Goal: Task Accomplishment & Management: Manage account settings

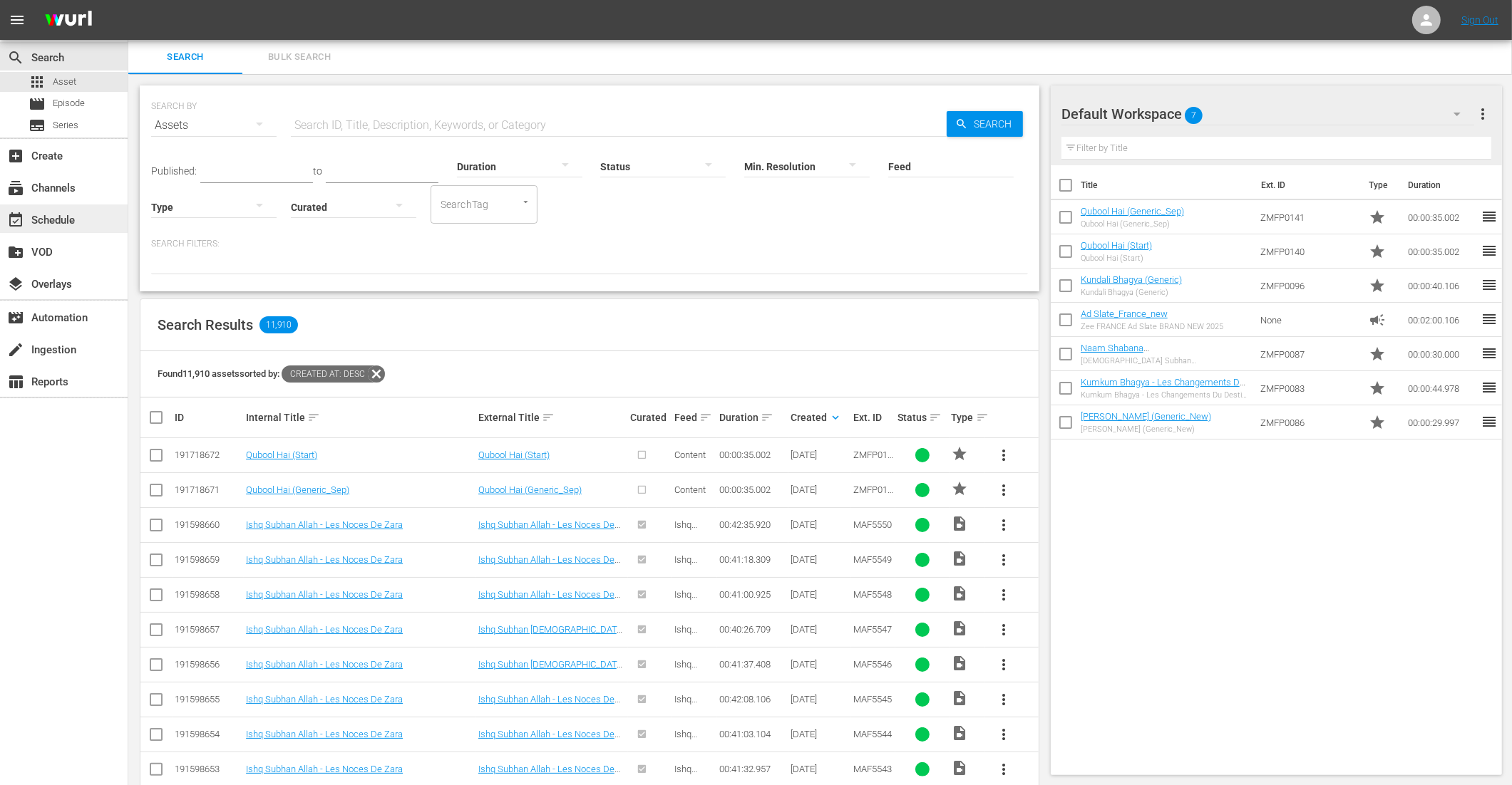
click at [80, 213] on div "event_available Schedule" at bounding box center [64, 219] width 128 height 29
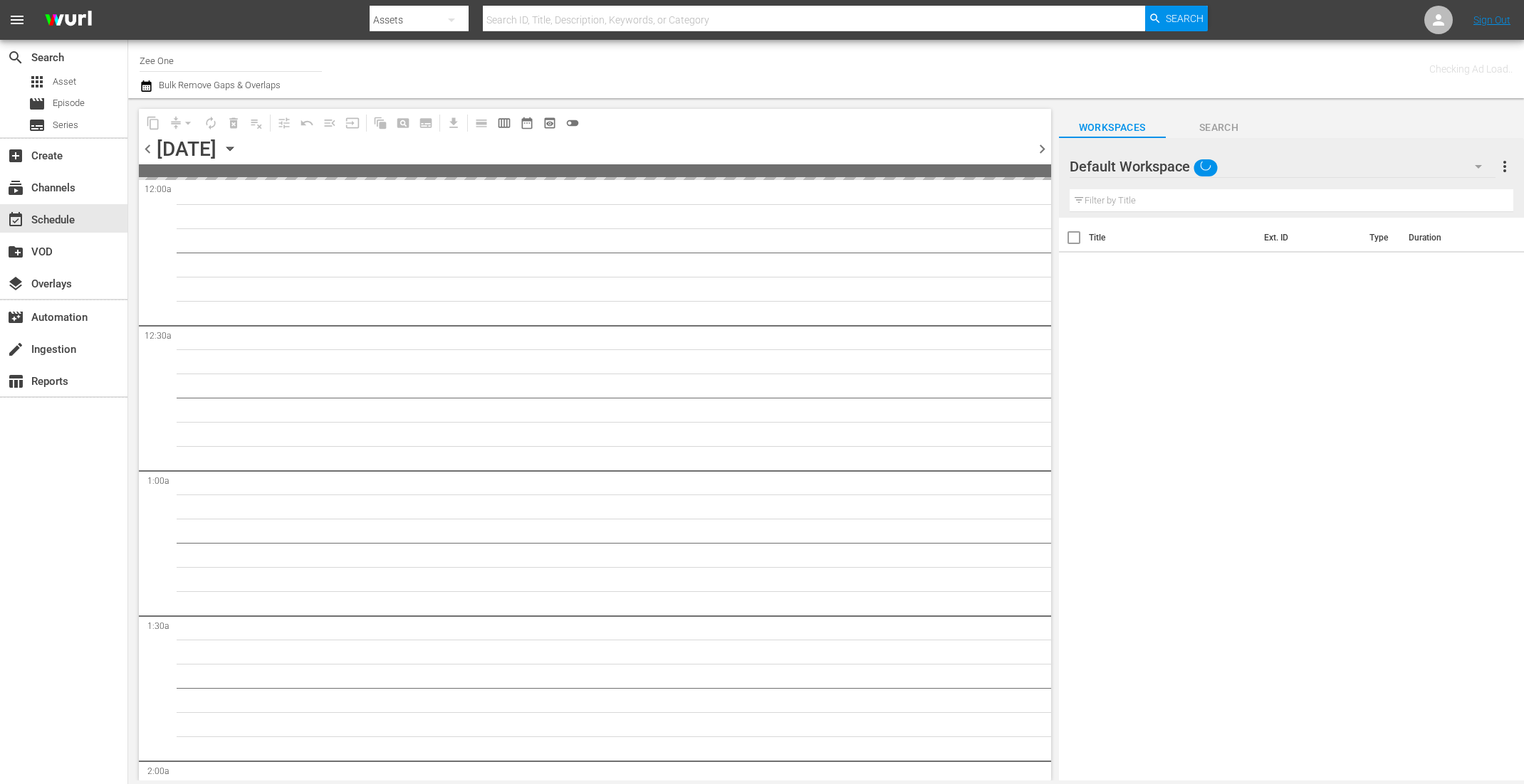
click at [182, 63] on input "Zee One" at bounding box center [231, 60] width 182 height 34
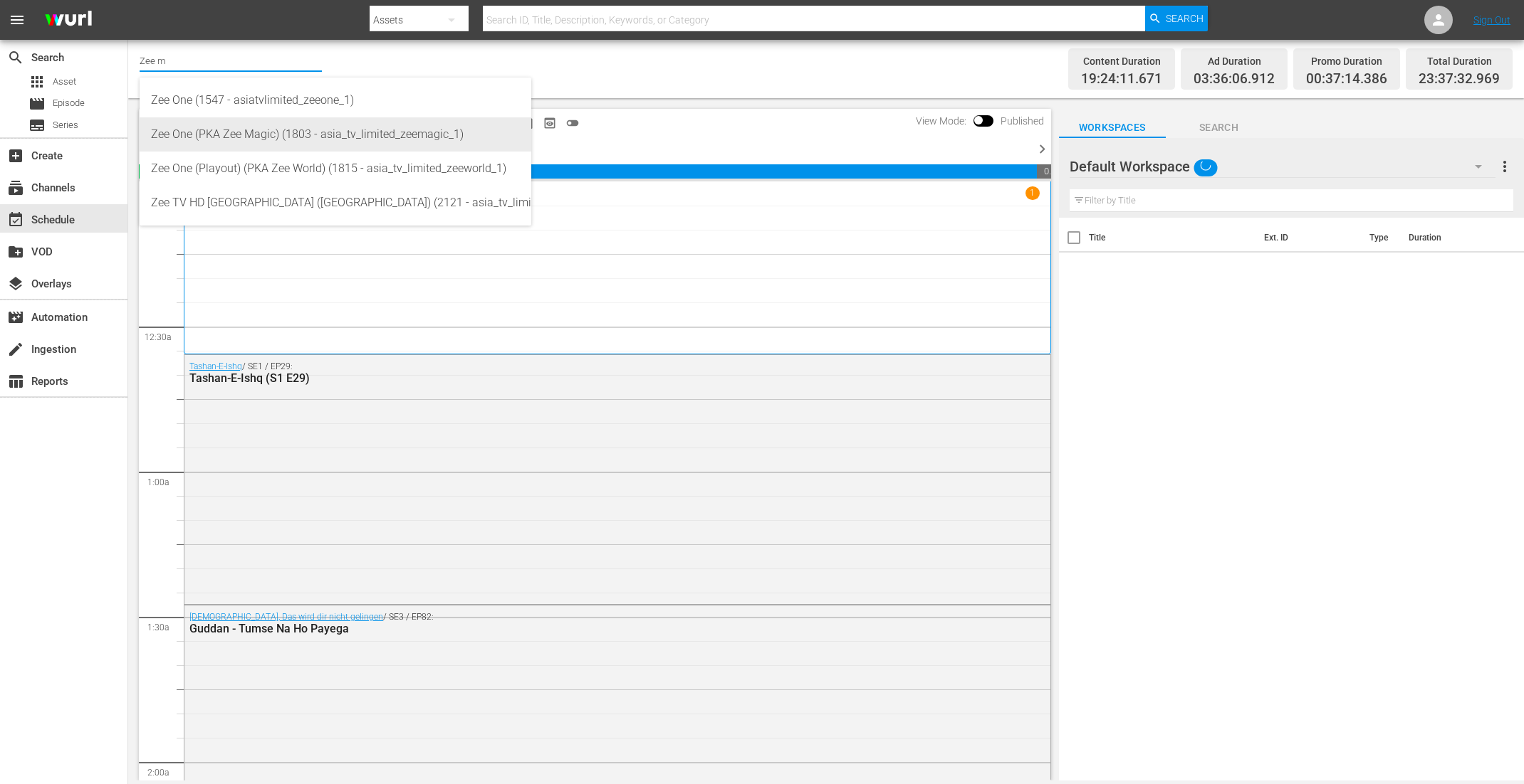
click at [204, 133] on div "Zee One (PKA Zee Magic) (1803 - asia_tv_limited_zeemagic_1)" at bounding box center [335, 134] width 369 height 34
type input "Zee One (PKA Zee Magic) (1803 - asia_tv_limited_zeemagic_1)"
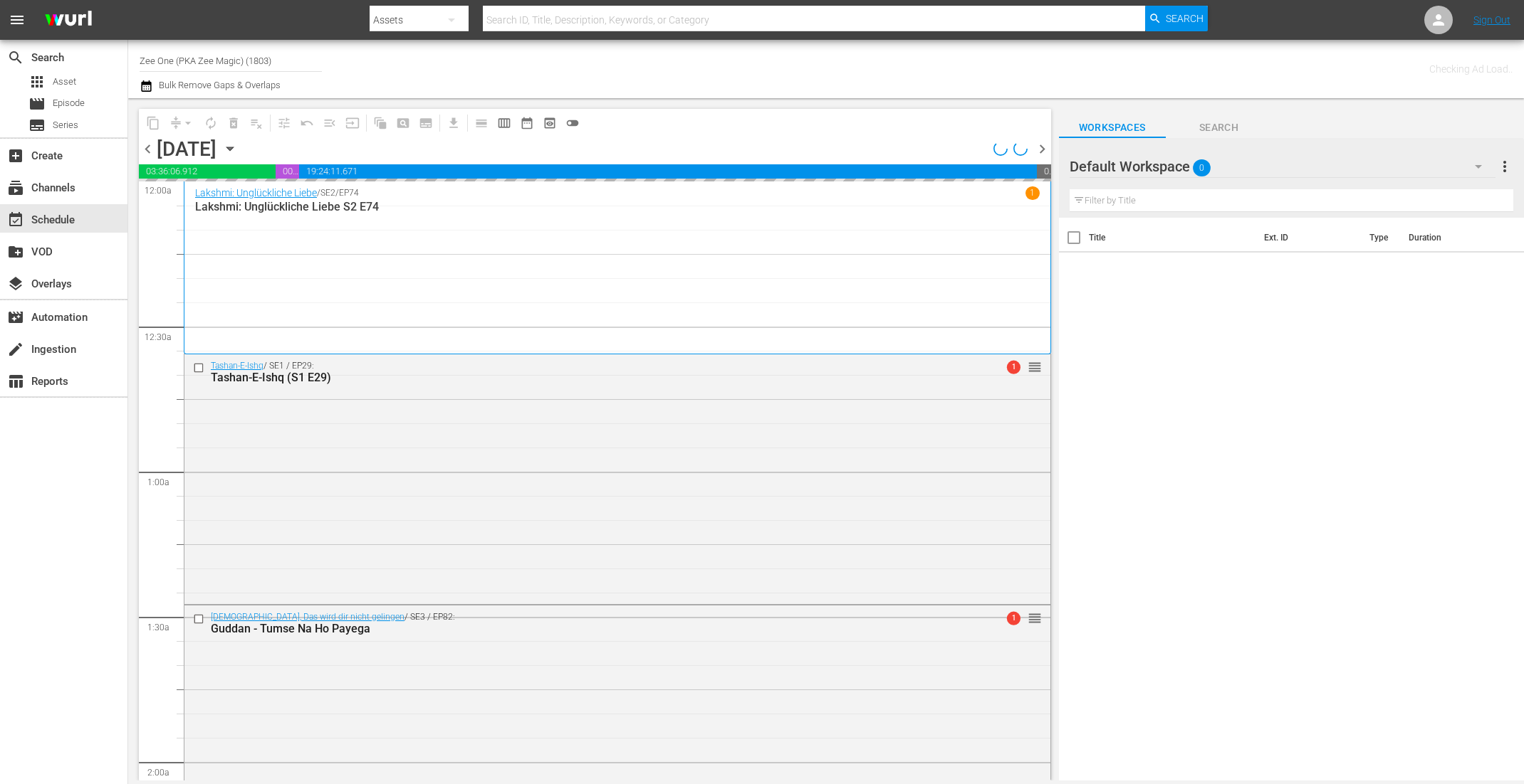
click at [148, 80] on icon "button" at bounding box center [146, 85] width 14 height 17
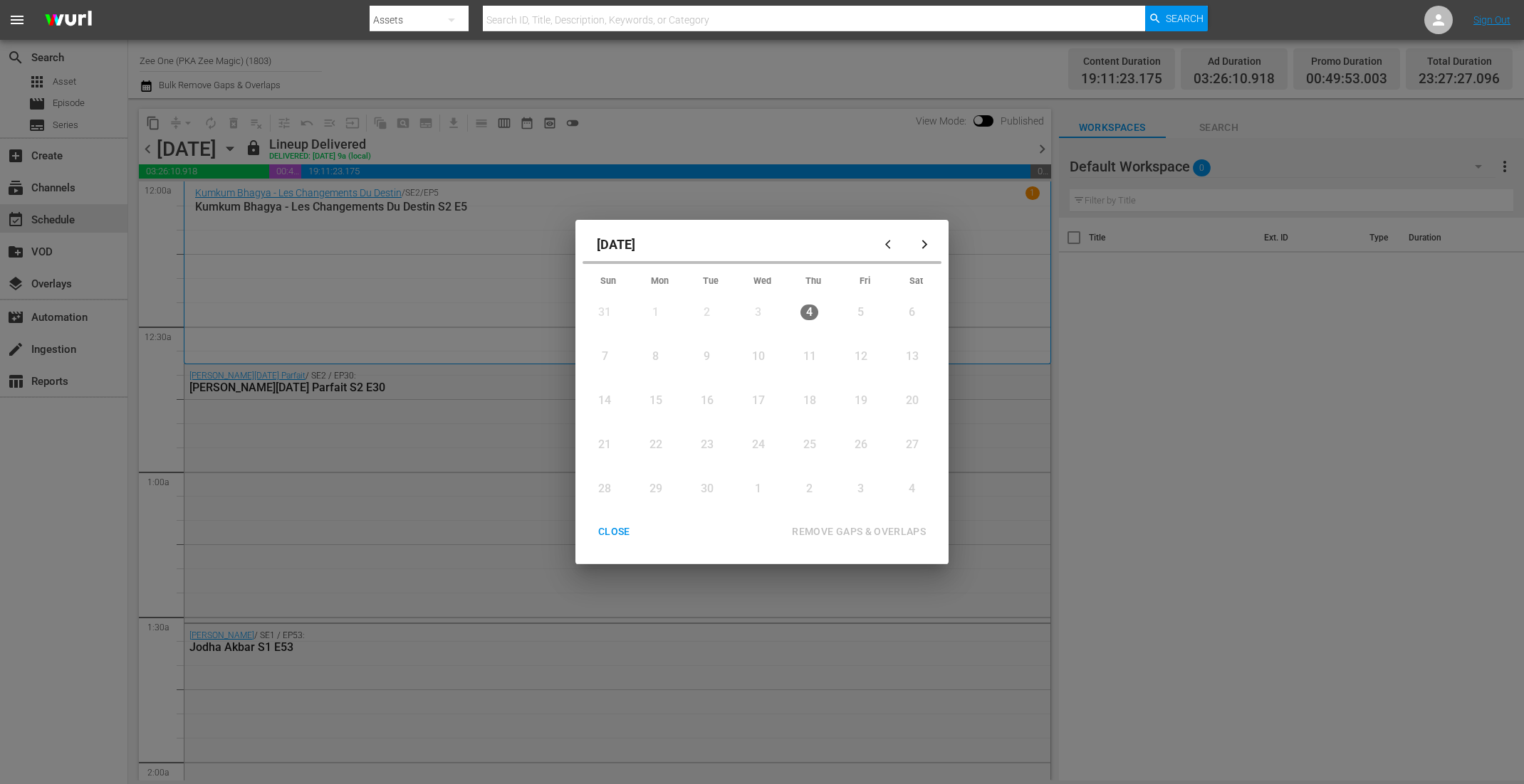
click at [939, 244] on button "button" at bounding box center [924, 244] width 34 height 34
click at [935, 244] on button "button" at bounding box center [924, 244] width 34 height 34
click at [891, 242] on icon "button" at bounding box center [890, 244] width 10 height 10
click at [627, 525] on div "CLOSE" at bounding box center [614, 532] width 55 height 18
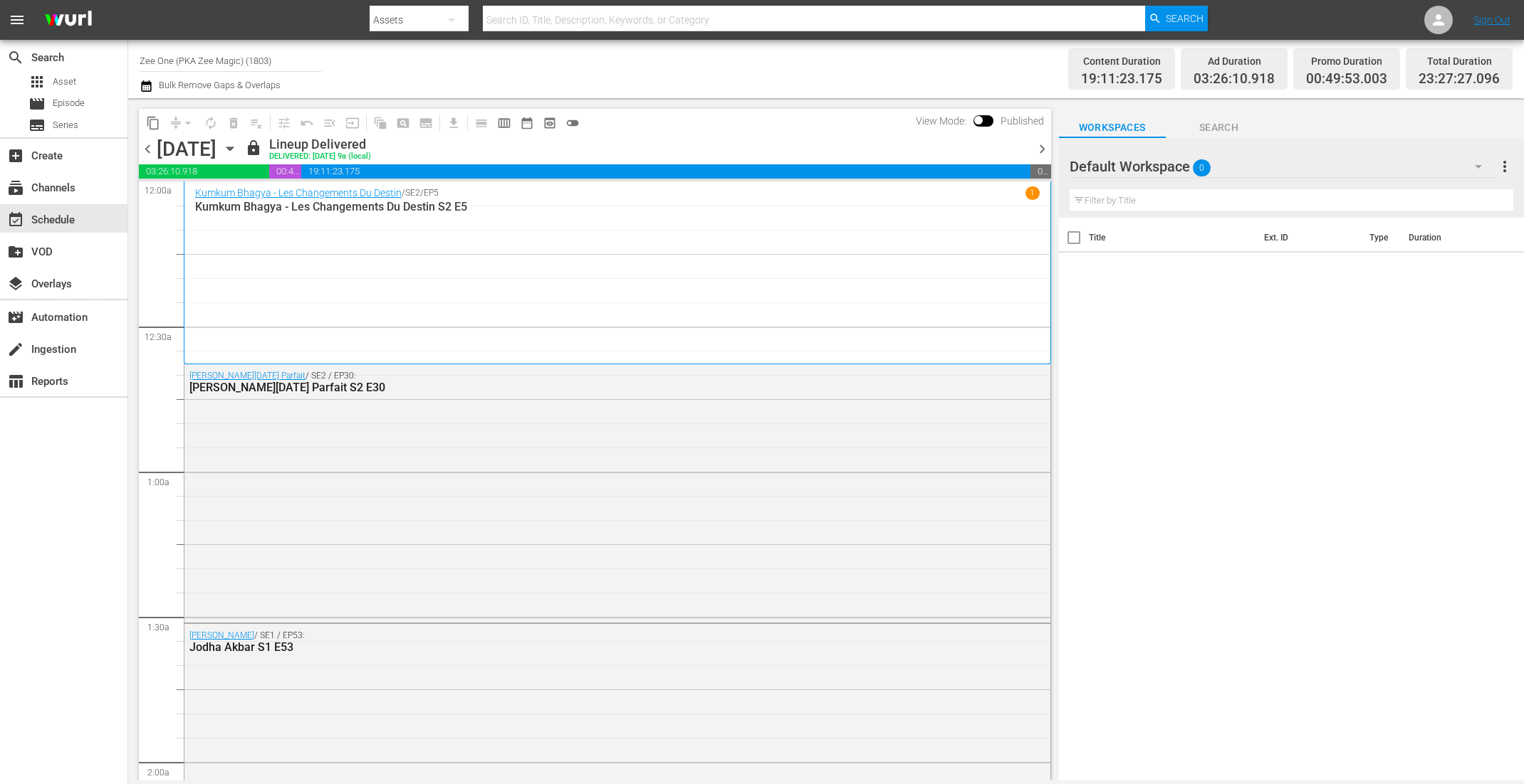
click at [233, 149] on icon "button" at bounding box center [229, 149] width 6 height 3
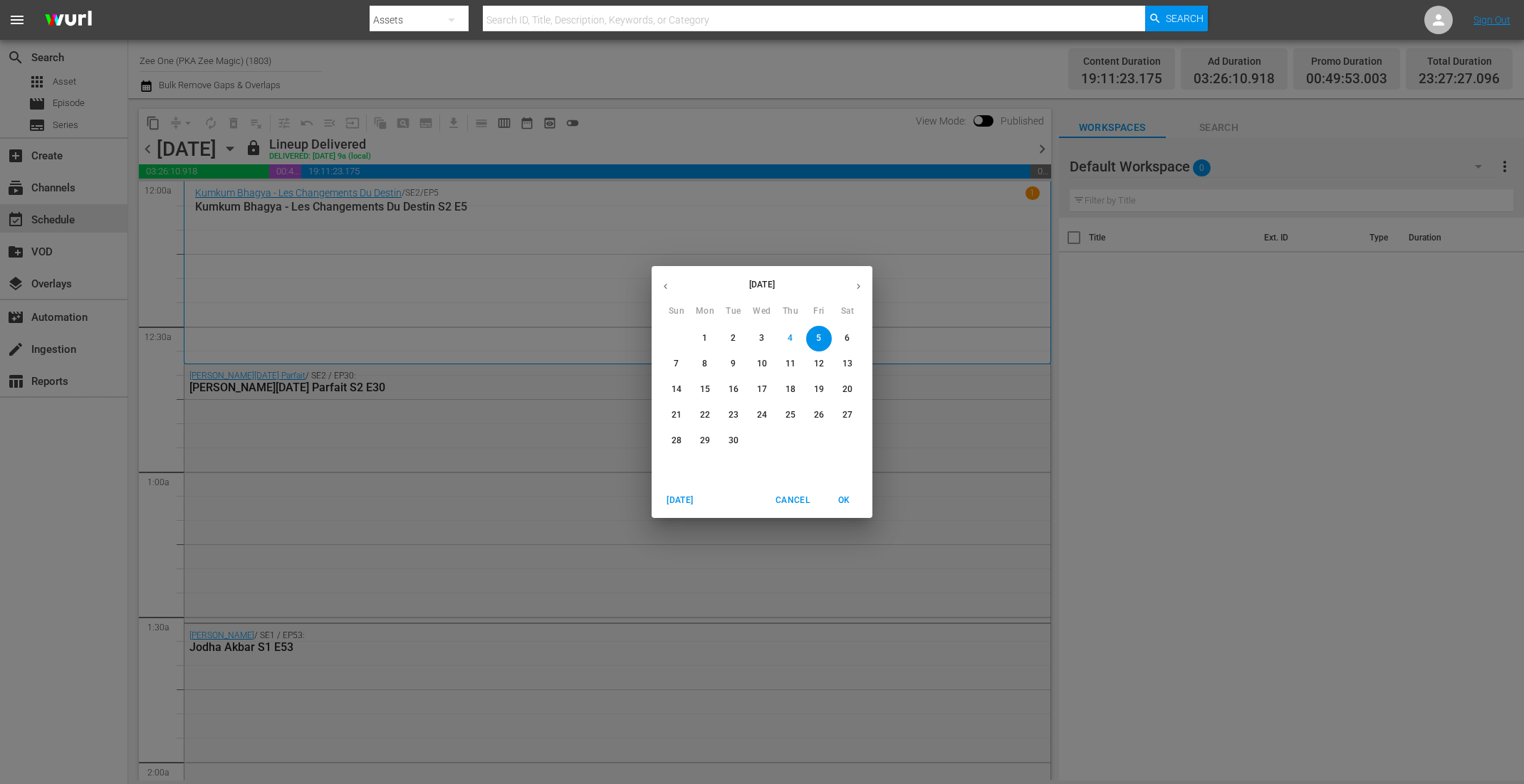
click at [865, 287] on button "button" at bounding box center [858, 286] width 28 height 28
click at [666, 283] on icon "button" at bounding box center [665, 286] width 10 height 10
click at [701, 416] on p "22" at bounding box center [704, 415] width 10 height 12
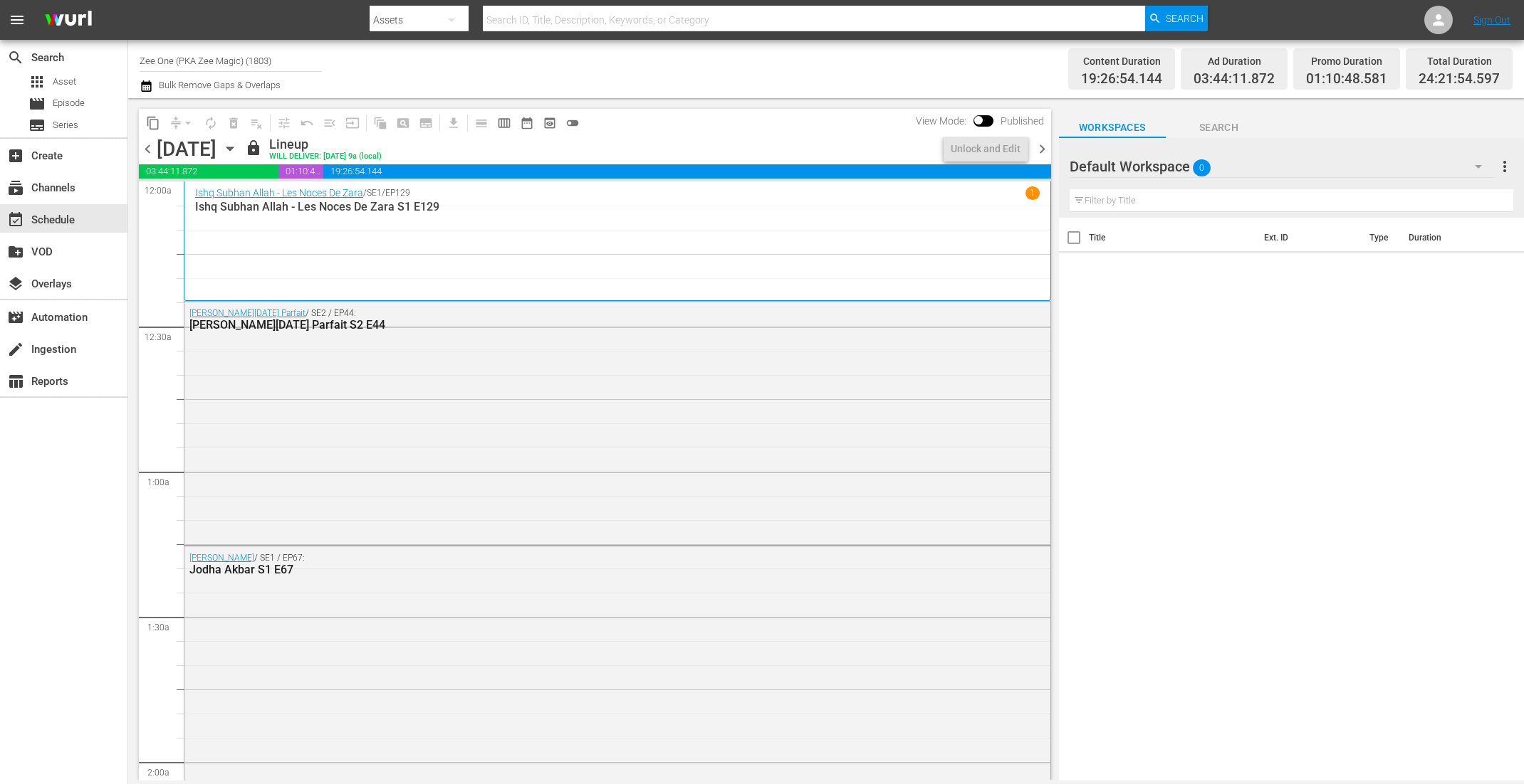
click at [146, 85] on icon "button" at bounding box center [146, 85] width 14 height 17
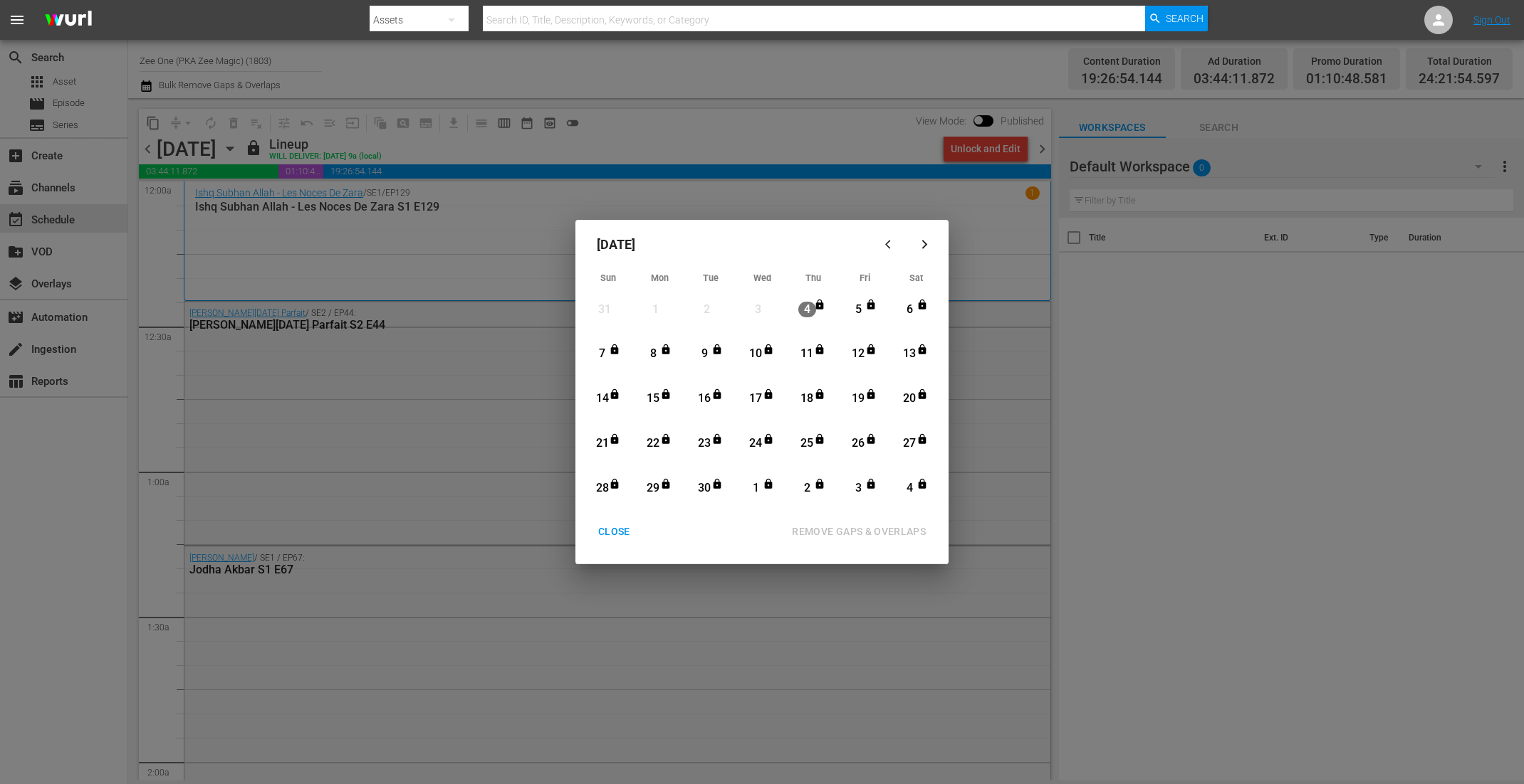
click at [654, 444] on div "22" at bounding box center [653, 444] width 18 height 17
click at [916, 492] on div "4" at bounding box center [910, 489] width 18 height 17
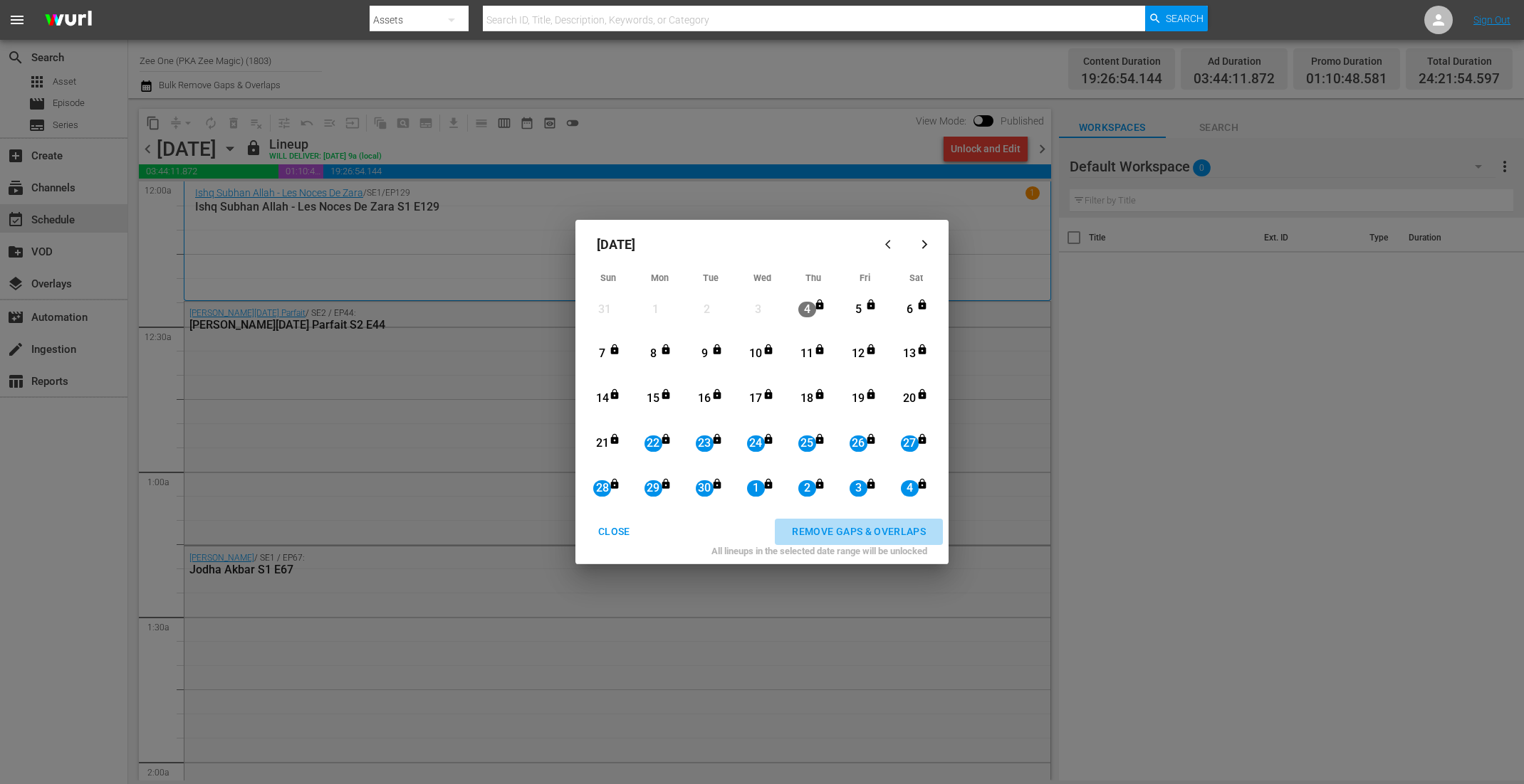
click at [867, 534] on div "REMOVE GAPS & OVERLAPS" at bounding box center [859, 532] width 157 height 18
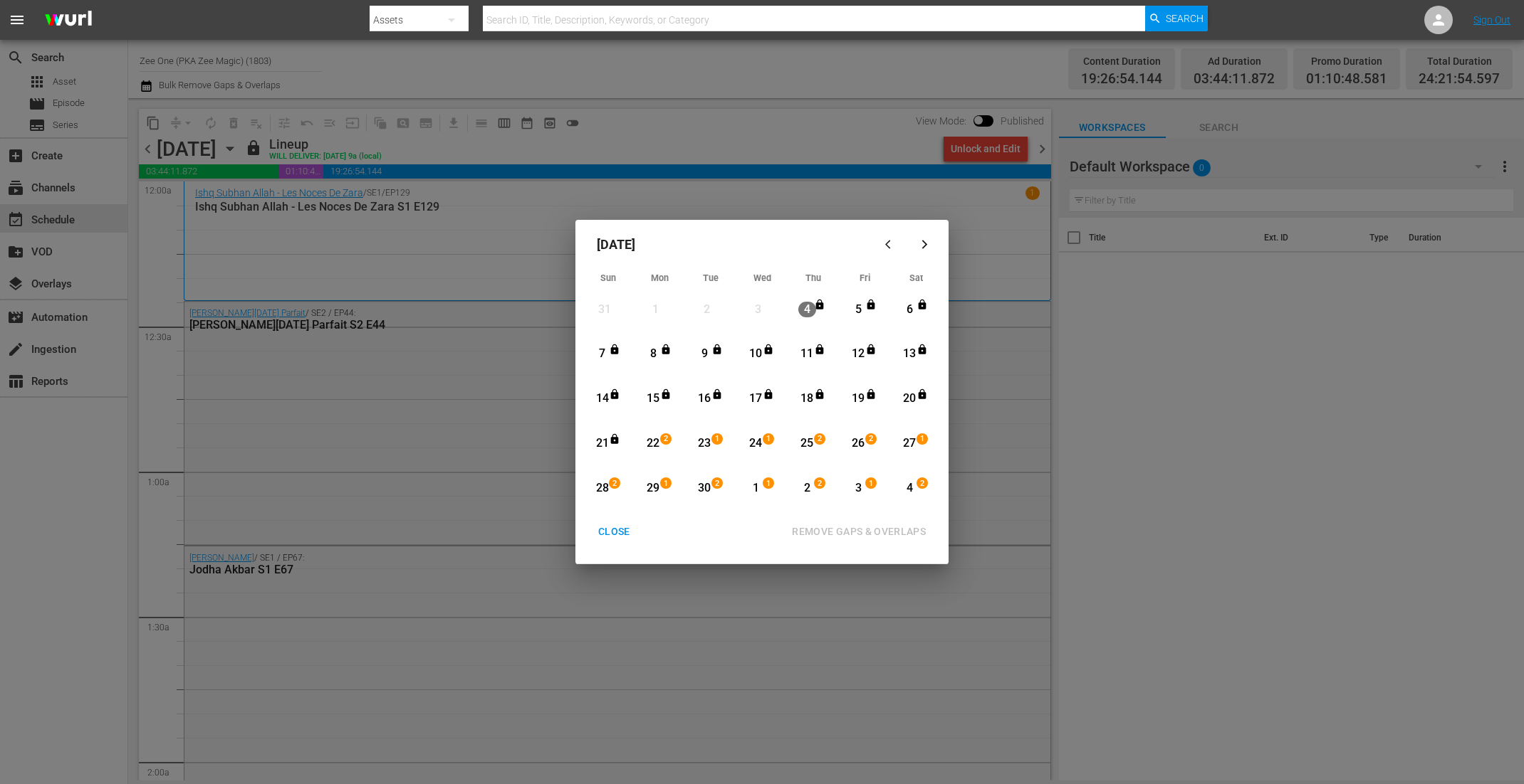
click at [929, 238] on button "button" at bounding box center [924, 244] width 34 height 34
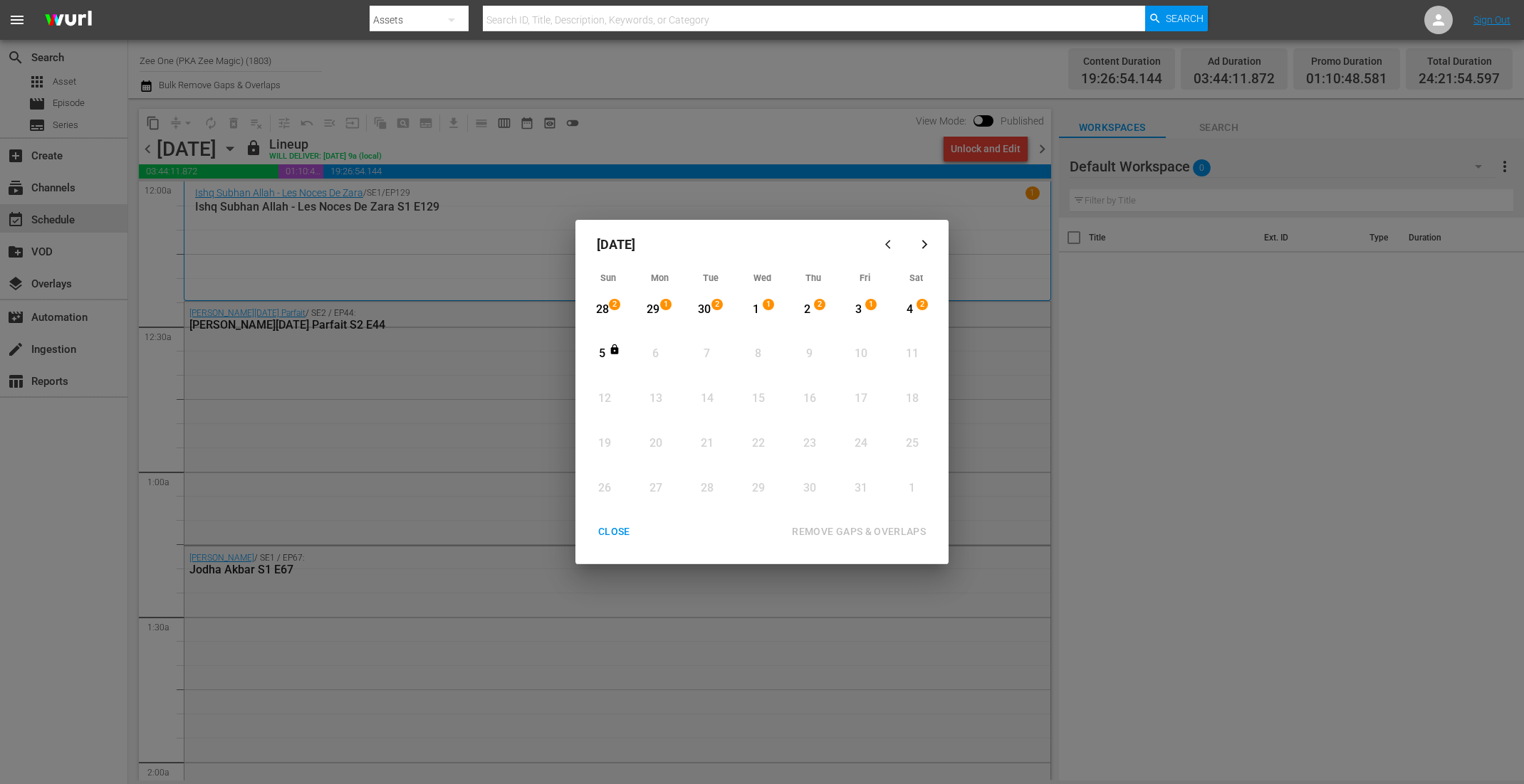
click at [604, 346] on div "5" at bounding box center [602, 354] width 18 height 17
click at [862, 527] on div "REMOVE GAPS & OVERLAPS" at bounding box center [859, 532] width 157 height 18
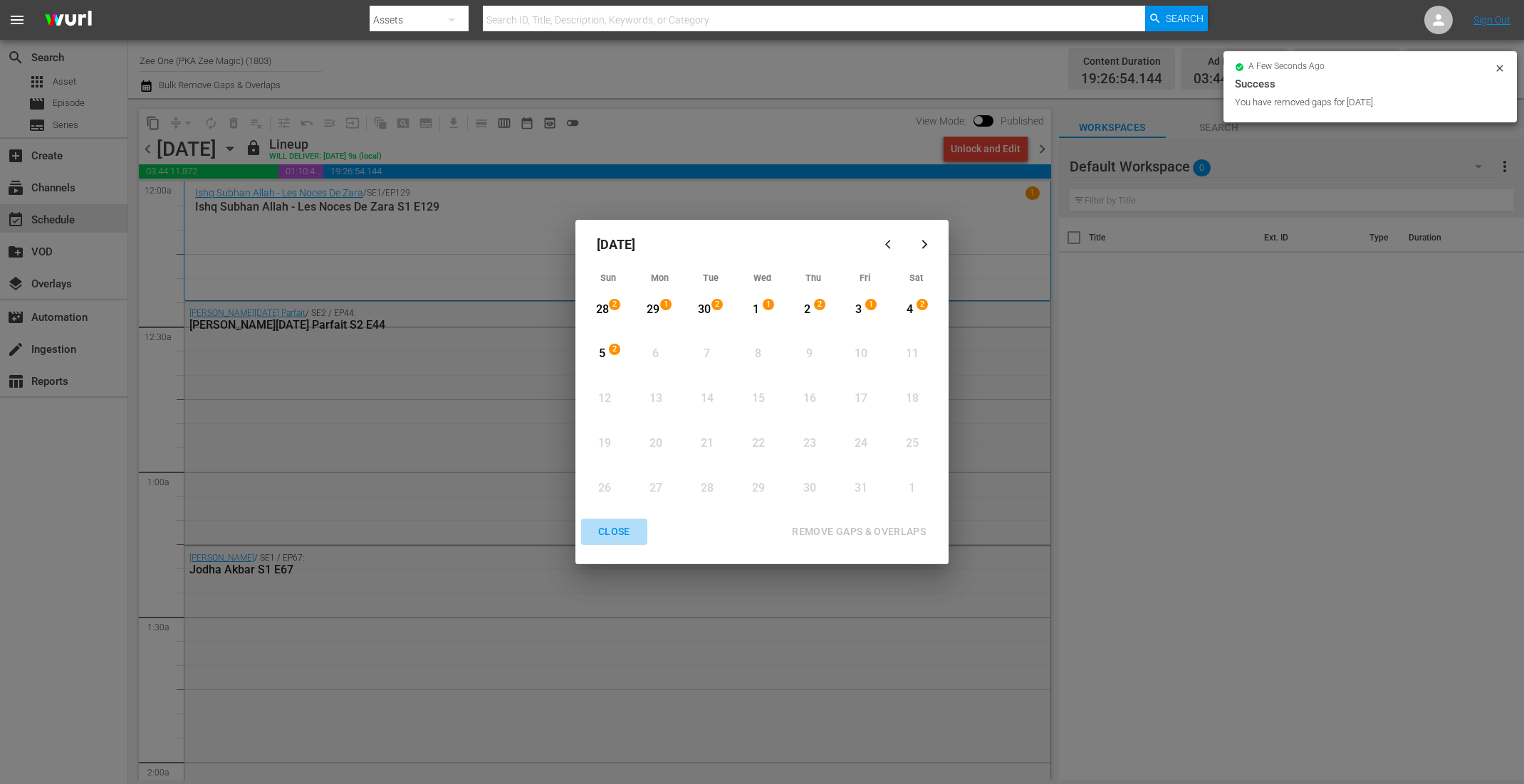
click at [610, 529] on div "CLOSE" at bounding box center [614, 532] width 55 height 18
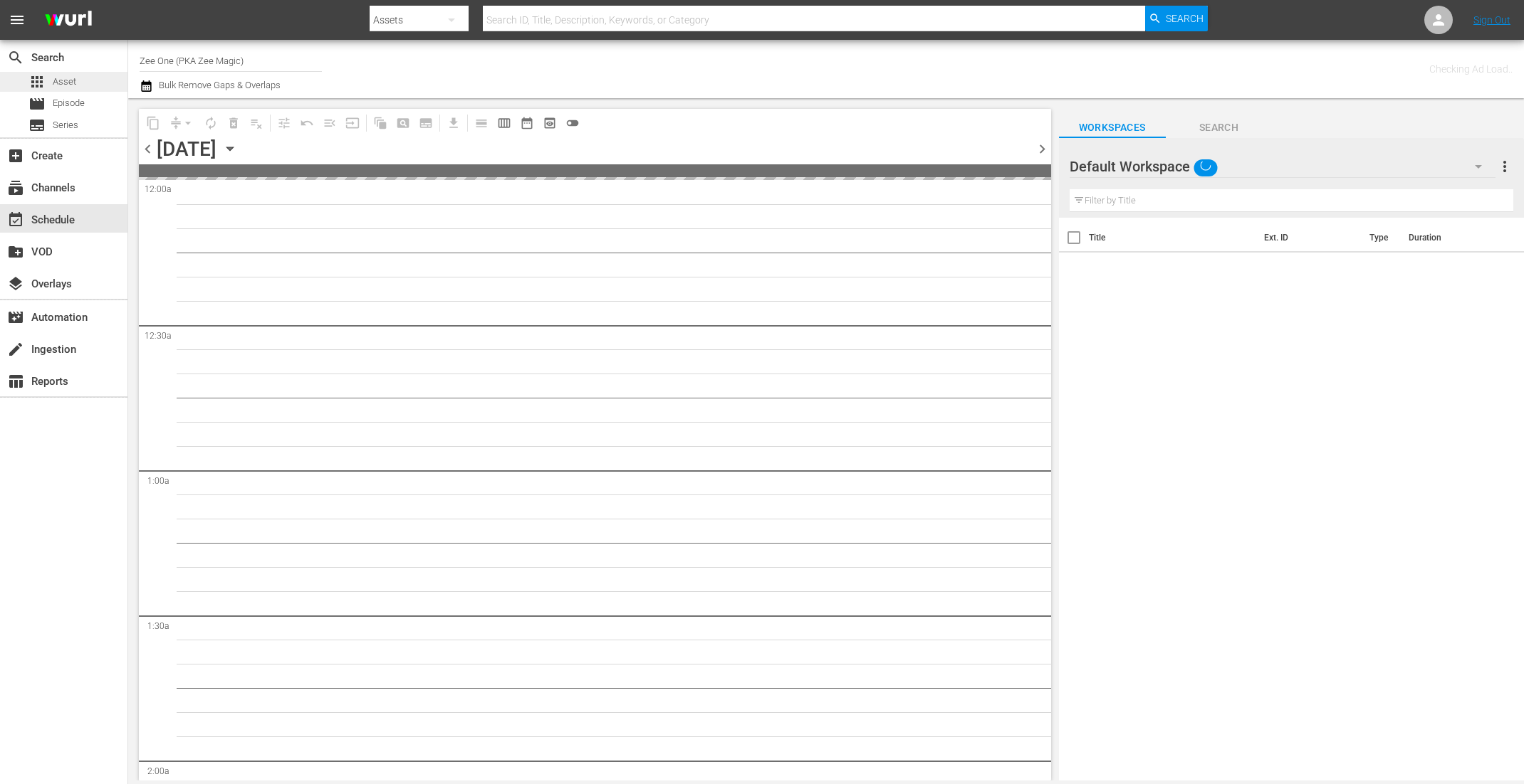
click at [97, 80] on div "apps Asset" at bounding box center [64, 81] width 128 height 20
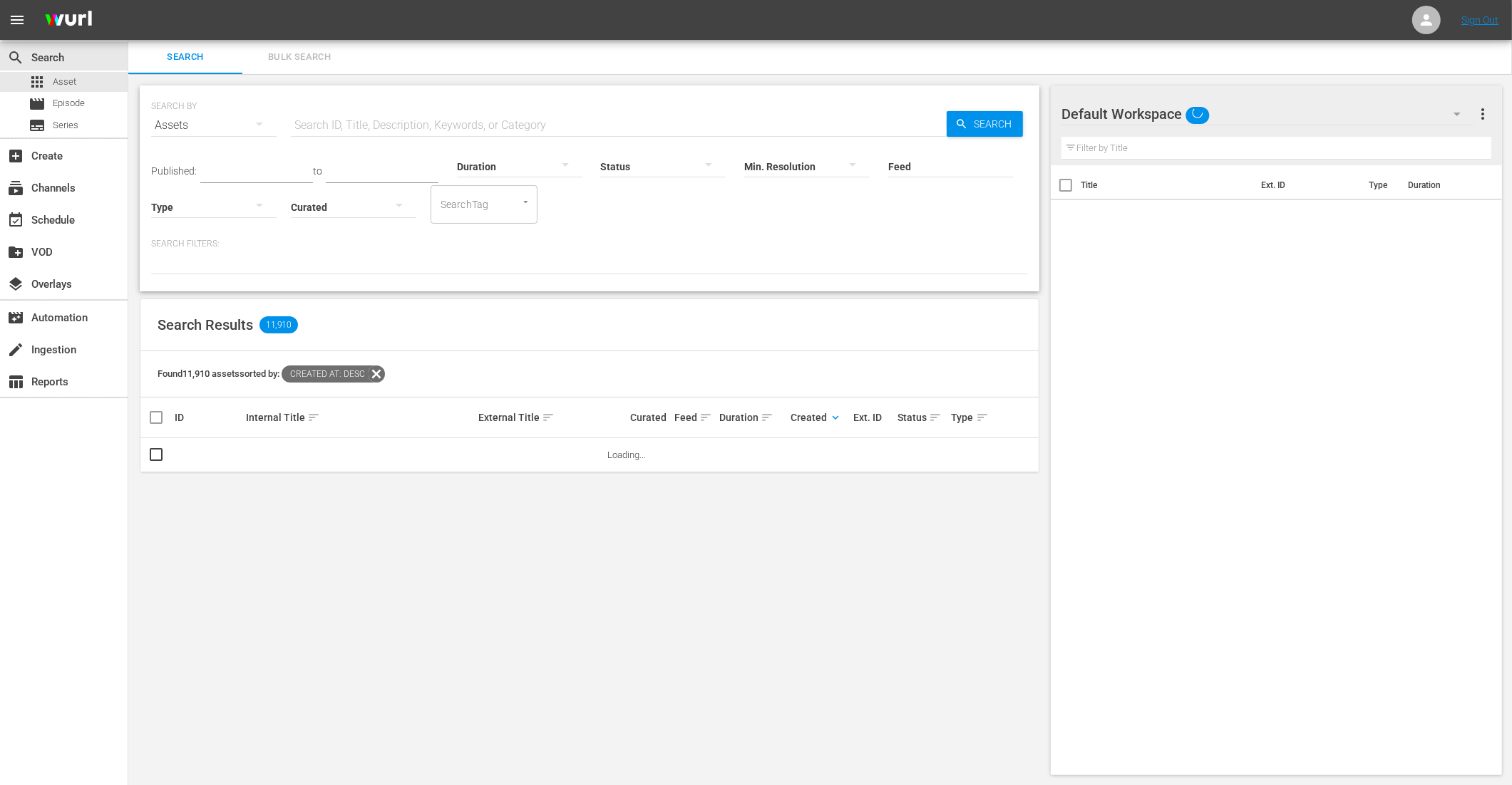
click at [182, 205] on div at bounding box center [213, 207] width 126 height 40
click at [193, 270] on div "Promo" at bounding box center [213, 273] width 126 height 23
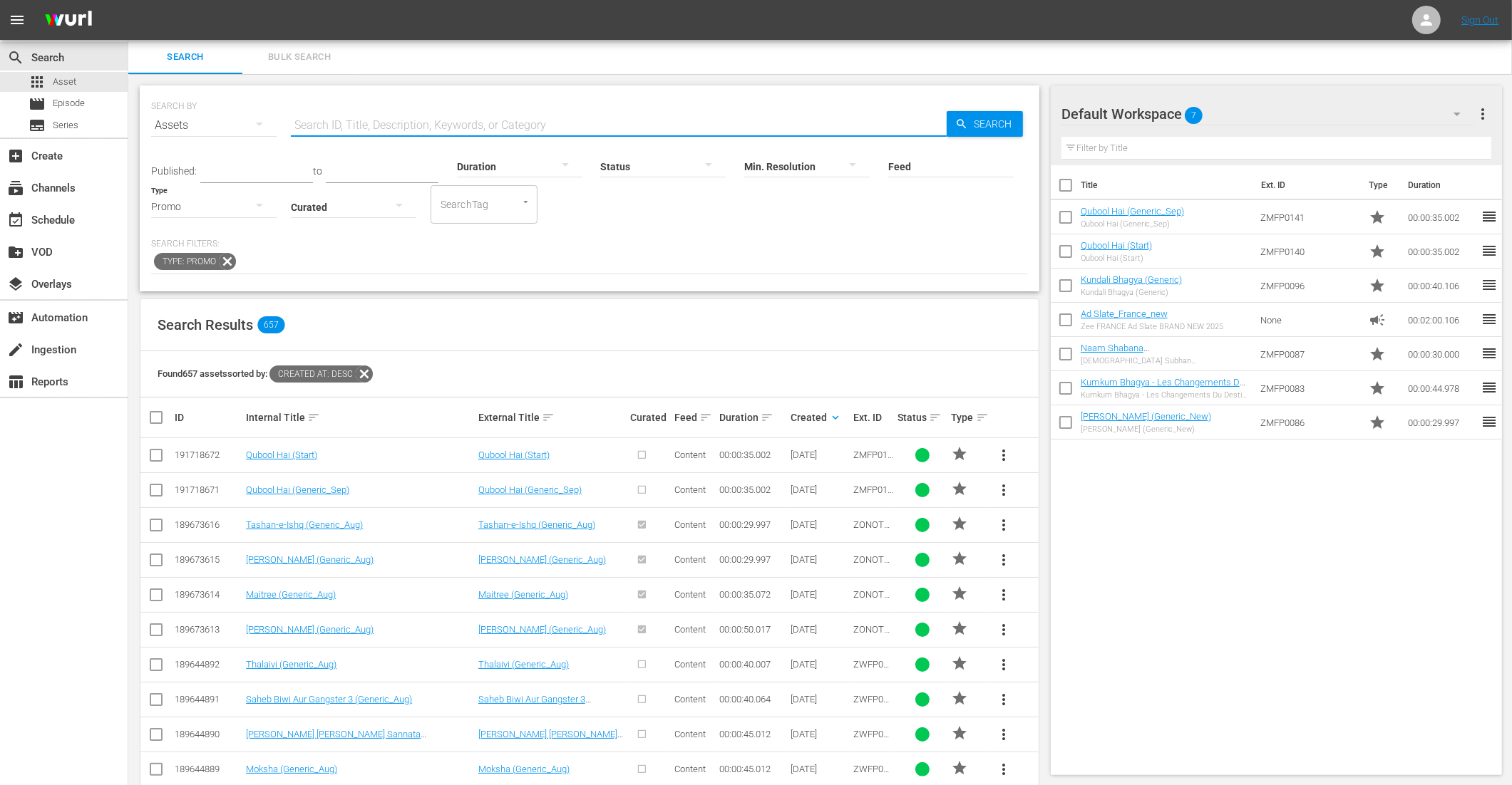
click at [400, 109] on input "text" at bounding box center [619, 126] width 656 height 34
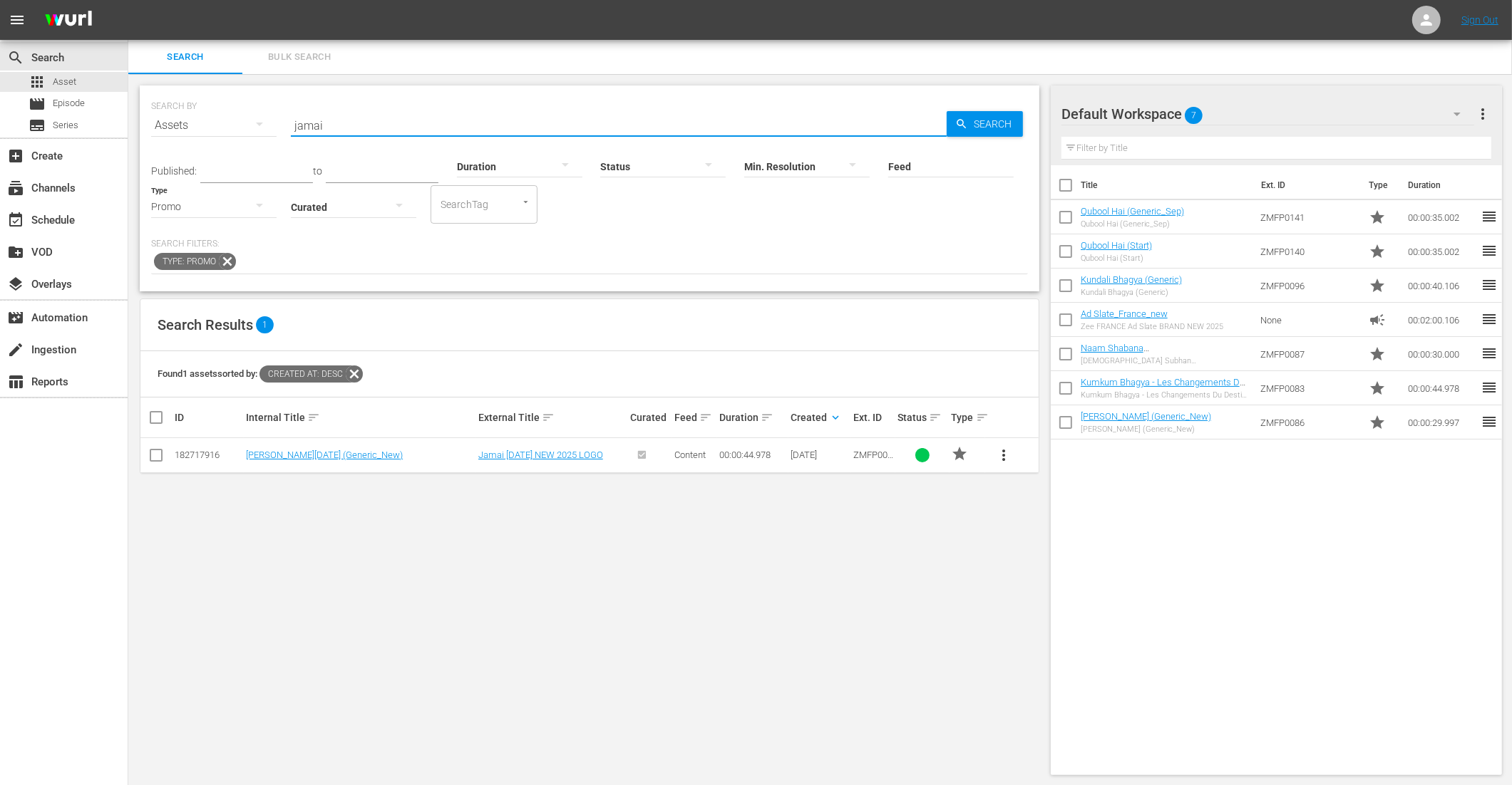
type input "jamai"
click at [1011, 458] on span "more_vert" at bounding box center [1003, 455] width 17 height 17
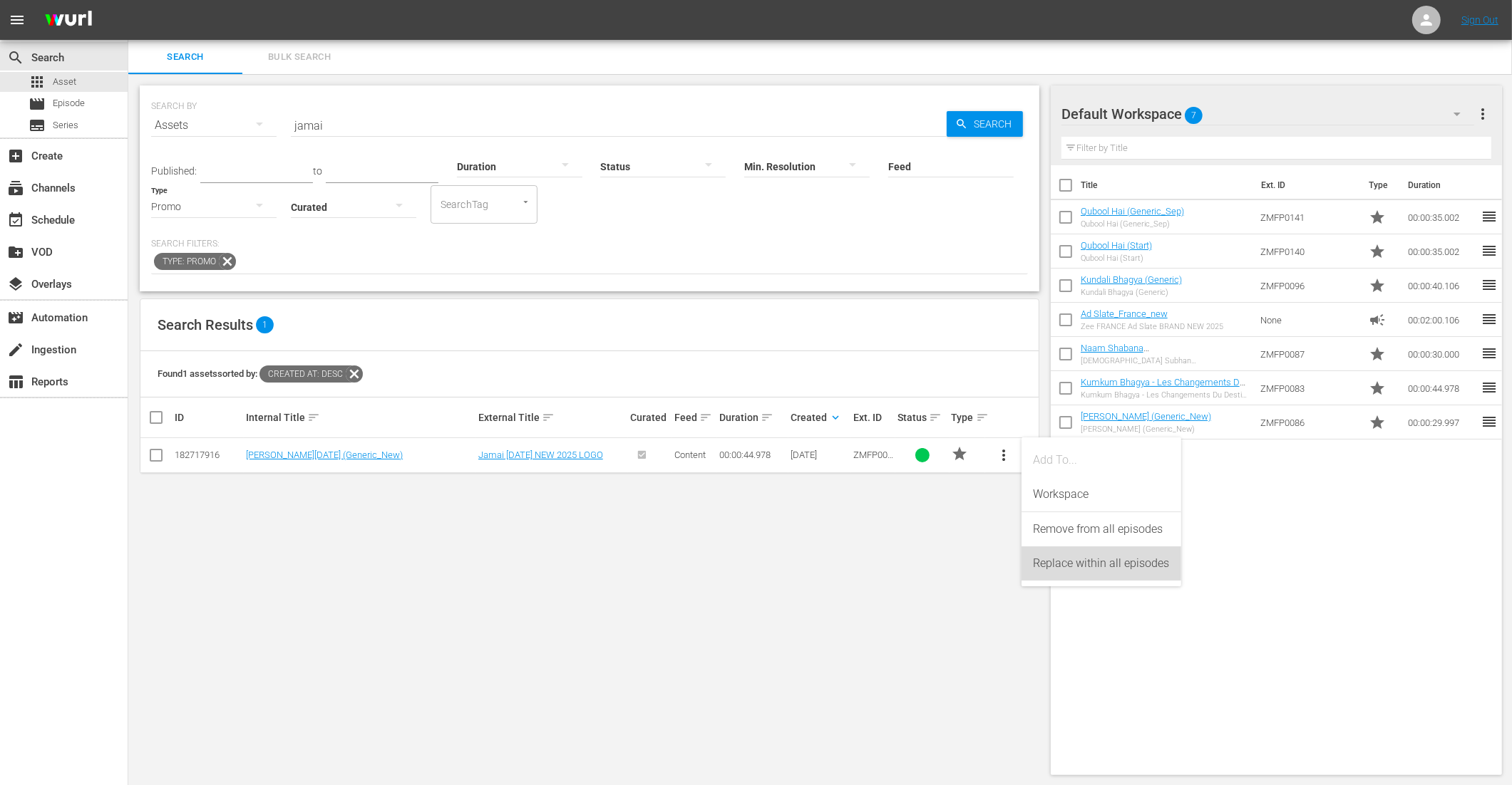
click at [1060, 561] on div "Replace within all episodes" at bounding box center [1101, 564] width 137 height 34
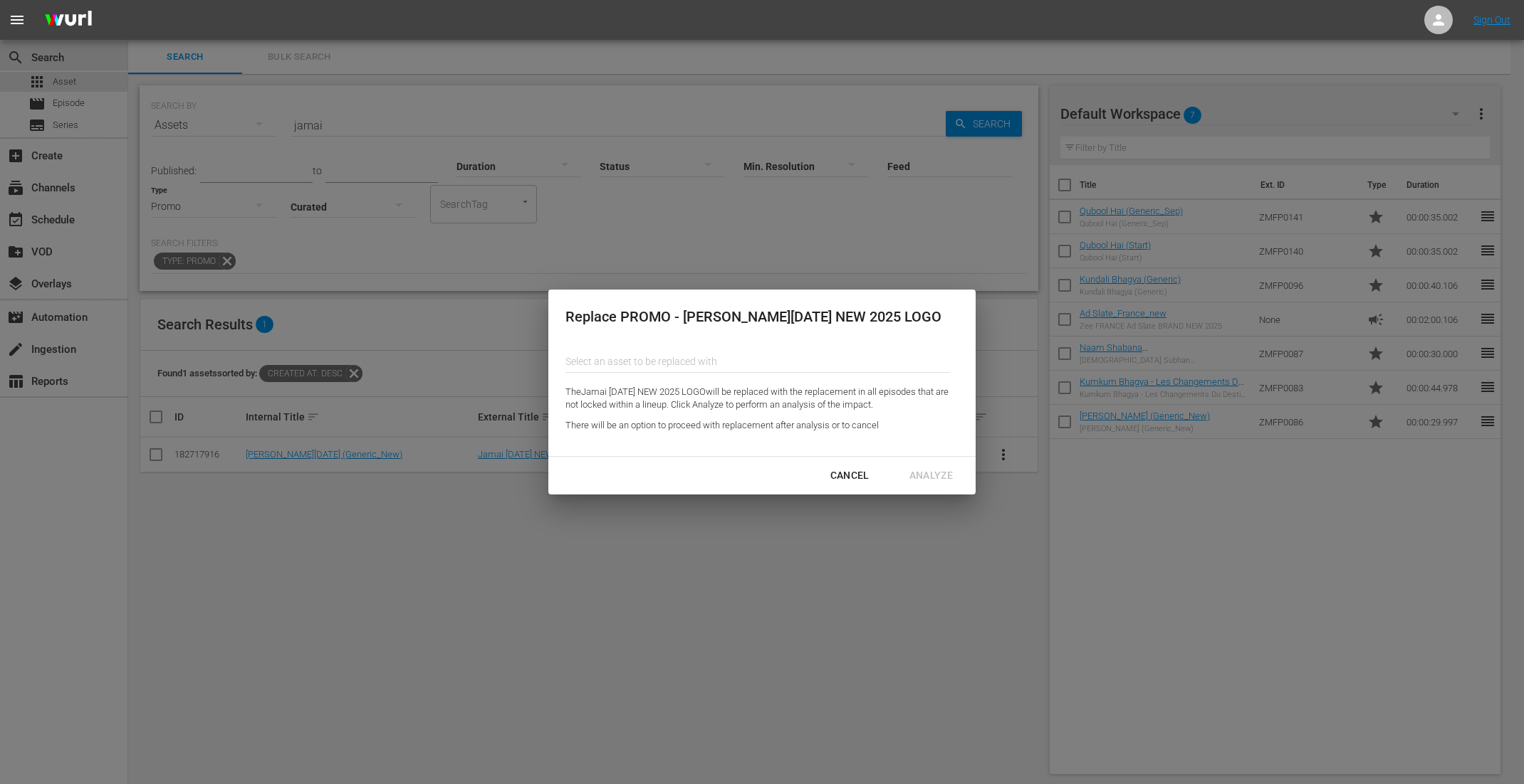
click at [760, 358] on input "text" at bounding box center [757, 361] width 384 height 34
click at [728, 440] on div "Qubool Hai (Start) (191718672)" at bounding box center [681, 435] width 208 height 34
type input "Qubool Hai (Start) (191718672)"
click at [919, 477] on div "Analyze" at bounding box center [931, 476] width 66 height 18
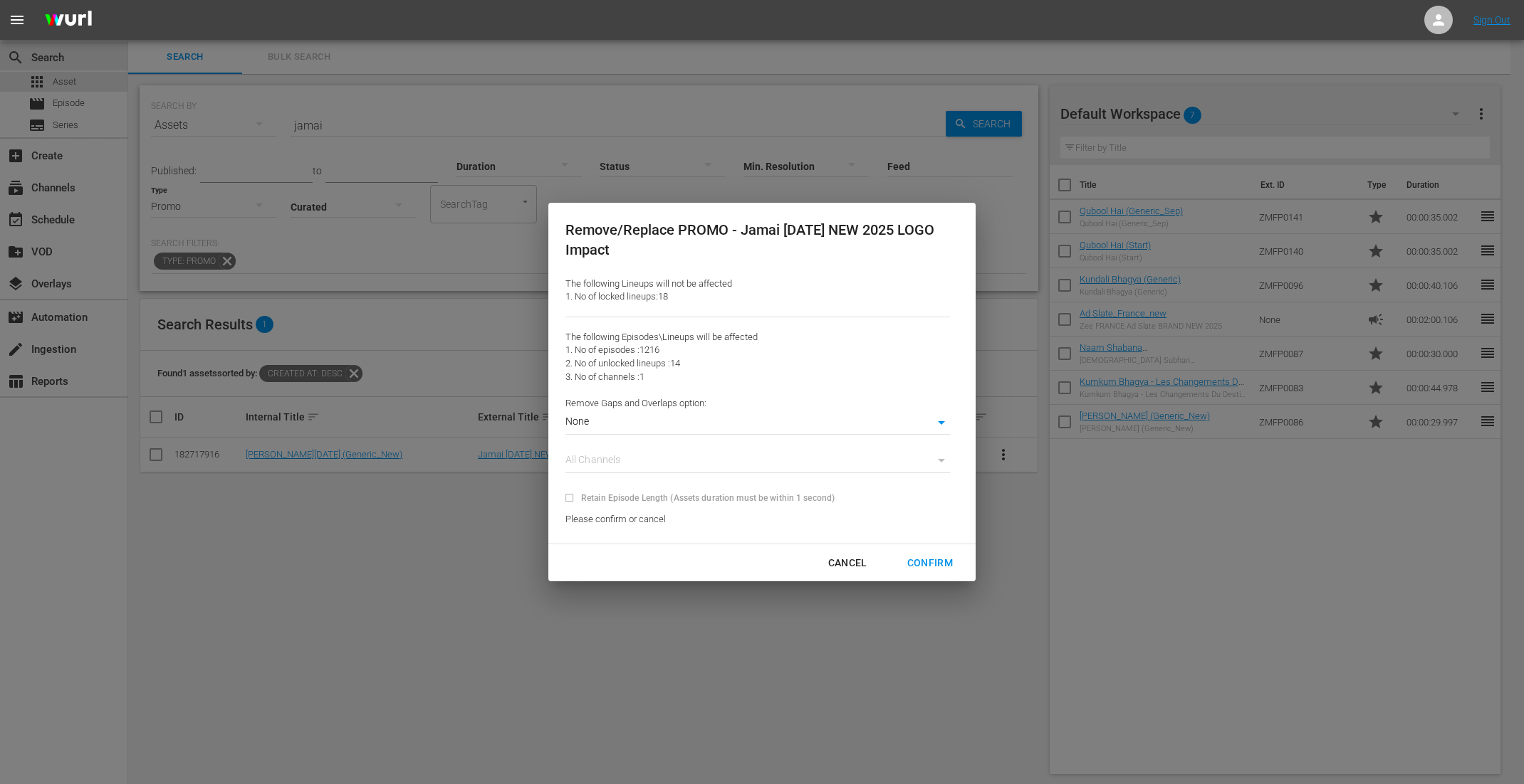
click at [919, 564] on div "Confirm" at bounding box center [930, 563] width 69 height 18
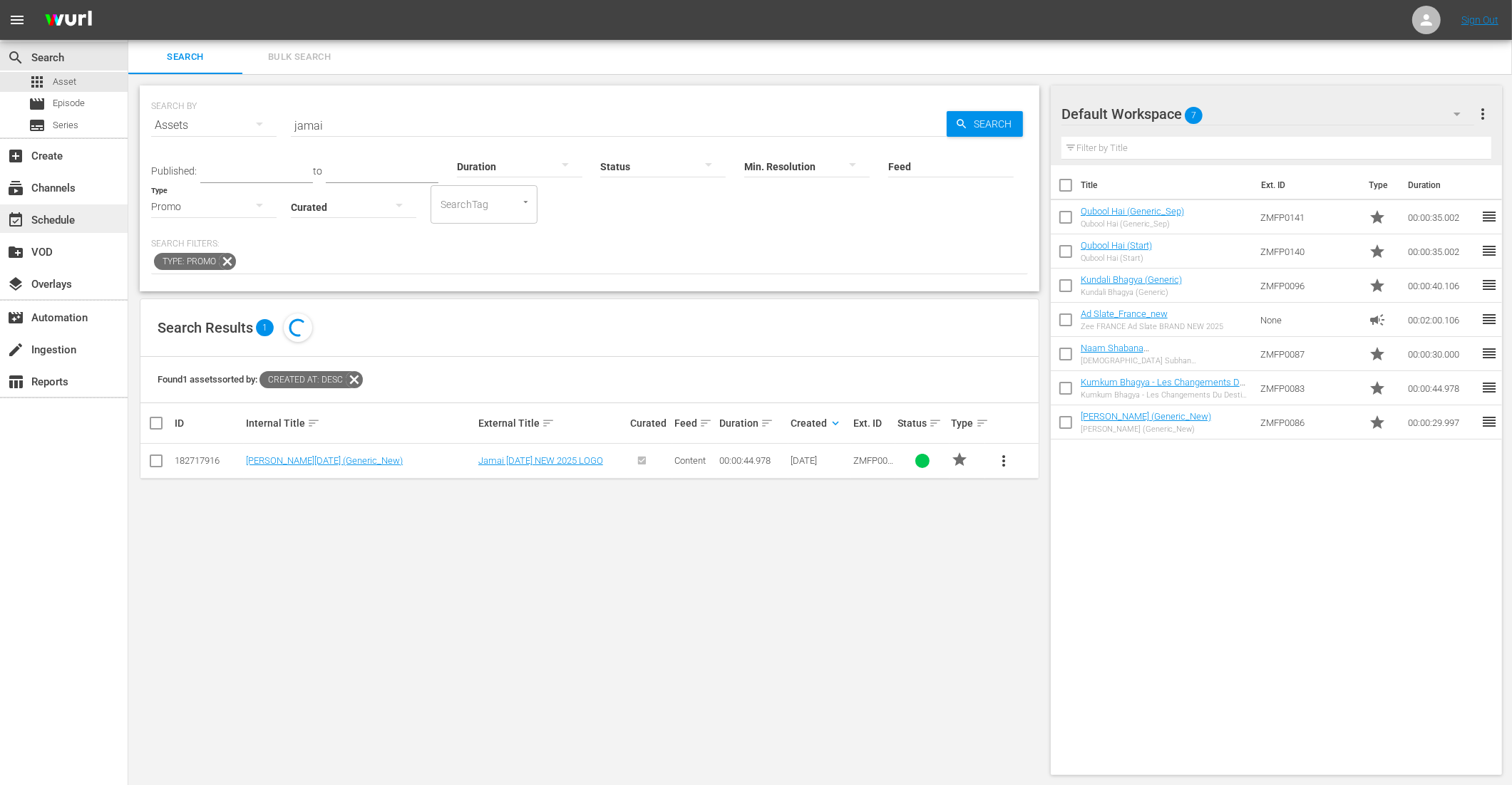
click at [66, 225] on div "event_available Schedule" at bounding box center [40, 218] width 80 height 13
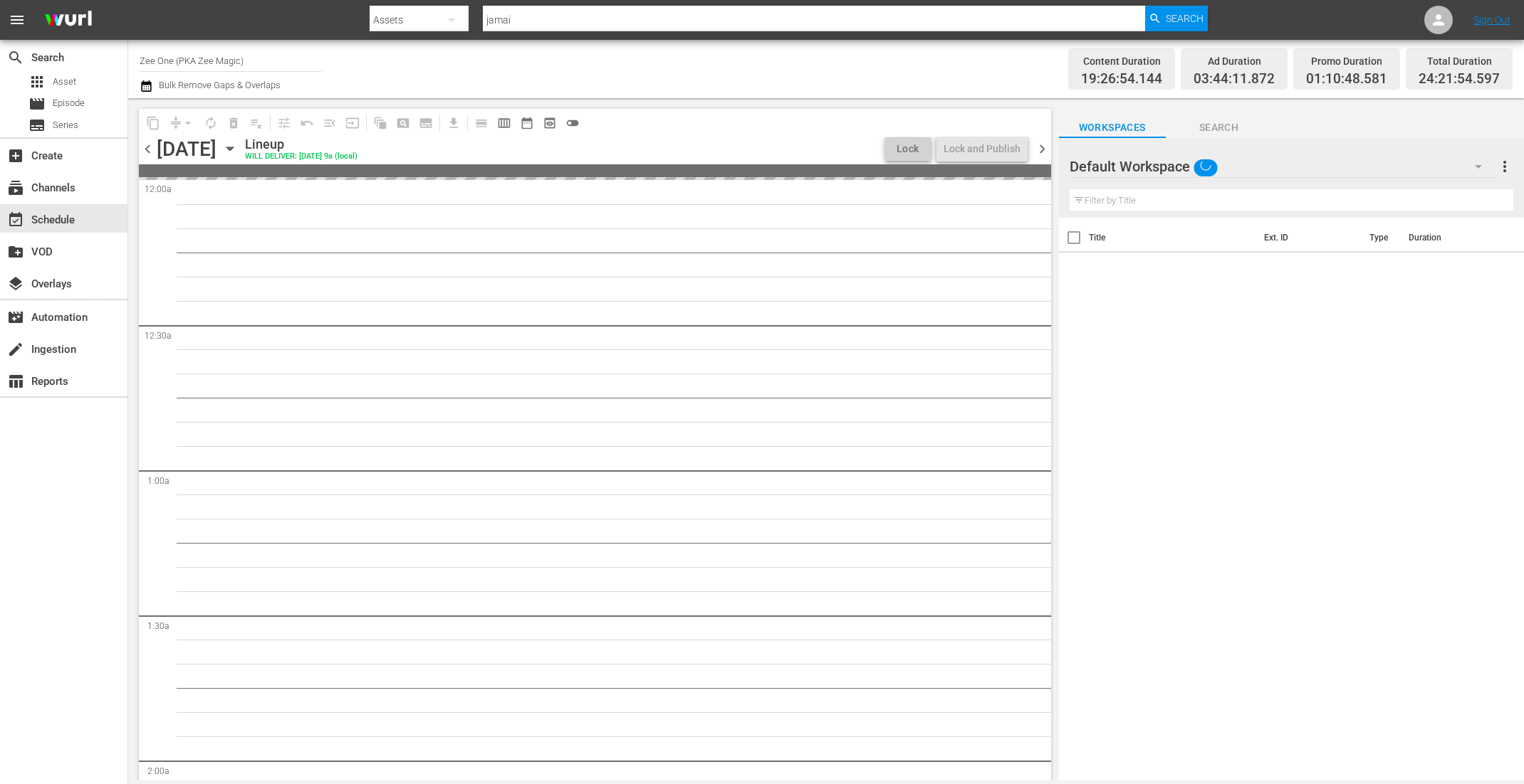
click at [233, 148] on icon "button" at bounding box center [229, 149] width 6 height 3
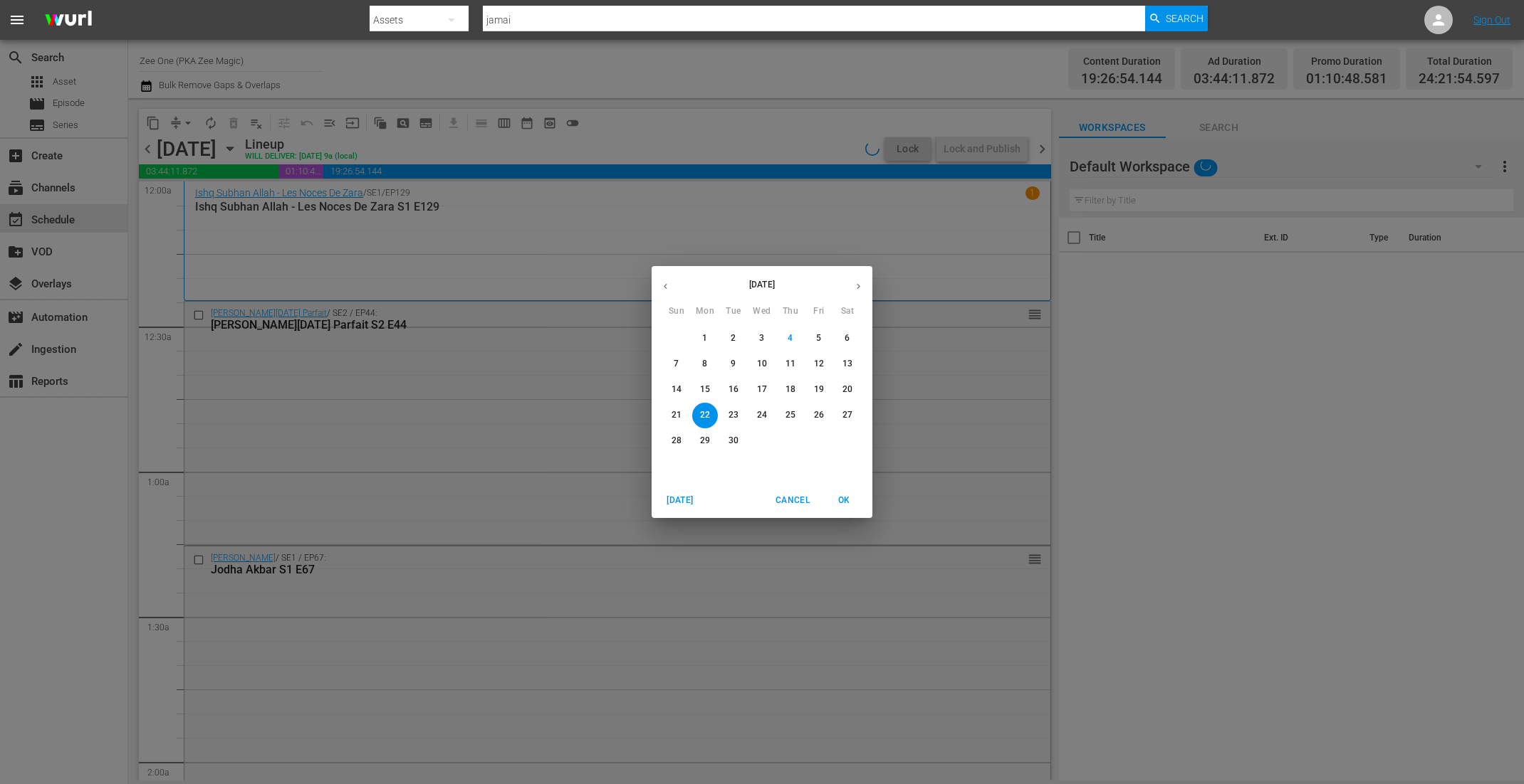
click at [860, 284] on icon "button" at bounding box center [858, 286] width 10 height 10
click at [847, 338] on p "4" at bounding box center [847, 338] width 5 height 12
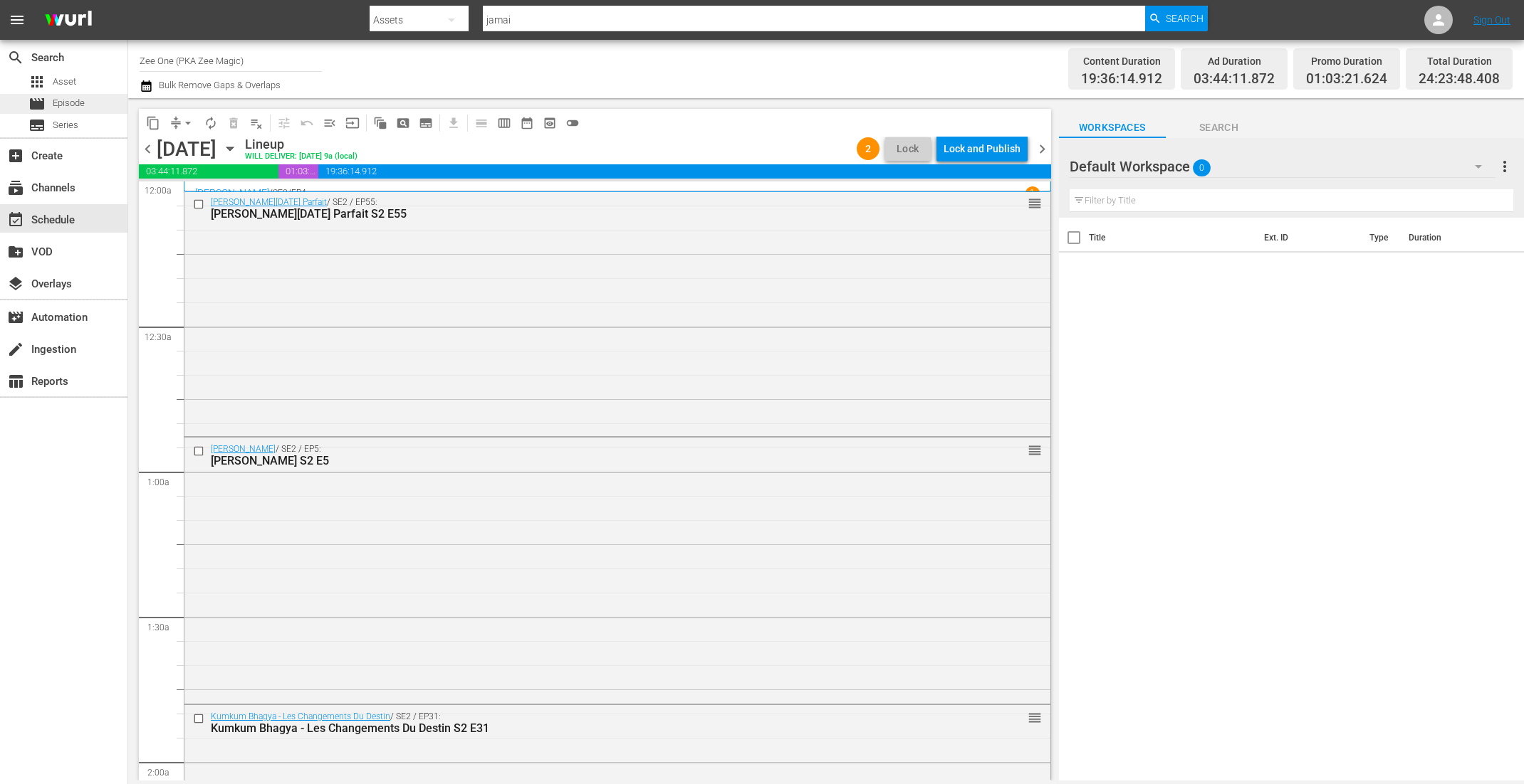
click at [101, 109] on div "movie Episode" at bounding box center [64, 104] width 128 height 20
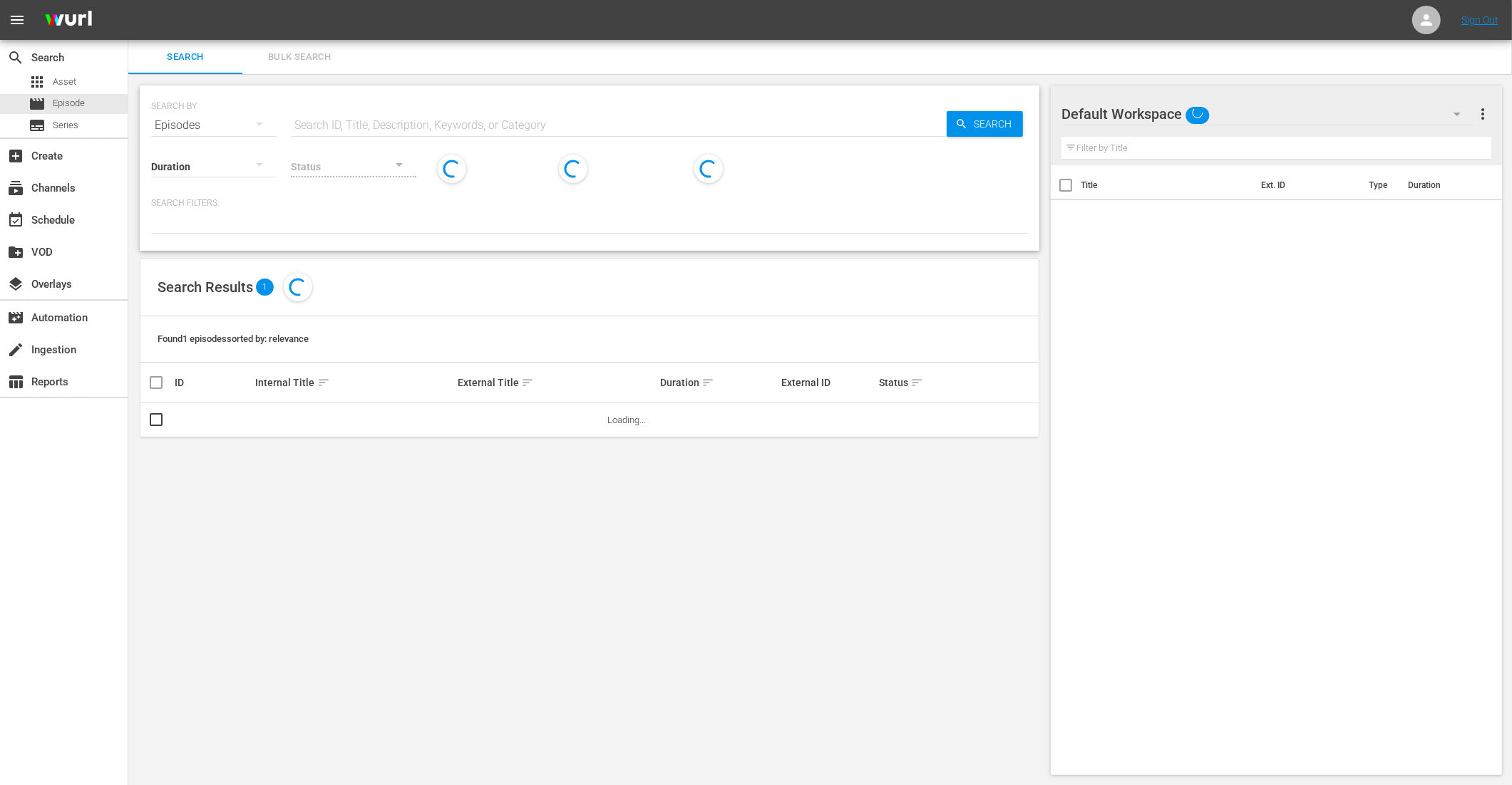
click at [324, 62] on span "Bulk Search" at bounding box center [299, 58] width 97 height 17
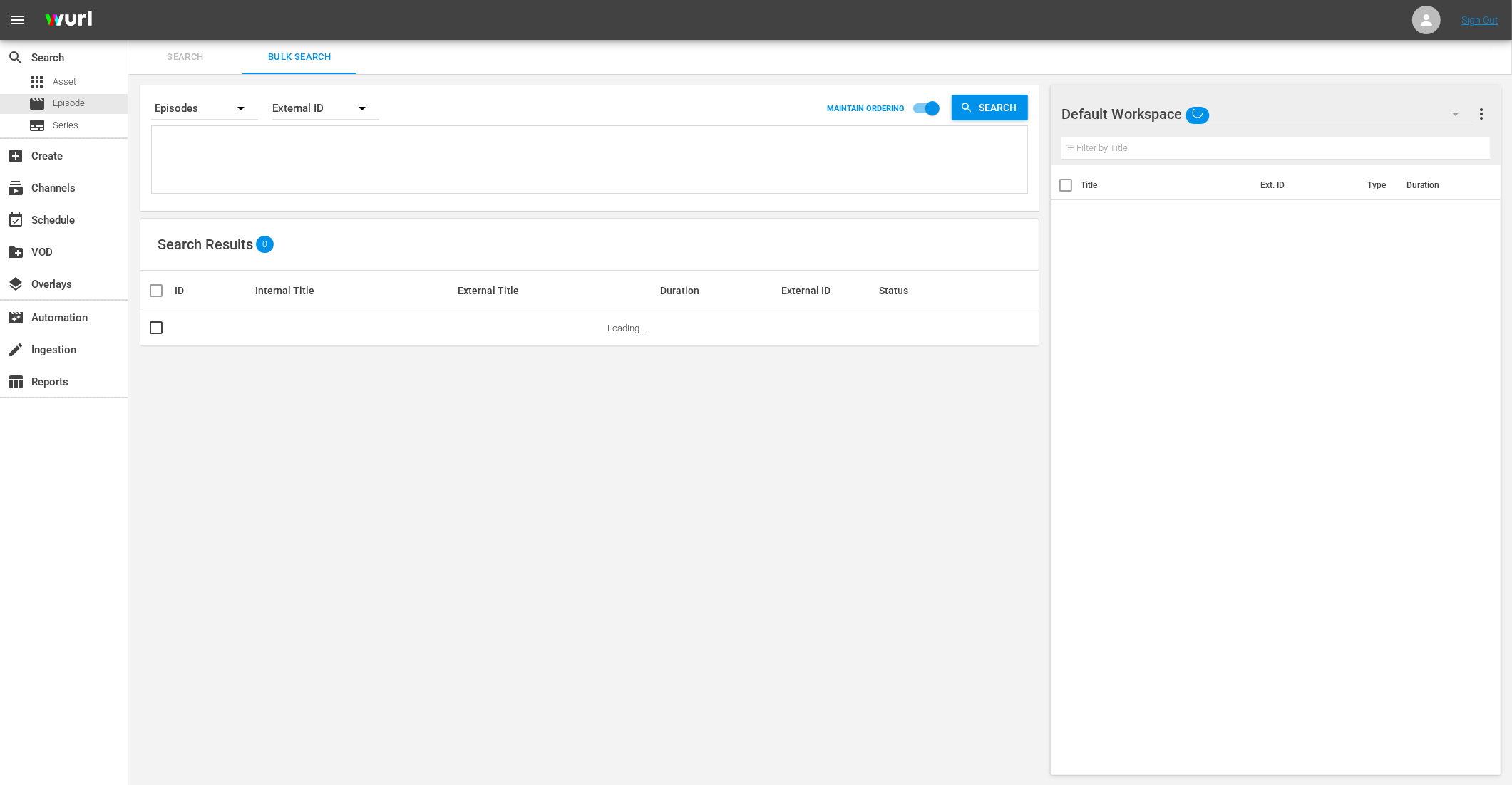
click at [253, 170] on textarea at bounding box center [591, 161] width 872 height 65
paste textarea "MAF4428 MAF4429 MAF4430 MAF4431 MAF4432"
type textarea "MAF4428 MAF4429 MAF4430 MAF4431 MAF4432"
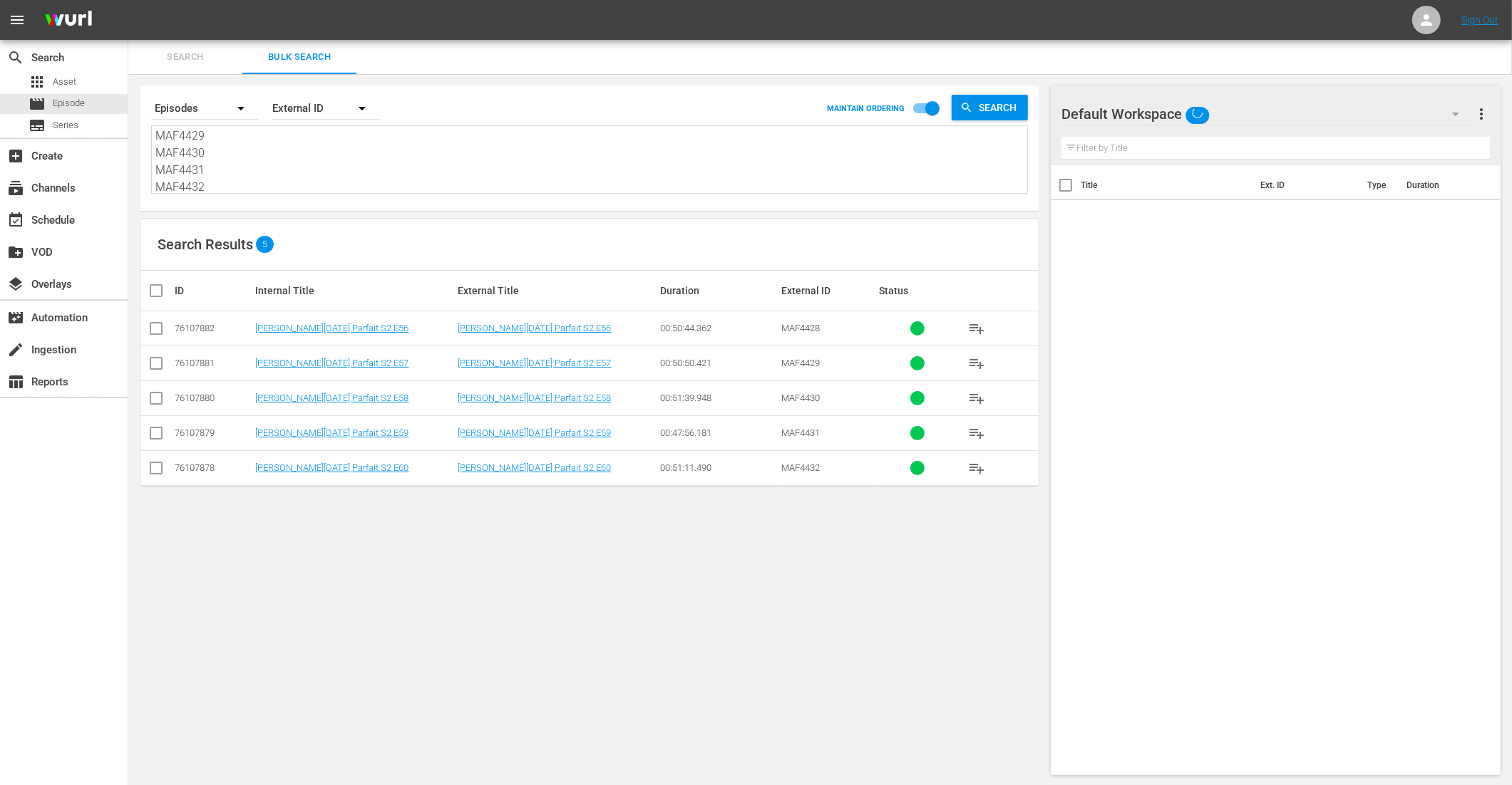
type textarea "MAF4428 MAF4429 MAF4430 MAF4431 MAF4432"
click at [154, 289] on input "checkbox" at bounding box center [162, 290] width 29 height 17
checkbox input "true"
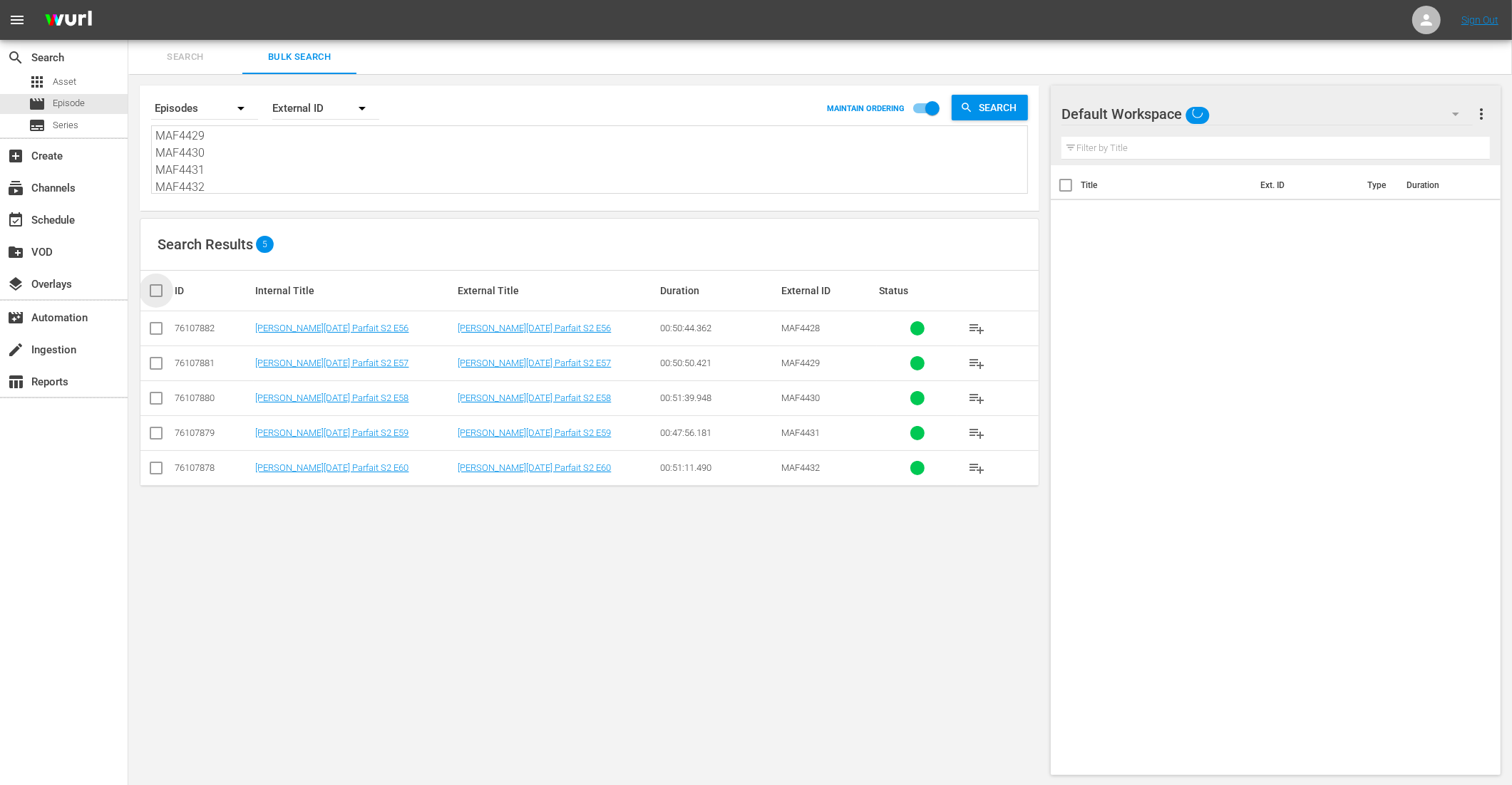
checkbox input "true"
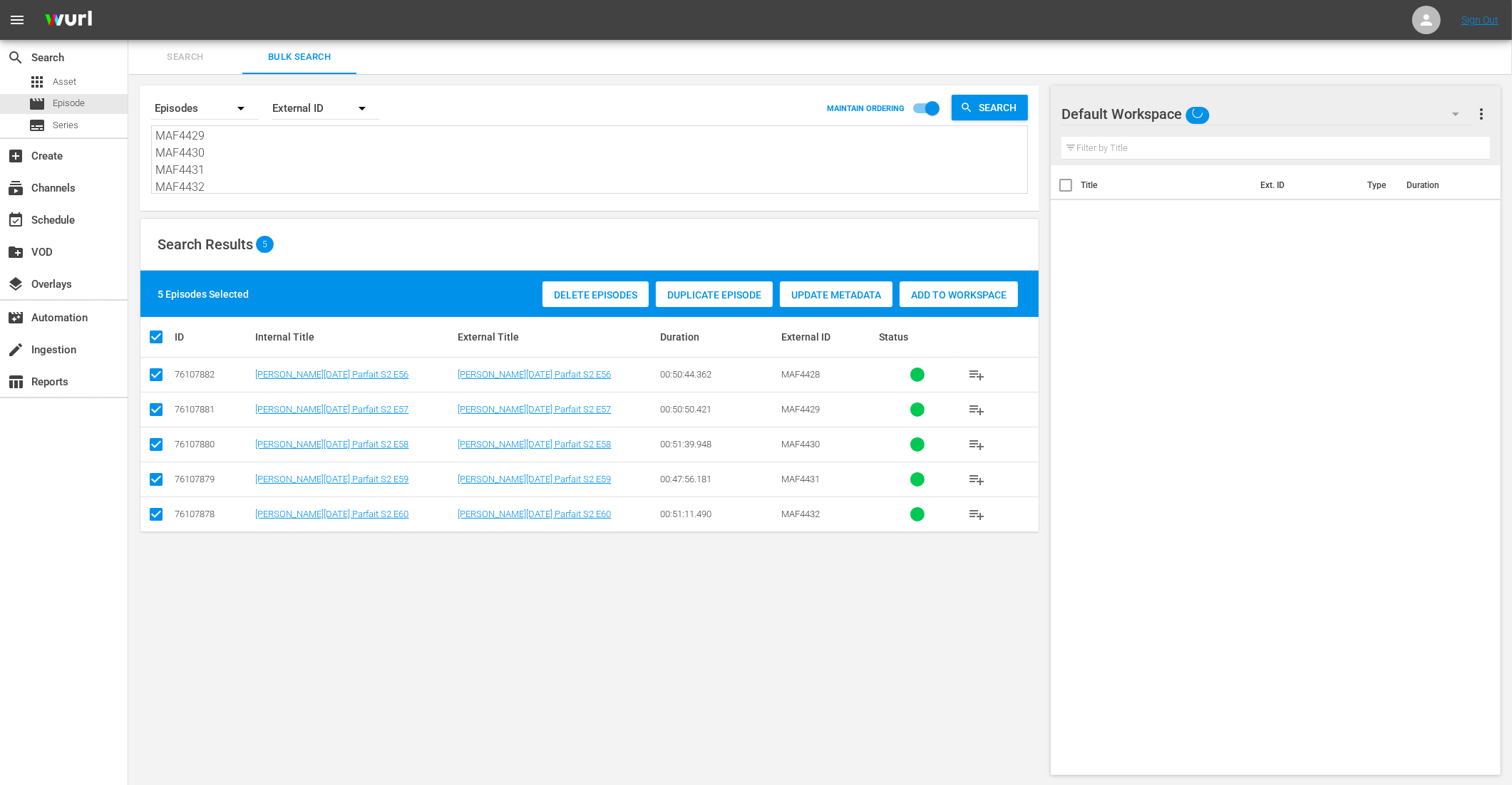
click at [955, 293] on span "Add to Workspace" at bounding box center [959, 295] width 118 height 11
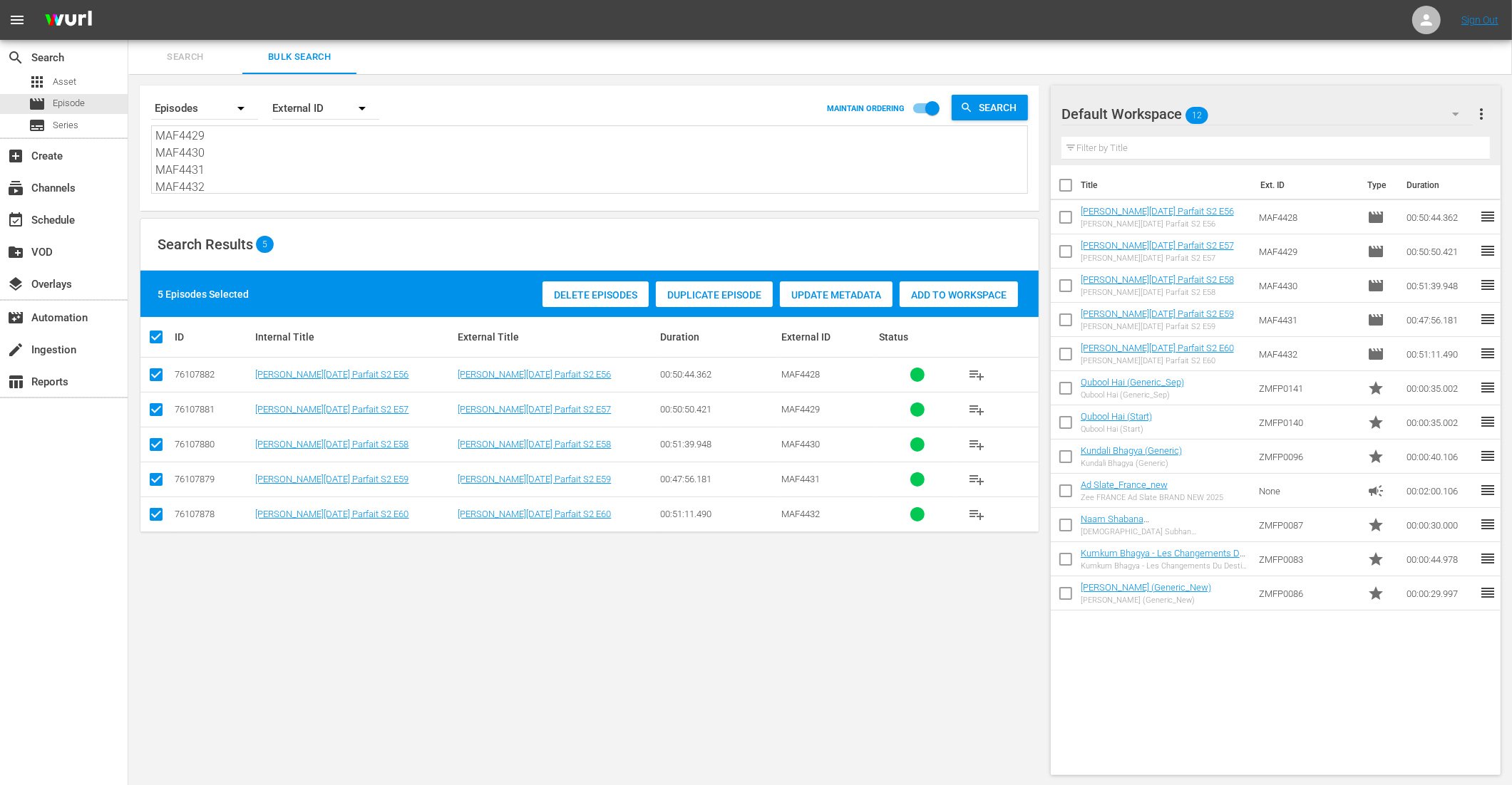
scroll to position [0, 0]
drag, startPoint x: 205, startPoint y: 184, endPoint x: 149, endPoint y: 42, distance: 152.6
click at [148, 43] on div "Search Bulk Search Search By Episodes Order By External ID MAINTAIN ORDERING Se…" at bounding box center [820, 413] width 1383 height 747
paste textarea "MAF5793_v2 MAF5794_v2 MAF5795_v2 MAF5796_v2 MAF5797_v2 MAF5798_v2 MAF5799_v2 MA…"
type textarea "MAF5793_v2 MAF5794_v2 MAF5795_v2 MAF5796_v2 MAF5797_v2 MAF5798_v2 MAF5799_v2 MA…"
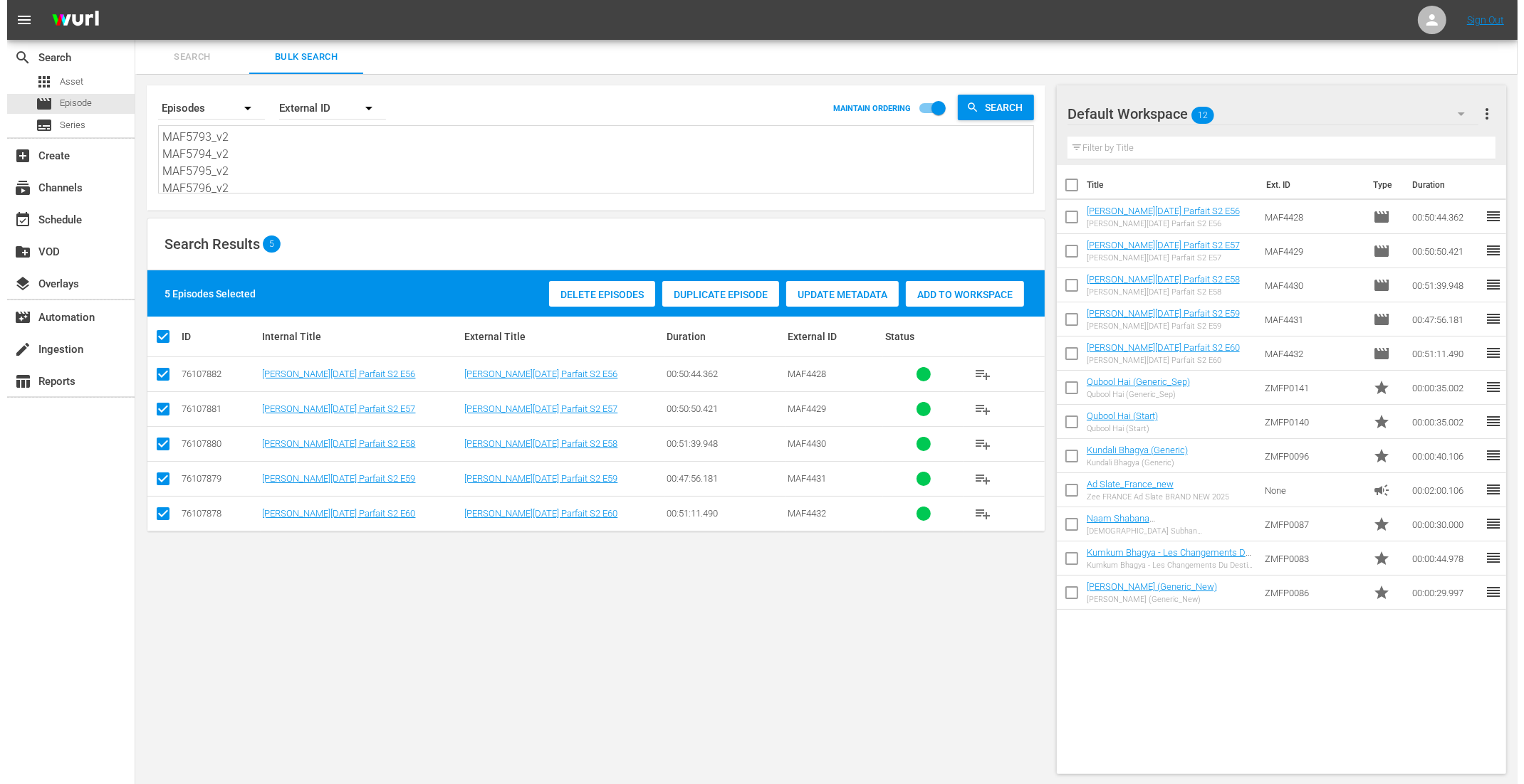
scroll to position [258, 0]
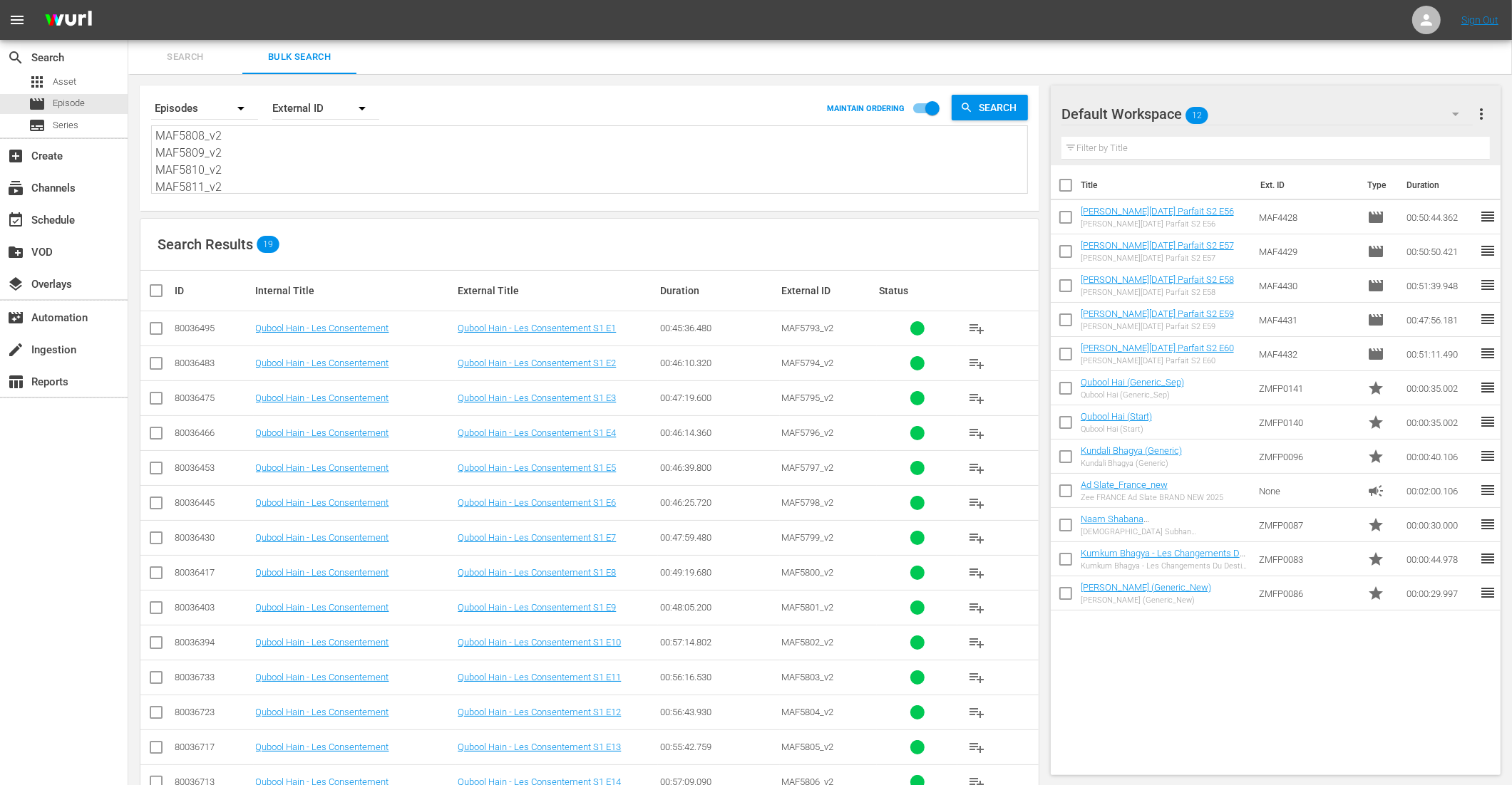
type textarea "MAF5793_v2 MAF5794_v2 MAF5795_v2 MAF5796_v2 MAF5797_v2 MAF5798_v2 MAF5799_v2 MA…"
click at [158, 285] on input "checkbox" at bounding box center [162, 290] width 29 height 17
checkbox input "true"
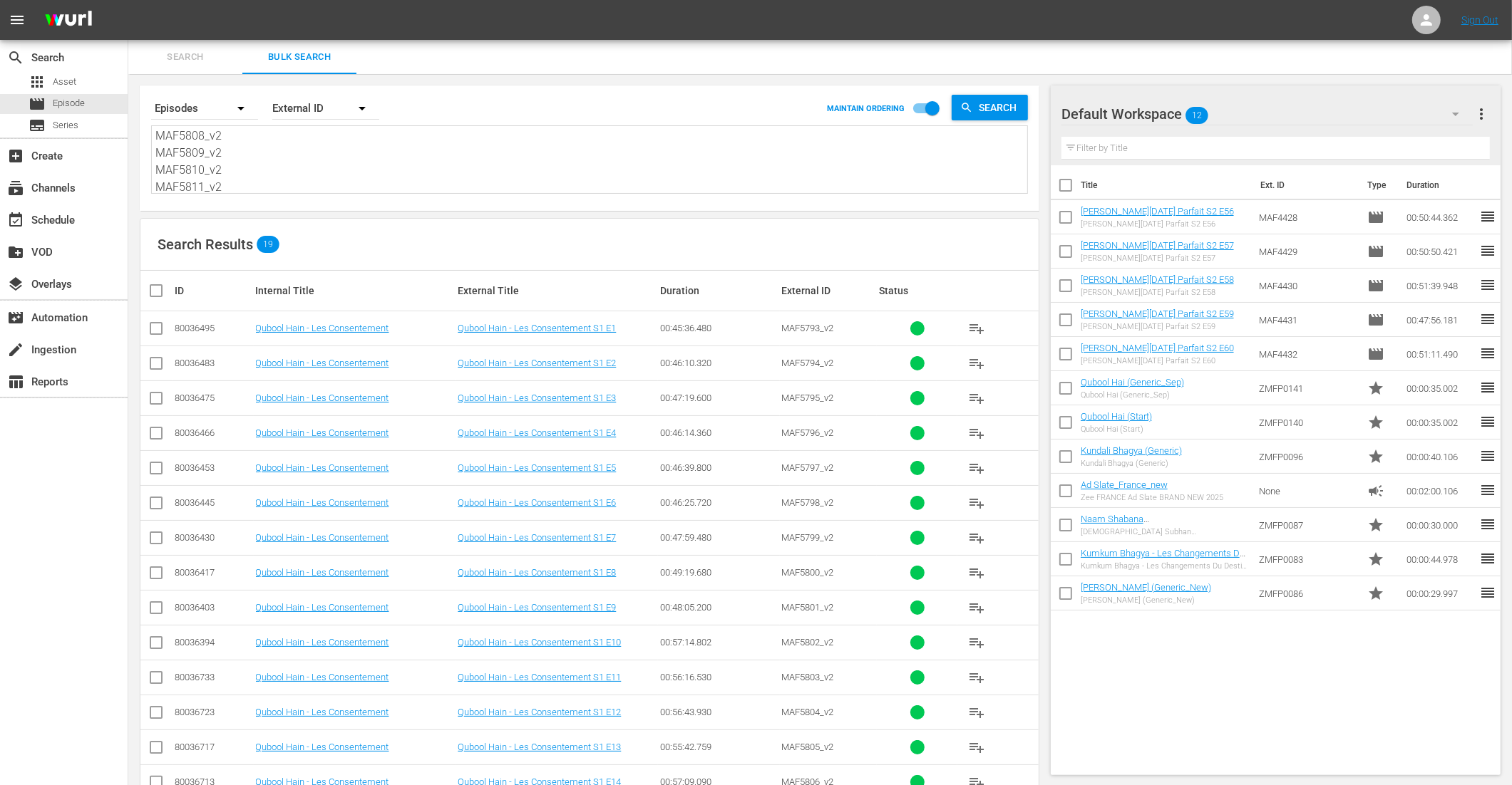
checkbox input "true"
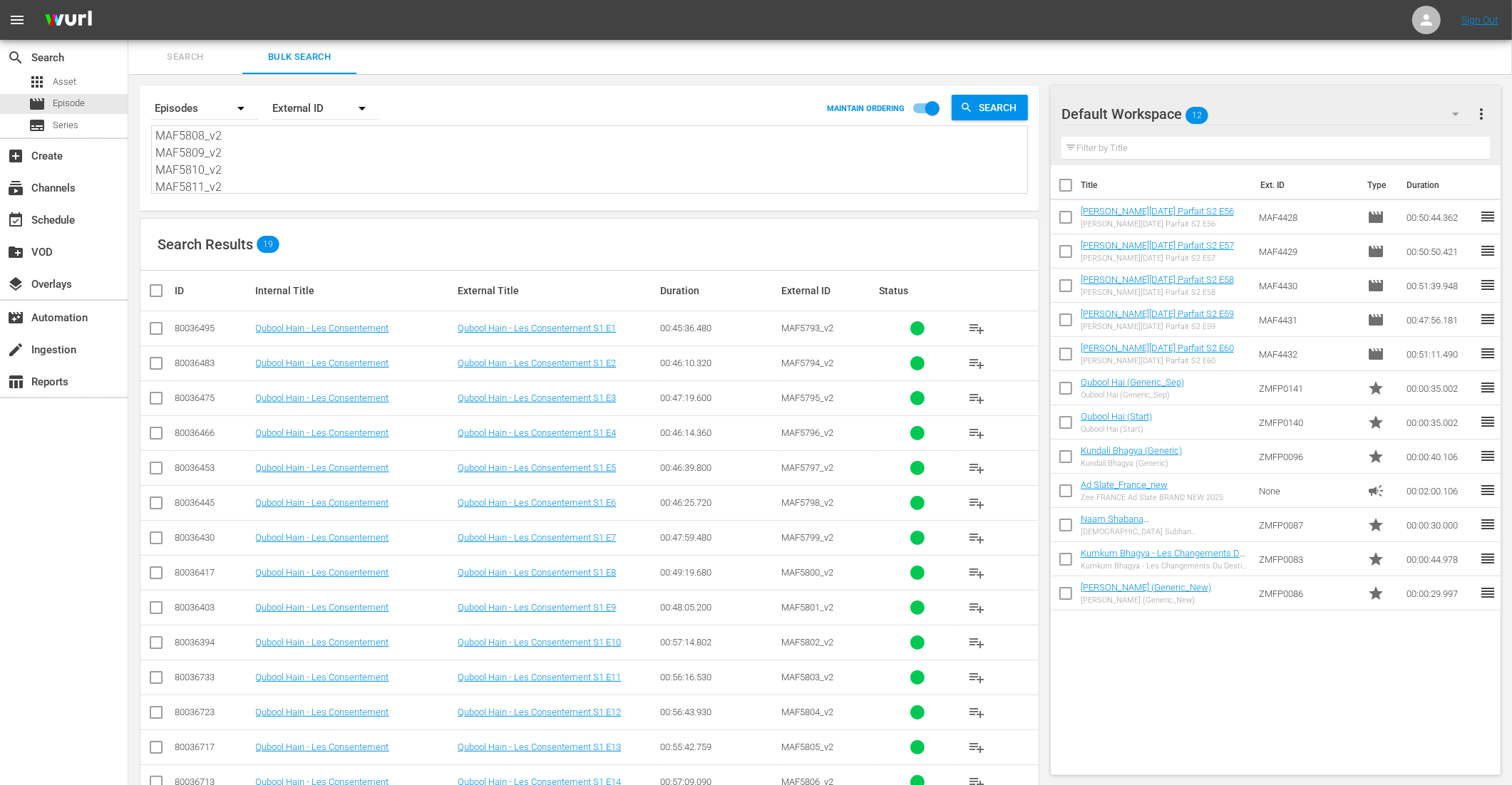
checkbox input "true"
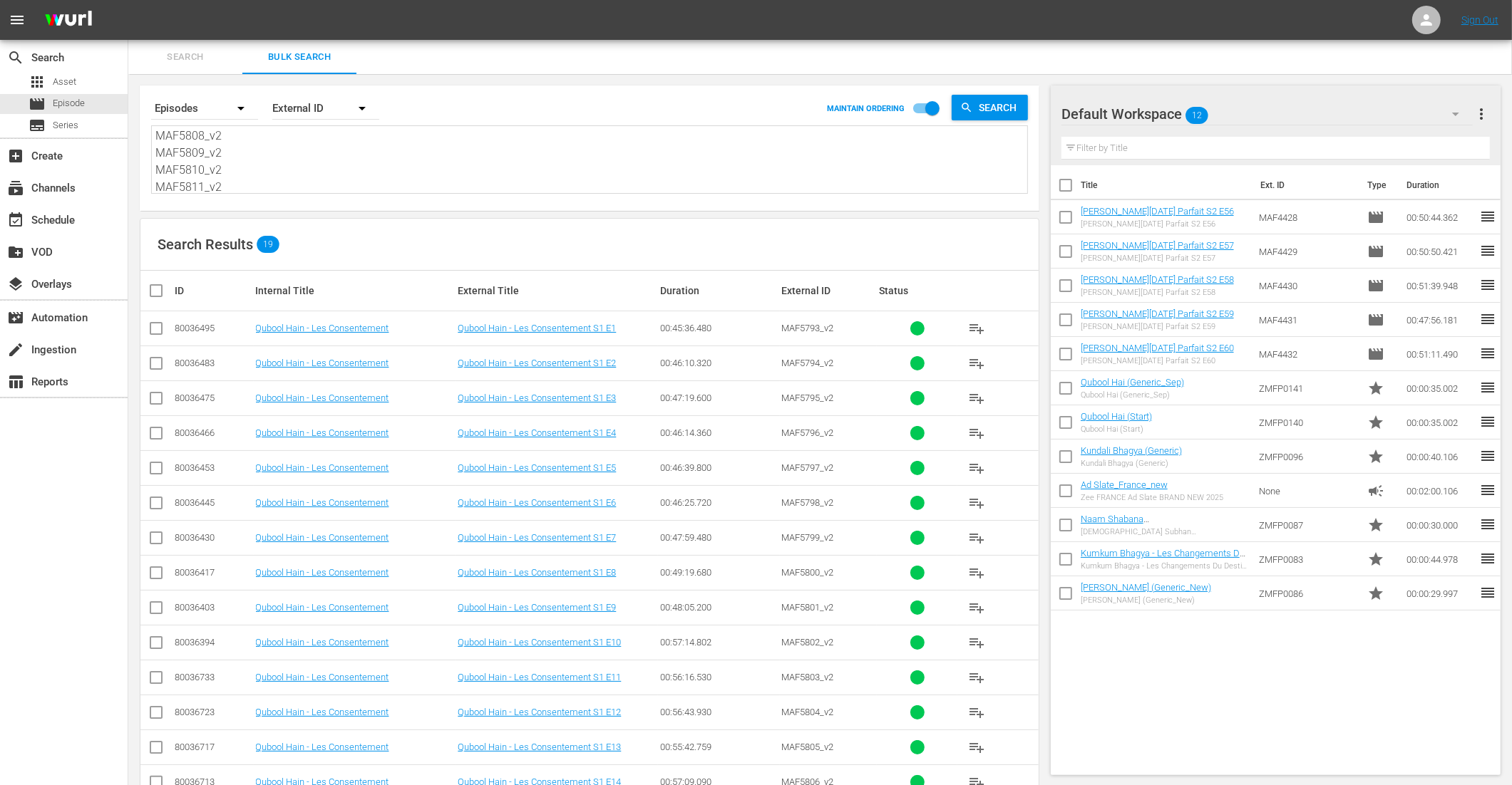
checkbox input "true"
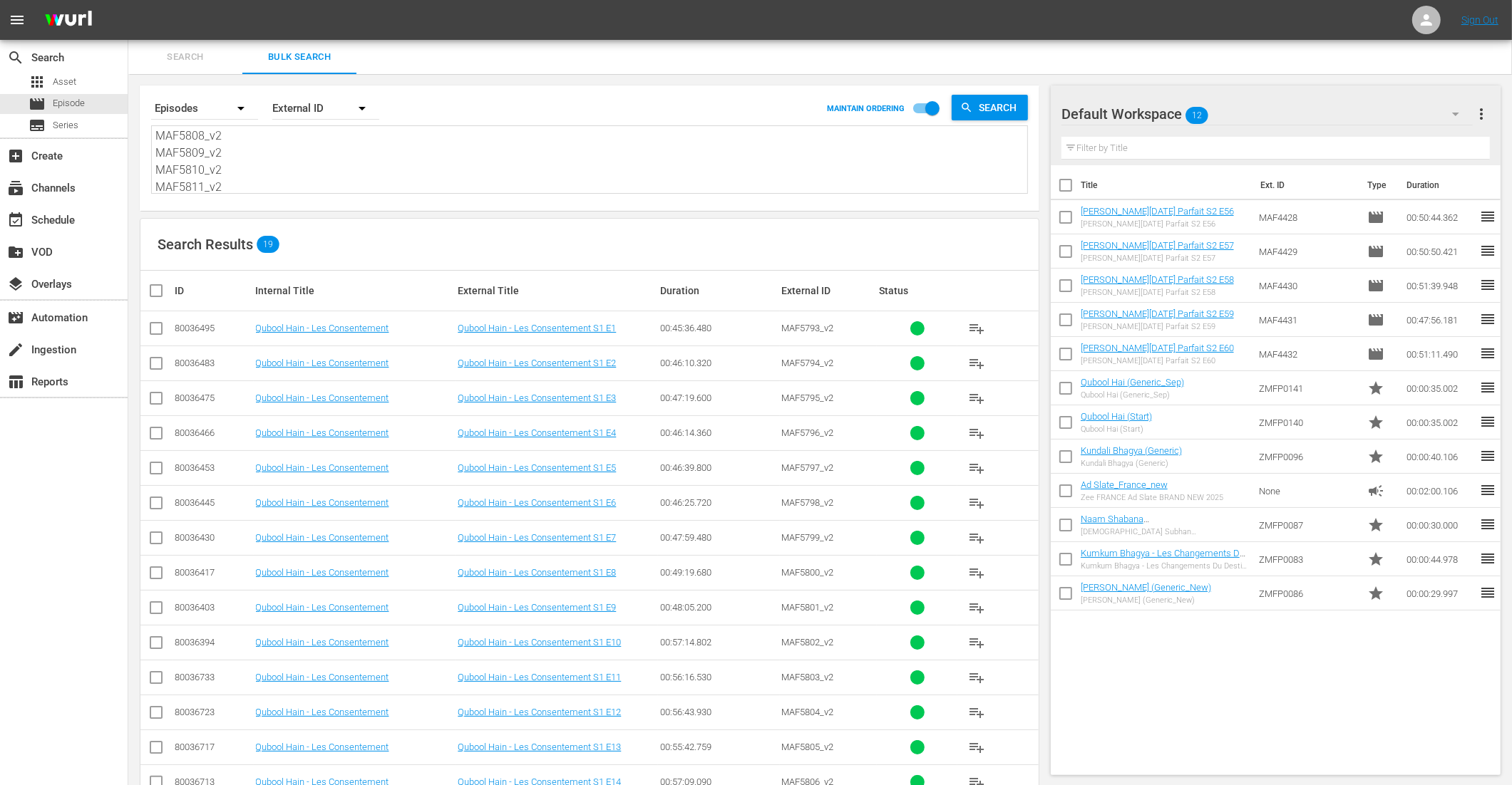
checkbox input "true"
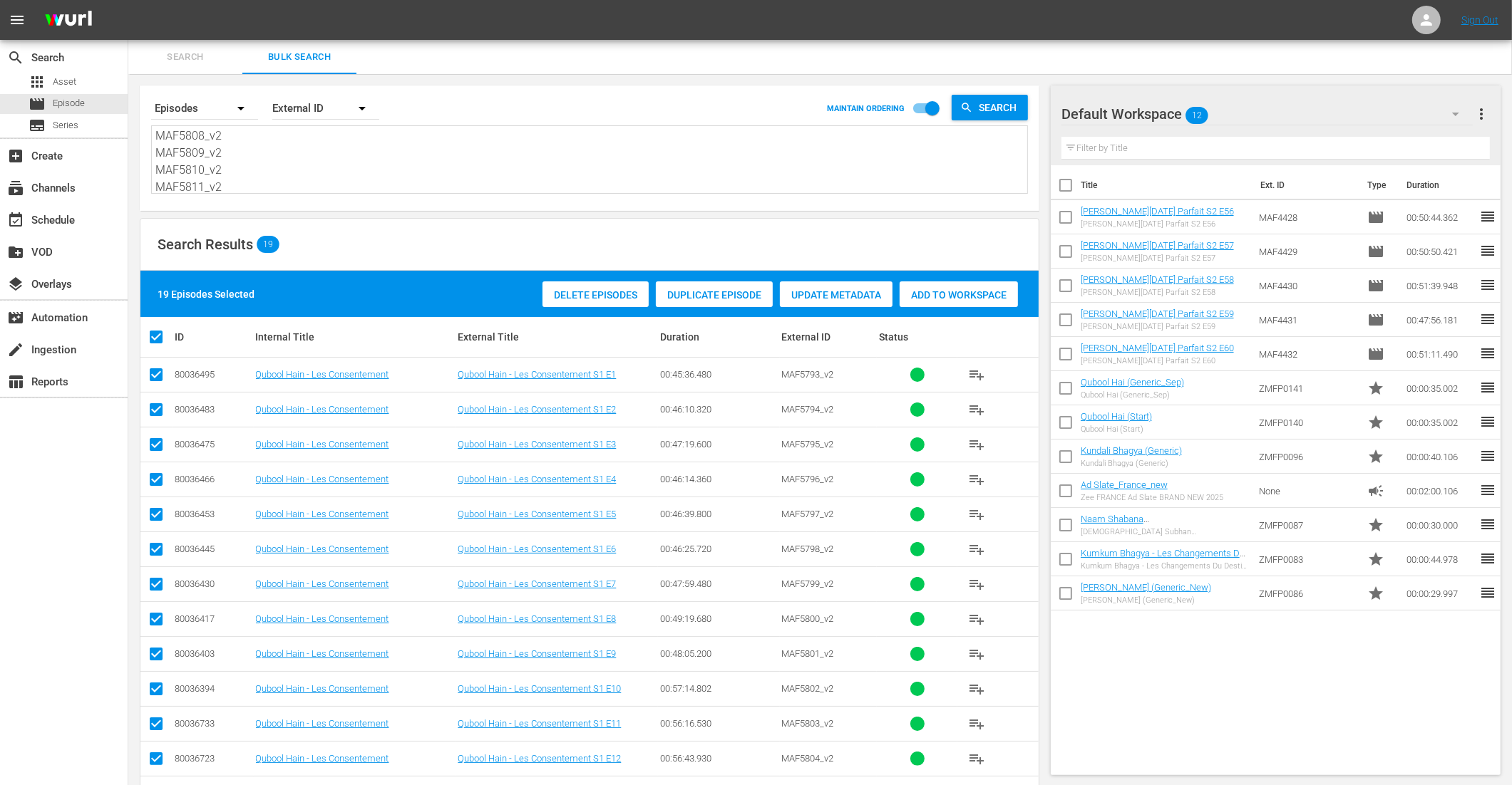
click at [932, 296] on span "Add to Workspace" at bounding box center [959, 295] width 118 height 11
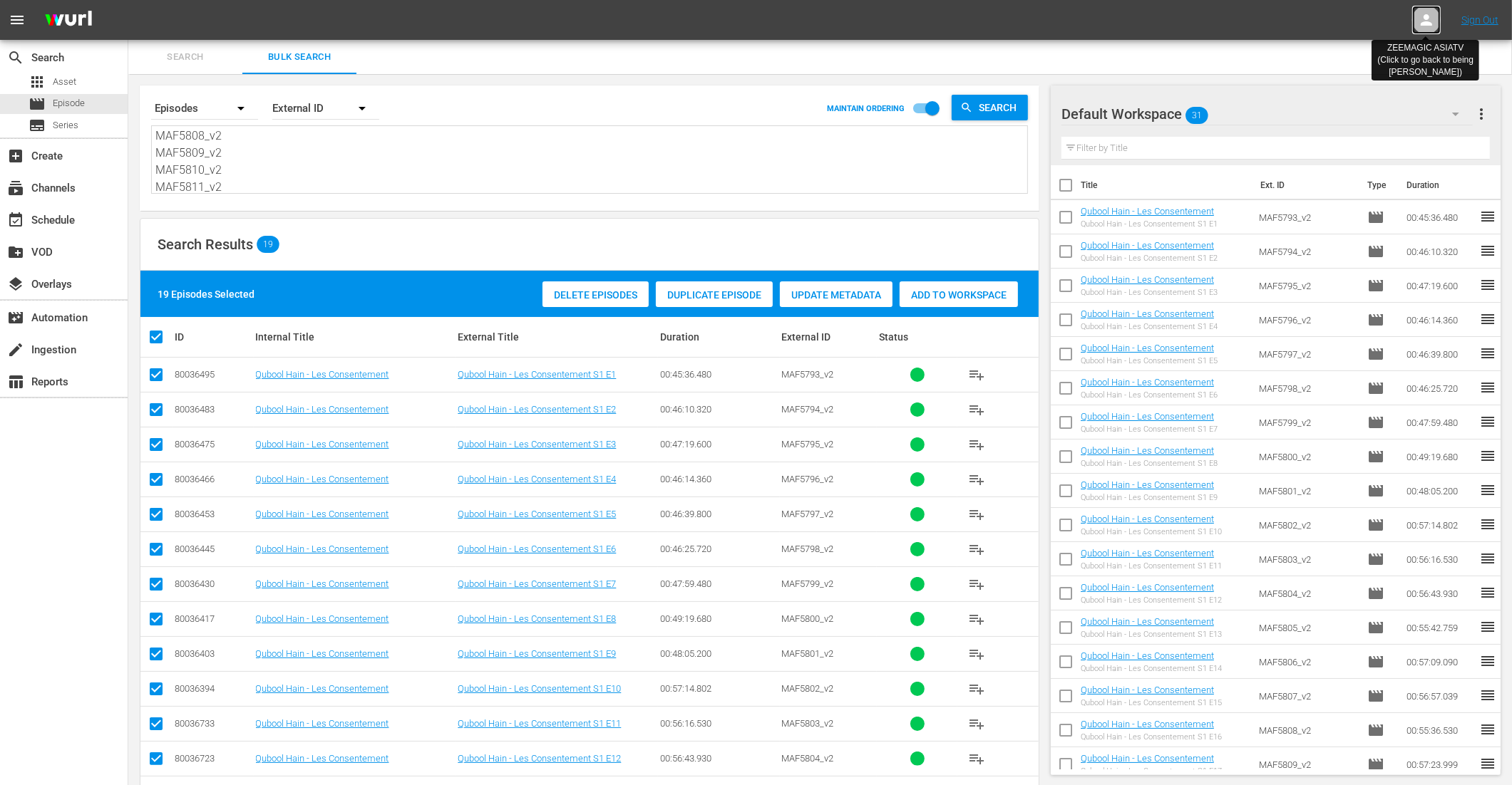
click at [1426, 25] on icon at bounding box center [1426, 20] width 11 height 11
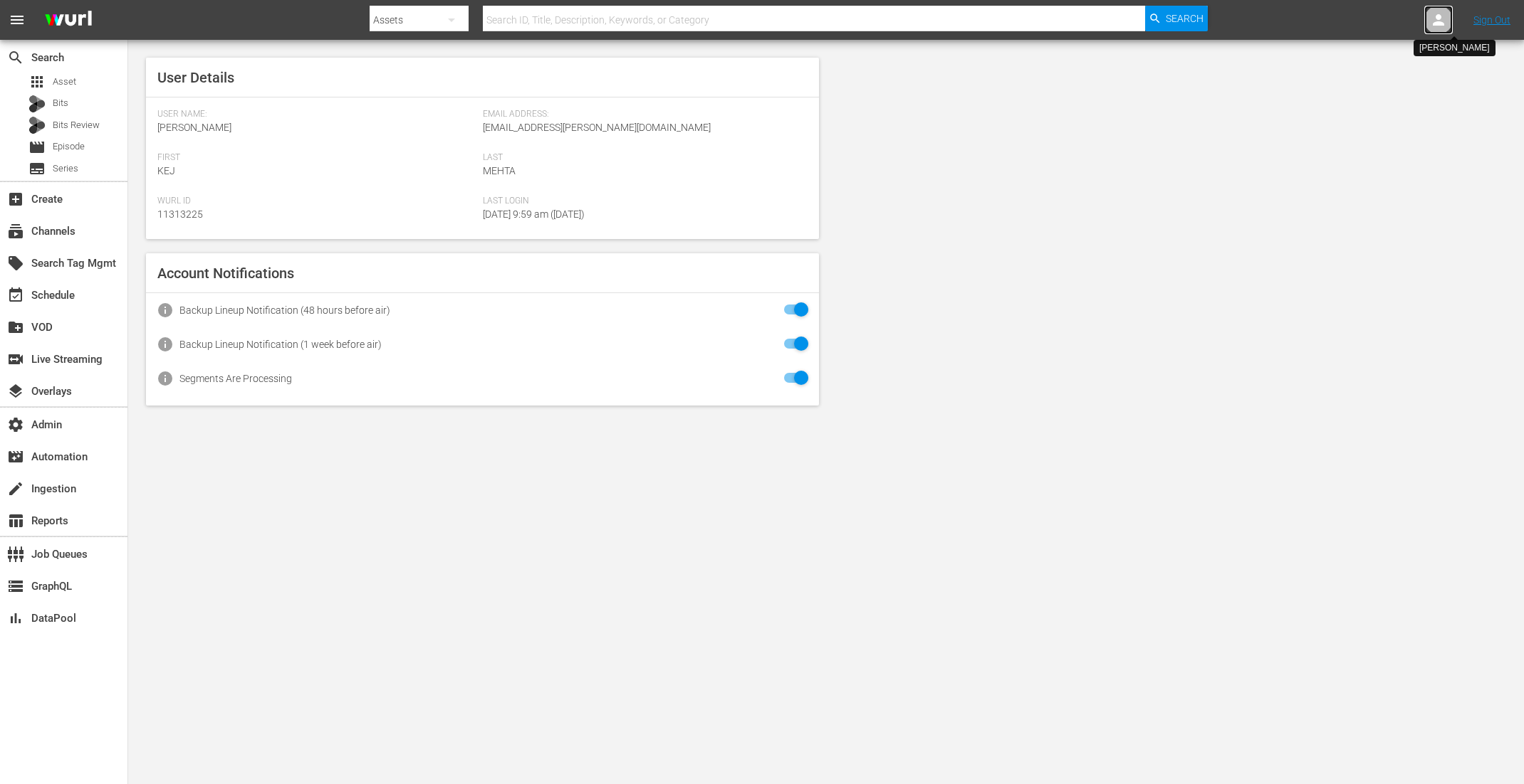
click at [1431, 24] on icon at bounding box center [1438, 19] width 17 height 17
click at [1393, 22] on input "text" at bounding box center [1401, 22] width 182 height 34
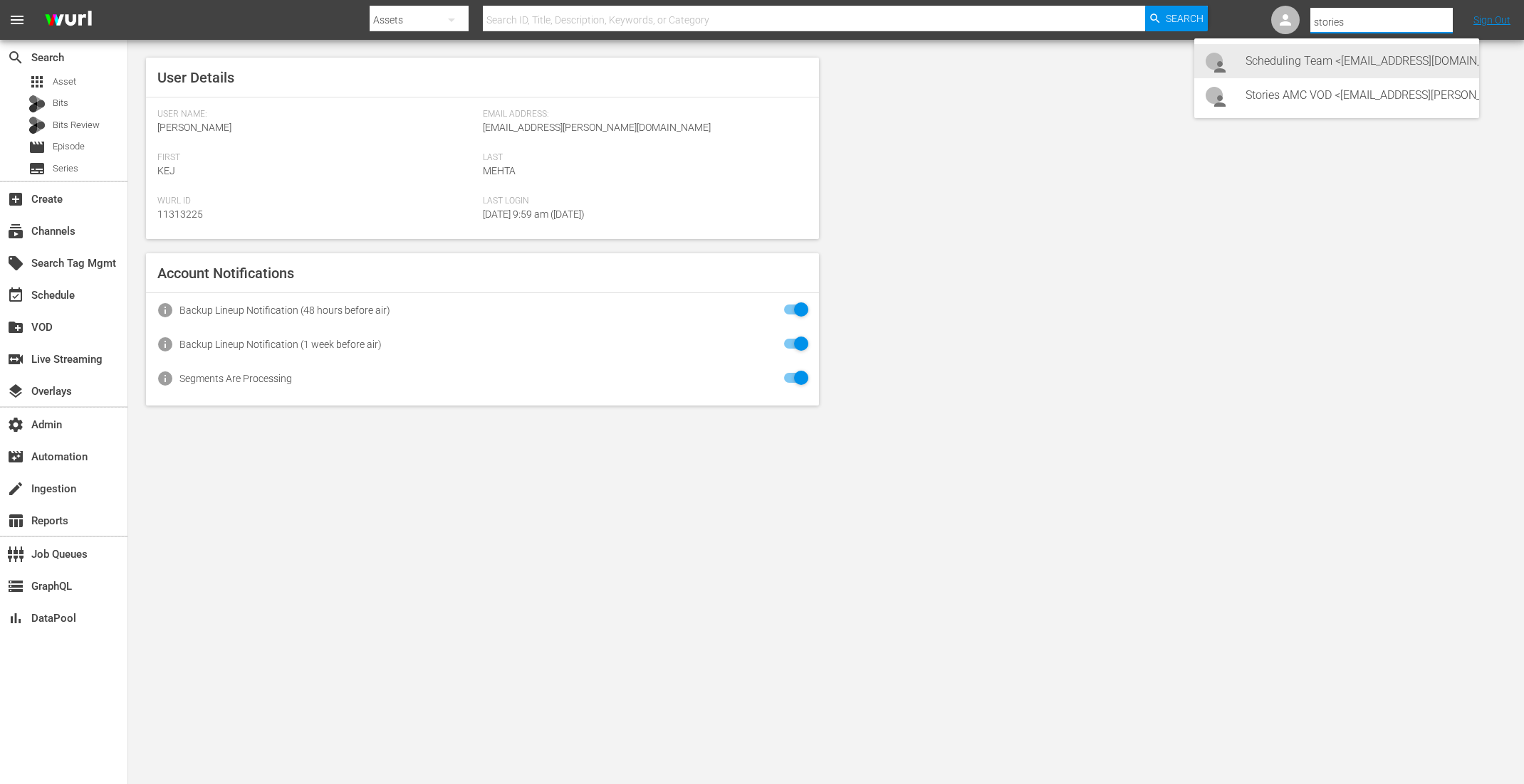
click at [1250, 65] on div "Scheduling Team <stories@amc.com>" at bounding box center [1356, 61] width 222 height 34
type input "Scheduling Team (11313733)"
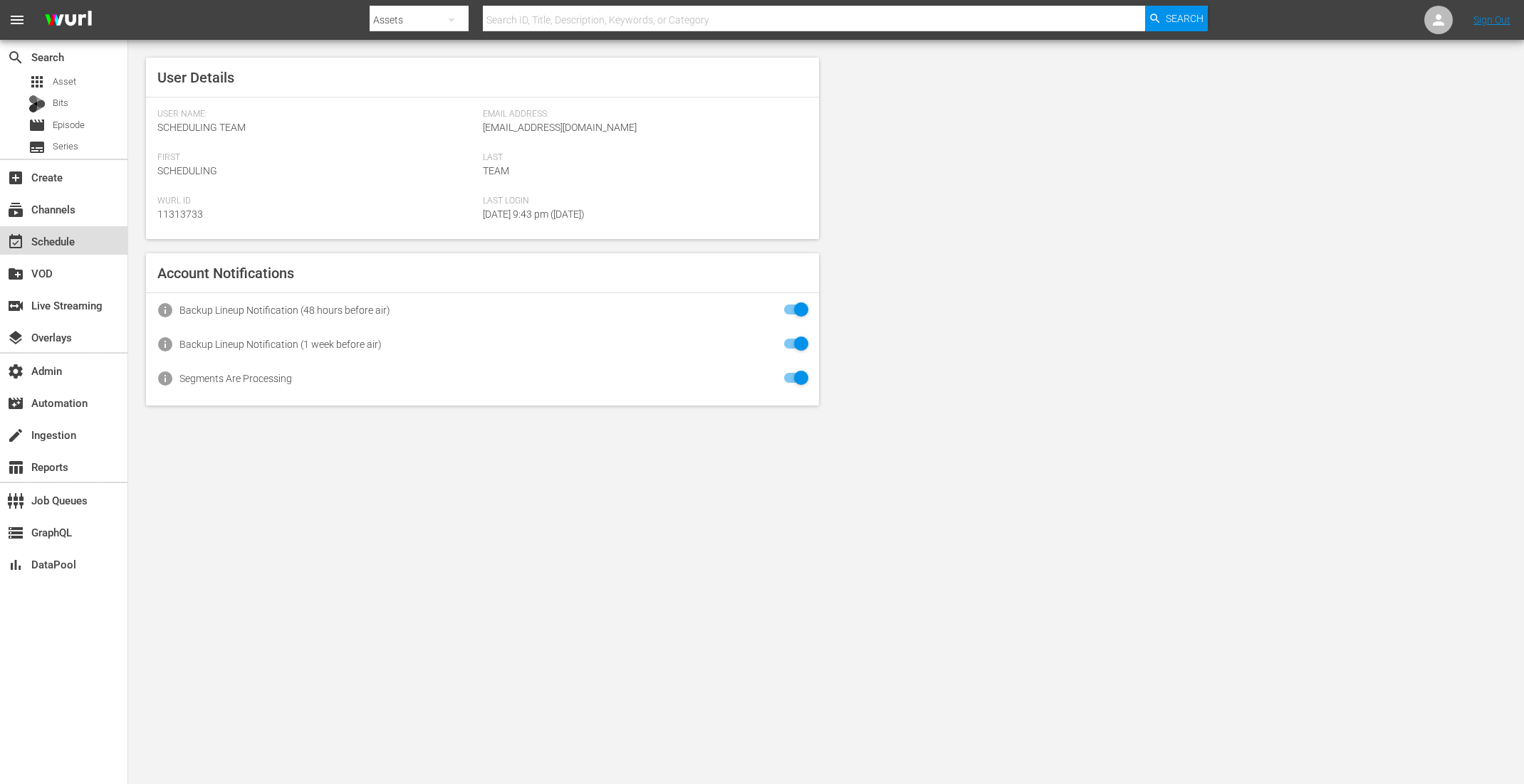
click at [69, 239] on div "event_available Schedule" at bounding box center [40, 240] width 80 height 13
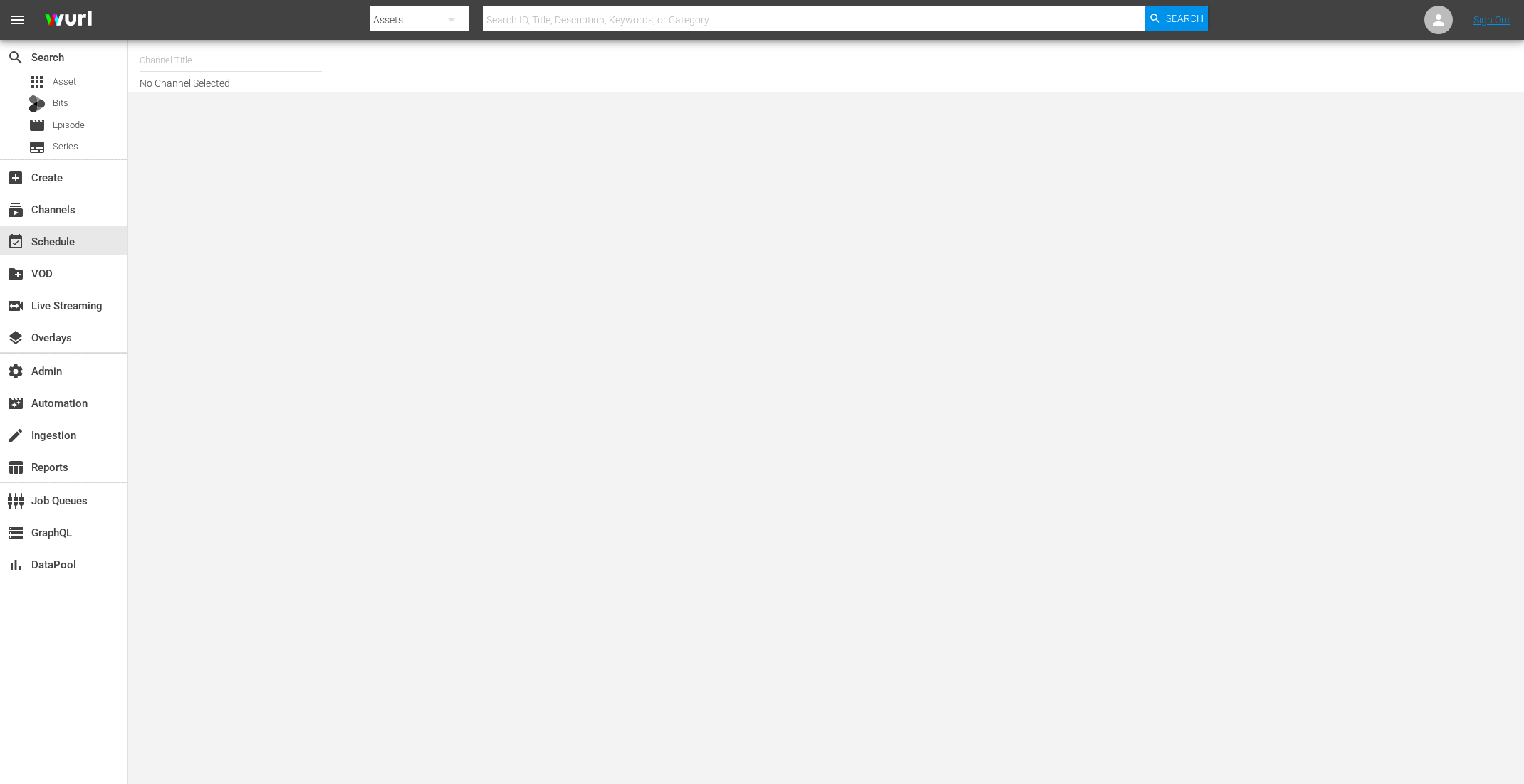
click at [180, 56] on input "text" at bounding box center [231, 60] width 182 height 34
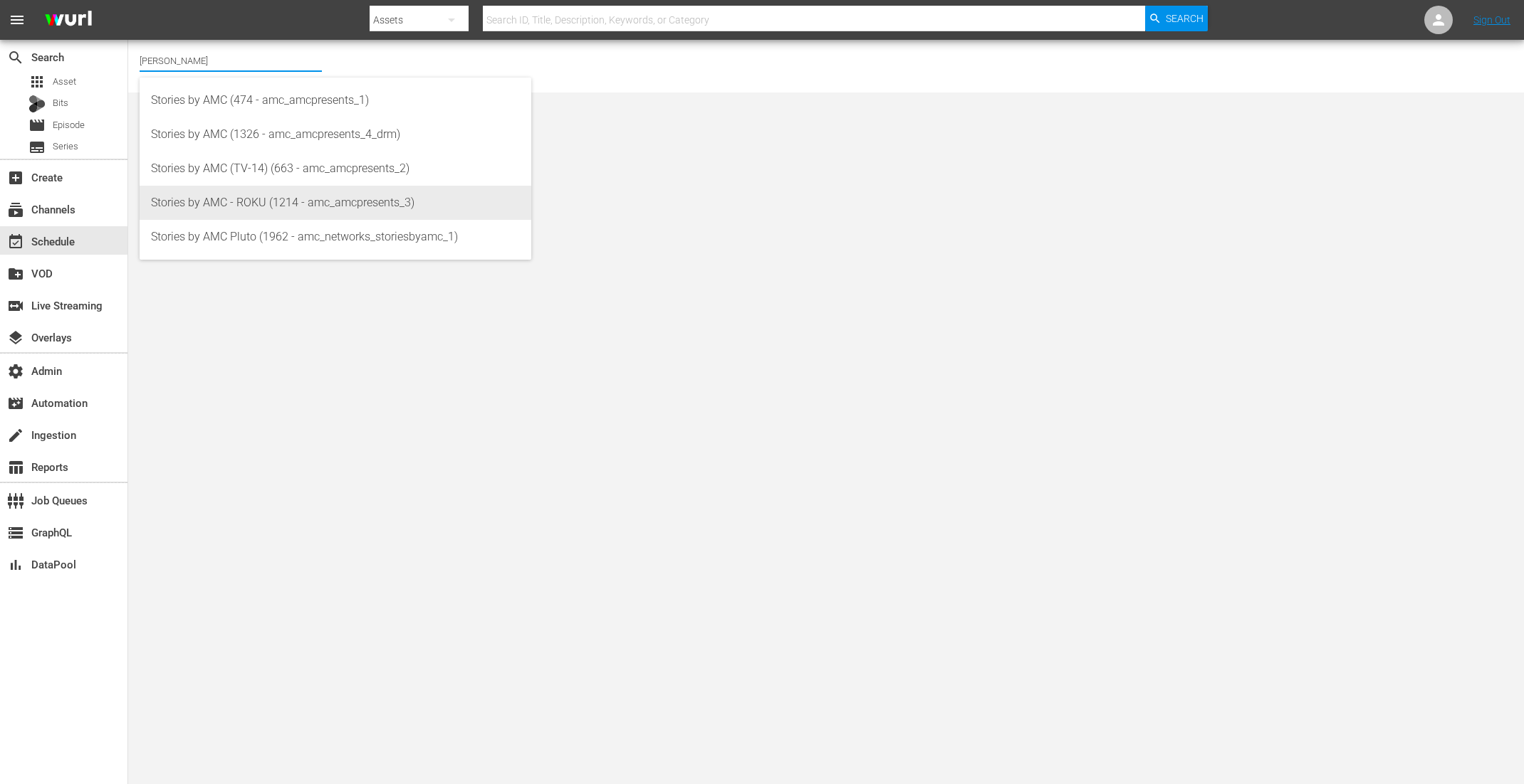
click at [235, 196] on div "Stories by AMC - ROKU (1214 - amc_amcpresents_3)" at bounding box center [335, 203] width 369 height 34
type input "Stories by AMC - ROKU (1214 - amc_amcpresents_3)"
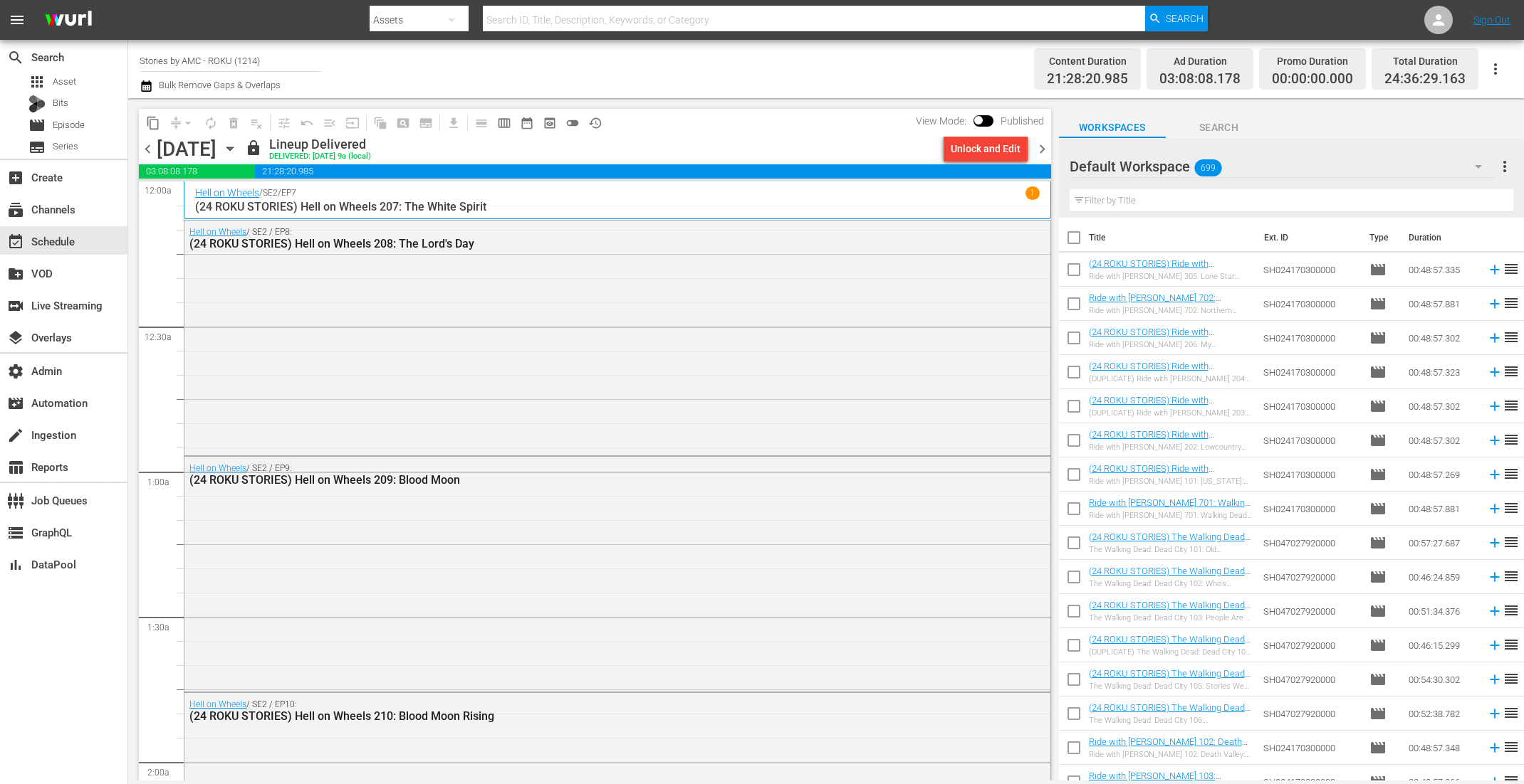
click at [233, 148] on icon "button" at bounding box center [229, 149] width 6 height 3
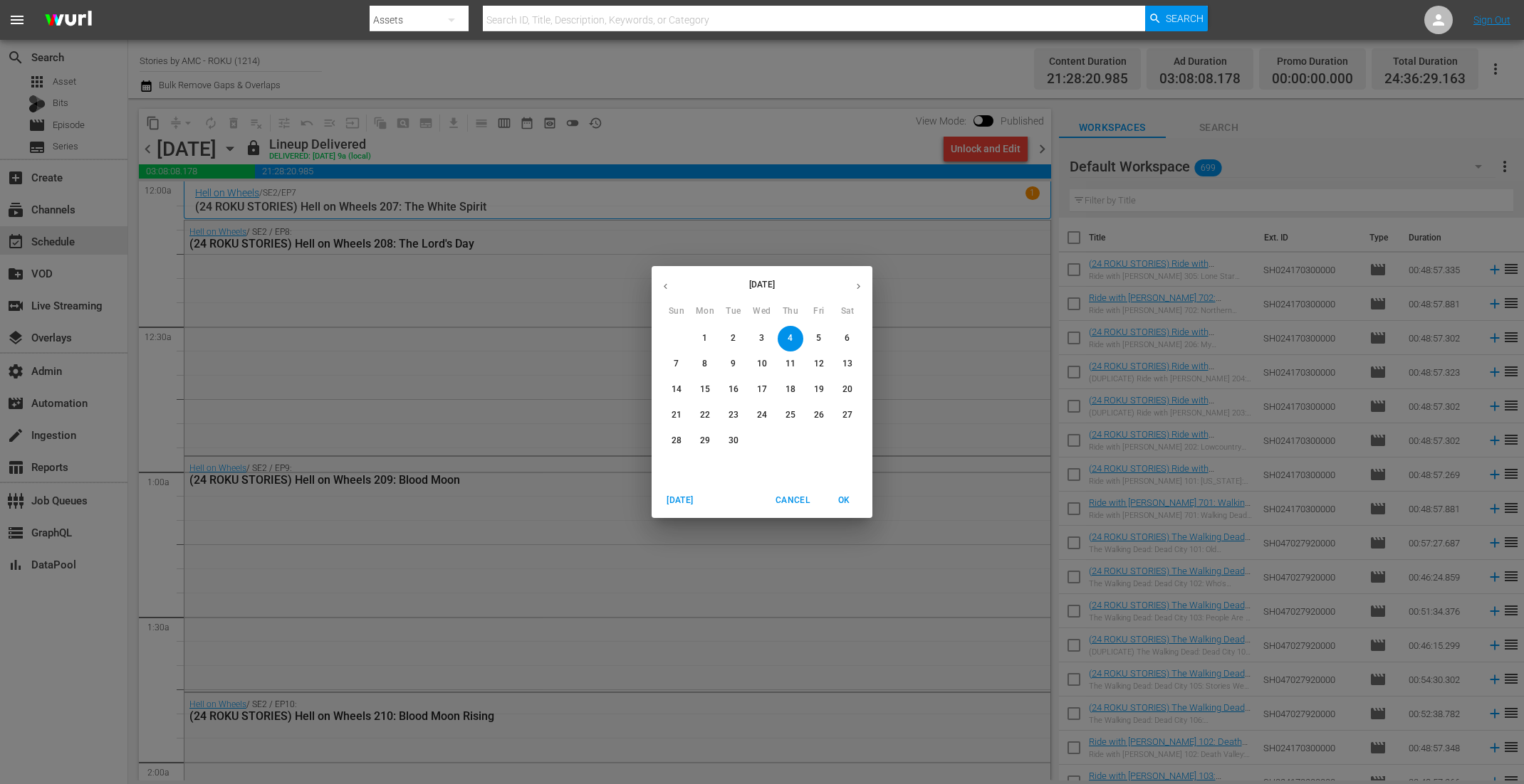
click at [393, 148] on div "September 2025 Sun Mon Tue Wed Thu Fri Sat 31 1 2 3 4 5 6 7 8 9 10 11 12 13 14 …" at bounding box center [762, 392] width 1524 height 784
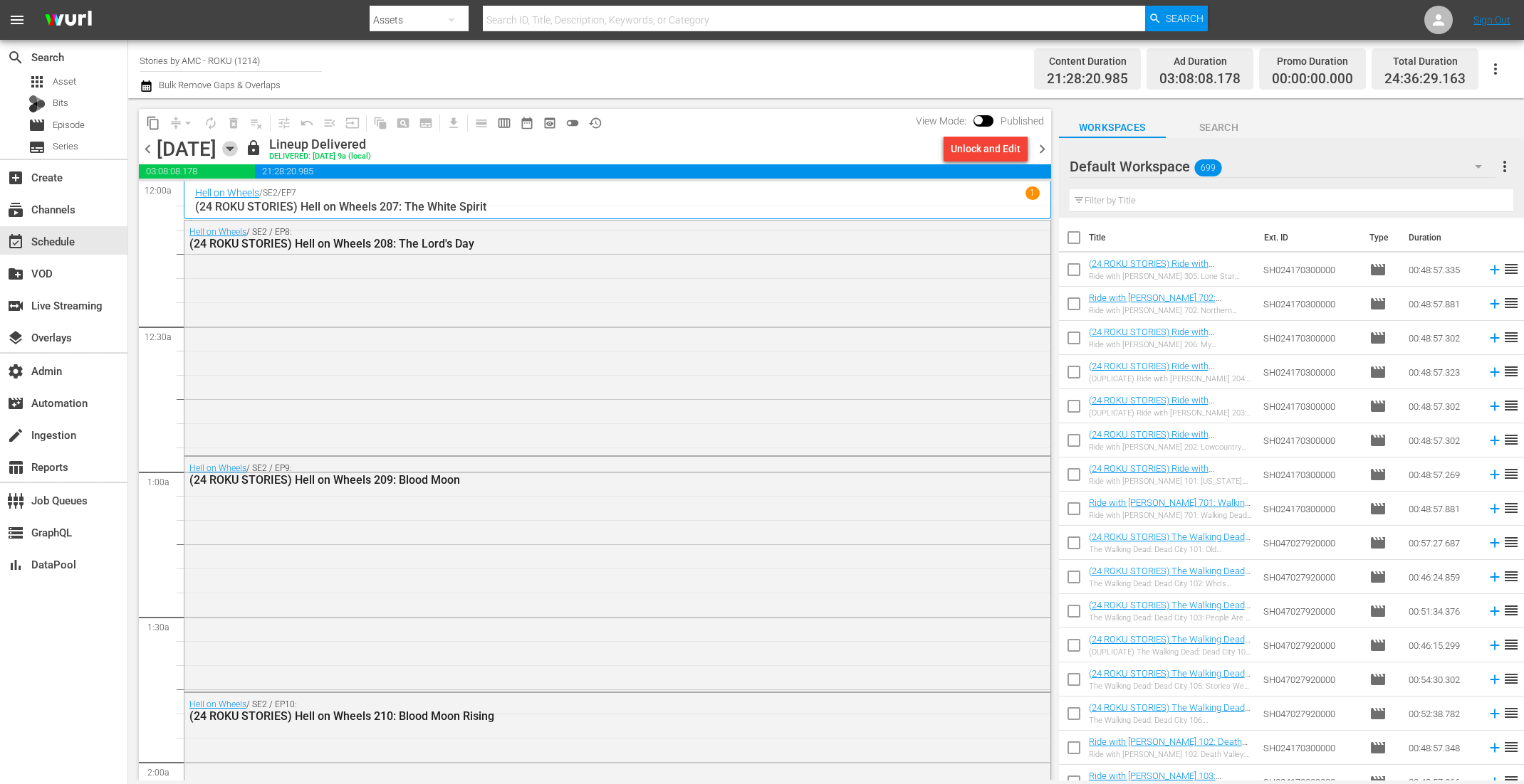
click at [233, 148] on icon "button" at bounding box center [229, 149] width 6 height 3
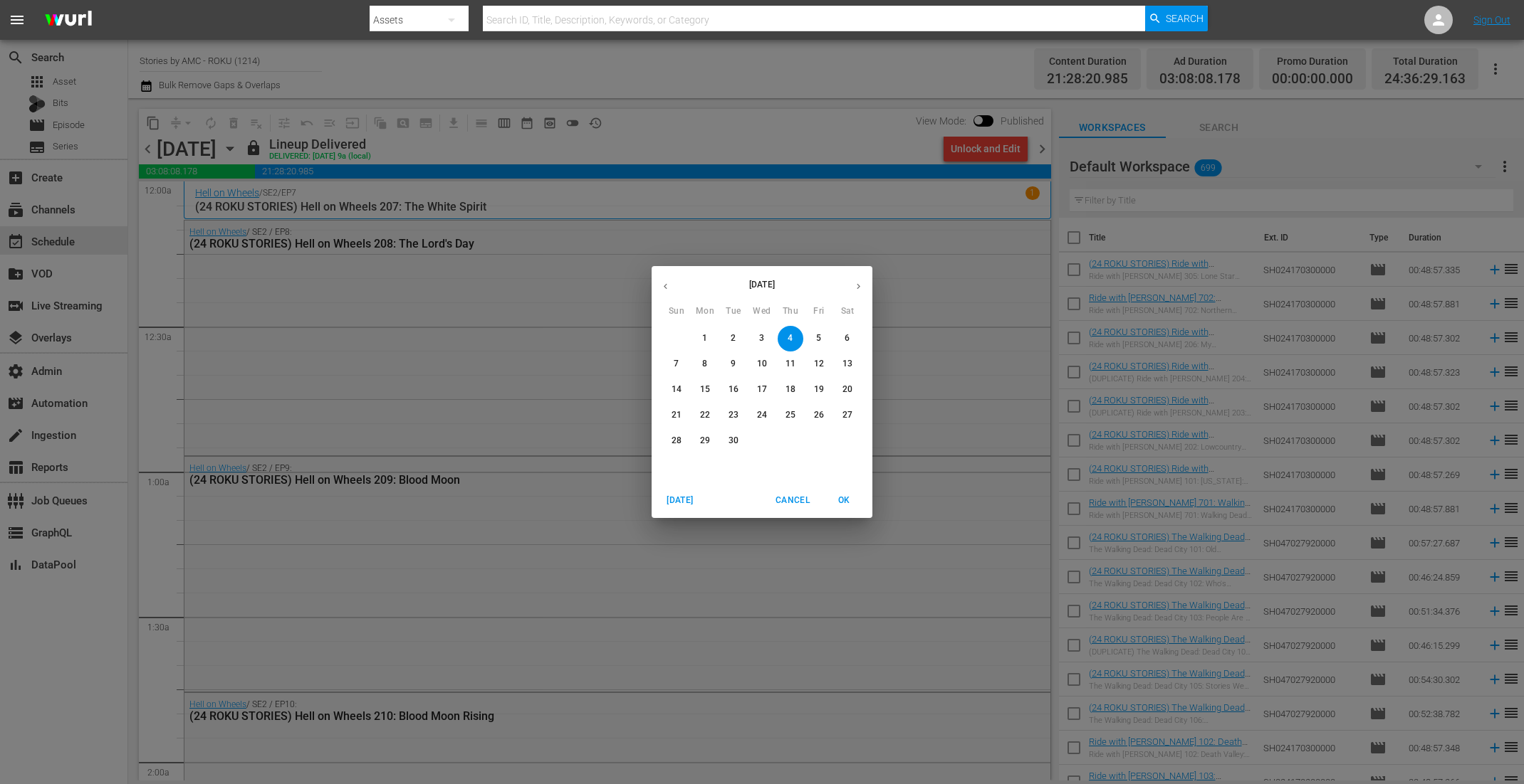
click at [677, 412] on p "21" at bounding box center [677, 415] width 10 height 12
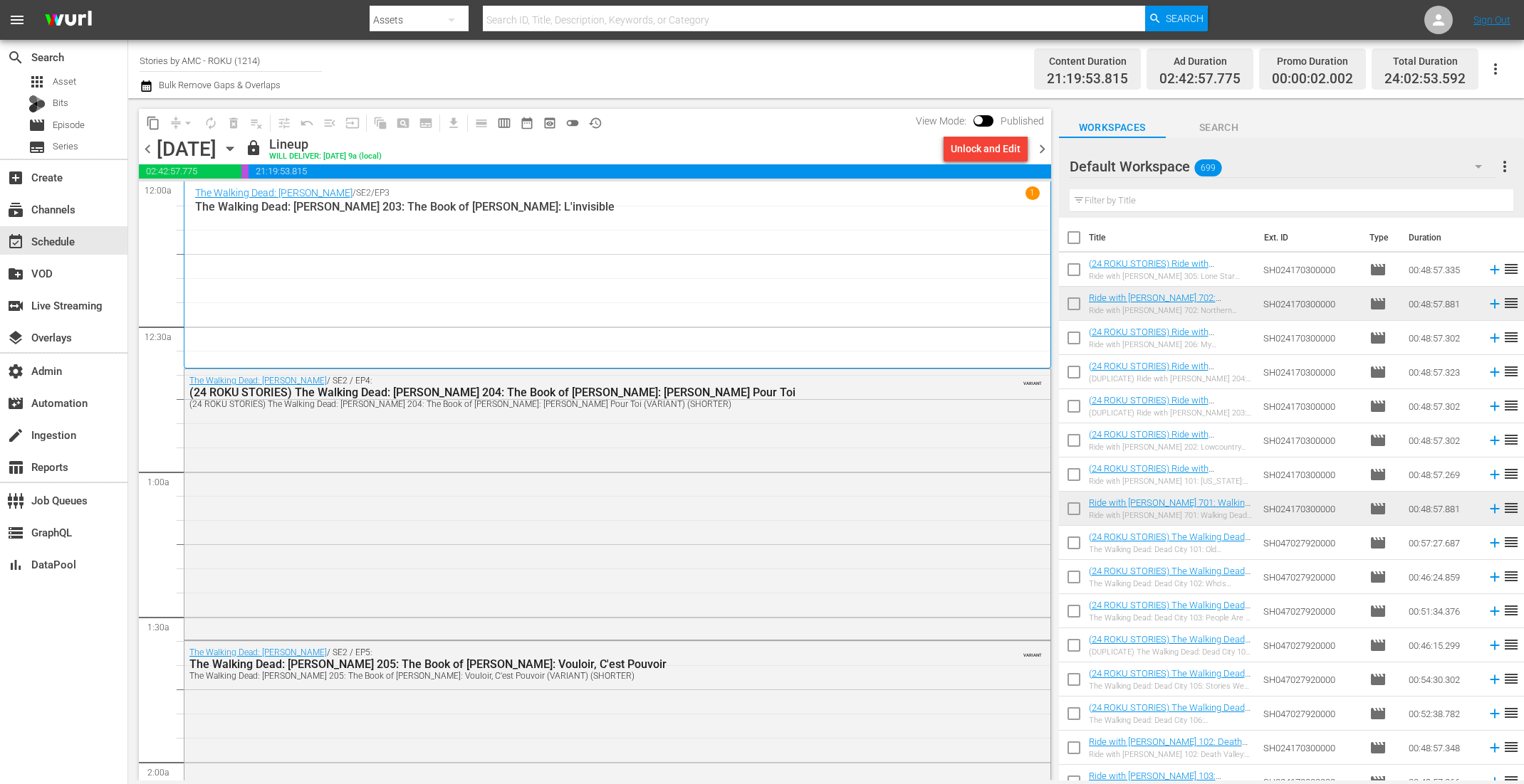
click at [147, 79] on icon "button" at bounding box center [146, 85] width 14 height 17
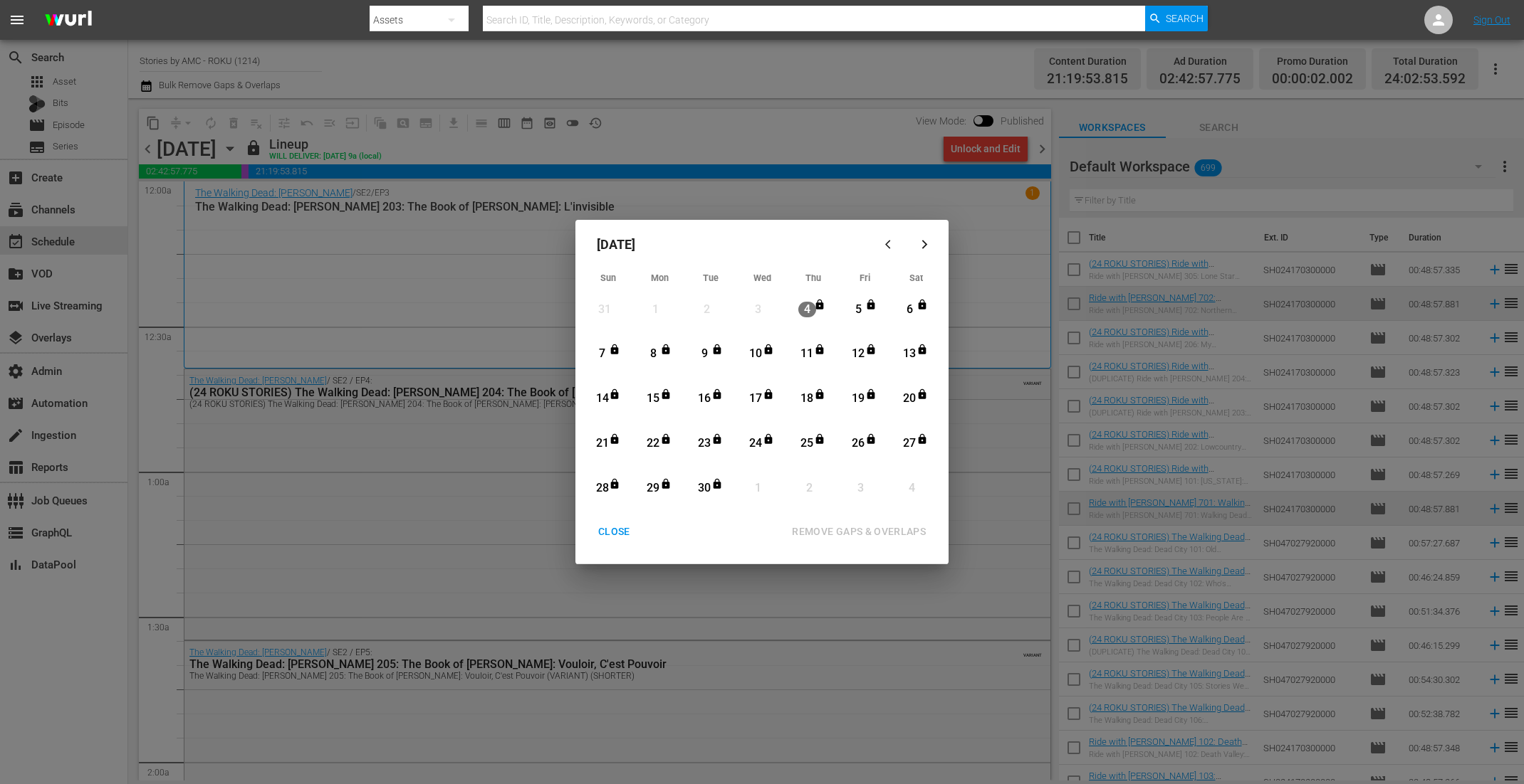
click at [653, 441] on div "22" at bounding box center [653, 444] width 18 height 17
click at [601, 438] on div "21" at bounding box center [602, 444] width 18 height 17
click at [693, 487] on div "Month View" at bounding box center [693, 488] width 6 height 39
click at [594, 432] on div "21" at bounding box center [602, 443] width 18 height 39
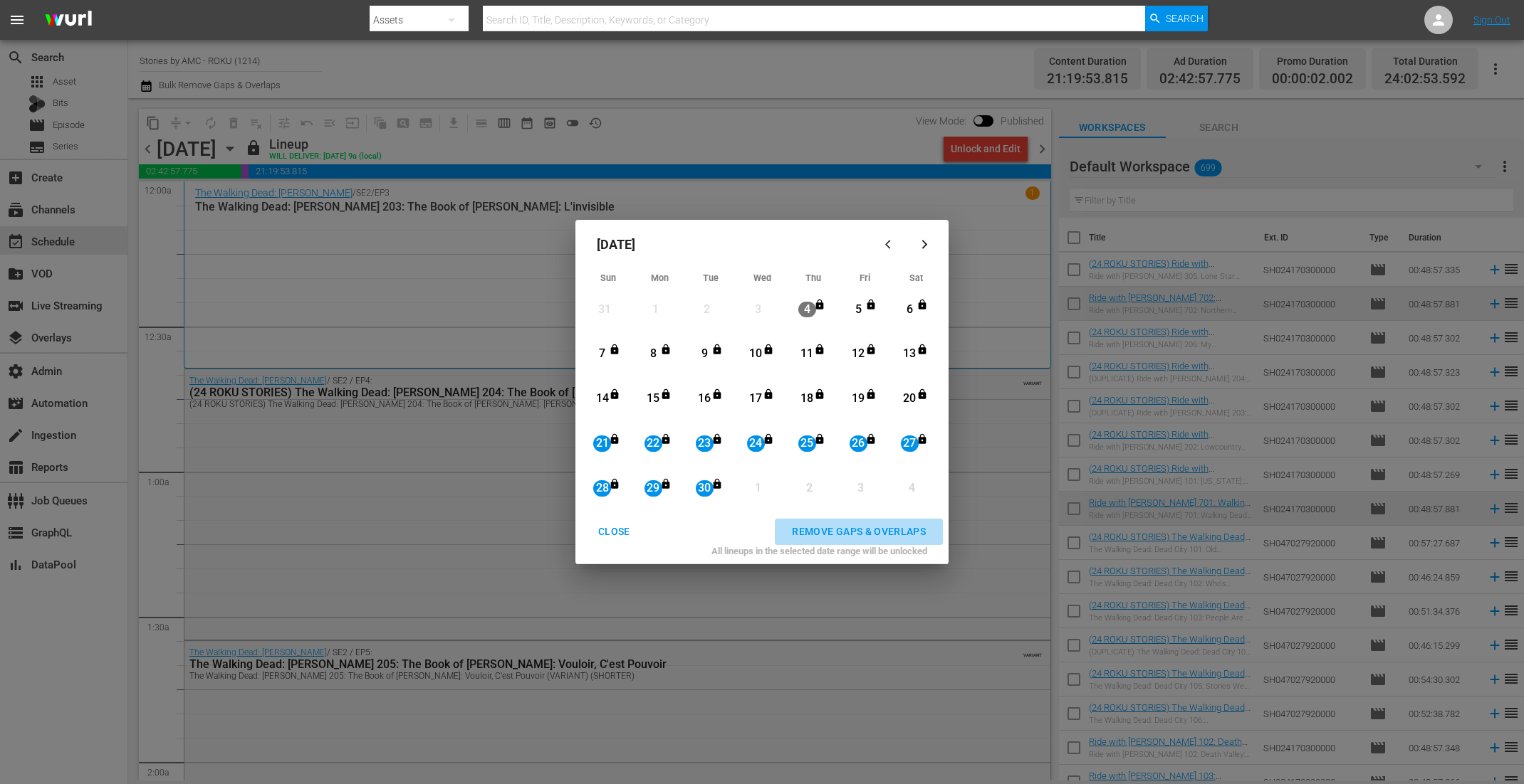
click at [817, 531] on div "REMOVE GAPS & OVERLAPS" at bounding box center [859, 532] width 157 height 18
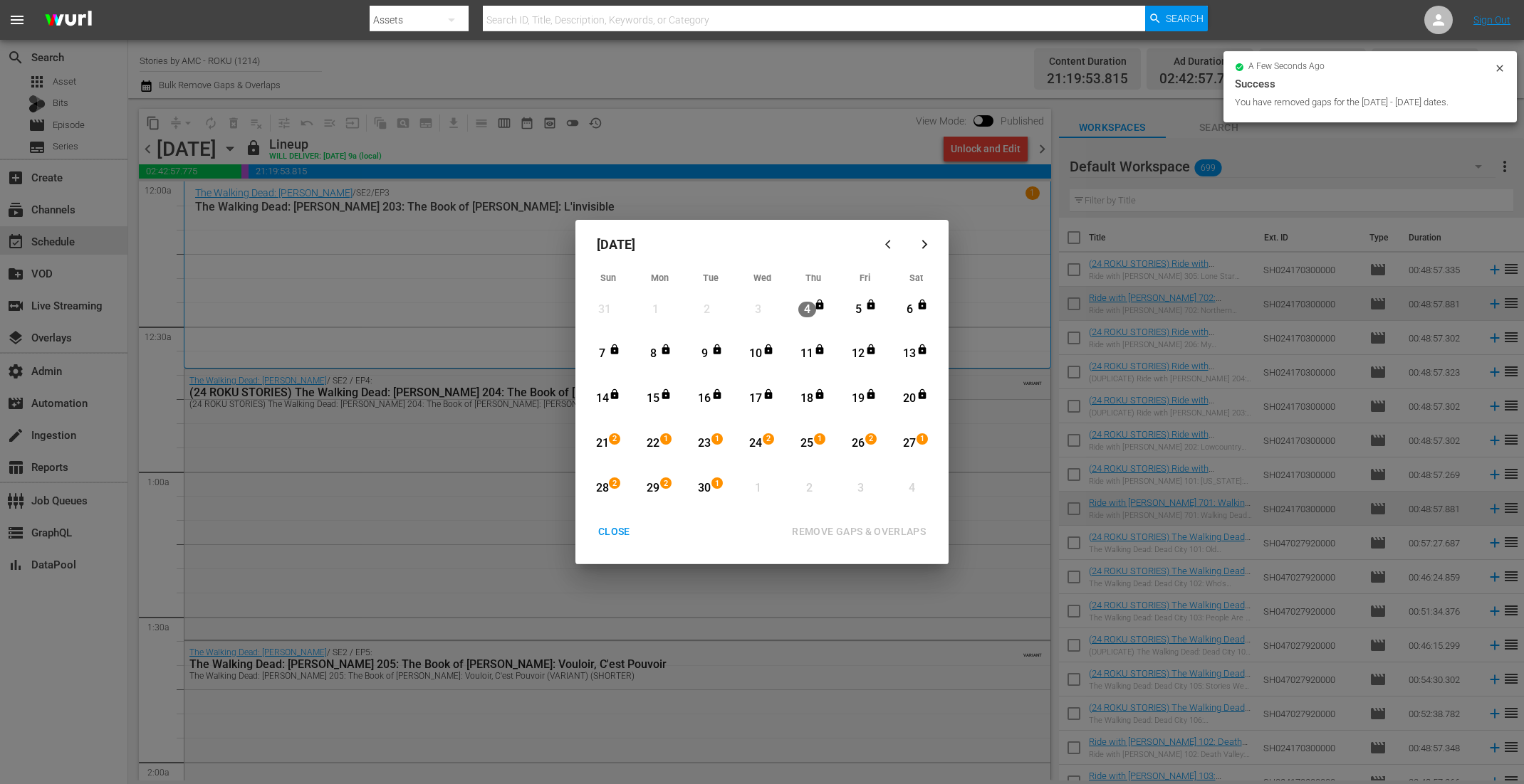
click at [612, 526] on div "CLOSE" at bounding box center [614, 532] width 55 height 18
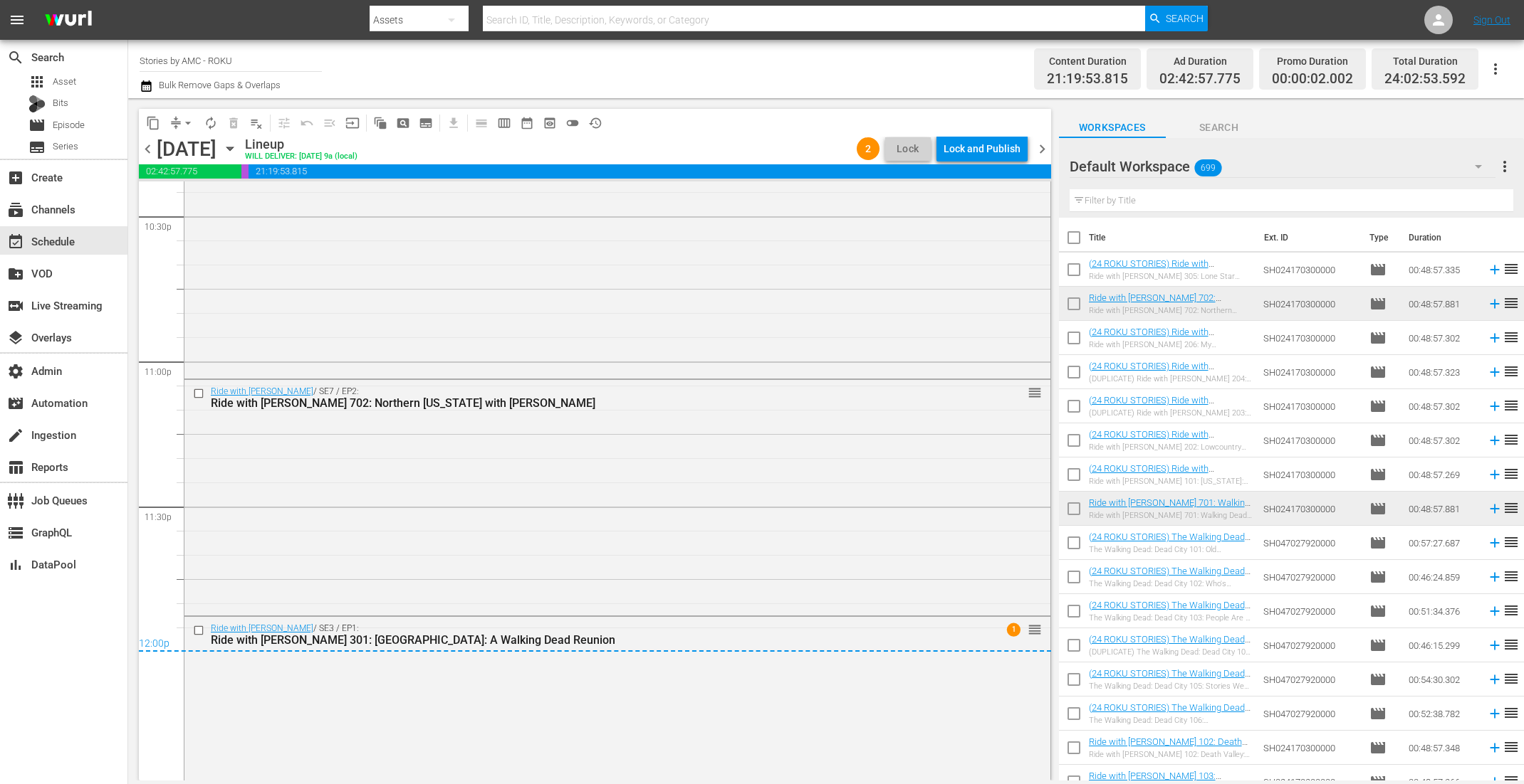
scroll to position [6570, 0]
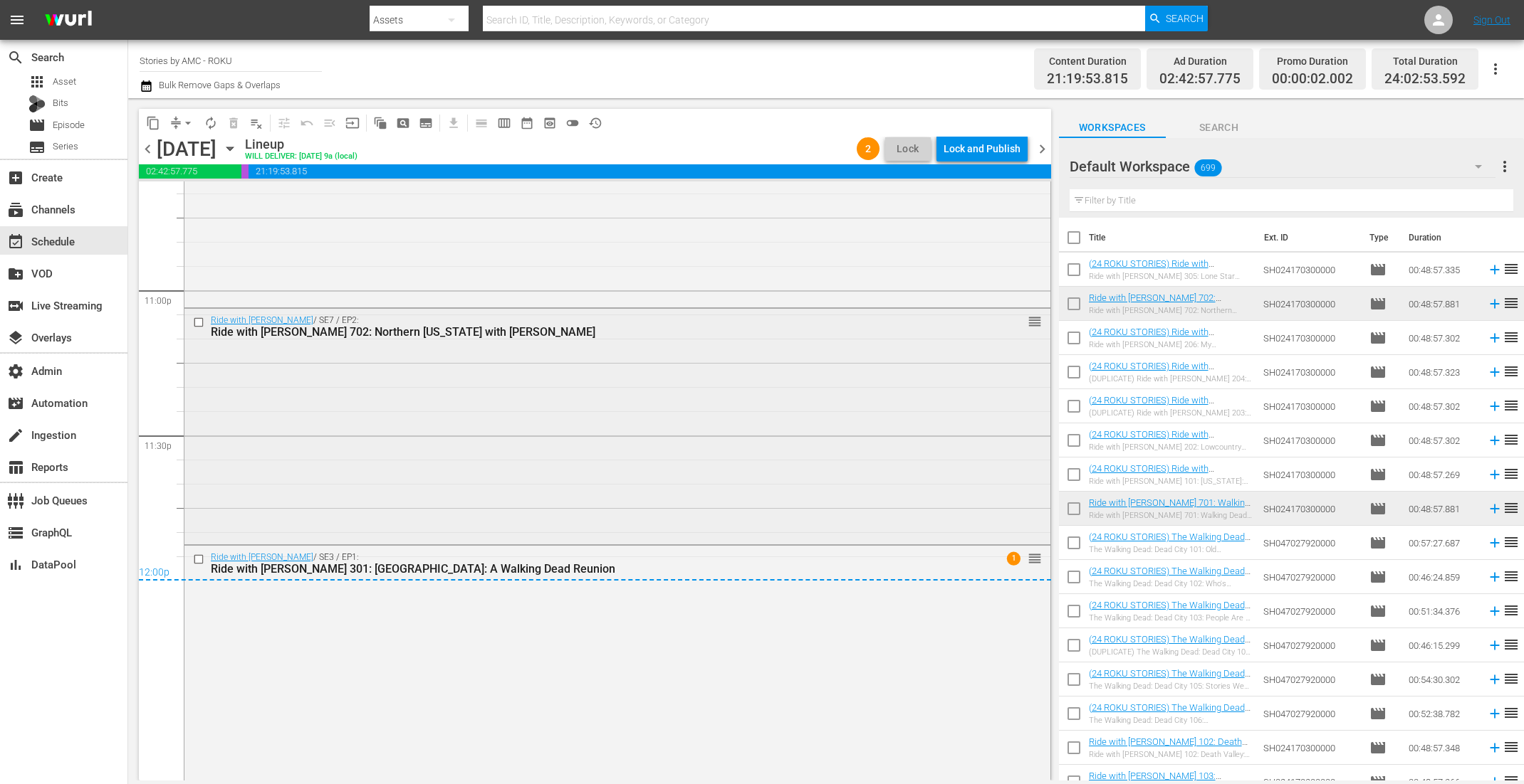
click at [703, 476] on div "Ride with Norman Reedus / SE7 / EP2: Ride with Norman Reedus 702: Northern Geor…" at bounding box center [617, 426] width 866 height 233
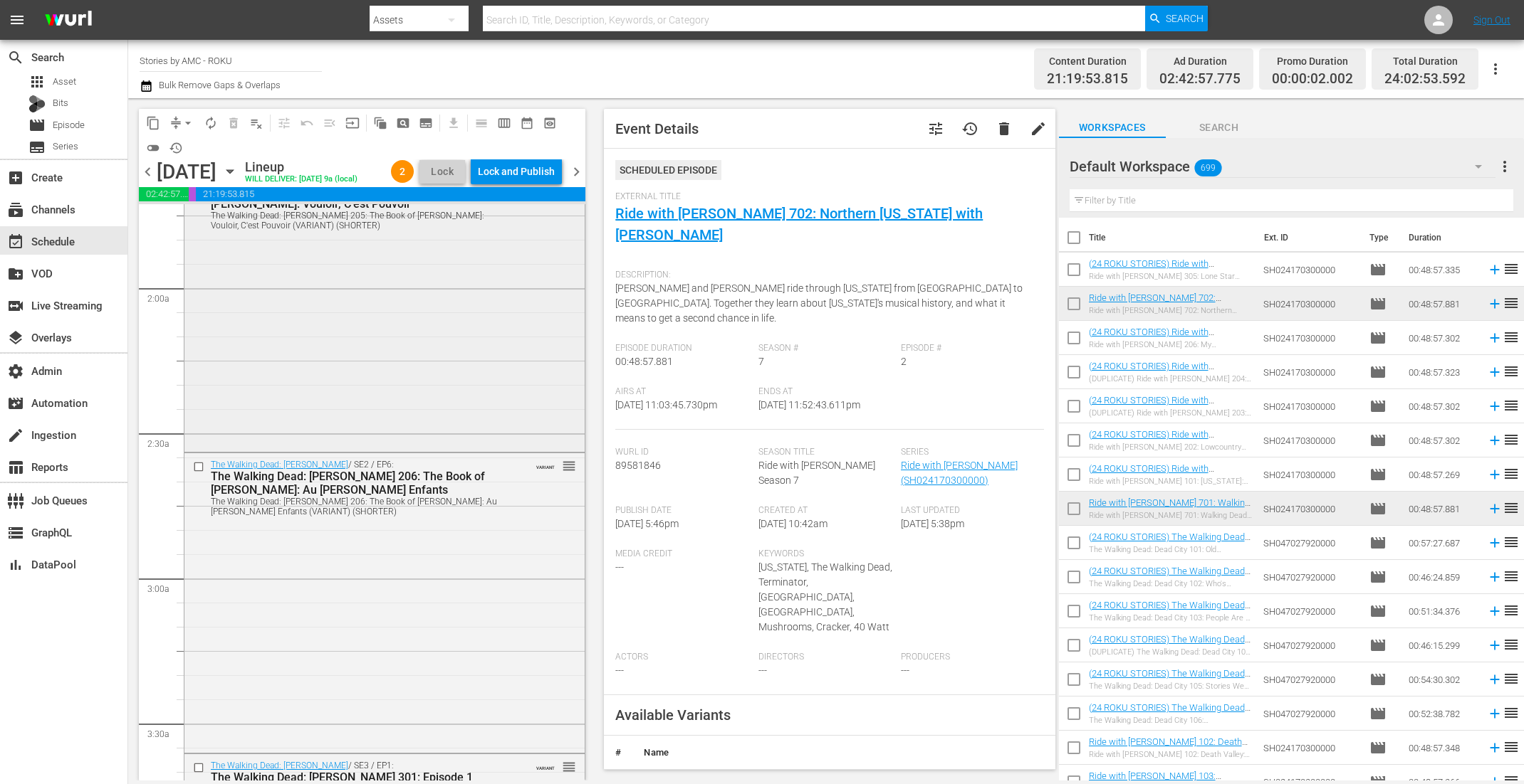
scroll to position [491, 0]
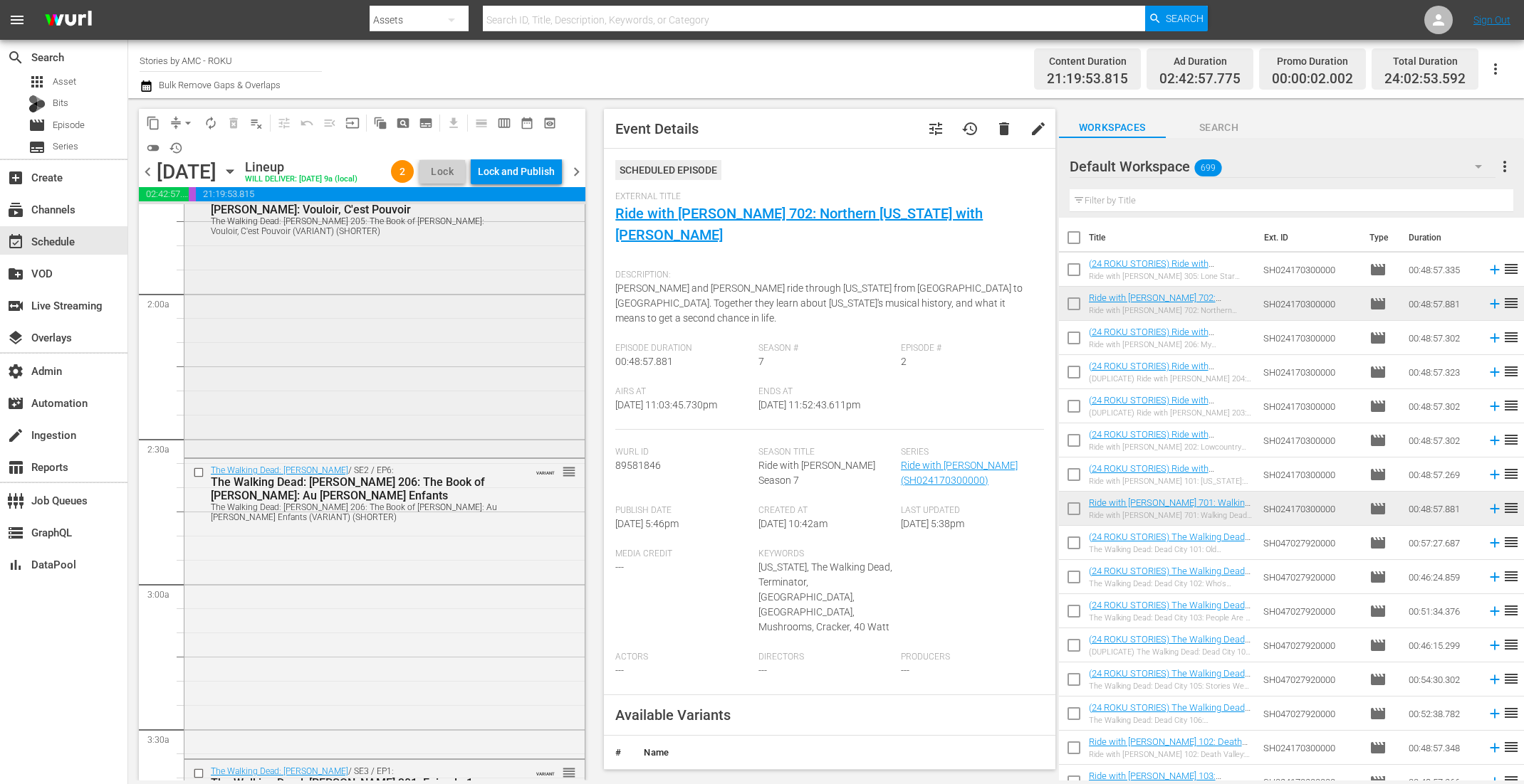
click at [508, 379] on div "The Walking Dead: Daryl Dixon / SE2 / EP5: The Walking Dead: Daryl Dixon 205: T…" at bounding box center [384, 315] width 400 height 283
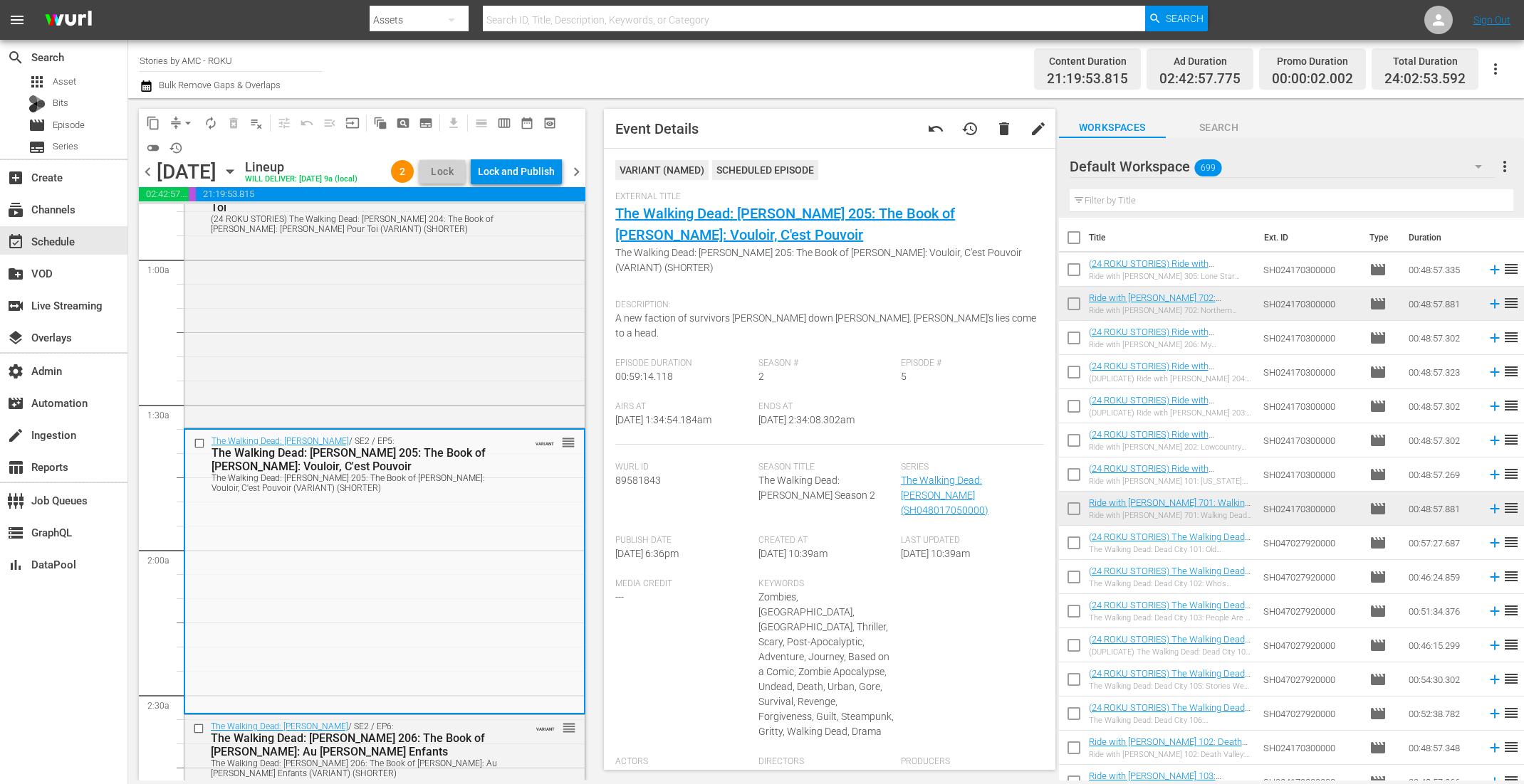
scroll to position [228, 0]
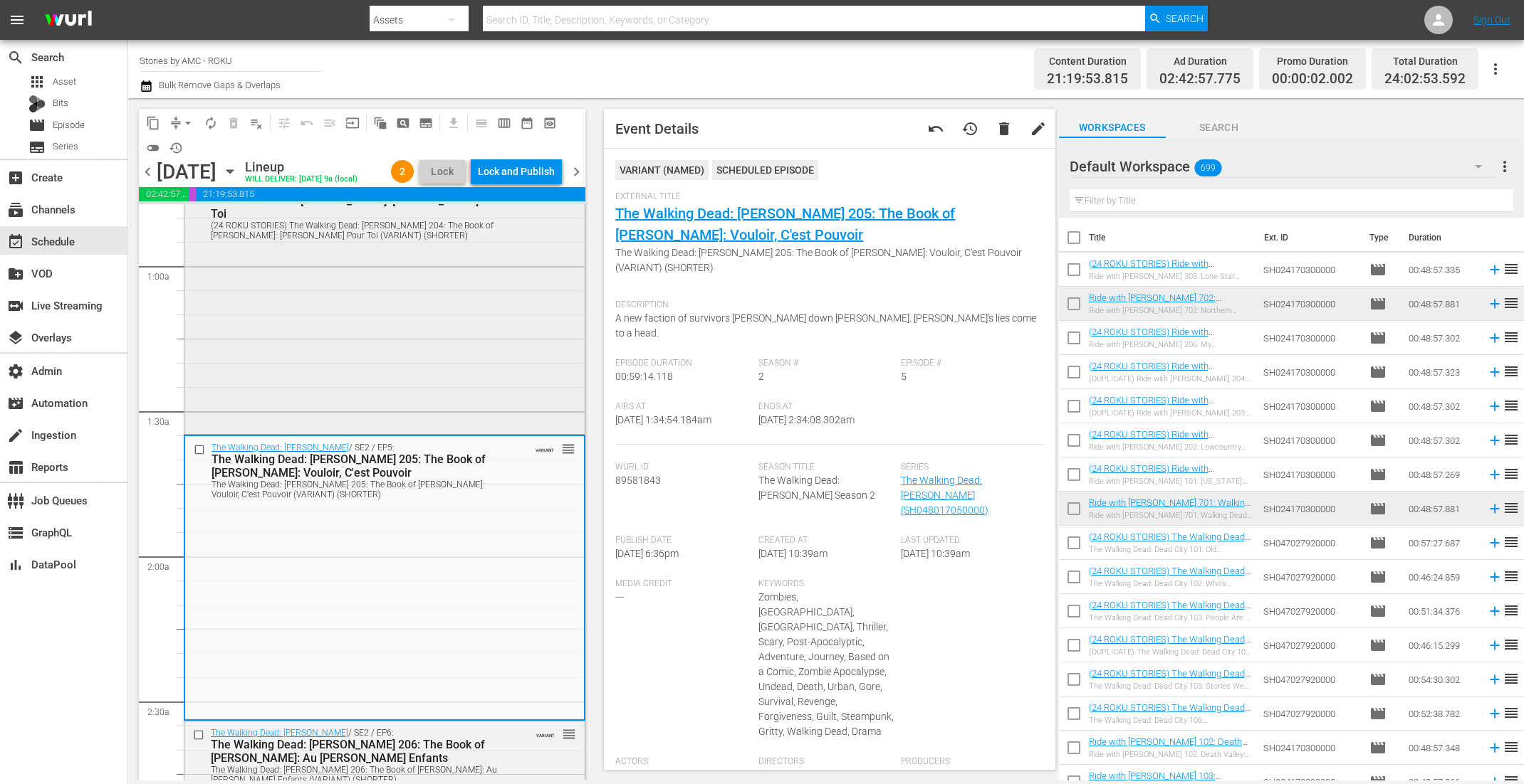
click at [549, 349] on div "The Walking Dead: Daryl Dixon / SE2 / EP4: (24 ROKU STORIES) The Walking Dead: …" at bounding box center [384, 297] width 400 height 267
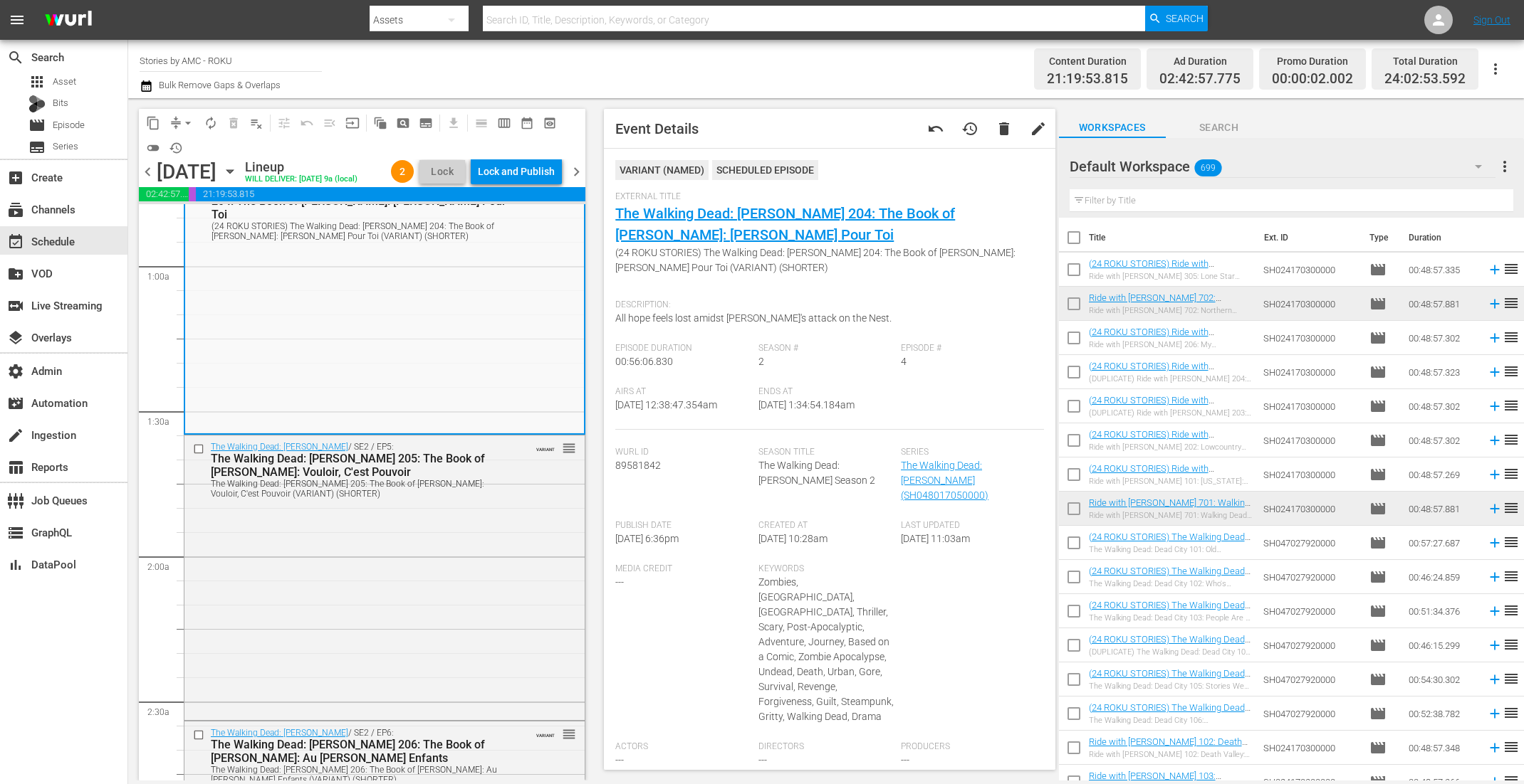
click at [233, 174] on icon "button" at bounding box center [229, 172] width 6 height 3
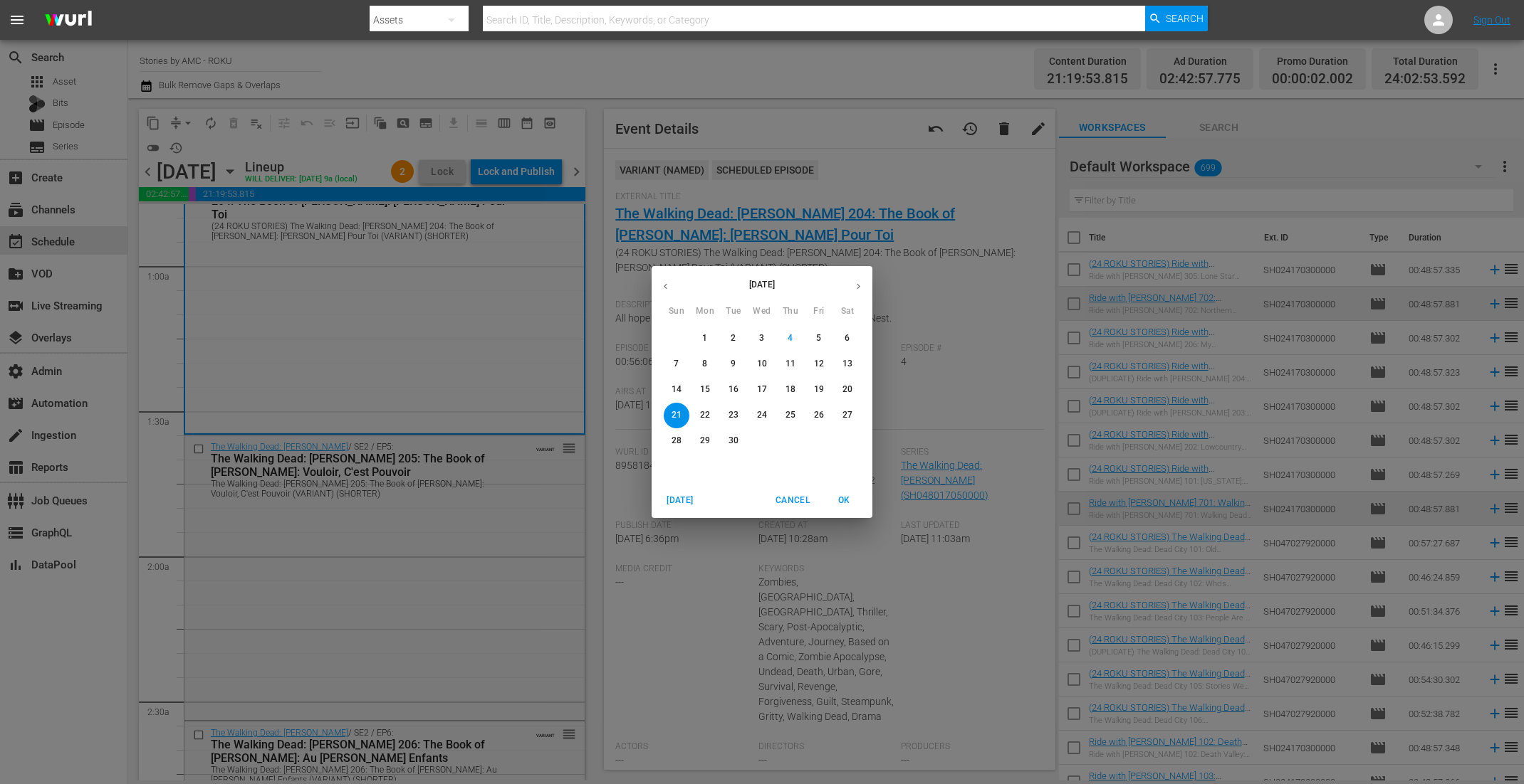
click at [679, 390] on p "14" at bounding box center [677, 389] width 10 height 12
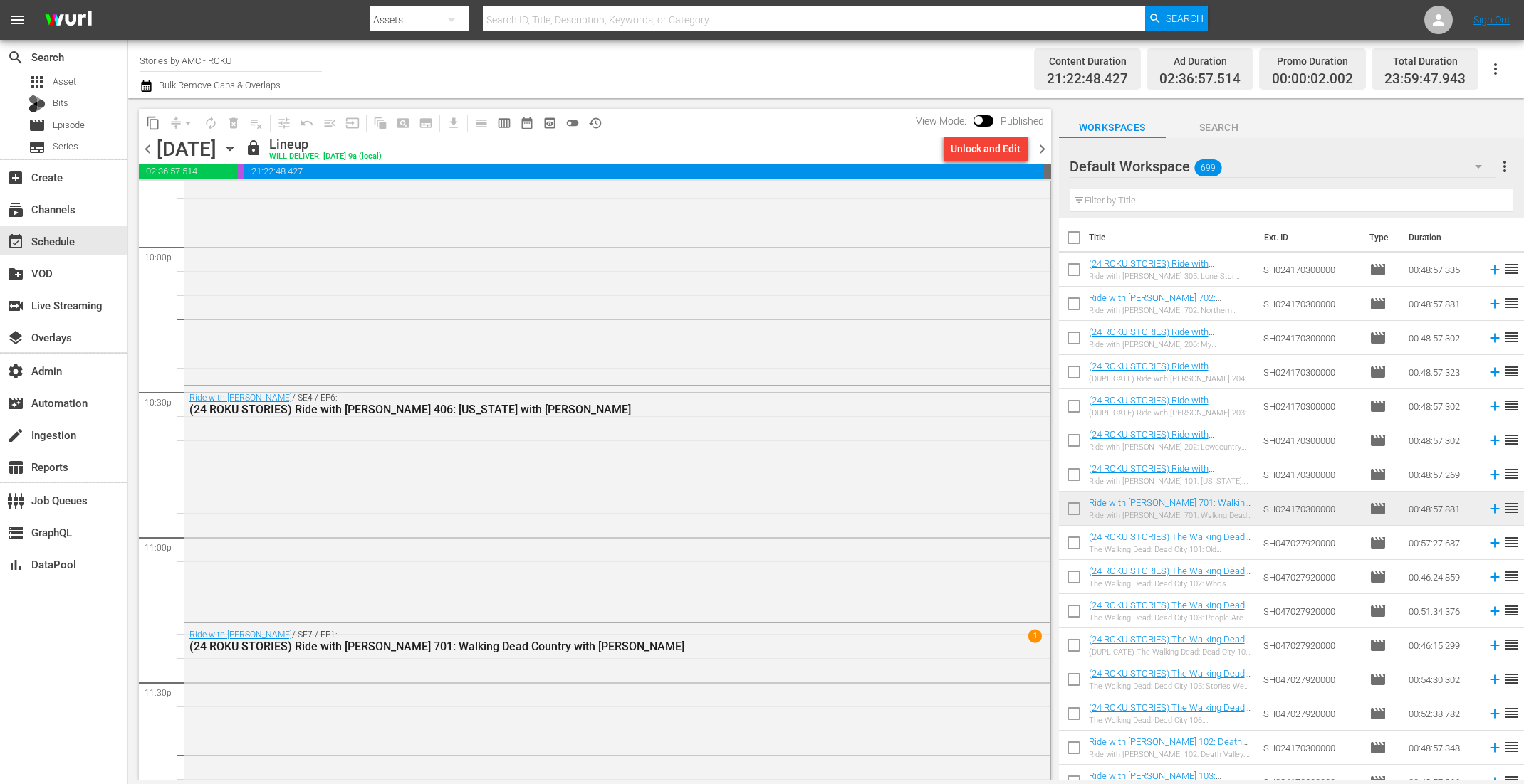
scroll to position [6401, 0]
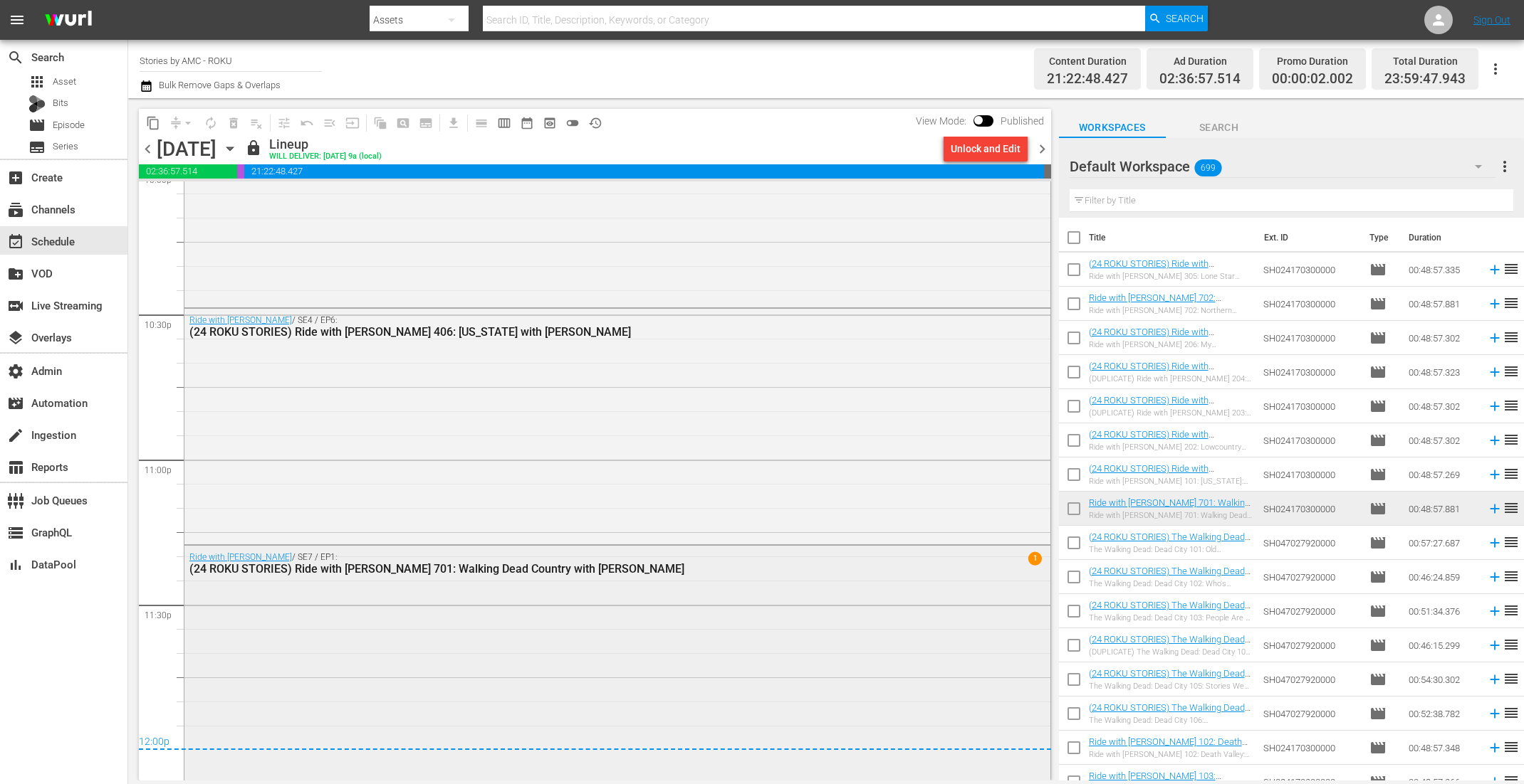
click at [684, 691] on div "Ride with Norman Reedus / SE7 / EP1: (24 ROKU STORIES) Ride with Norman Reedus …" at bounding box center [617, 663] width 866 height 233
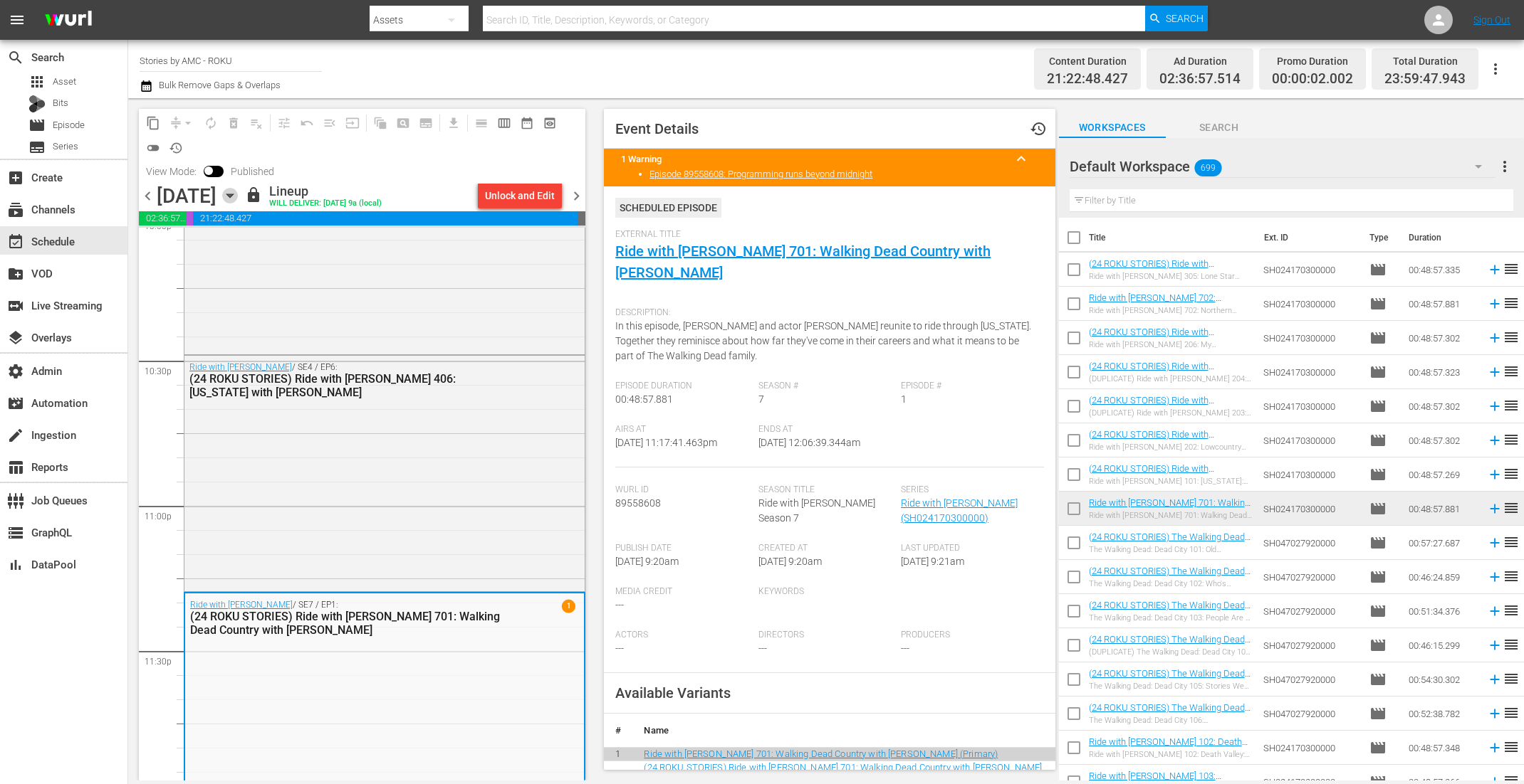
click at [238, 195] on icon "button" at bounding box center [230, 196] width 16 height 16
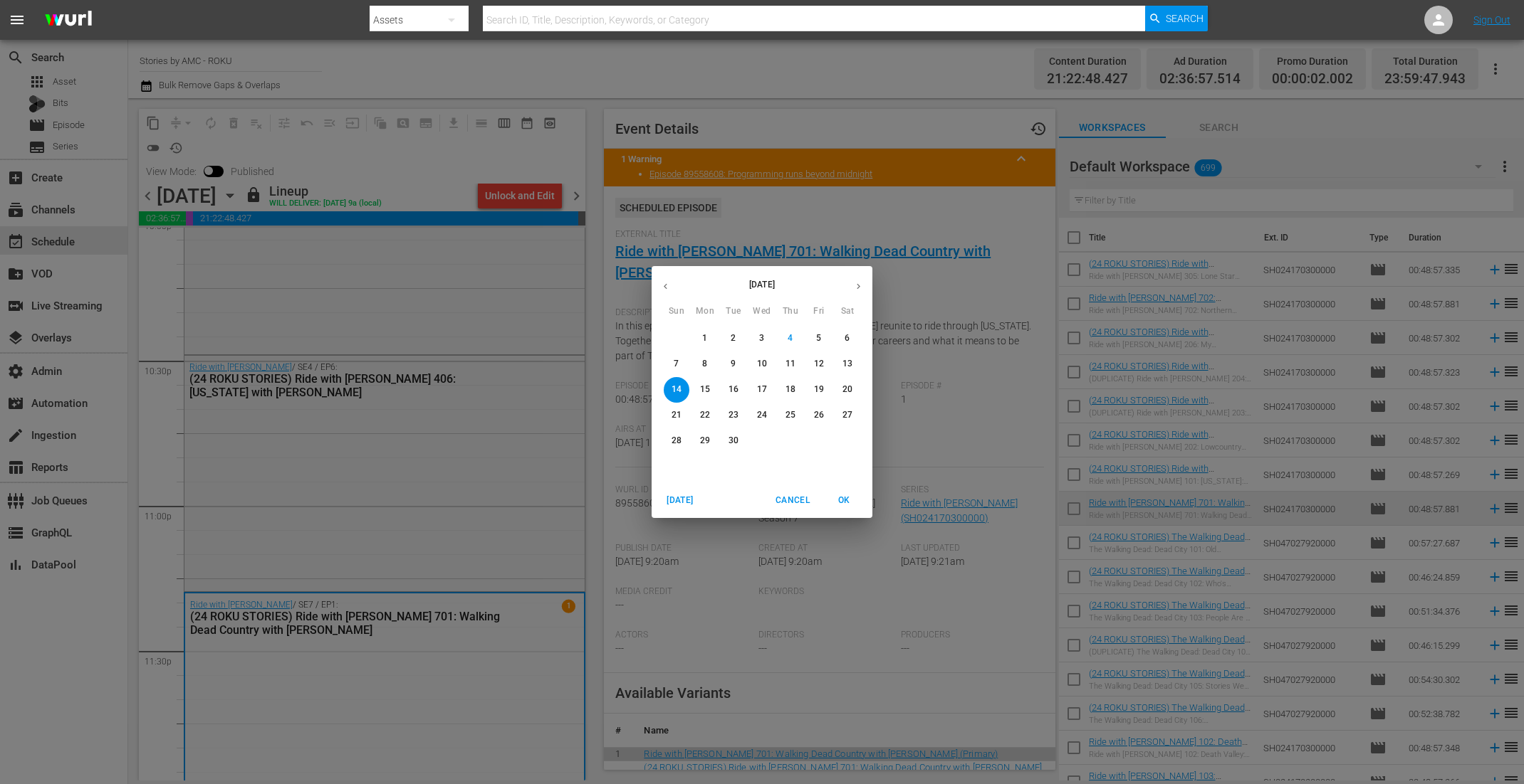
click at [672, 415] on p "21" at bounding box center [677, 415] width 10 height 12
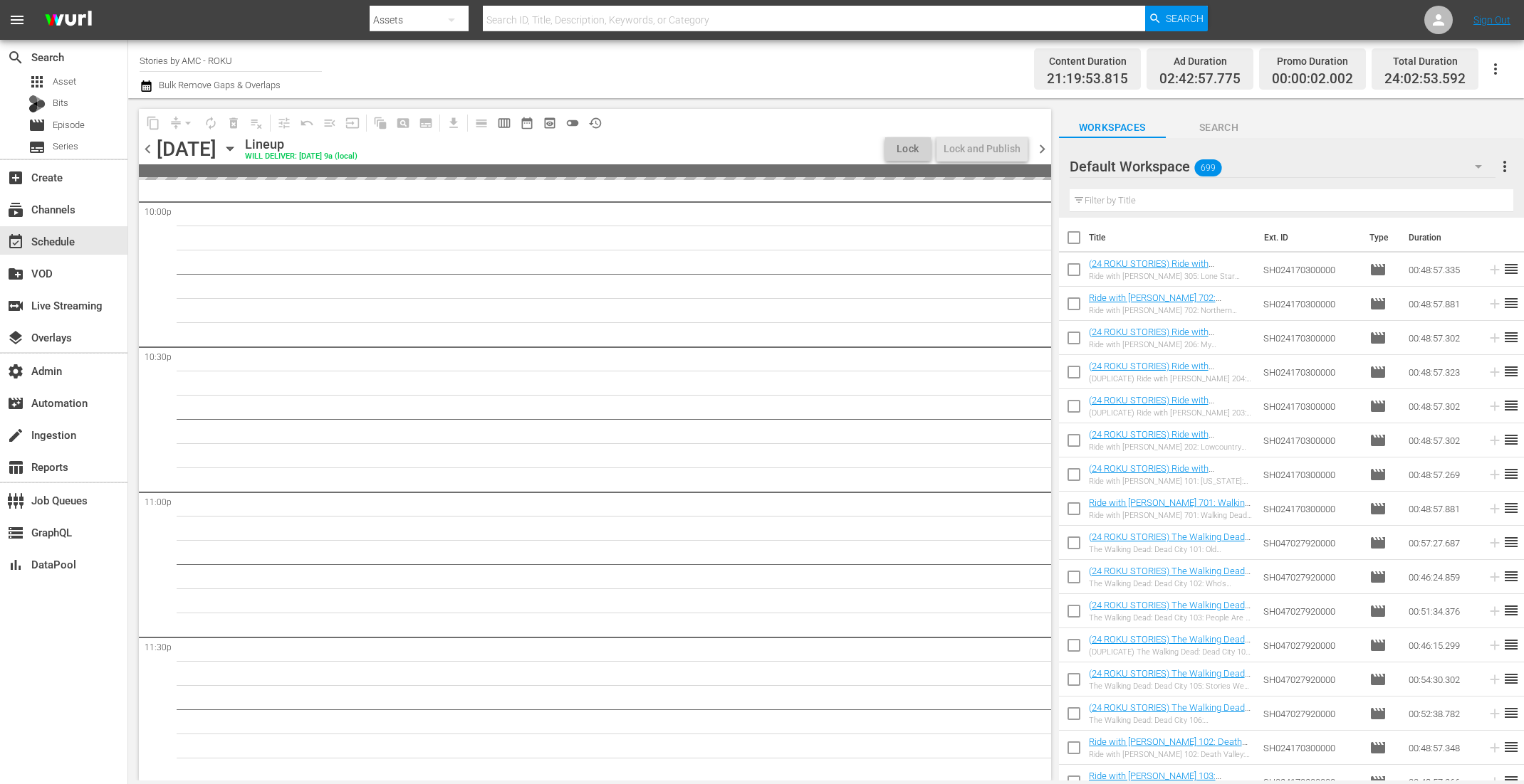
scroll to position [6424, 0]
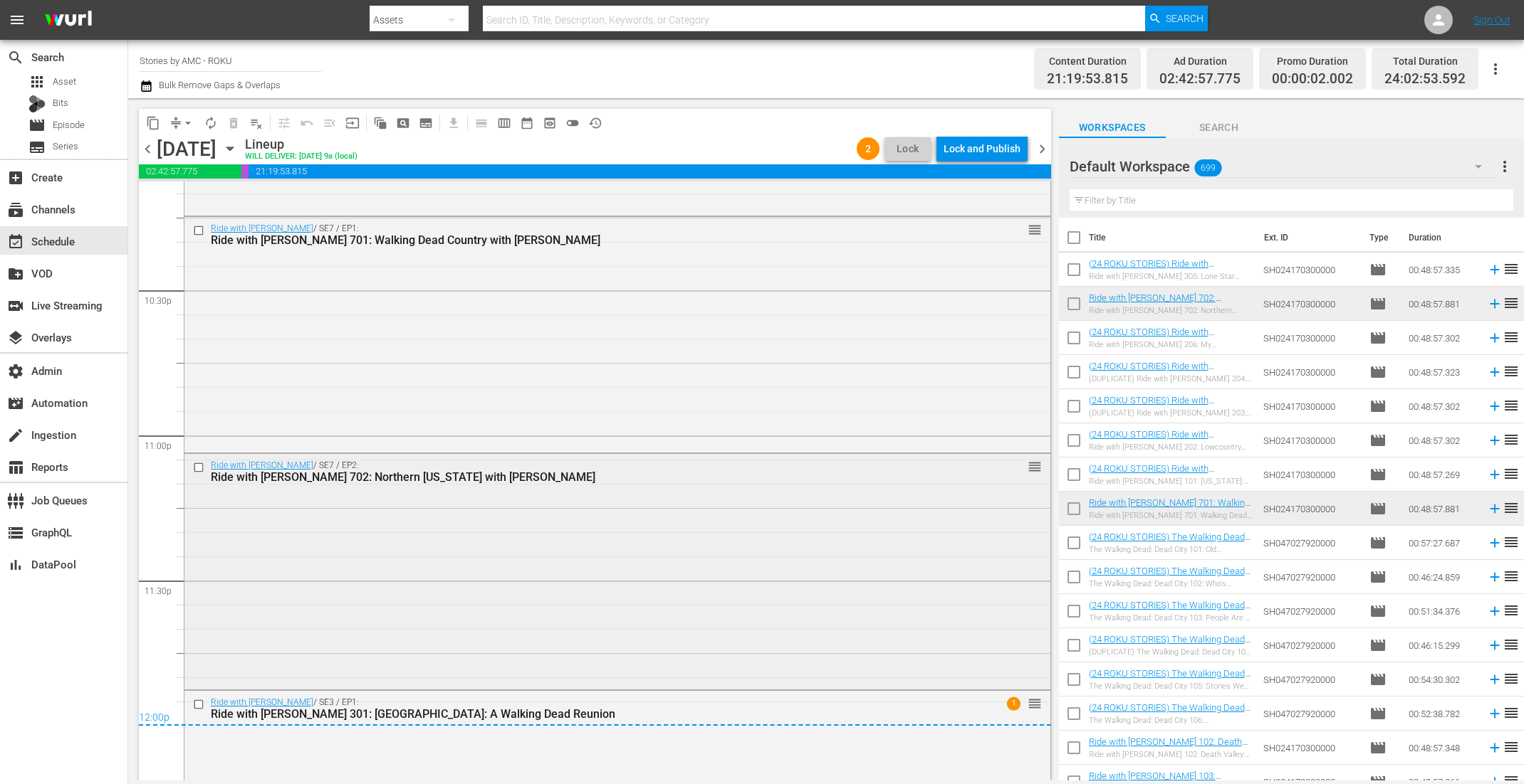
click at [507, 529] on div "Ride with Norman Reedus / SE7 / EP2: Ride with Norman Reedus 702: Northern Geor…" at bounding box center [617, 571] width 866 height 233
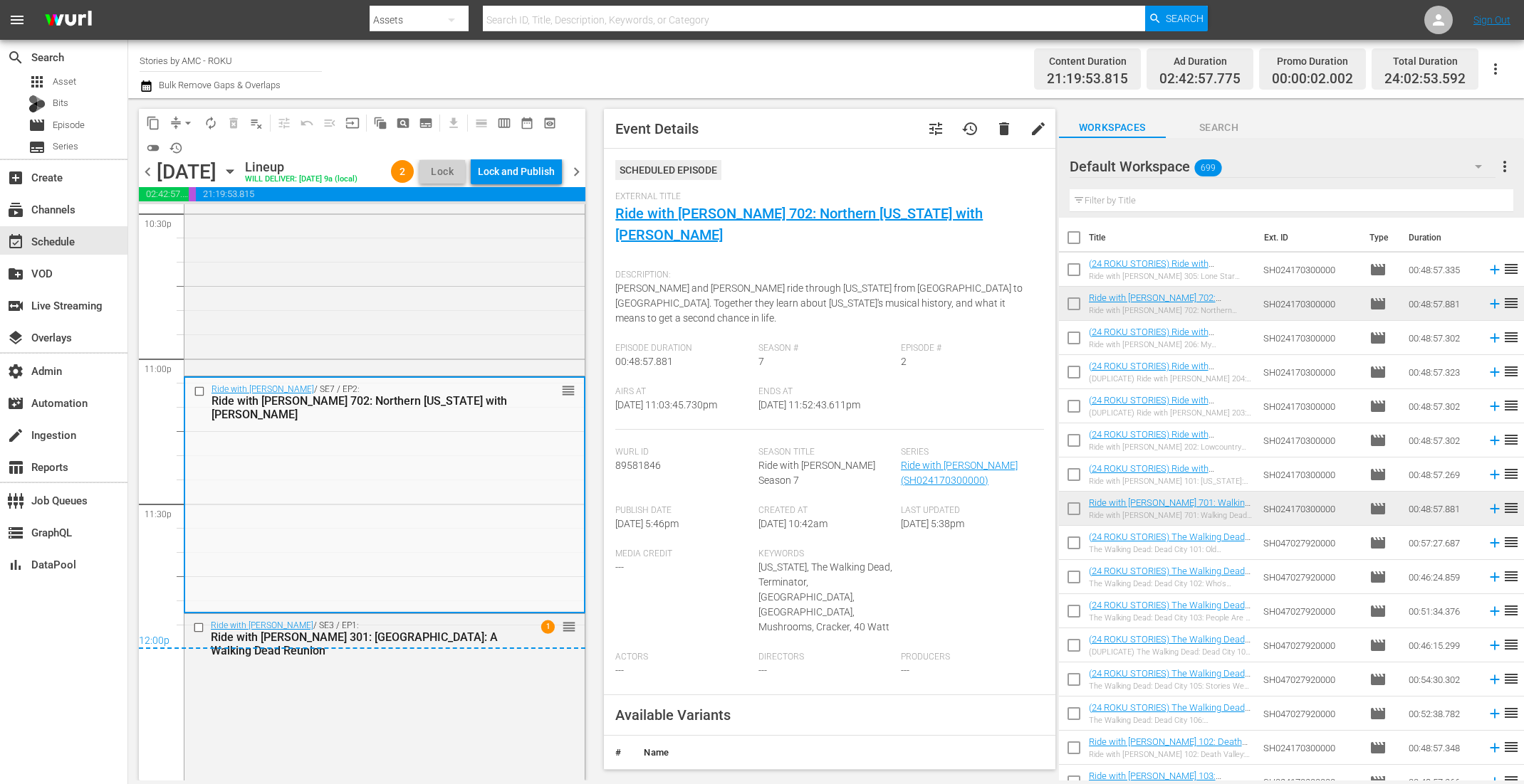
scroll to position [6519, 0]
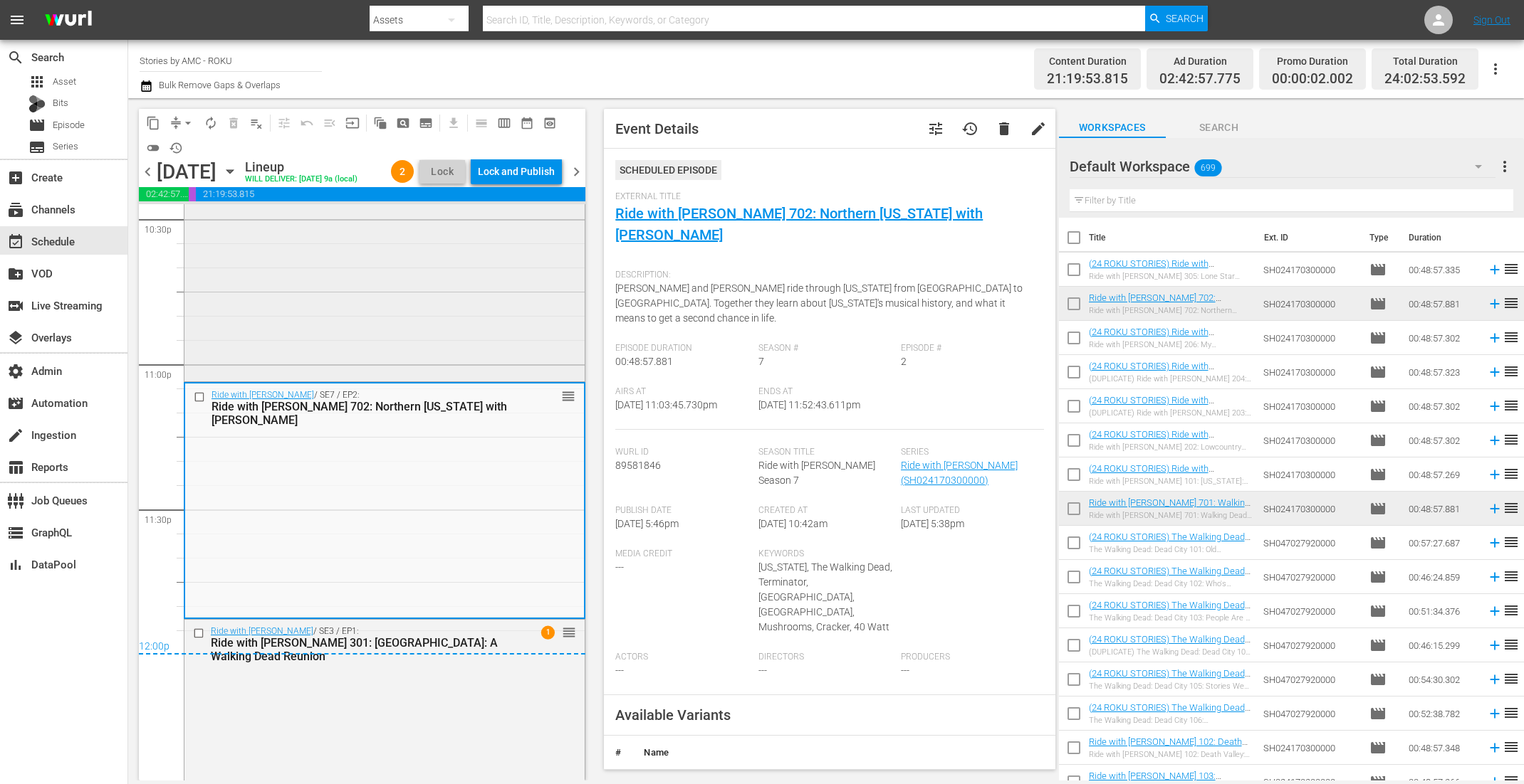
click at [452, 321] on div "Ride with Norman Reedus / SE7 / EP1: Ride with Norman Reedus 701: Walking Dead …" at bounding box center [384, 263] width 400 height 233
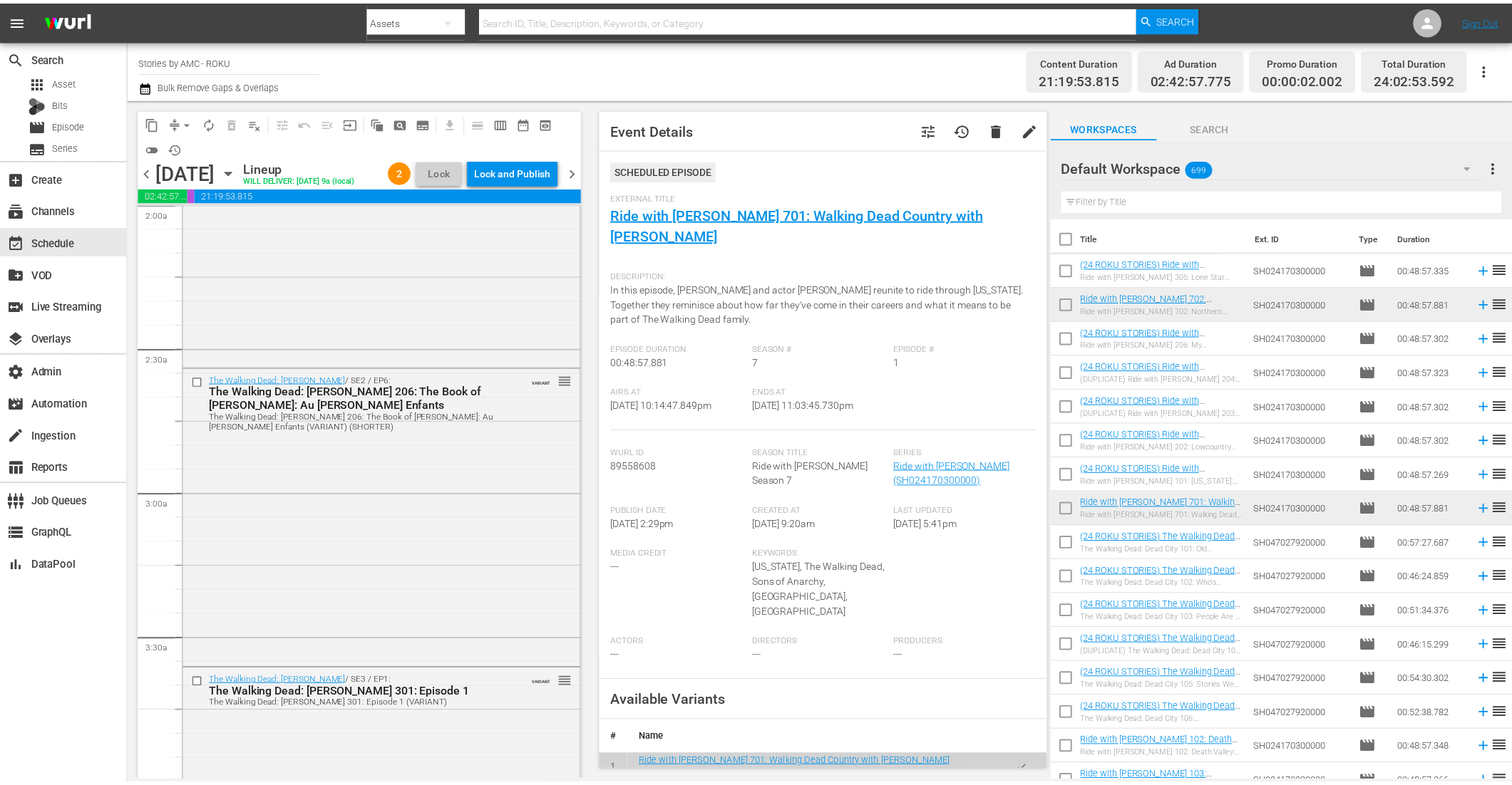
scroll to position [577, 0]
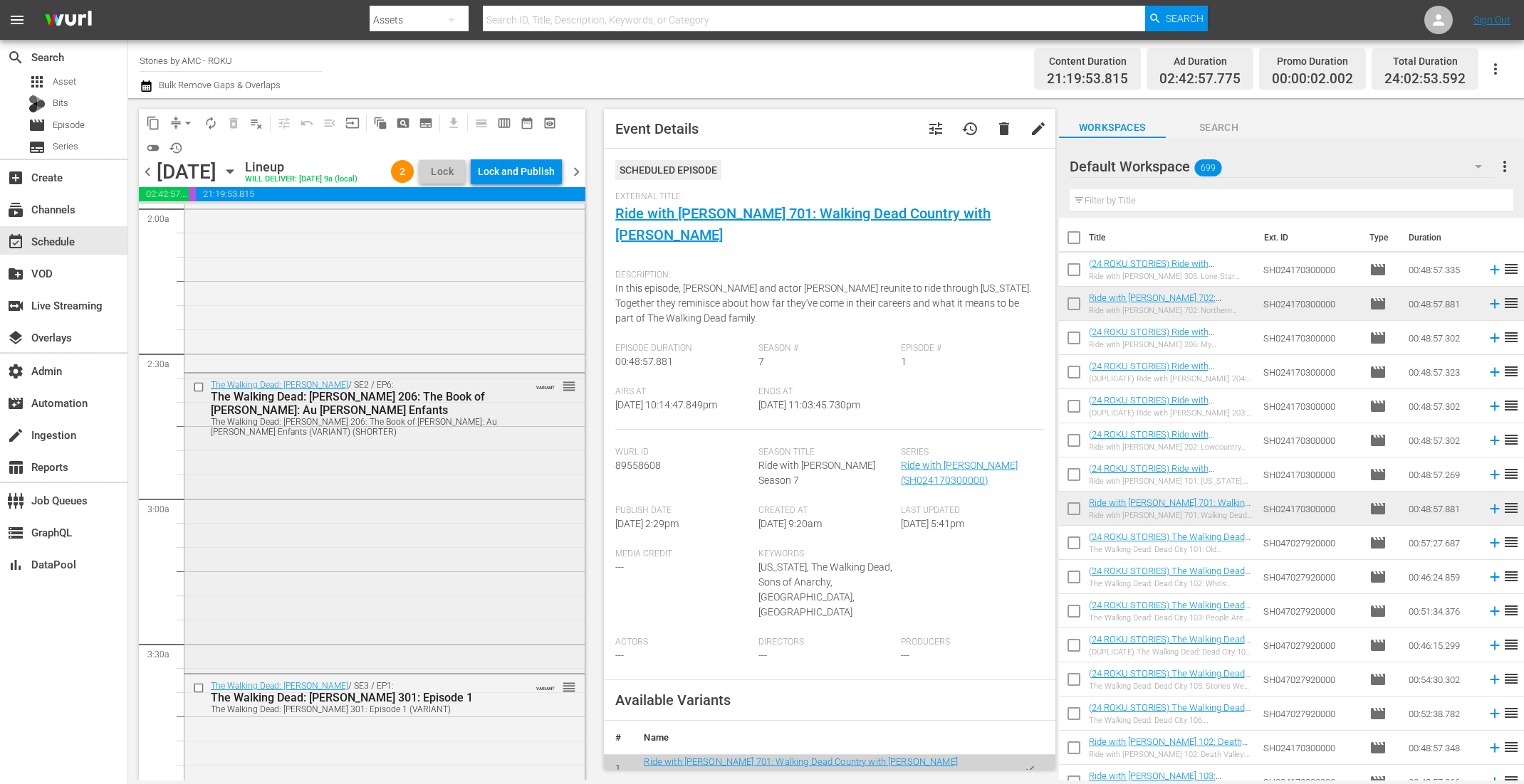
click at [525, 485] on div "The Walking Dead: Daryl Dixon / SE2 / EP6: The Walking Dead: Daryl Dixon 206: T…" at bounding box center [384, 522] width 400 height 297
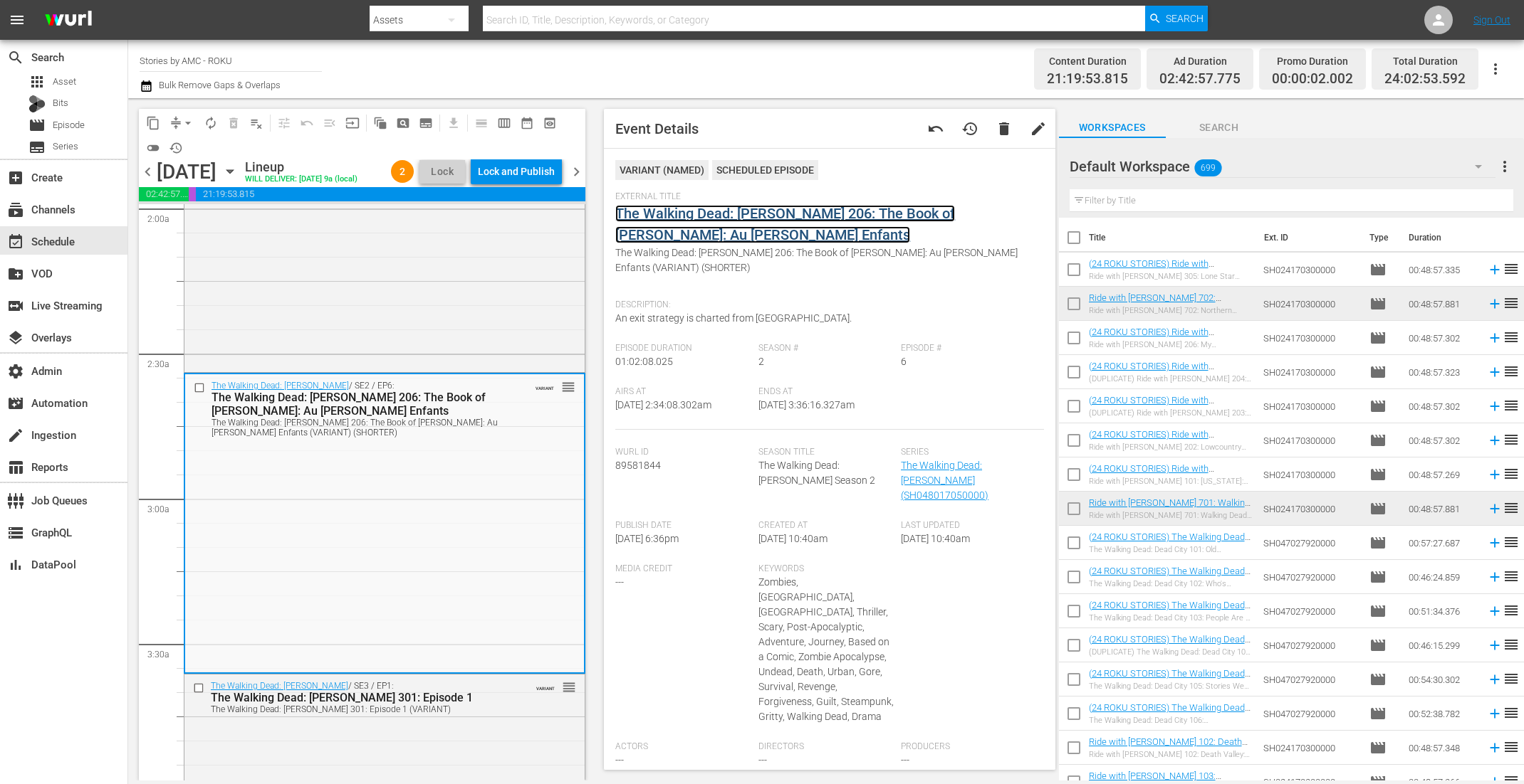
click at [724, 208] on link "The Walking Dead: Daryl Dixon 206: The Book of Carol: Au Revoir Les Enfants" at bounding box center [784, 224] width 339 height 38
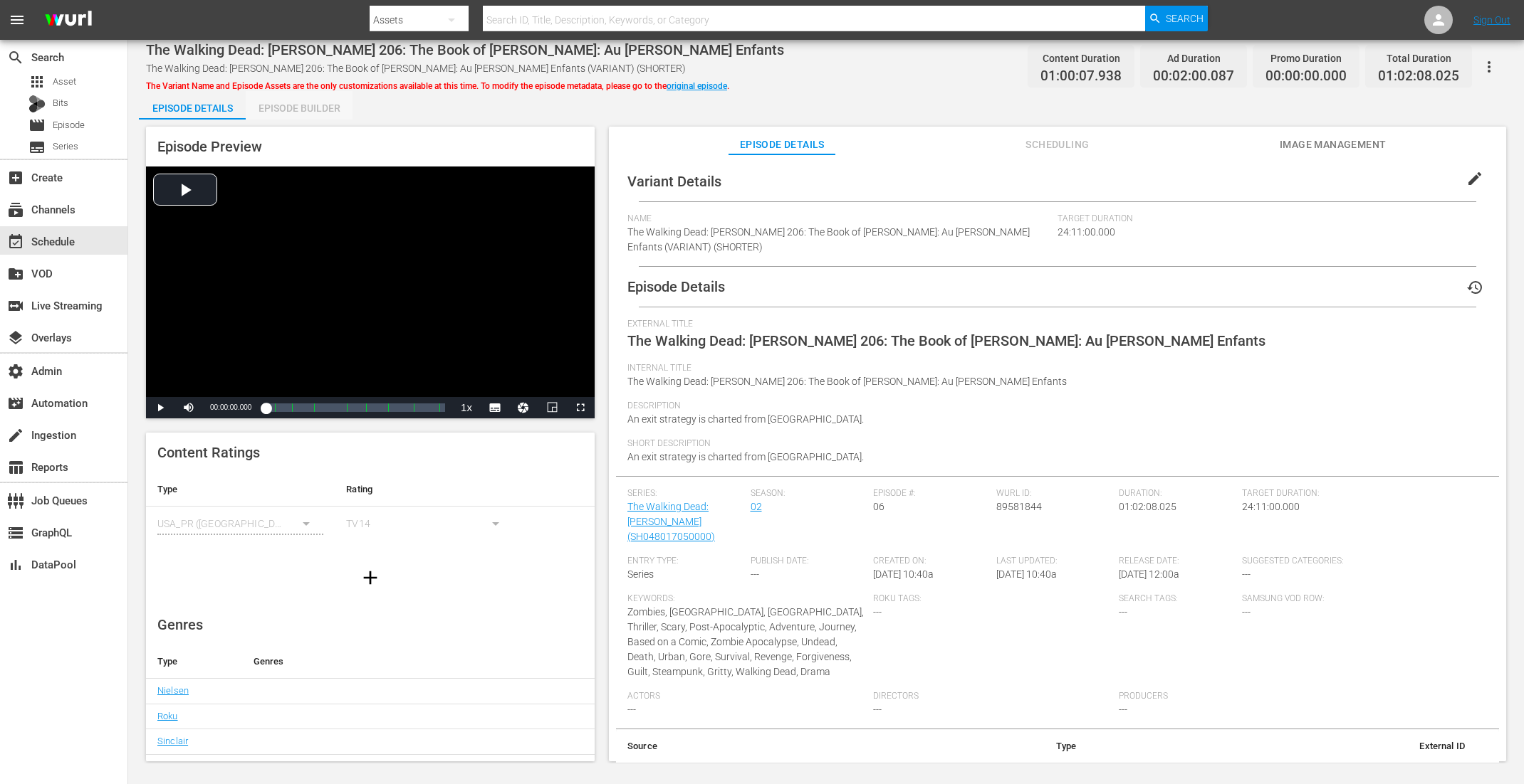
click at [302, 115] on div "Episode Builder" at bounding box center [300, 108] width 107 height 34
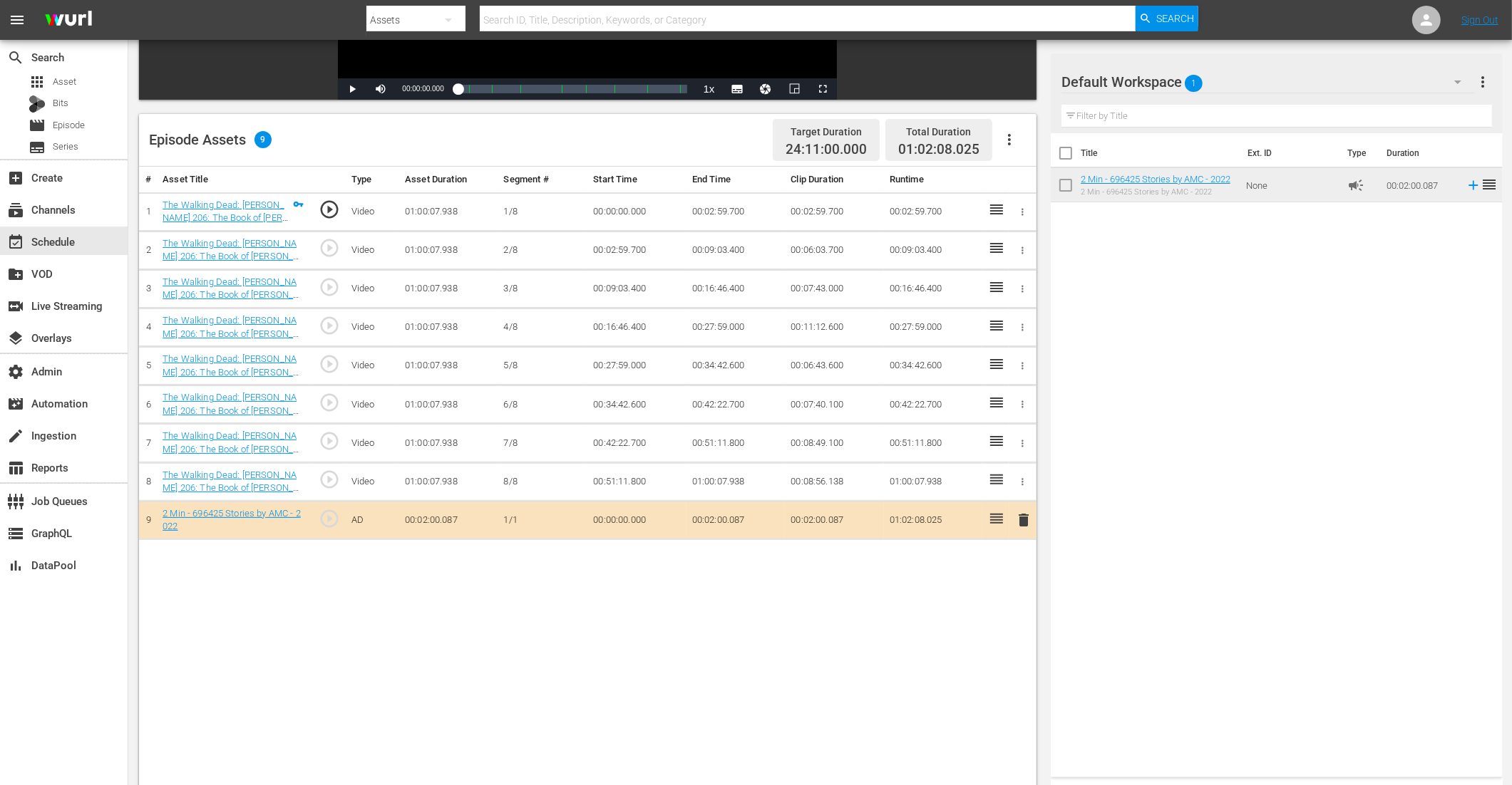
scroll to position [309, 0]
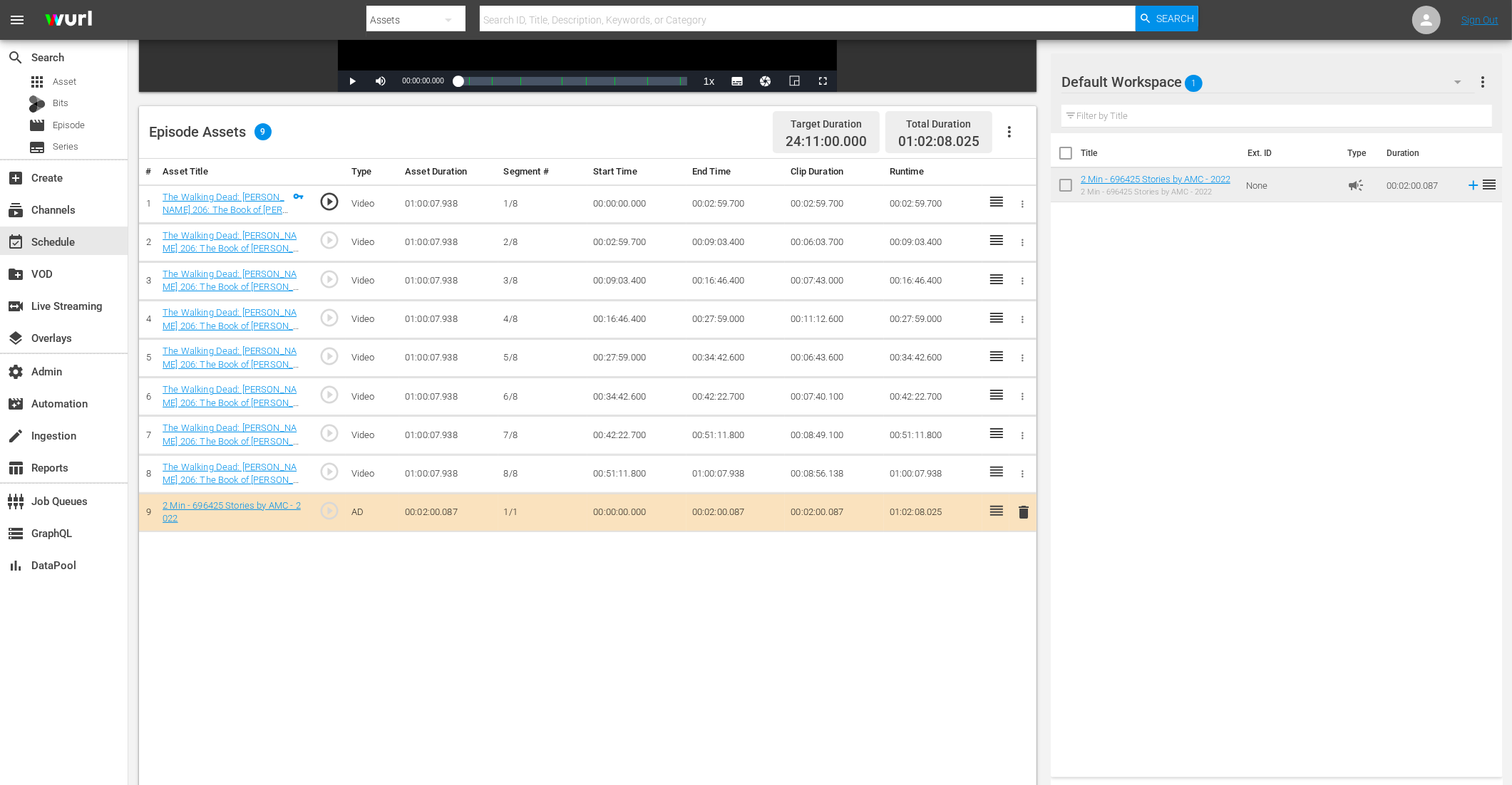
click at [1019, 508] on span "delete" at bounding box center [1023, 512] width 17 height 17
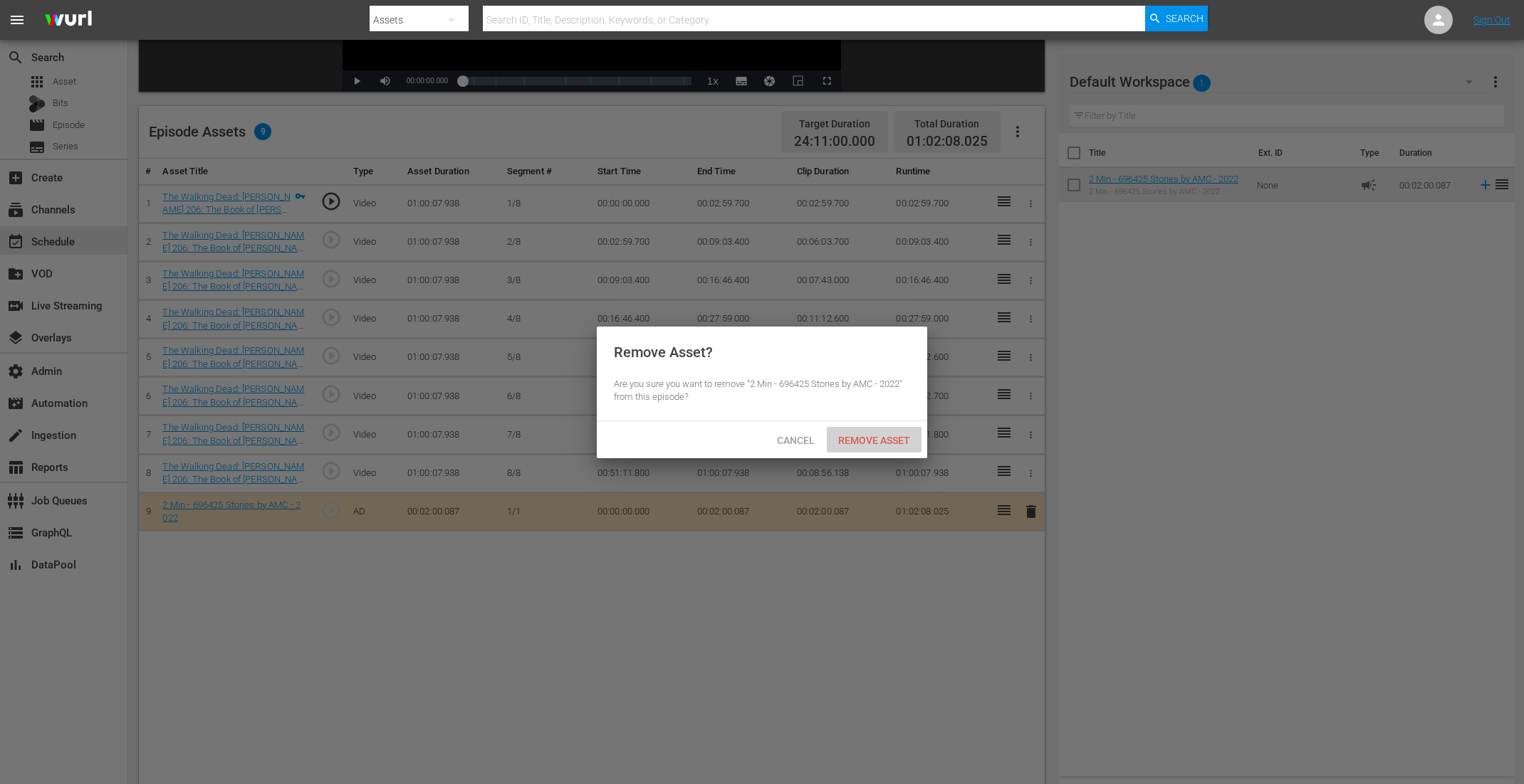
click at [883, 441] on span "Remove Asset" at bounding box center [874, 441] width 95 height 11
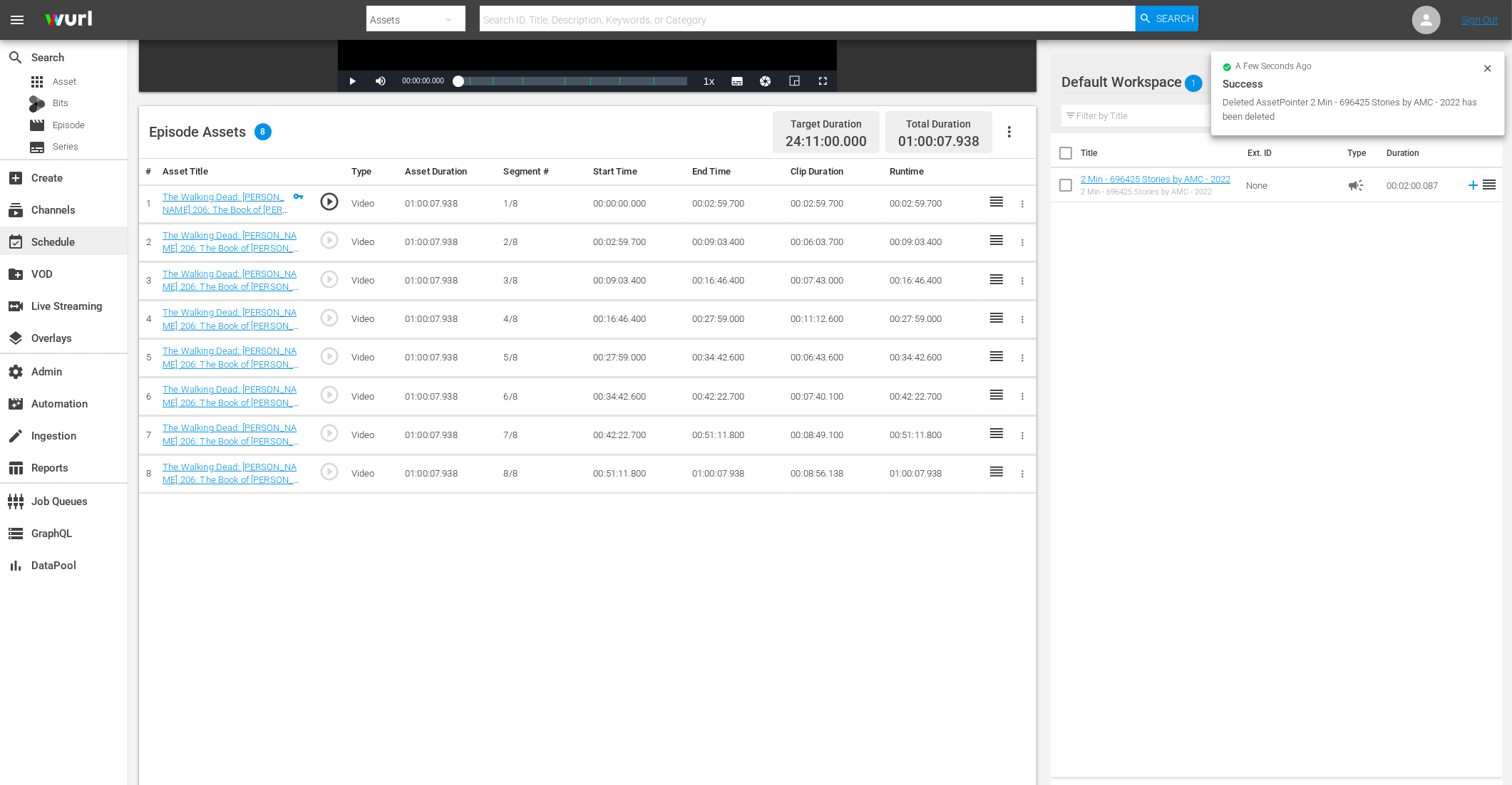
click at [68, 239] on div "event_available Schedule" at bounding box center [40, 240] width 80 height 13
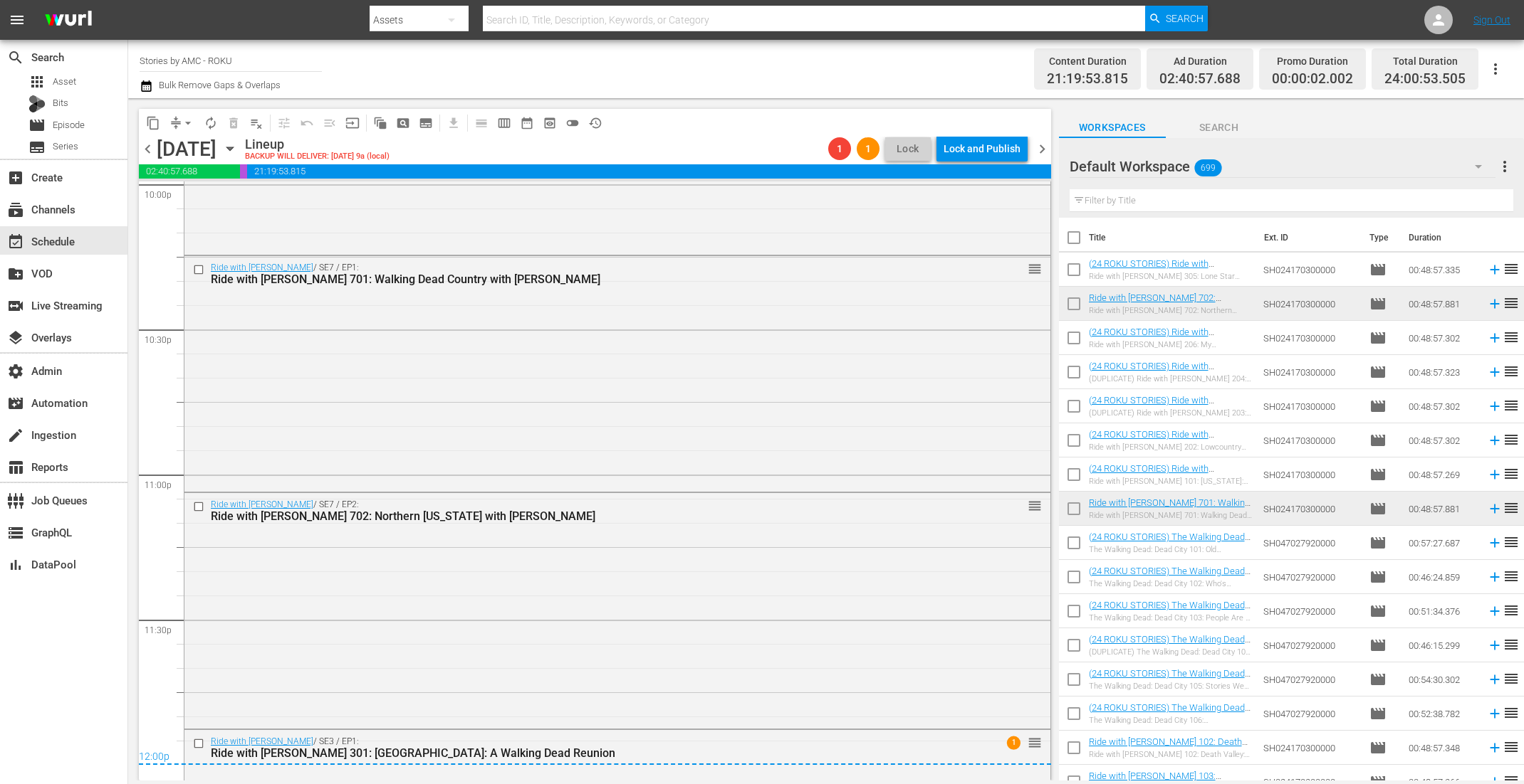
scroll to position [6381, 0]
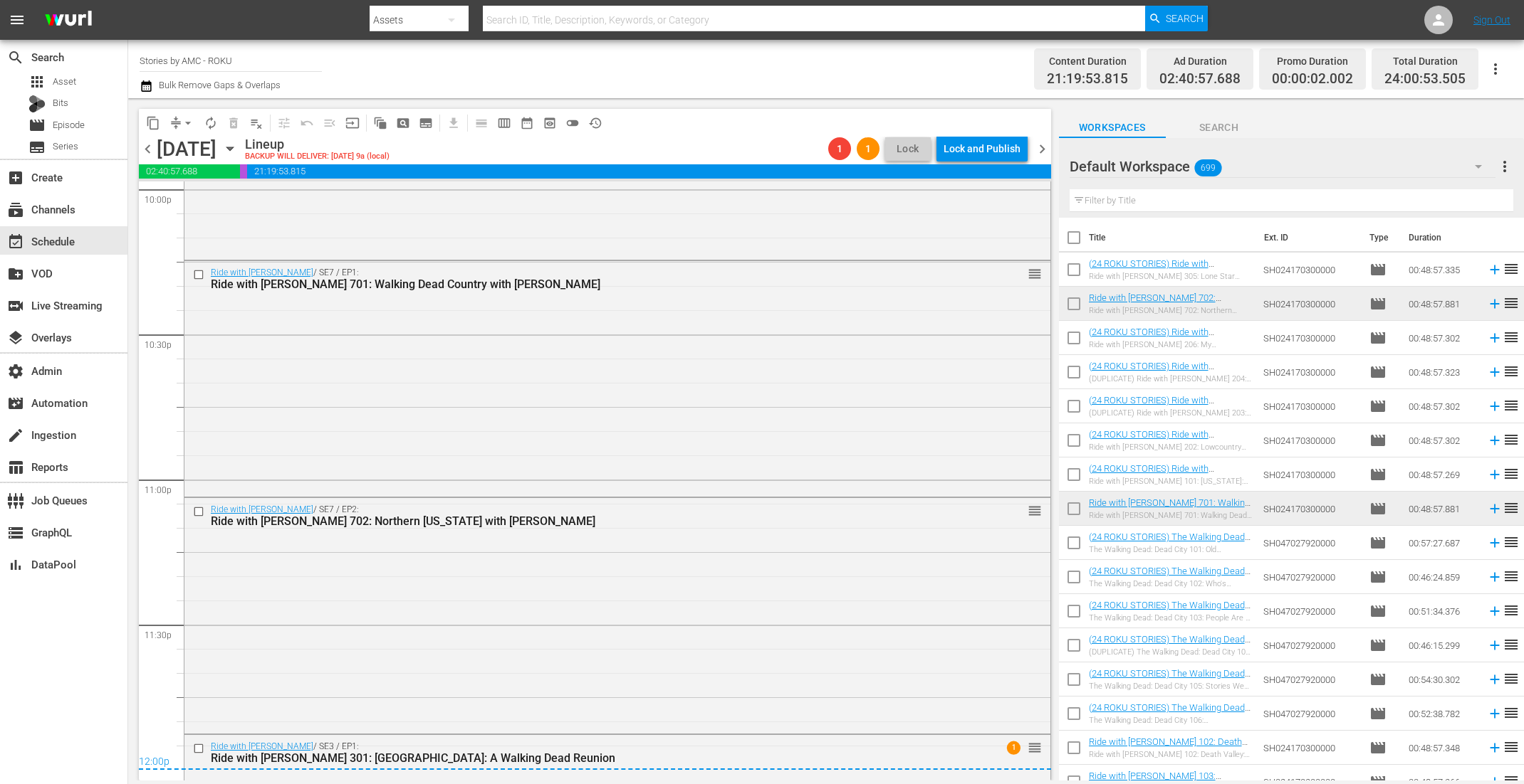
click at [185, 132] on button "arrow_drop_down" at bounding box center [188, 123] width 23 height 23
click at [186, 193] on li "Align to End of Previous Day" at bounding box center [189, 198] width 149 height 23
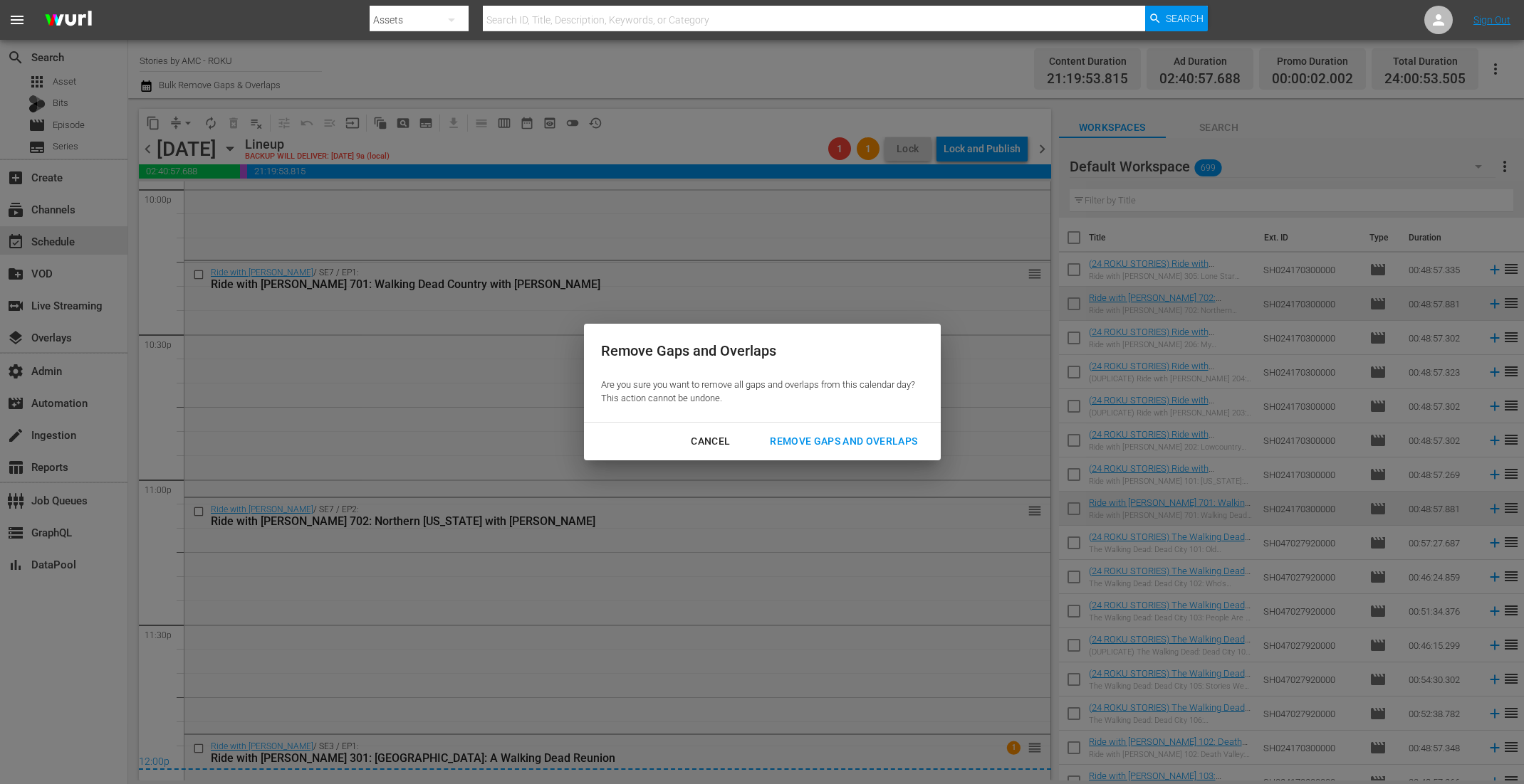
click at [853, 451] on button "Remove Gaps and Overlaps" at bounding box center [843, 441] width 181 height 26
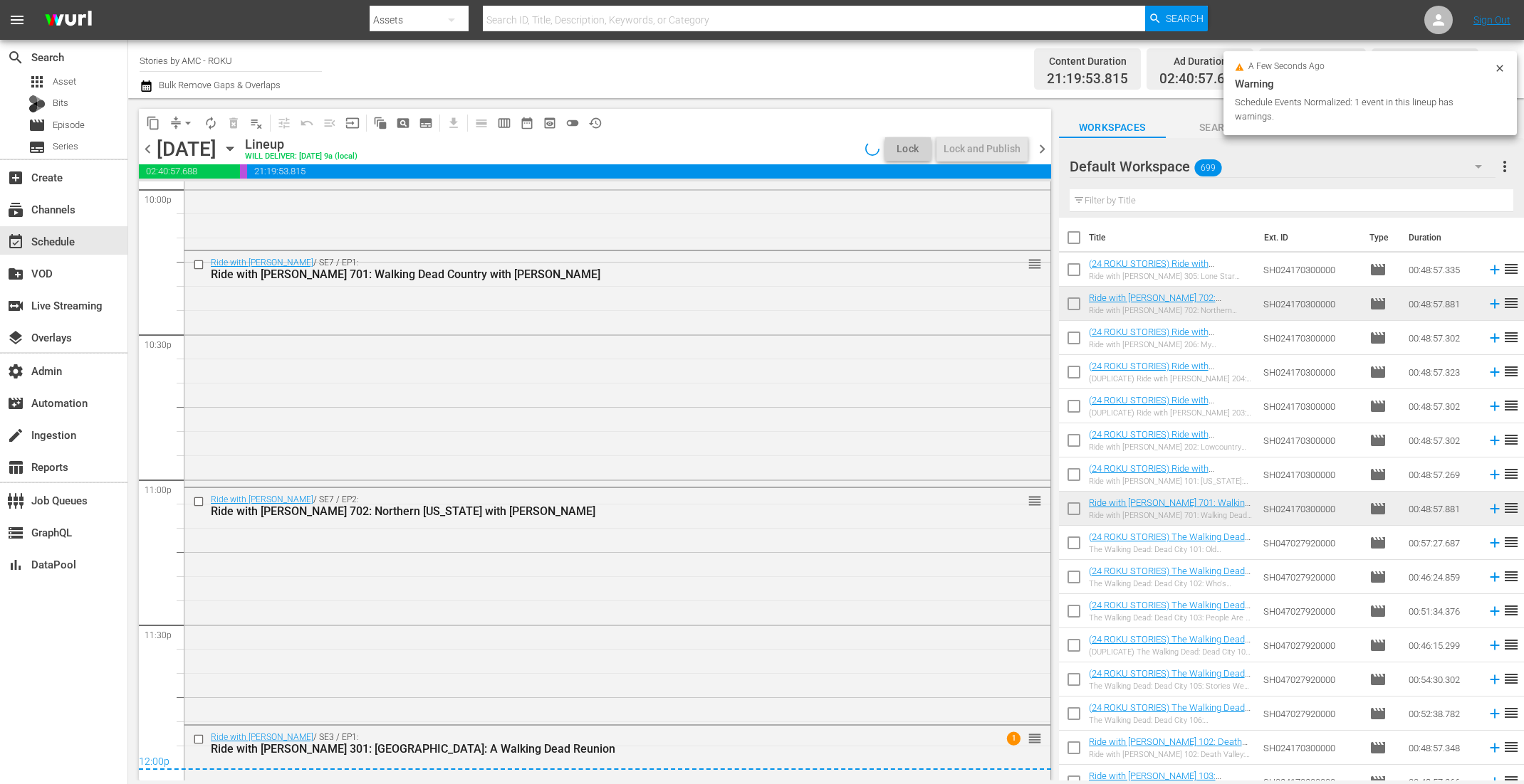
scroll to position [6404, 0]
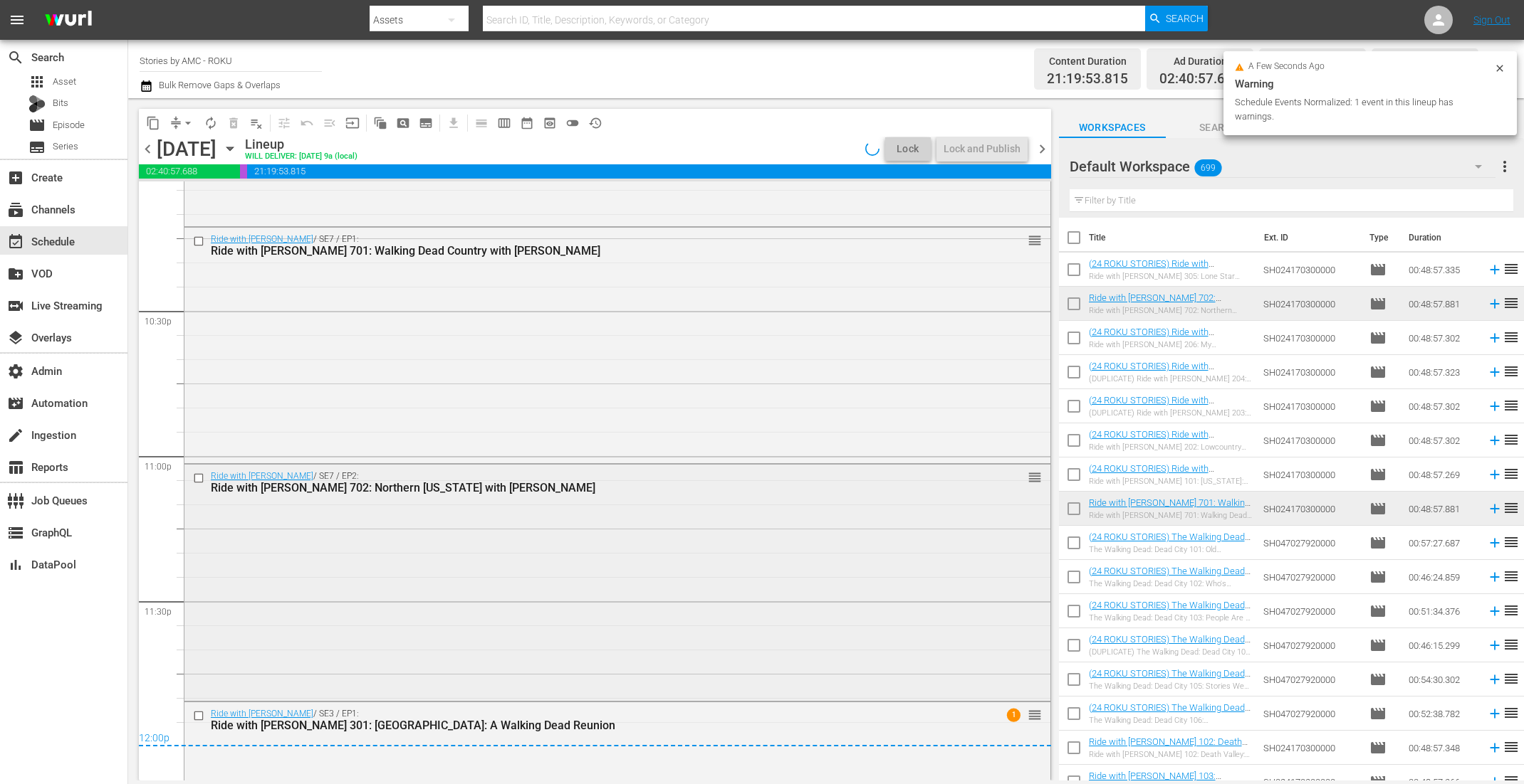
click at [521, 614] on div "Ride with Norman Reedus / SE7 / EP2: Ride with Norman Reedus 702: Northern Geor…" at bounding box center [617, 581] width 866 height 233
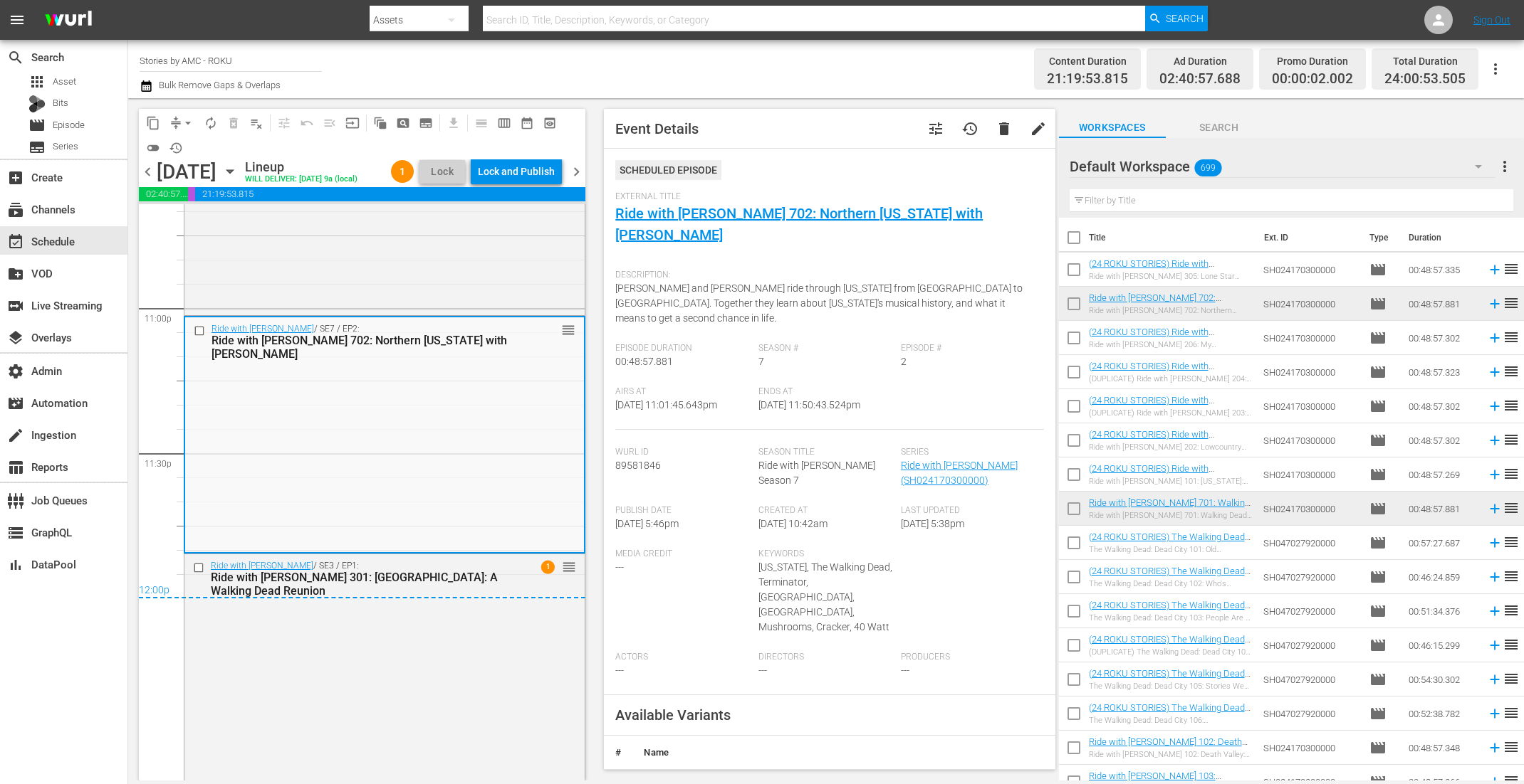
scroll to position [6606, 0]
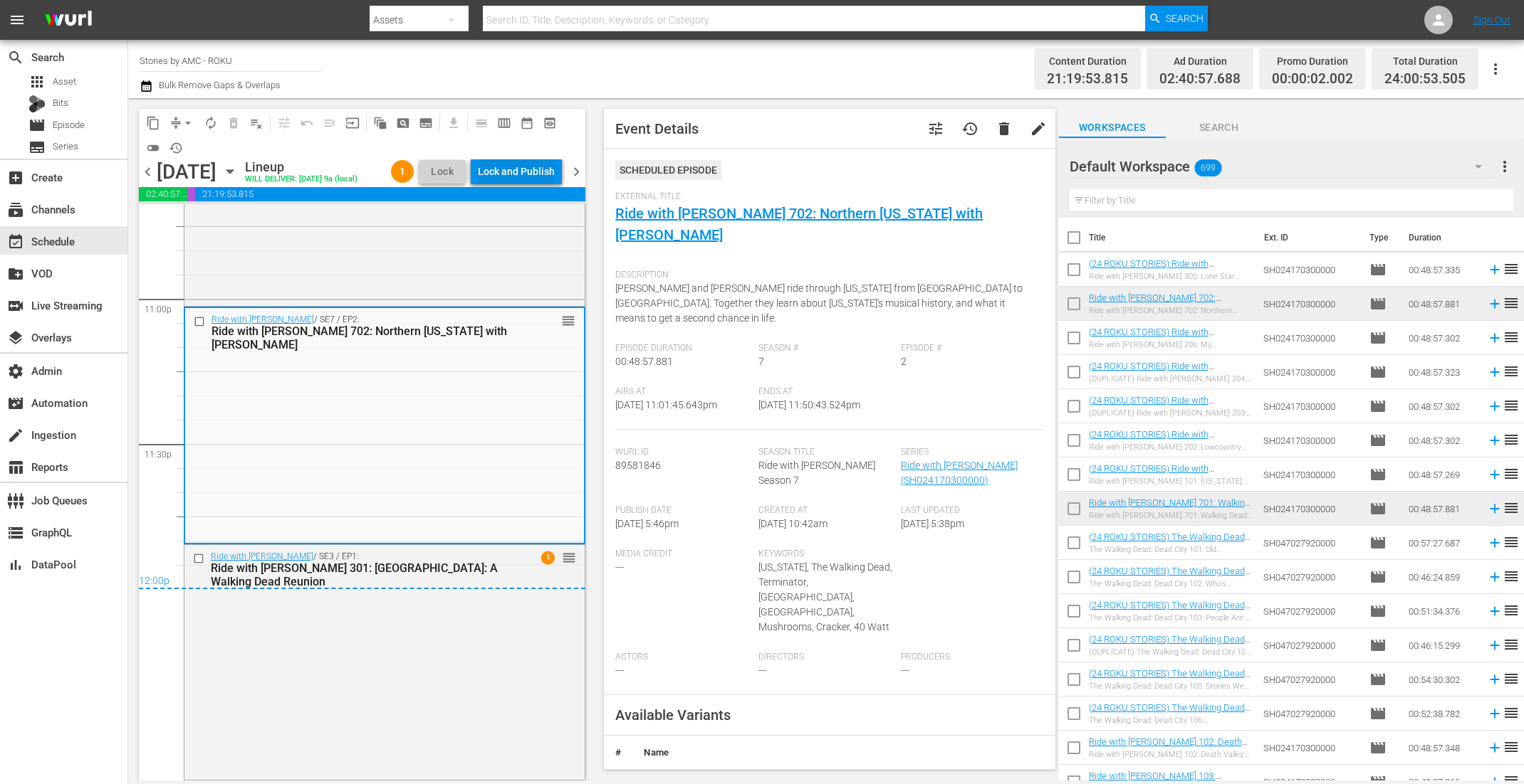
click at [502, 180] on div "Lock and Publish" at bounding box center [516, 172] width 77 height 26
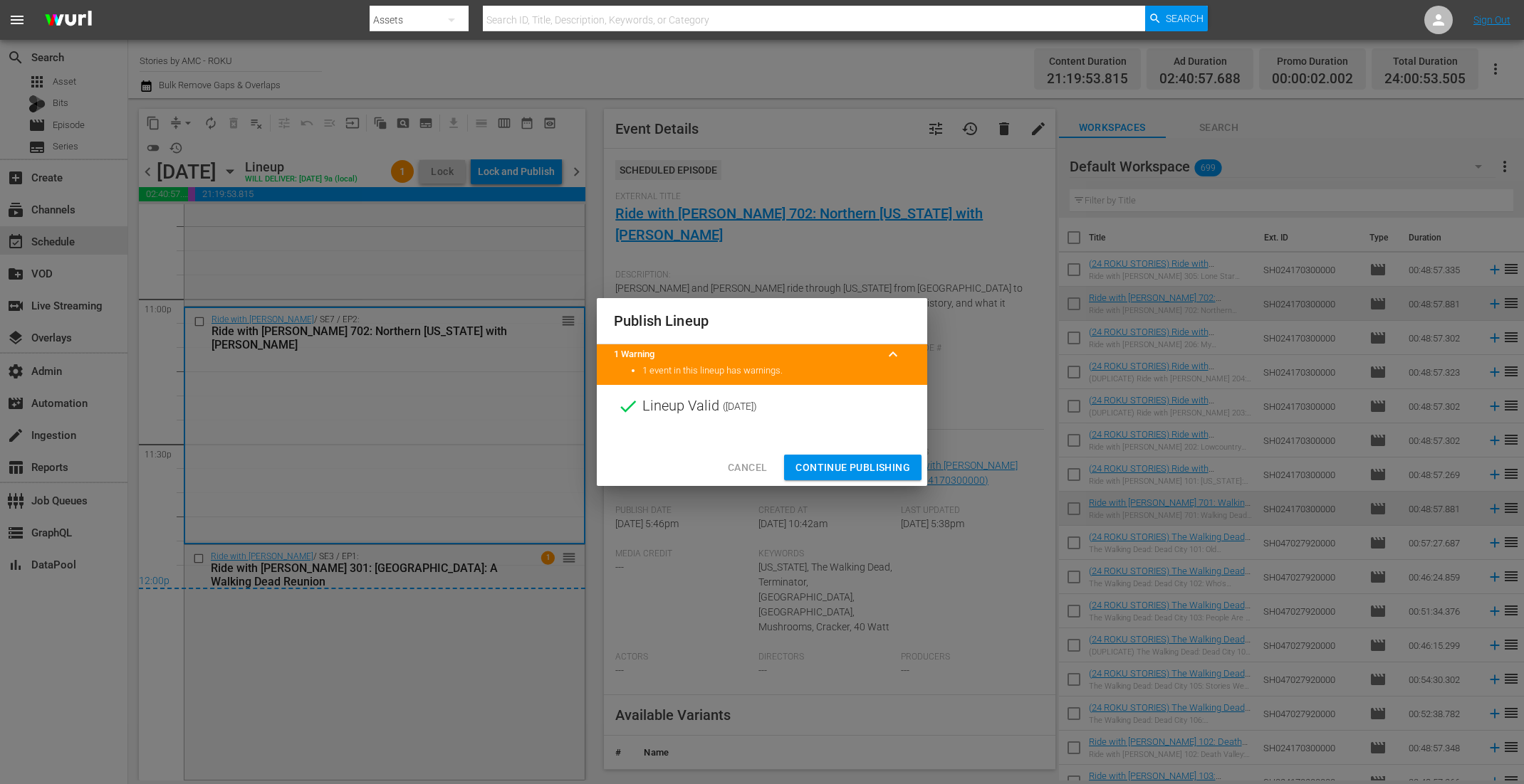
click at [827, 470] on span "Continue Publishing" at bounding box center [853, 468] width 115 height 18
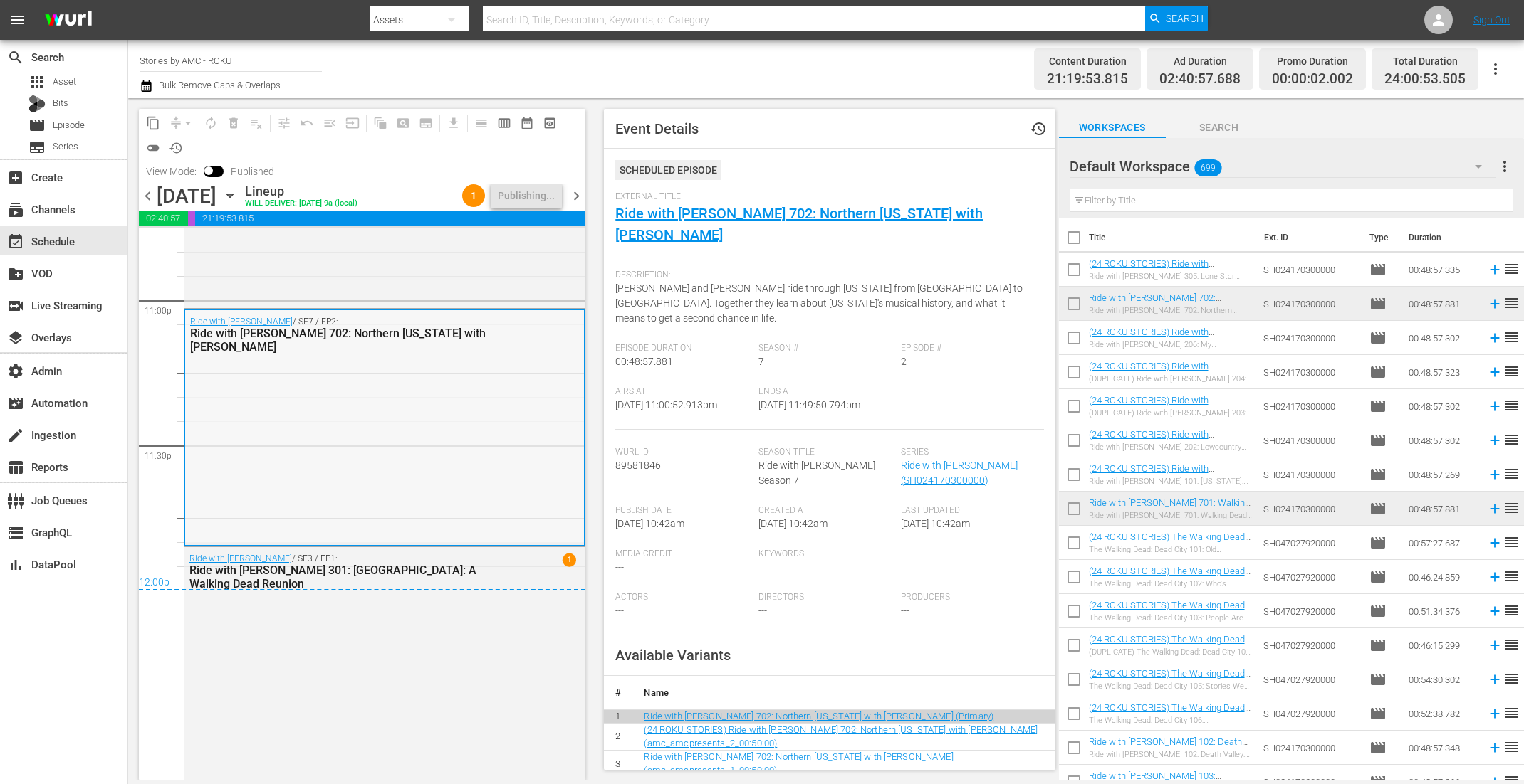
click at [566, 412] on div "Ride with Norman Reedus / SE7 / EP2: Ride with Norman Reedus 702: Northern Geor…" at bounding box center [384, 427] width 399 height 233
click at [515, 287] on div "Ride with Norman Reedus / SE7 / EP1: Ride with Norman Reedus 701: Walking Dead …" at bounding box center [384, 189] width 400 height 233
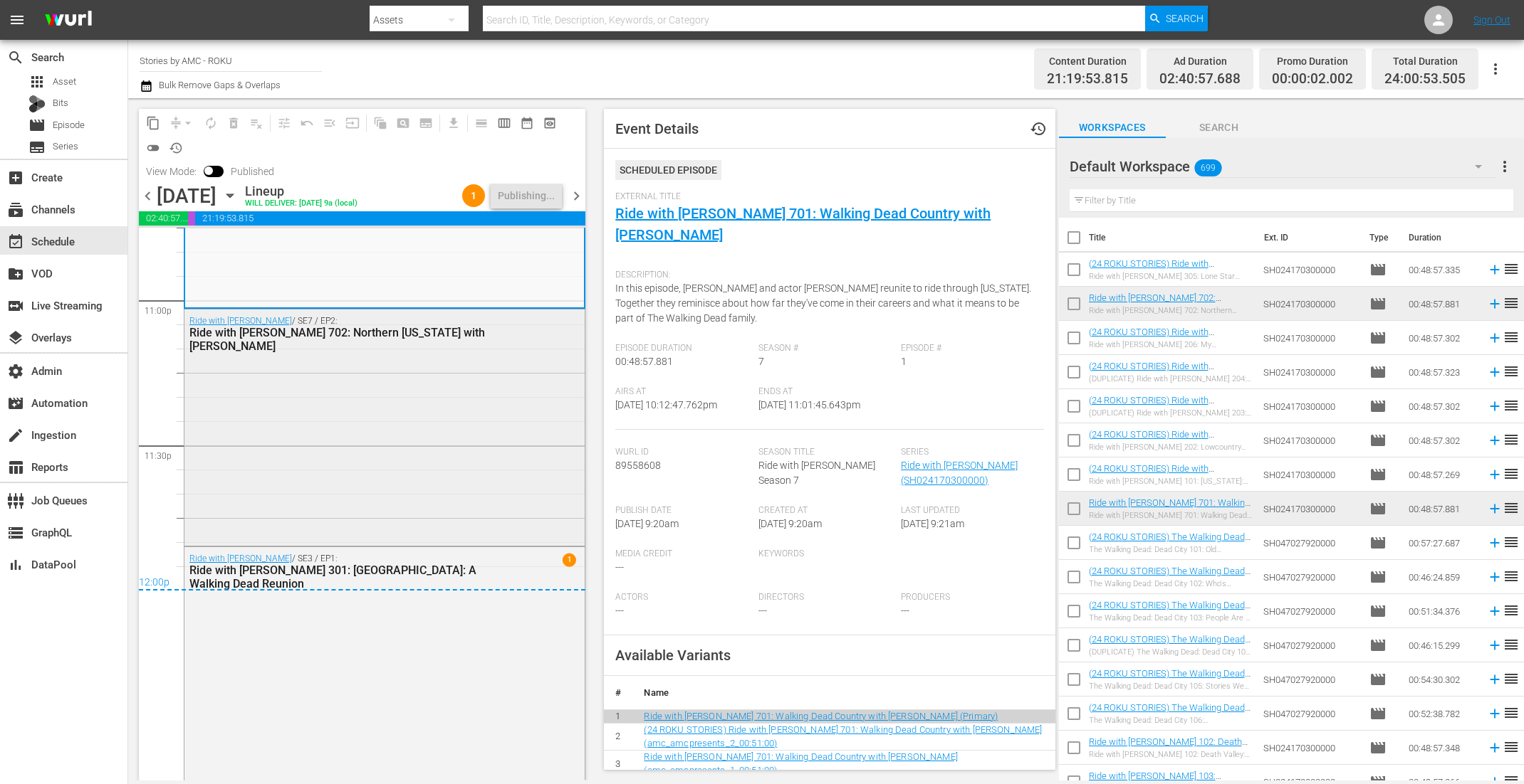
click at [499, 420] on div "Ride with Norman Reedus / SE7 / EP2: Ride with Norman Reedus 702: Northern Geor…" at bounding box center [384, 426] width 400 height 233
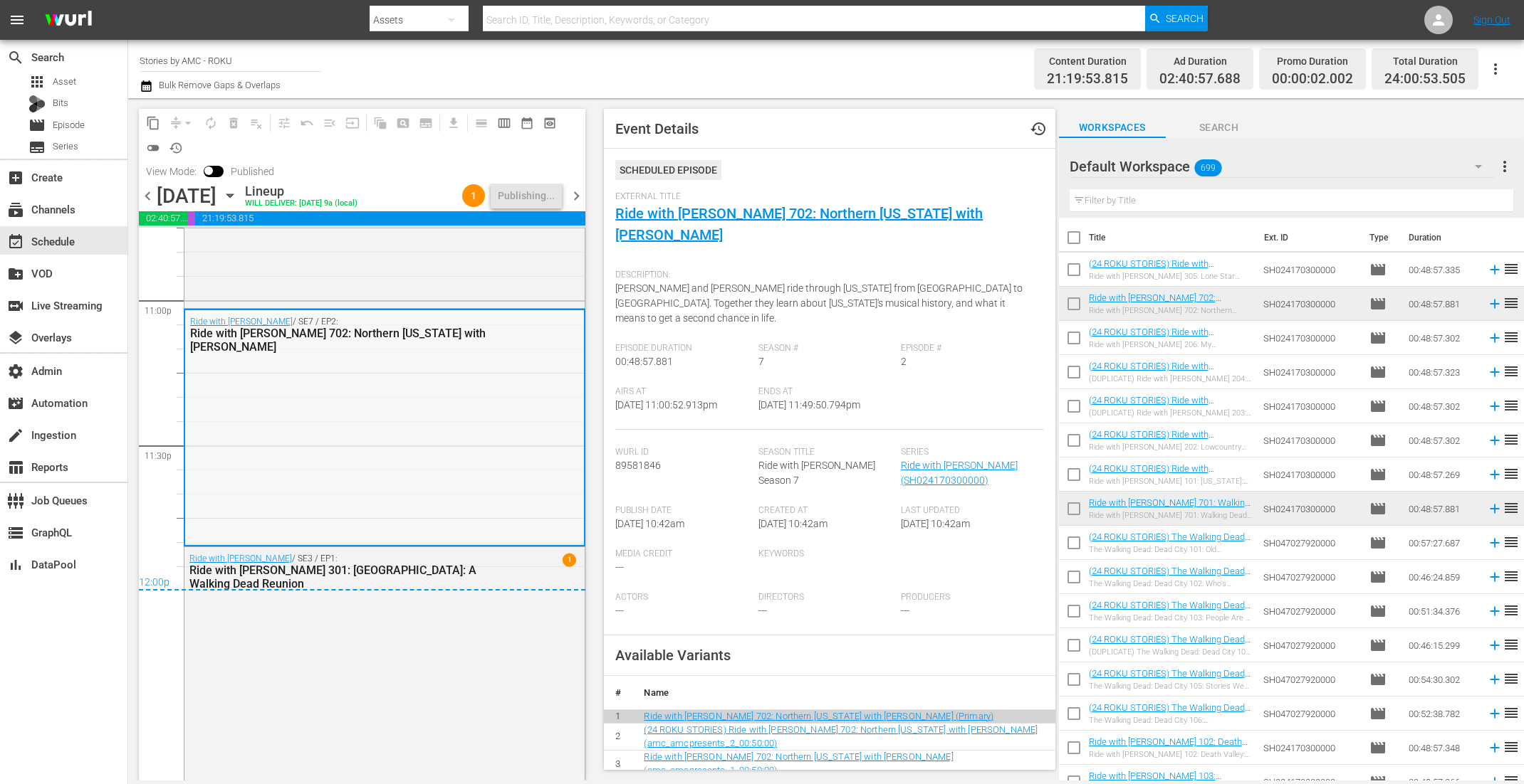
click at [486, 415] on div "Ride with Norman Reedus / SE7 / EP2: Ride with Norman Reedus 702: Northern Geor…" at bounding box center [384, 427] width 399 height 233
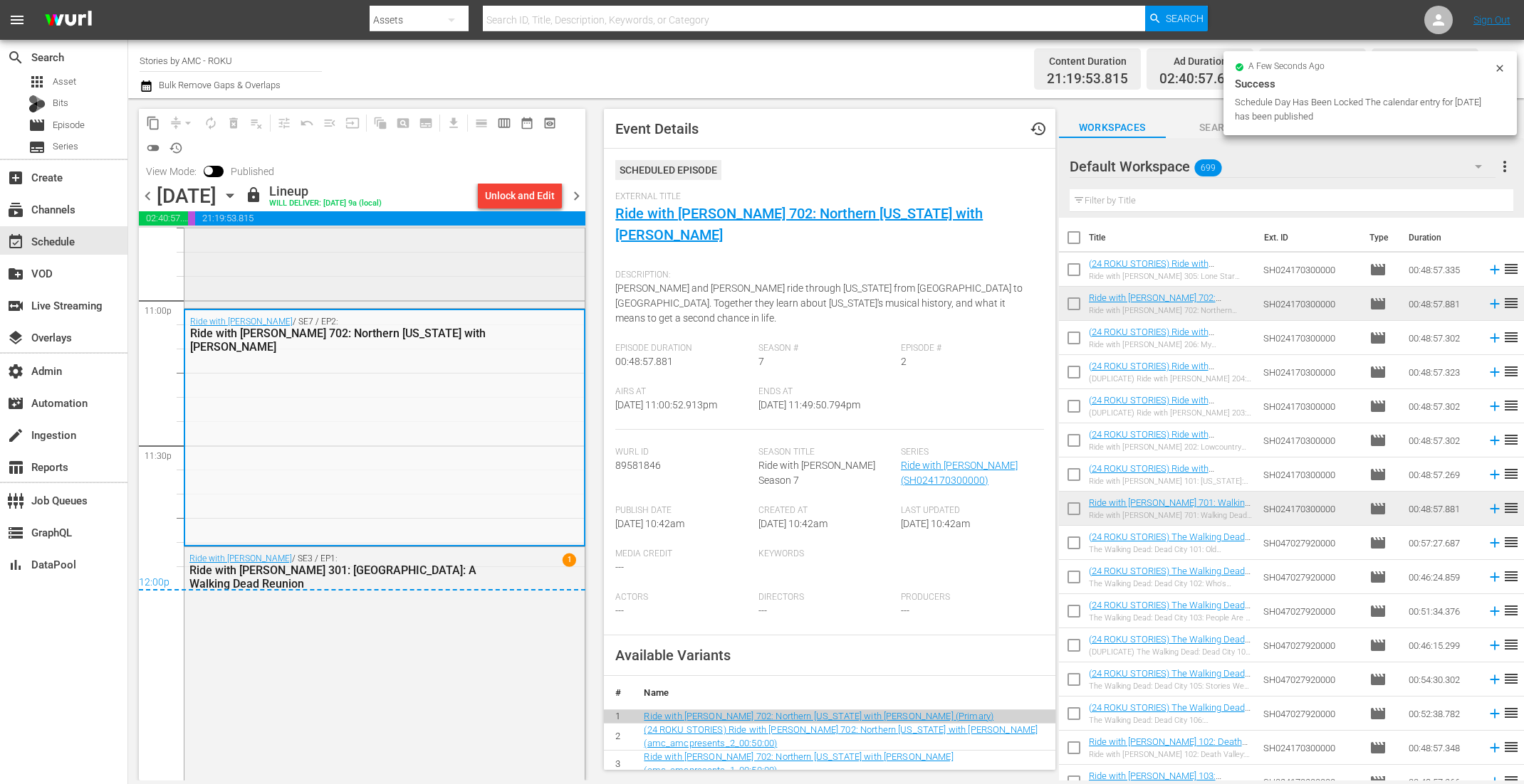
click at [478, 267] on div "Ride with Norman Reedus / SE7 / EP1: Ride with Norman Reedus 701: Walking Dead …" at bounding box center [384, 189] width 400 height 233
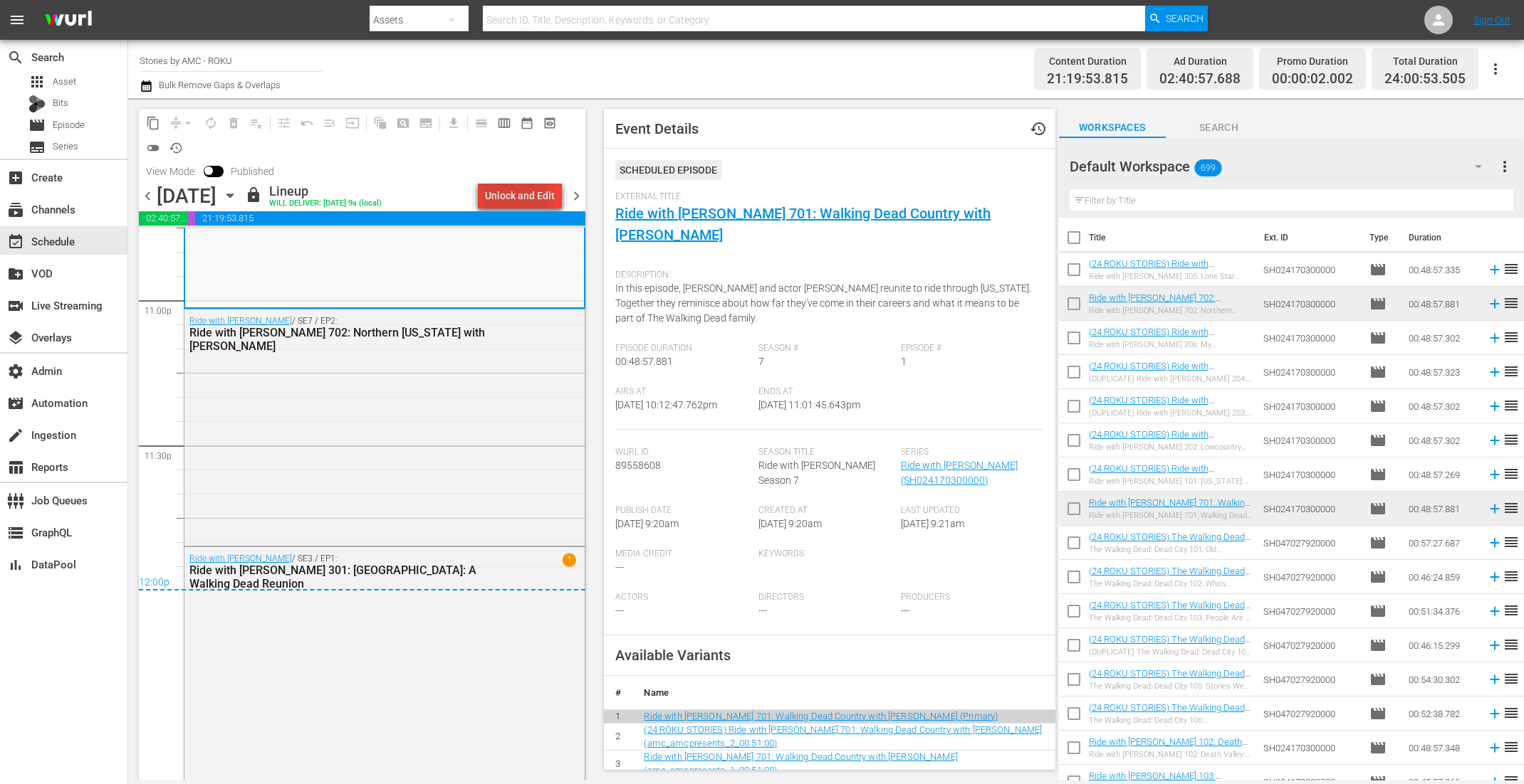
click at [514, 196] on div "Unlock and Edit" at bounding box center [519, 196] width 69 height 26
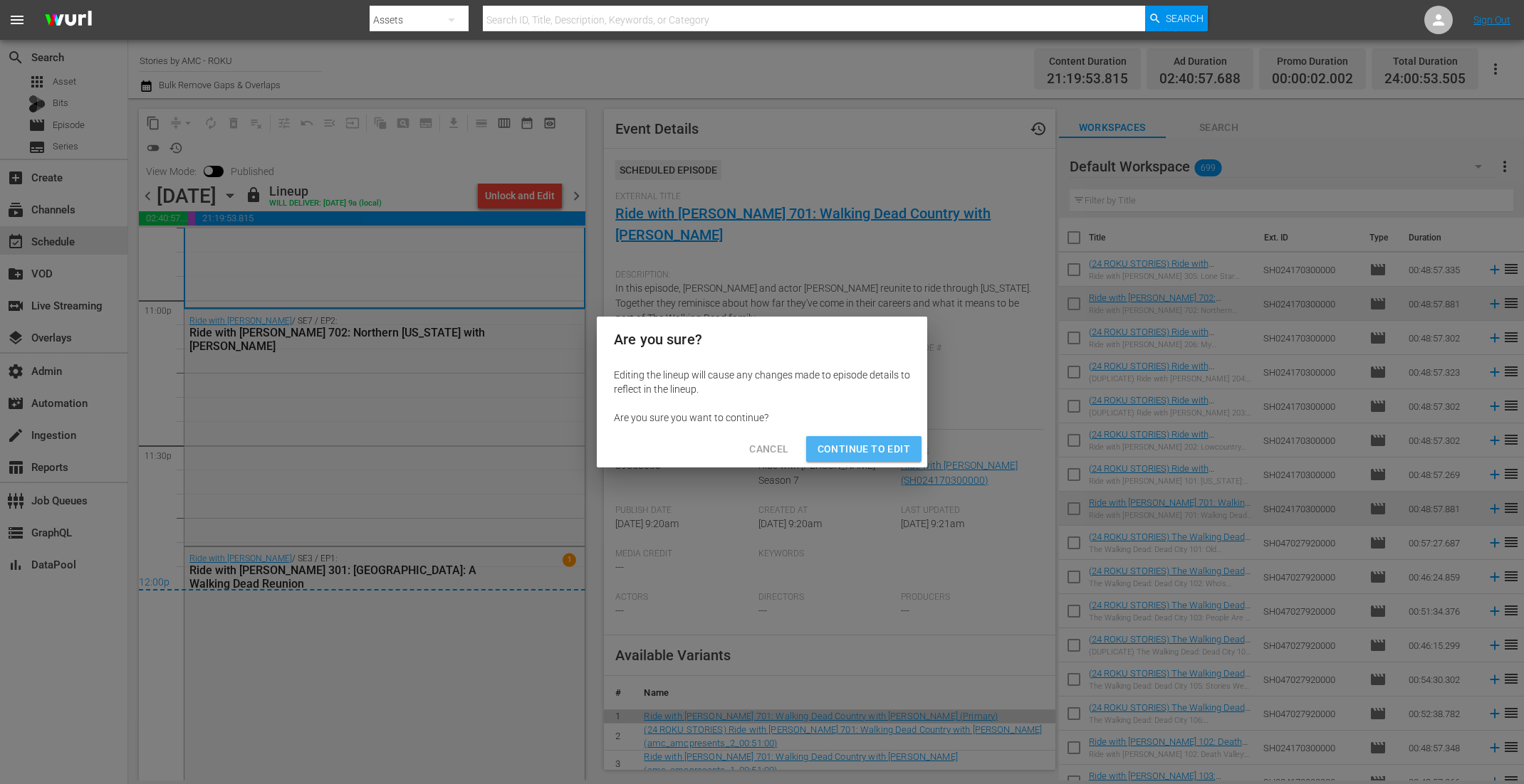
click at [877, 443] on span "Continue to Edit" at bounding box center [863, 449] width 93 height 18
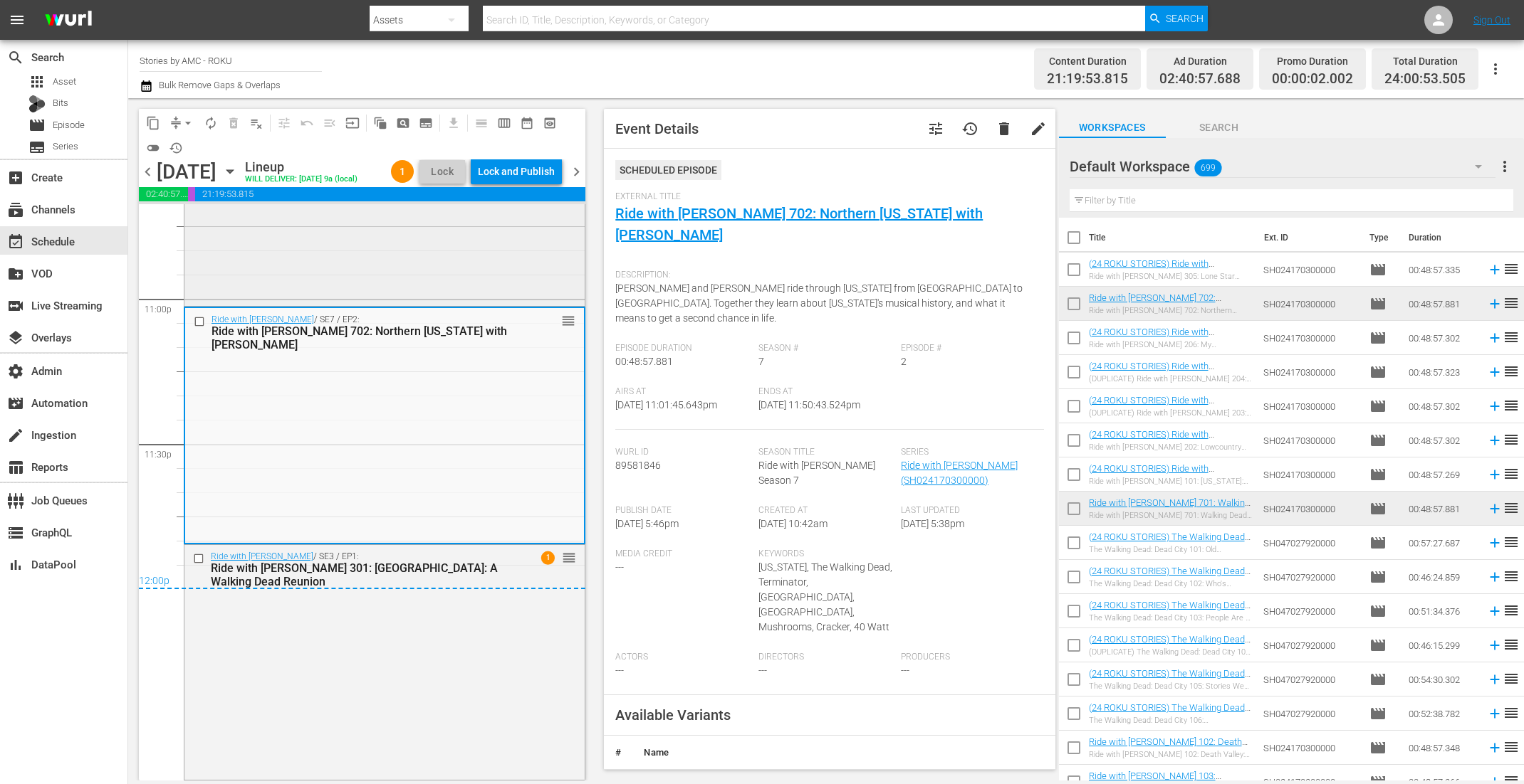
click at [485, 277] on div "Ride with Norman Reedus / SE7 / EP1: Ride with Norman Reedus 701: Walking Dead …" at bounding box center [384, 187] width 400 height 233
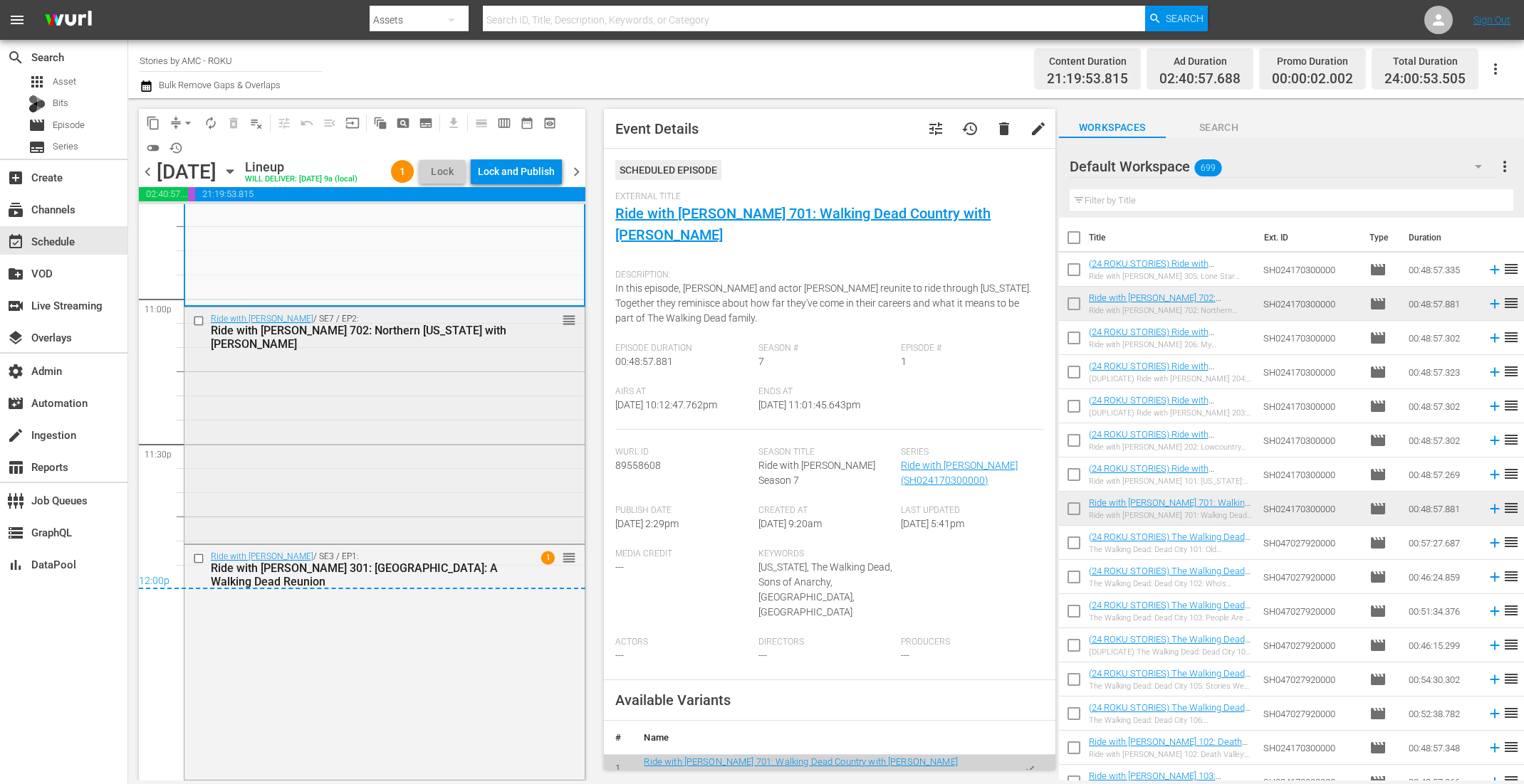
click at [313, 462] on div "Ride with Norman Reedus / SE7 / EP2: Ride with Norman Reedus 702: Northern Geor…" at bounding box center [384, 424] width 400 height 233
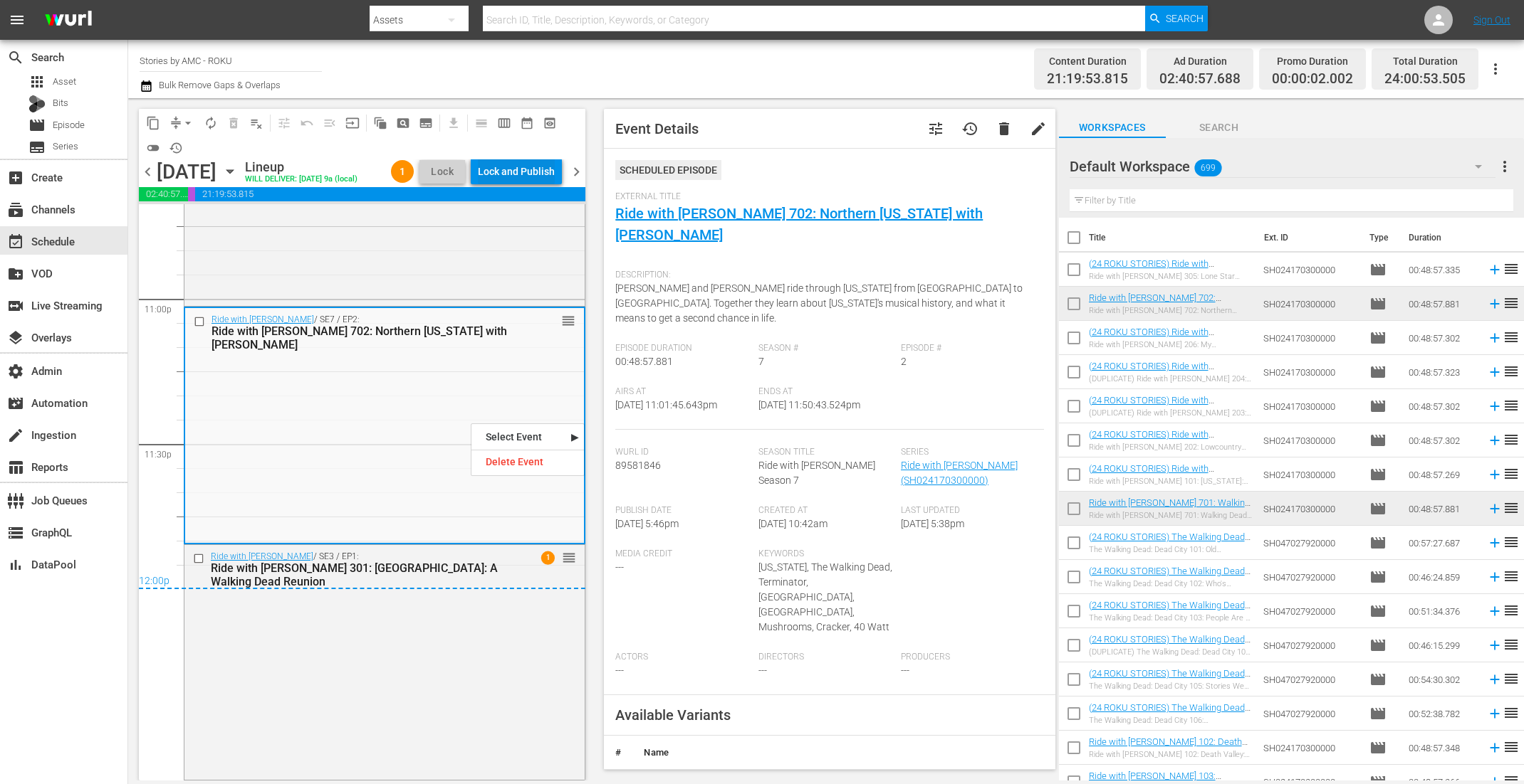
click at [510, 164] on div "Lock and Publish" at bounding box center [516, 172] width 77 height 26
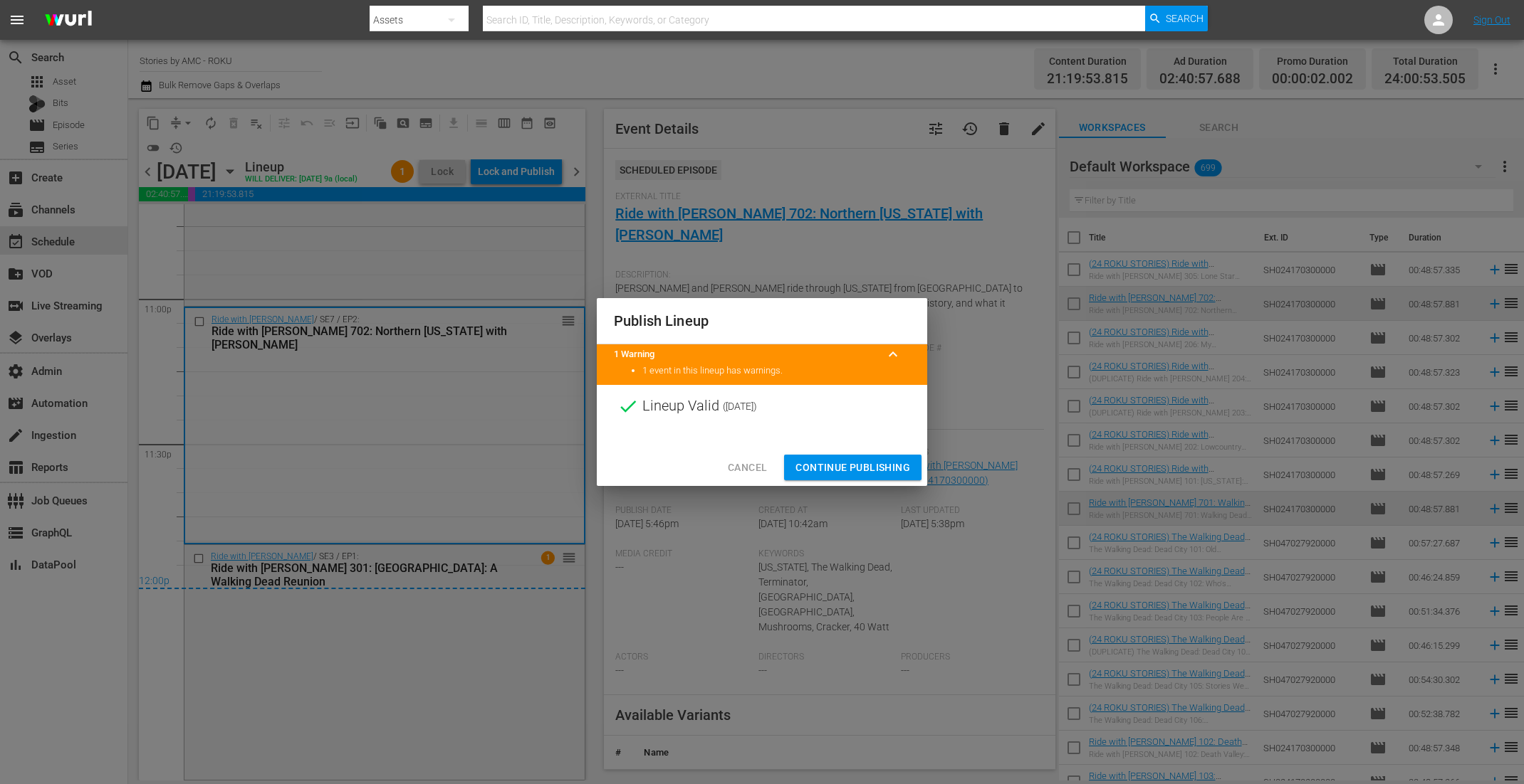
click at [830, 469] on span "Continue Publishing" at bounding box center [853, 468] width 115 height 18
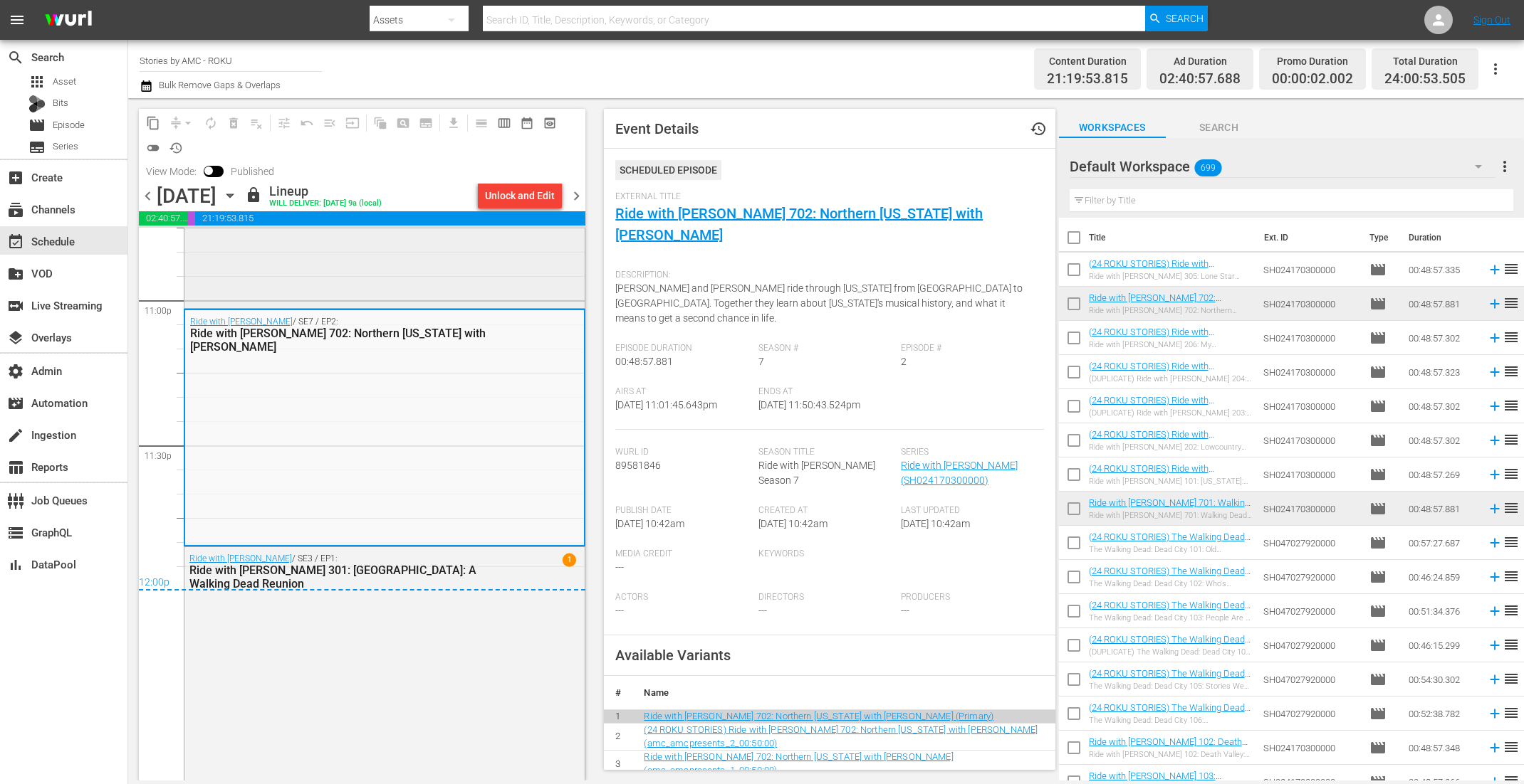
click at [403, 291] on div "Ride with Norman Reedus / SE7 / EP1: Ride with Norman Reedus 701: Walking Dead …" at bounding box center [384, 189] width 400 height 233
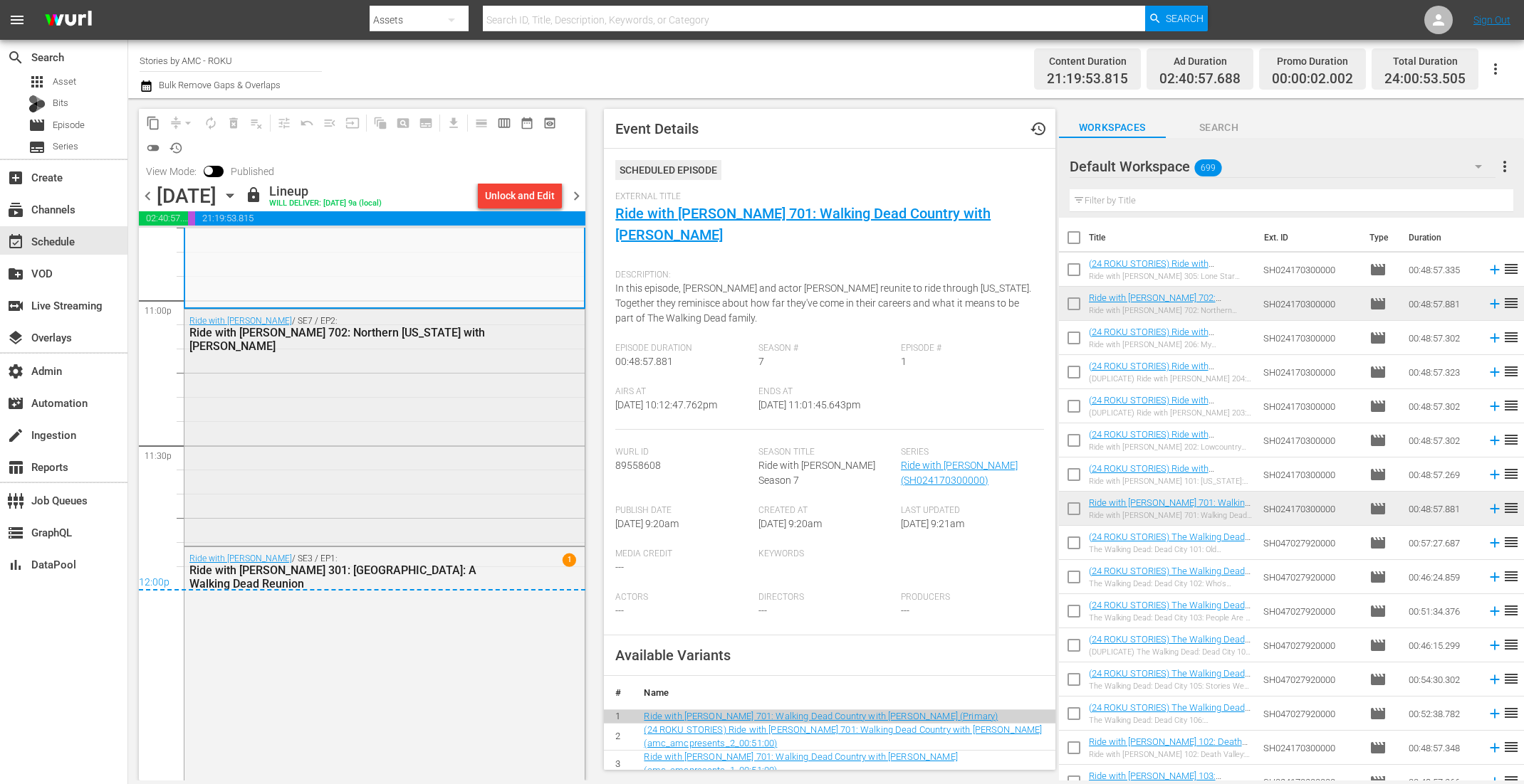
click at [408, 394] on div "Ride with Norman Reedus / SE7 / EP2: Ride with Norman Reedus 702: Northern Geor…" at bounding box center [384, 426] width 400 height 233
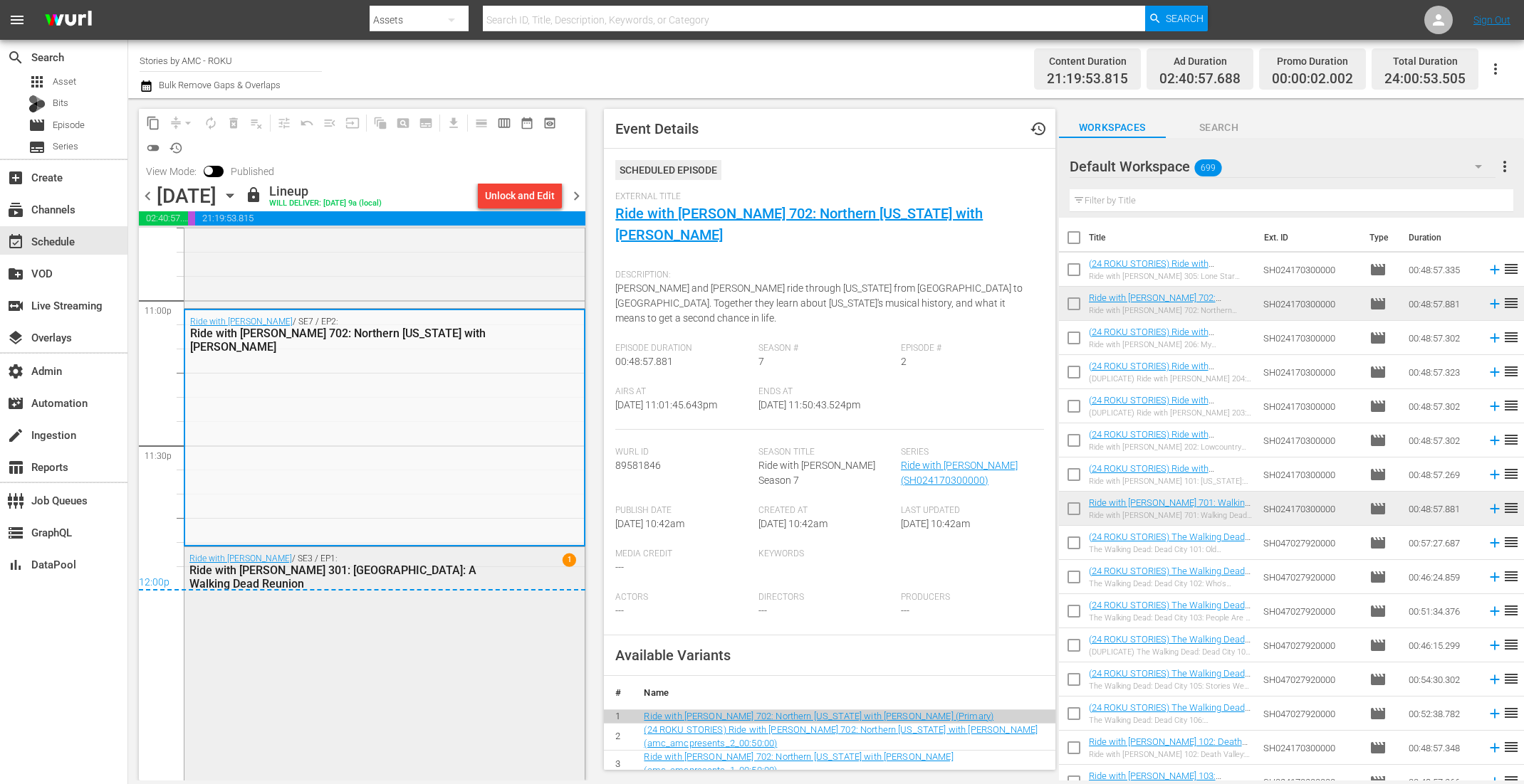
click at [424, 608] on div "Ride with Norman Reedus / SE3 / EP1: Ride with Norman Reedus 301: England: A Wa…" at bounding box center [384, 664] width 400 height 233
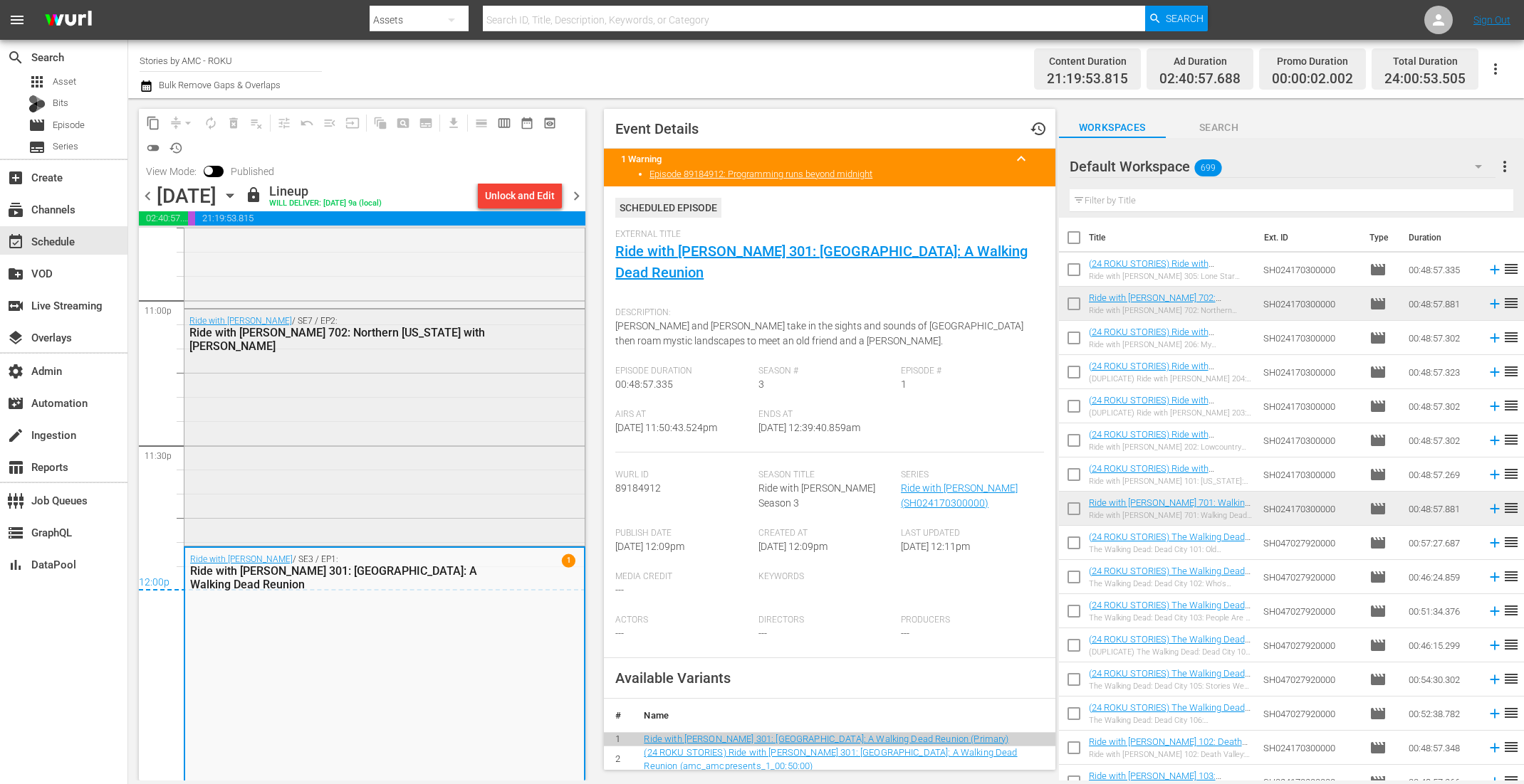
click at [410, 460] on div "Ride with Norman Reedus / SE7 / EP2: Ride with Norman Reedus 702: Northern Geor…" at bounding box center [384, 426] width 400 height 233
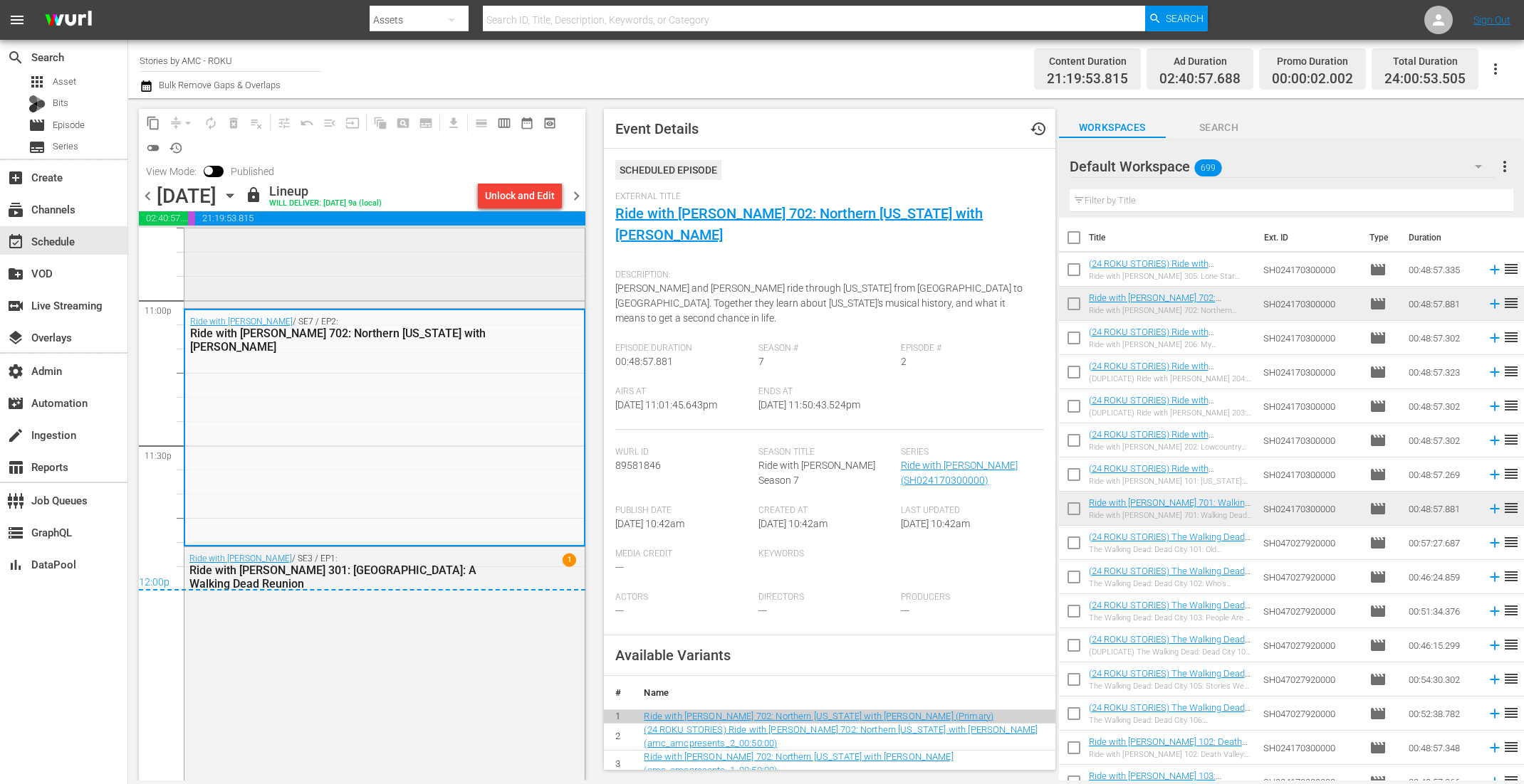
click at [355, 261] on div "Ride with Norman Reedus / SE7 / EP1: Ride with Norman Reedus 701: Walking Dead …" at bounding box center [384, 189] width 400 height 233
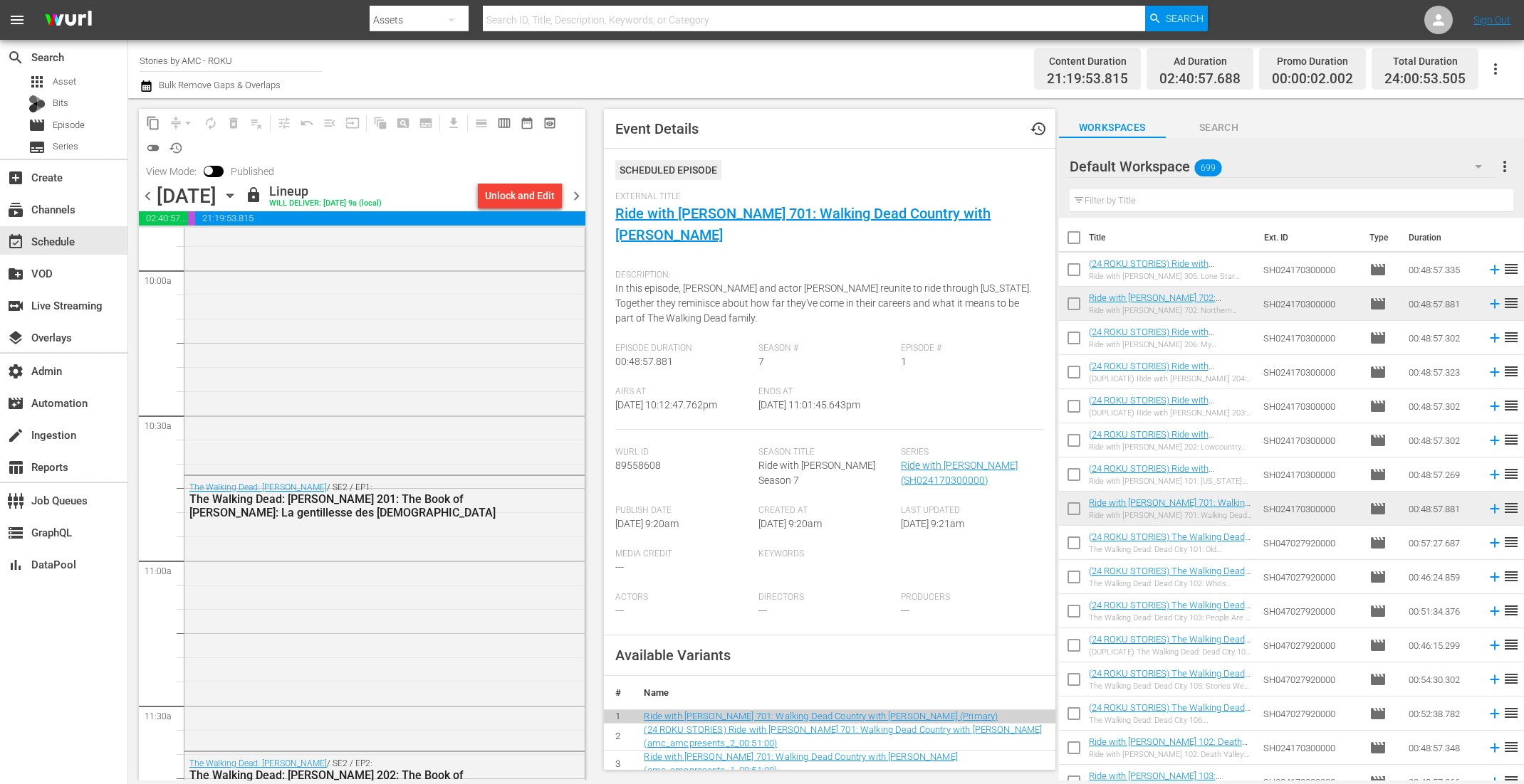
scroll to position [0, 0]
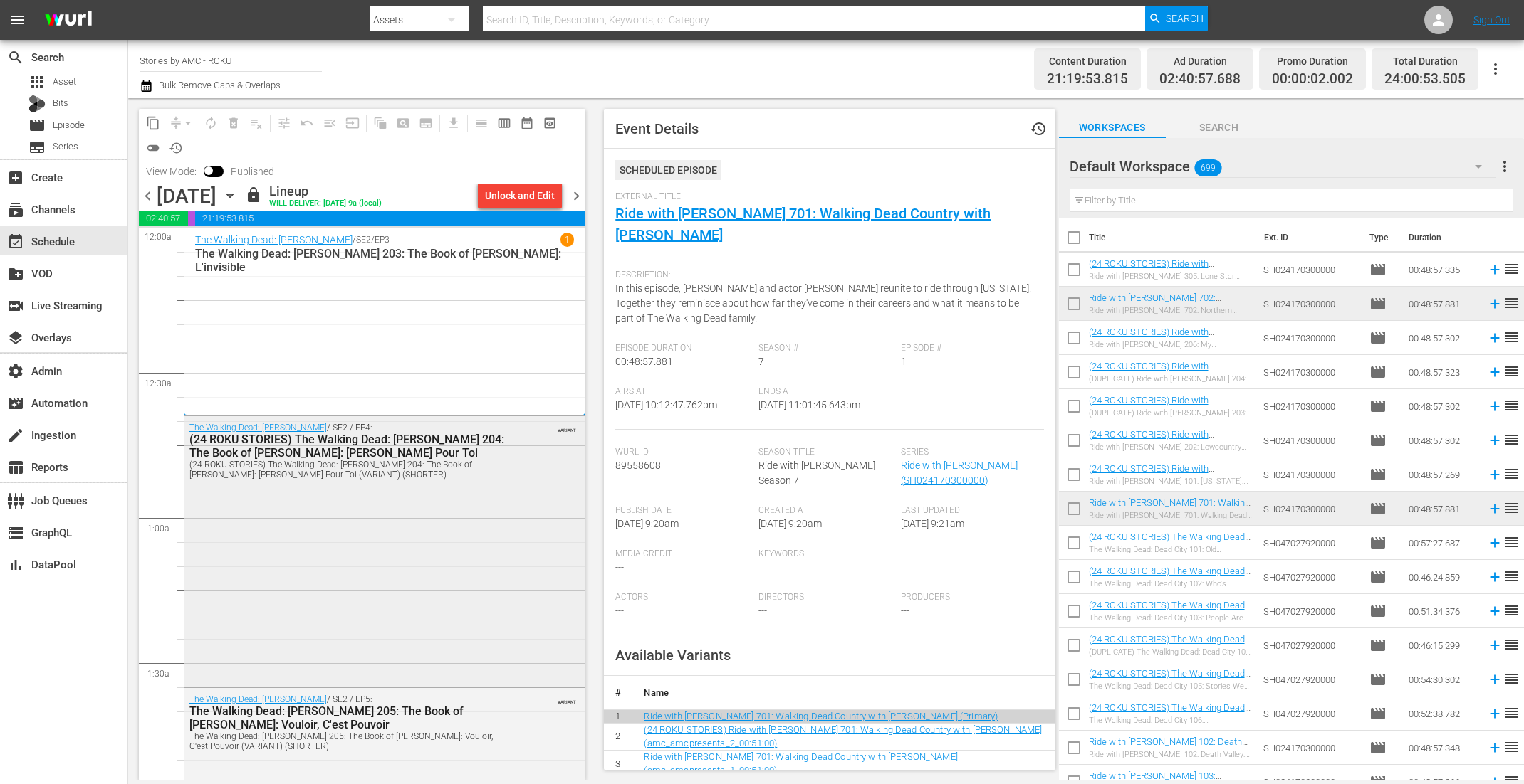
click at [401, 593] on div "The Walking Dead: Daryl Dixon / SE2 / EP4: (24 ROKU STORIES) The Walking Dead: …" at bounding box center [384, 549] width 400 height 267
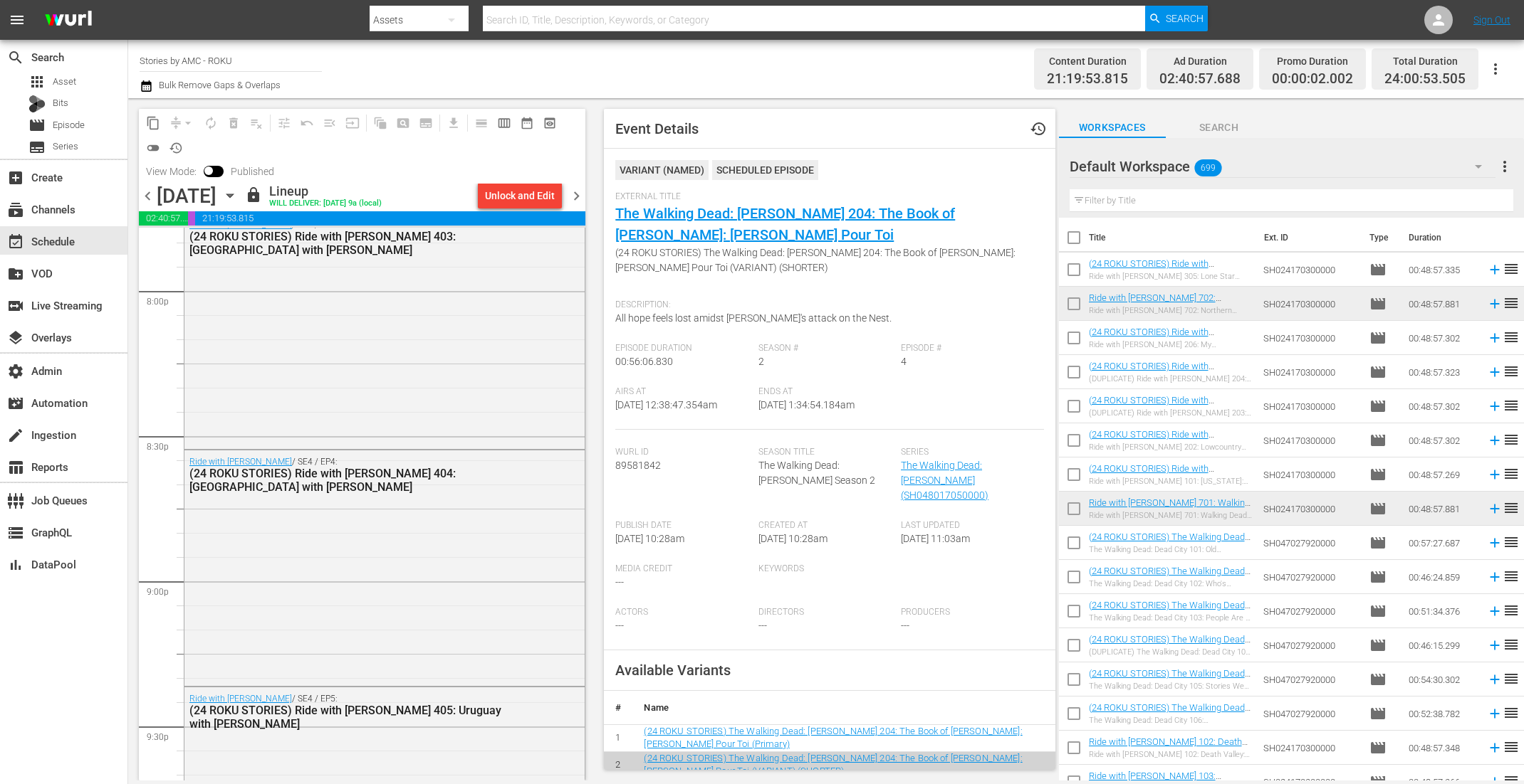
scroll to position [6607, 0]
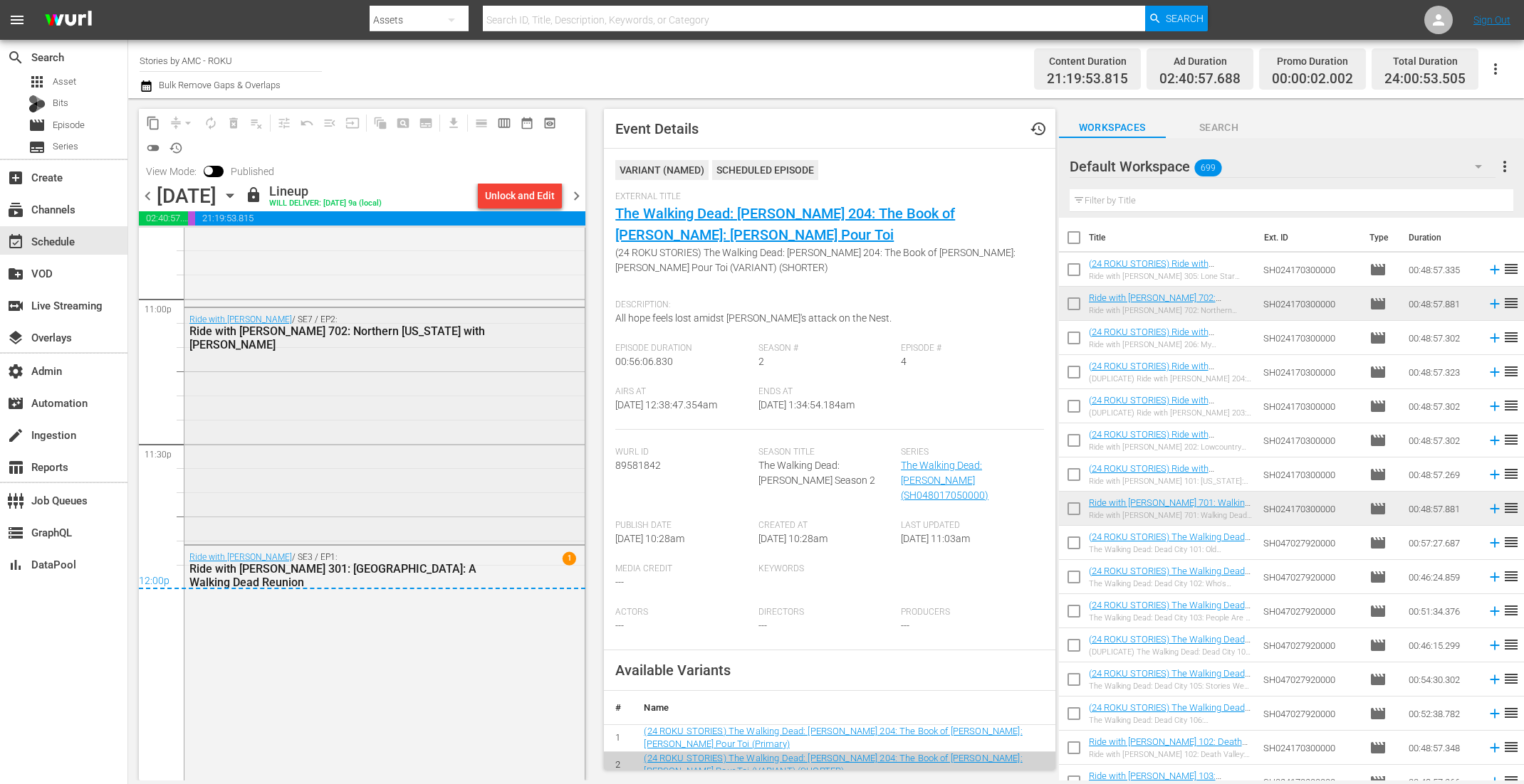
click at [417, 466] on div "Ride with Norman Reedus / SE7 / EP2: Ride with Norman Reedus 702: Northern Geor…" at bounding box center [384, 425] width 400 height 233
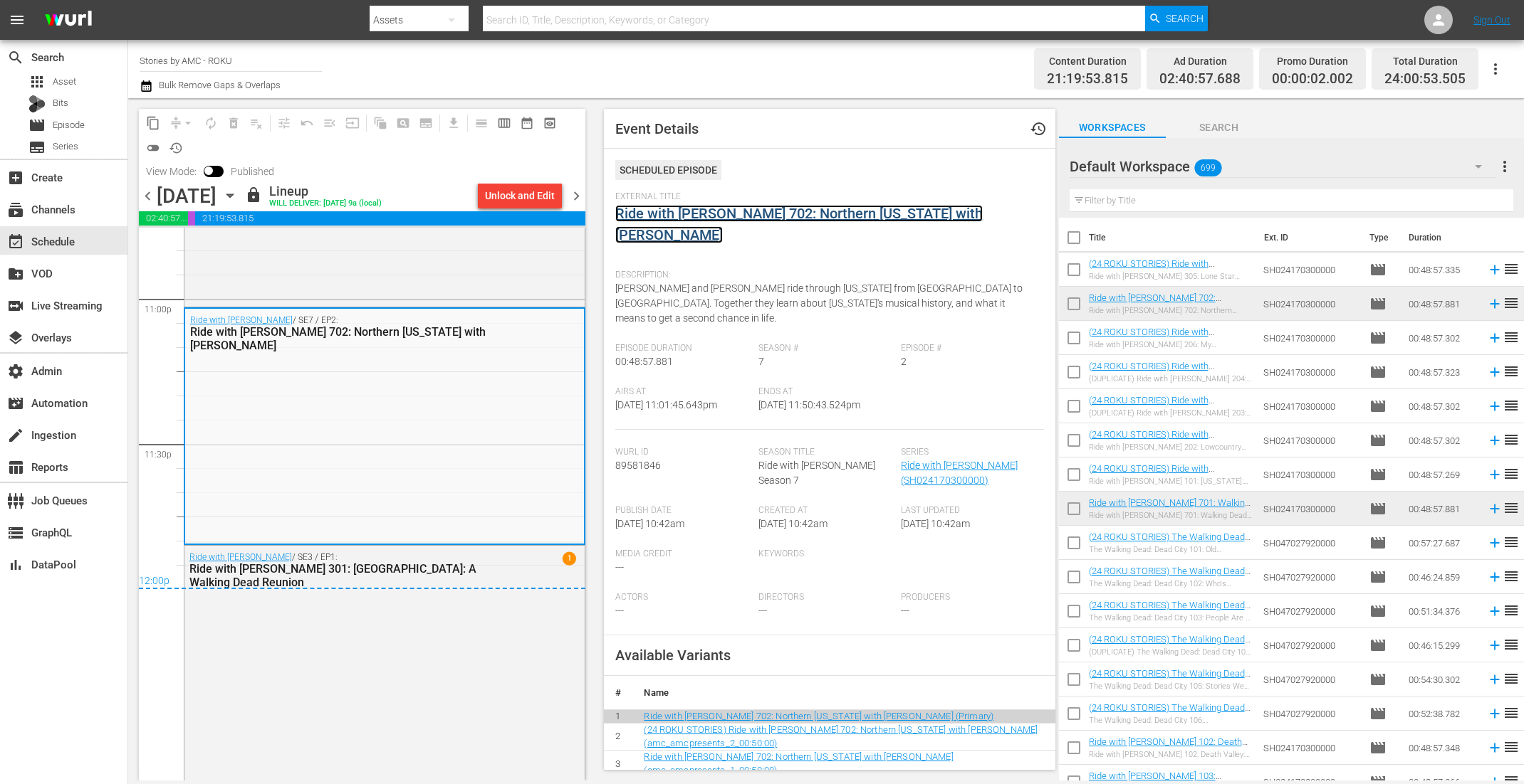
click at [633, 213] on link "Ride with Norman Reedus 702: Northern Georgia with Robert Patrick" at bounding box center [799, 224] width 367 height 38
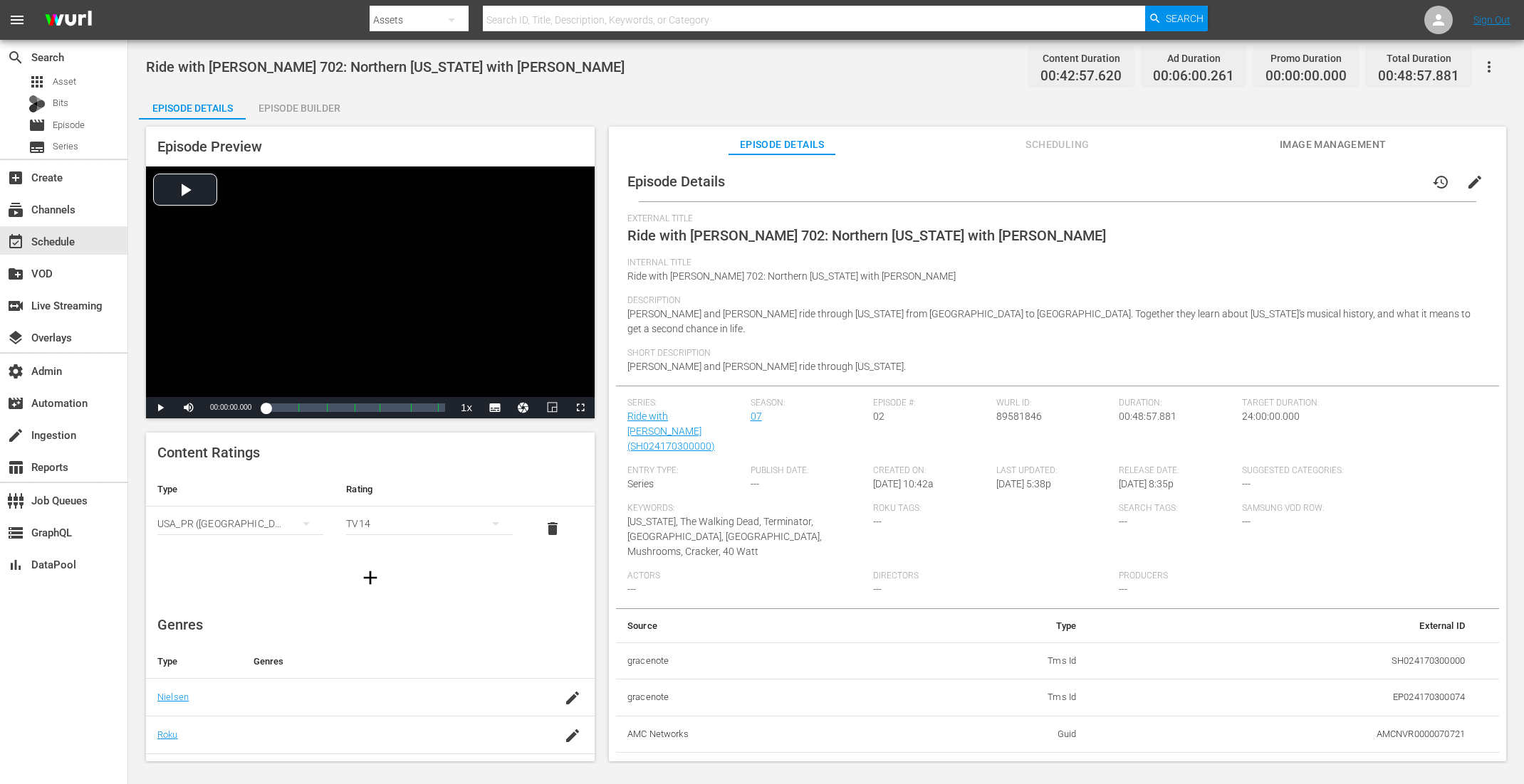
click at [303, 112] on div "Episode Builder" at bounding box center [300, 108] width 107 height 34
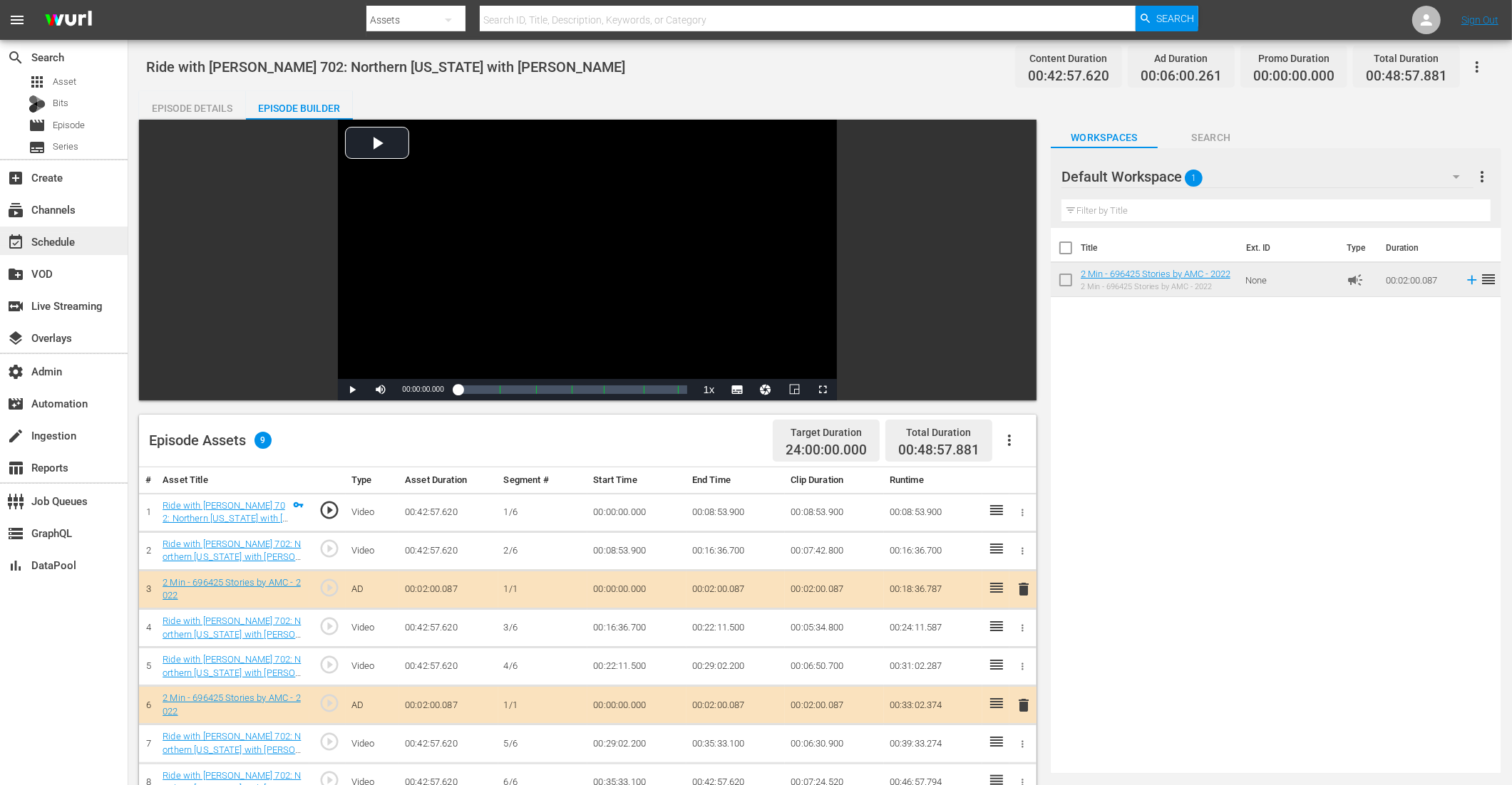
click at [75, 241] on div "event_available Schedule" at bounding box center [40, 240] width 80 height 13
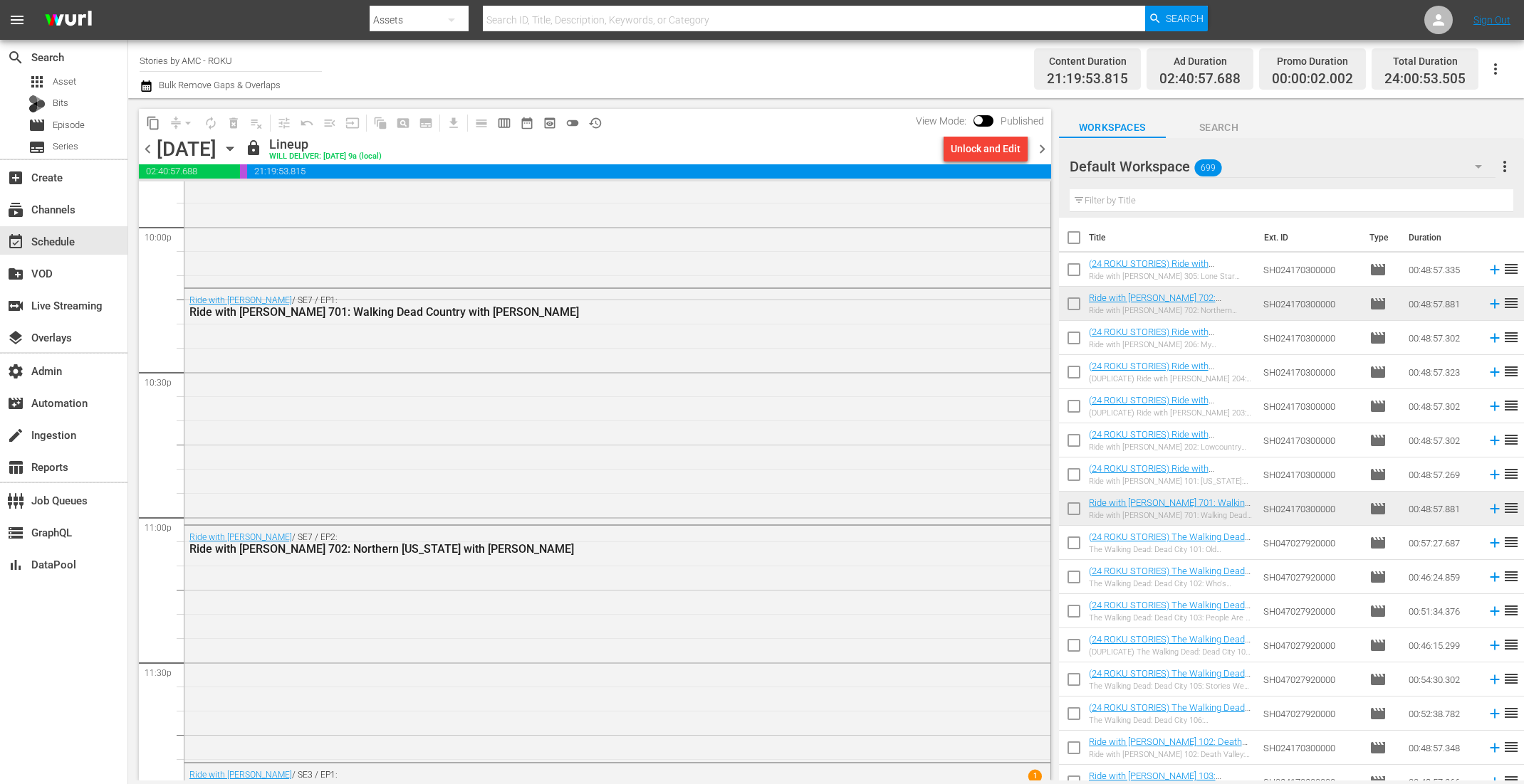
scroll to position [6332, 0]
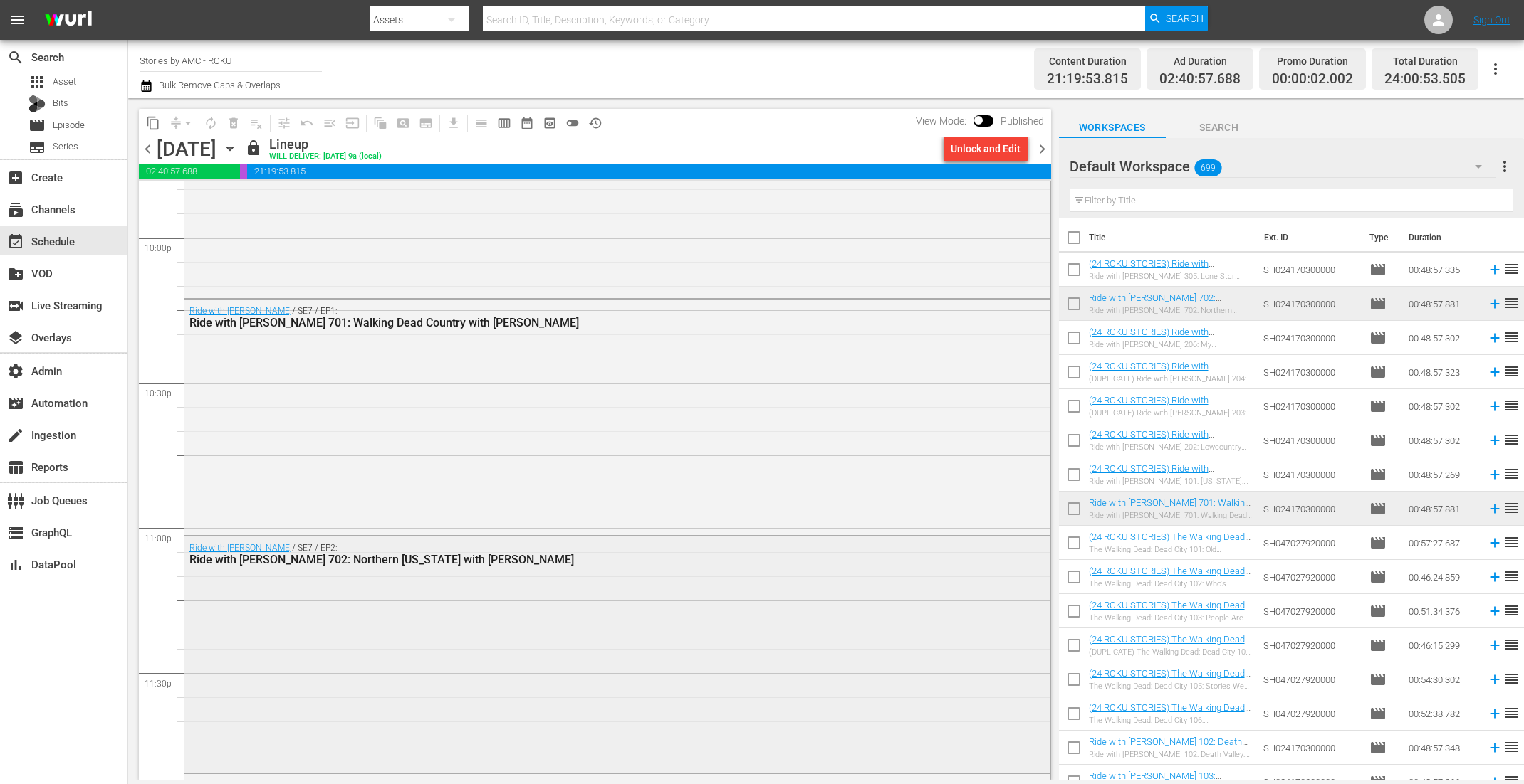
click at [826, 651] on div "Ride with Norman Reedus / SE7 / EP2: Ride with Norman Reedus 702: Northern Geor…" at bounding box center [617, 653] width 866 height 233
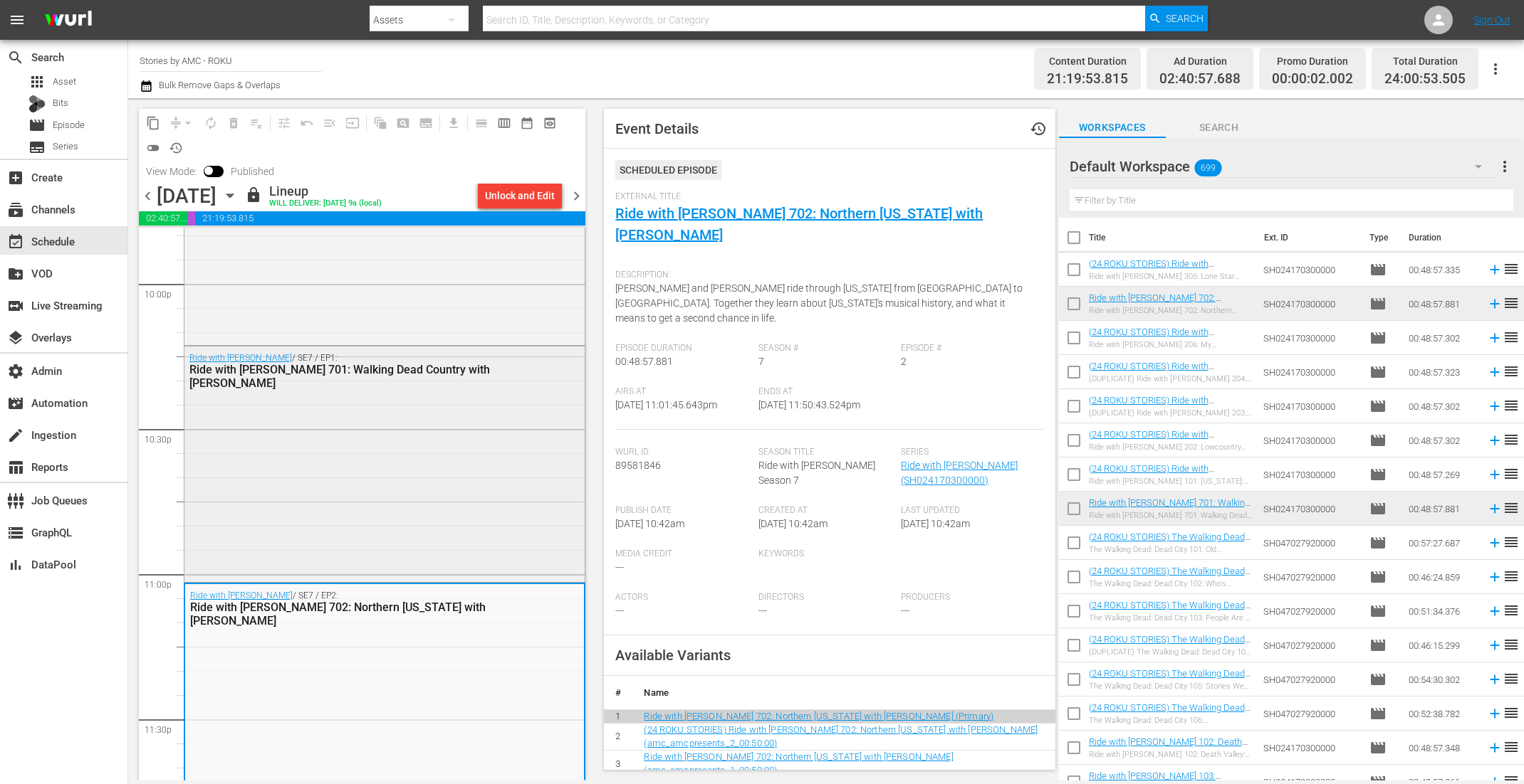
scroll to position [6343, 0]
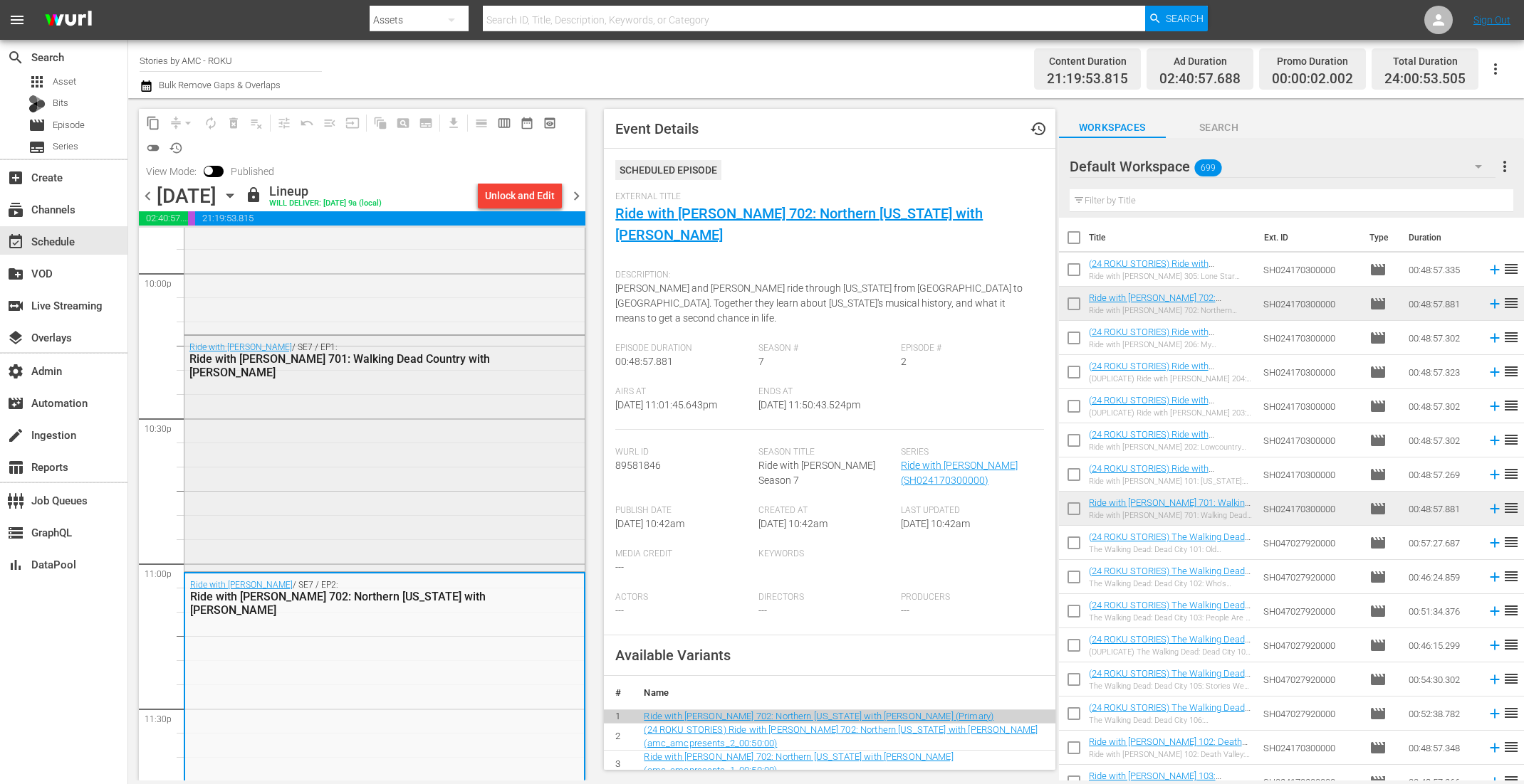
click at [304, 512] on div "Ride with Norman Reedus / SE7 / EP1: Ride with Norman Reedus 701: Walking Dead …" at bounding box center [384, 453] width 400 height 233
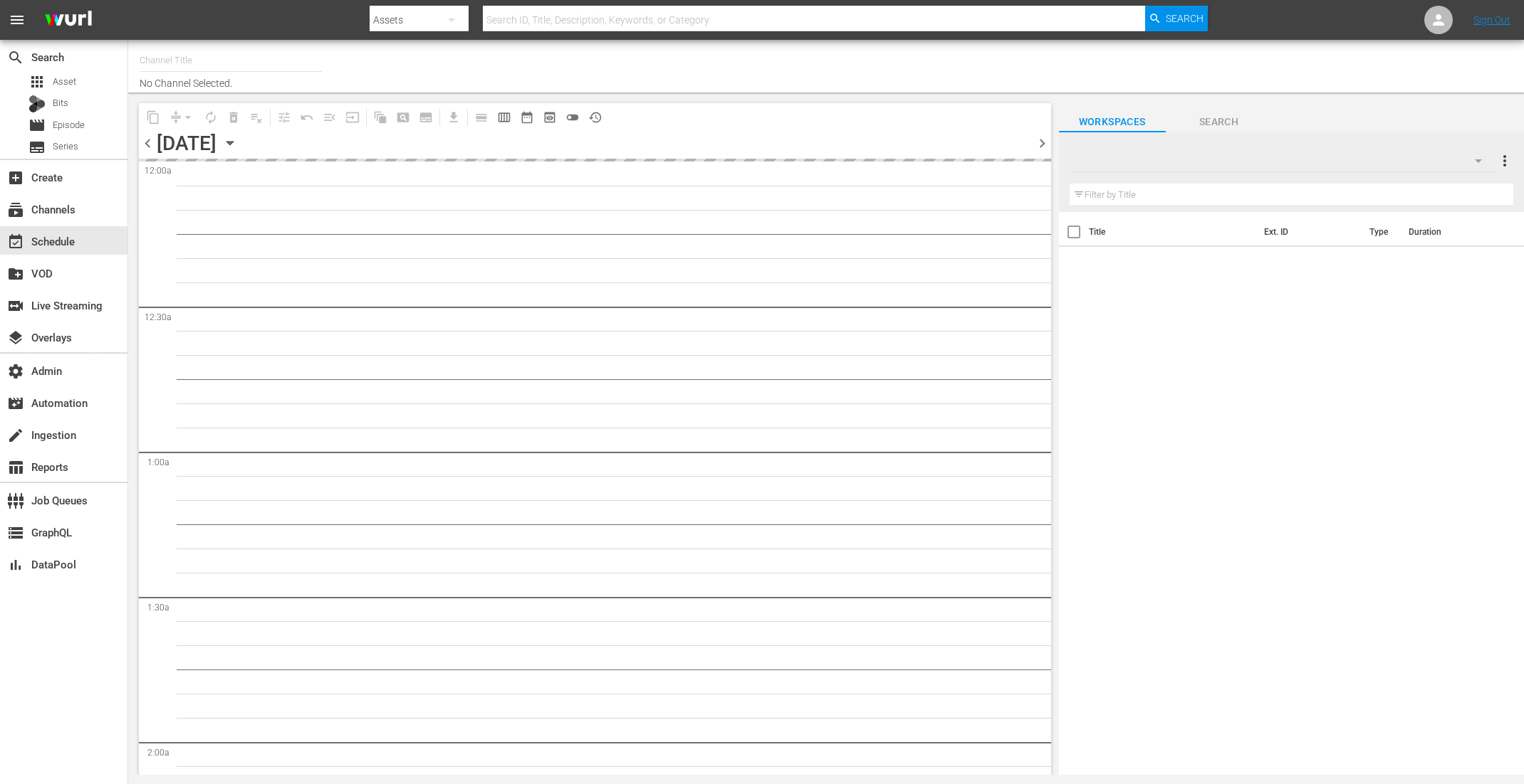
type input "Stories by AMC - ROKU (1214)"
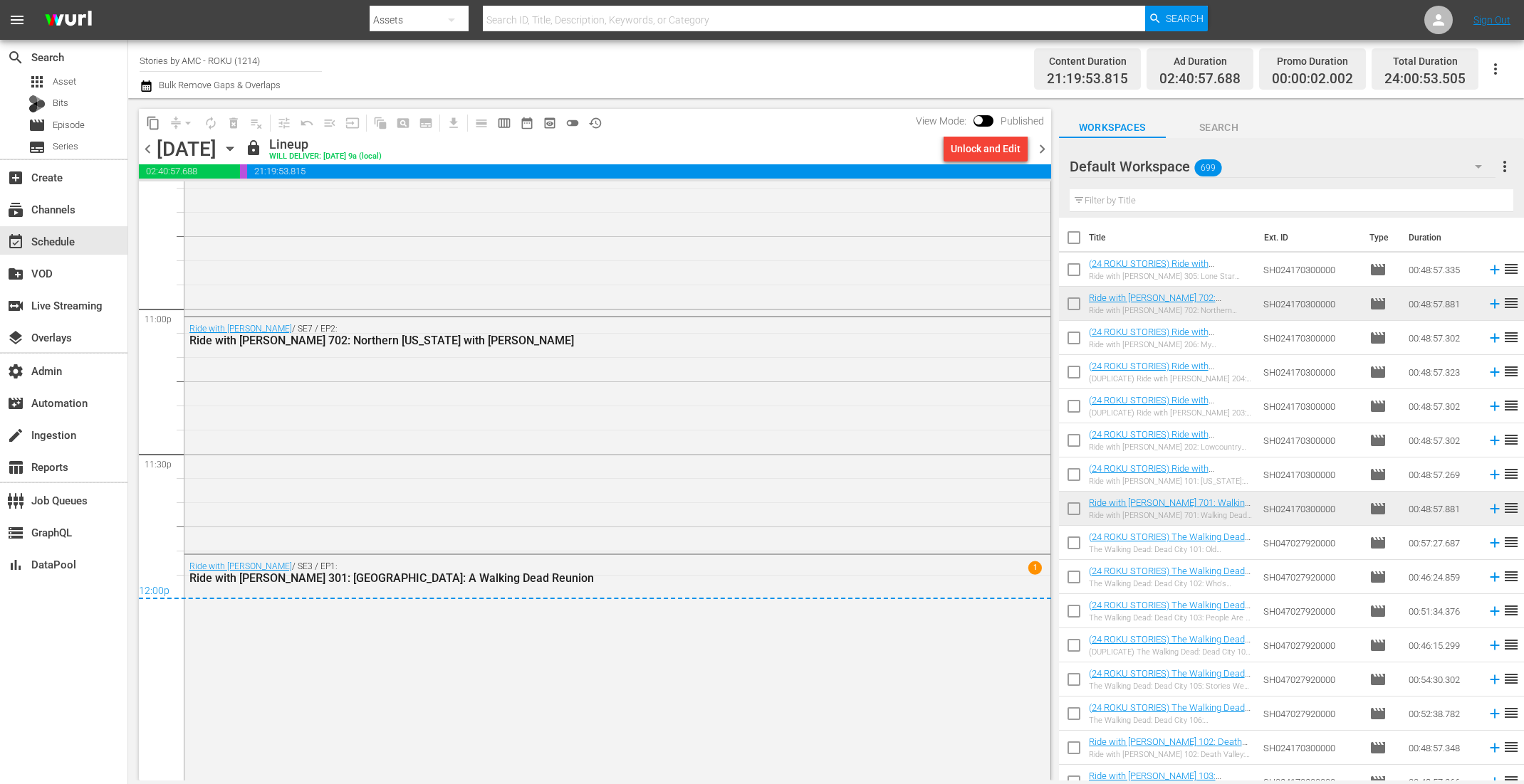
scroll to position [6539, 0]
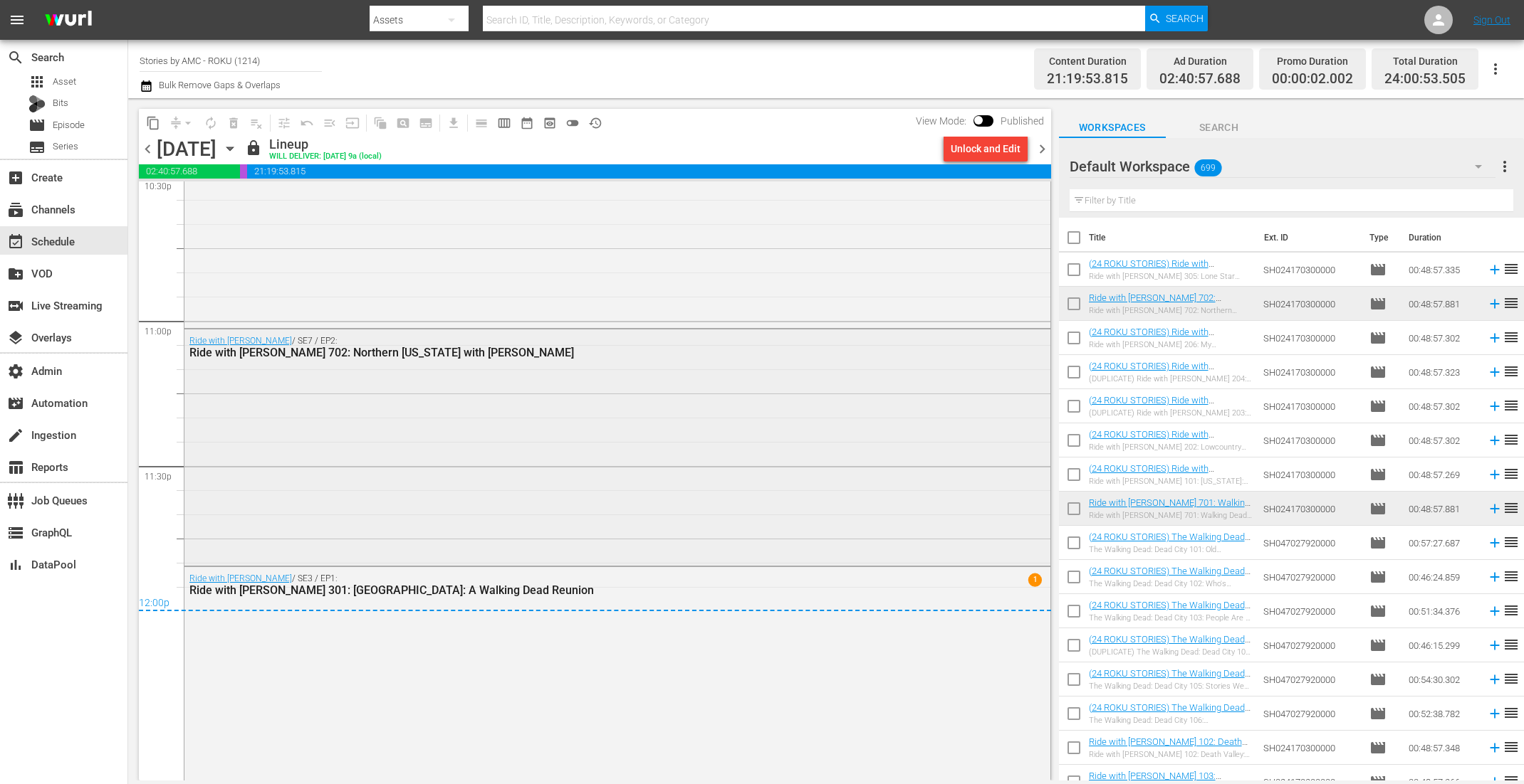
click at [397, 541] on div "Ride with Norman Reedus / SE7 / EP2: Ride with Norman Reedus 702: Northern Geor…" at bounding box center [617, 446] width 866 height 233
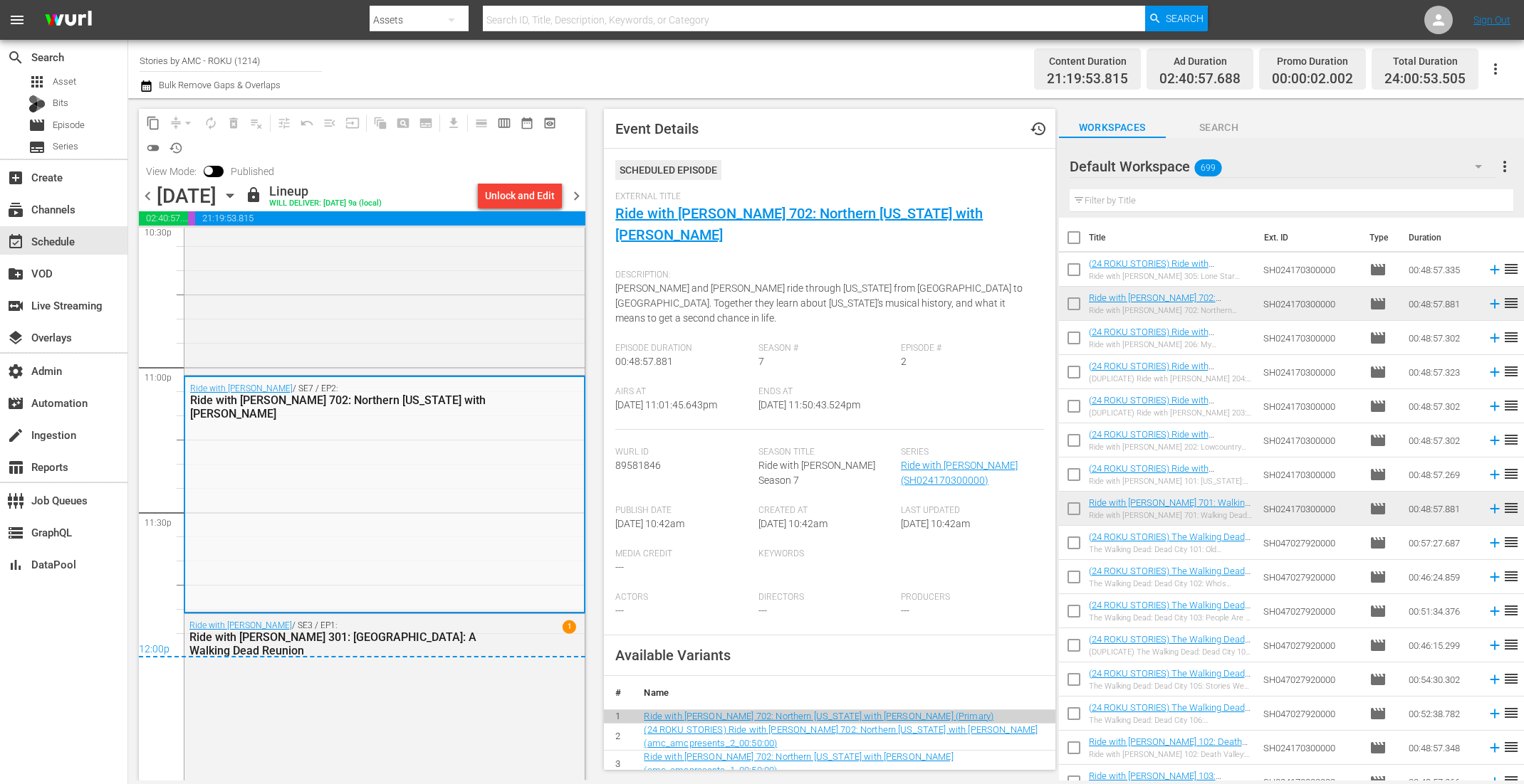
click at [579, 194] on span "chevron_right" at bounding box center [576, 196] width 18 height 18
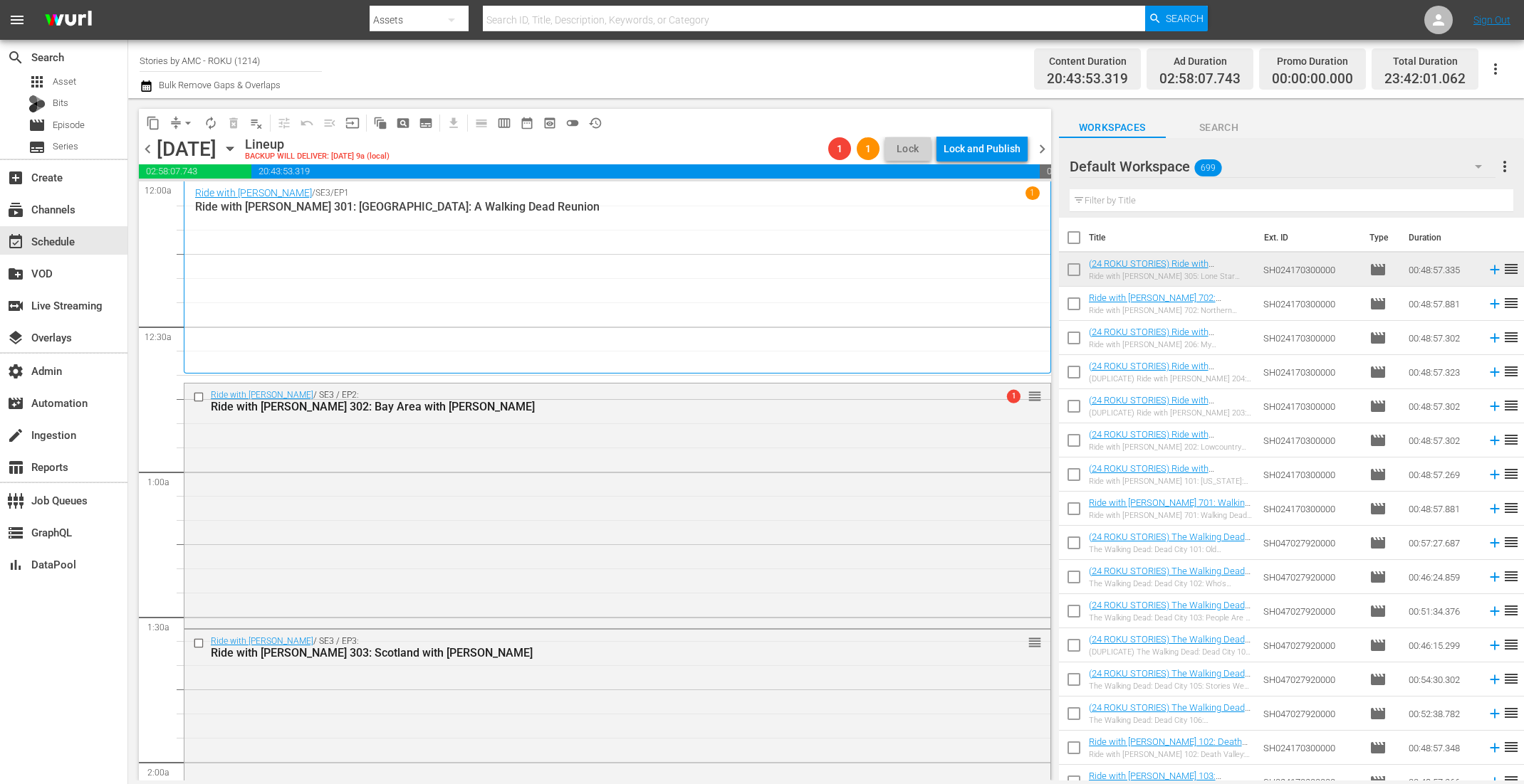
click at [149, 85] on icon "button" at bounding box center [146, 85] width 14 height 17
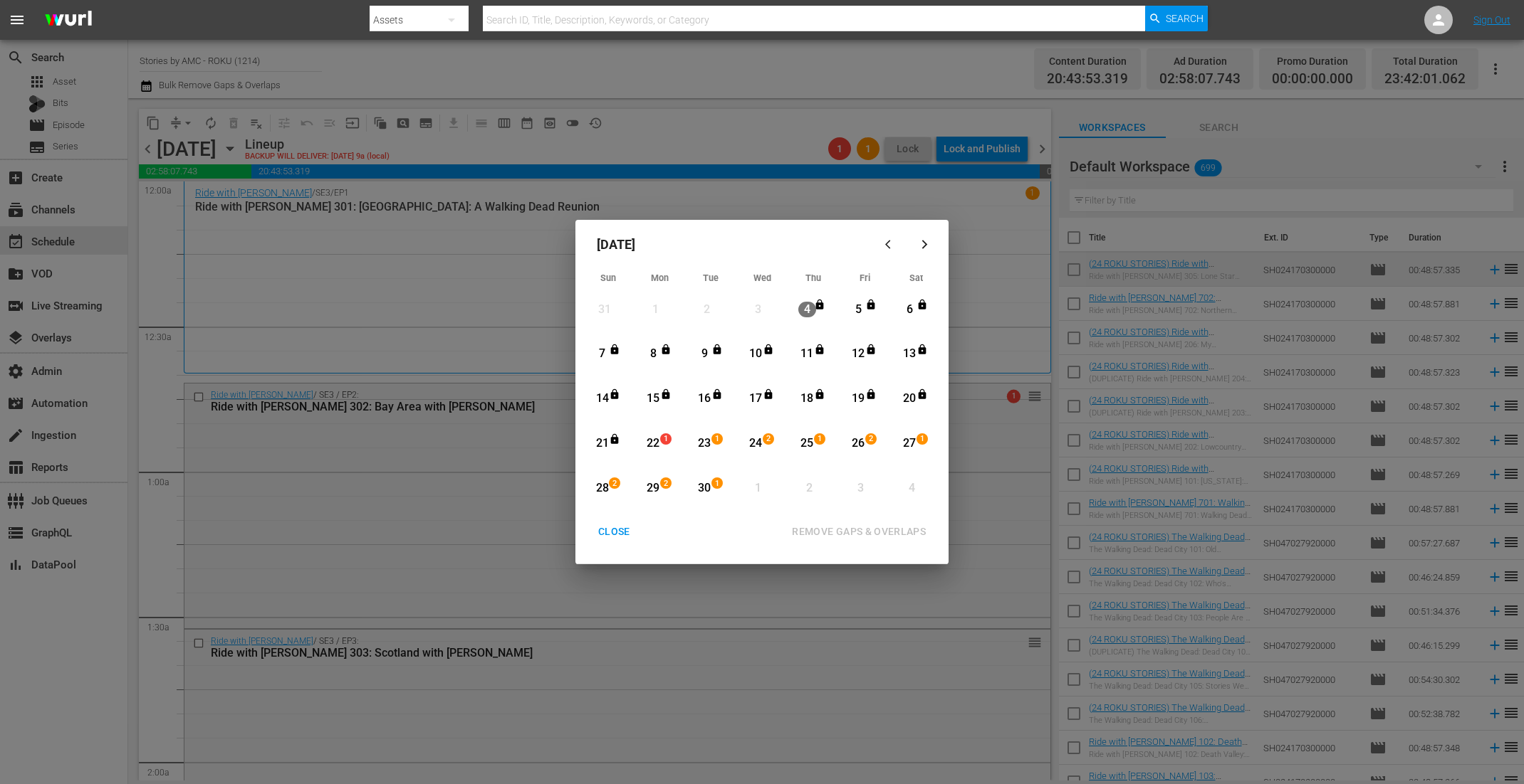
click at [653, 445] on div "22" at bounding box center [653, 444] width 18 height 17
click at [701, 489] on div "30" at bounding box center [704, 489] width 18 height 17
click at [830, 533] on div "REMOVE GAPS & OVERLAPS" at bounding box center [859, 532] width 157 height 18
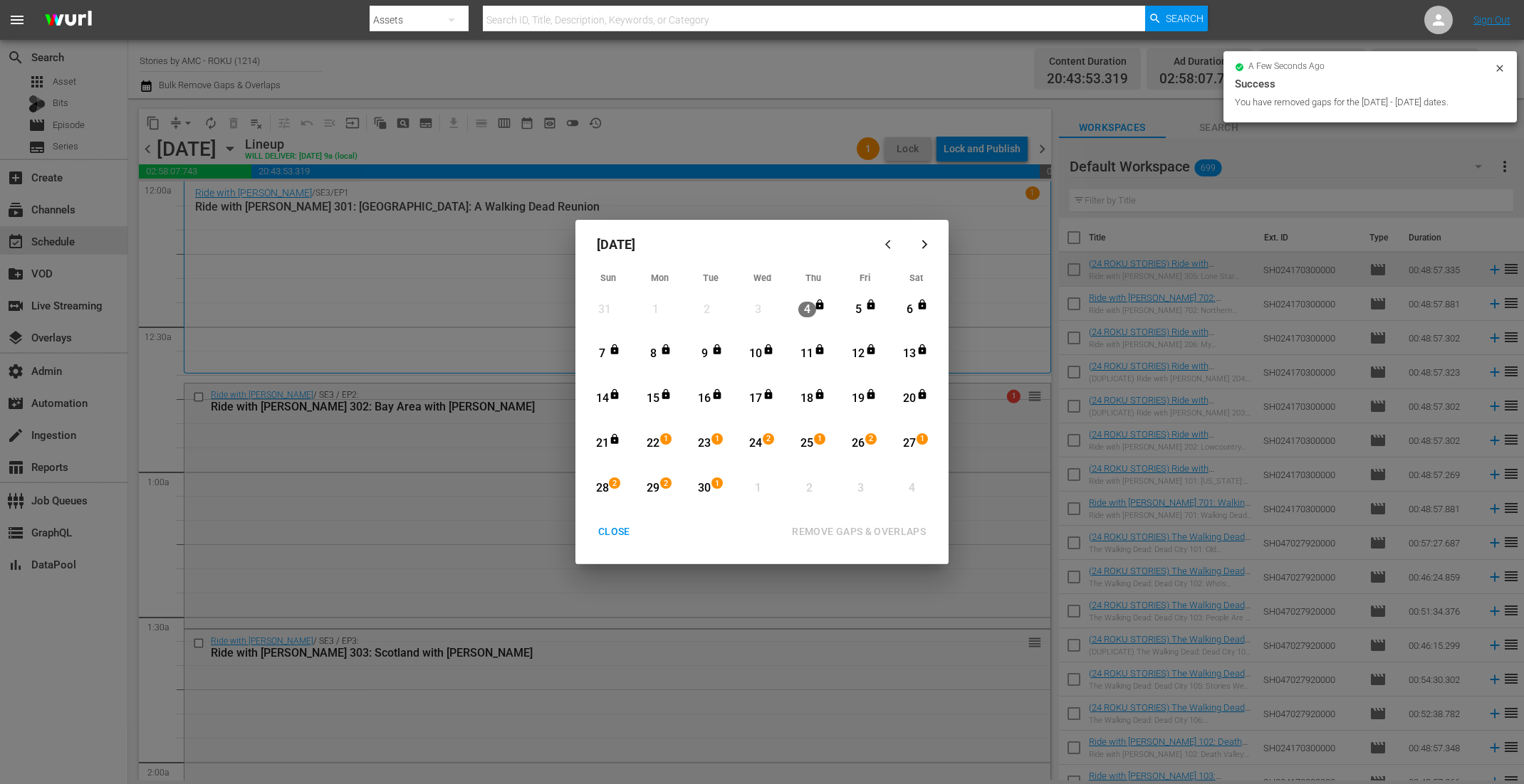
click at [606, 539] on div "CLOSE" at bounding box center [614, 532] width 55 height 18
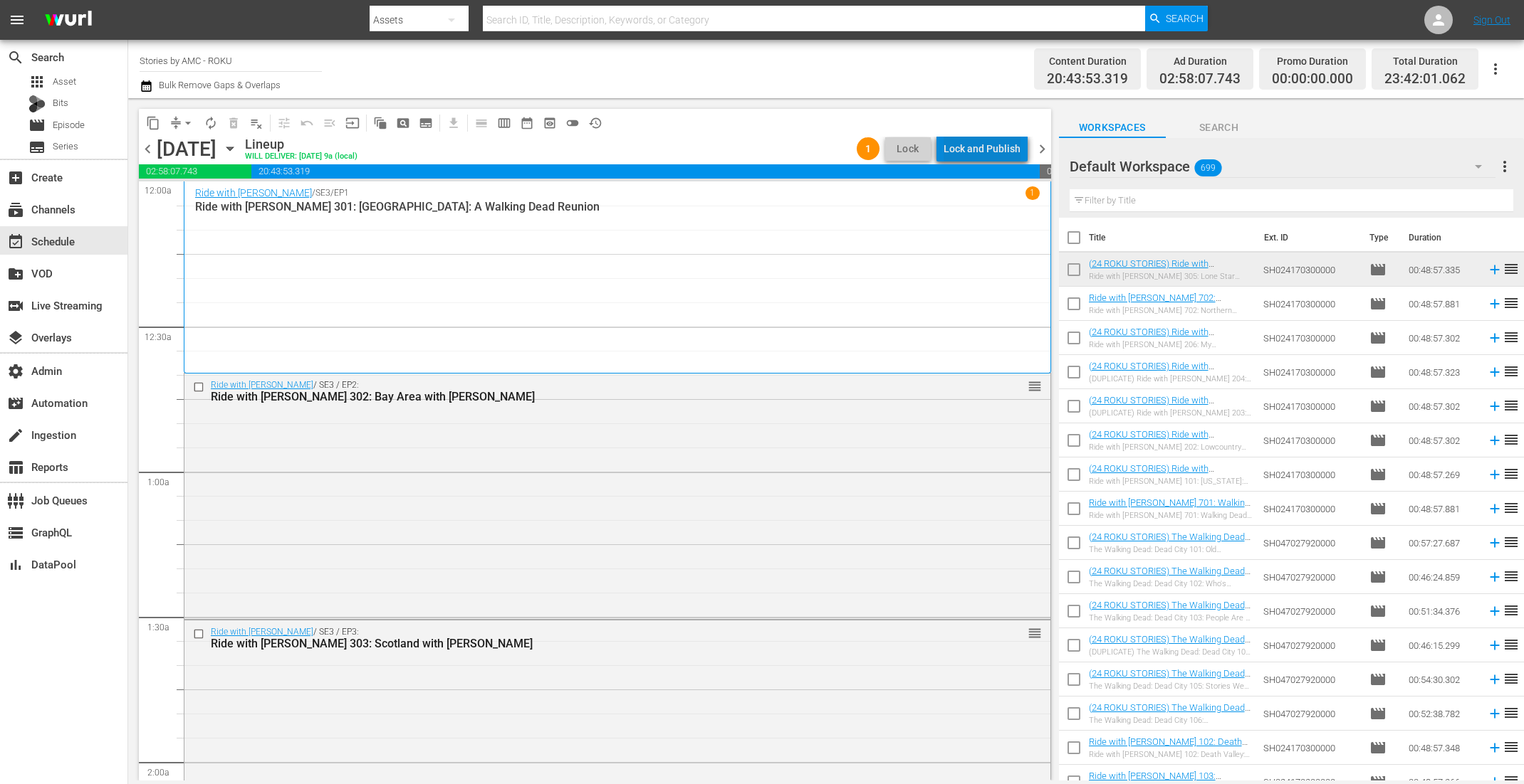
click at [994, 145] on div "Lock and Publish" at bounding box center [982, 148] width 77 height 26
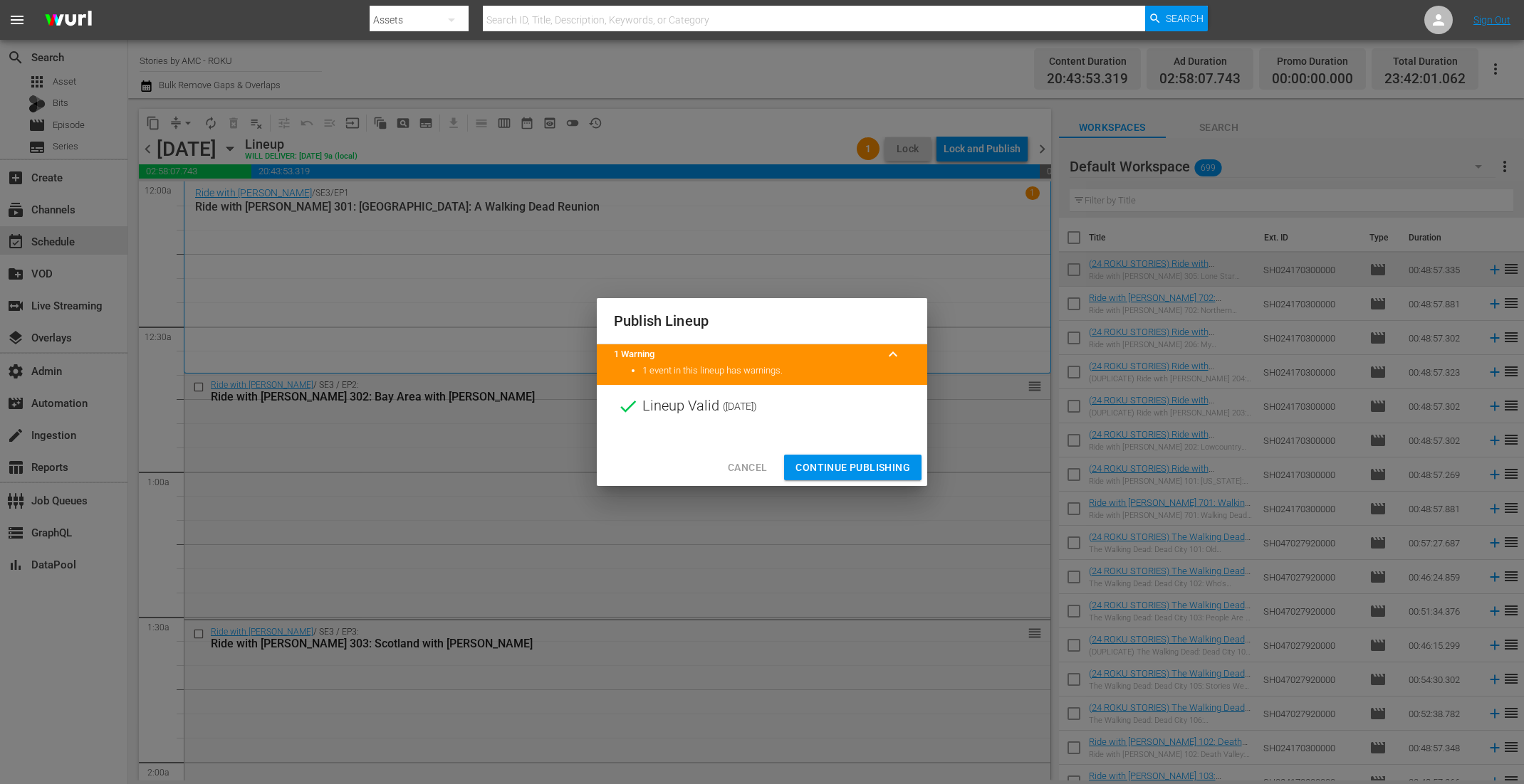
click at [835, 473] on span "Continue Publishing" at bounding box center [853, 468] width 115 height 18
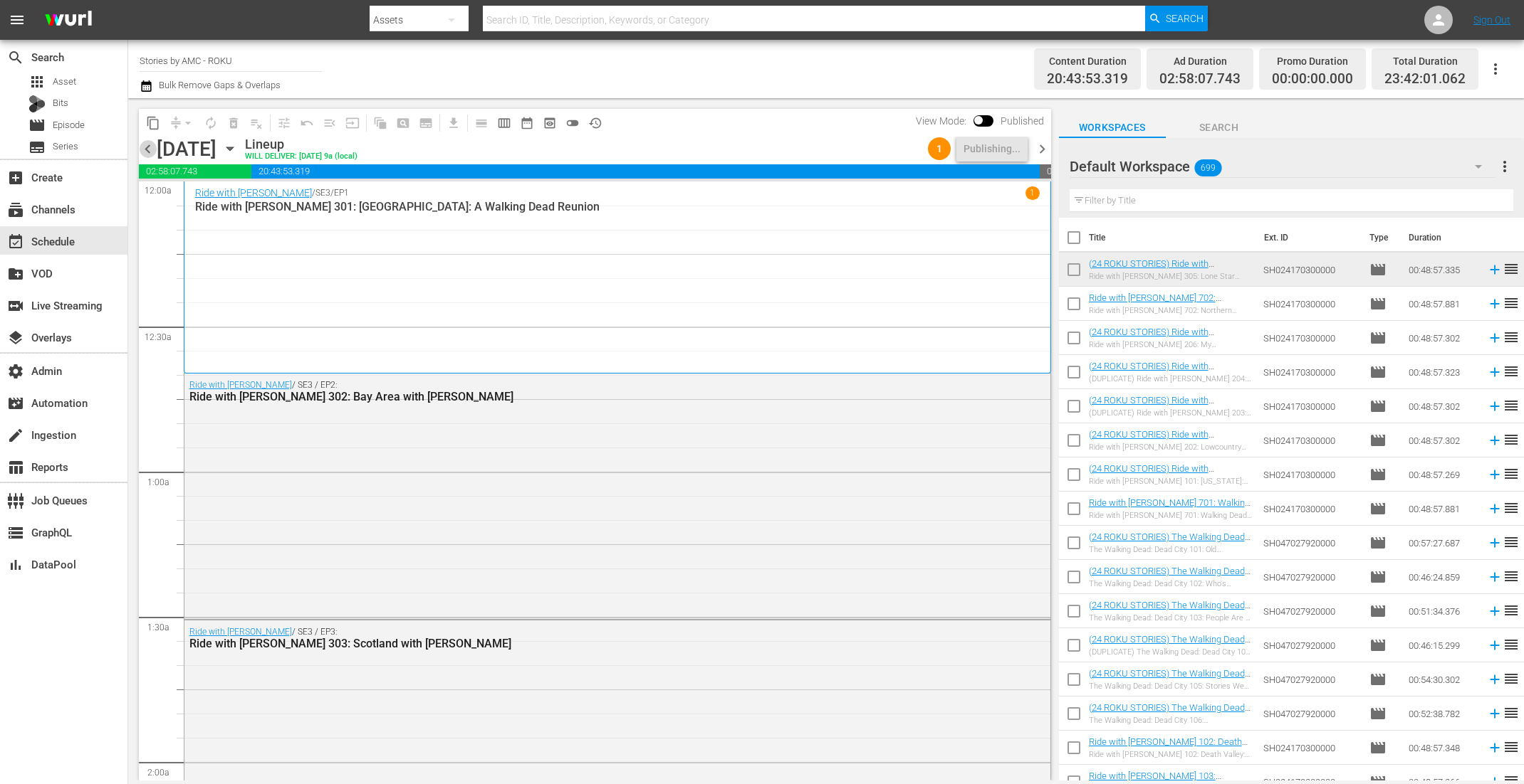
click at [149, 148] on span "chevron_left" at bounding box center [148, 149] width 18 height 18
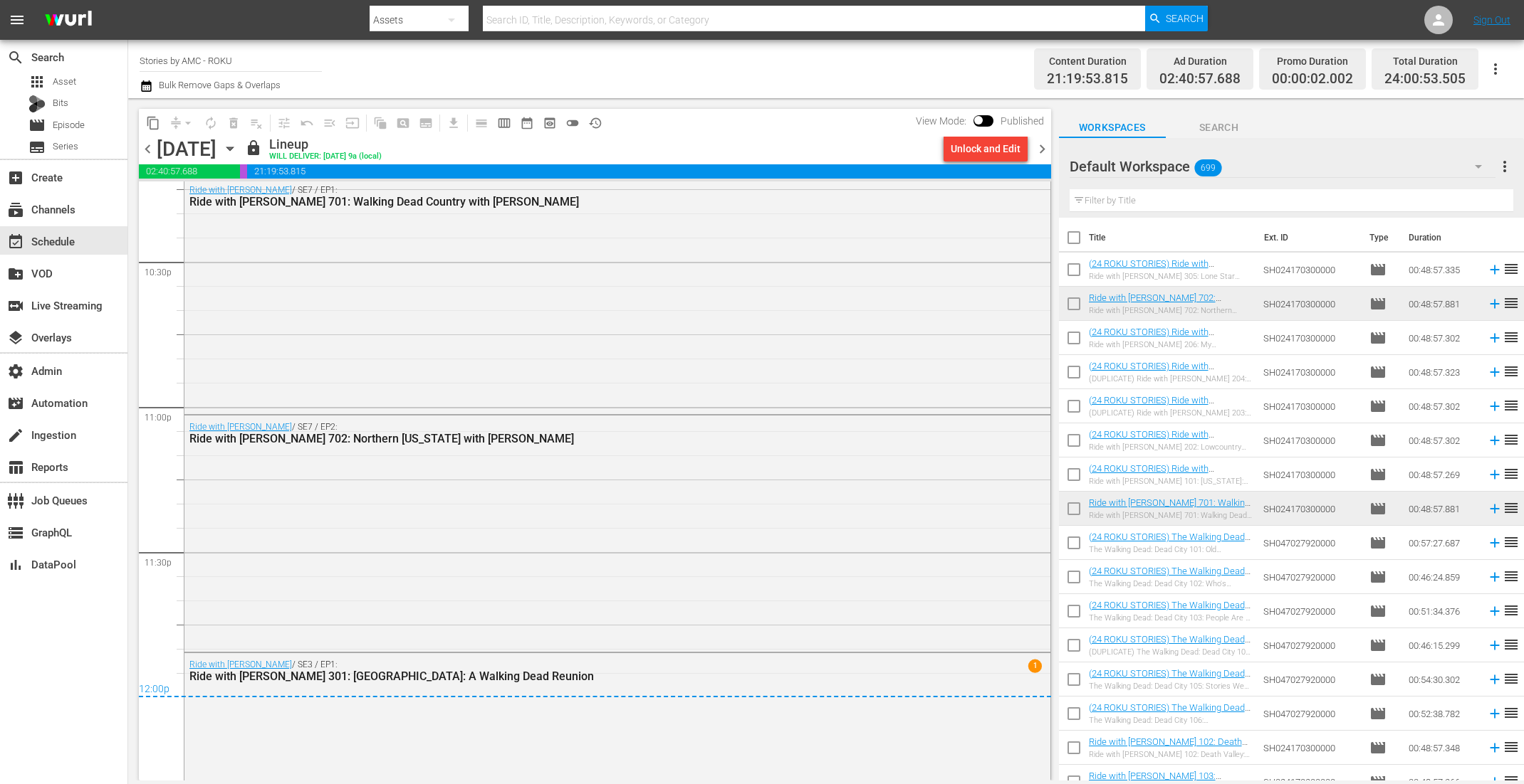
scroll to position [6463, 0]
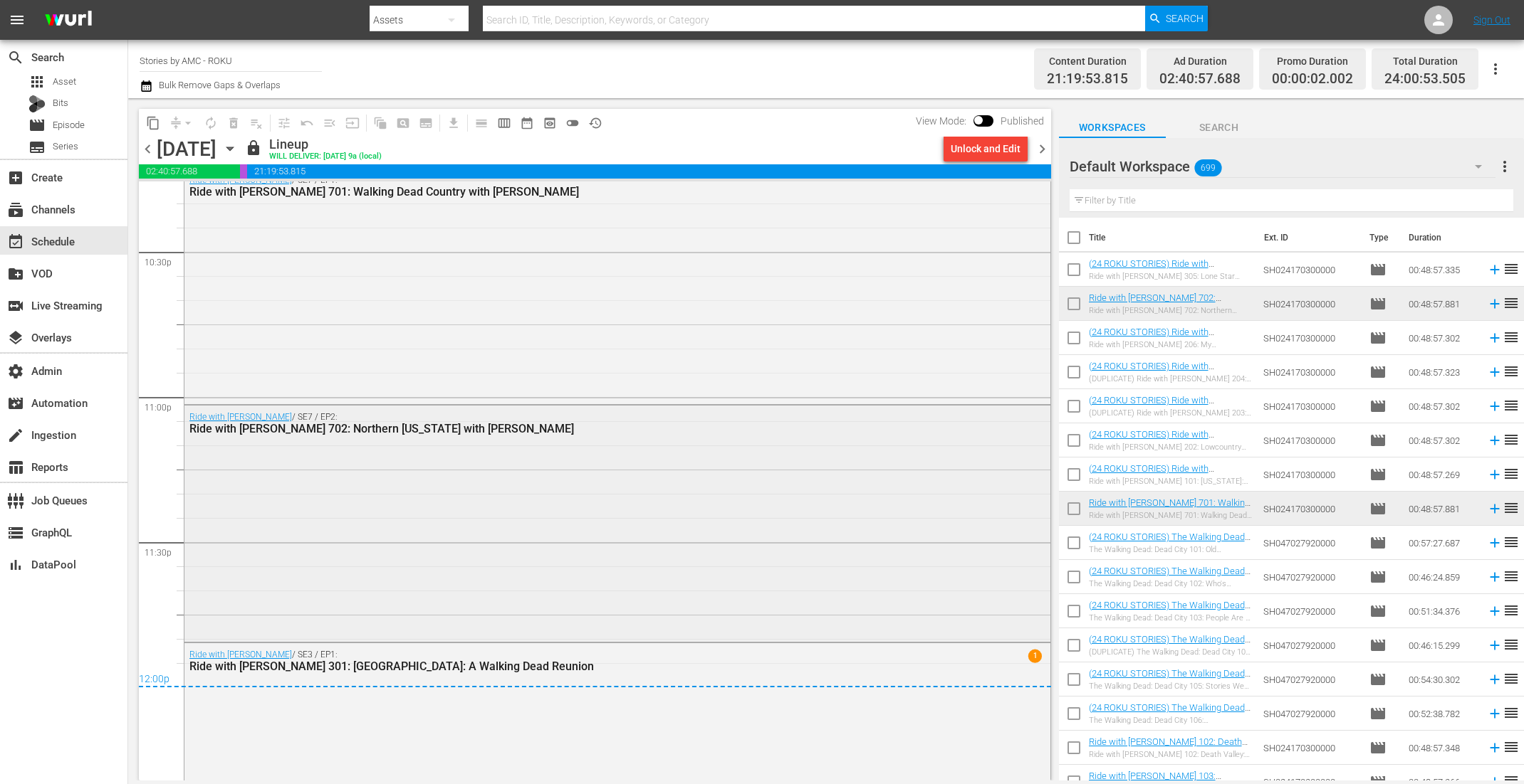
click at [920, 584] on div "Ride with Norman Reedus / SE7 / EP2: Ride with Norman Reedus 702: Northern Geor…" at bounding box center [617, 522] width 866 height 233
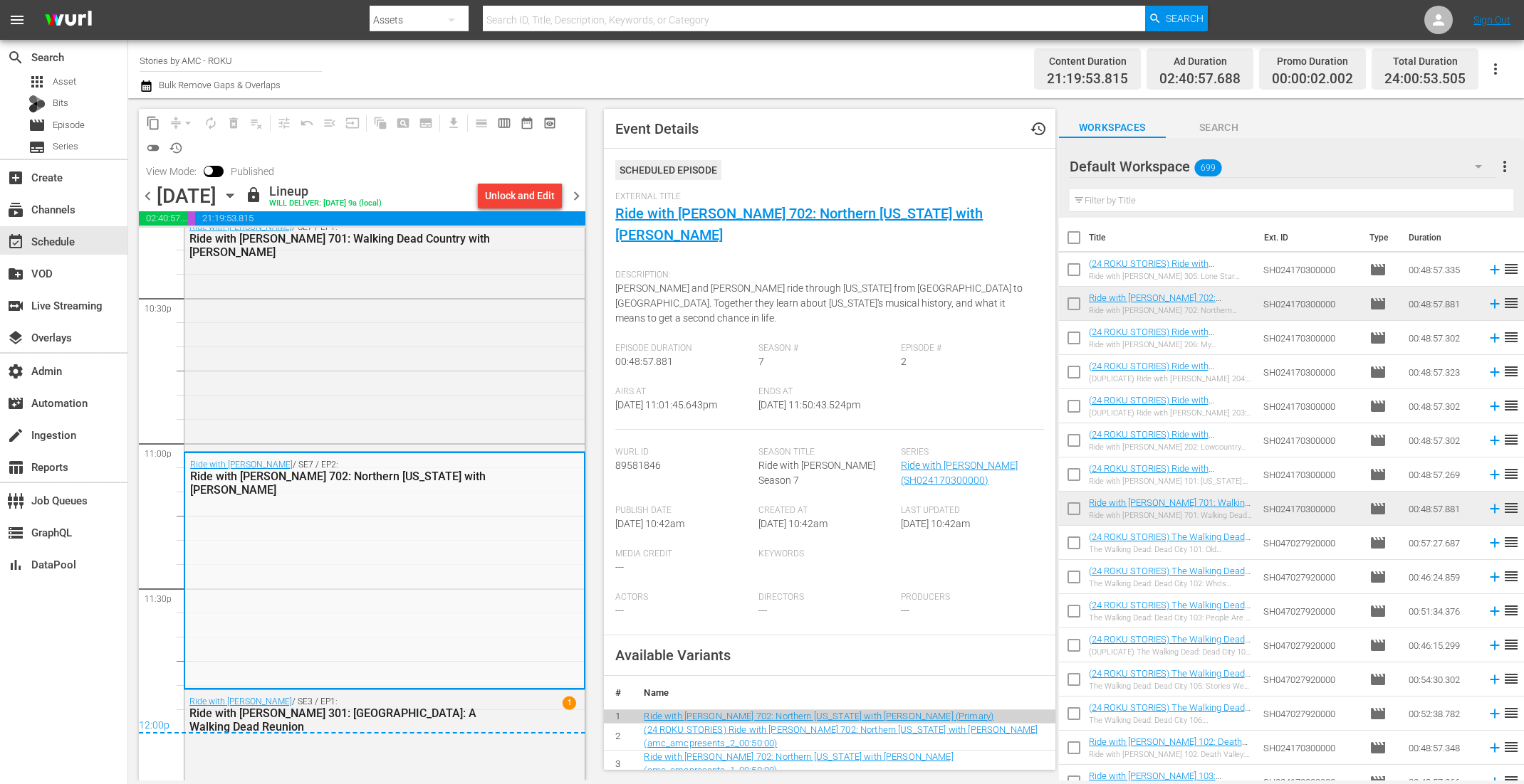
click at [148, 192] on span "chevron_left" at bounding box center [148, 196] width 18 height 18
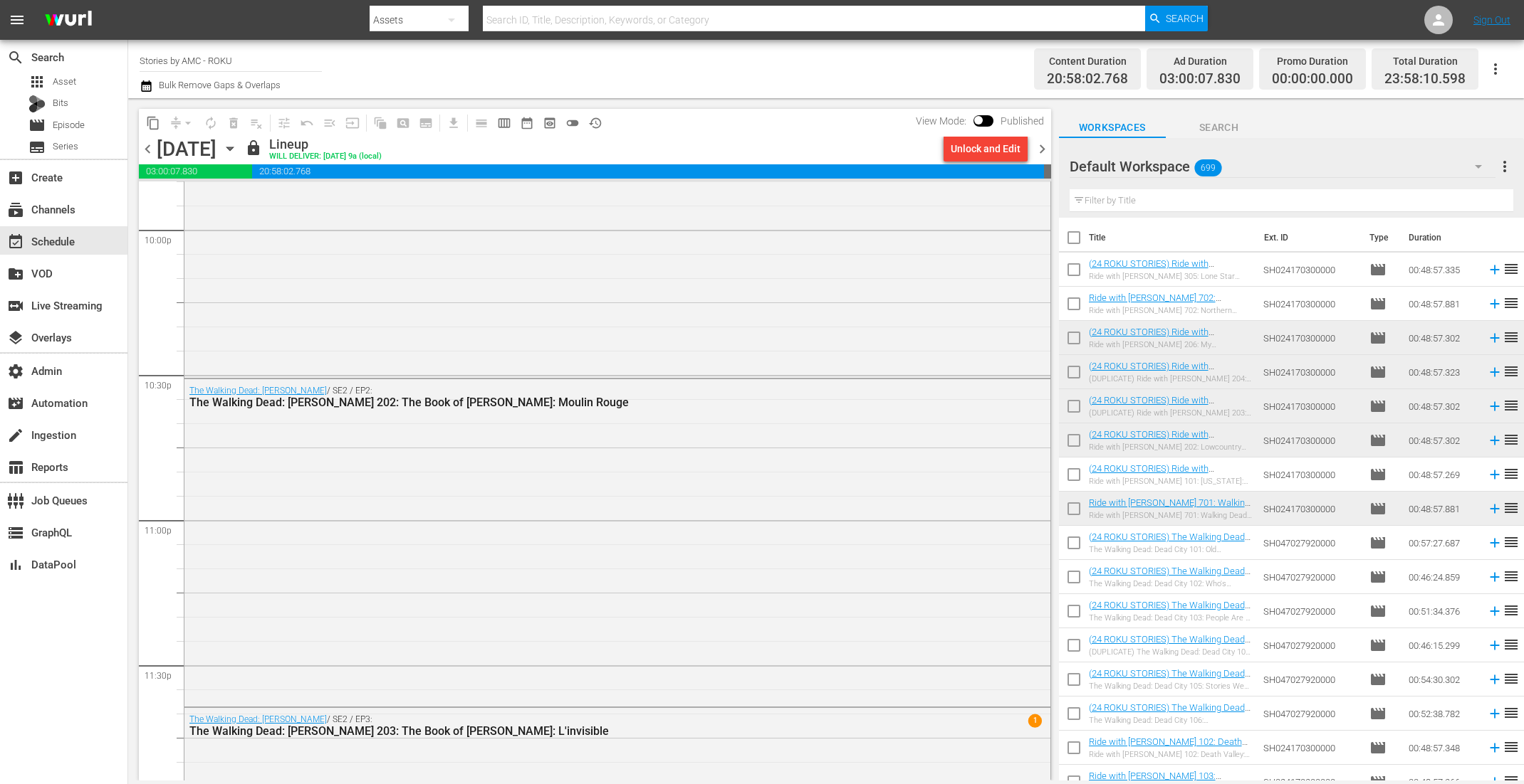
scroll to position [6556, 0]
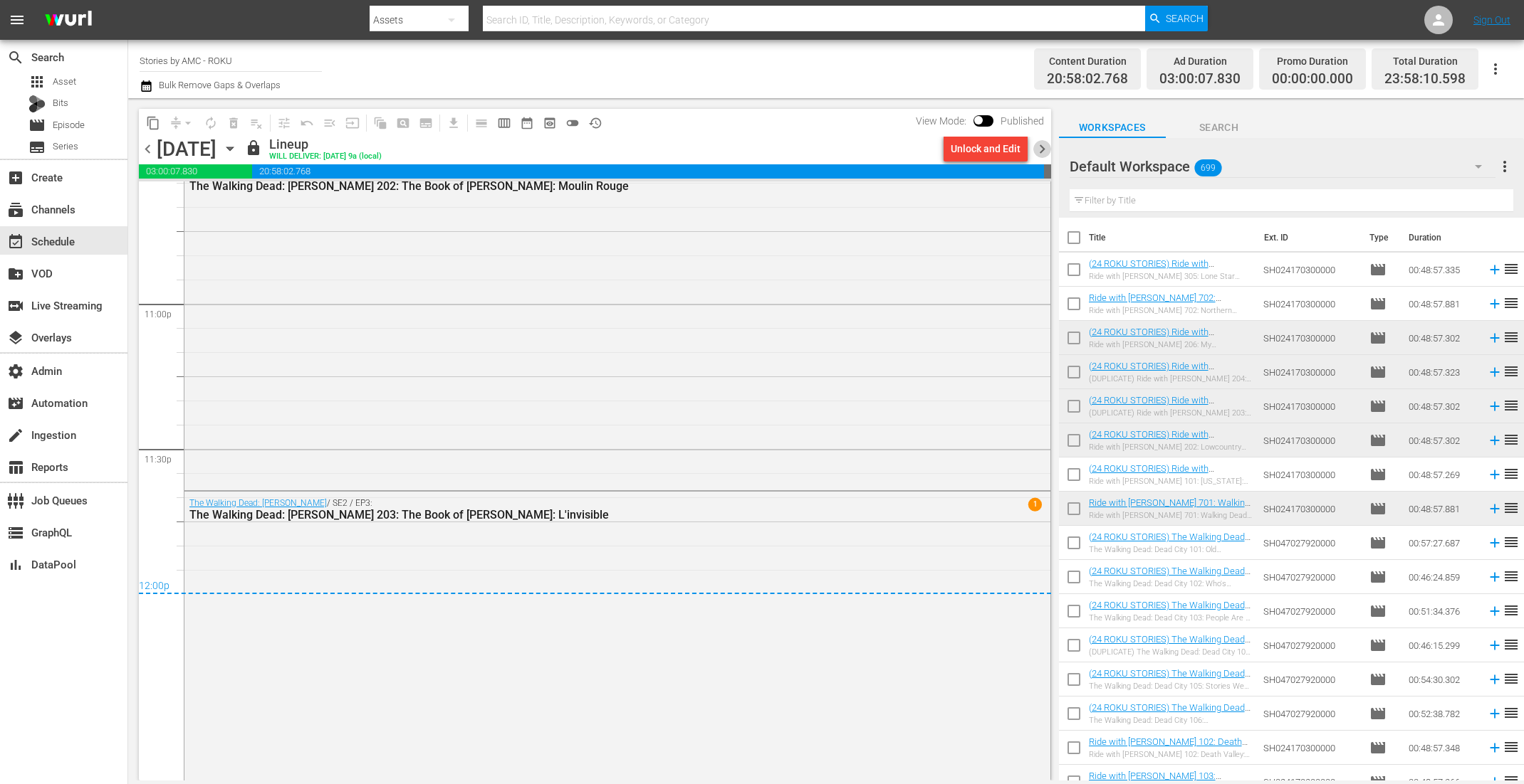
click at [1039, 144] on span "chevron_right" at bounding box center [1042, 149] width 18 height 18
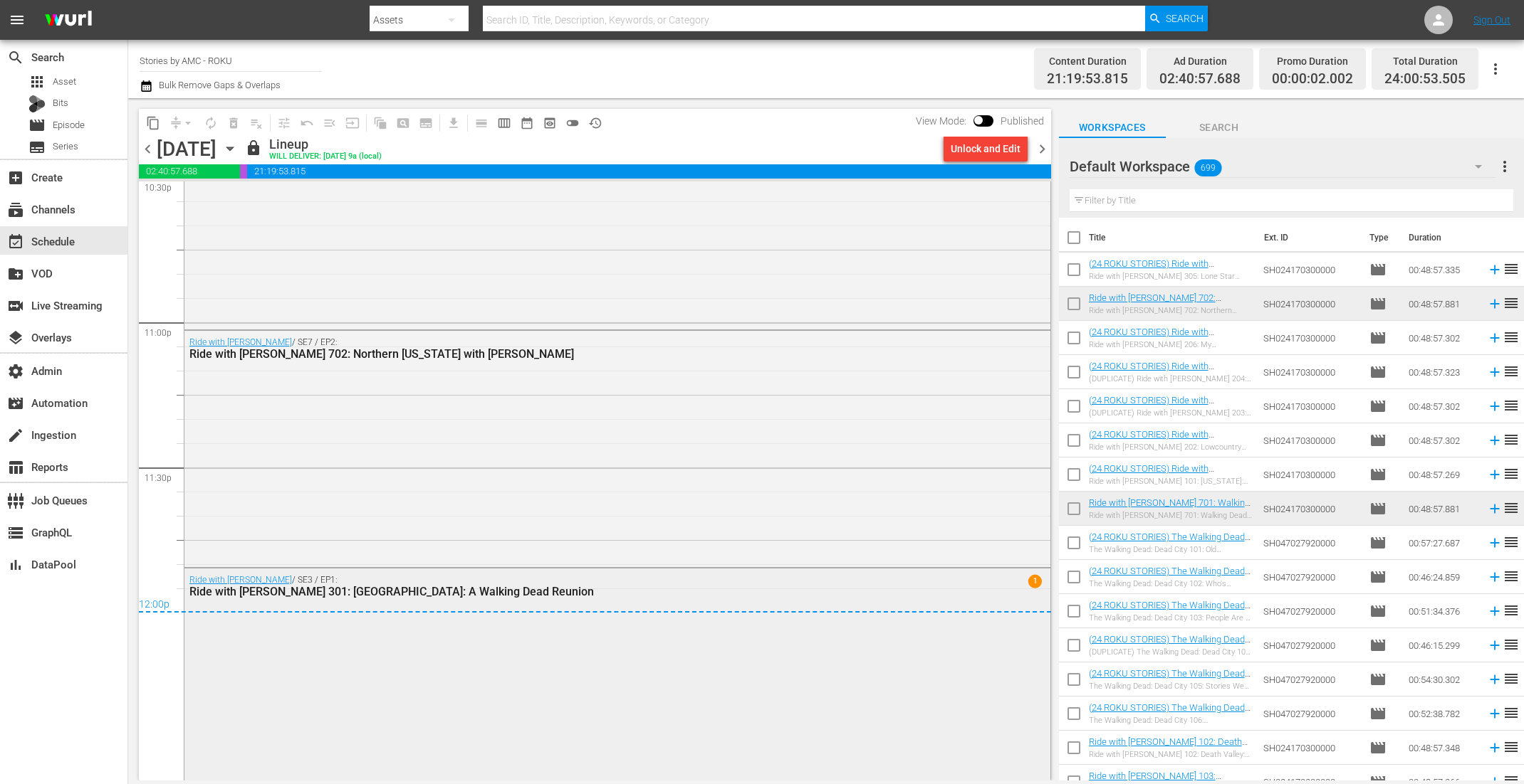
scroll to position [6543, 0]
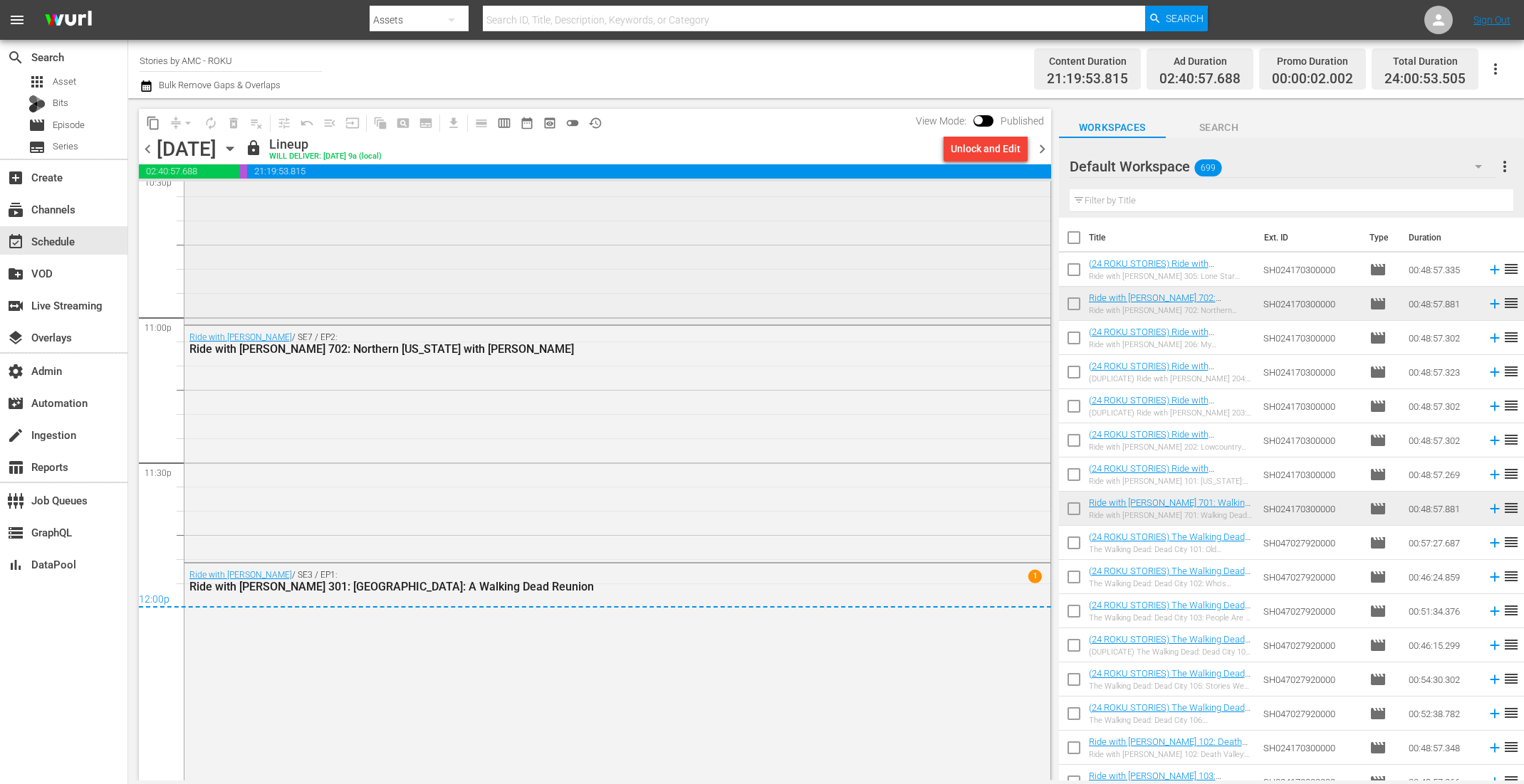
click at [737, 251] on div "Ride with Norman Reedus / SE7 / EP1: Ride with Norman Reedus 701: Walking Dead …" at bounding box center [617, 205] width 866 height 233
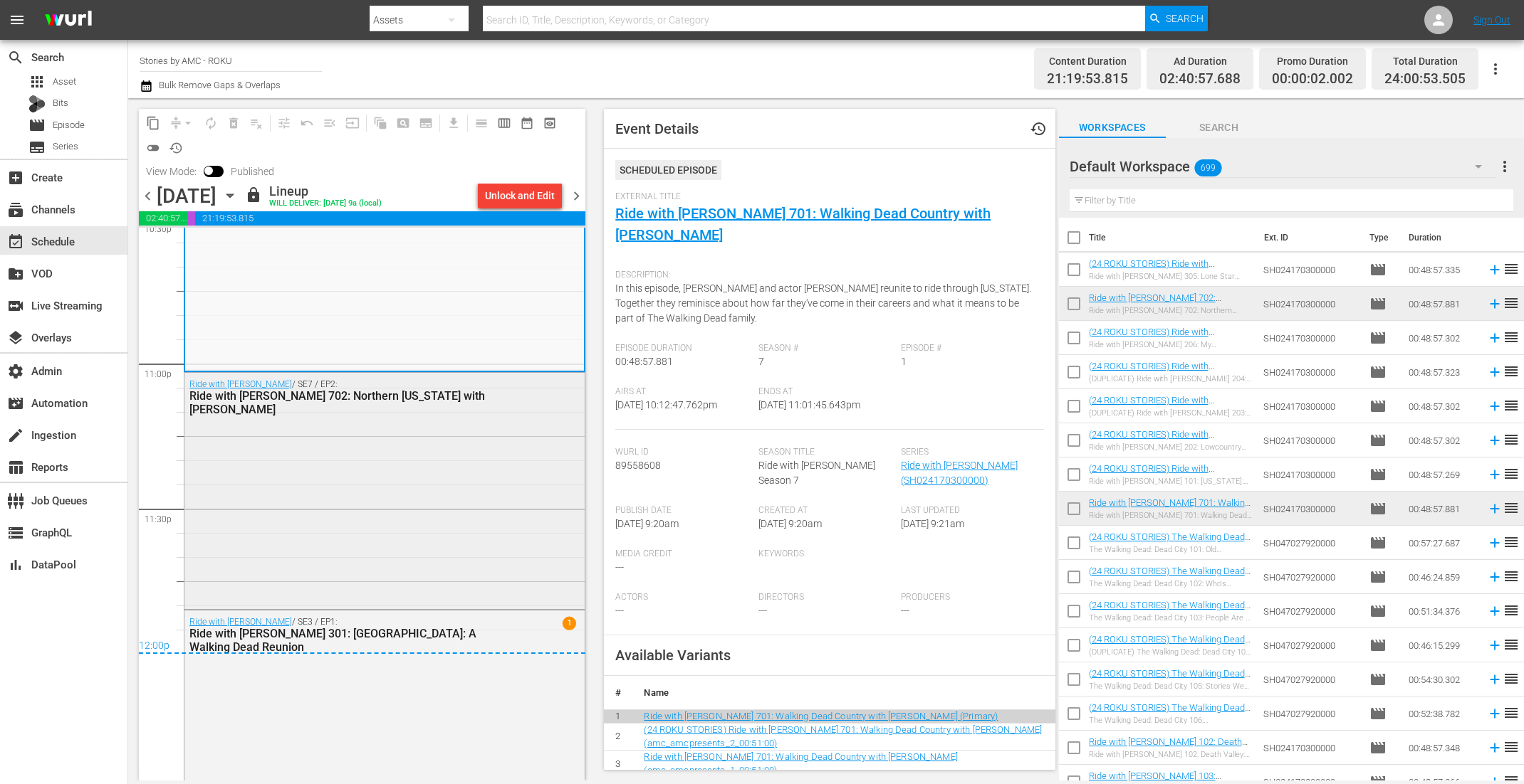
click at [383, 464] on div "Ride with Norman Reedus / SE7 / EP2: Ride with Norman Reedus 702: Northern Geor…" at bounding box center [384, 489] width 400 height 233
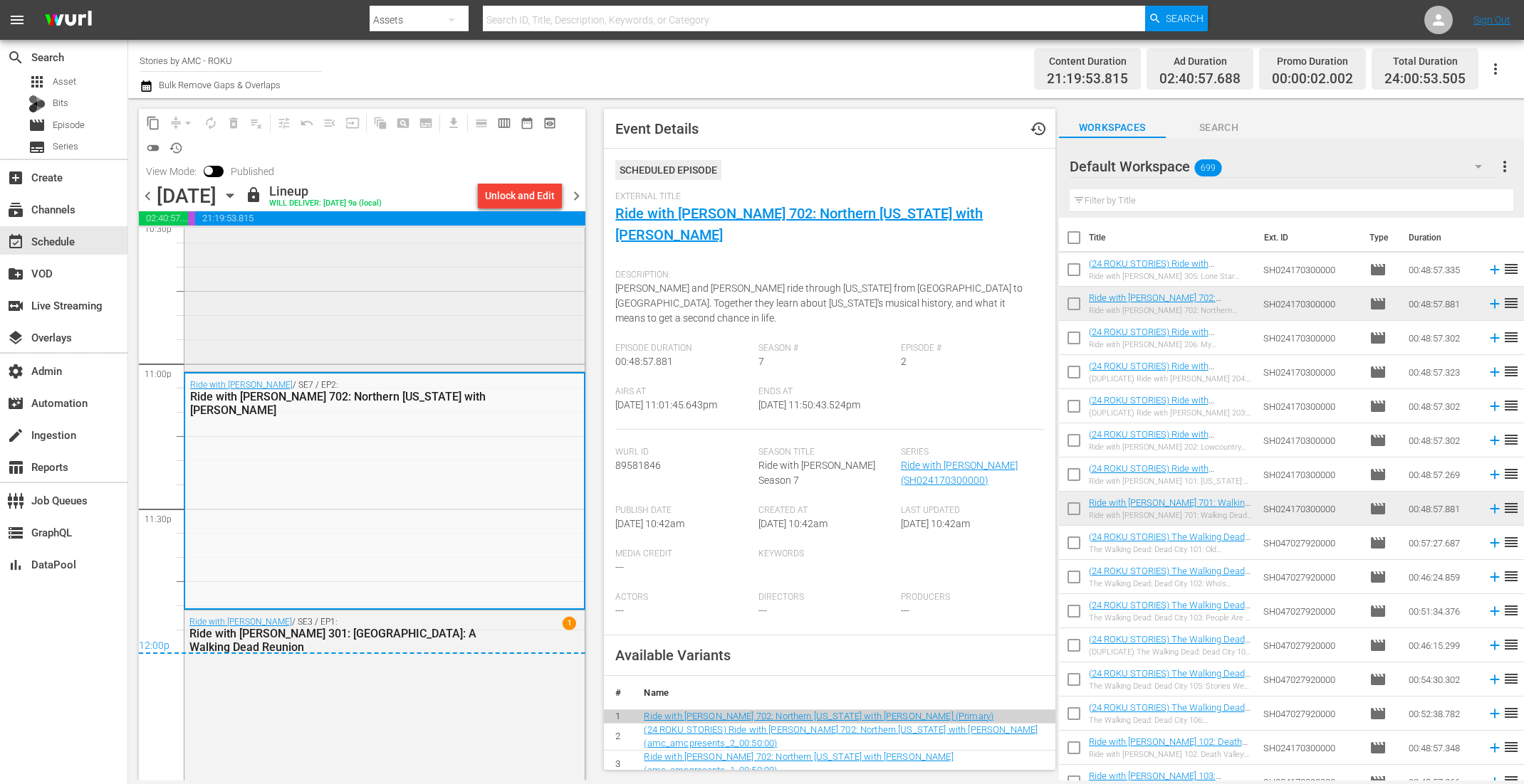
click at [395, 343] on div "Ride with Norman Reedus / SE7 / EP1: Ride with Norman Reedus 701: Walking Dead …" at bounding box center [384, 252] width 400 height 233
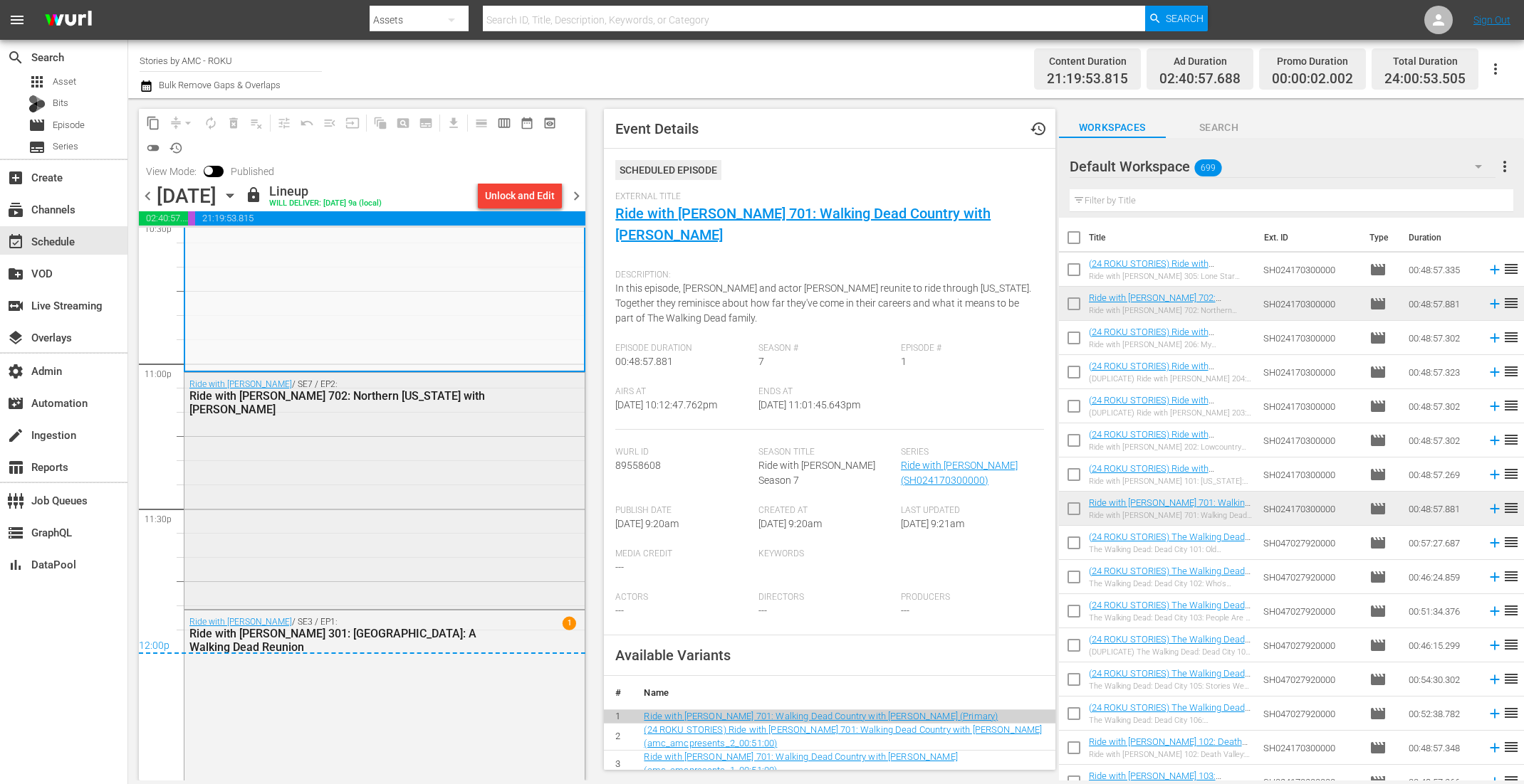
click at [391, 493] on div "Ride with Norman Reedus / SE7 / EP2: Ride with Norman Reedus 702: Northern Geor…" at bounding box center [384, 489] width 400 height 233
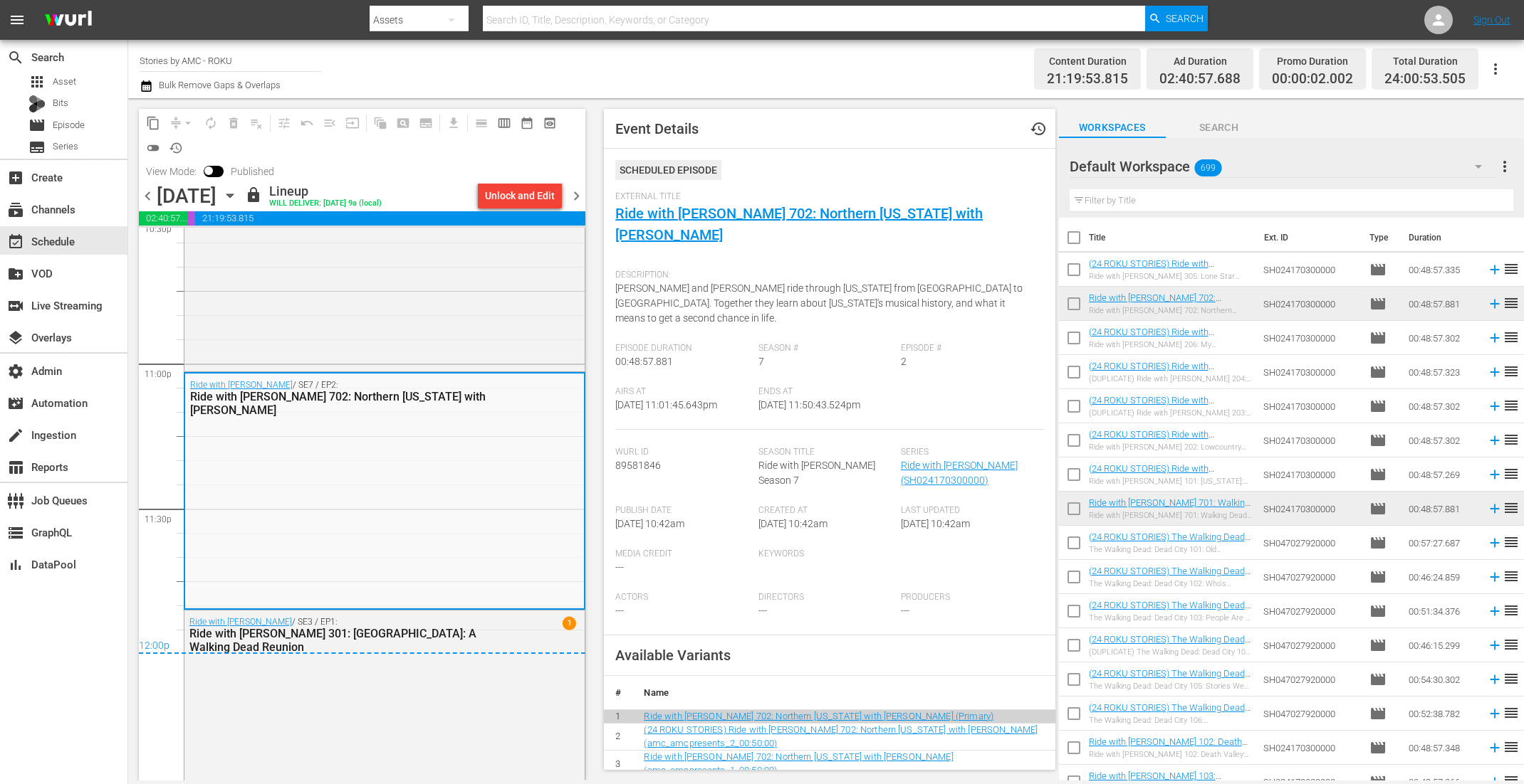
click at [579, 196] on span "chevron_right" at bounding box center [576, 196] width 18 height 18
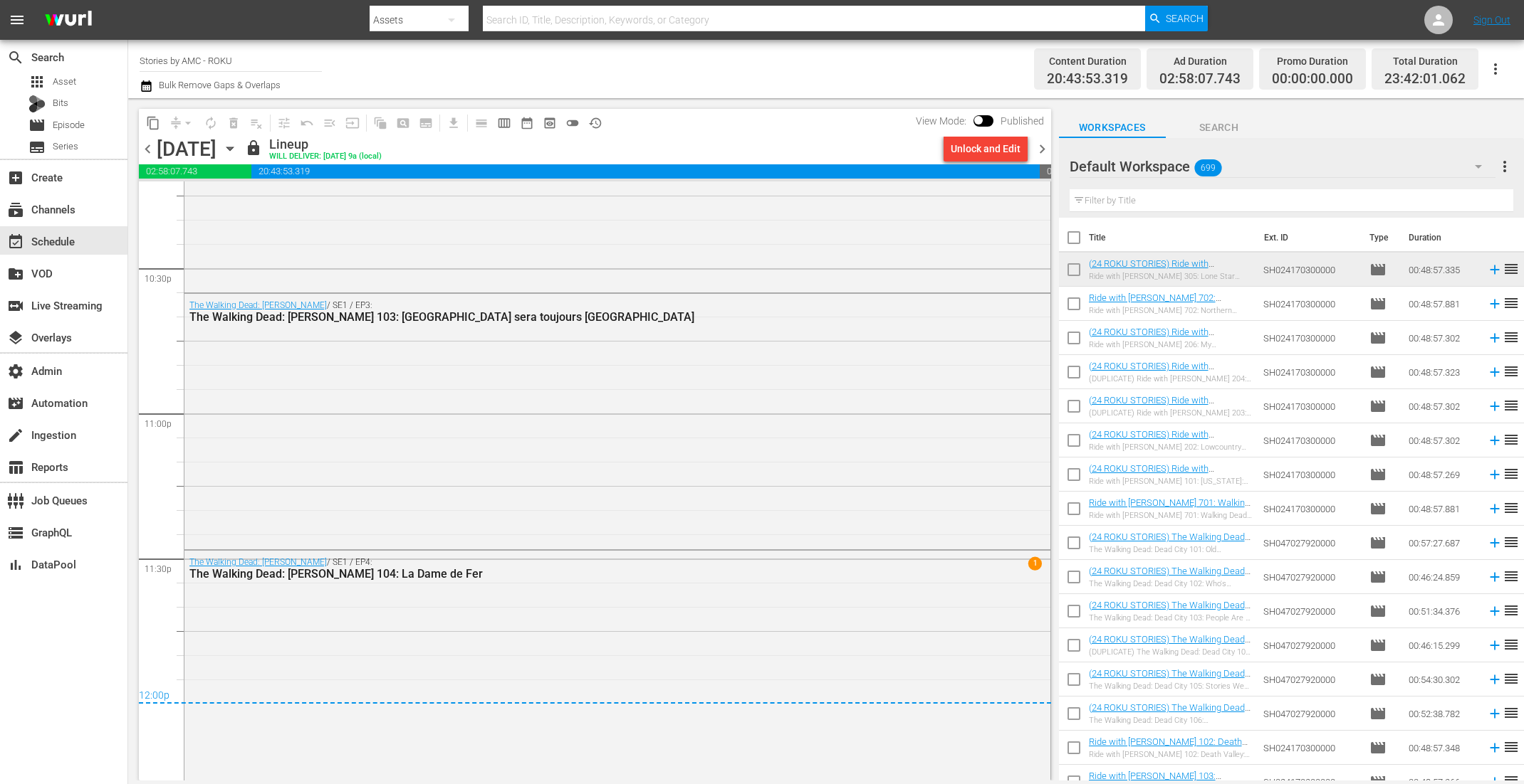
click at [1042, 179] on div at bounding box center [595, 180] width 912 height 3
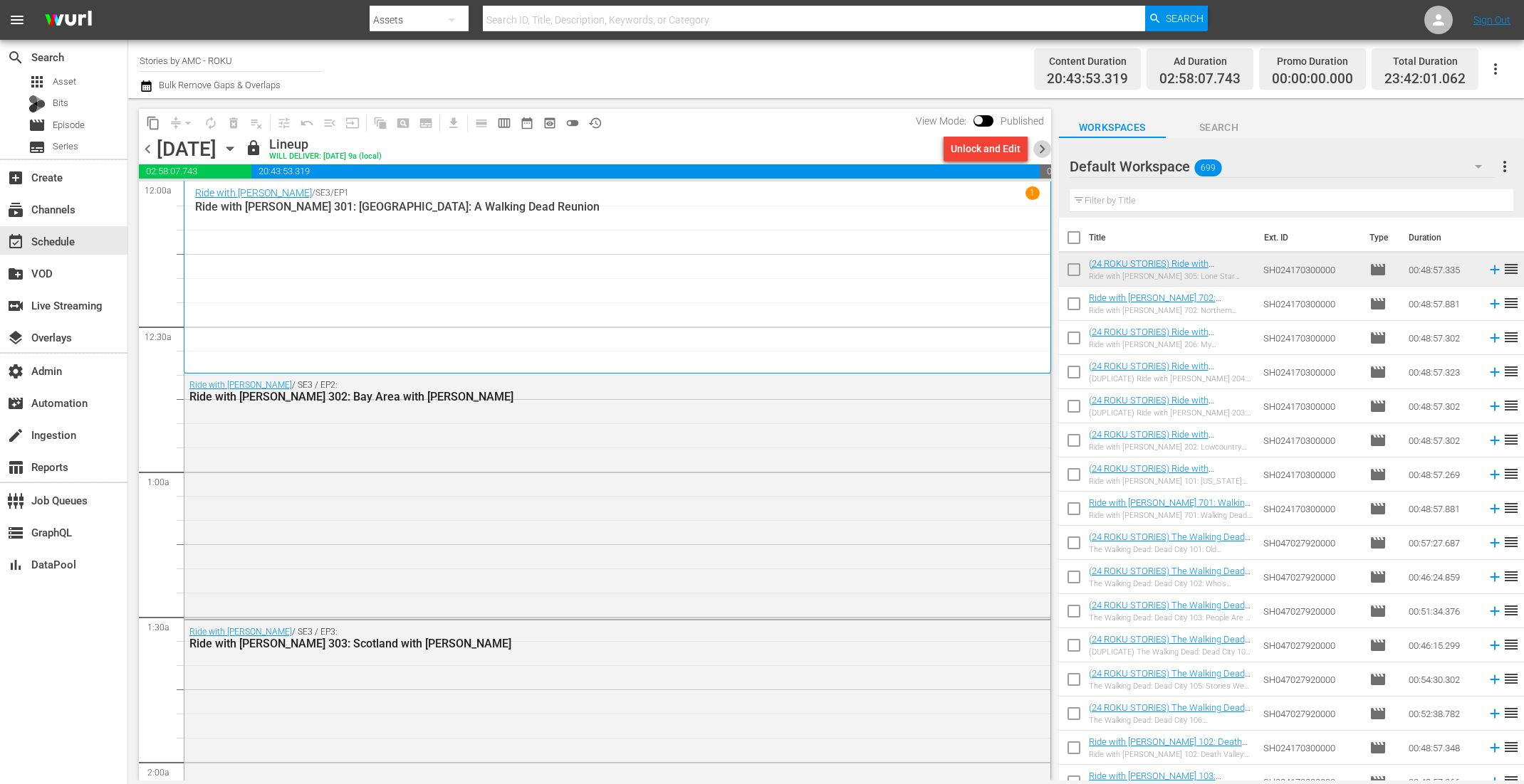
click at [1044, 144] on span "chevron_right" at bounding box center [1042, 149] width 18 height 18
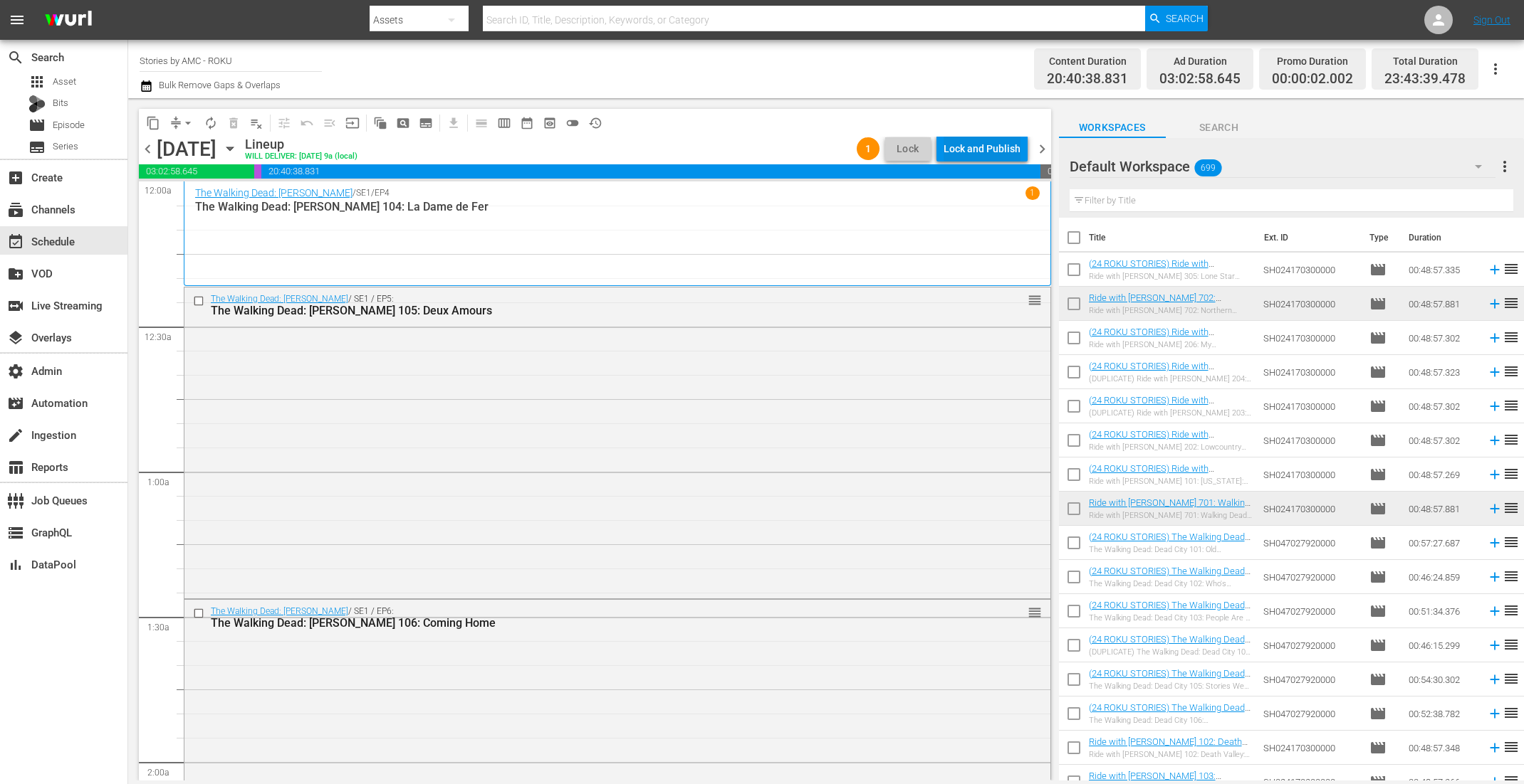
click at [987, 148] on div "Lock and Publish" at bounding box center [982, 148] width 77 height 26
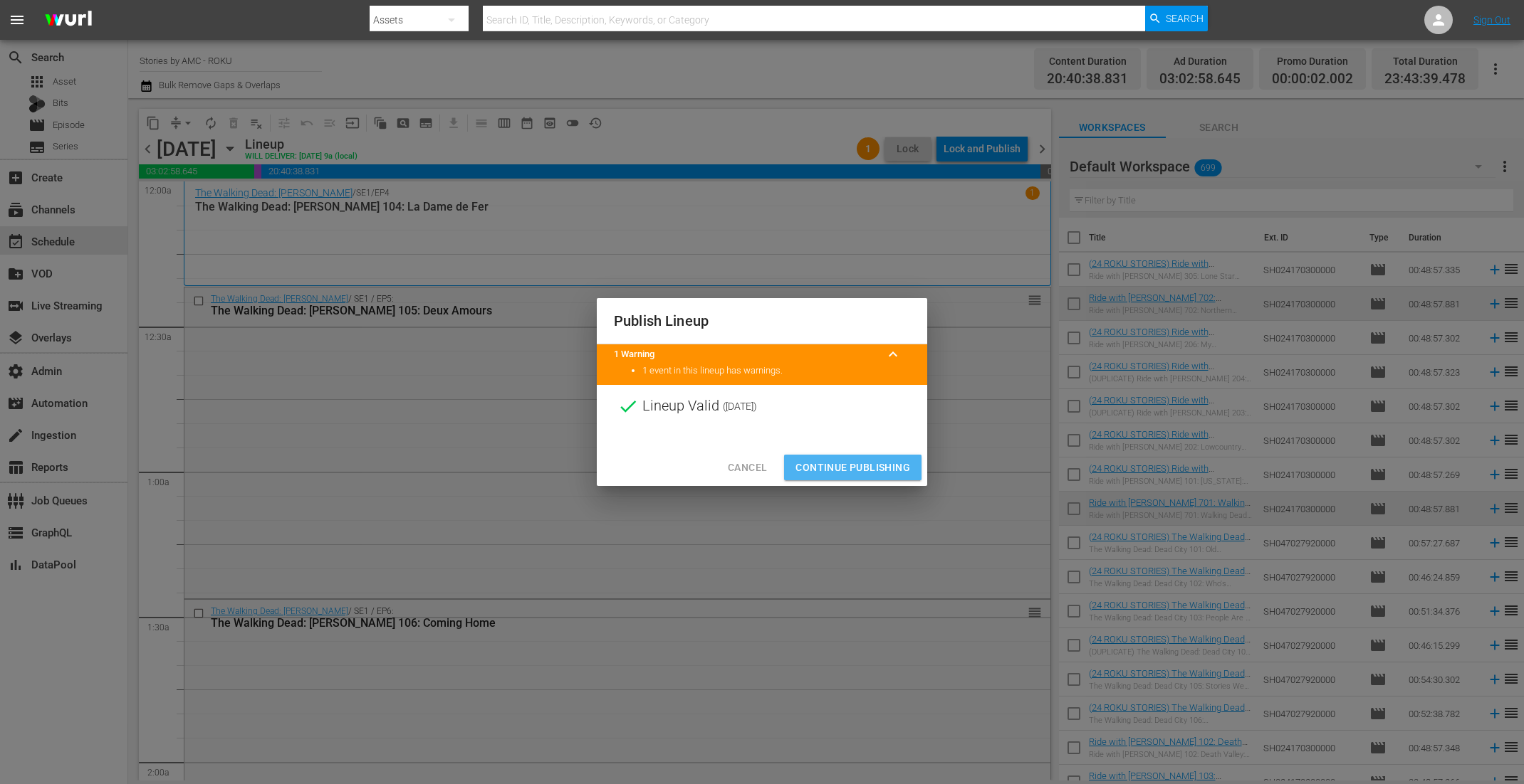
click at [848, 473] on span "Continue Publishing" at bounding box center [853, 468] width 115 height 18
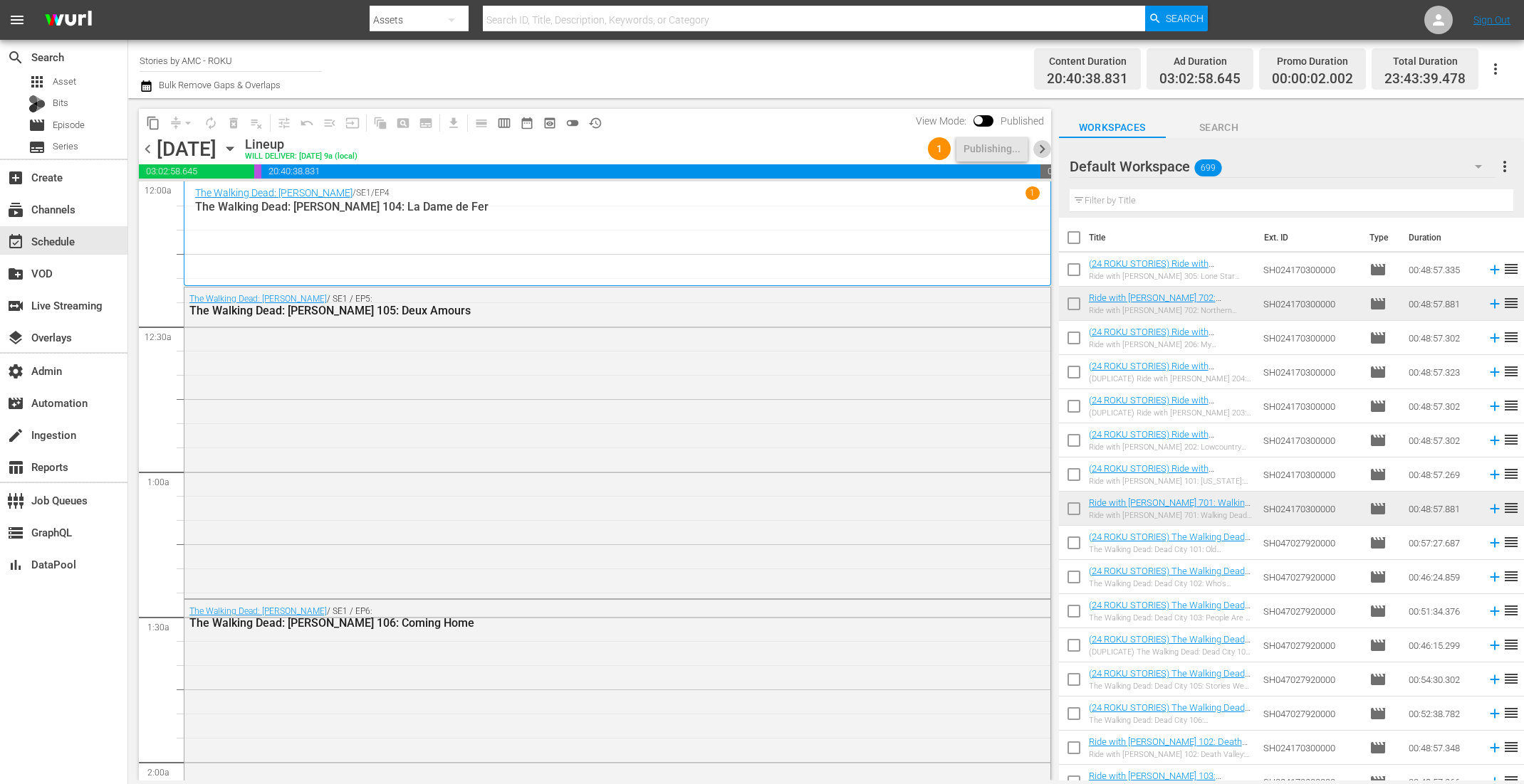
click at [1041, 149] on span "chevron_right" at bounding box center [1042, 149] width 18 height 18
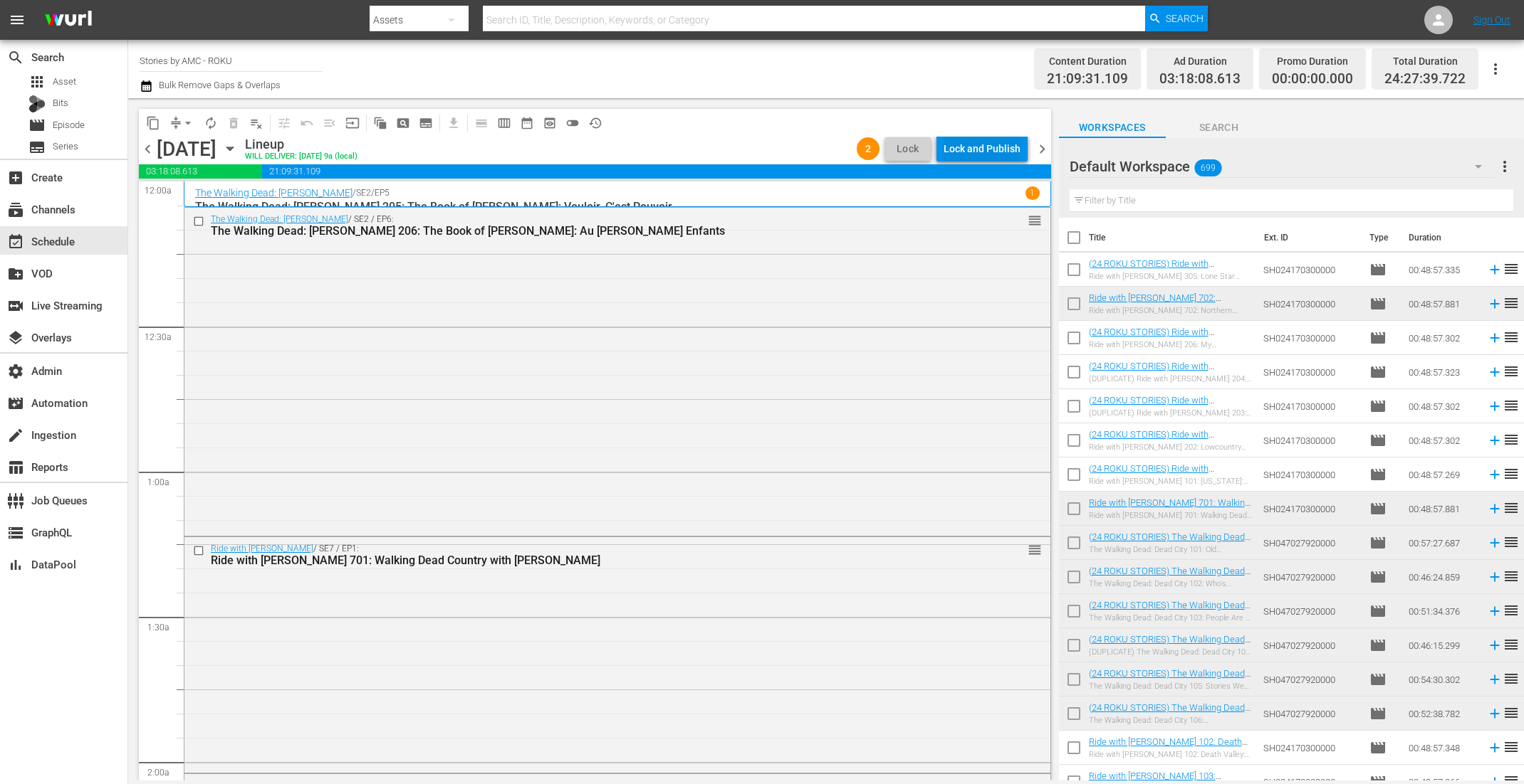
click at [986, 145] on div "Lock and Publish" at bounding box center [982, 148] width 77 height 26
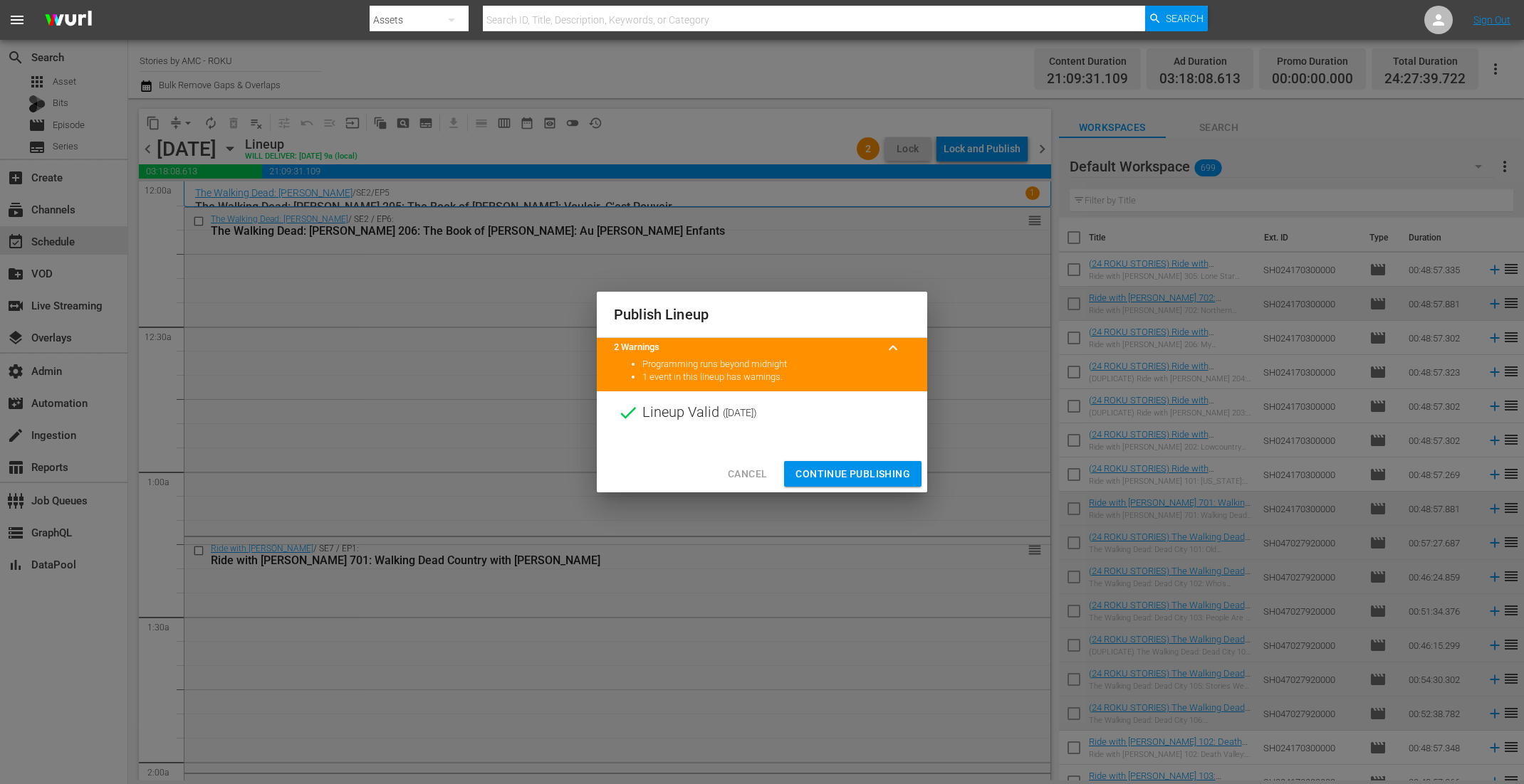
click at [880, 475] on span "Continue Publishing" at bounding box center [853, 474] width 115 height 18
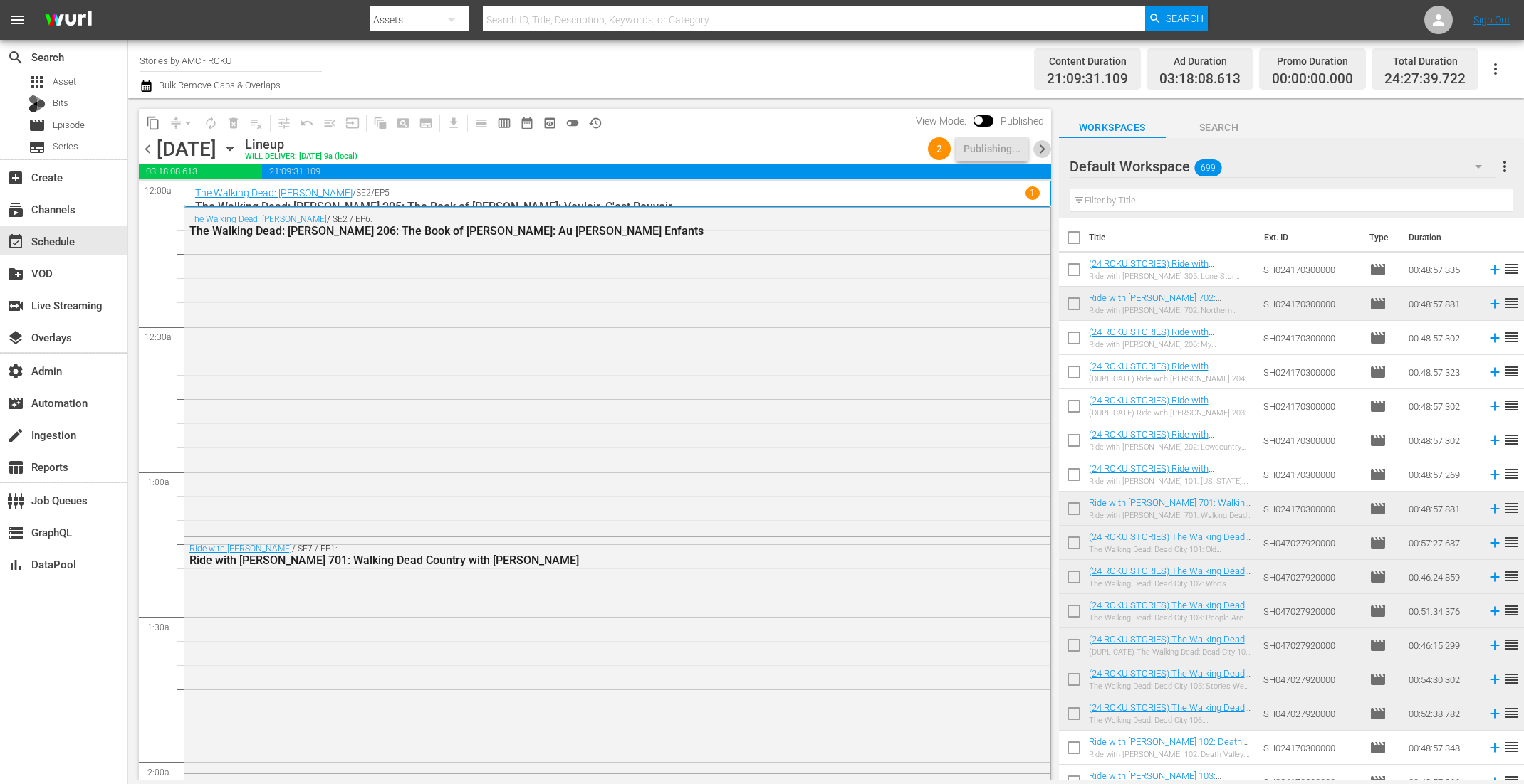
click at [1043, 148] on span "chevron_right" at bounding box center [1042, 149] width 18 height 18
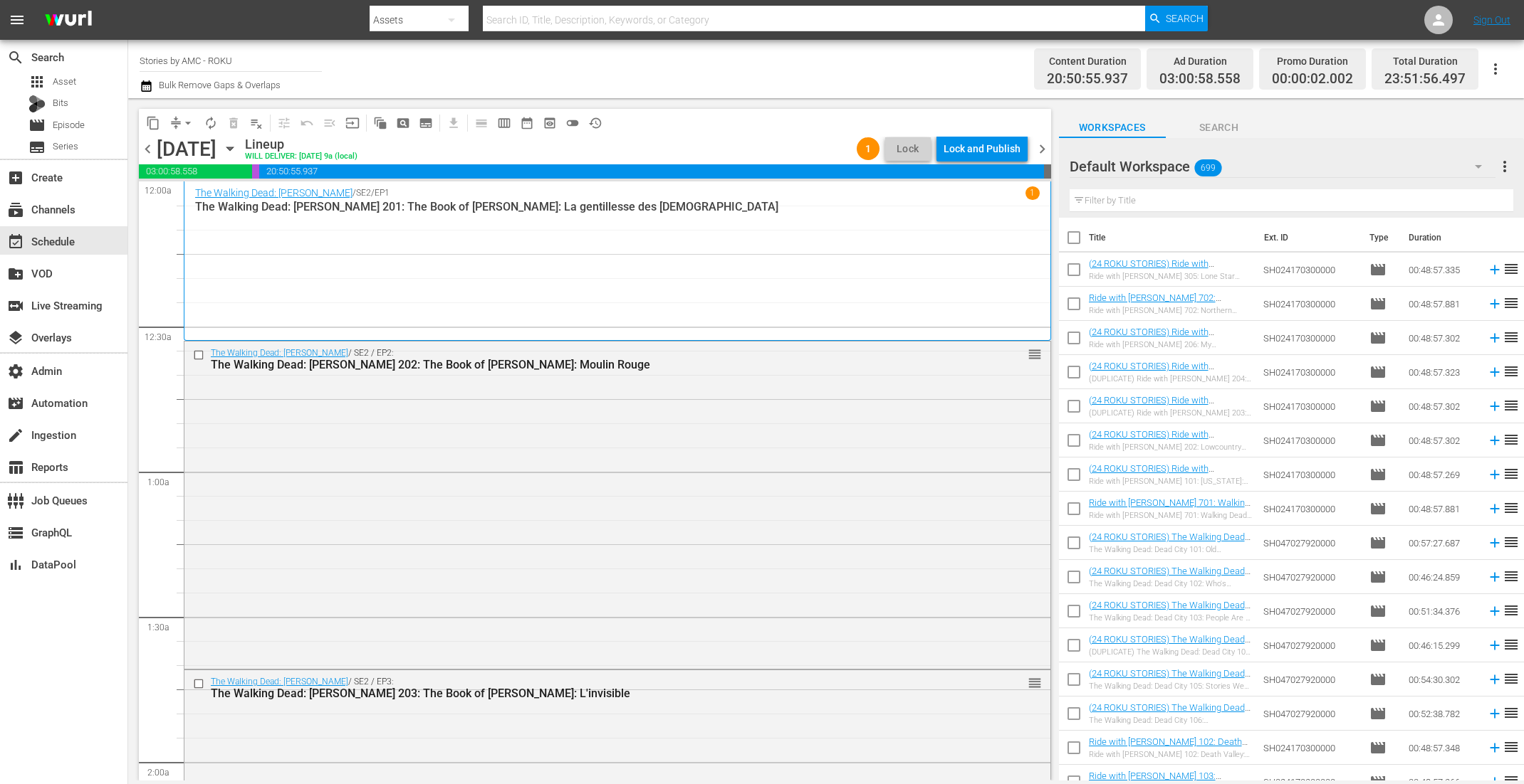
click at [1002, 148] on div "Lock and Publish" at bounding box center [982, 148] width 77 height 26
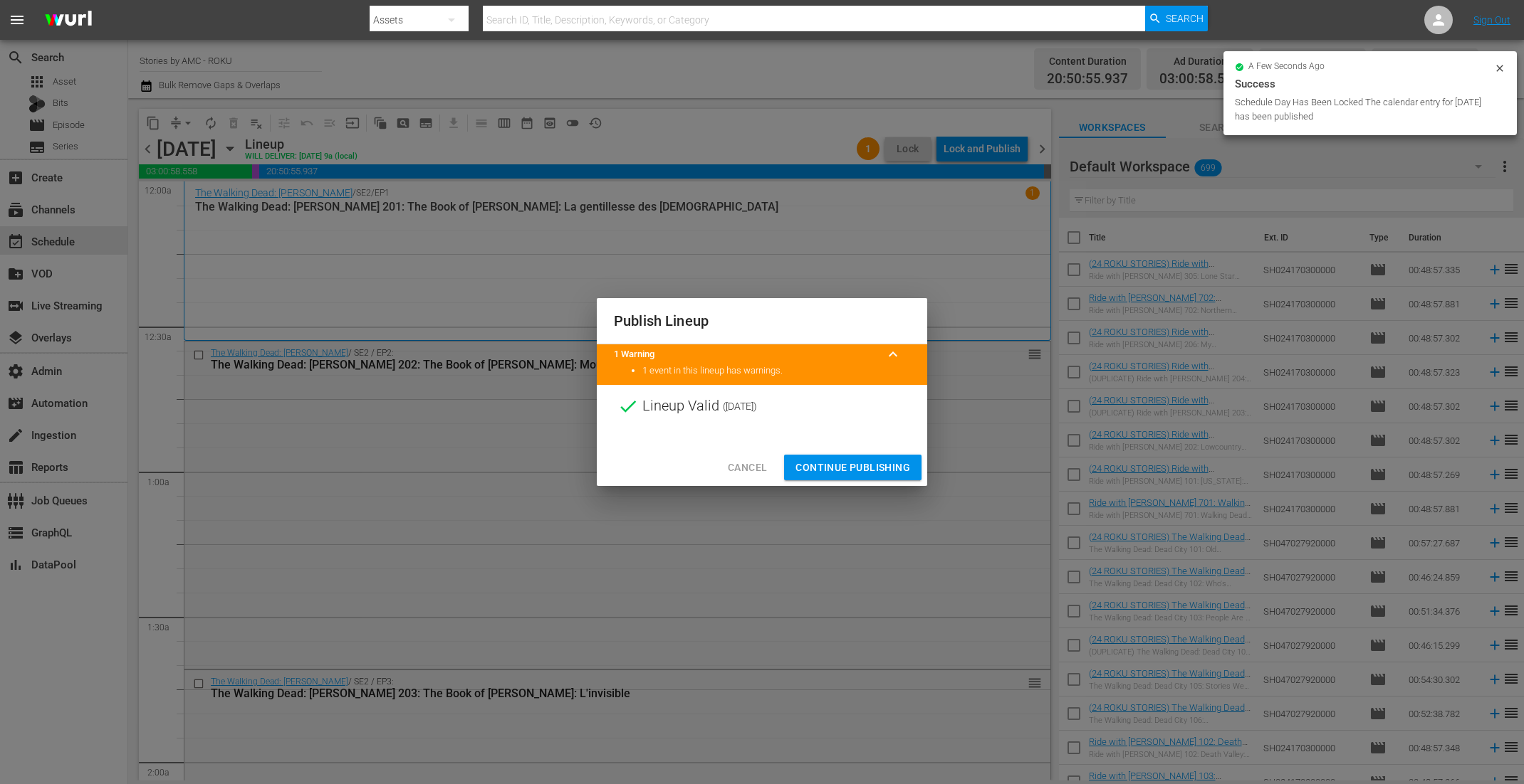
click at [883, 473] on span "Continue Publishing" at bounding box center [853, 468] width 115 height 18
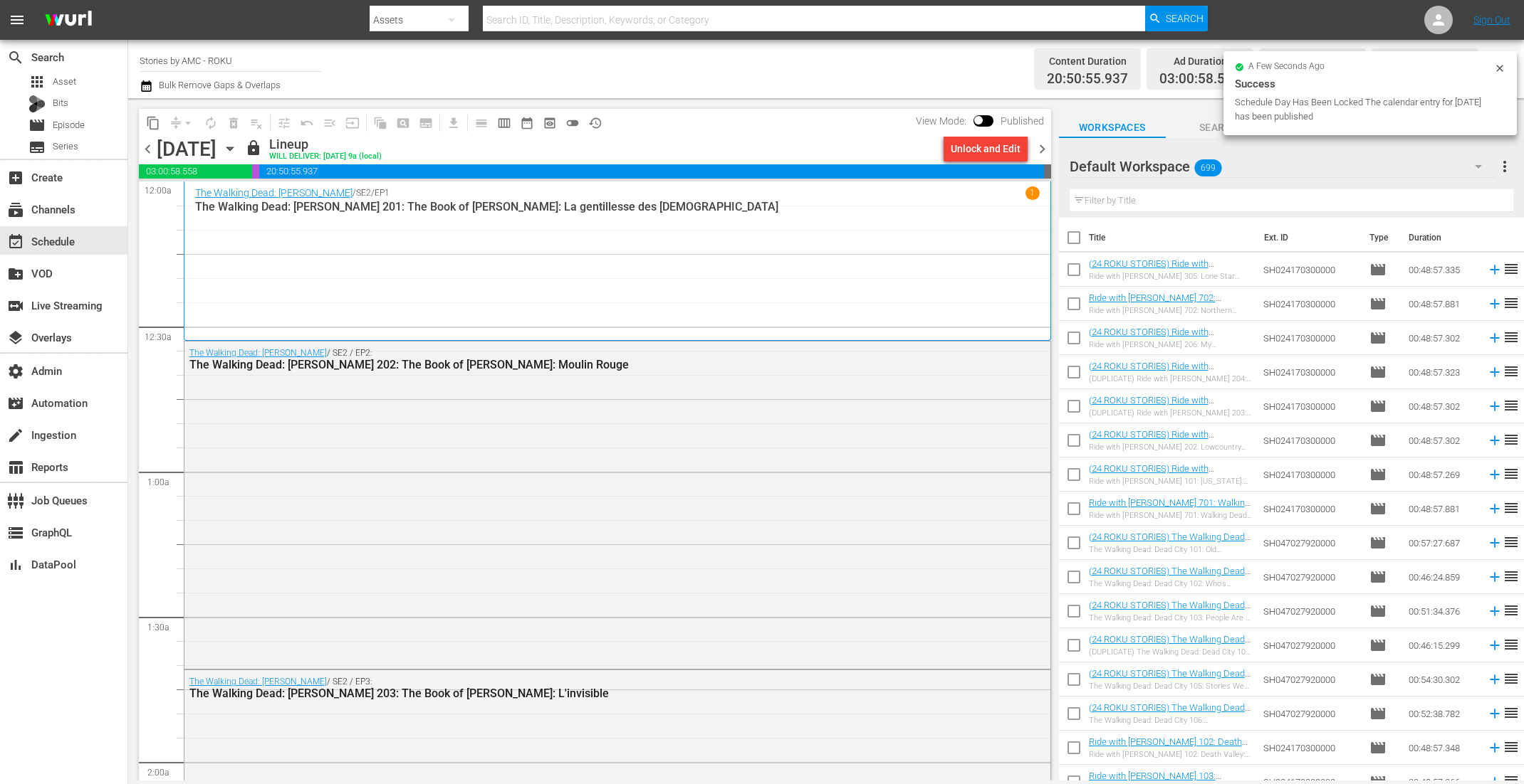
click at [1043, 152] on span "chevron_right" at bounding box center [1042, 149] width 18 height 18
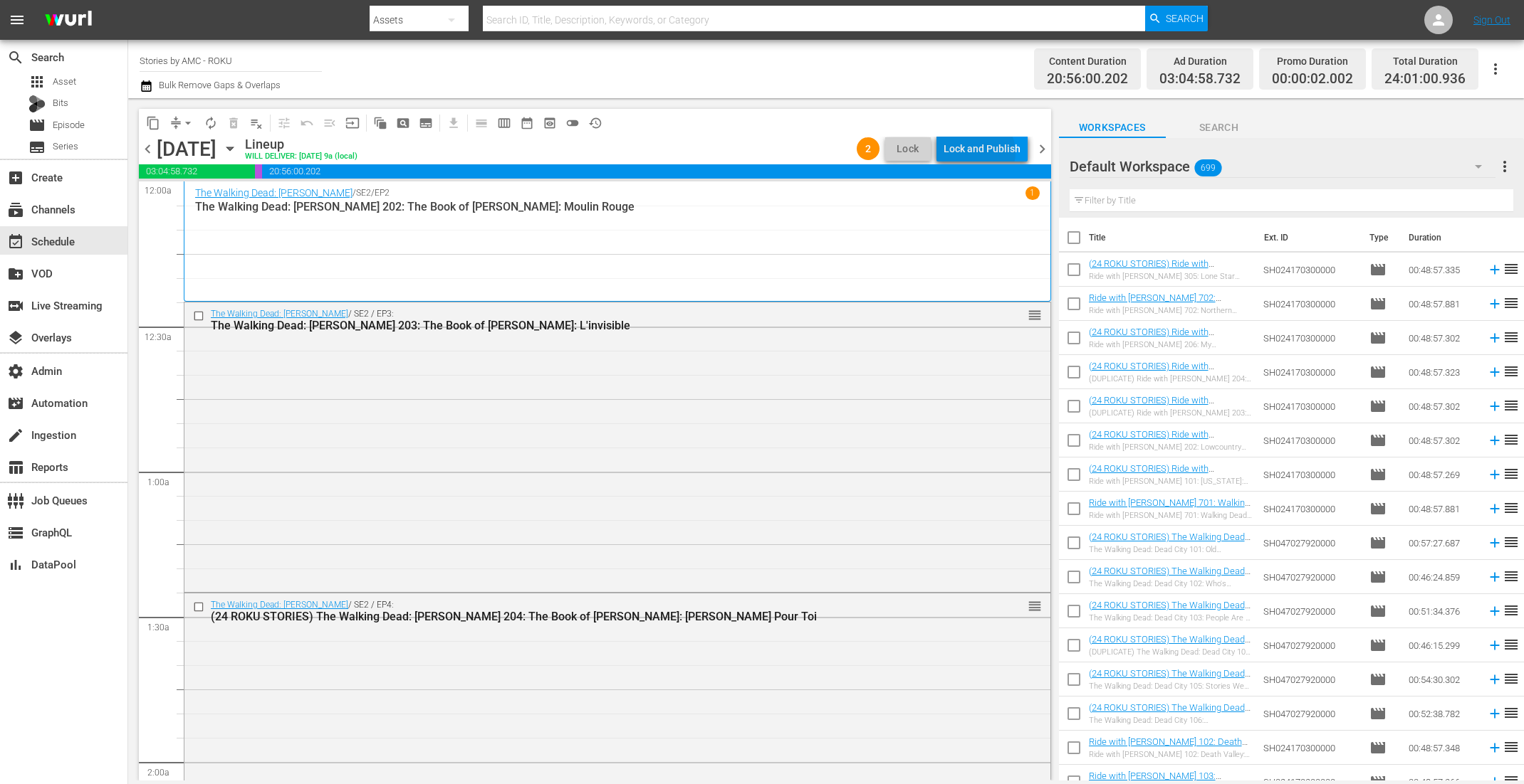
click at [981, 152] on div "Lock and Publish" at bounding box center [982, 148] width 77 height 26
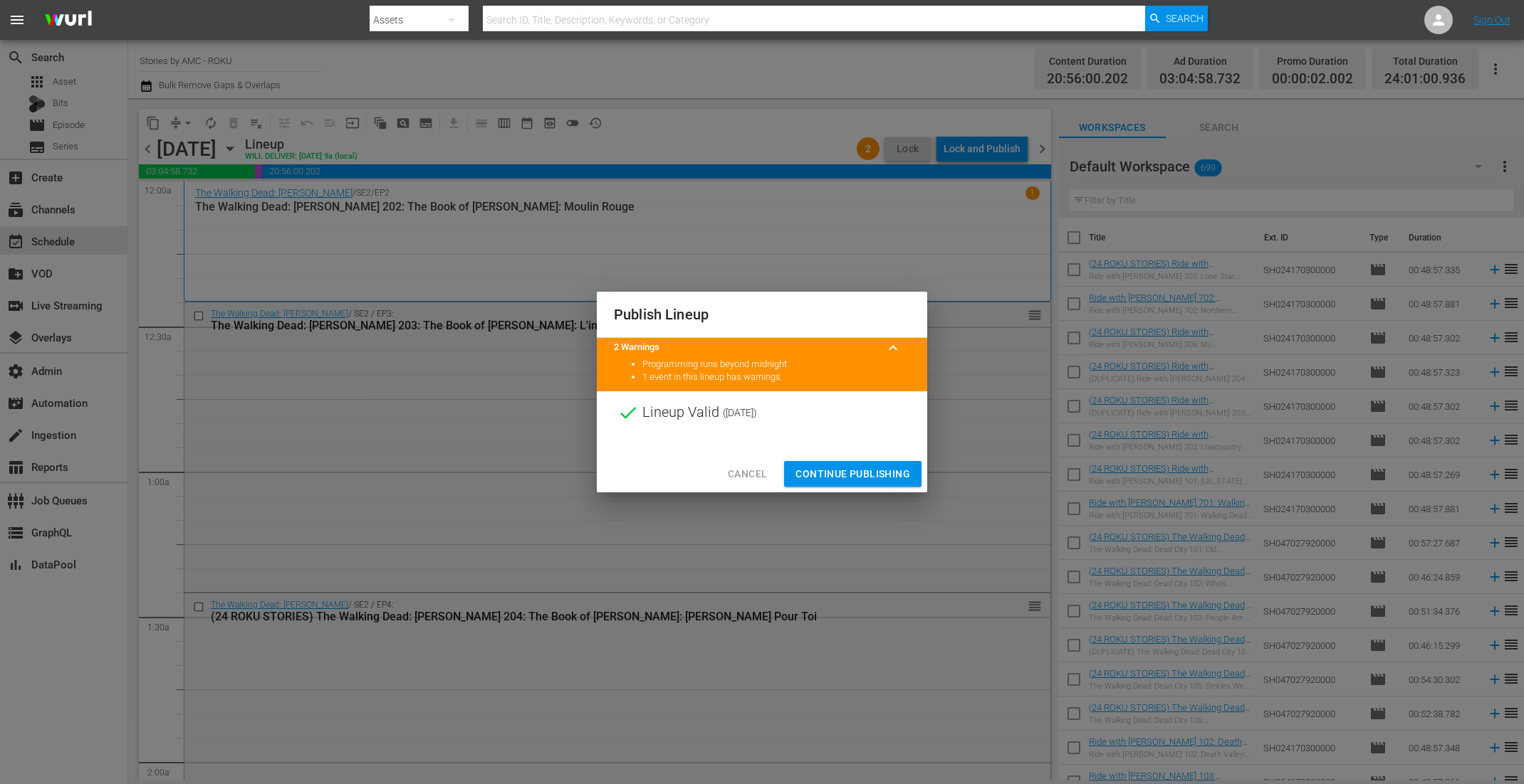
click at [813, 481] on span "Continue Publishing" at bounding box center [853, 474] width 115 height 18
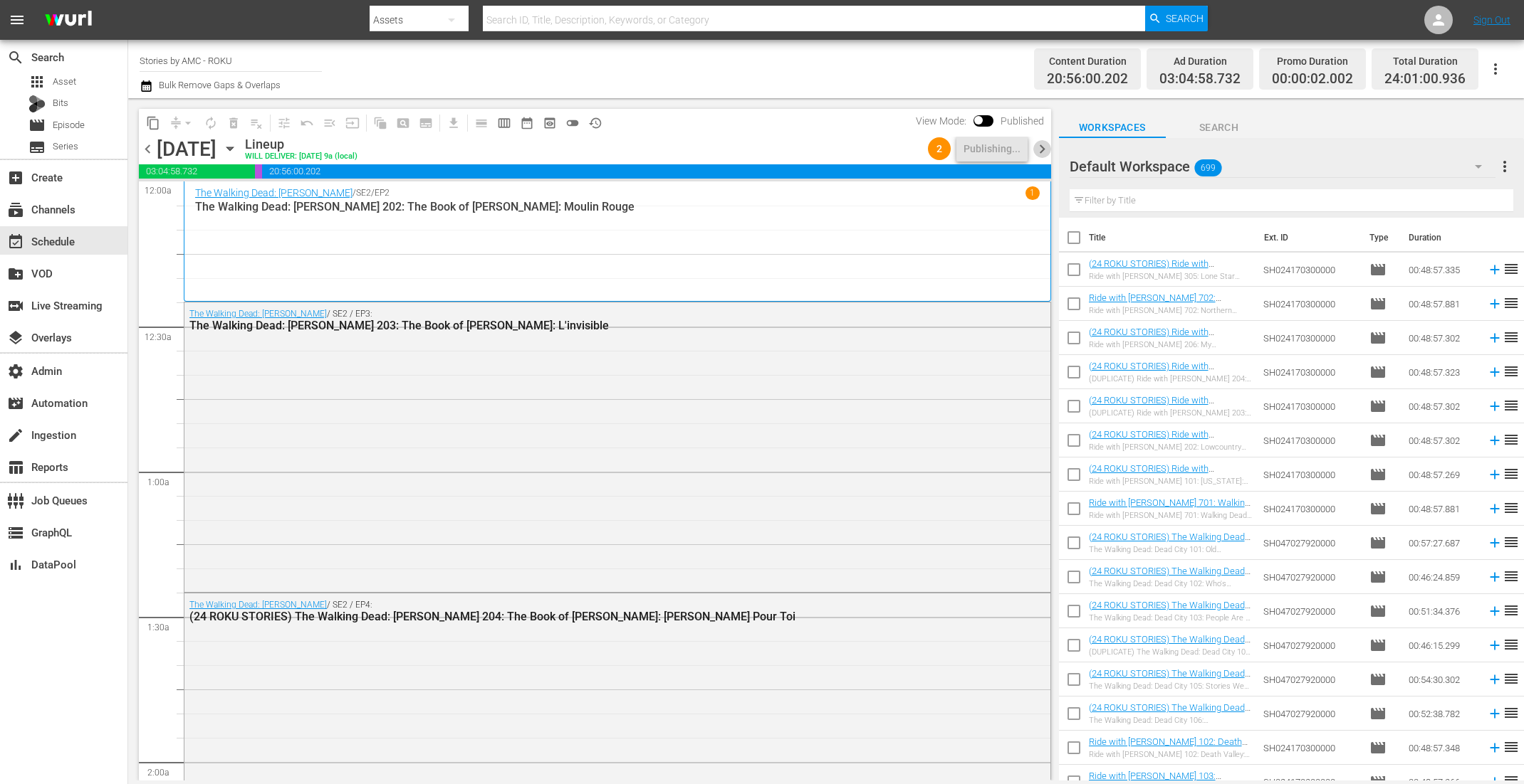
click at [1044, 150] on span "chevron_right" at bounding box center [1042, 149] width 18 height 18
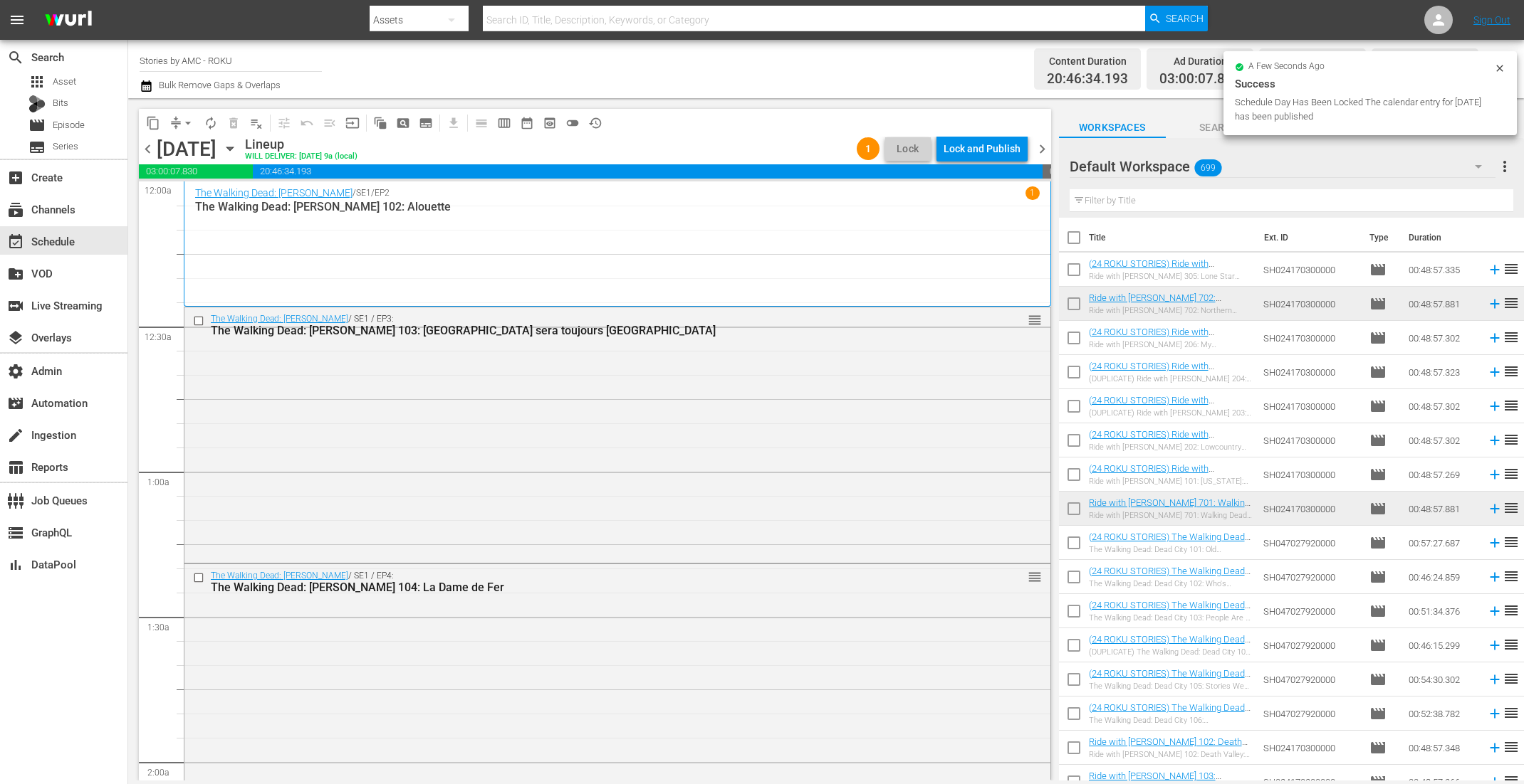
click at [982, 149] on div "Lock and Publish" at bounding box center [982, 148] width 77 height 26
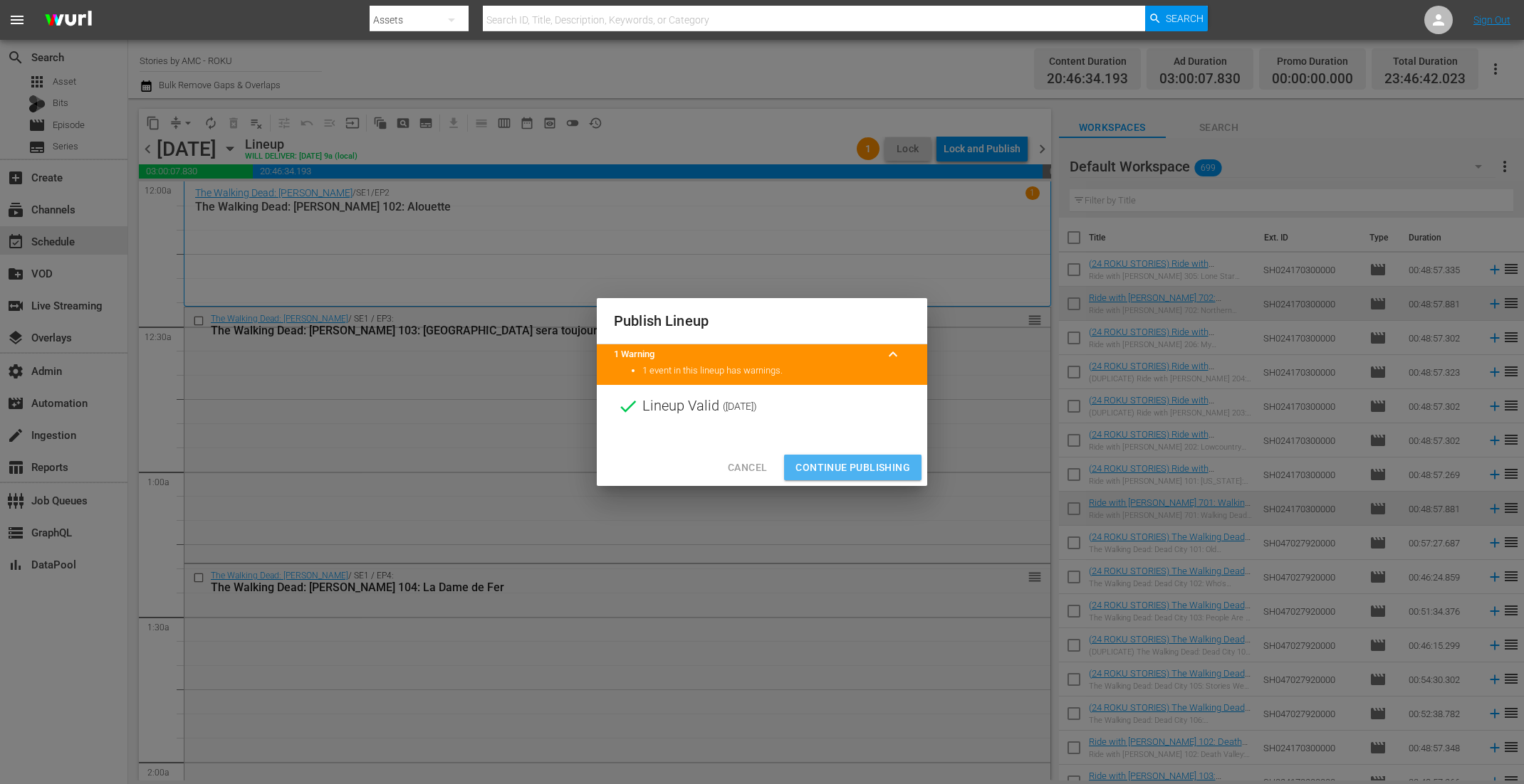
click at [859, 464] on span "Continue Publishing" at bounding box center [853, 468] width 115 height 18
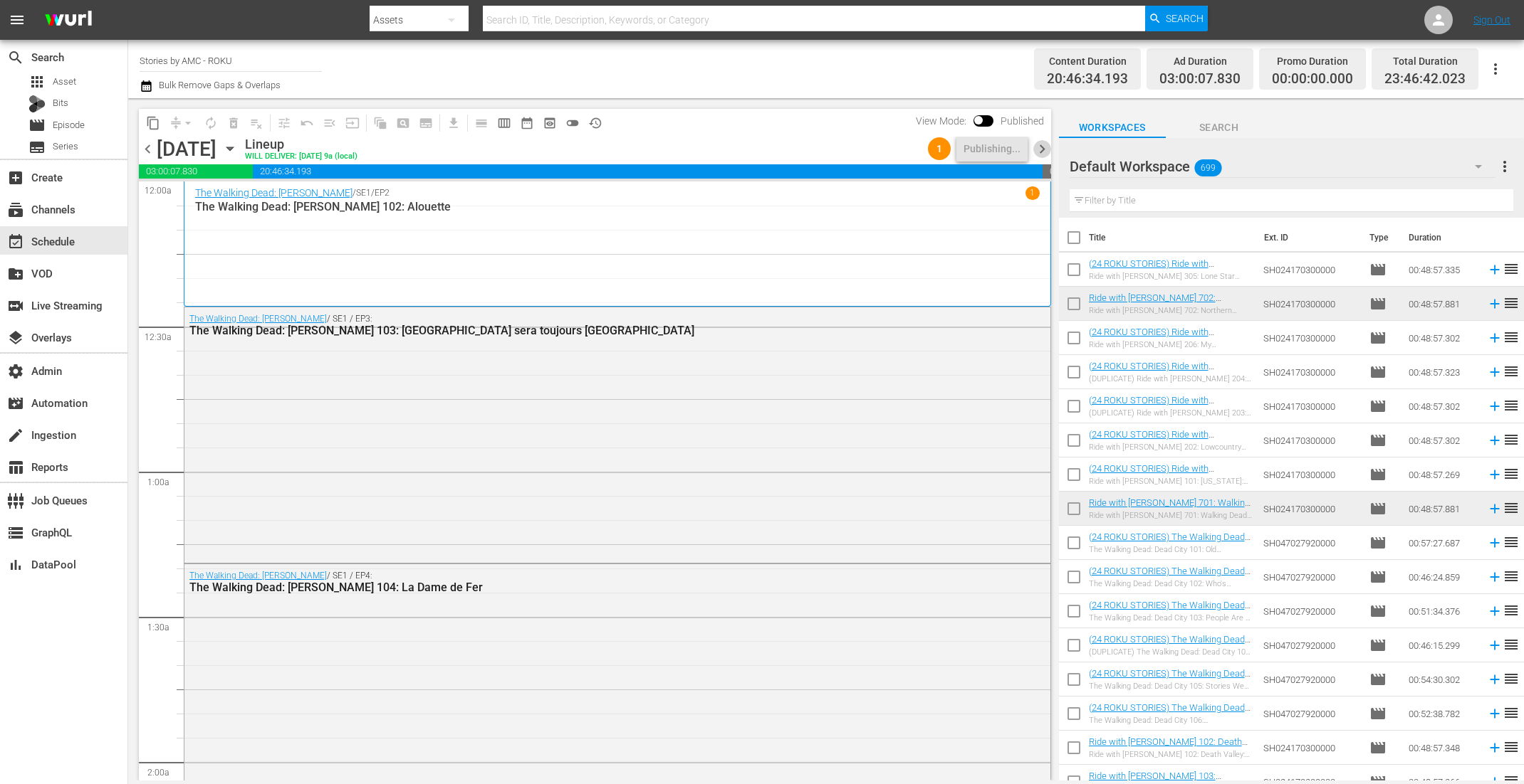
click at [1044, 148] on span "chevron_right" at bounding box center [1042, 149] width 18 height 18
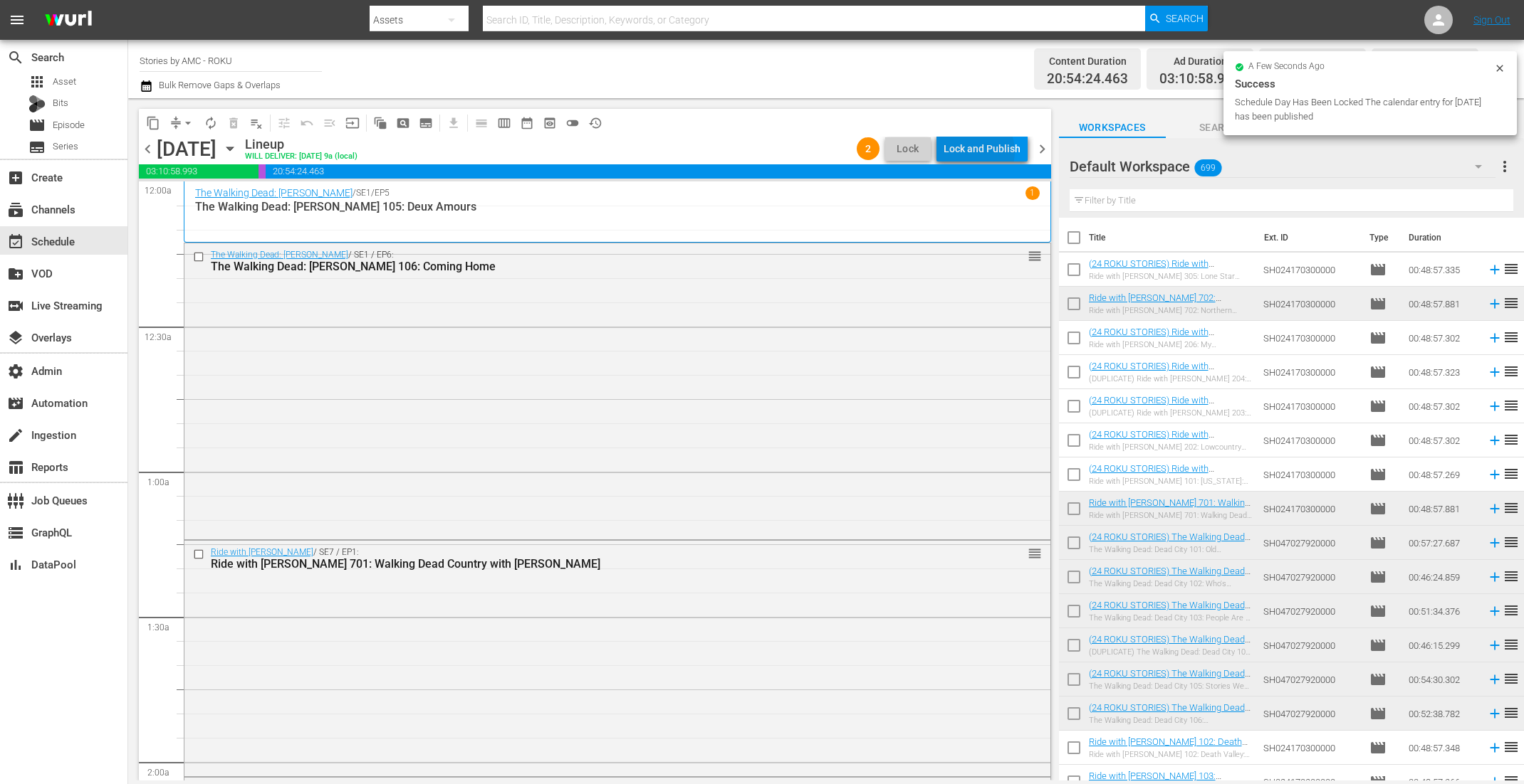
click at [974, 152] on div "Lock and Publish" at bounding box center [982, 148] width 77 height 26
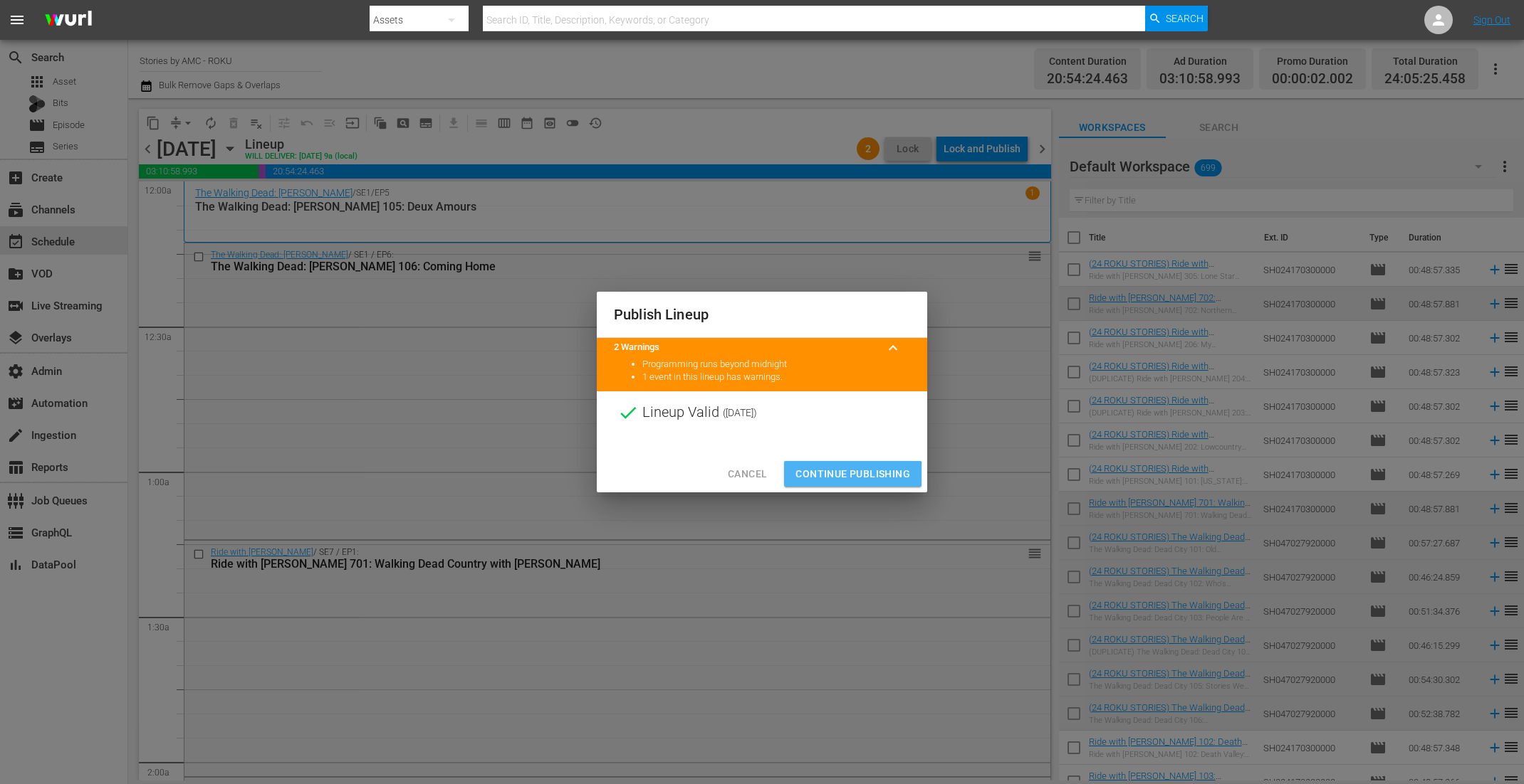
click at [846, 475] on span "Continue Publishing" at bounding box center [853, 474] width 115 height 18
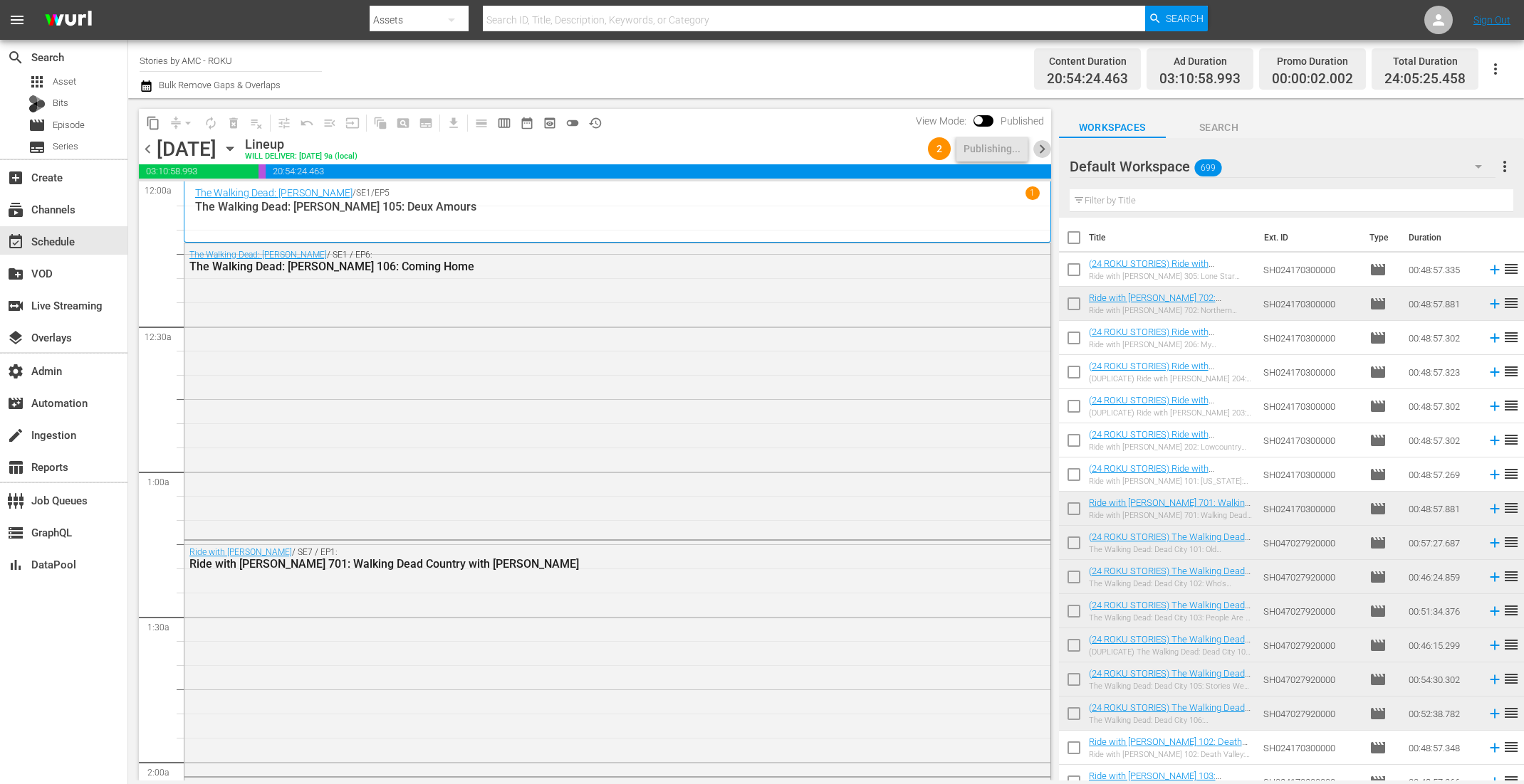
click at [1040, 154] on span "chevron_right" at bounding box center [1042, 149] width 18 height 18
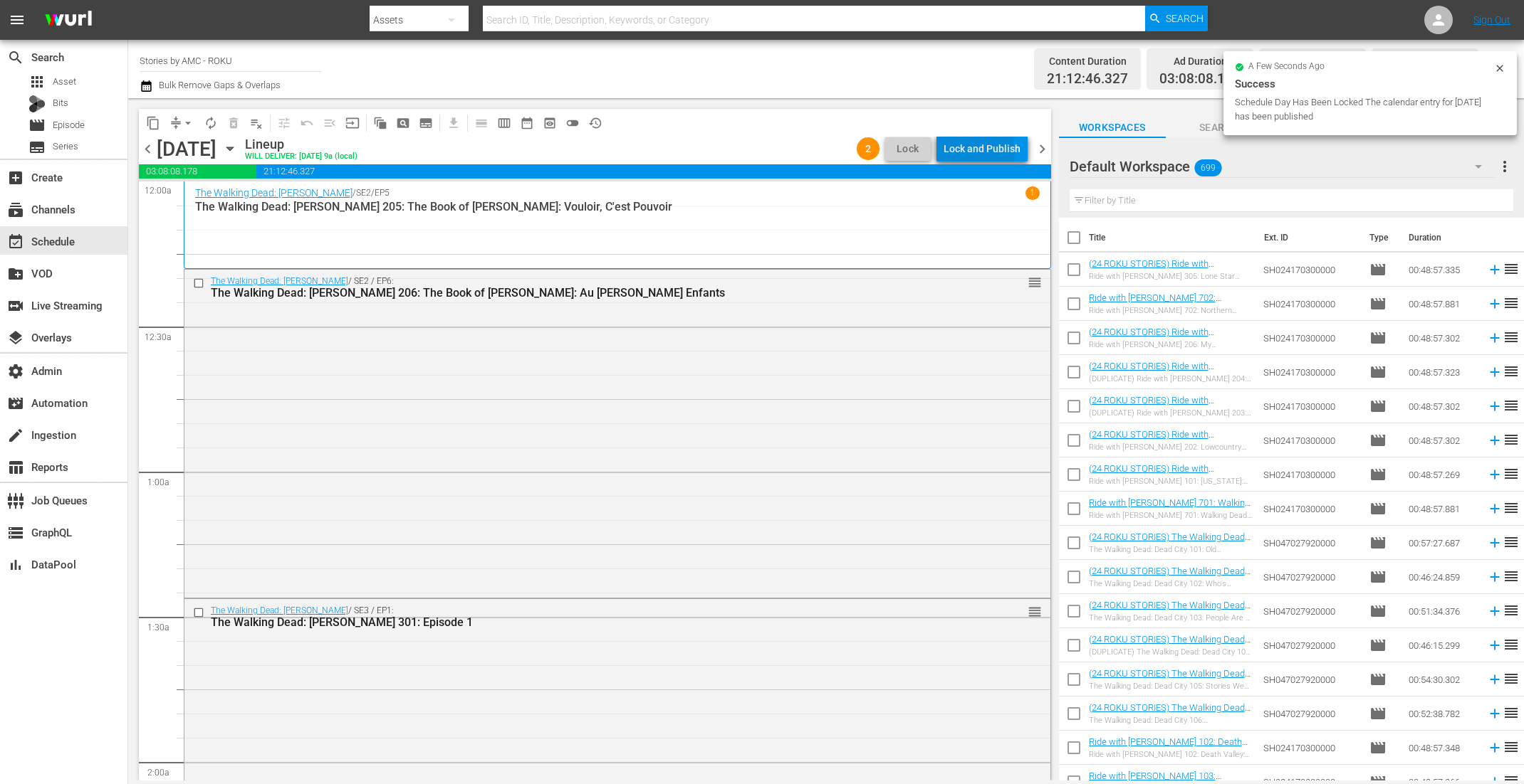
click at [961, 153] on div "Lock and Publish" at bounding box center [982, 148] width 77 height 26
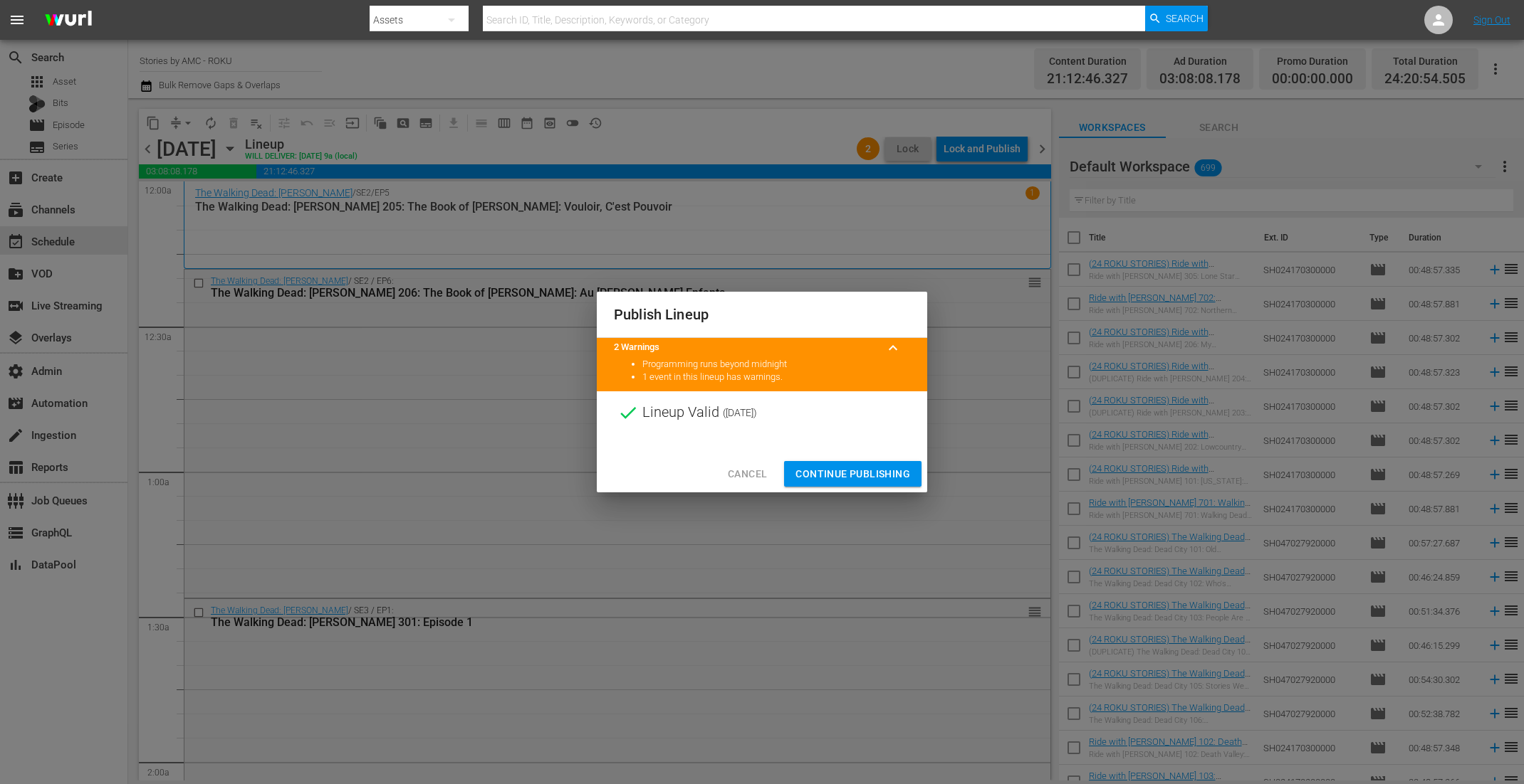
click at [806, 481] on span "Continue Publishing" at bounding box center [853, 474] width 115 height 18
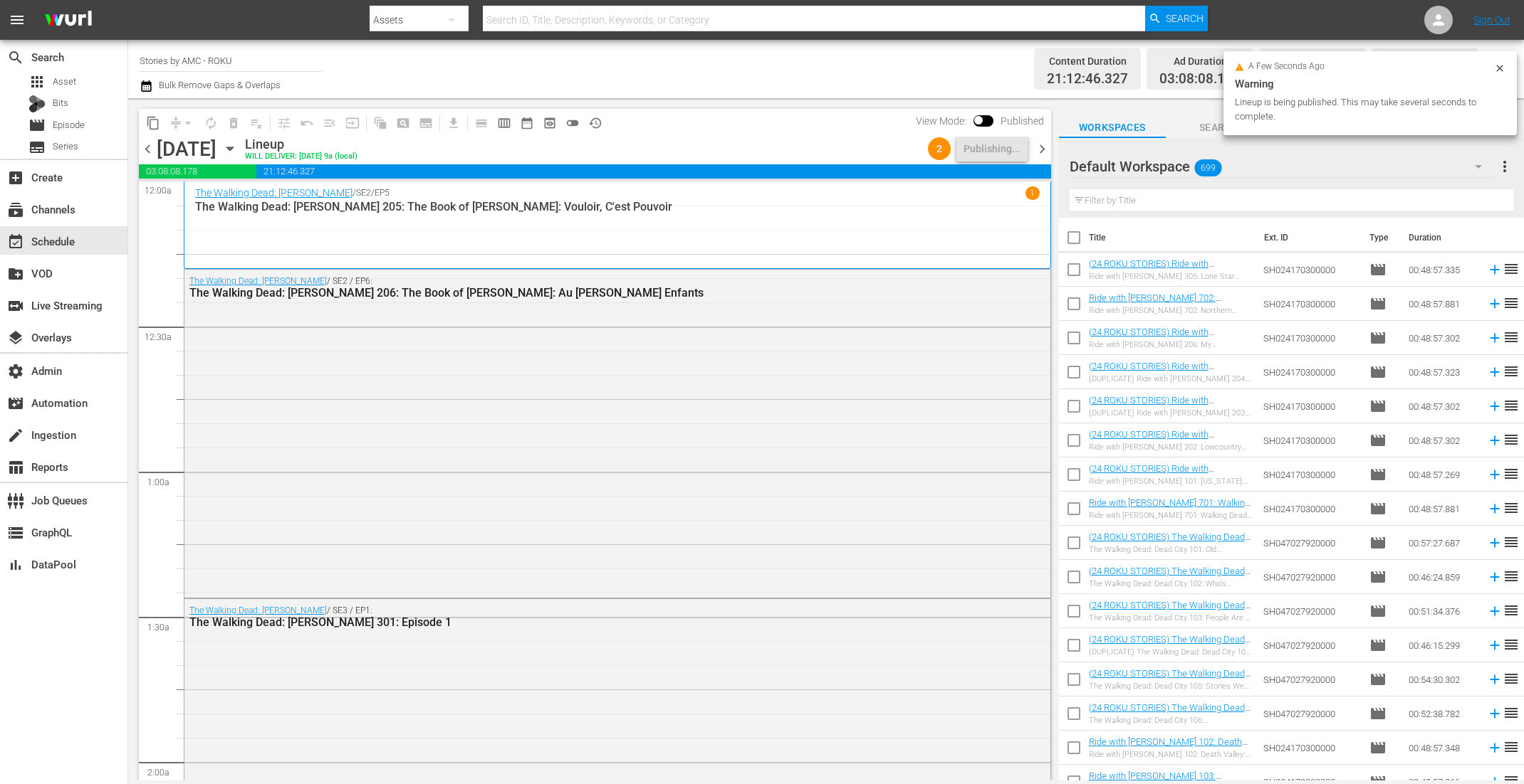
click at [1038, 151] on span "chevron_right" at bounding box center [1042, 149] width 18 height 18
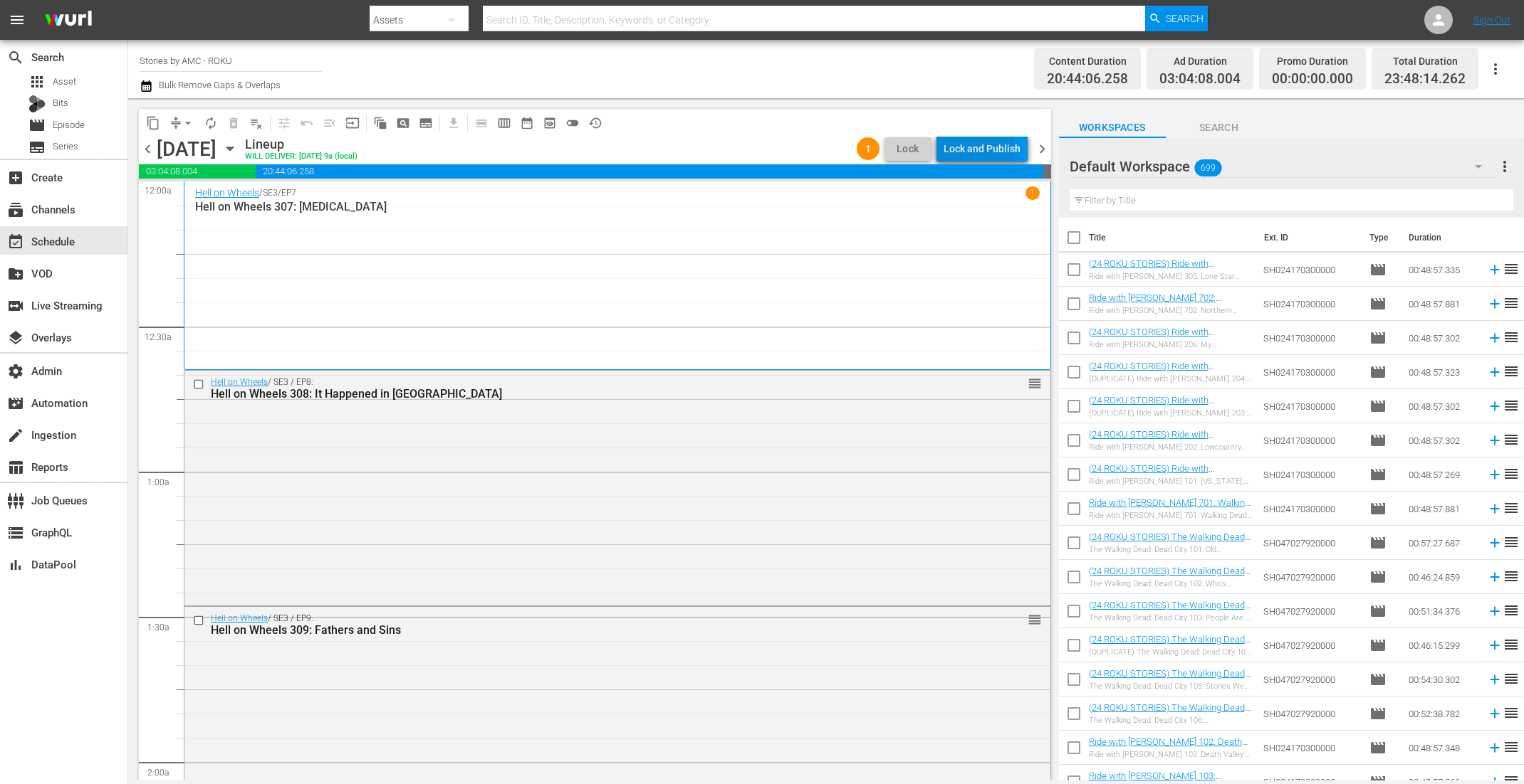
click at [965, 152] on div "Lock and Publish" at bounding box center [982, 148] width 77 height 26
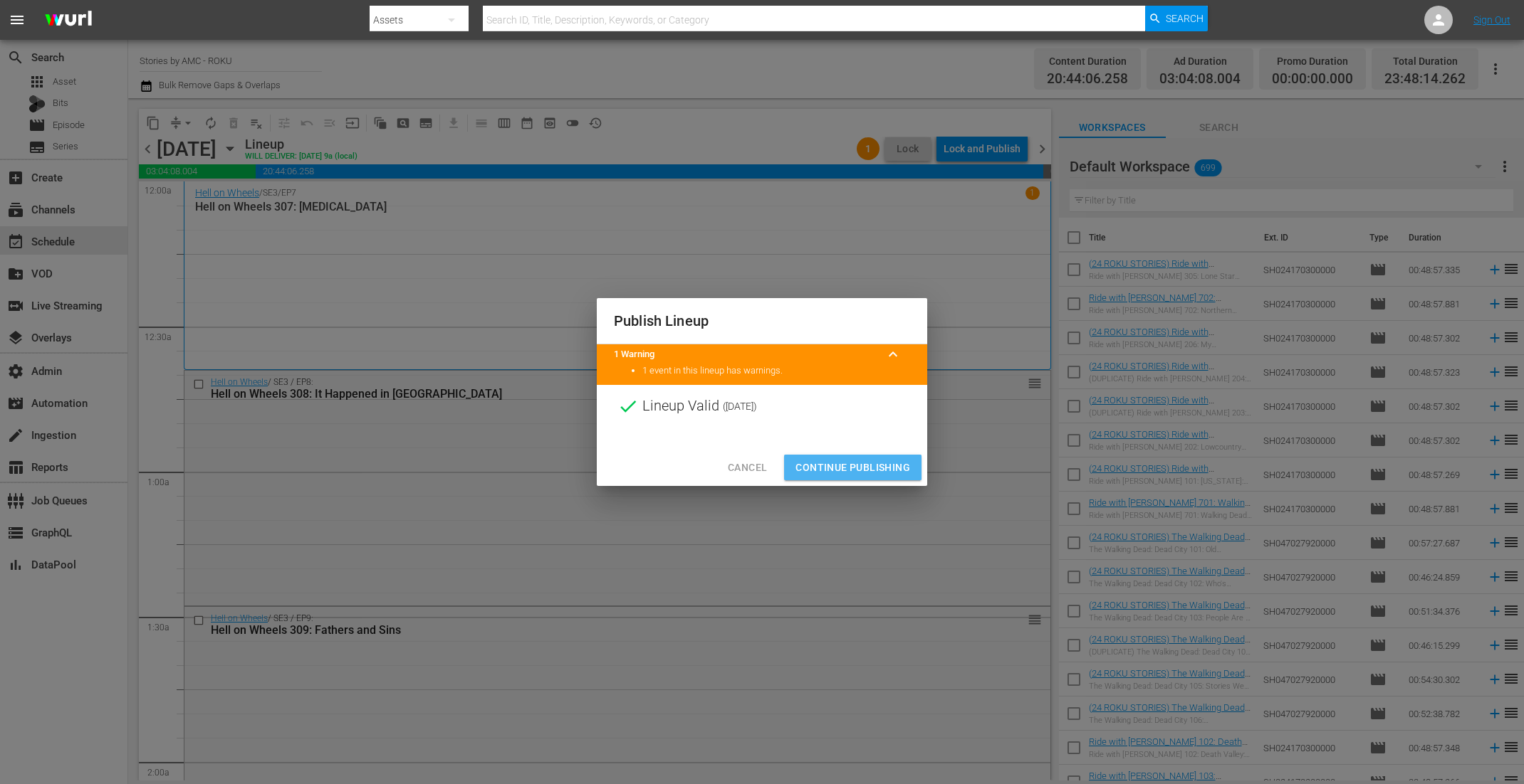
click at [836, 468] on span "Continue Publishing" at bounding box center [853, 468] width 115 height 18
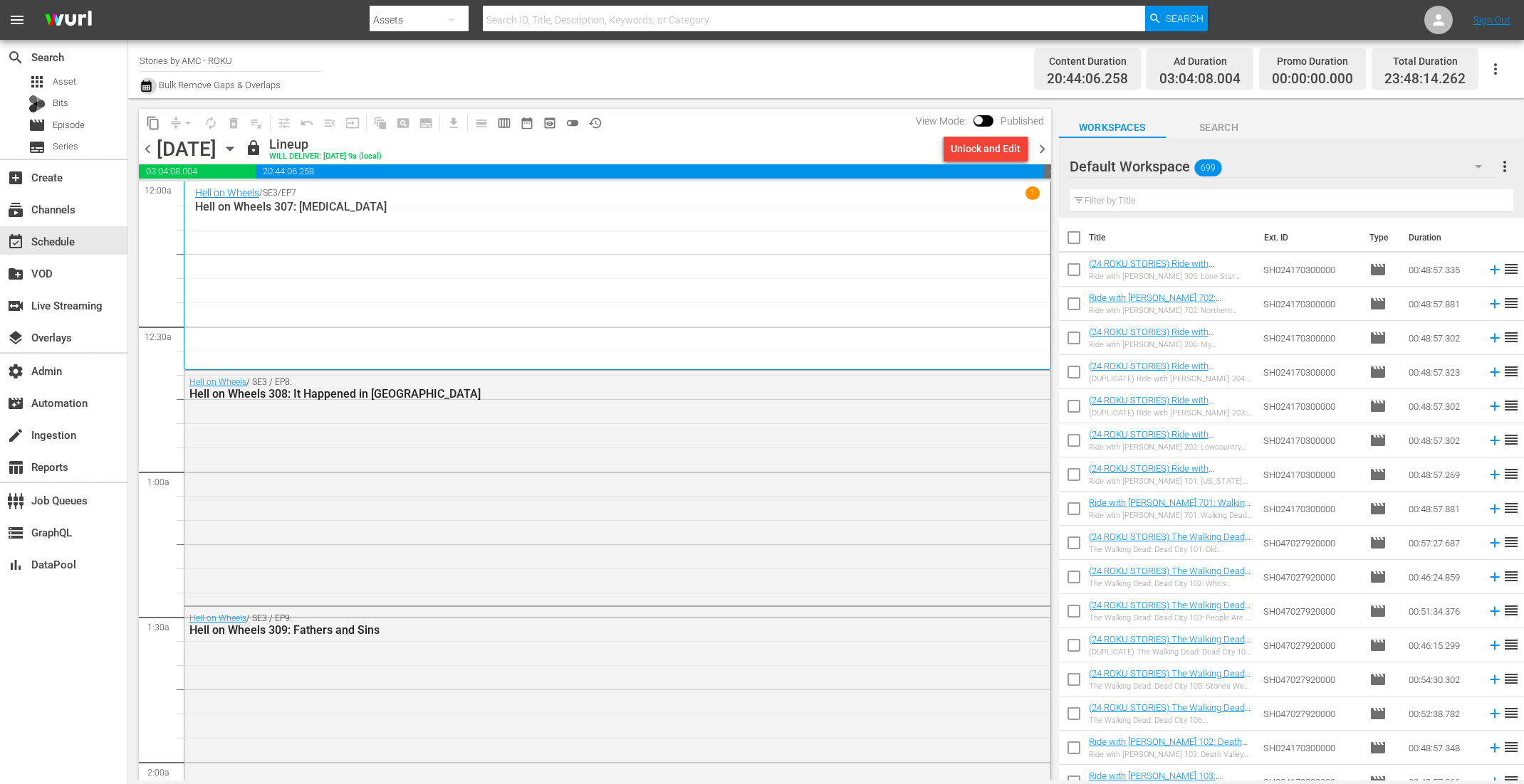
click at [149, 88] on icon "button" at bounding box center [146, 85] width 14 height 17
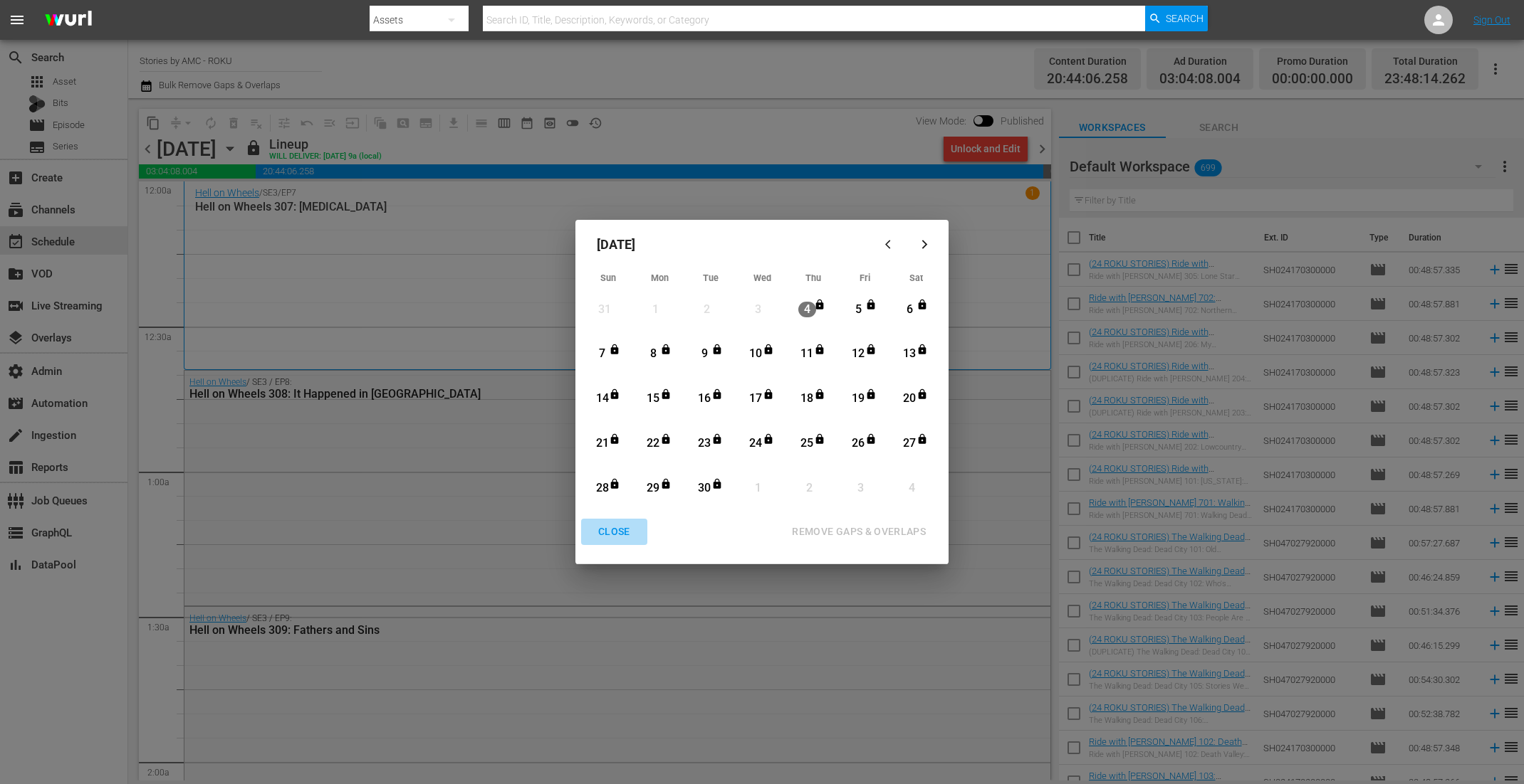
click at [613, 535] on div "CLOSE" at bounding box center [614, 532] width 55 height 18
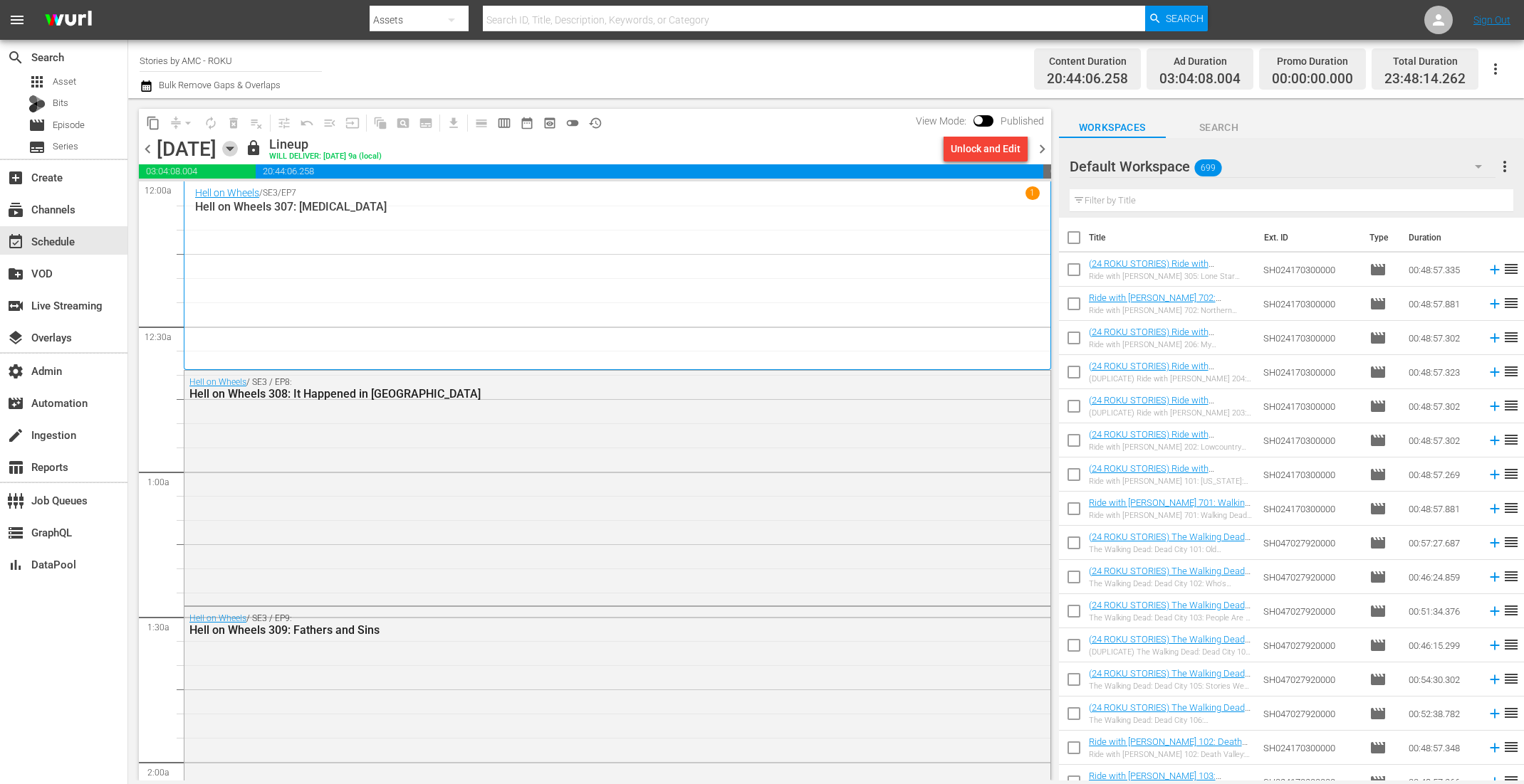
click at [238, 154] on icon "button" at bounding box center [230, 149] width 16 height 16
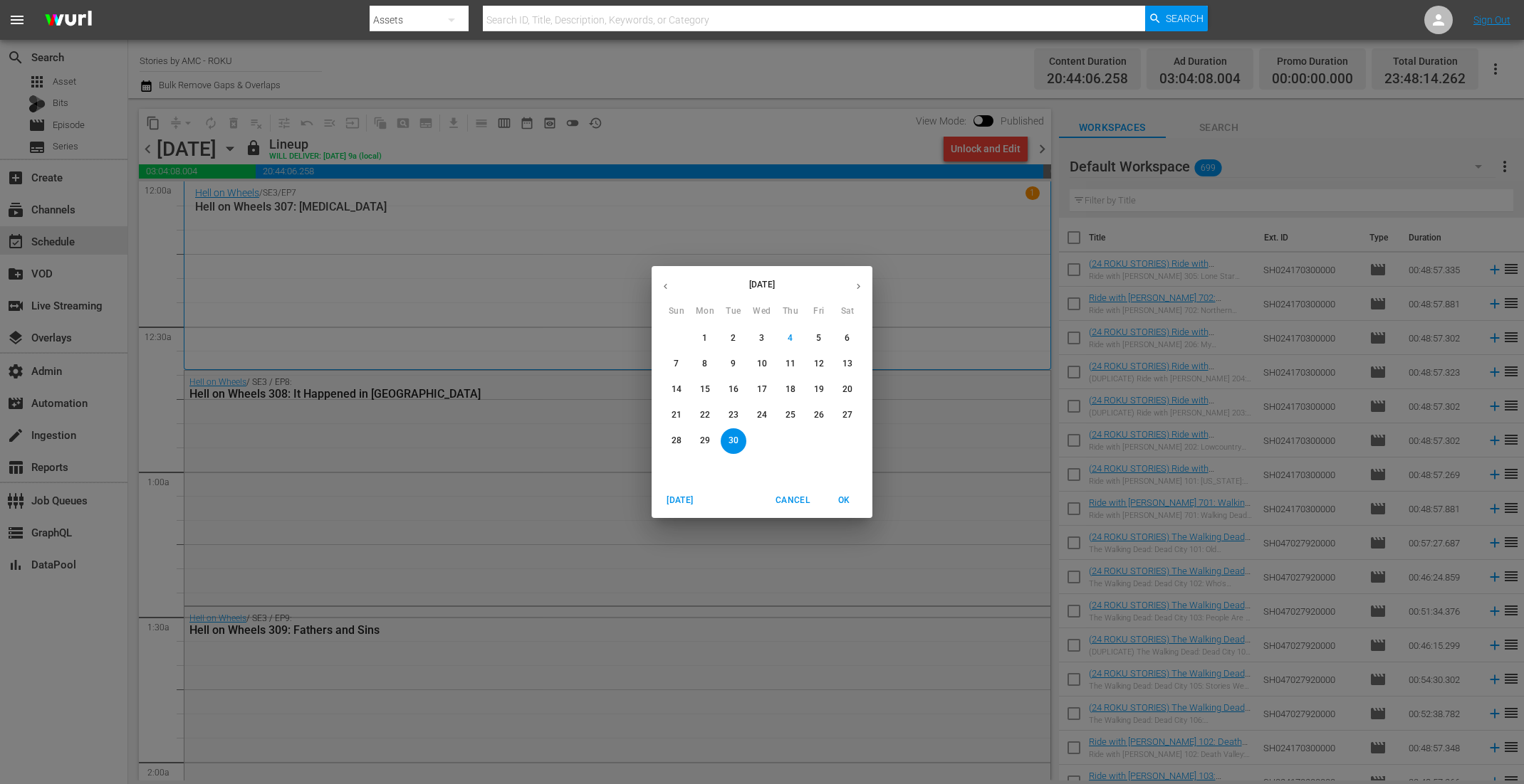
click at [681, 414] on span "21" at bounding box center [677, 415] width 26 height 12
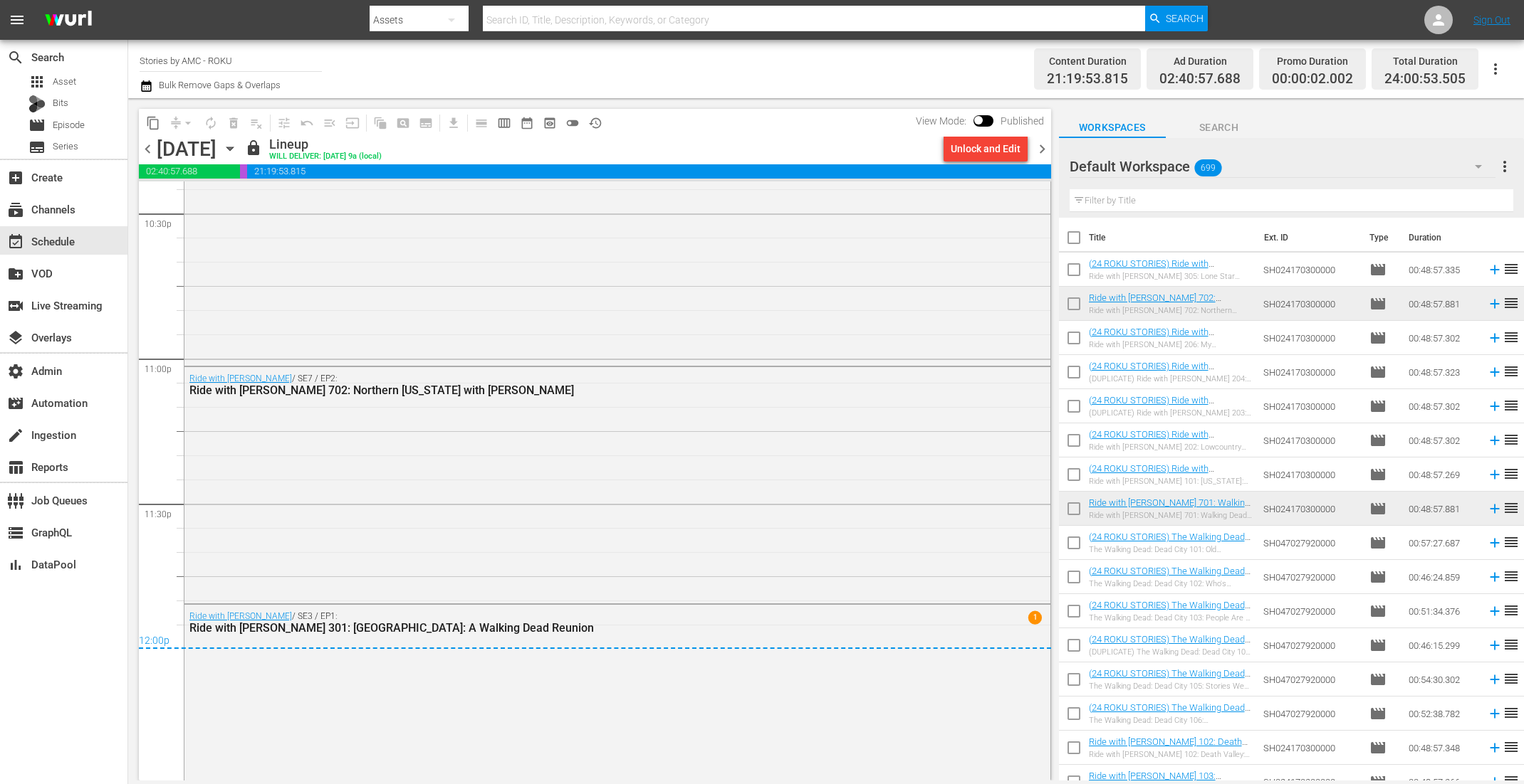
scroll to position [6523, 0]
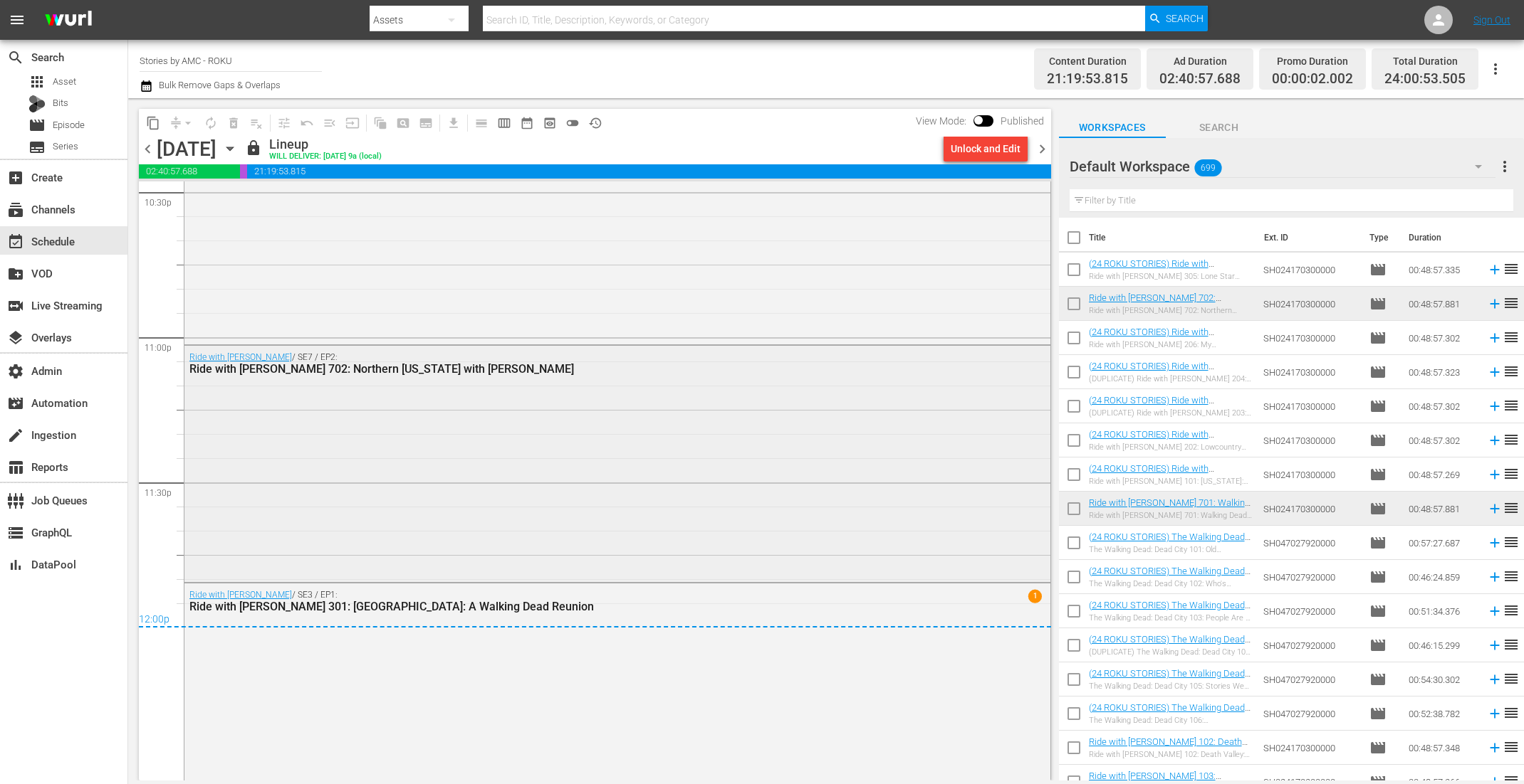
click at [637, 424] on div "Ride with Norman Reedus / SE7 / EP2: Ride with Norman Reedus 702: Northern Geor…" at bounding box center [617, 462] width 866 height 233
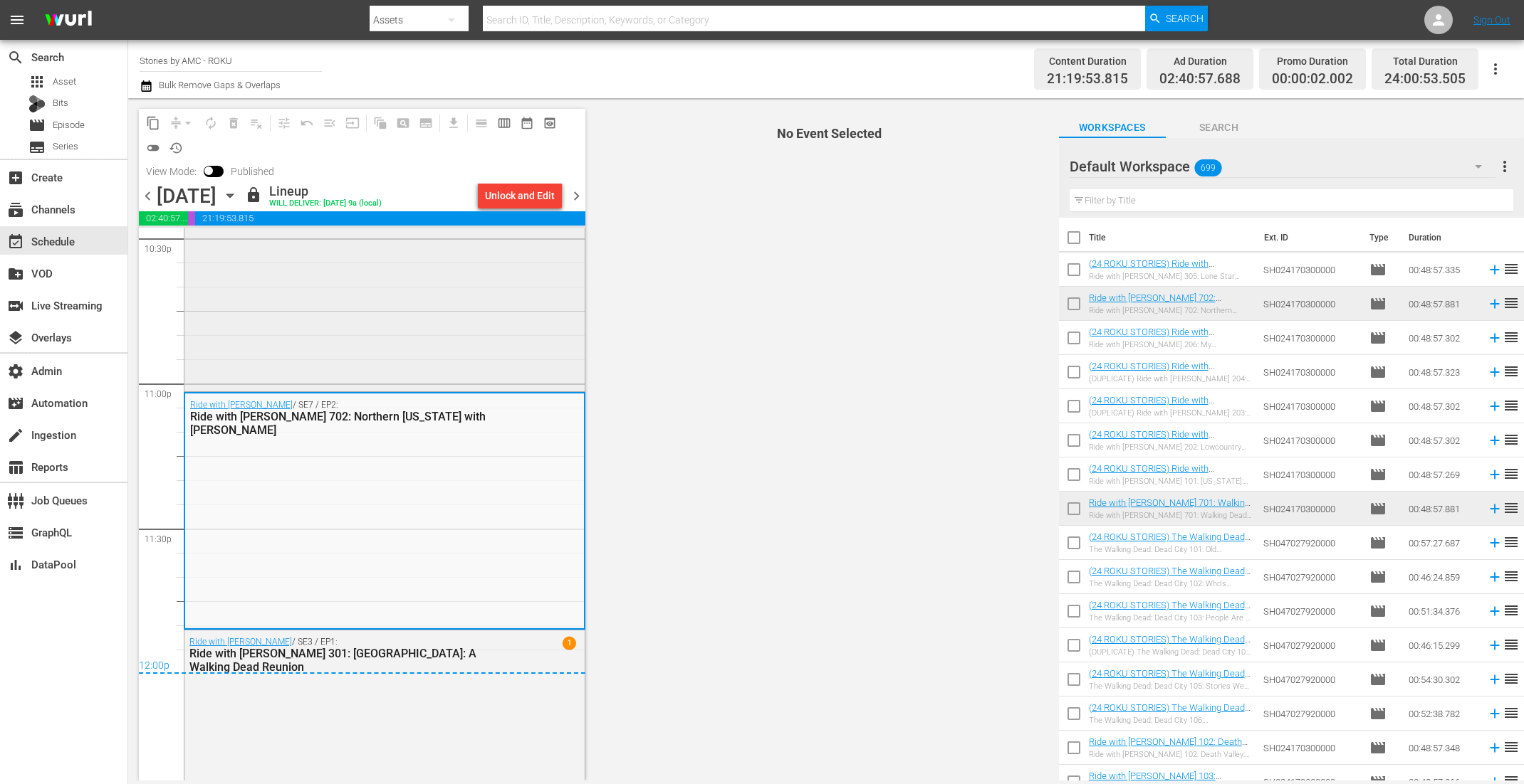
click at [450, 334] on div "Ride with Norman Reedus / SE7 / EP1: Ride with Norman Reedus 701: Walking Dead …" at bounding box center [384, 272] width 400 height 233
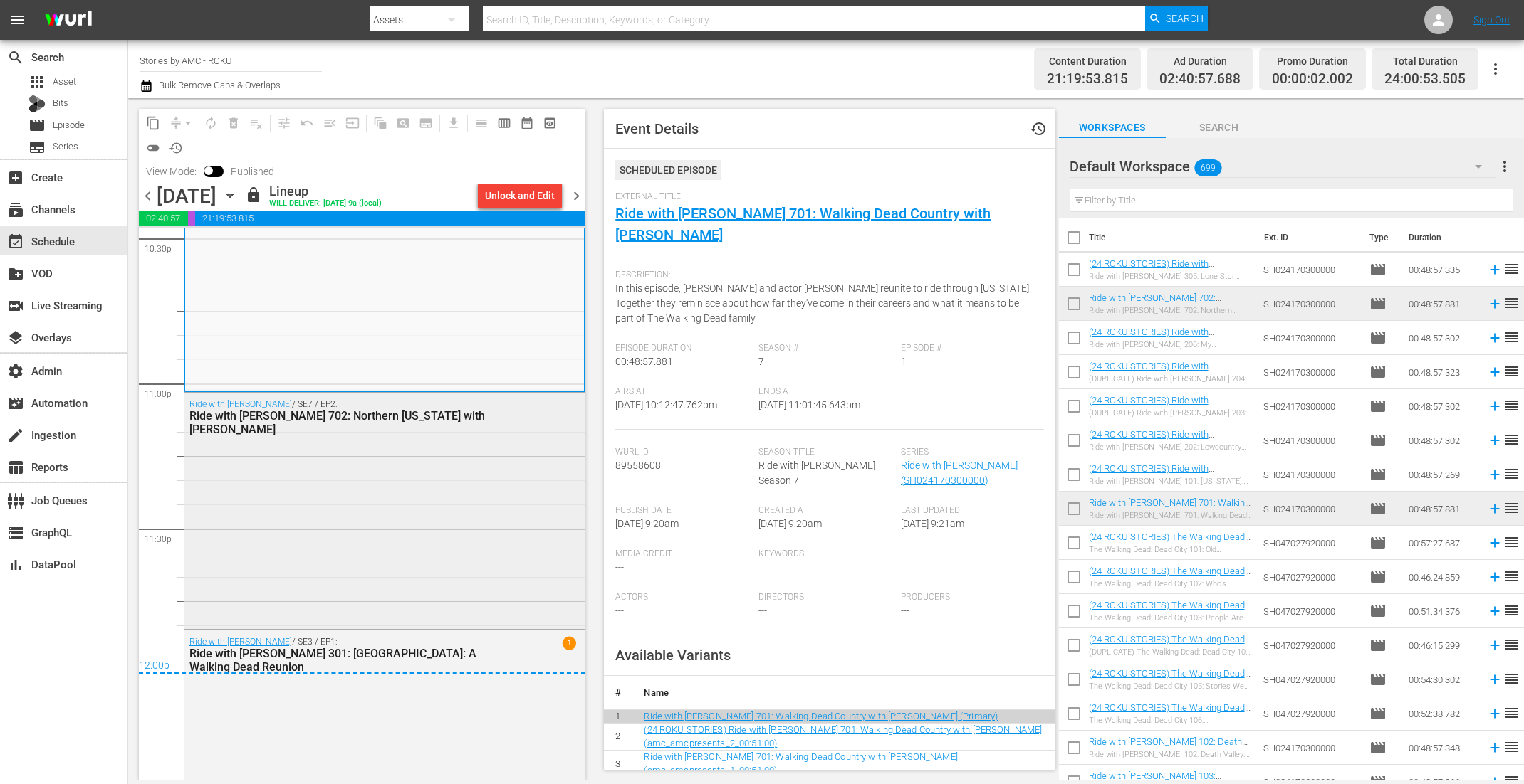
click at [524, 489] on div "Ride with Norman Reedus / SE7 / EP2: Ride with Norman Reedus 702: Northern Geor…" at bounding box center [384, 509] width 400 height 233
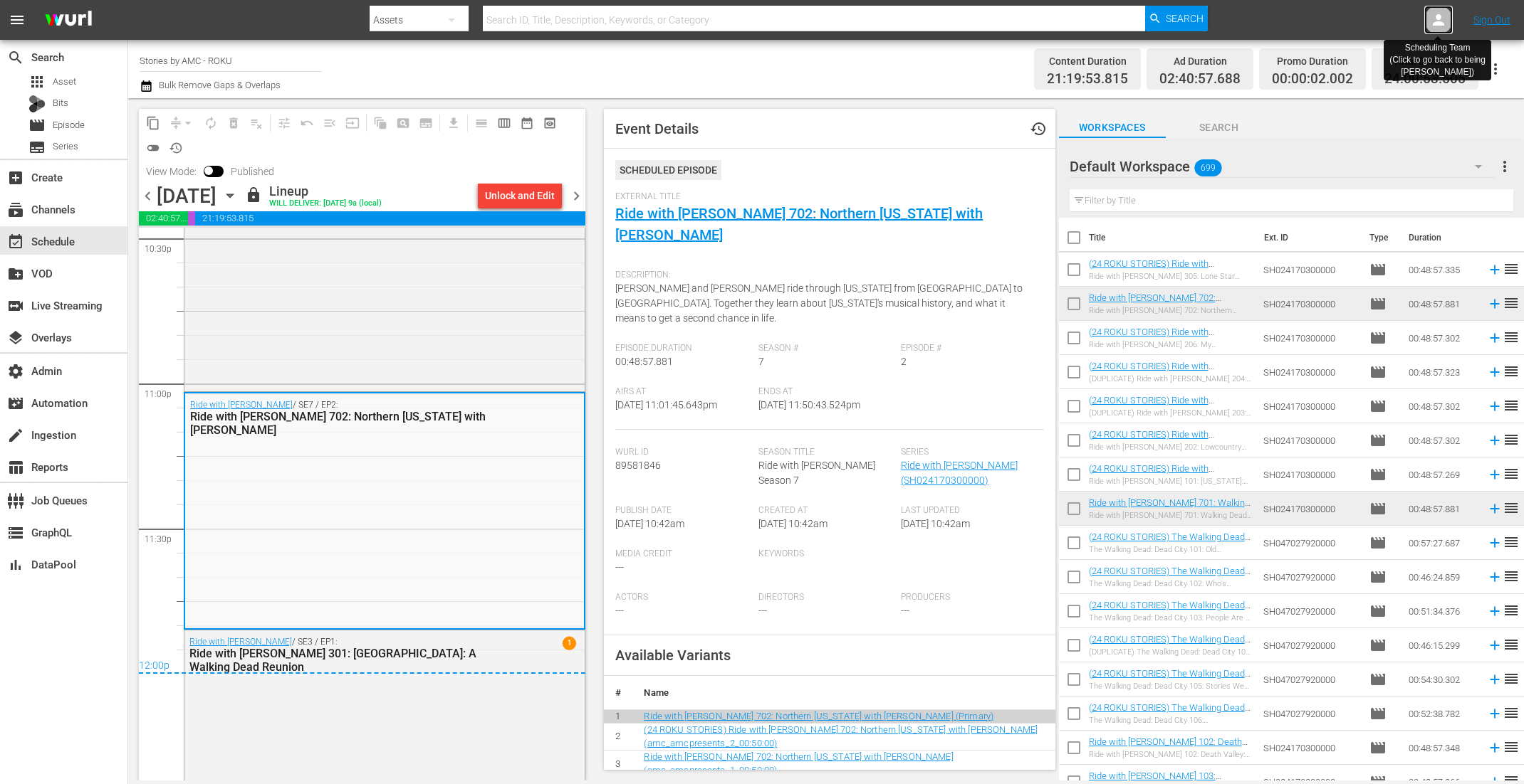
click at [1439, 30] on div at bounding box center [1439, 20] width 29 height 29
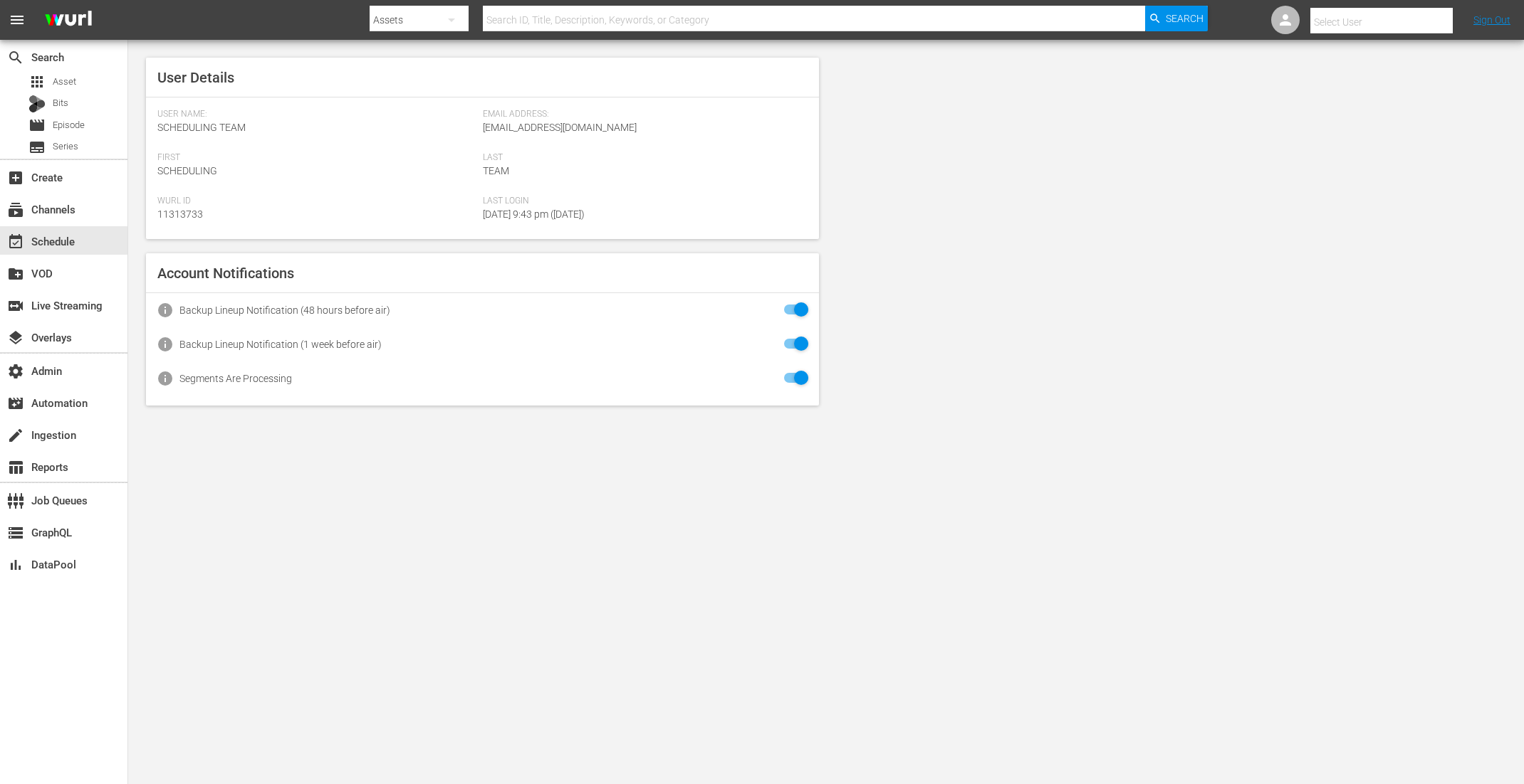
click at [1337, 20] on input "text" at bounding box center [1401, 22] width 182 height 34
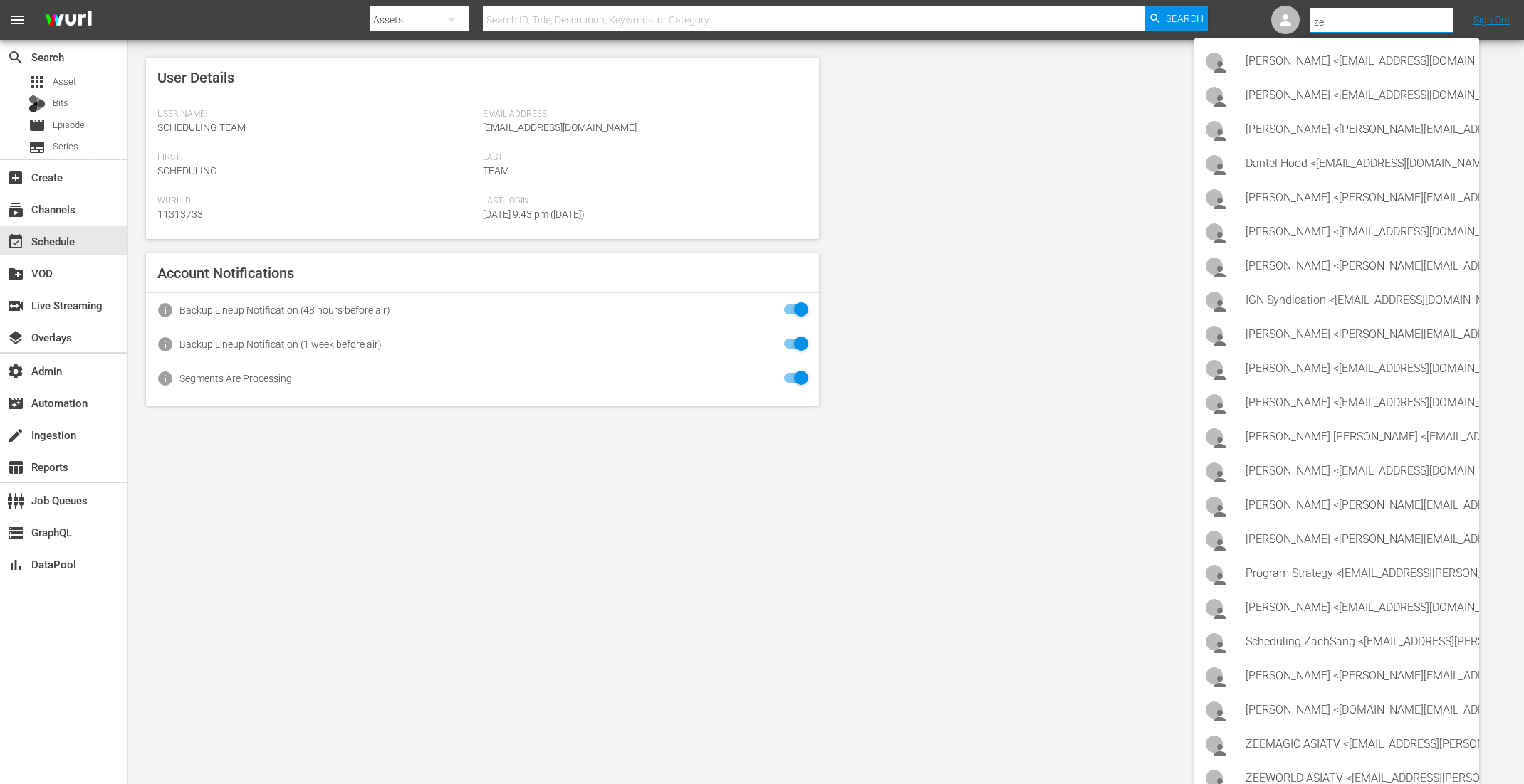
type input "zee"
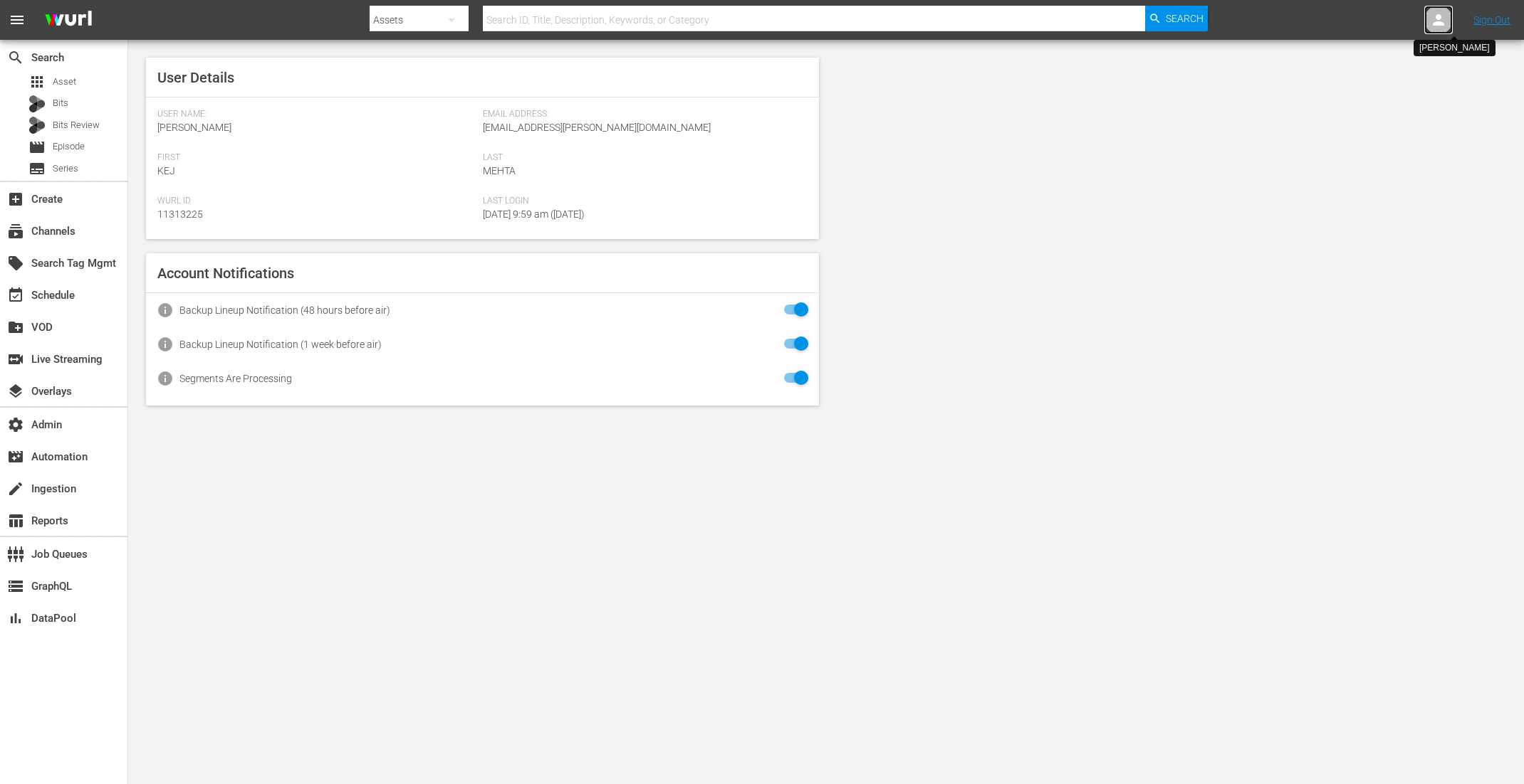
click at [1439, 25] on icon at bounding box center [1439, 20] width 11 height 11
click at [1390, 25] on input "text" at bounding box center [1401, 22] width 182 height 34
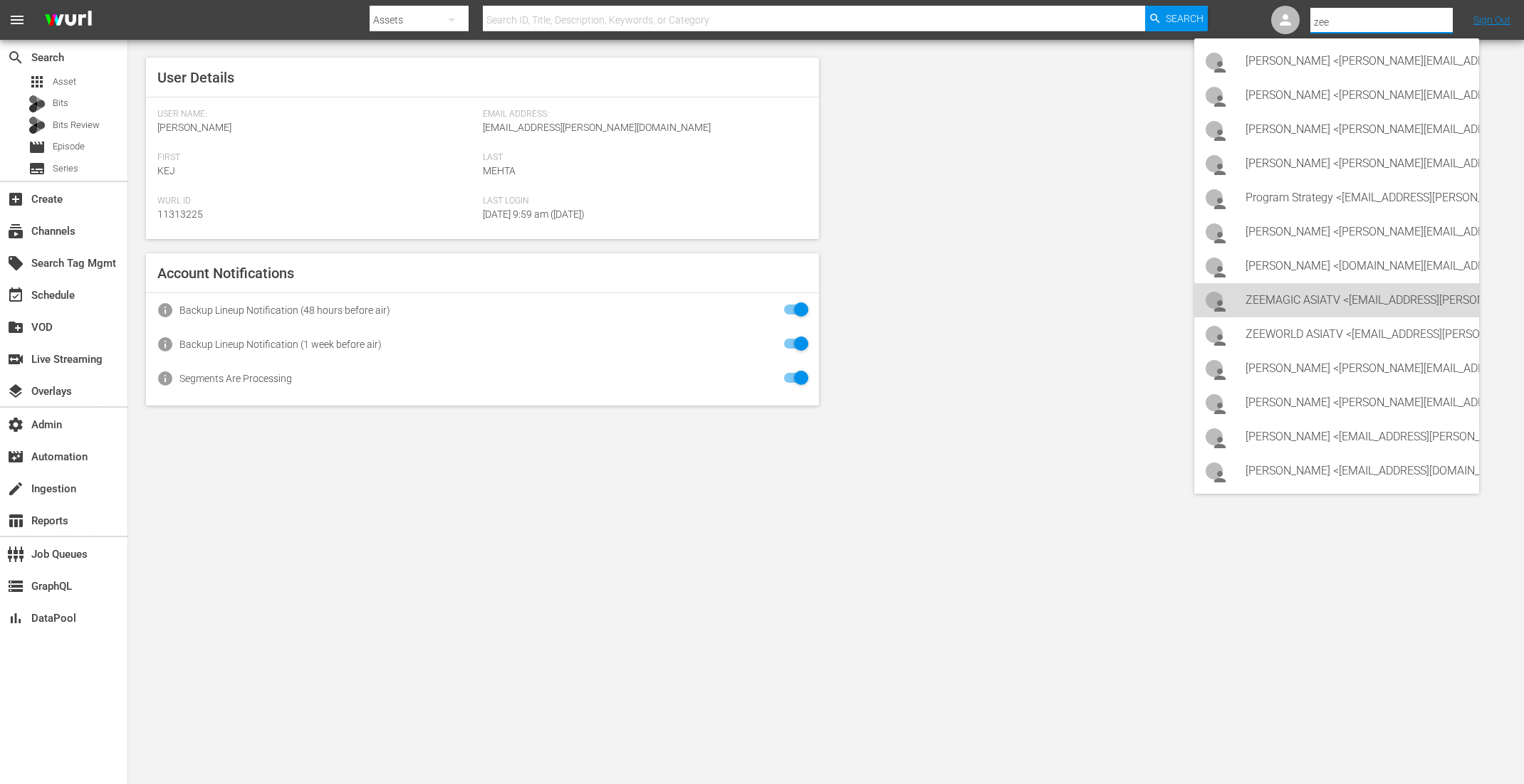
click at [1351, 299] on div "ZEEMAGIC ASIATV <[EMAIL_ADDRESS][PERSON_NAME][DOMAIN_NAME]>" at bounding box center [1356, 300] width 222 height 34
type input "ZEEMAGIC ASIATV (11314442)"
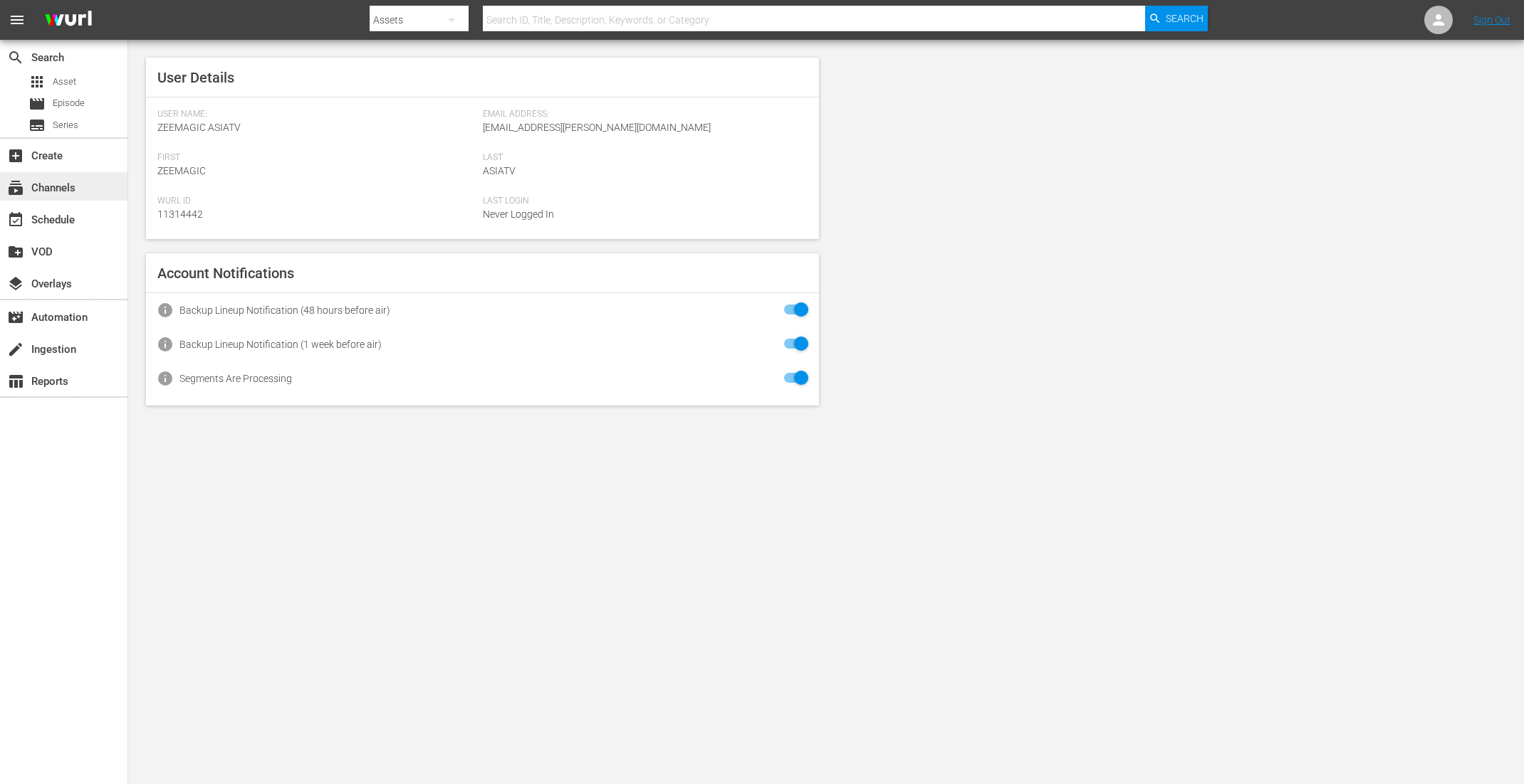
click at [80, 196] on div "subscriptions Channels" at bounding box center [64, 187] width 128 height 29
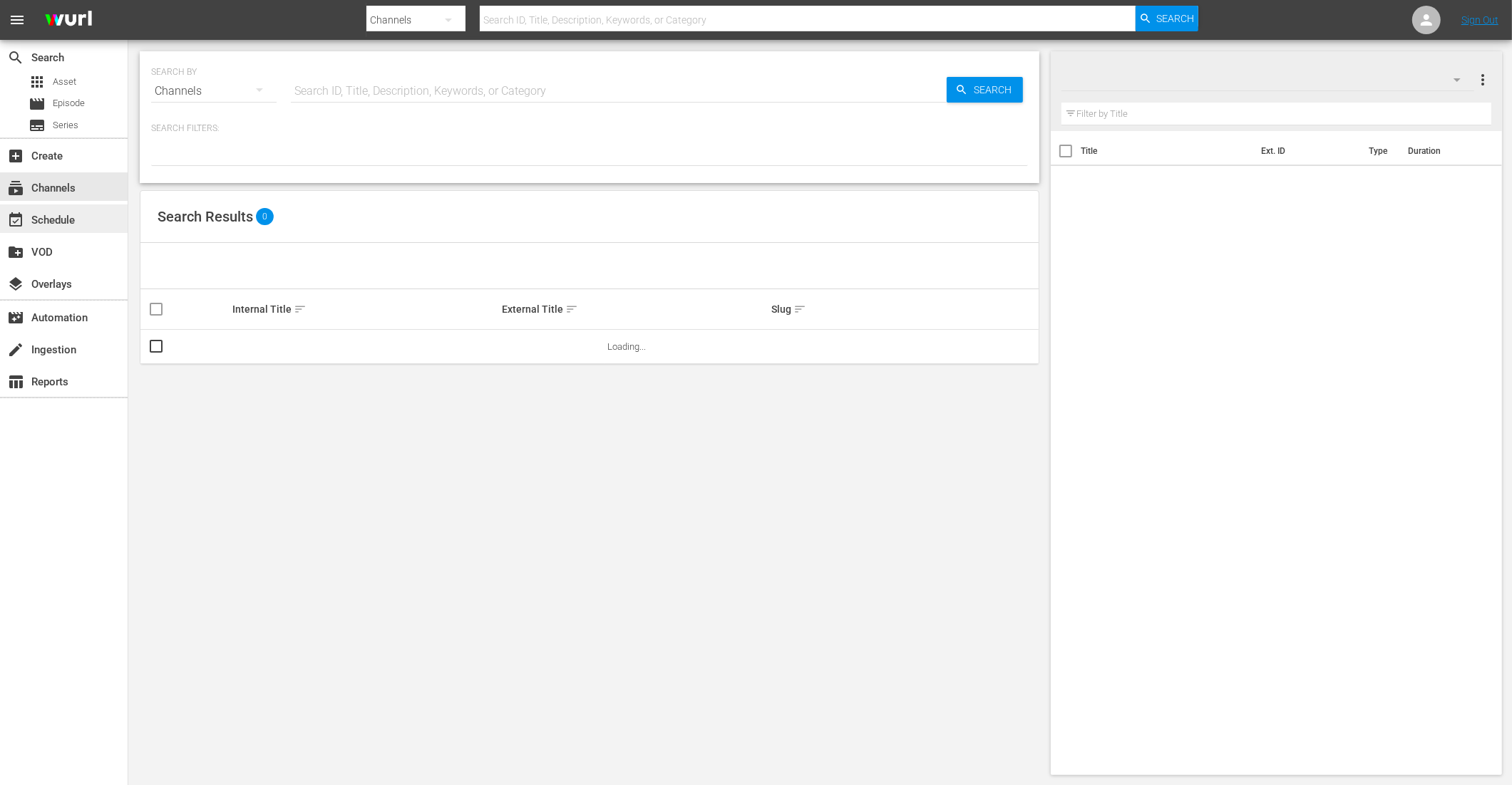
click at [80, 223] on div "event_available Schedule" at bounding box center [64, 219] width 128 height 29
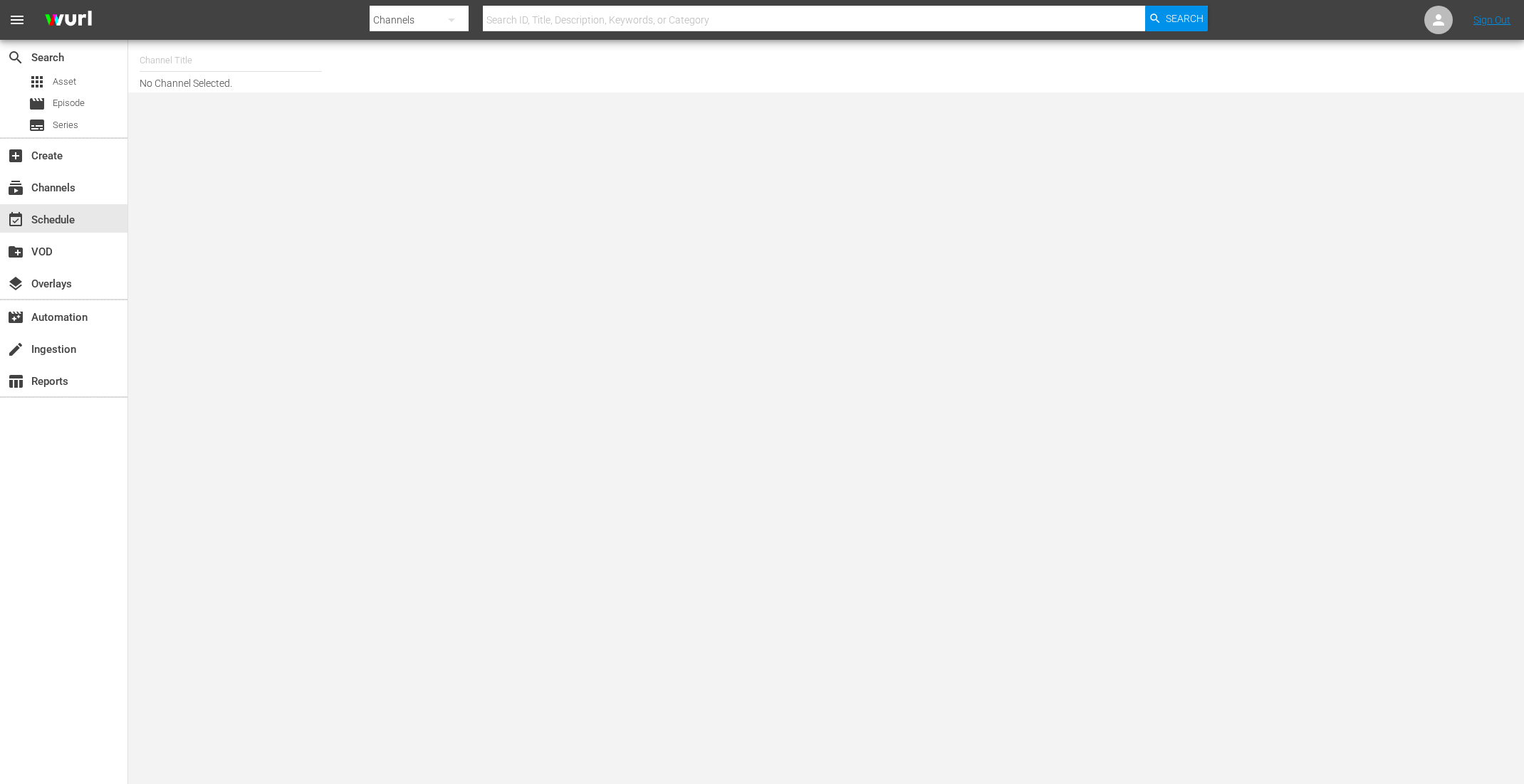
click at [241, 65] on input "text" at bounding box center [231, 60] width 182 height 34
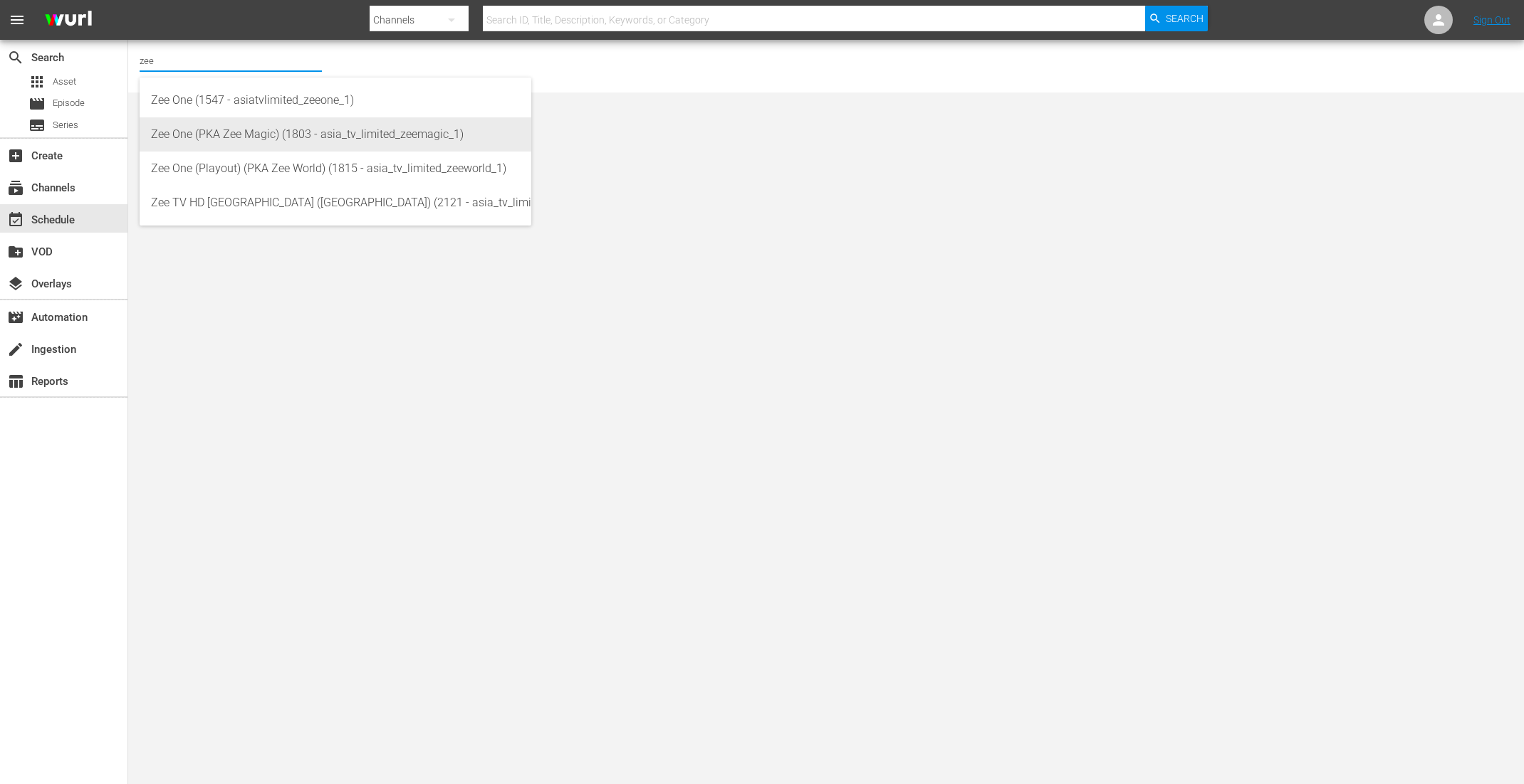
click at [246, 130] on div "Zee One (PKA Zee Magic) (1803 - asia_tv_limited_zeemagic_1)" at bounding box center [335, 134] width 369 height 34
type input "Zee One (PKA Zee Magic) (1803 - asia_tv_limited_zeemagic_1)"
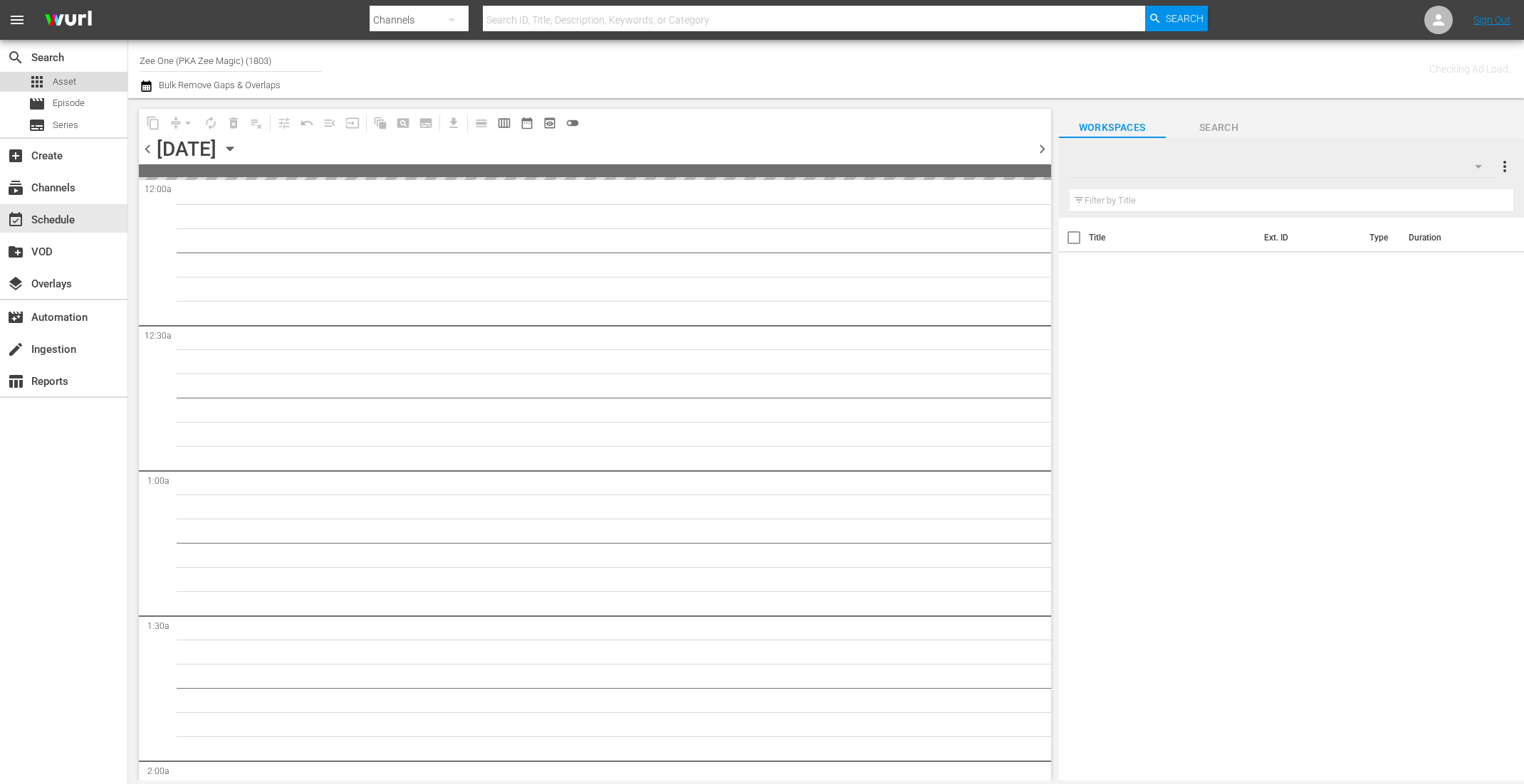
click at [73, 84] on span "Asset" at bounding box center [64, 82] width 23 height 14
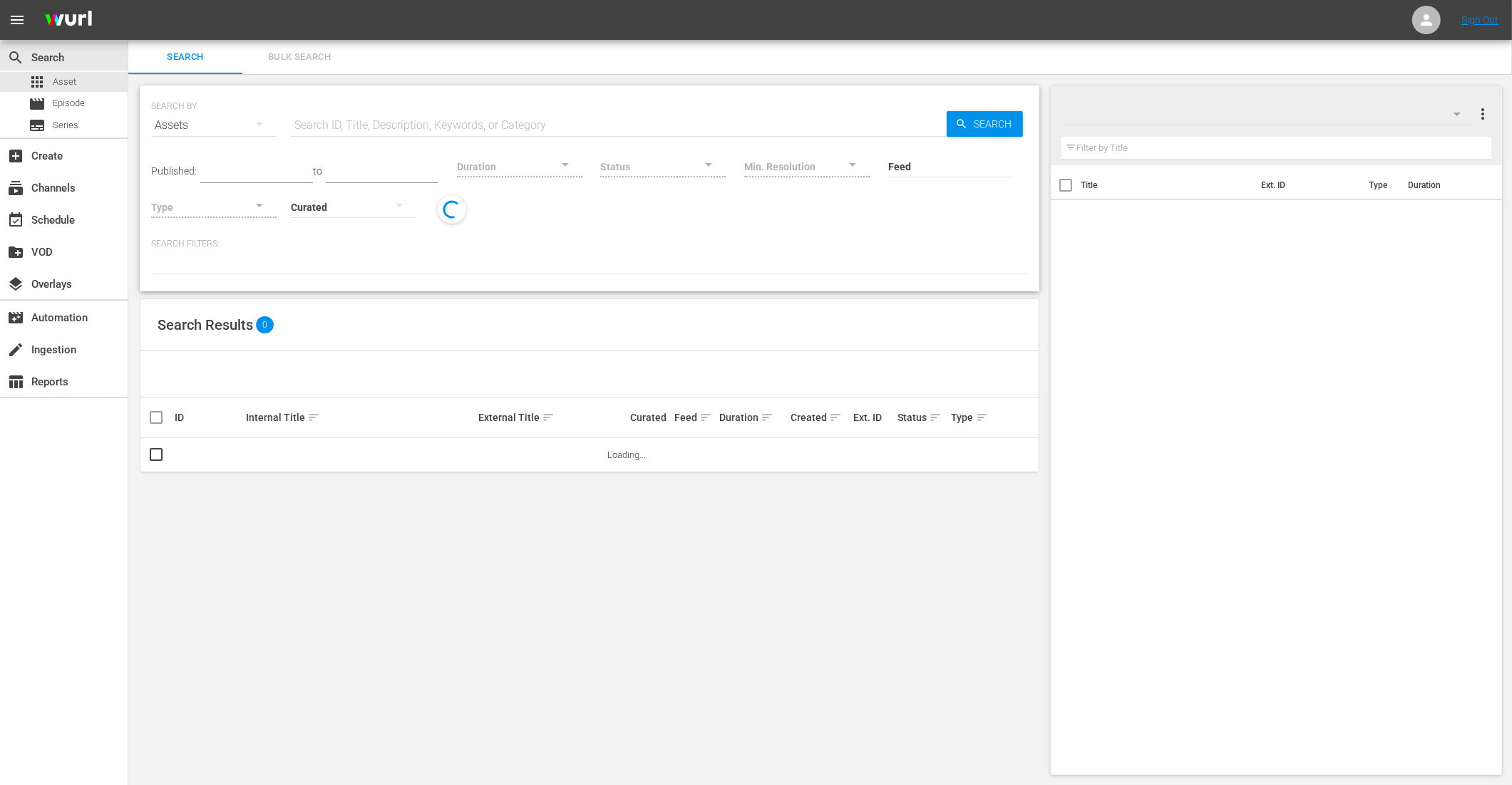
click at [228, 209] on div at bounding box center [213, 207] width 126 height 40
click at [245, 205] on button "button" at bounding box center [259, 205] width 34 height 34
click at [221, 273] on div "Promo" at bounding box center [213, 273] width 126 height 23
click at [346, 128] on input "text" at bounding box center [619, 126] width 656 height 34
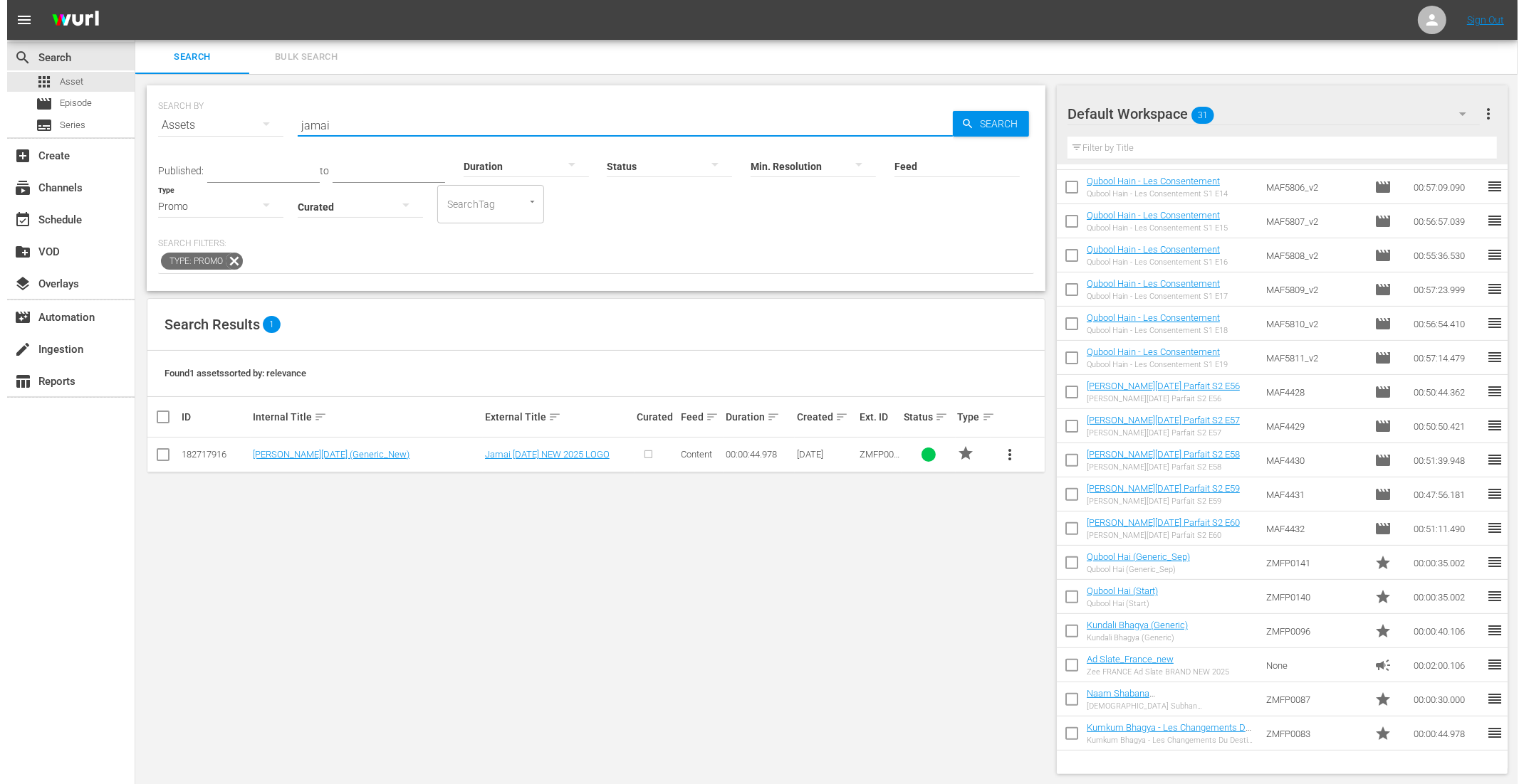
scroll to position [489, 0]
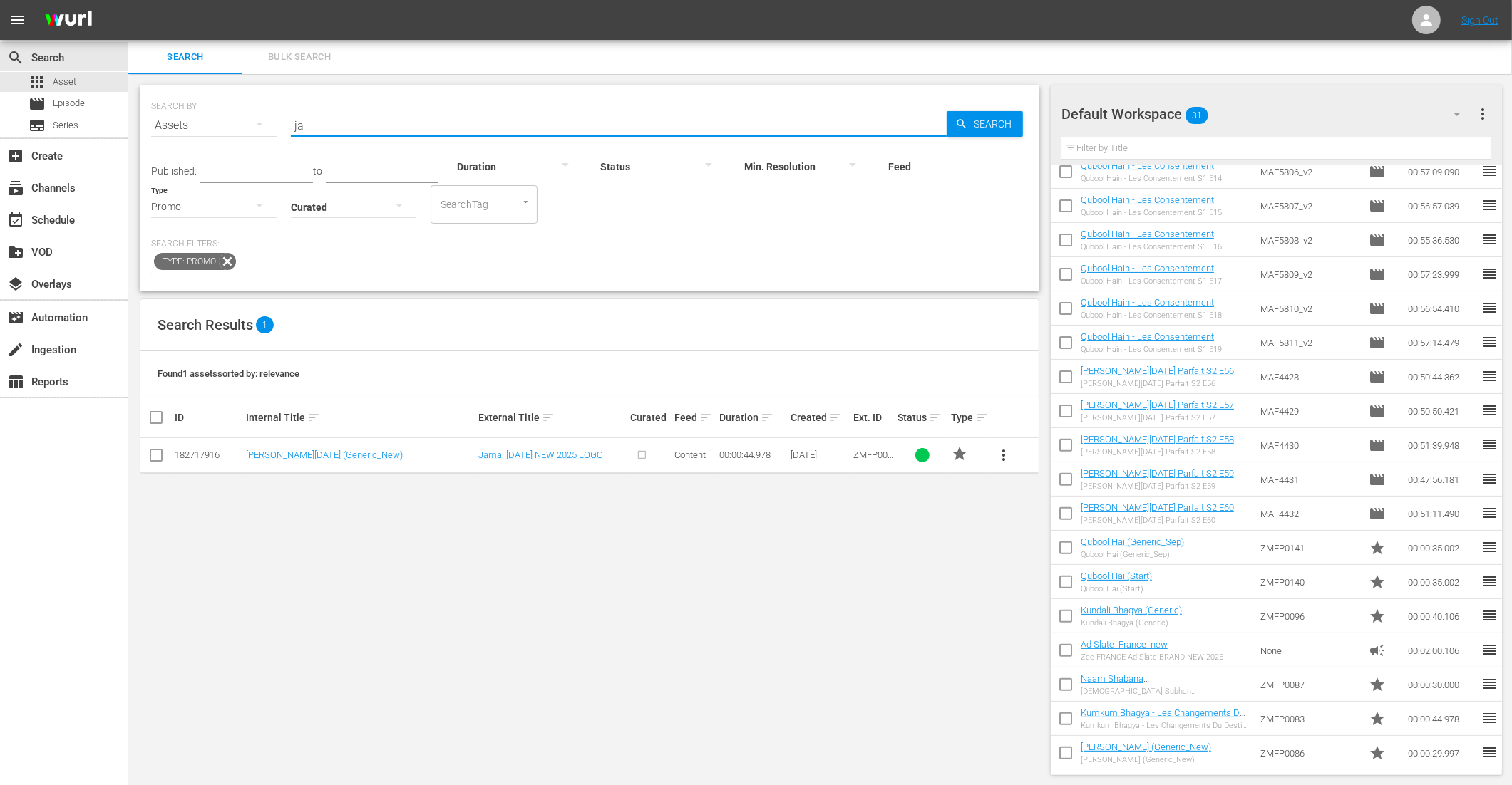
type input "j"
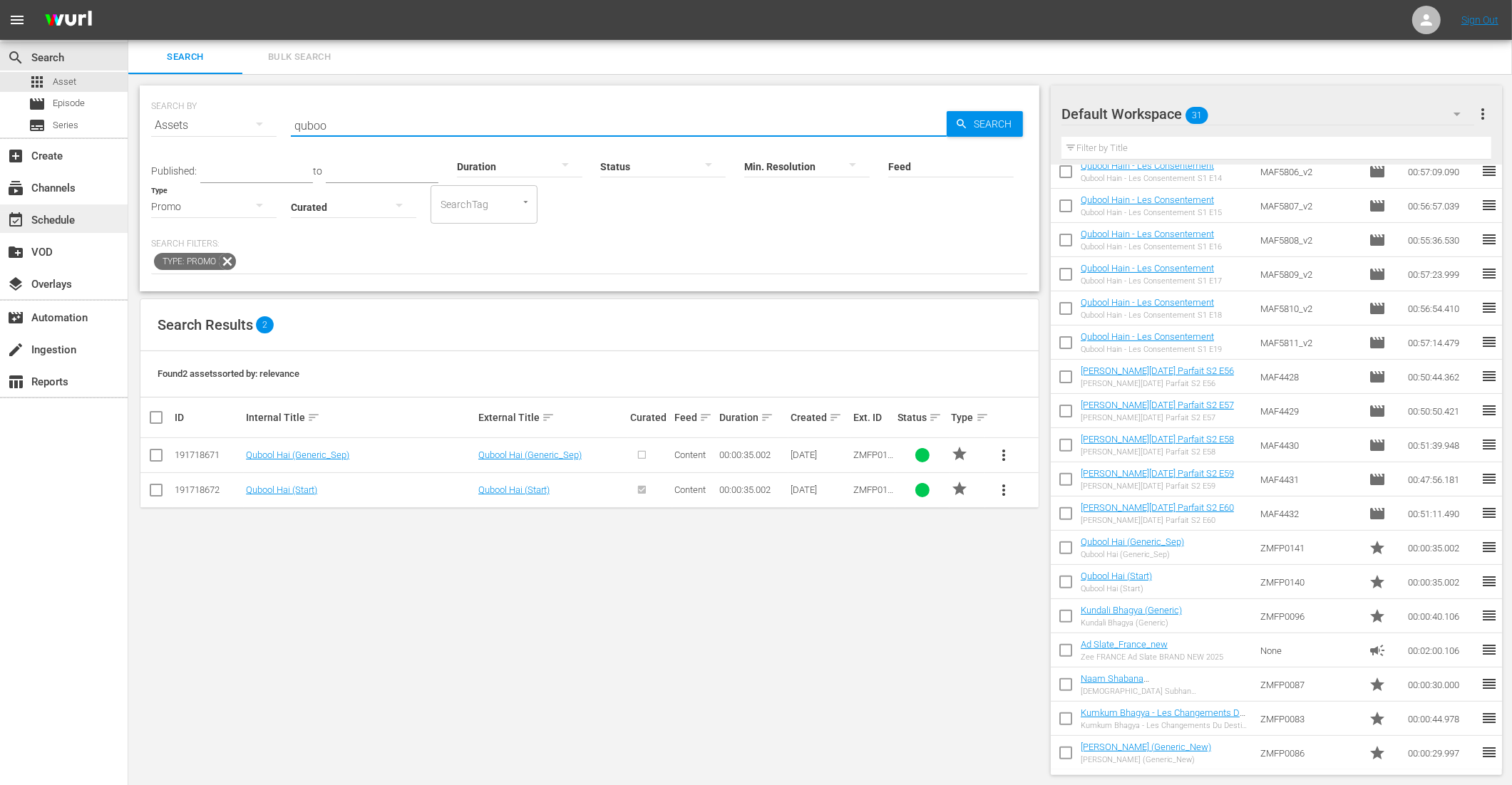
type input "quboo"
click at [70, 218] on div "event_available Schedule" at bounding box center [40, 218] width 80 height 13
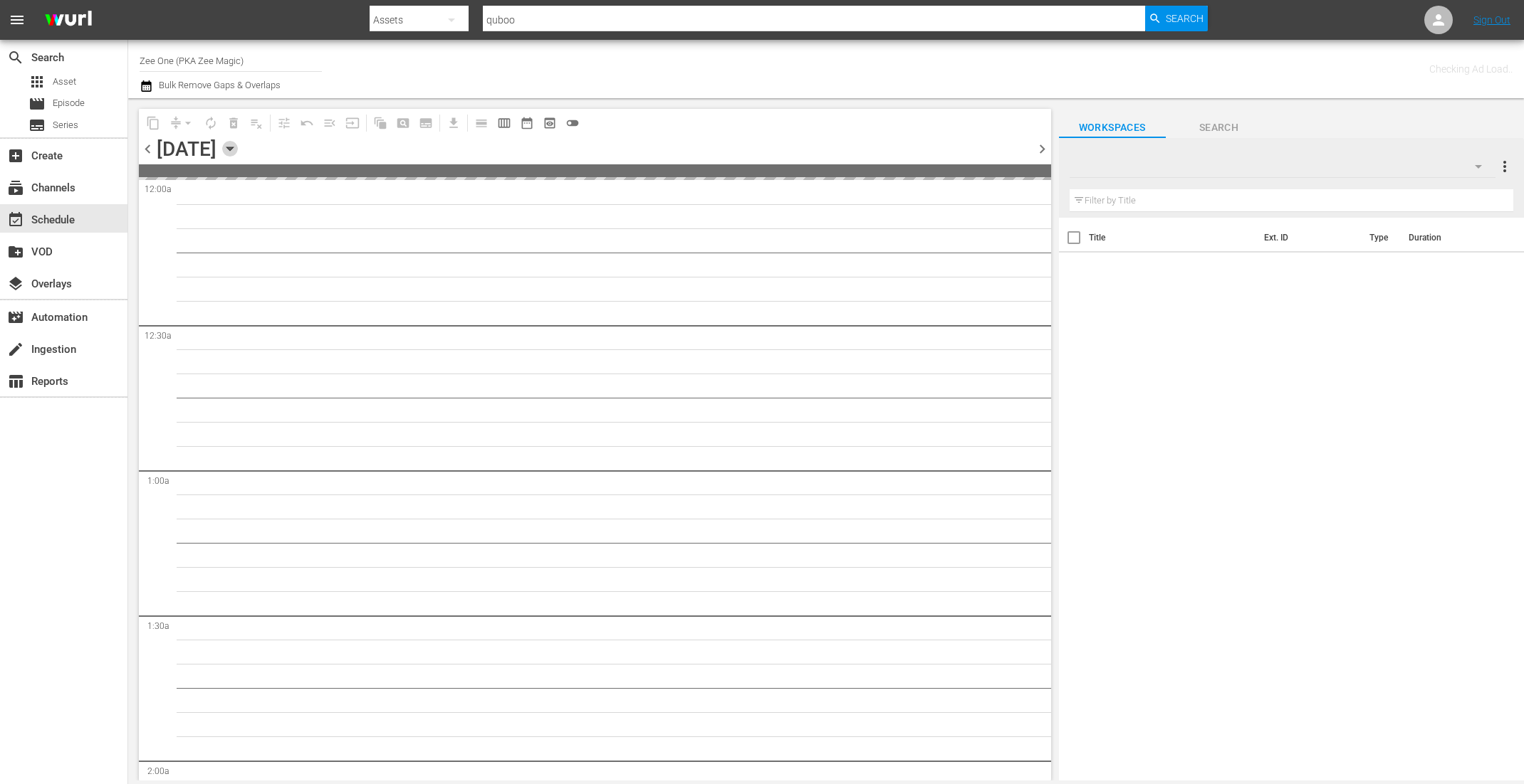
click at [238, 151] on icon "button" at bounding box center [230, 149] width 16 height 16
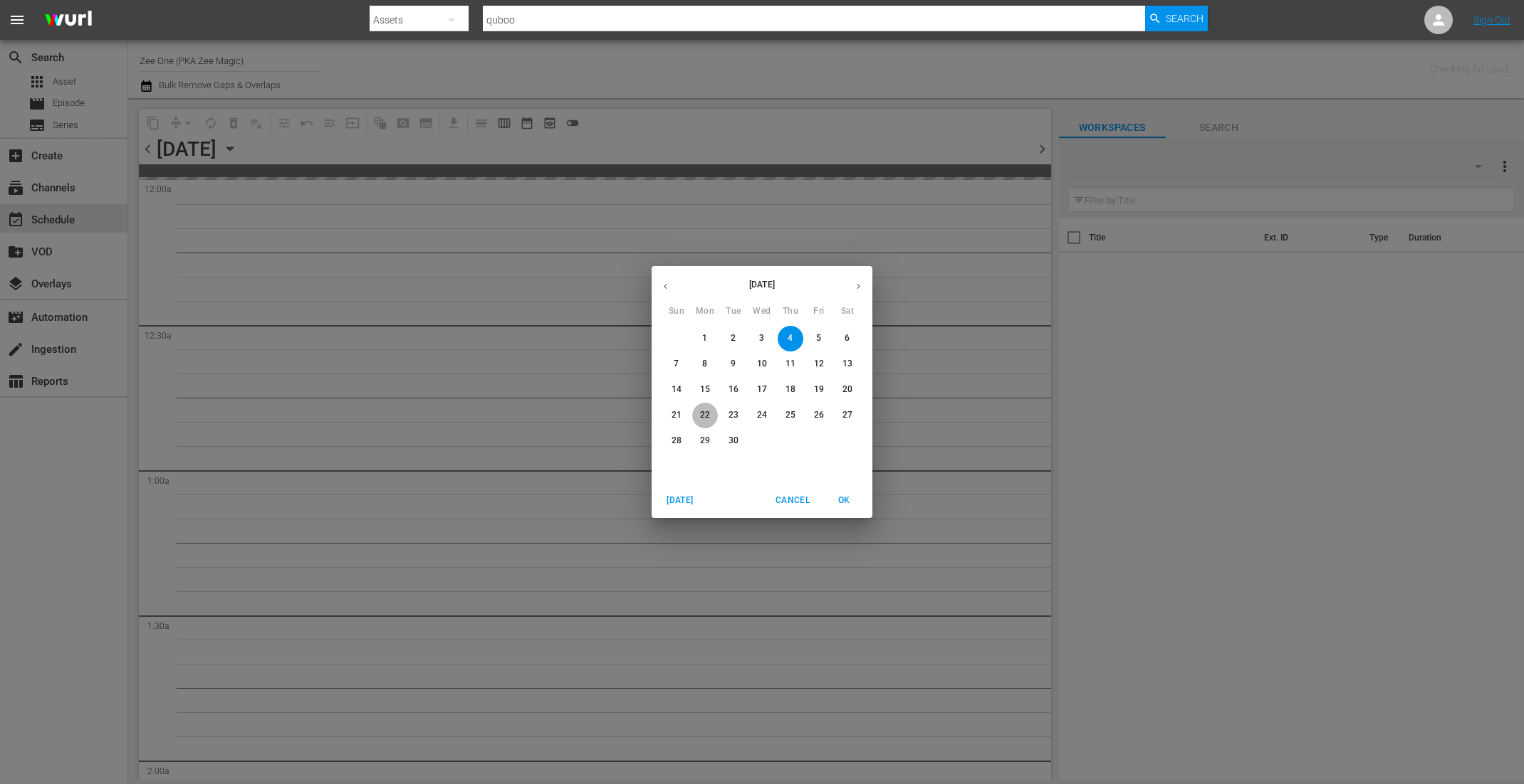
click at [700, 414] on p "22" at bounding box center [704, 415] width 10 height 12
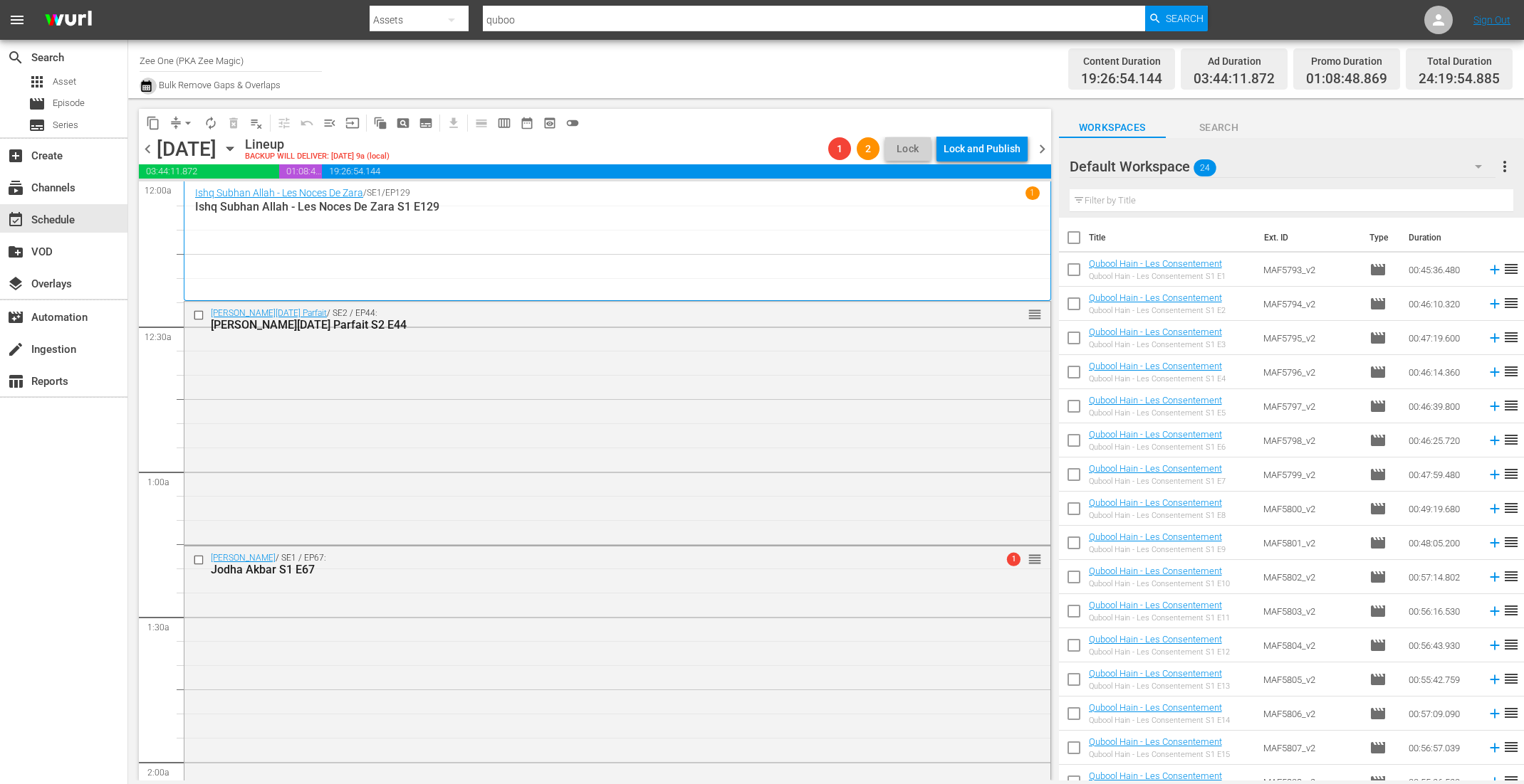
click at [147, 79] on icon "button" at bounding box center [146, 85] width 14 height 17
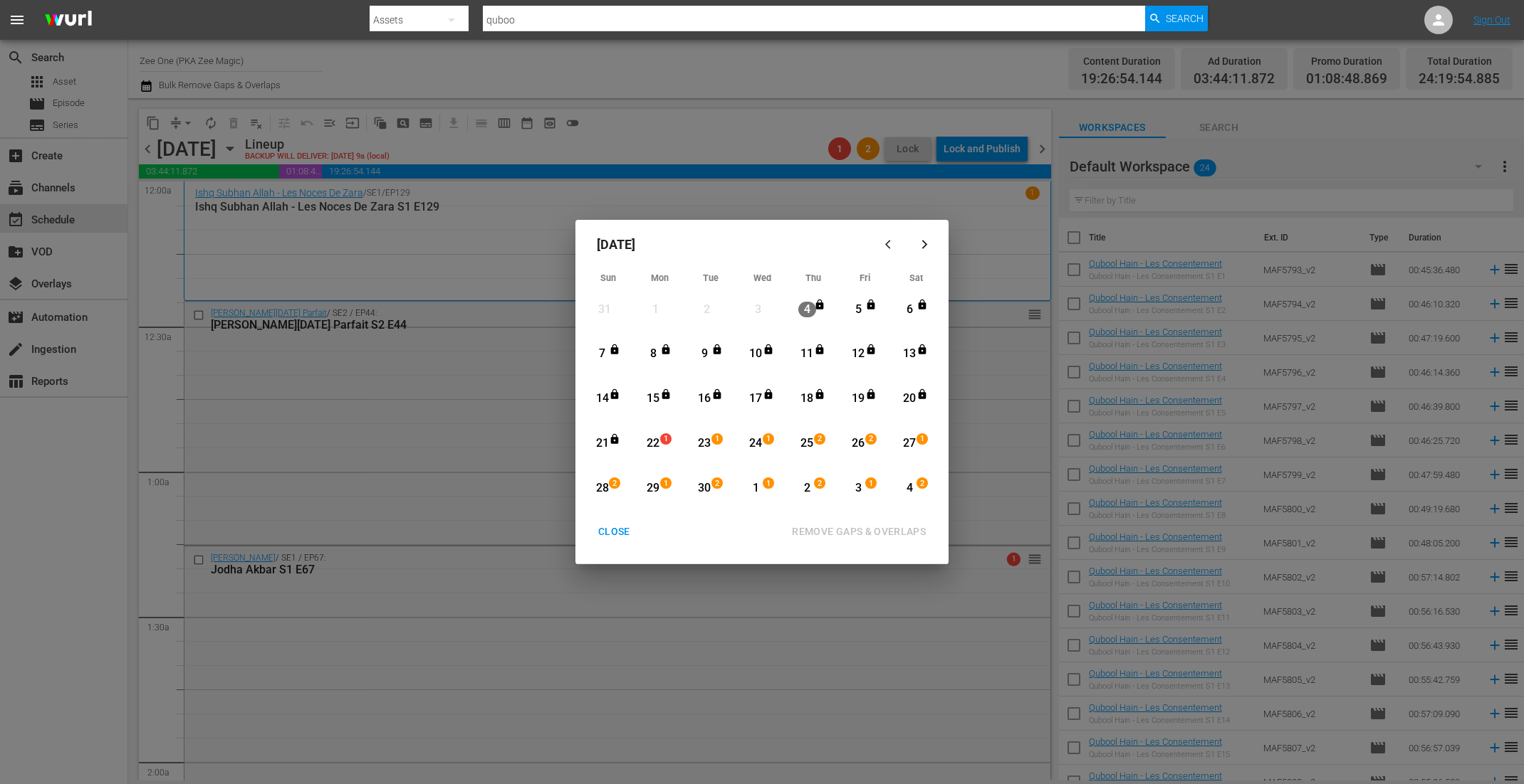
click at [653, 438] on div "22" at bounding box center [653, 444] width 18 height 17
click at [904, 489] on div "4" at bounding box center [910, 489] width 18 height 17
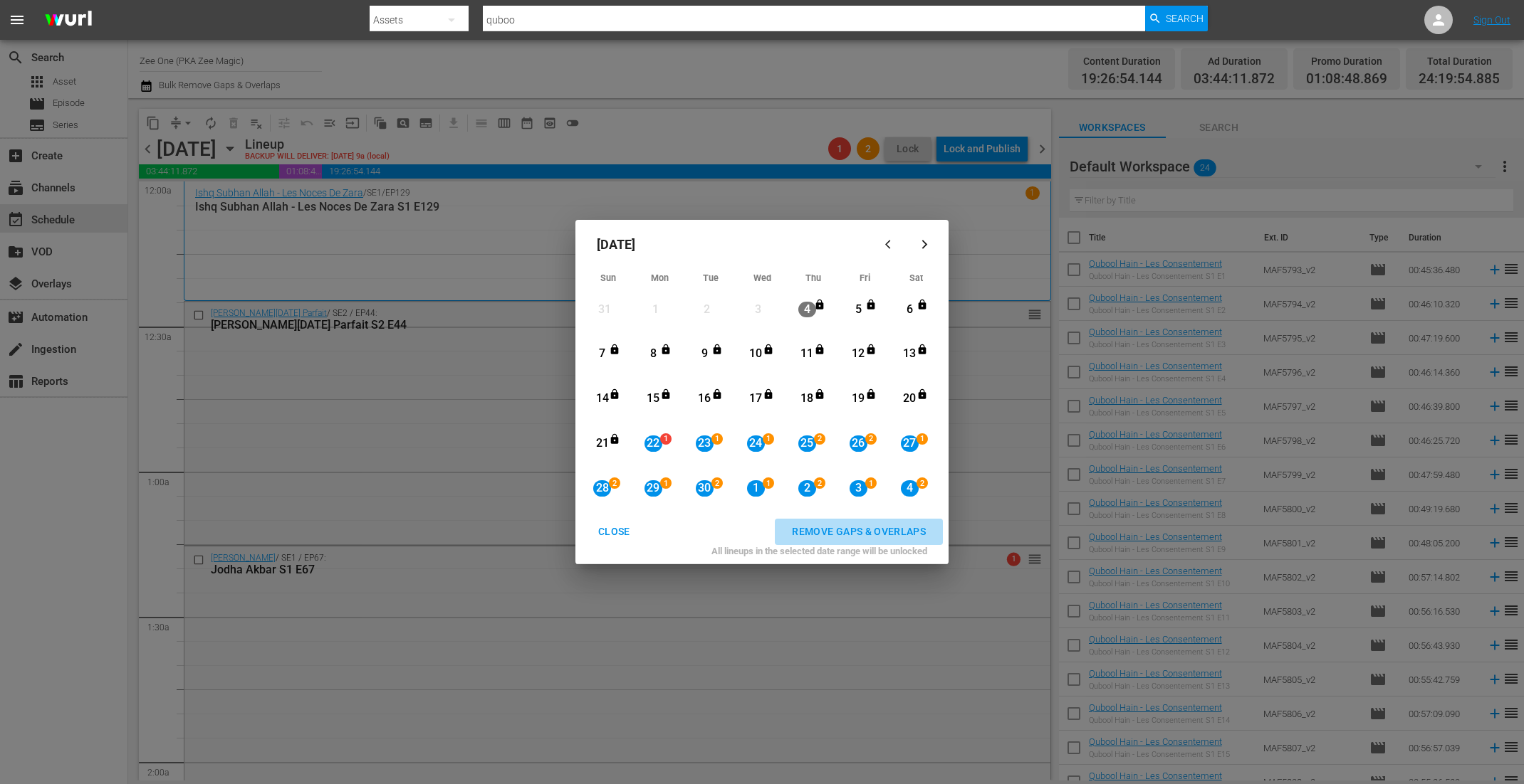
click at [883, 533] on div "REMOVE GAPS & OVERLAPS" at bounding box center [859, 532] width 157 height 18
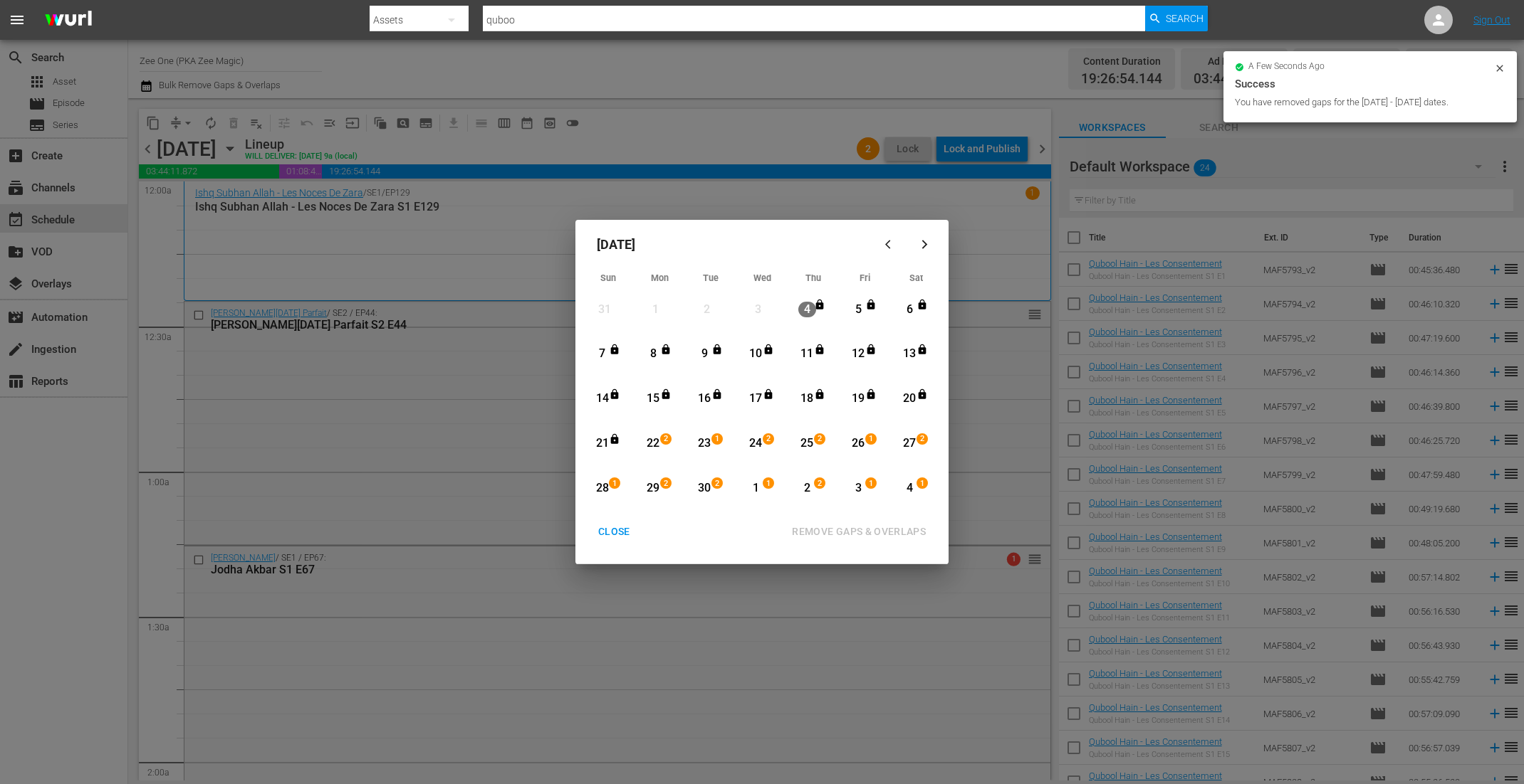
click at [613, 532] on div "CLOSE" at bounding box center [614, 532] width 55 height 18
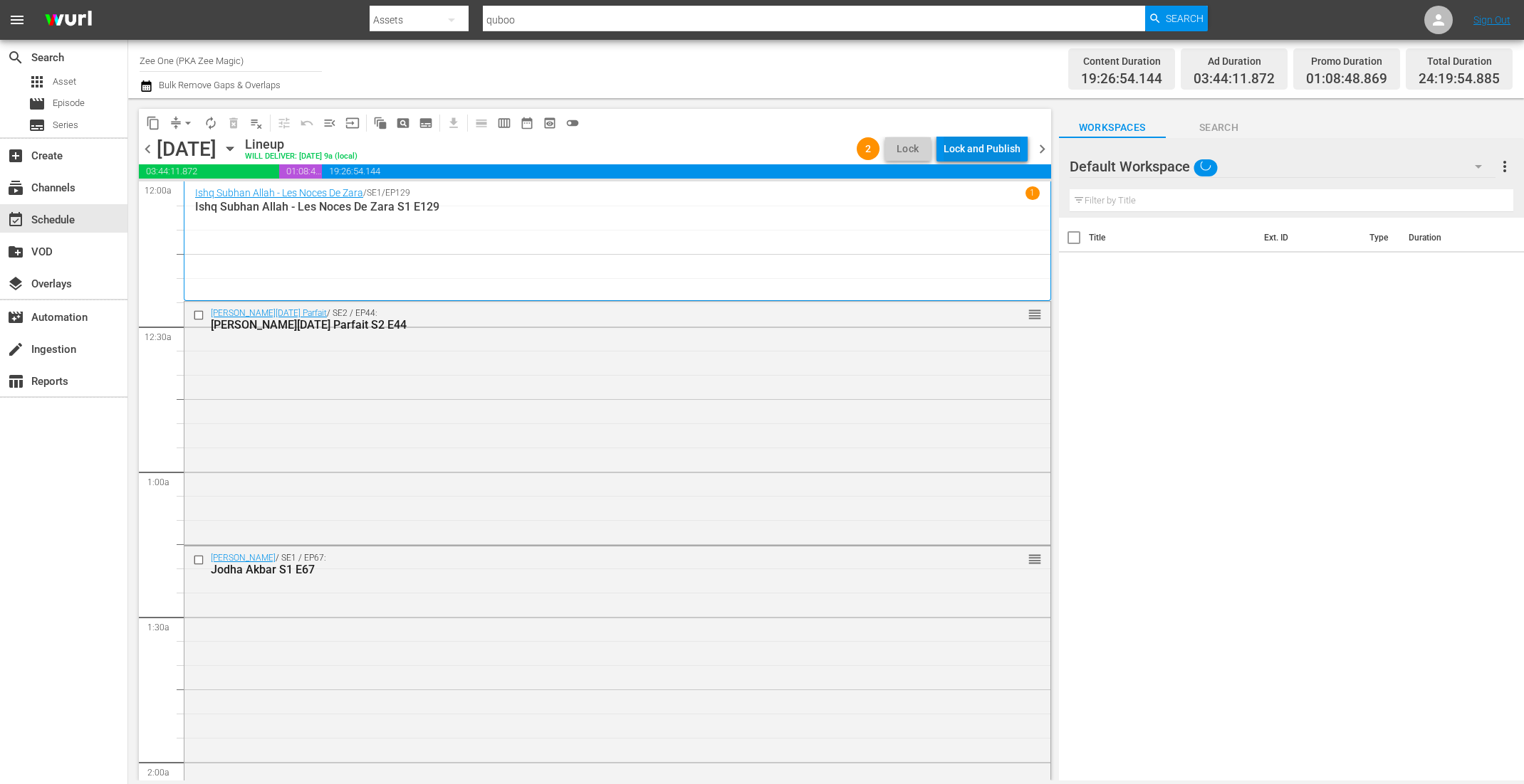
click at [978, 149] on div "Lock and Publish" at bounding box center [982, 148] width 77 height 26
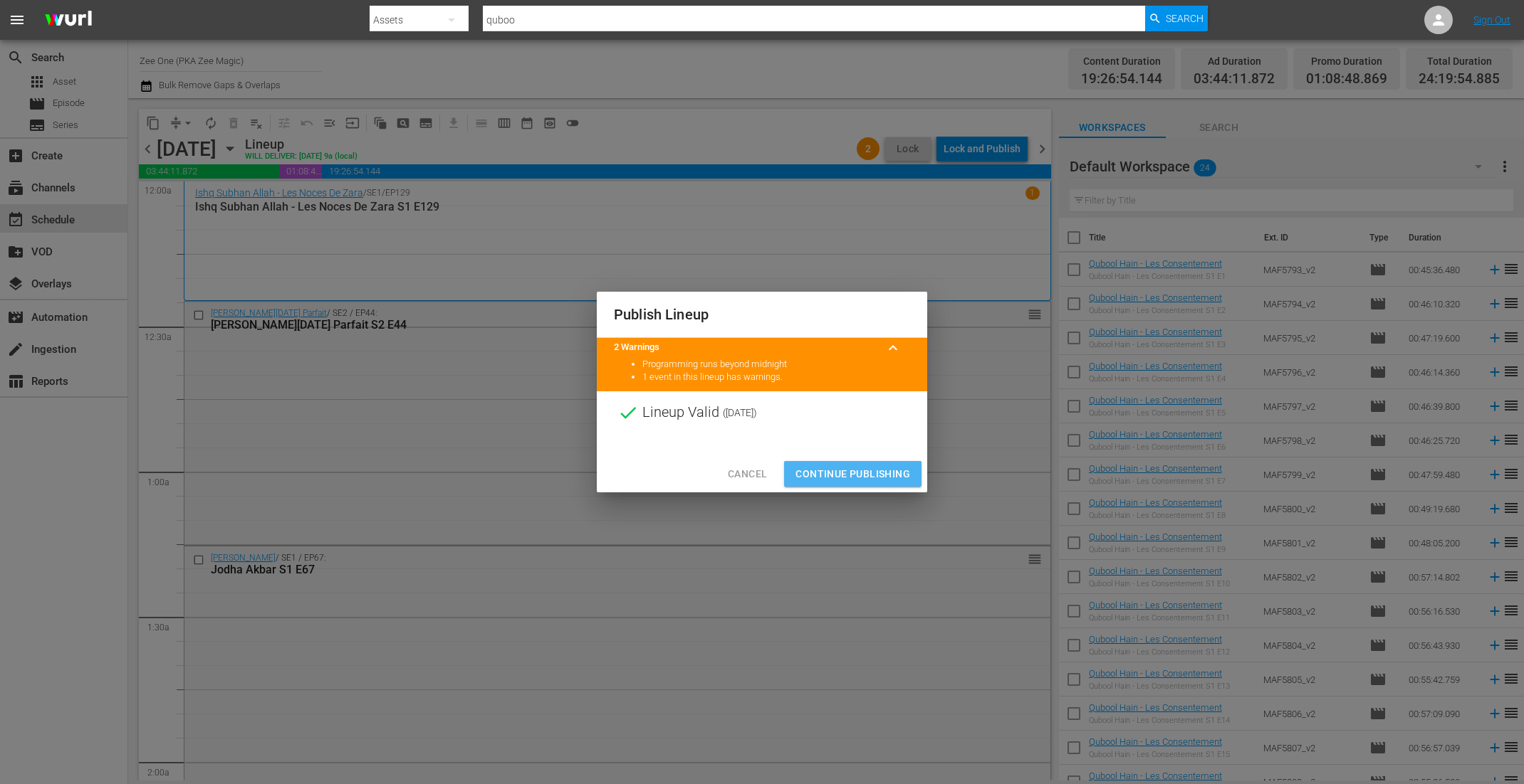
click at [855, 476] on span "Continue Publishing" at bounding box center [853, 474] width 115 height 18
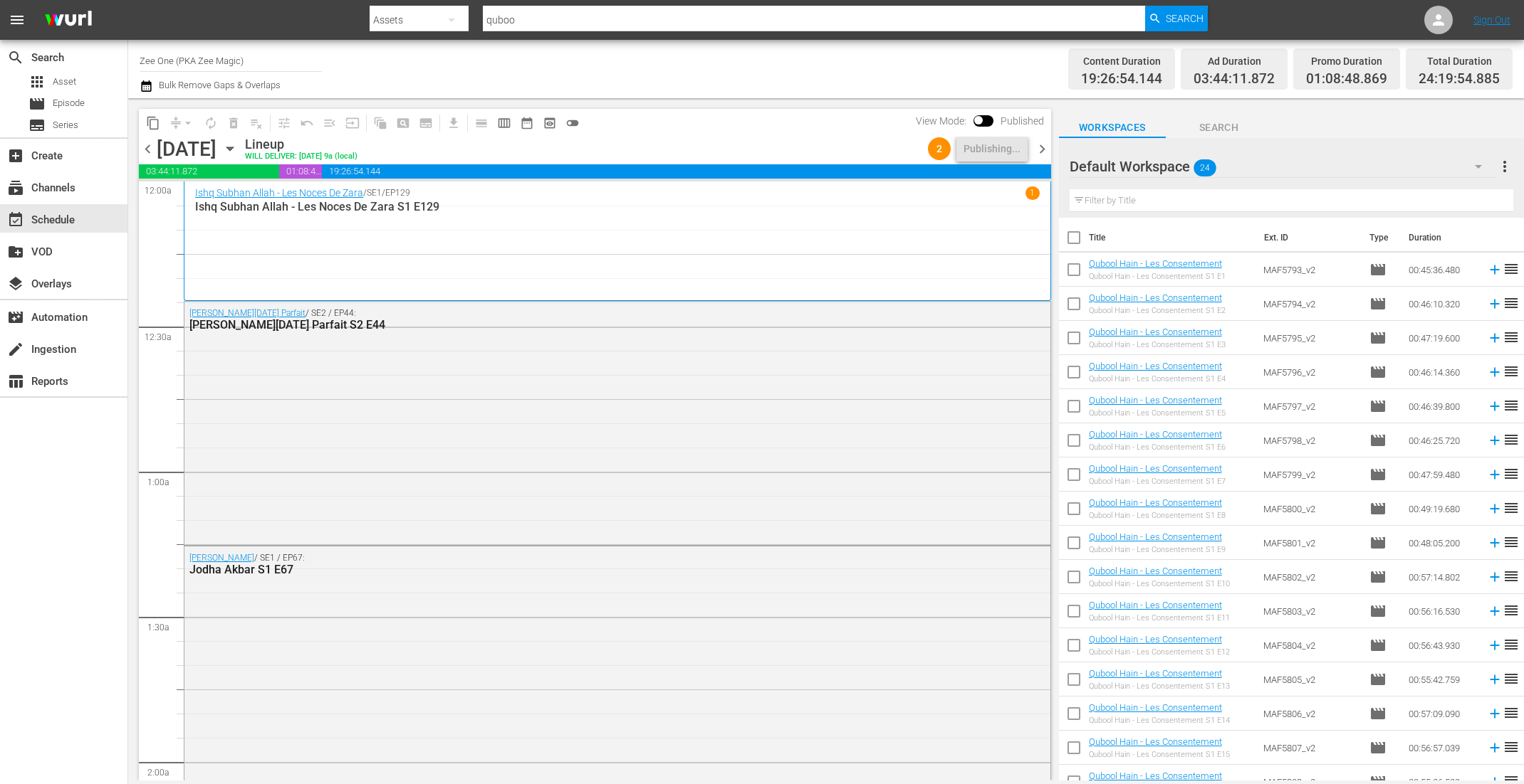
click at [1043, 144] on span "chevron_right" at bounding box center [1042, 149] width 18 height 18
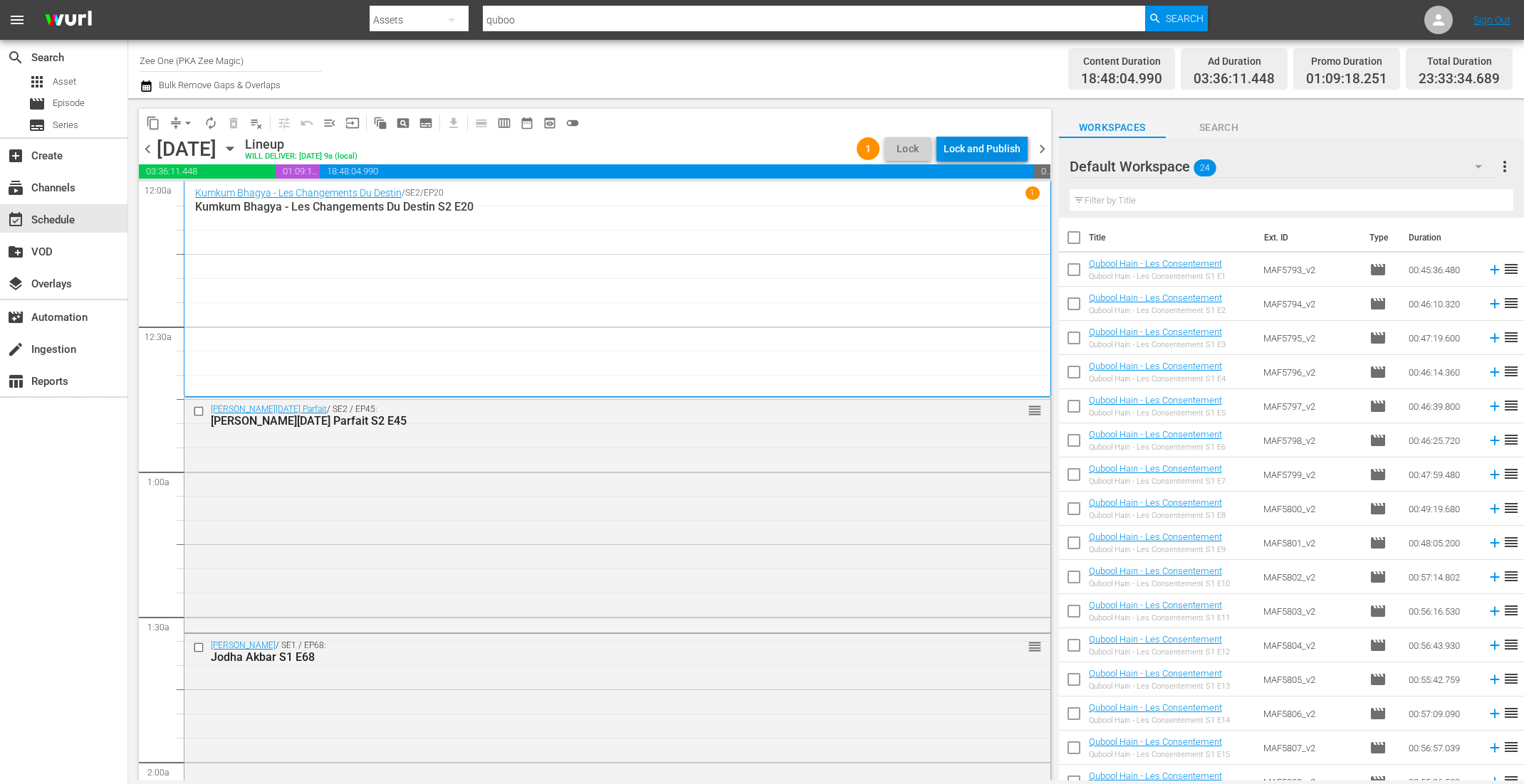
click at [1007, 144] on div "Lock and Publish" at bounding box center [982, 148] width 77 height 26
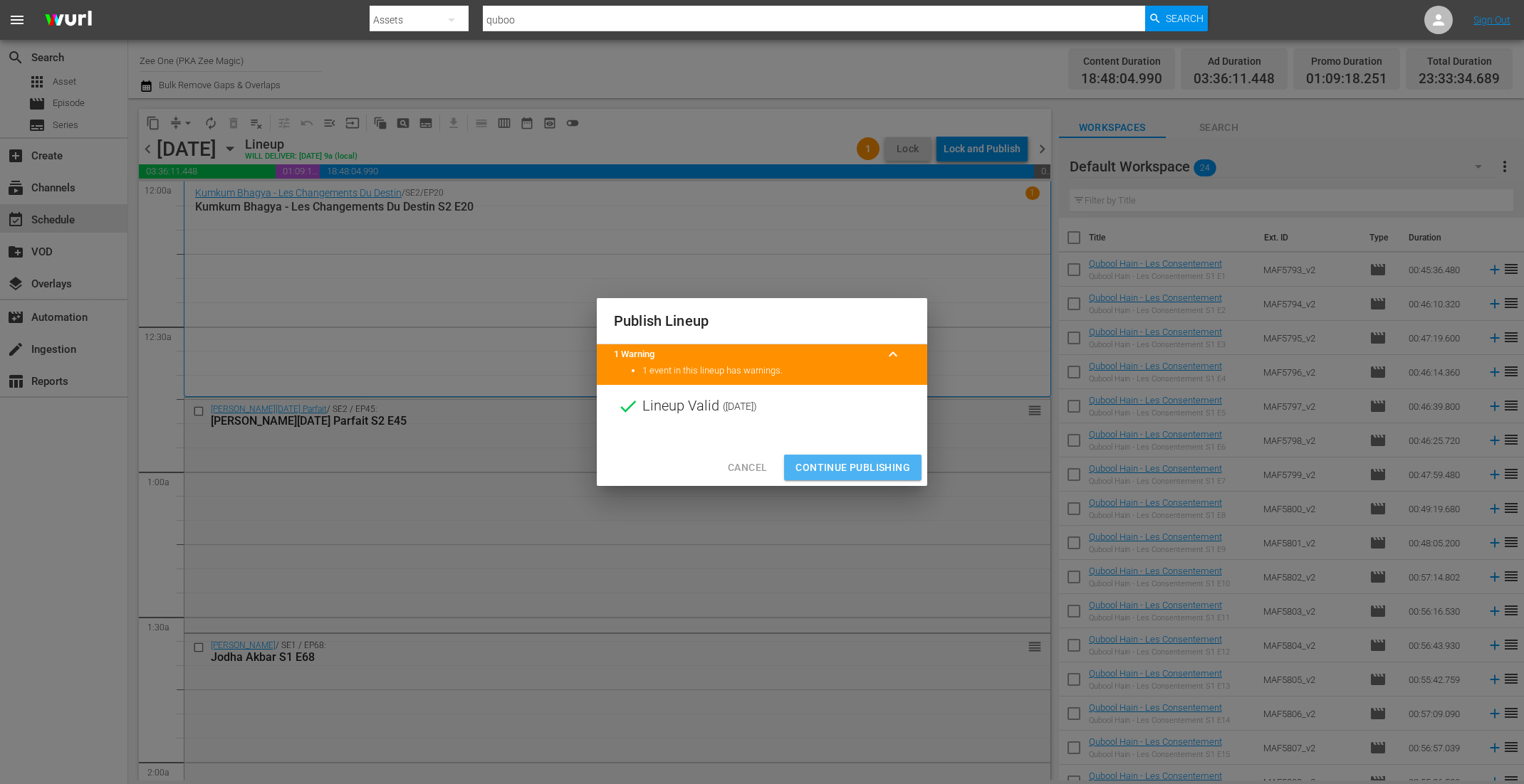
click at [820, 457] on button "Continue Publishing" at bounding box center [852, 468] width 137 height 26
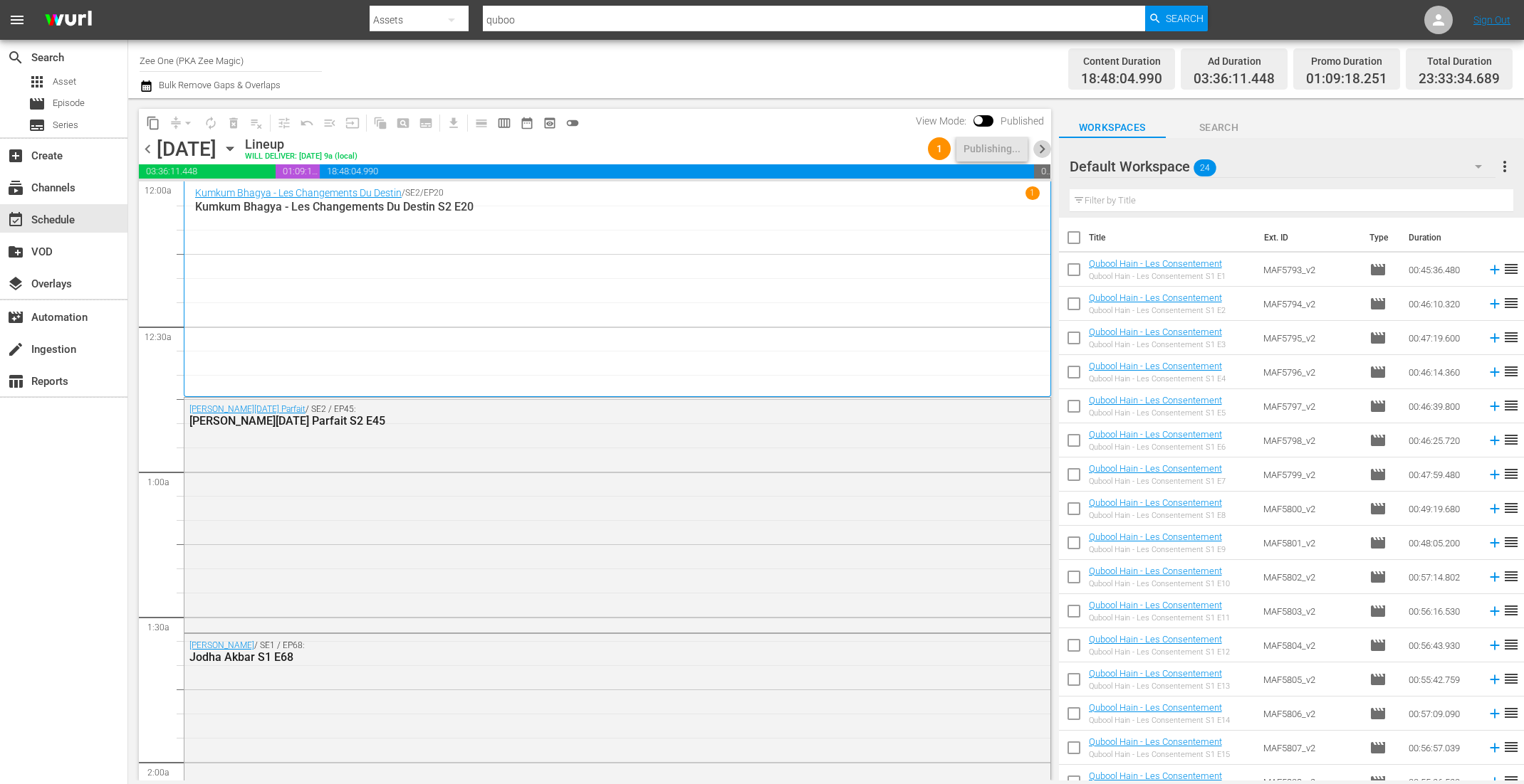
click at [1041, 148] on span "chevron_right" at bounding box center [1042, 149] width 18 height 18
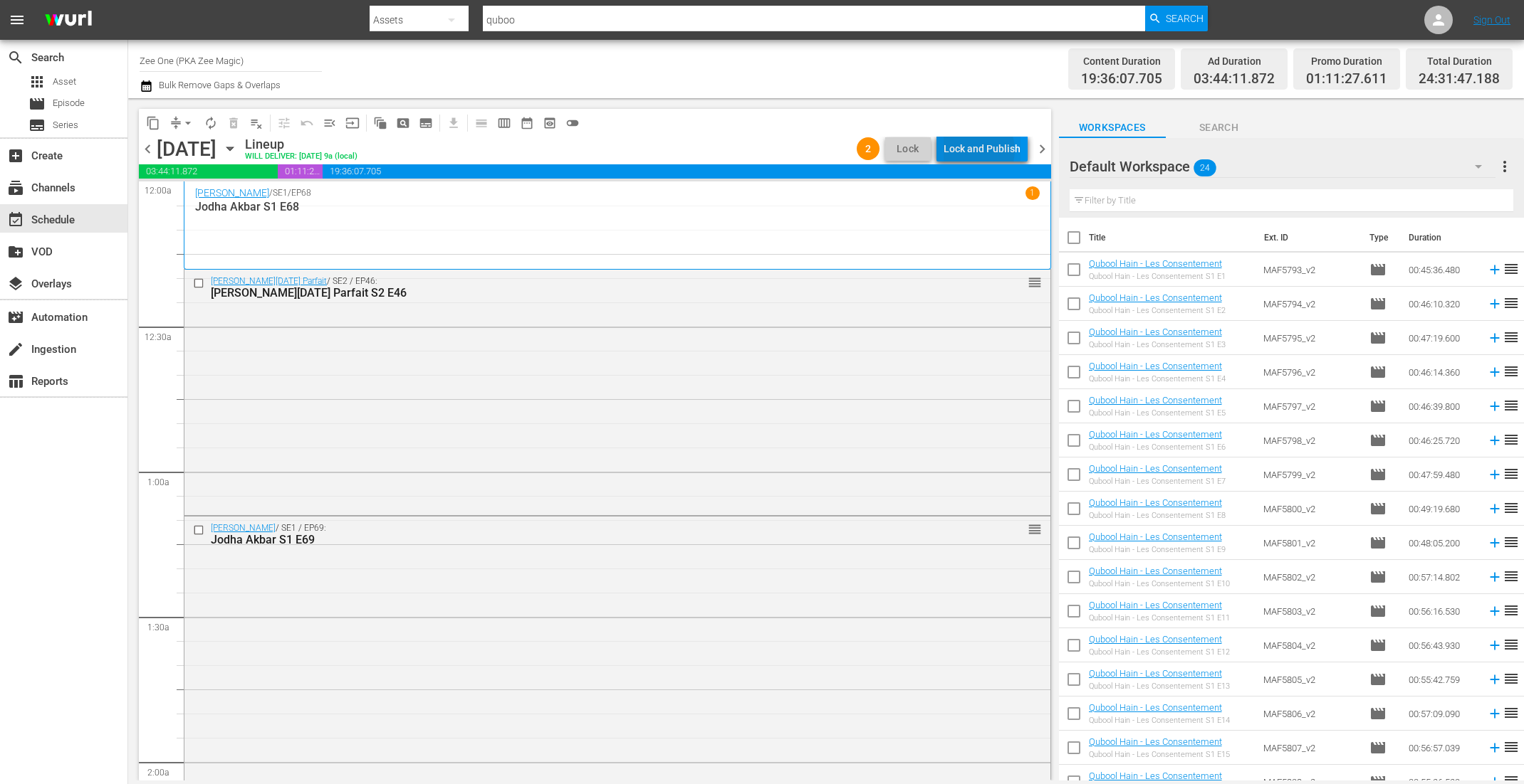
click at [977, 150] on div "Lock and Publish" at bounding box center [982, 148] width 77 height 26
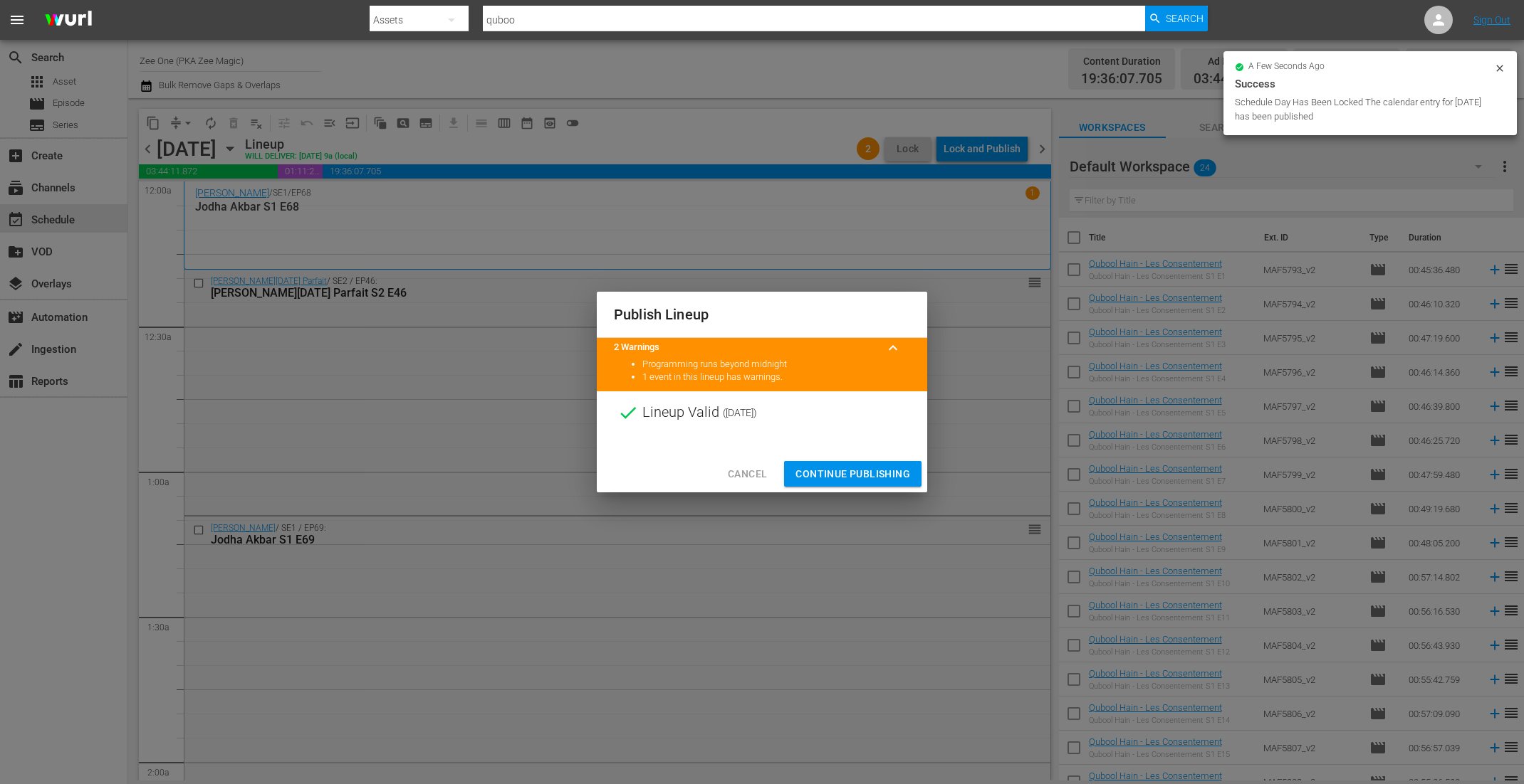
click at [838, 463] on button "Continue Publishing" at bounding box center [852, 474] width 137 height 26
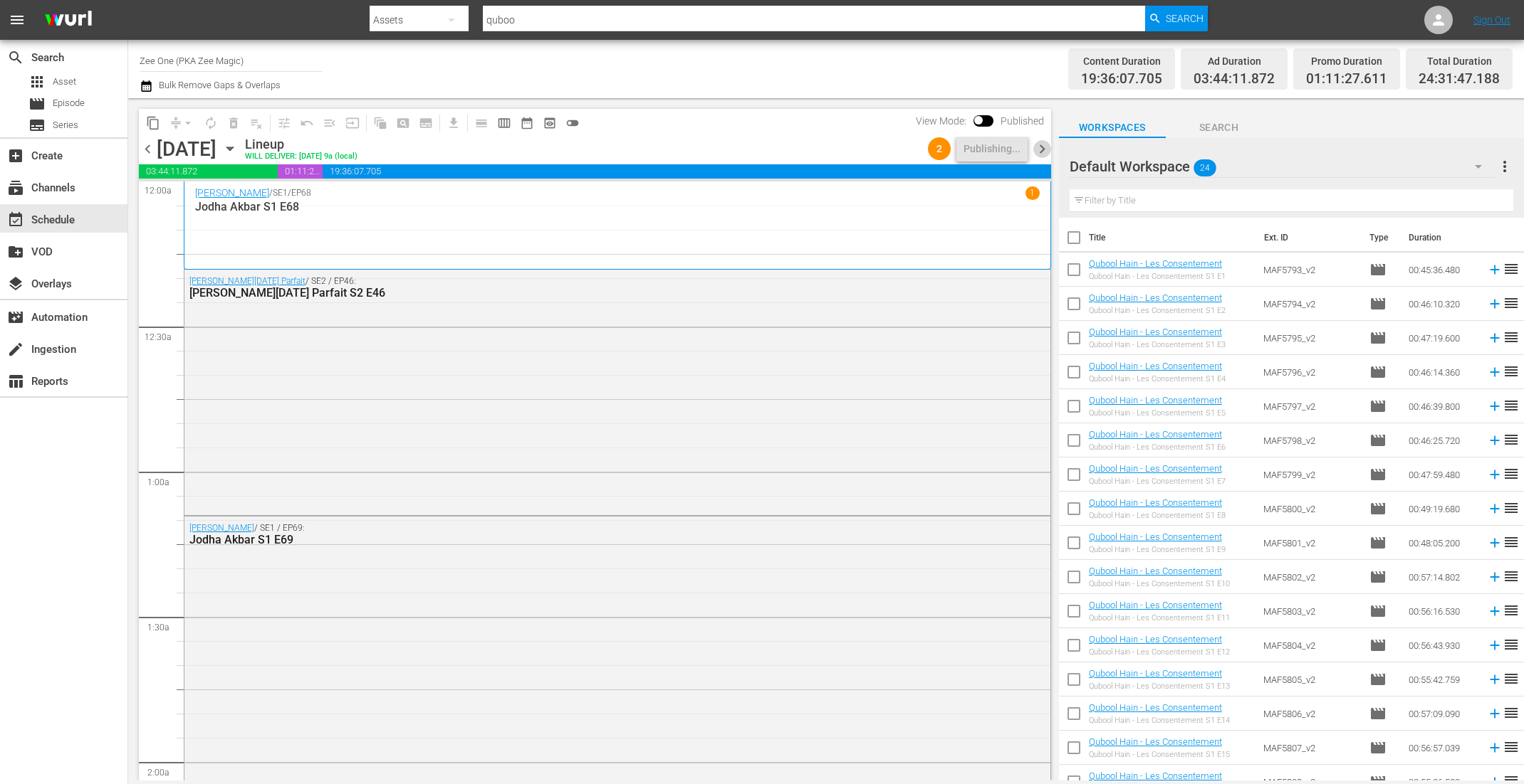
click at [1041, 152] on span "chevron_right" at bounding box center [1042, 149] width 18 height 18
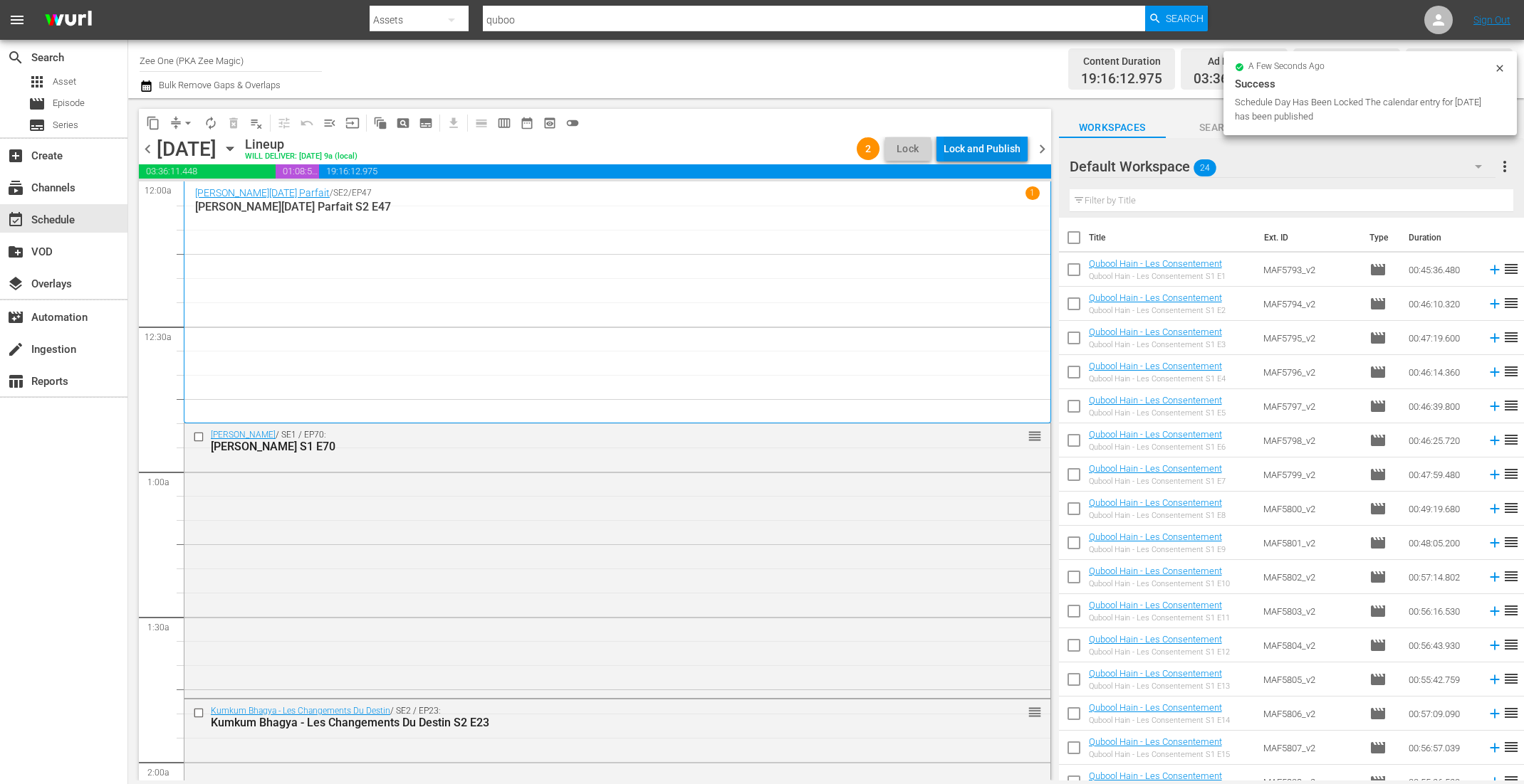
click at [997, 141] on div "Lock and Publish" at bounding box center [982, 148] width 77 height 26
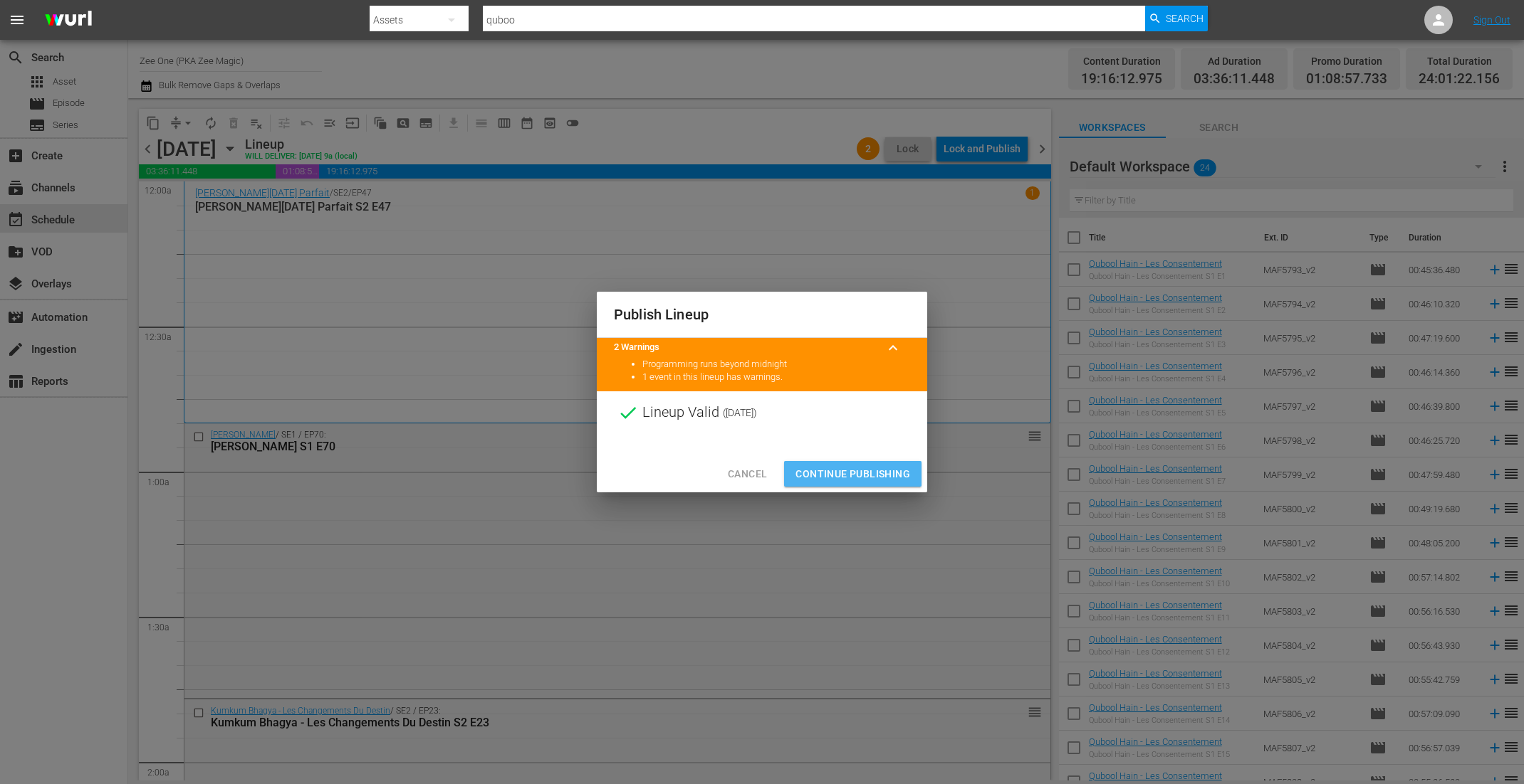
click at [853, 475] on span "Continue Publishing" at bounding box center [853, 474] width 115 height 18
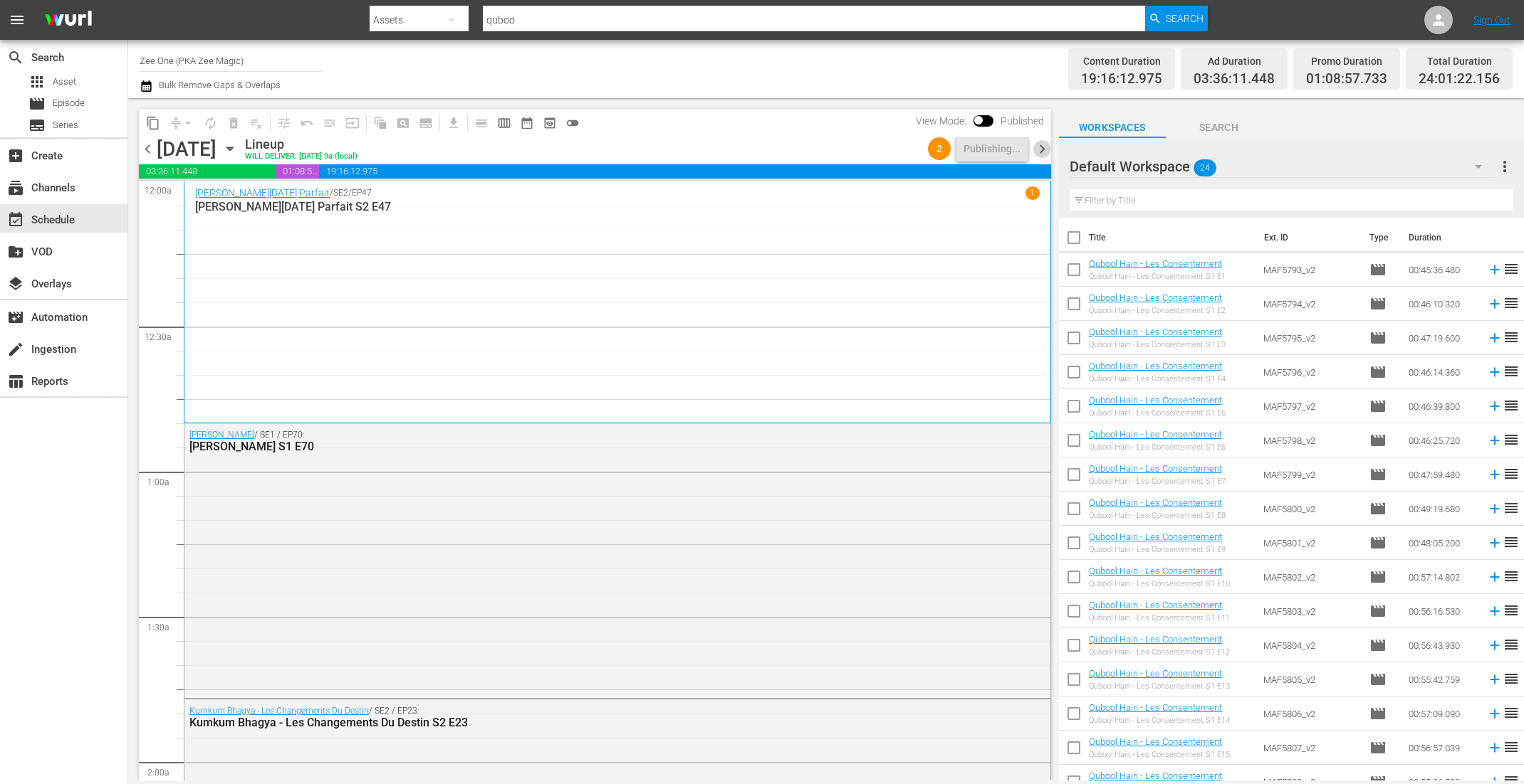
click at [1043, 153] on span "chevron_right" at bounding box center [1042, 149] width 18 height 18
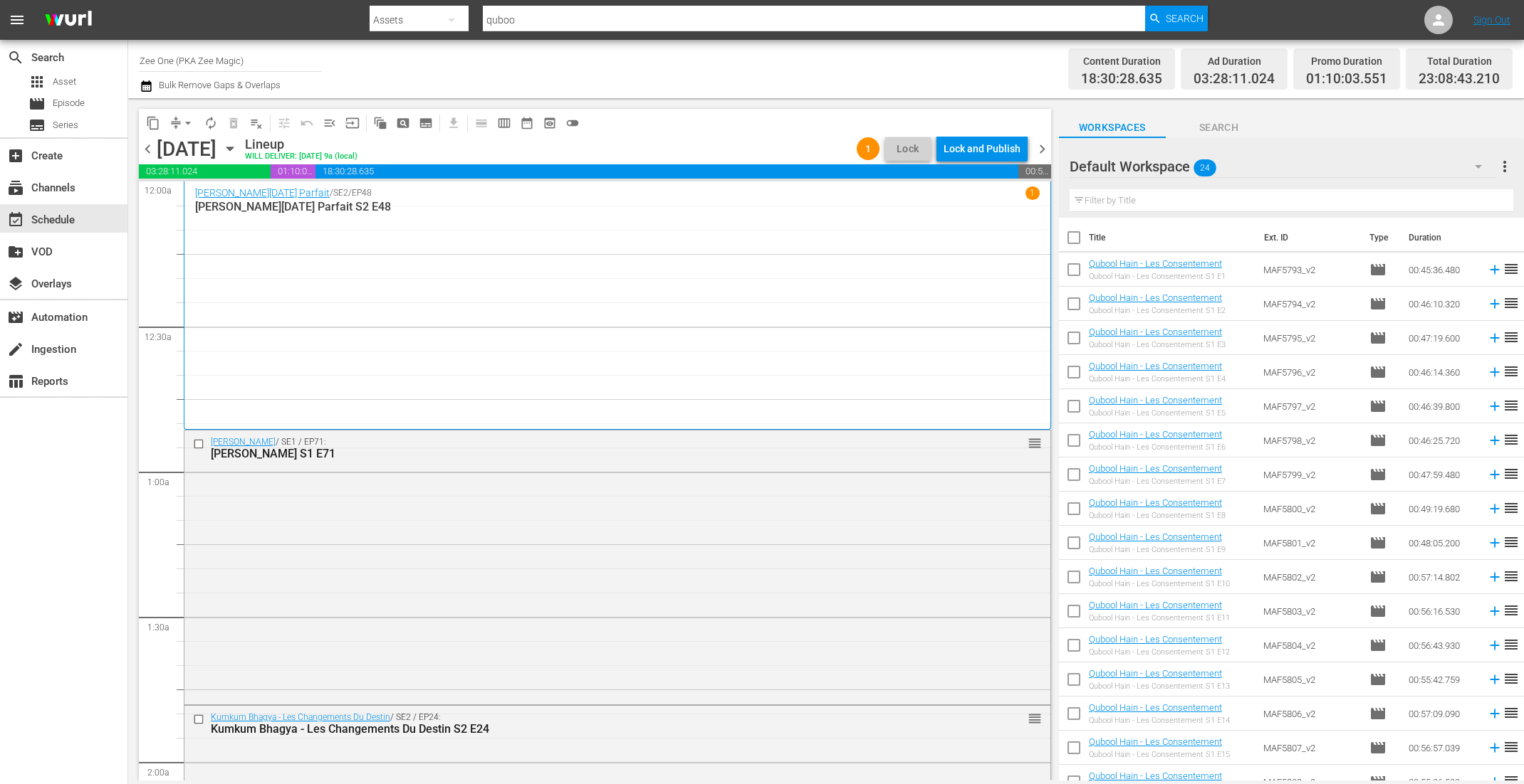
click at [149, 146] on span "chevron_left" at bounding box center [148, 149] width 18 height 18
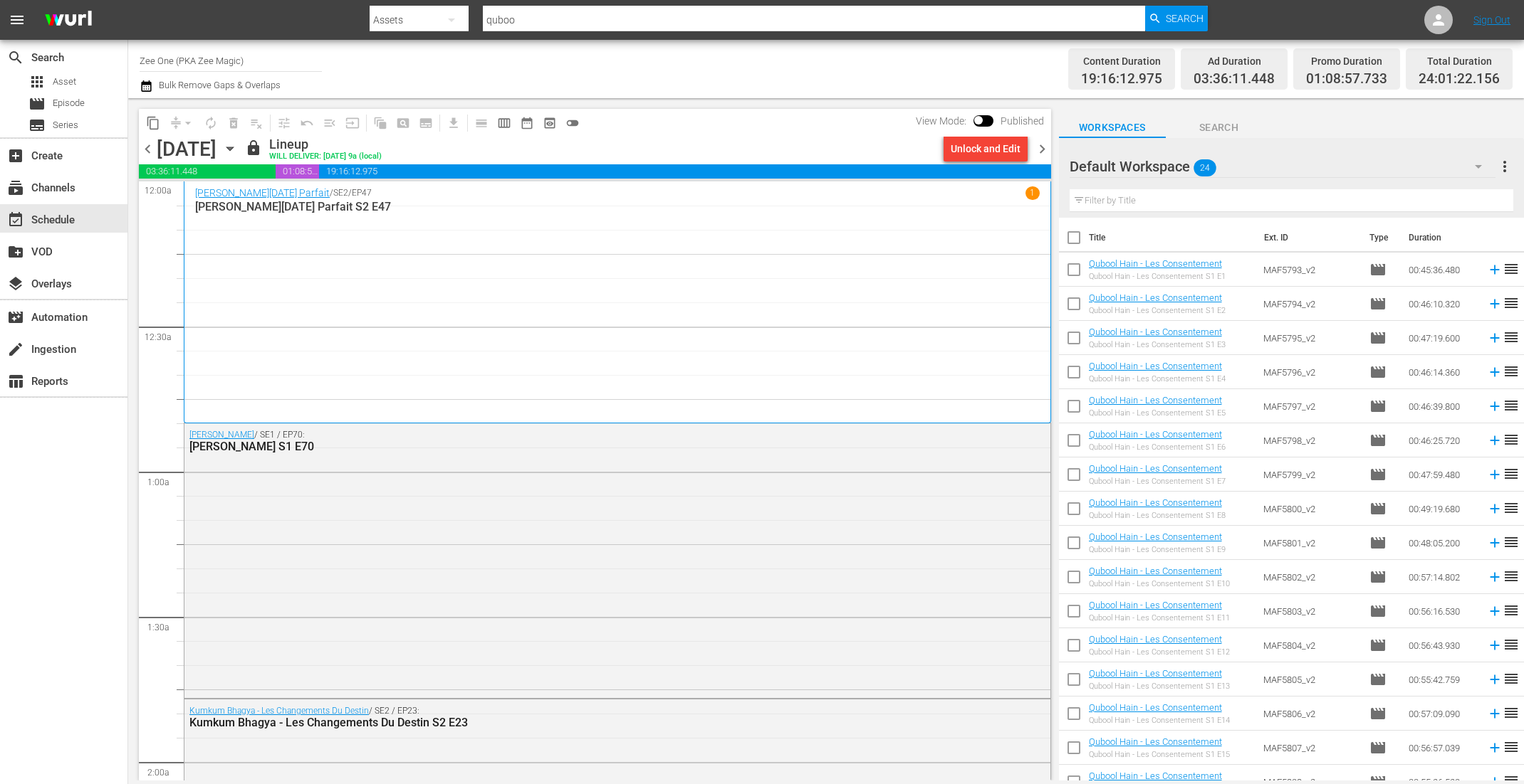
click at [1041, 149] on span "chevron_right" at bounding box center [1042, 149] width 18 height 18
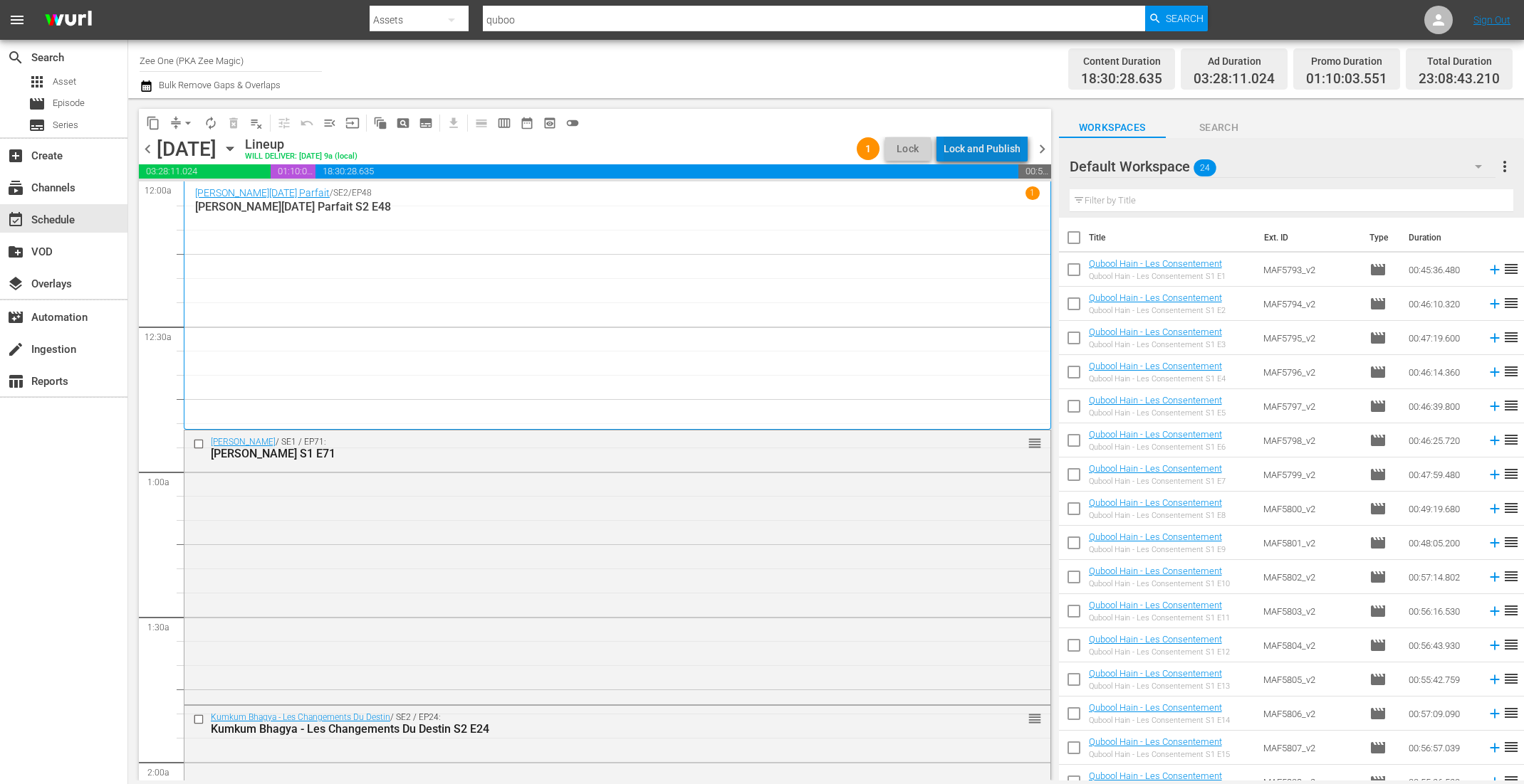
click at [990, 145] on div "Lock and Publish" at bounding box center [982, 148] width 77 height 26
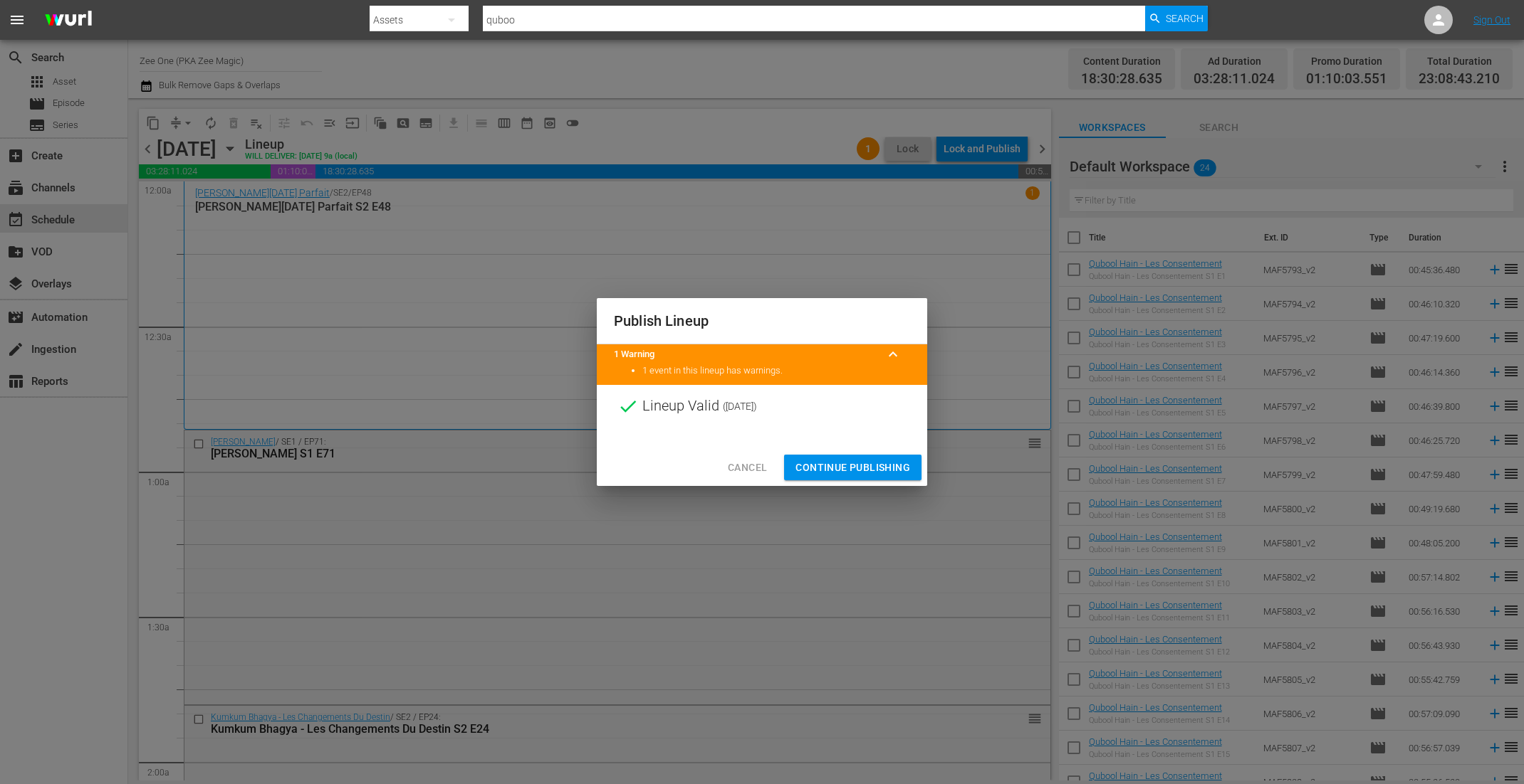
click at [879, 463] on span "Continue Publishing" at bounding box center [853, 468] width 115 height 18
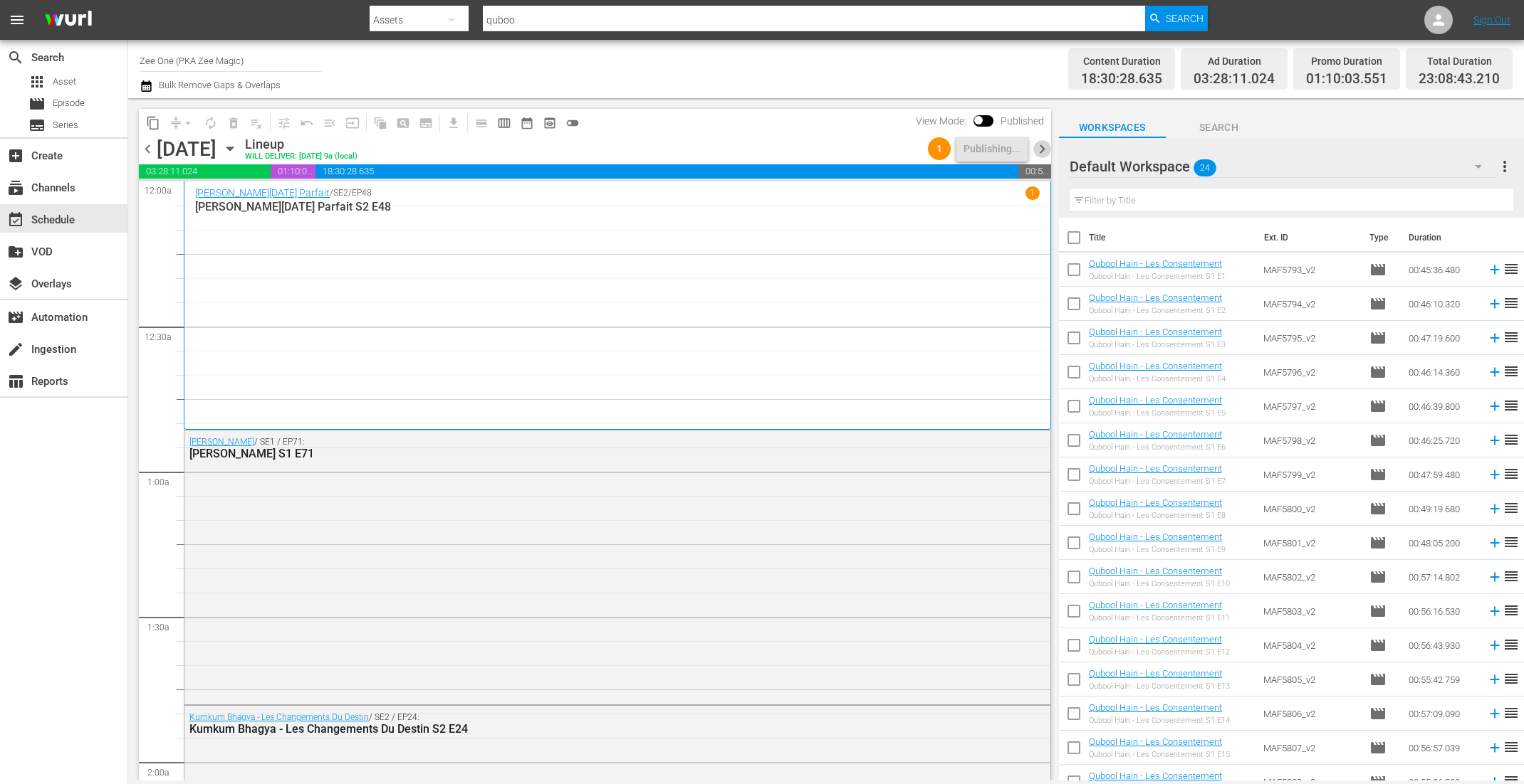
click at [1043, 152] on span "chevron_right" at bounding box center [1042, 149] width 18 height 18
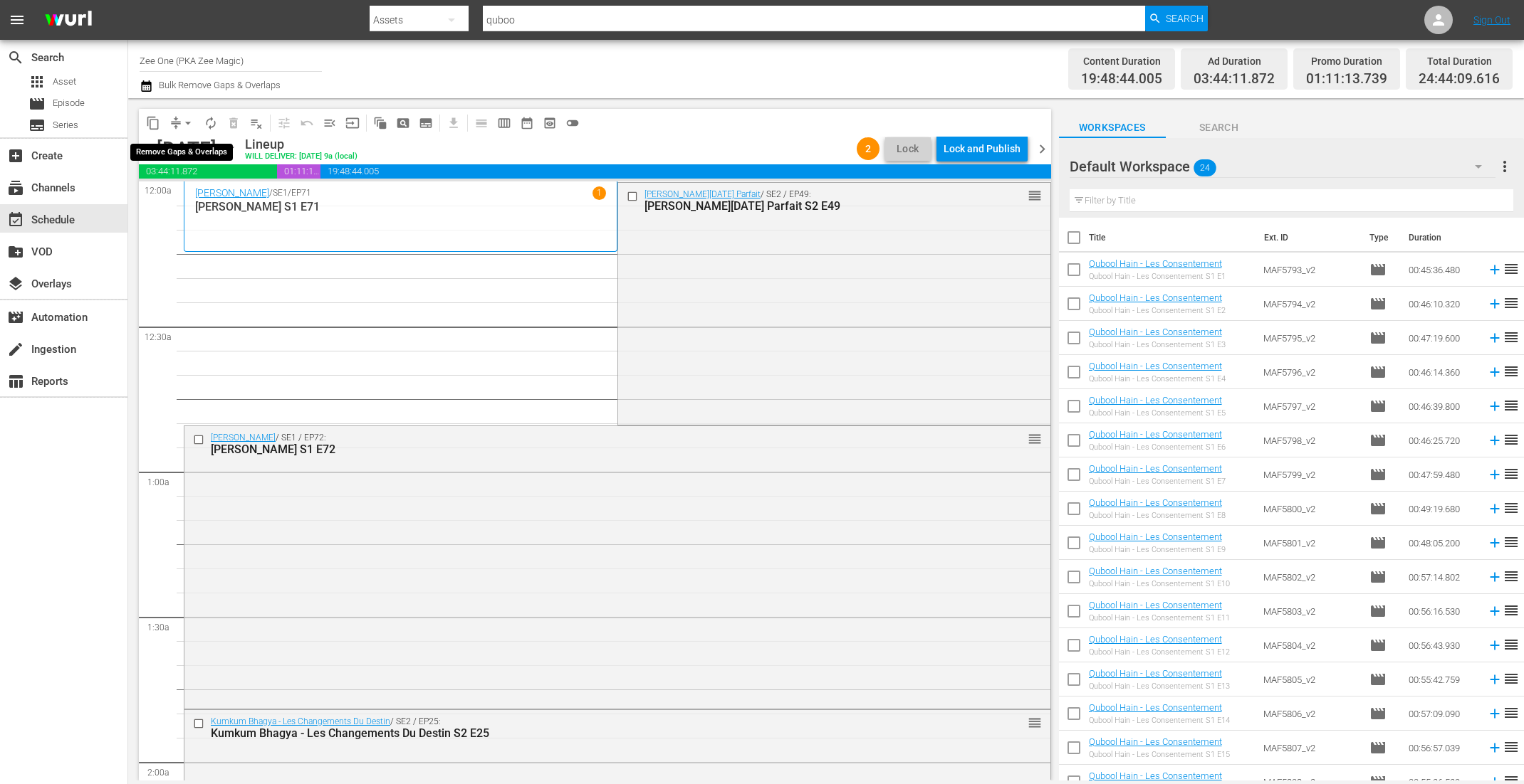
click at [183, 121] on span "arrow_drop_down" at bounding box center [188, 123] width 14 height 14
click at [195, 205] on li "Align to End of Previous Day" at bounding box center [189, 198] width 149 height 23
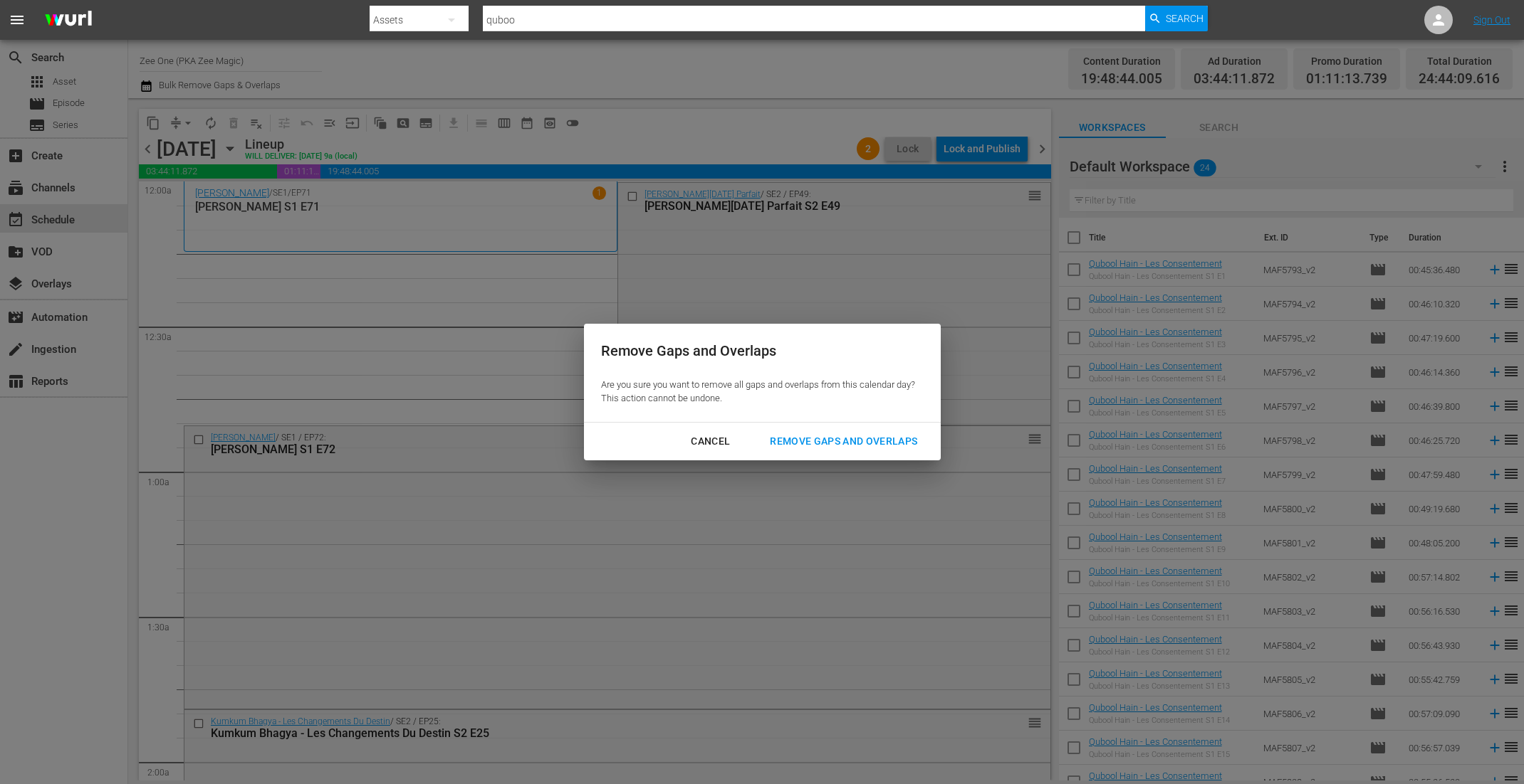
click at [845, 453] on button "Remove Gaps and Overlaps" at bounding box center [843, 441] width 181 height 26
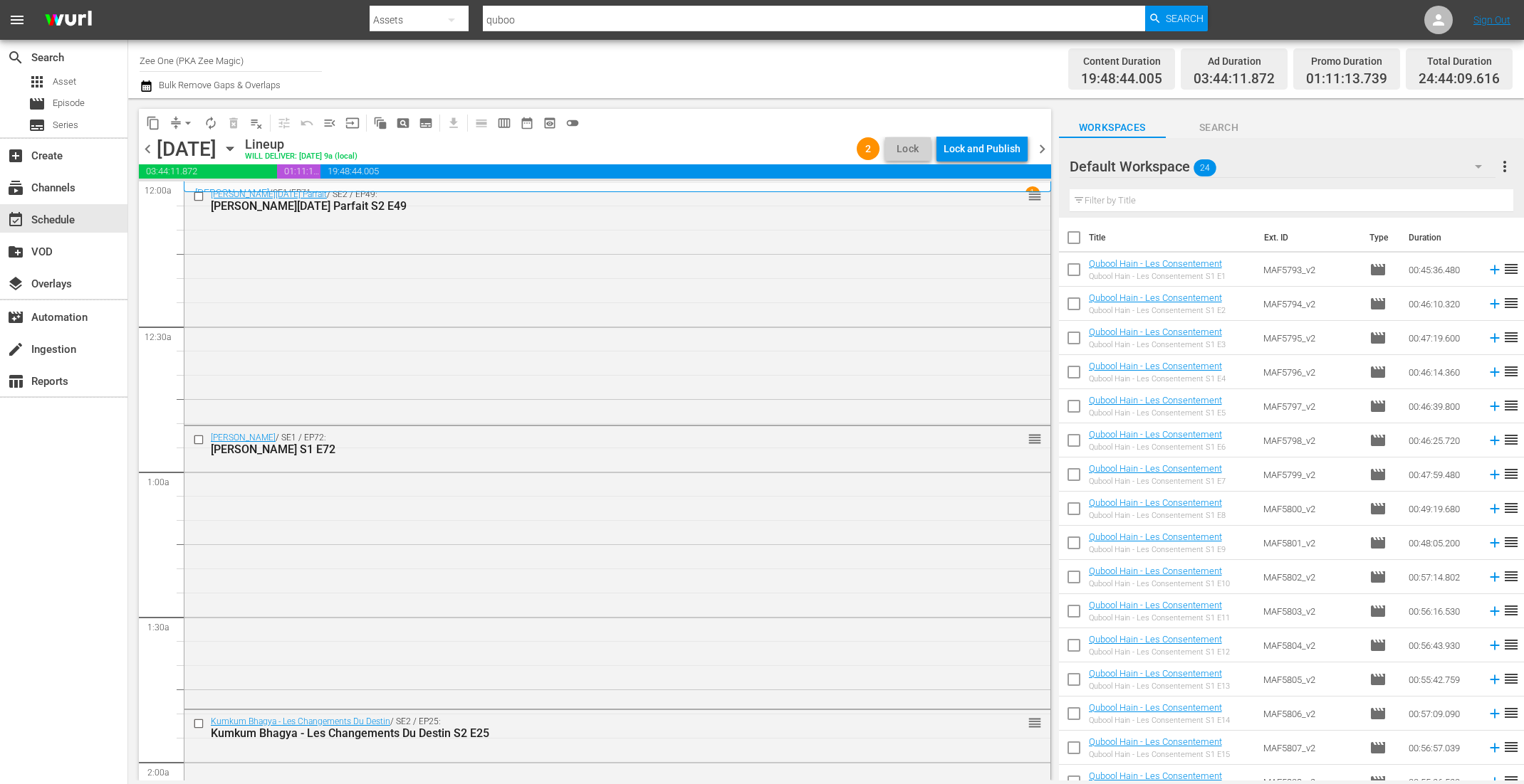
click at [961, 148] on div "Lock and Publish" at bounding box center [982, 148] width 77 height 26
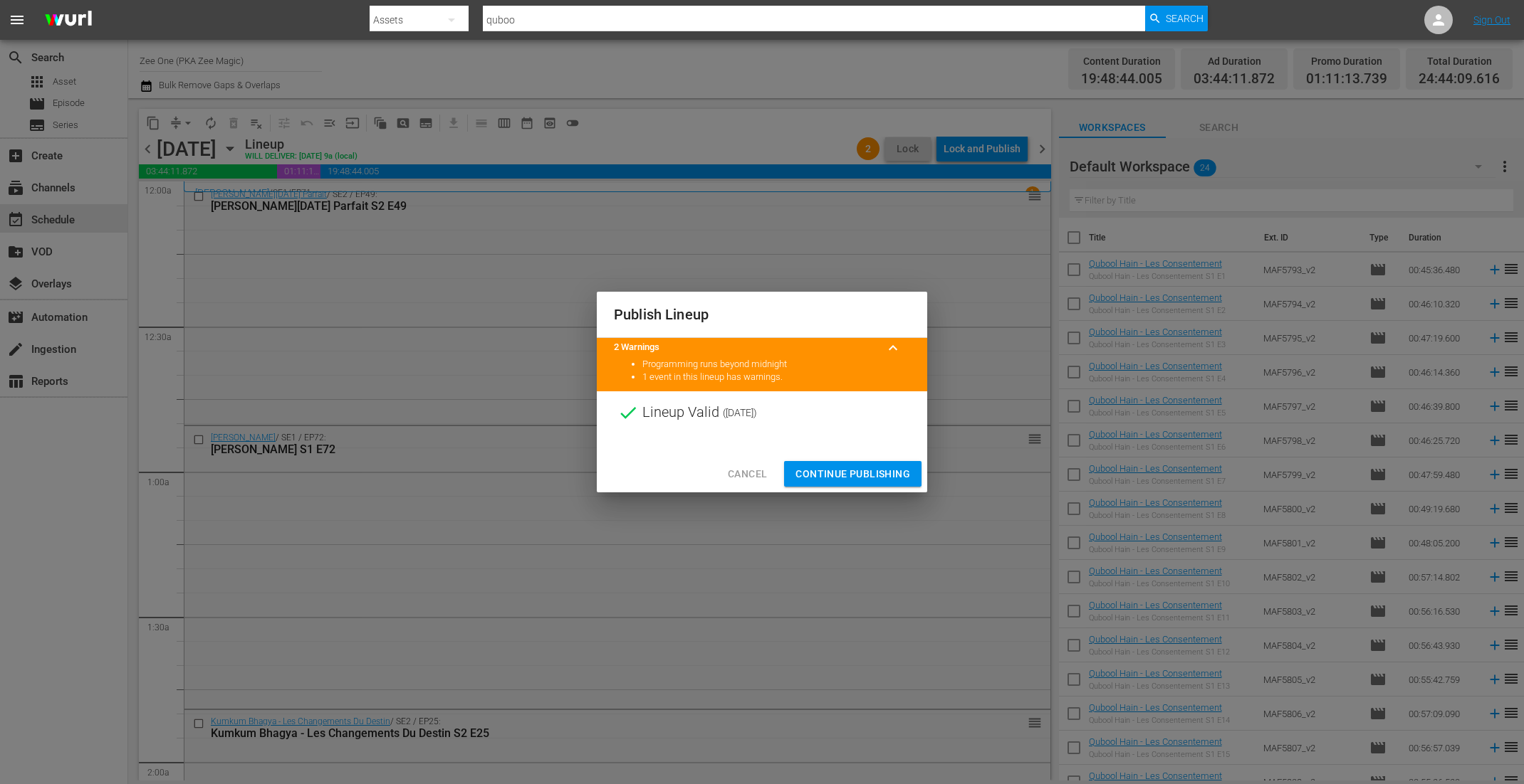
click at [844, 491] on div "Cancel Continue Publishing" at bounding box center [762, 474] width 331 height 38
click at [844, 475] on span "Continue Publishing" at bounding box center [853, 474] width 115 height 18
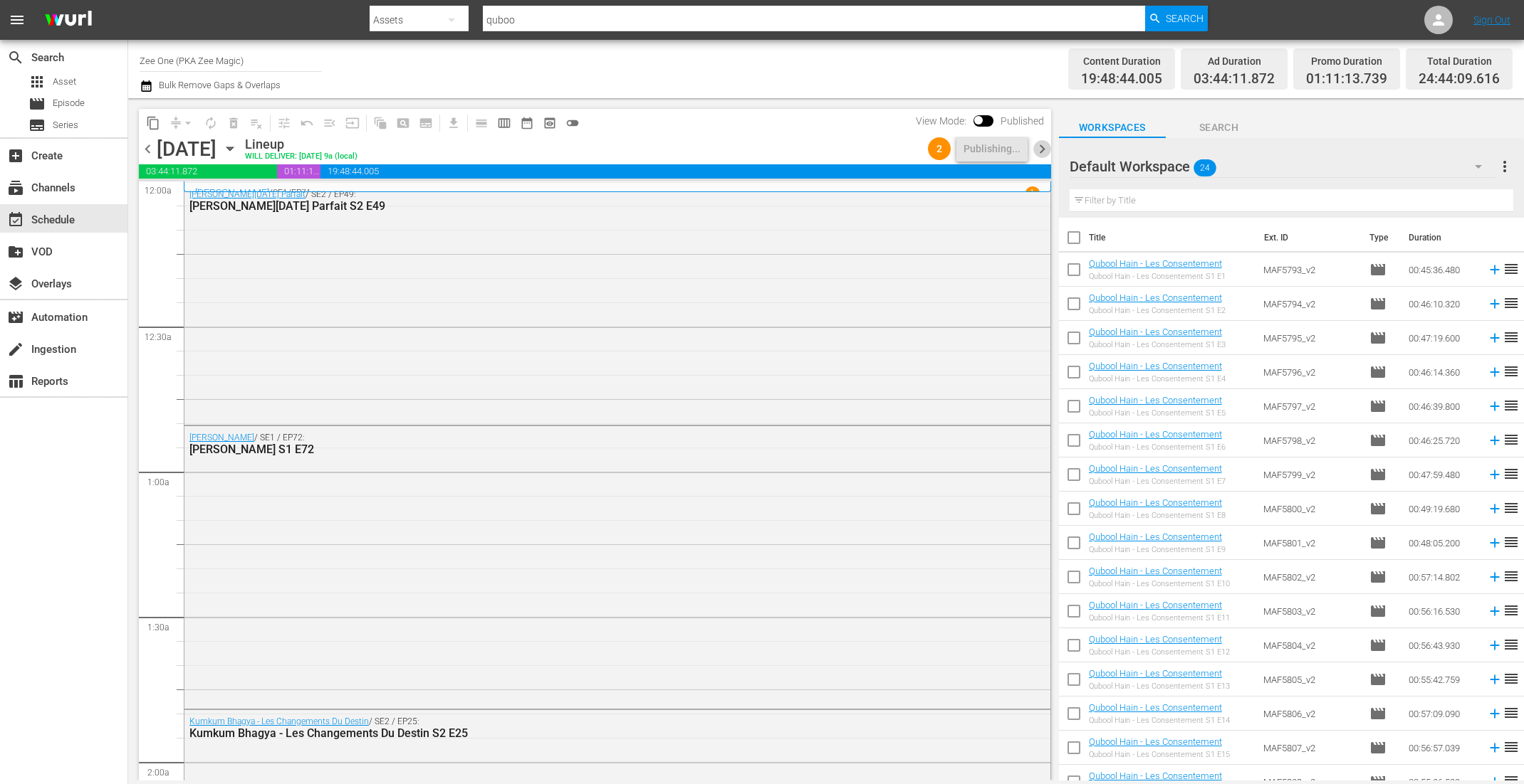
click at [1040, 148] on span "chevron_right" at bounding box center [1042, 149] width 18 height 18
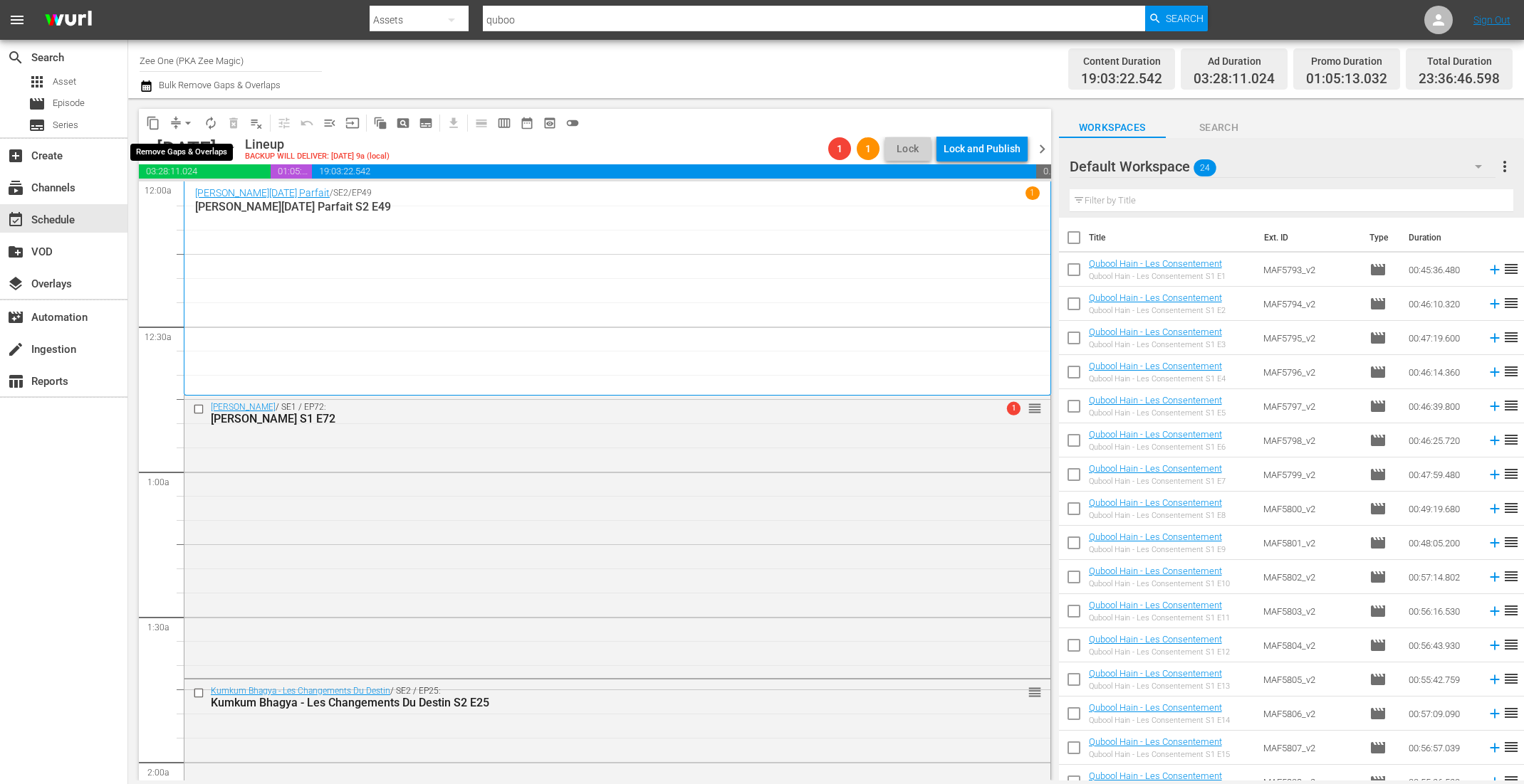
click at [184, 121] on span "arrow_drop_down" at bounding box center [188, 123] width 14 height 14
click at [193, 196] on li "Align to End of Previous Day" at bounding box center [189, 198] width 149 height 23
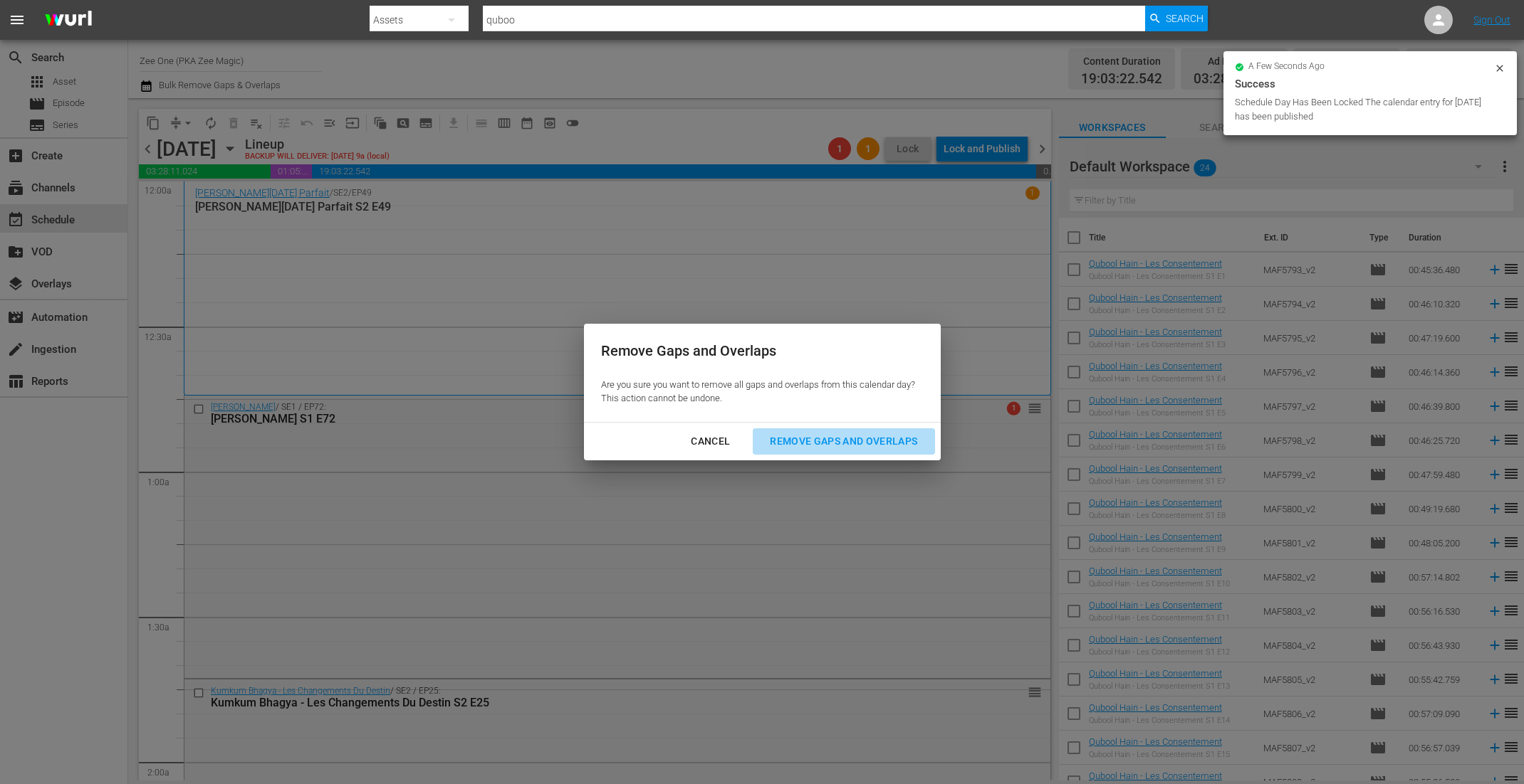
click at [906, 438] on div "Remove Gaps and Overlaps" at bounding box center [843, 441] width 170 height 18
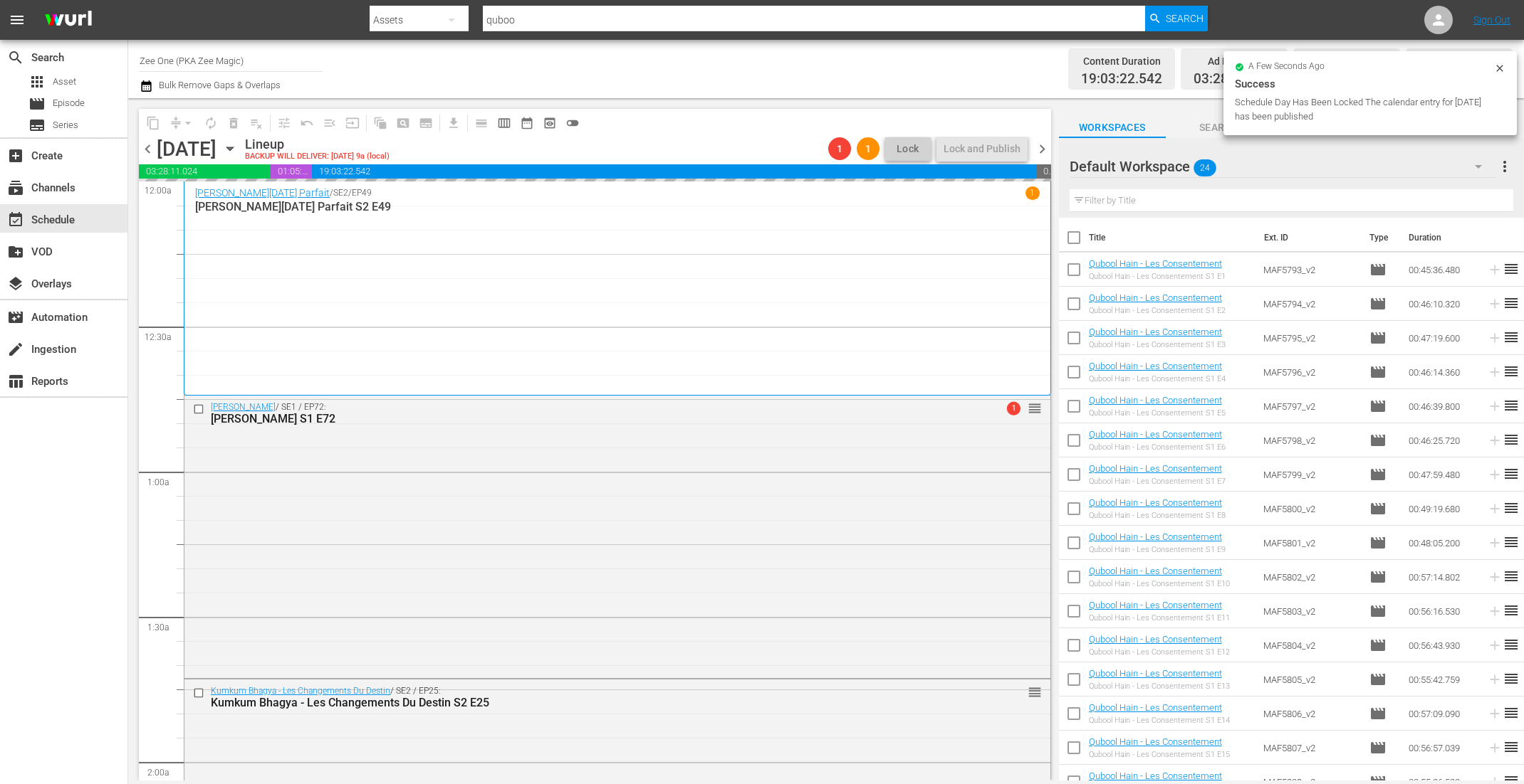
click at [898, 279] on div "Jamai Raja - Le Gendre Parfait / SE2 / EP49 1 Jamai Raja - Le Gendre Parfait S2…" at bounding box center [617, 288] width 844 height 204
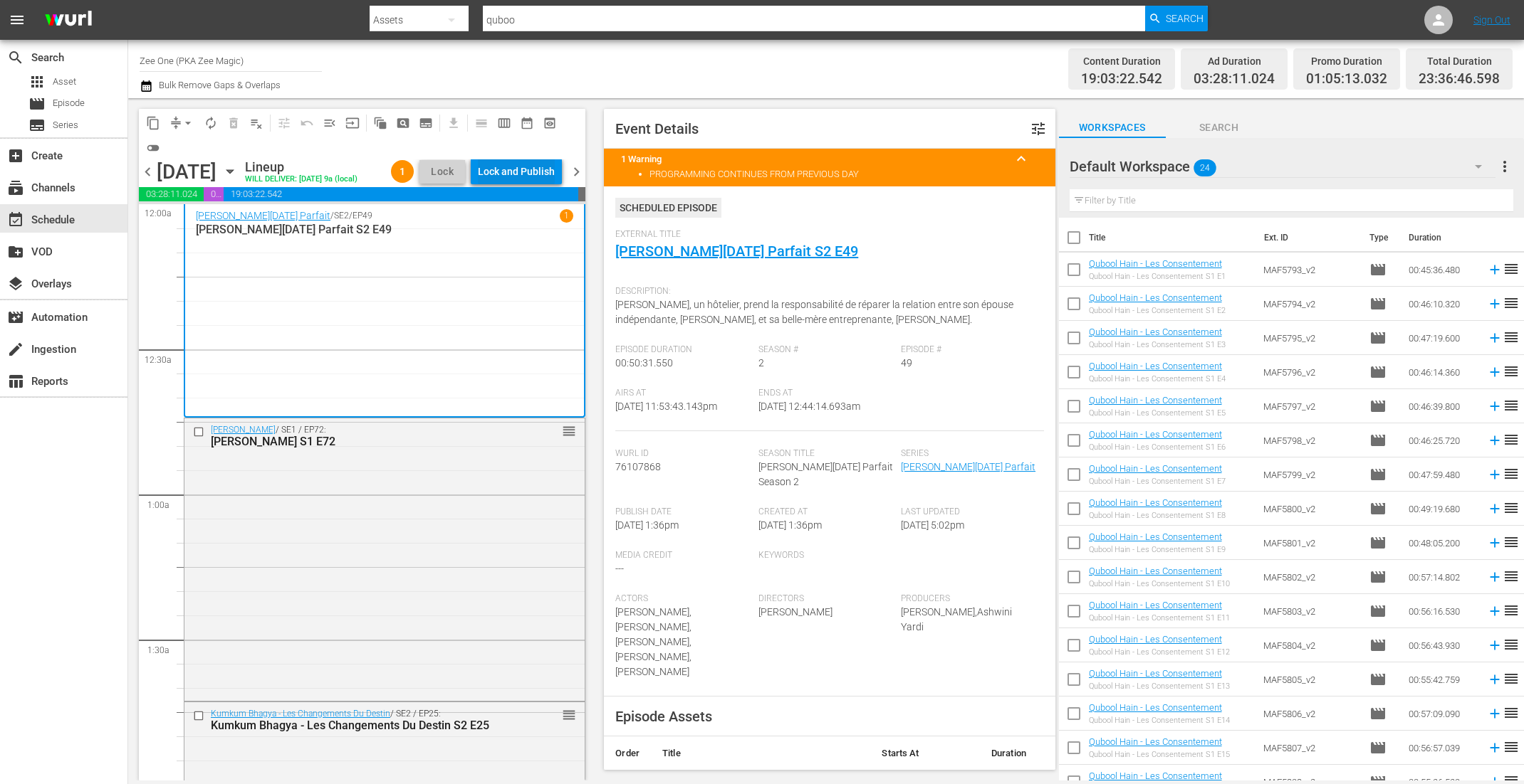
click at [526, 174] on div "Lock and Publish" at bounding box center [516, 172] width 77 height 26
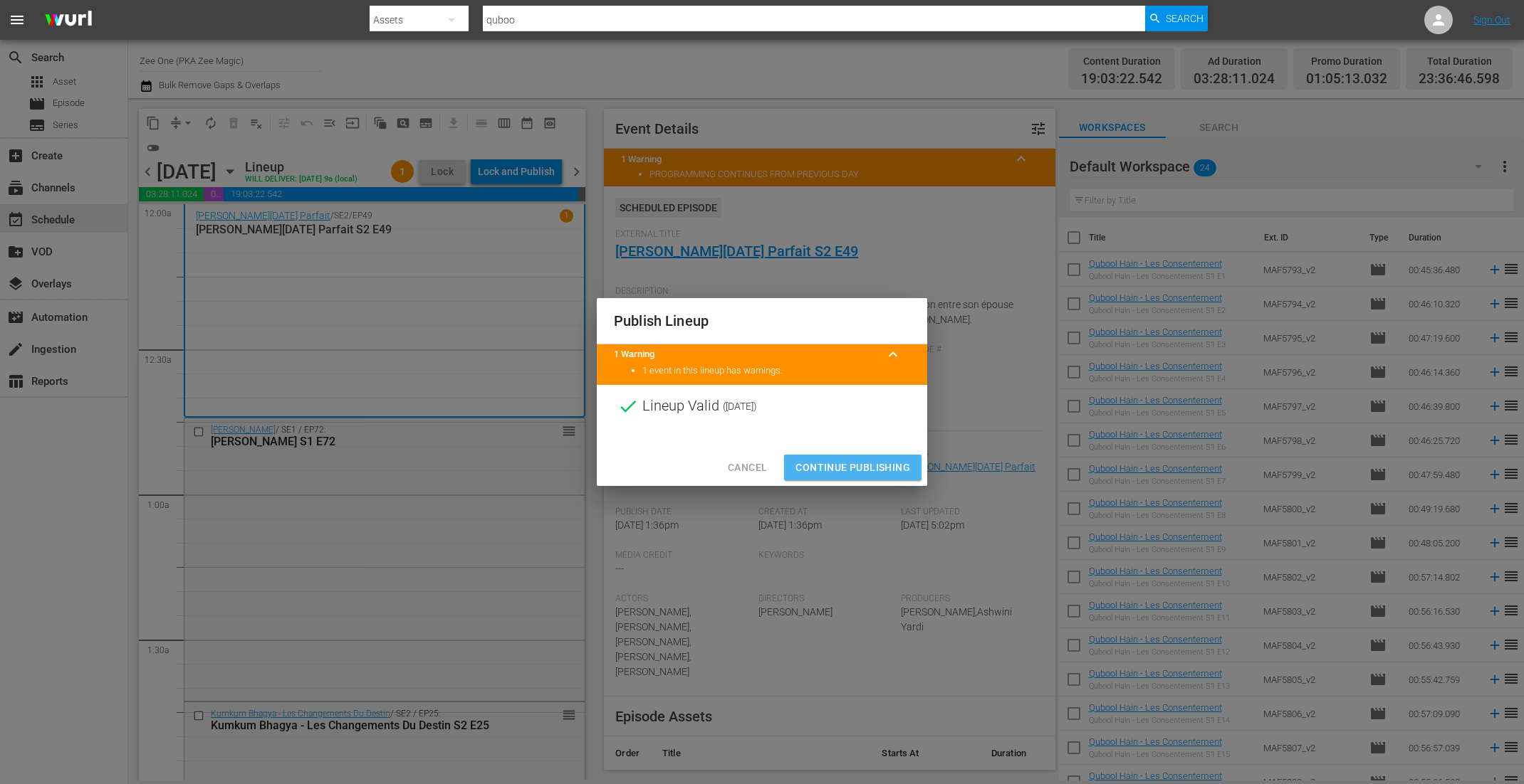
click at [856, 469] on span "Continue Publishing" at bounding box center [853, 468] width 115 height 18
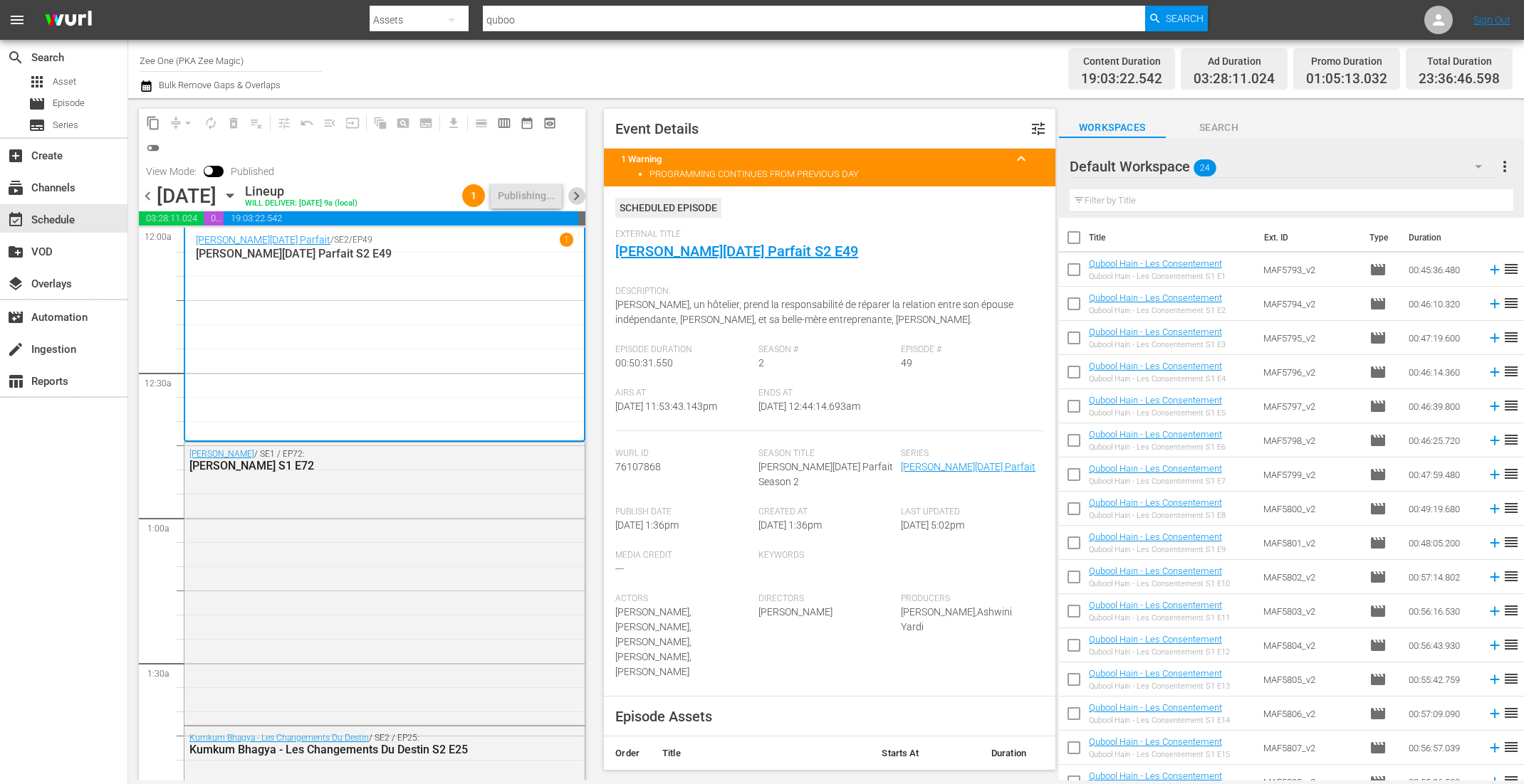
click at [576, 192] on span "chevron_right" at bounding box center [576, 196] width 18 height 18
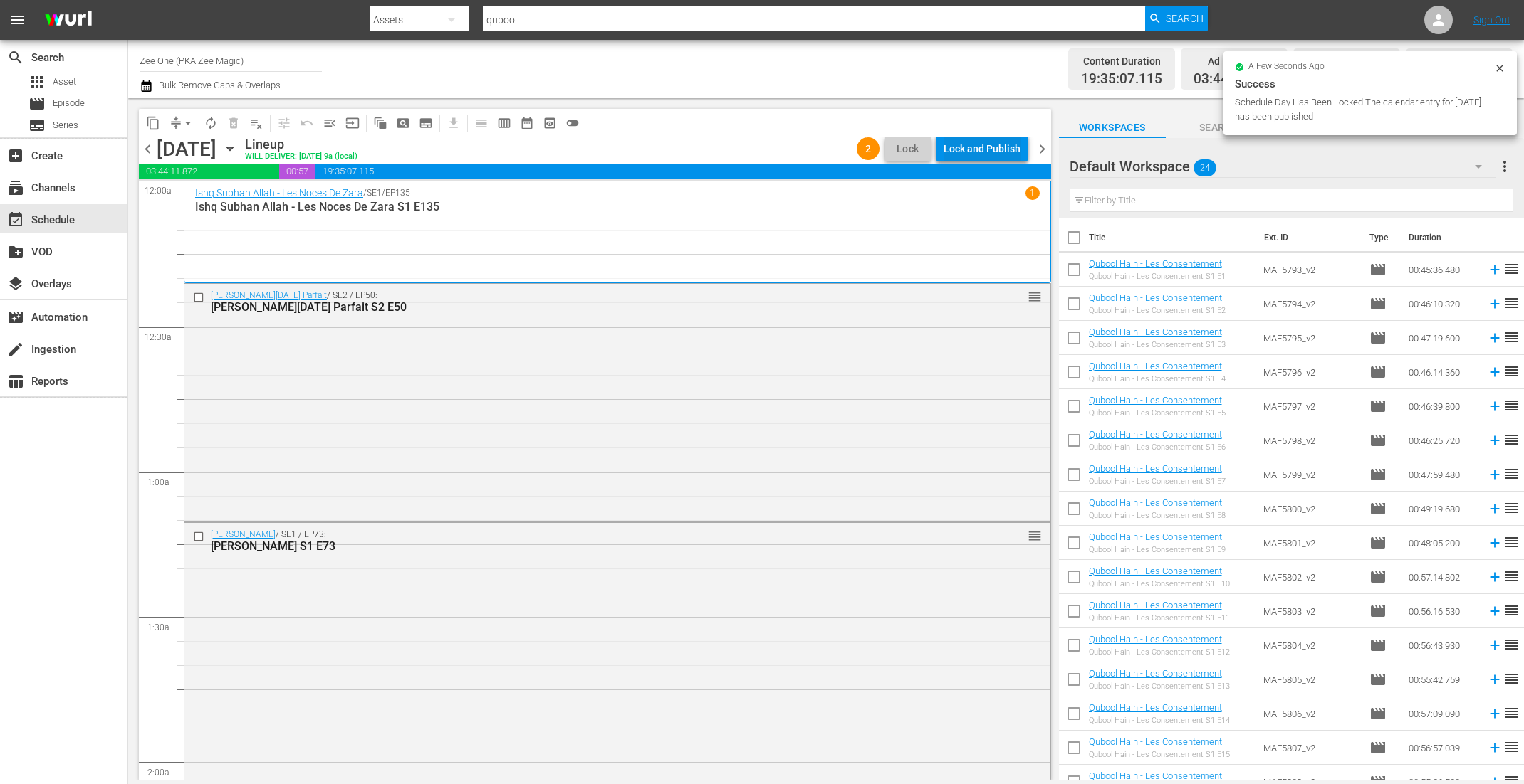
click at [967, 149] on div "Lock and Publish" at bounding box center [982, 148] width 77 height 26
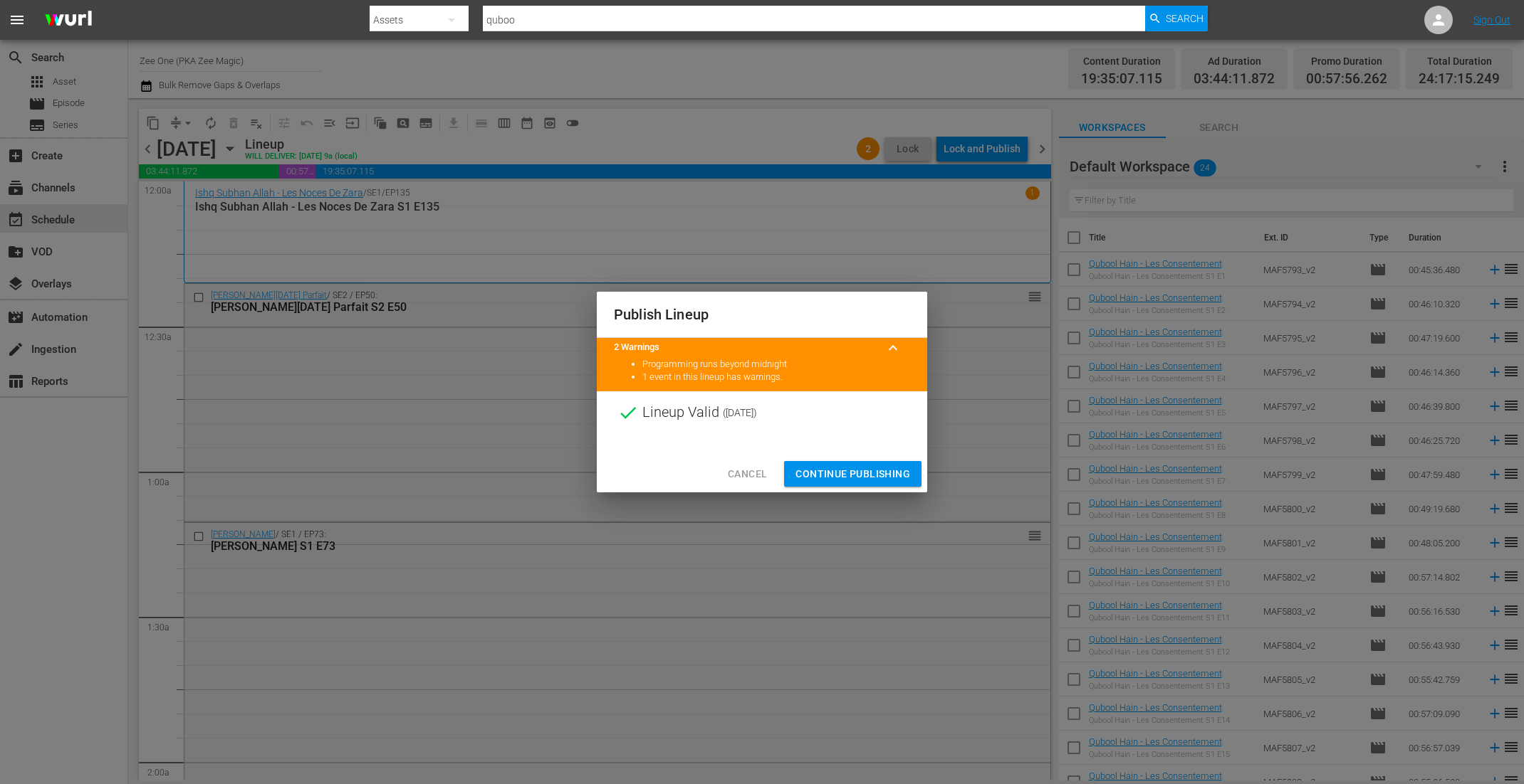
click at [868, 471] on span "Continue Publishing" at bounding box center [853, 474] width 115 height 18
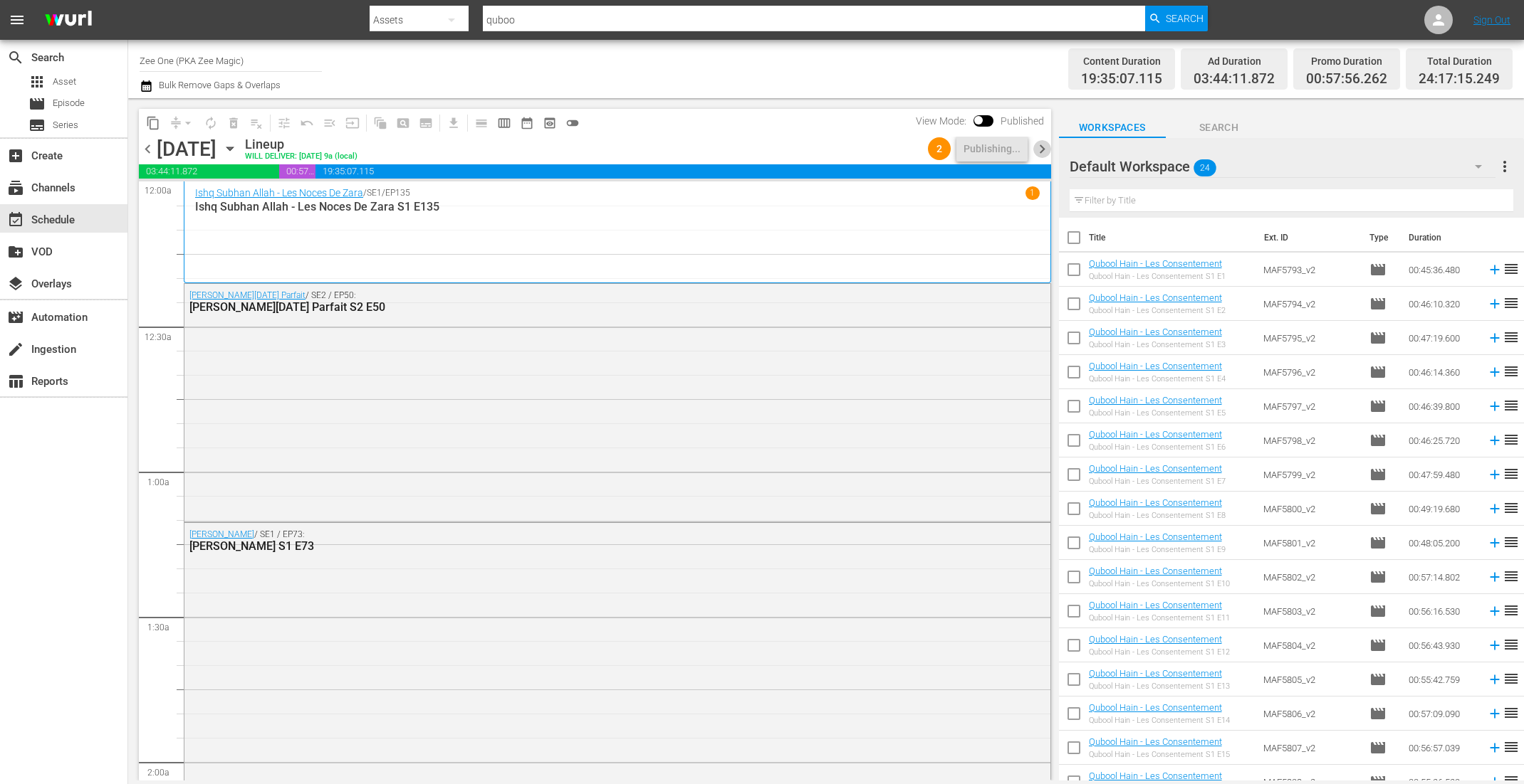
click at [1040, 146] on span "chevron_right" at bounding box center [1042, 149] width 18 height 18
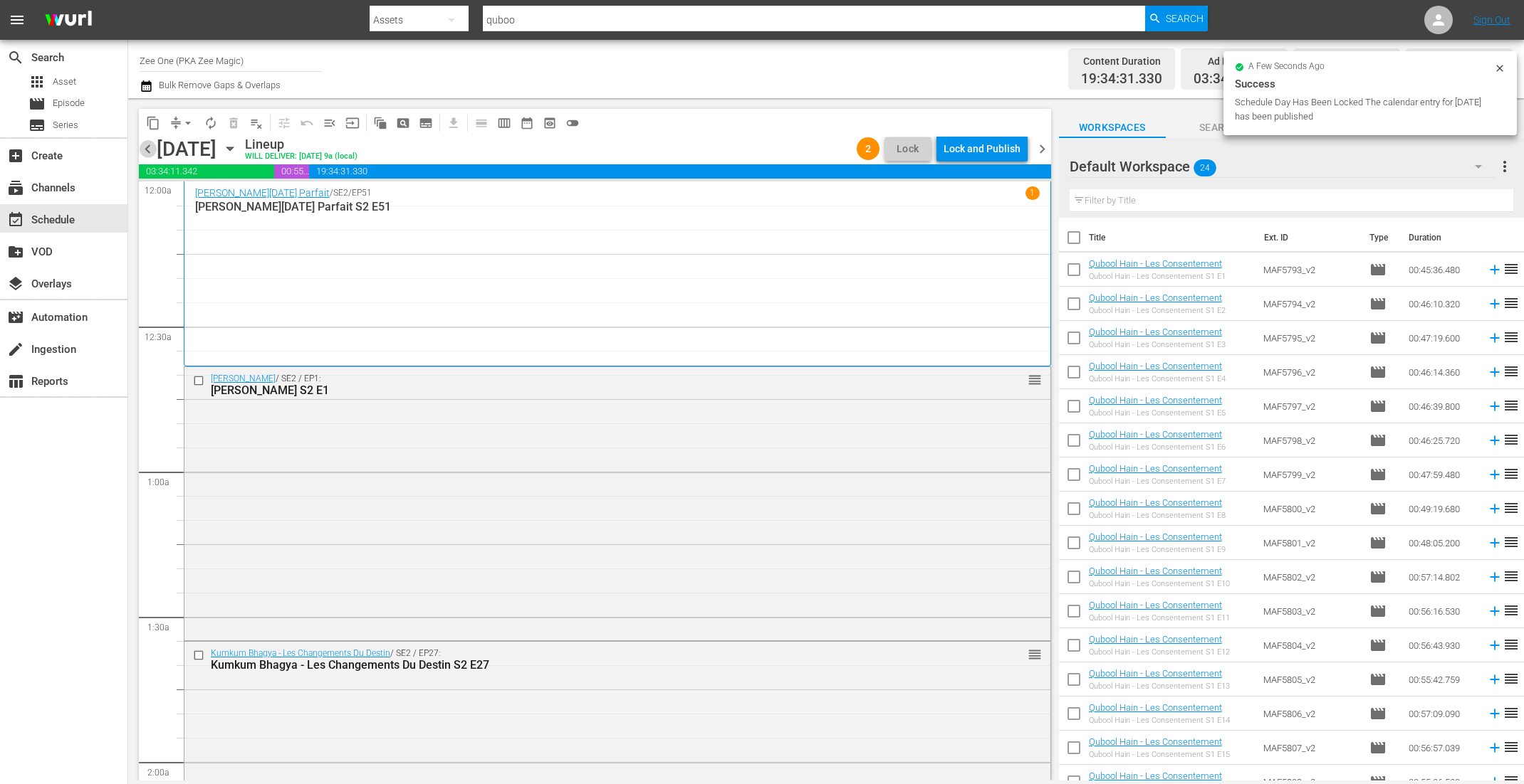
click at [148, 148] on span "chevron_left" at bounding box center [148, 149] width 18 height 18
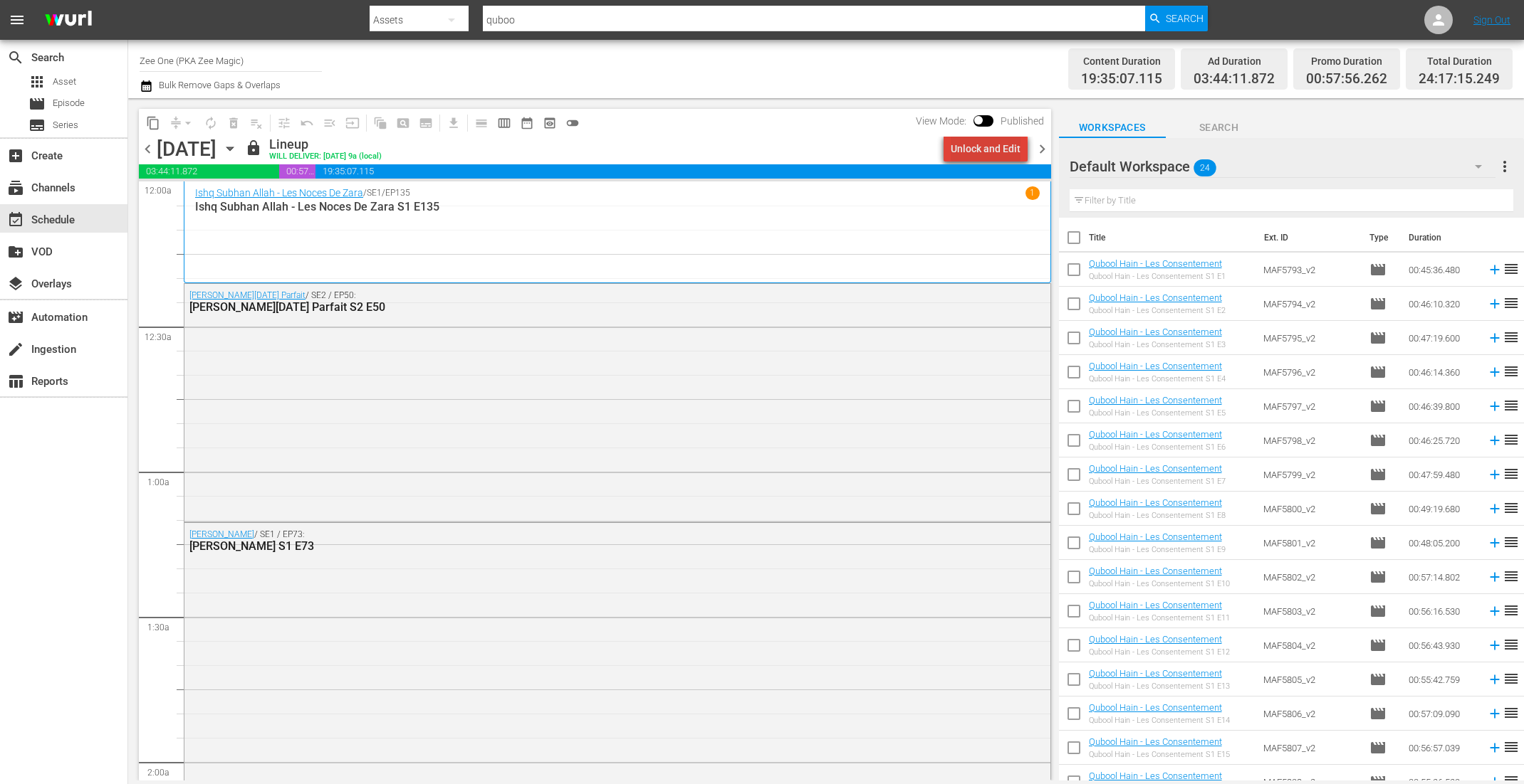
click at [992, 152] on div "Unlock and Edit" at bounding box center [985, 148] width 69 height 26
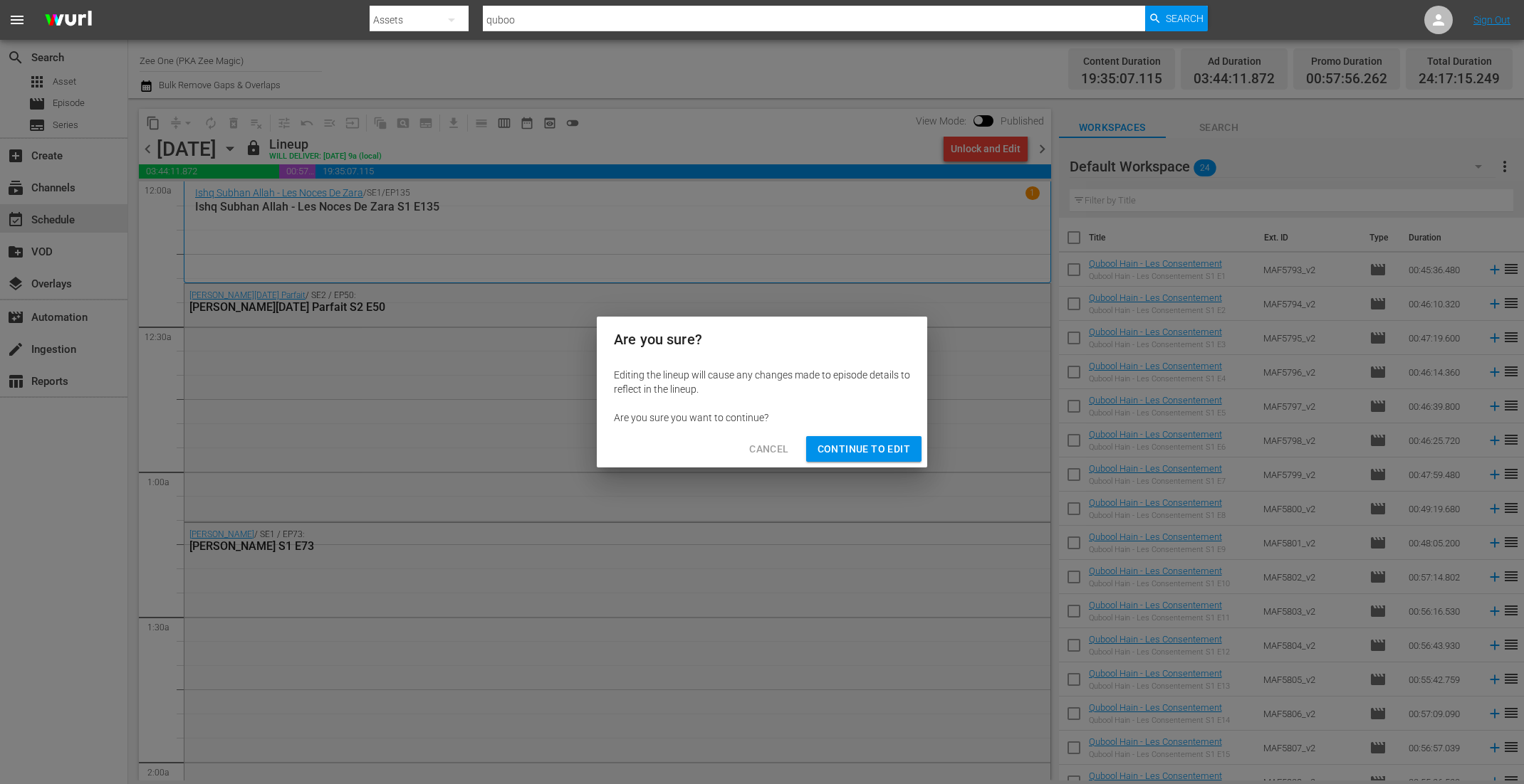
click at [892, 445] on span "Continue to Edit" at bounding box center [863, 449] width 93 height 18
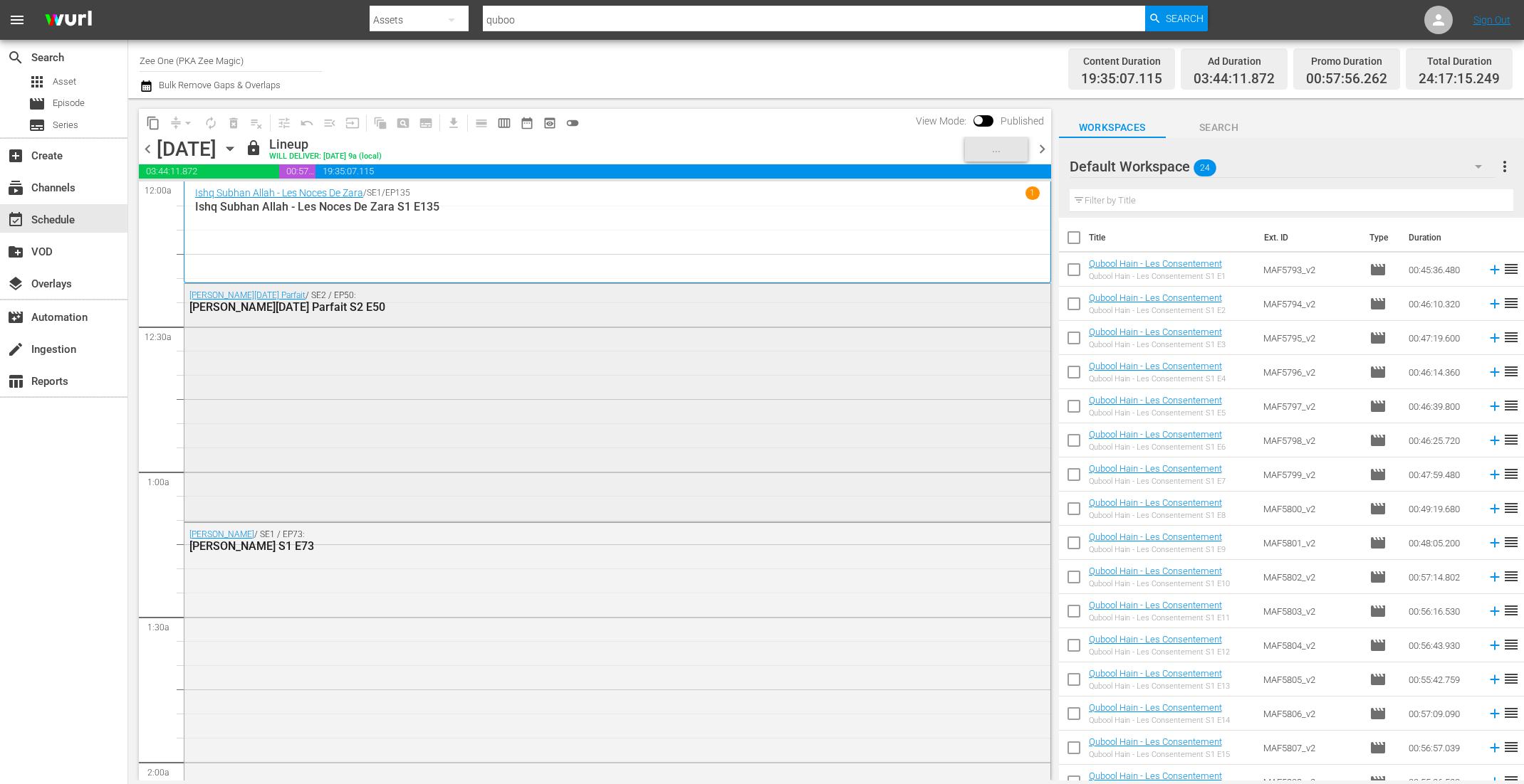
click at [400, 449] on div "Jamai Raja - Le Gendre Parfait / SE2 / EP50: Jamai Raja - Le Gendre Parfait S2 …" at bounding box center [617, 402] width 866 height 235
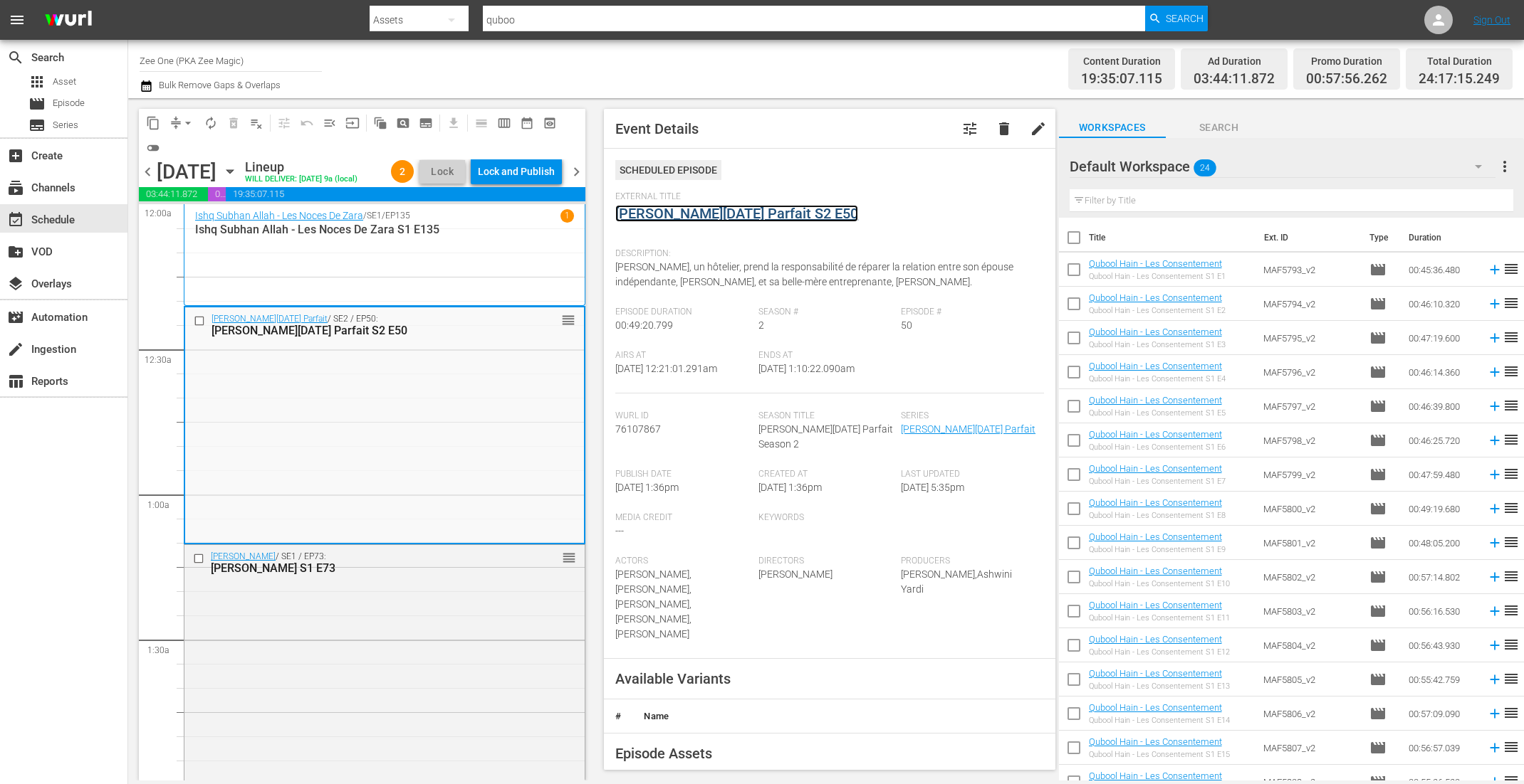
click at [670, 211] on link "[PERSON_NAME][DATE] Parfait S2 E50" at bounding box center [736, 213] width 243 height 17
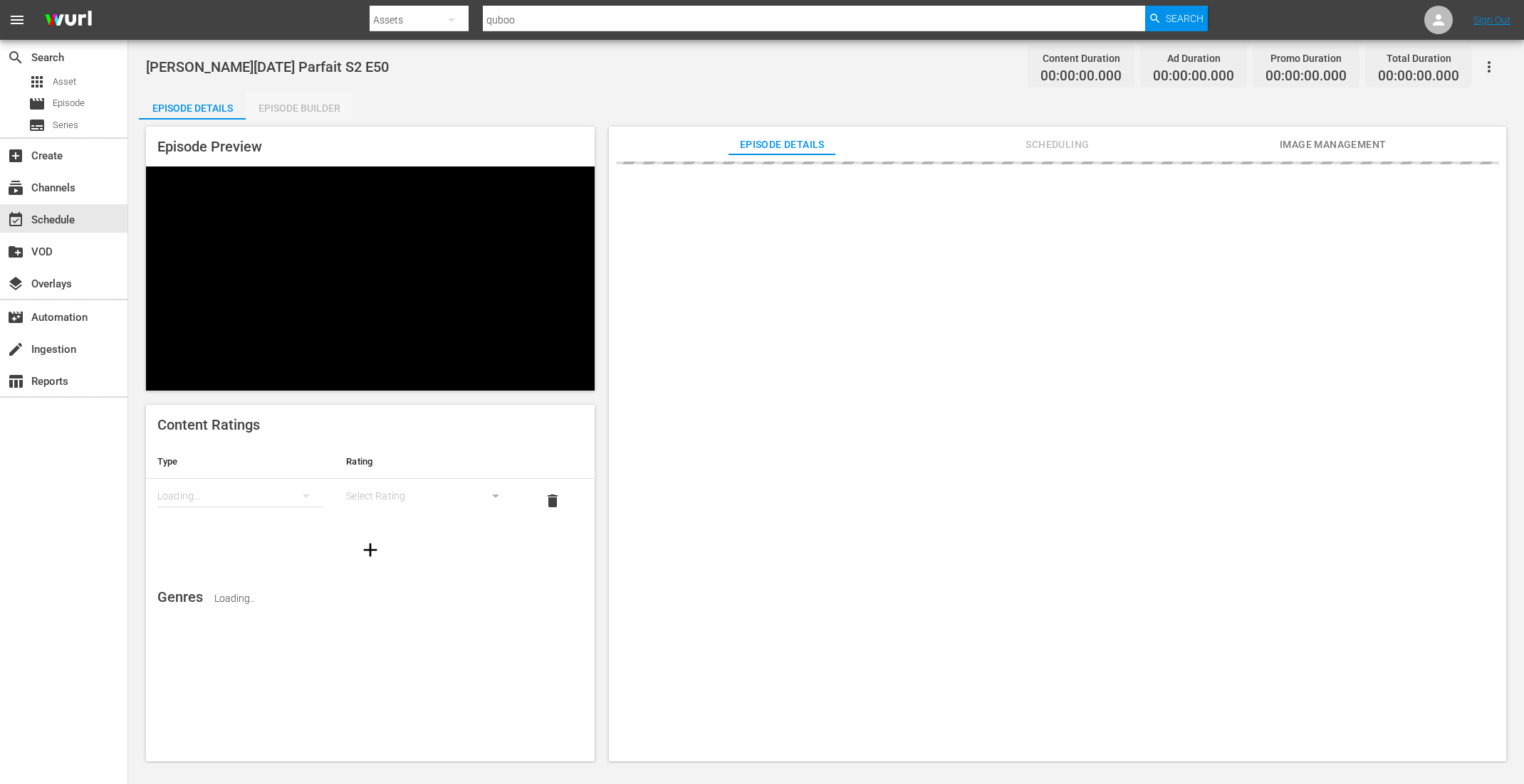
click at [280, 114] on div "Episode Builder" at bounding box center [300, 108] width 107 height 34
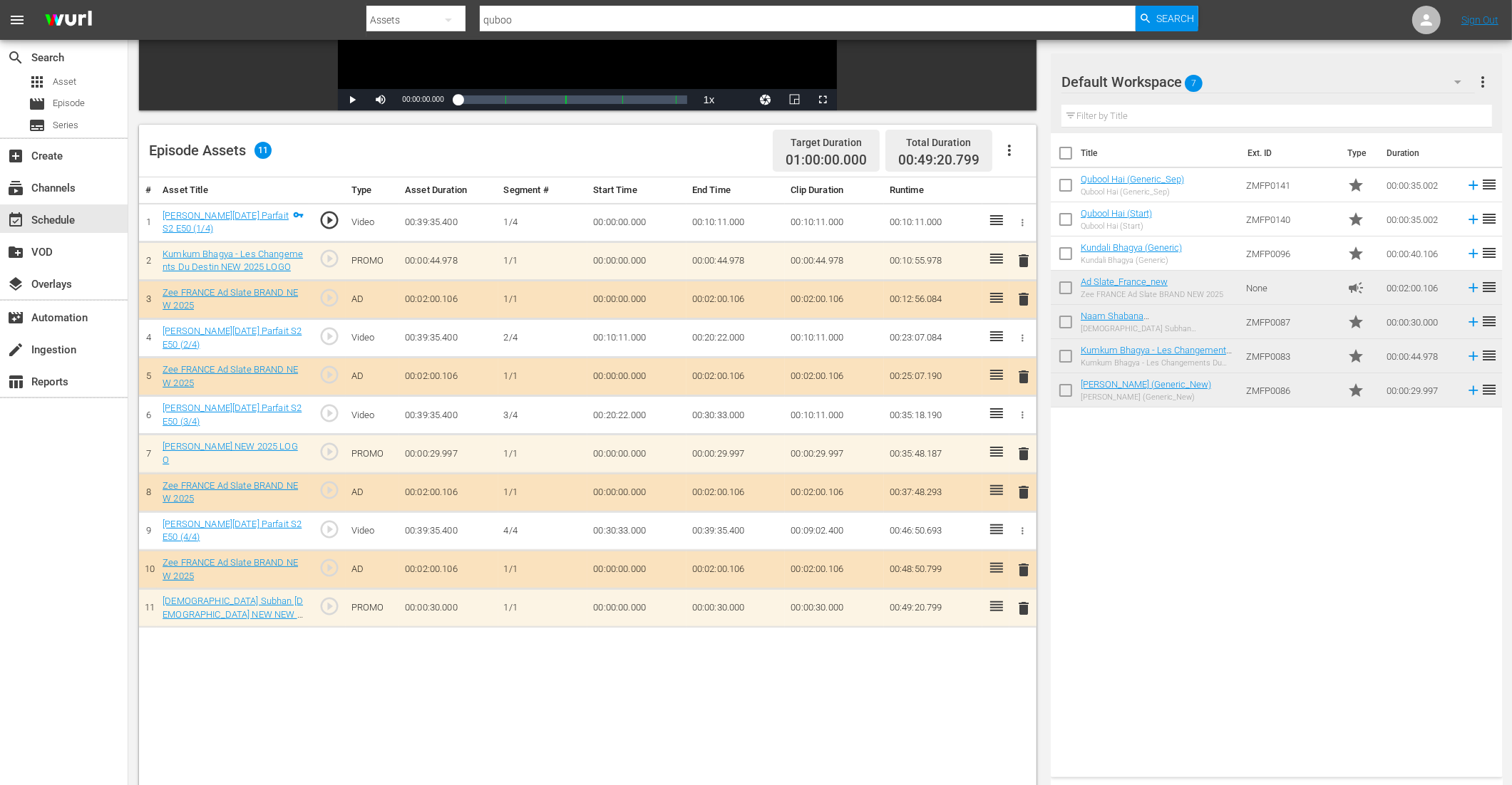
scroll to position [370, 0]
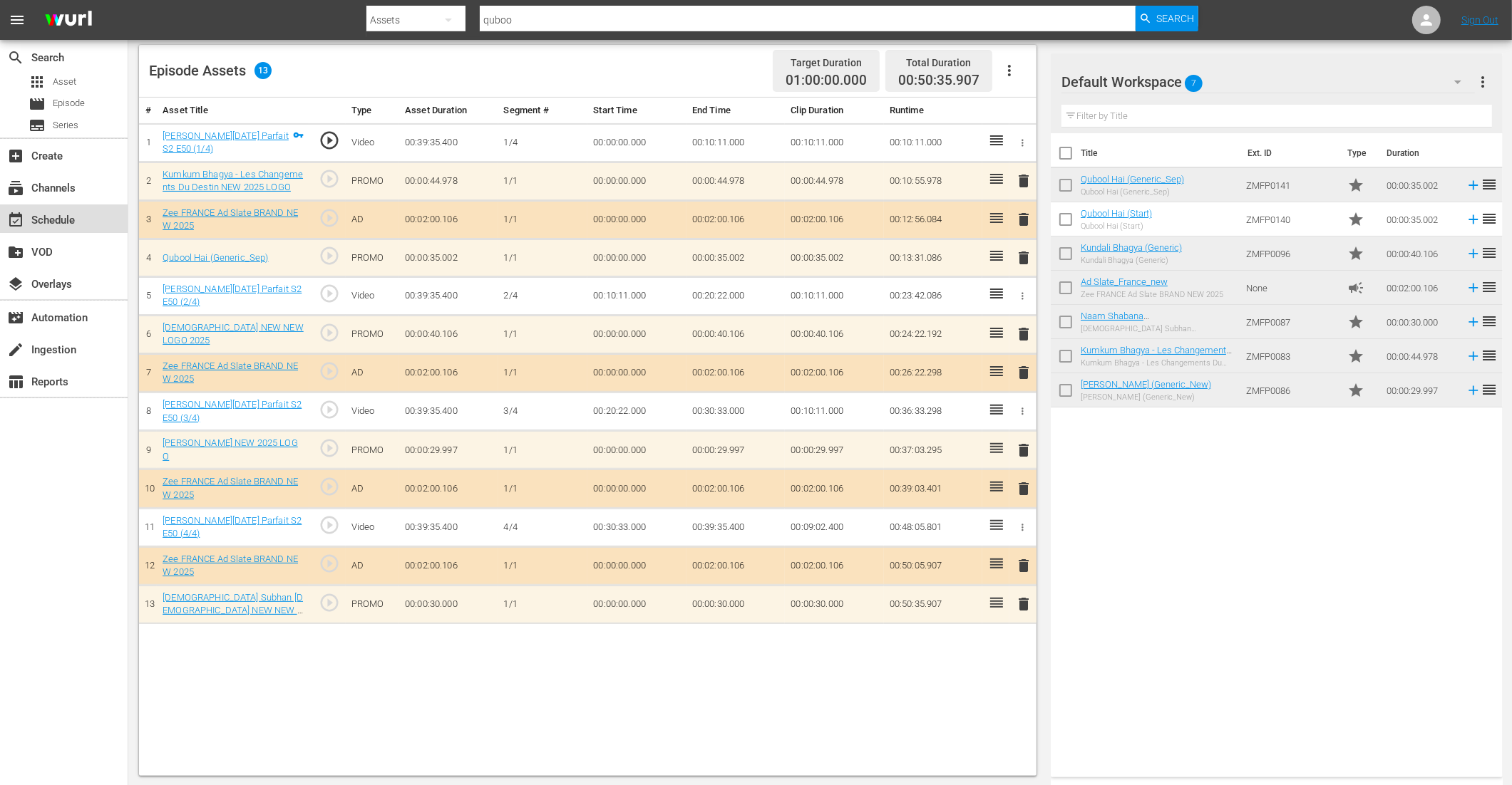
click at [67, 220] on div "event_available Schedule" at bounding box center [40, 218] width 80 height 13
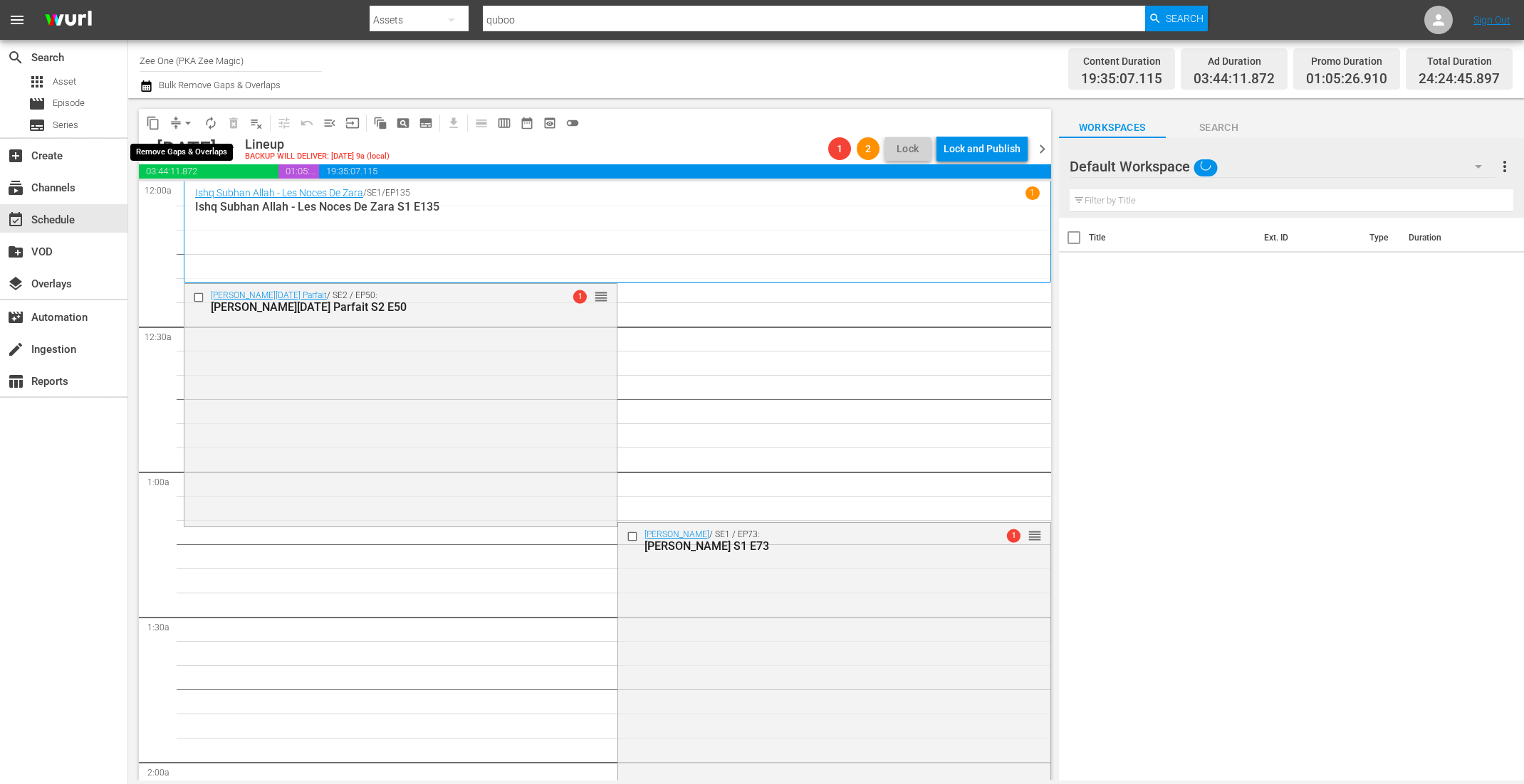
click at [183, 122] on span "arrow_drop_down" at bounding box center [188, 123] width 14 height 14
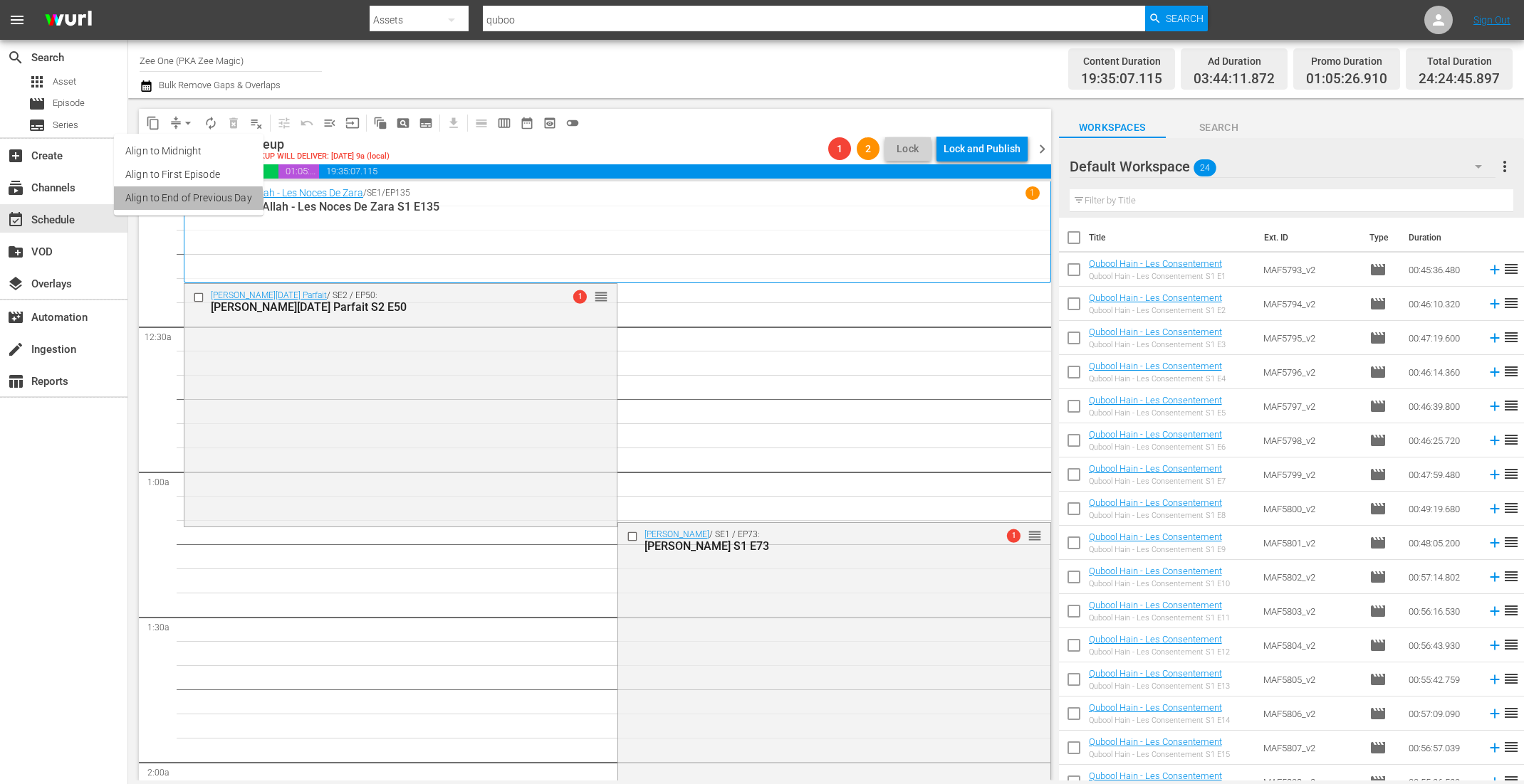
click at [183, 200] on li "Align to End of Previous Day" at bounding box center [189, 198] width 149 height 23
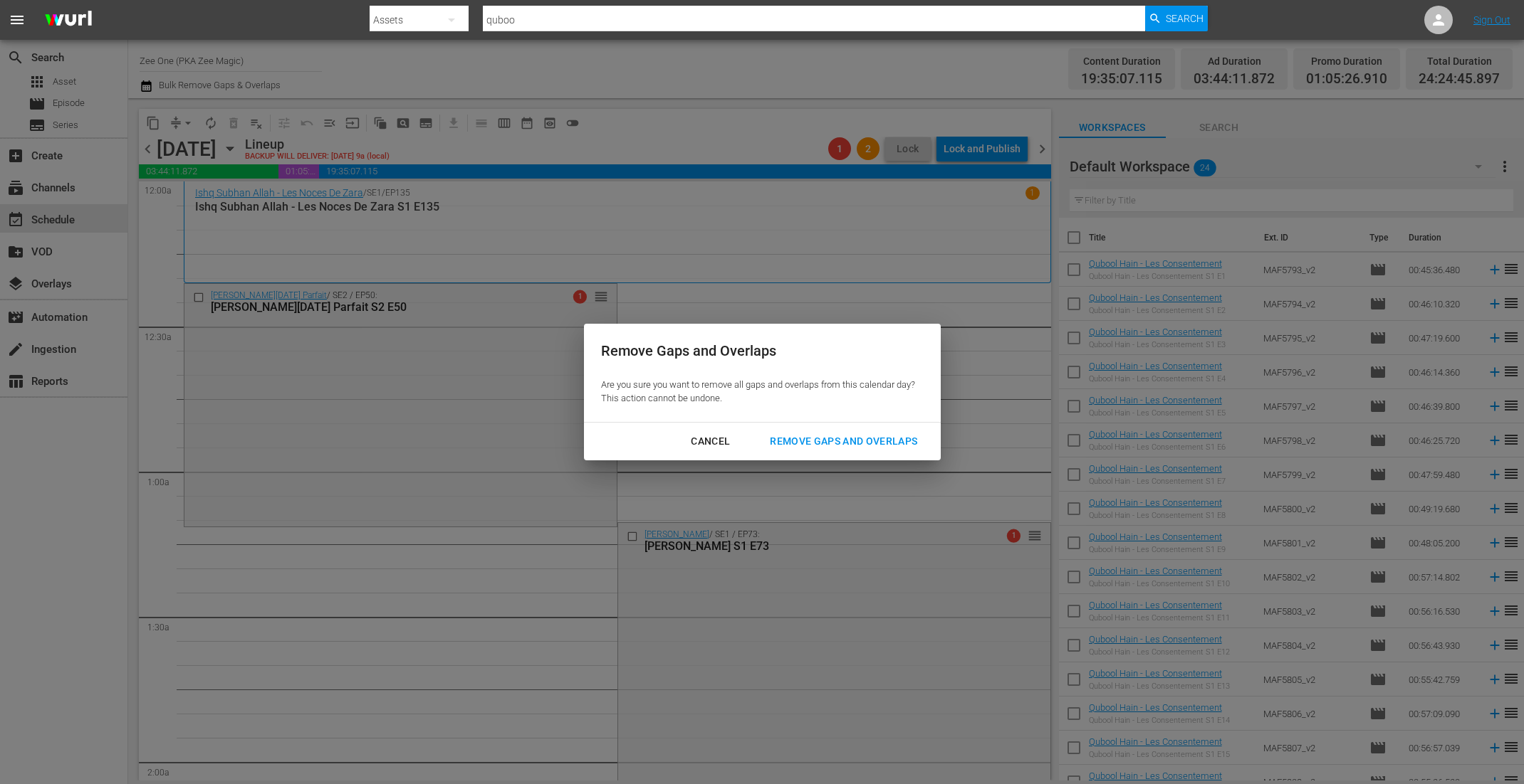
click at [834, 438] on div "Remove Gaps and Overlaps" at bounding box center [843, 441] width 170 height 18
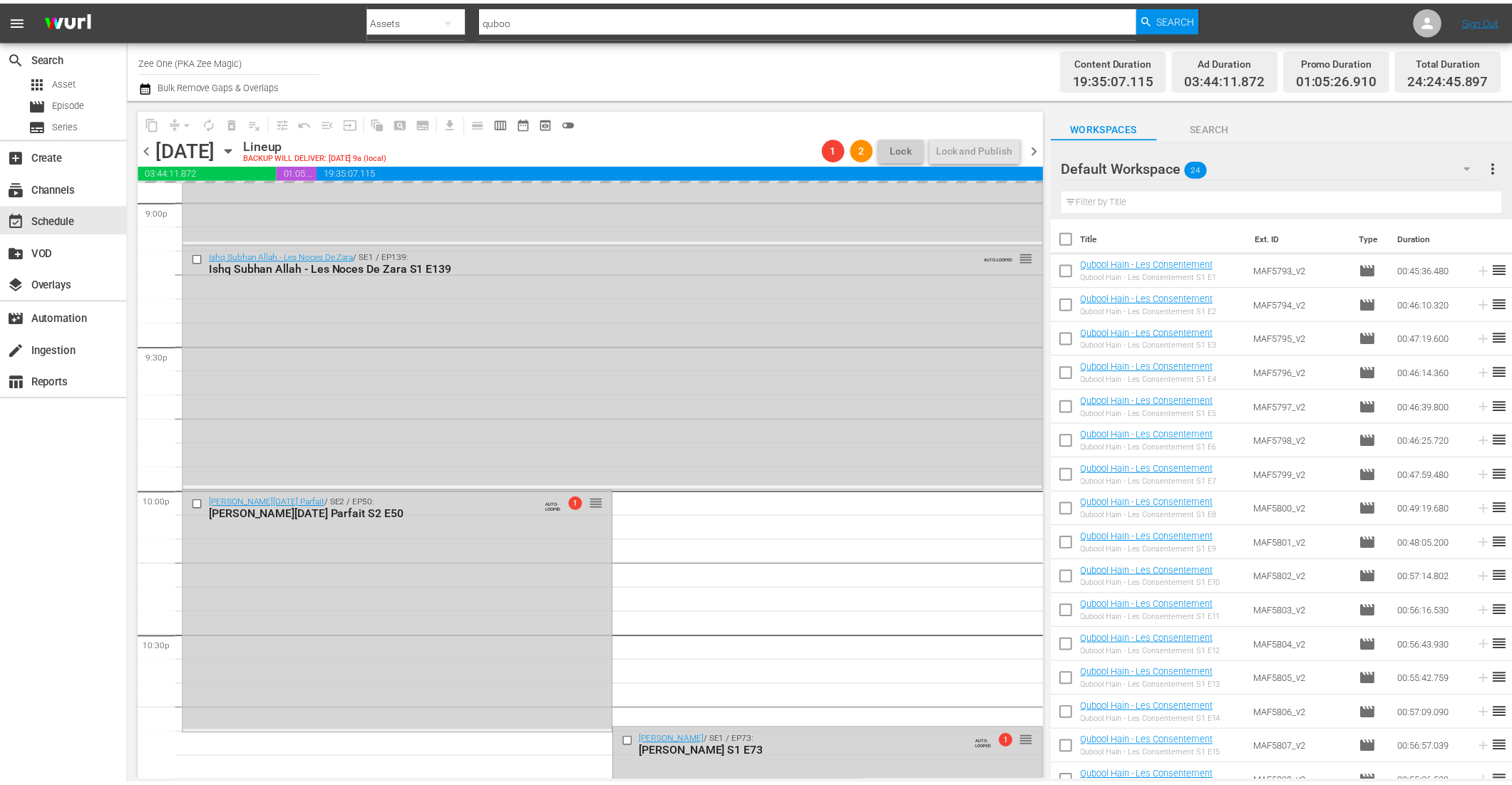
scroll to position [6562, 0]
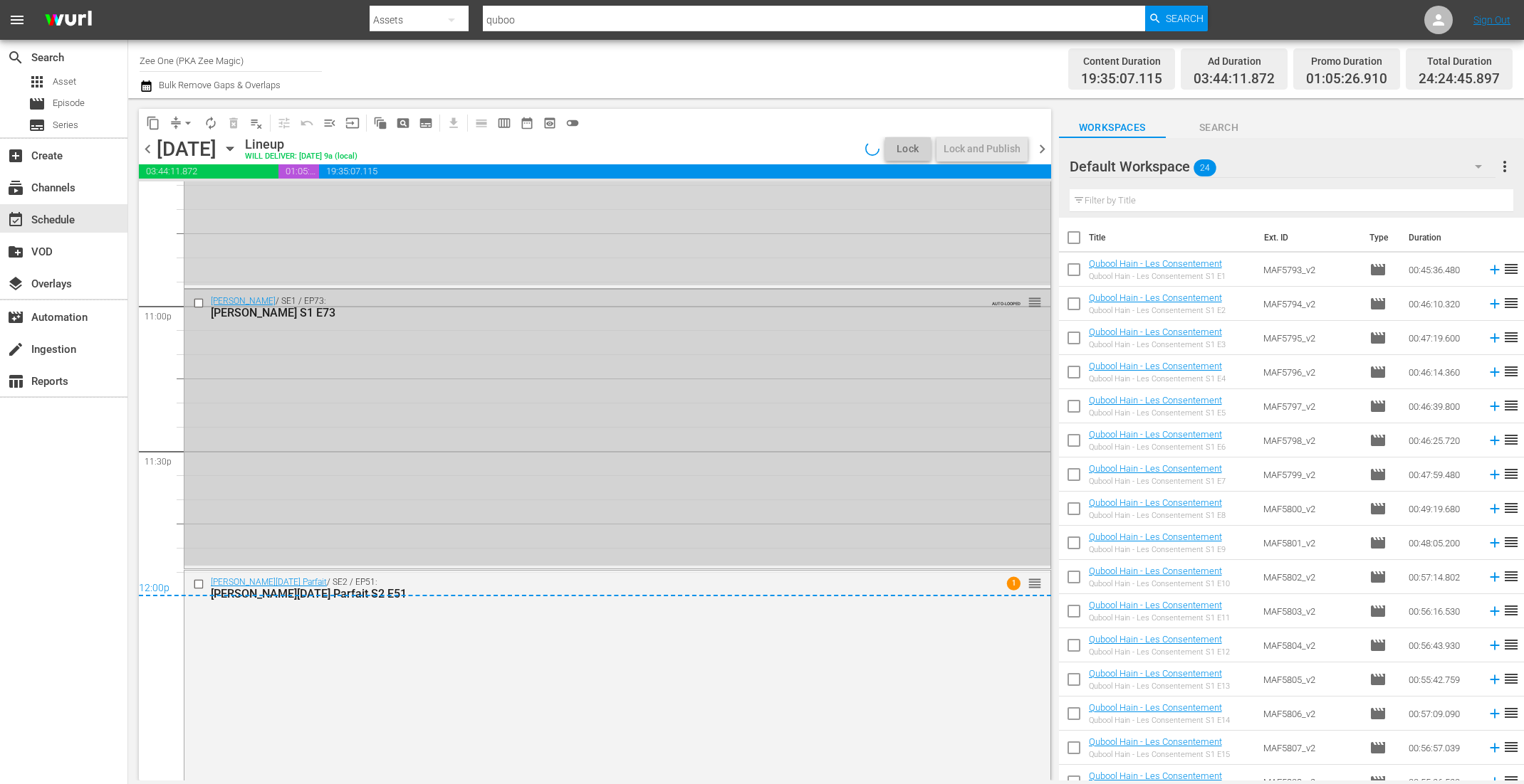
click at [722, 495] on div "Jodha Akbar / SE1 / EP73: Jodha Akbar S1 E73 AUTO-LOOPED reorder" at bounding box center [617, 428] width 866 height 277
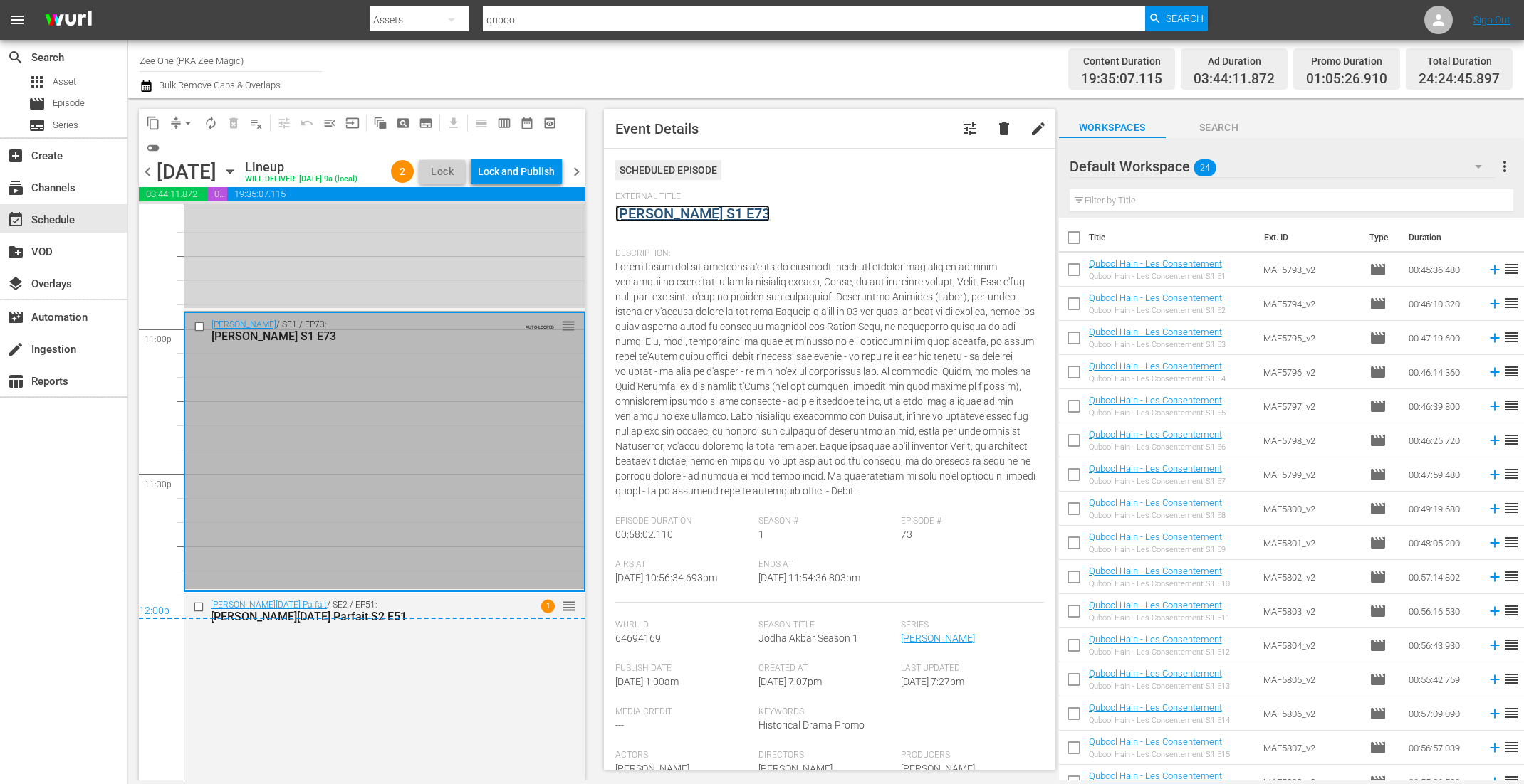
click at [679, 212] on link "[PERSON_NAME] S1 E73" at bounding box center [692, 213] width 154 height 17
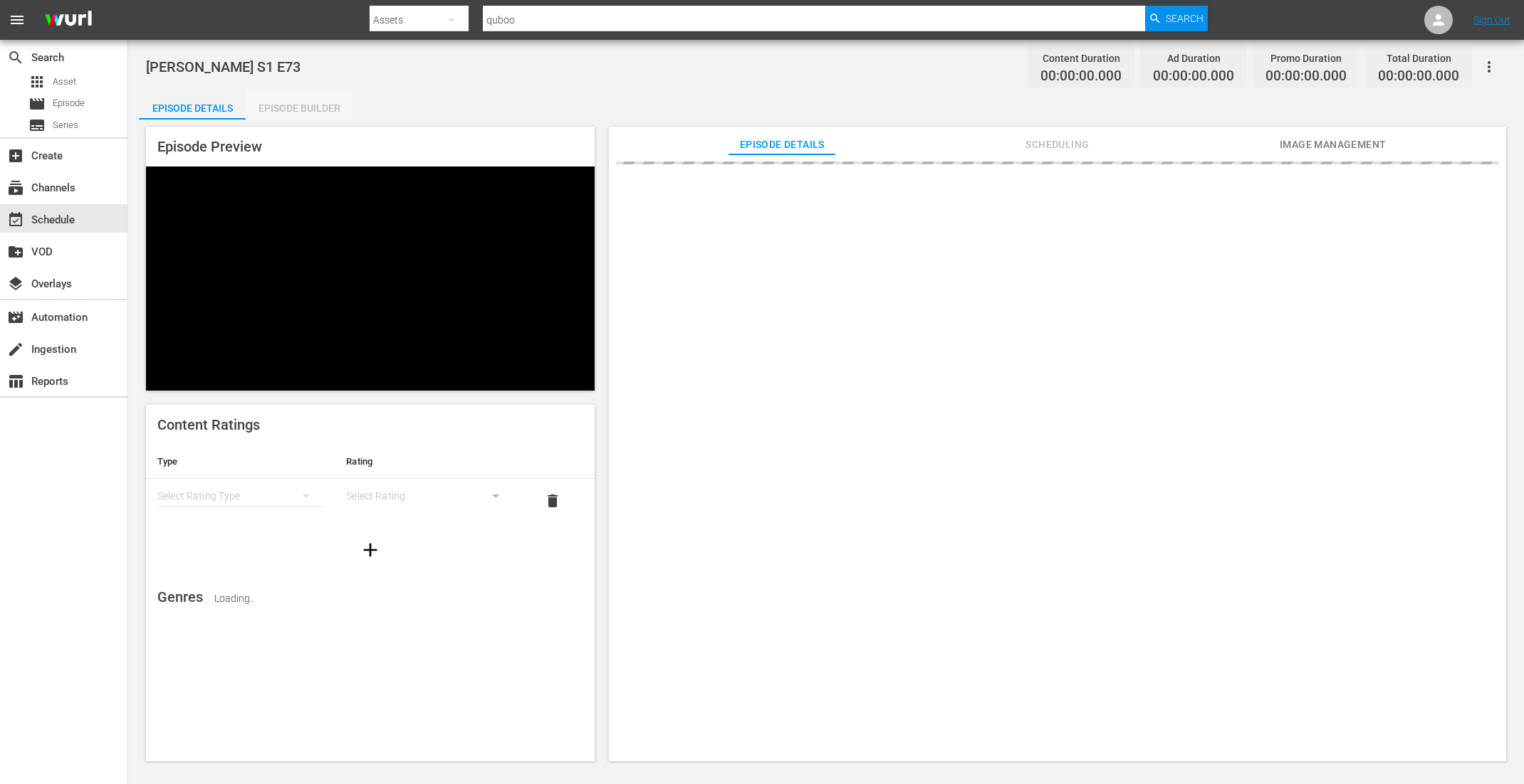
click at [314, 106] on div "Episode Builder" at bounding box center [300, 108] width 107 height 34
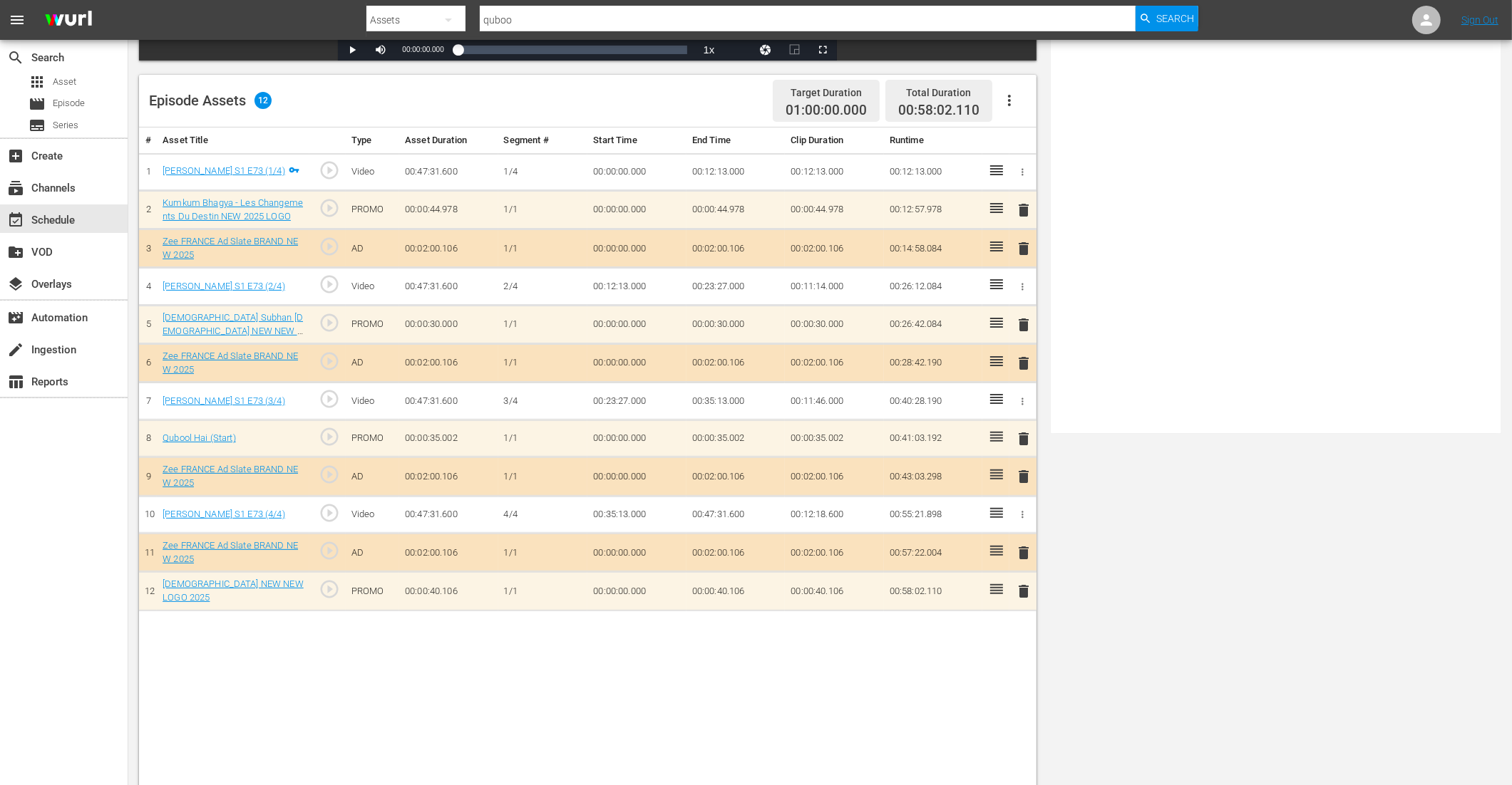
scroll to position [370, 0]
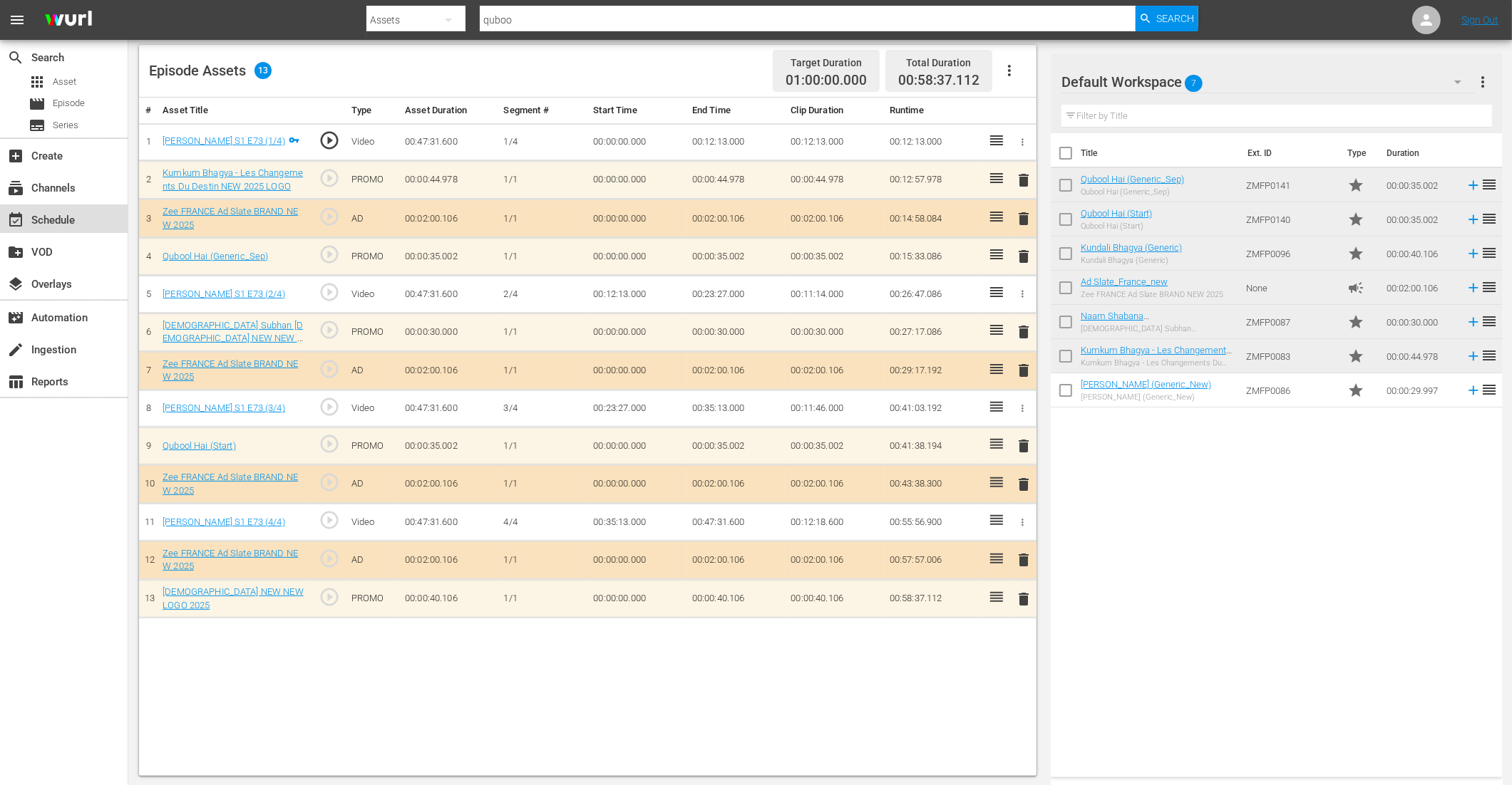
click at [68, 221] on div "event_available Schedule" at bounding box center [40, 218] width 80 height 13
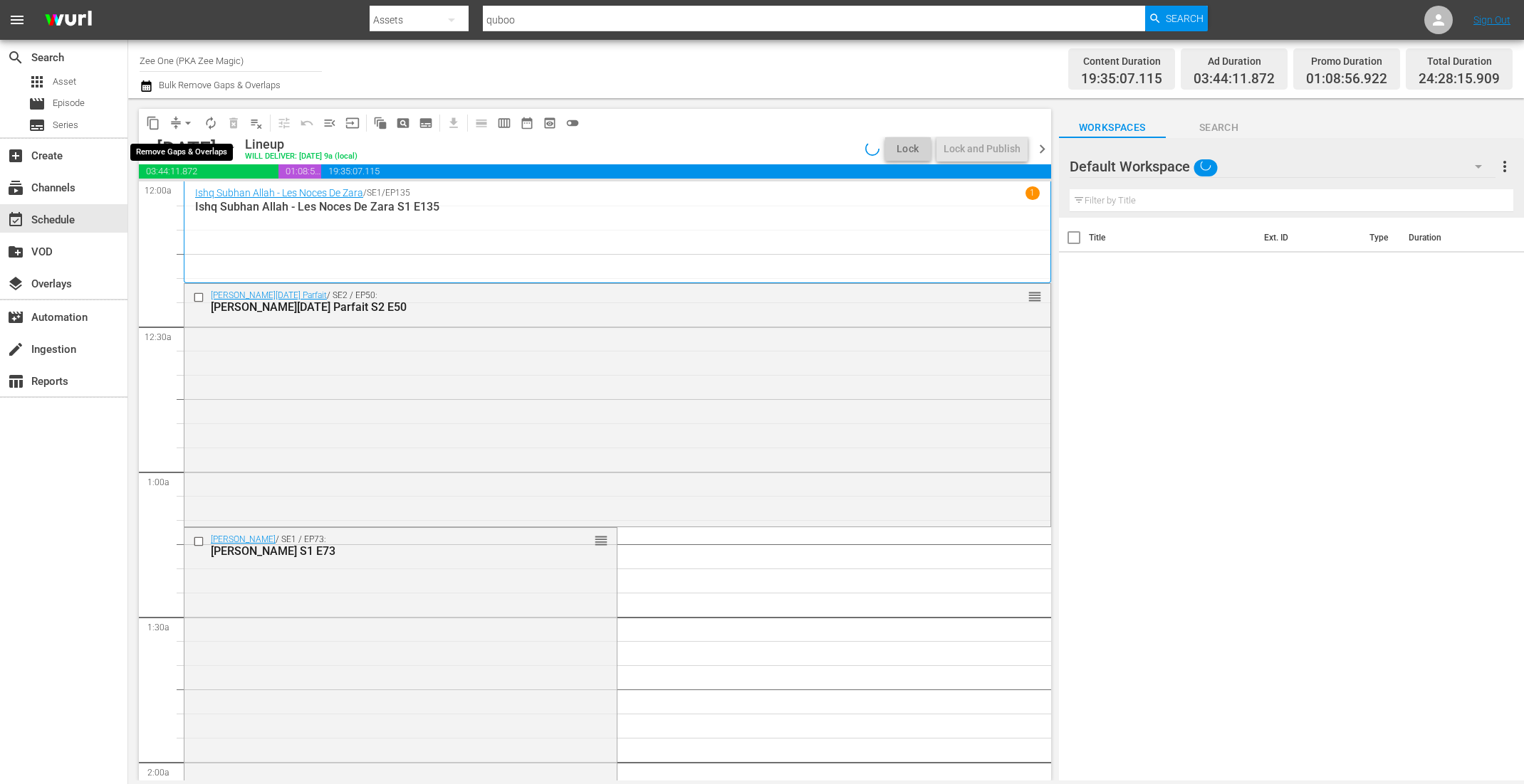
click at [185, 121] on span "arrow_drop_down" at bounding box center [188, 123] width 14 height 14
click at [191, 195] on li "Align to End of Previous Day" at bounding box center [189, 198] width 149 height 23
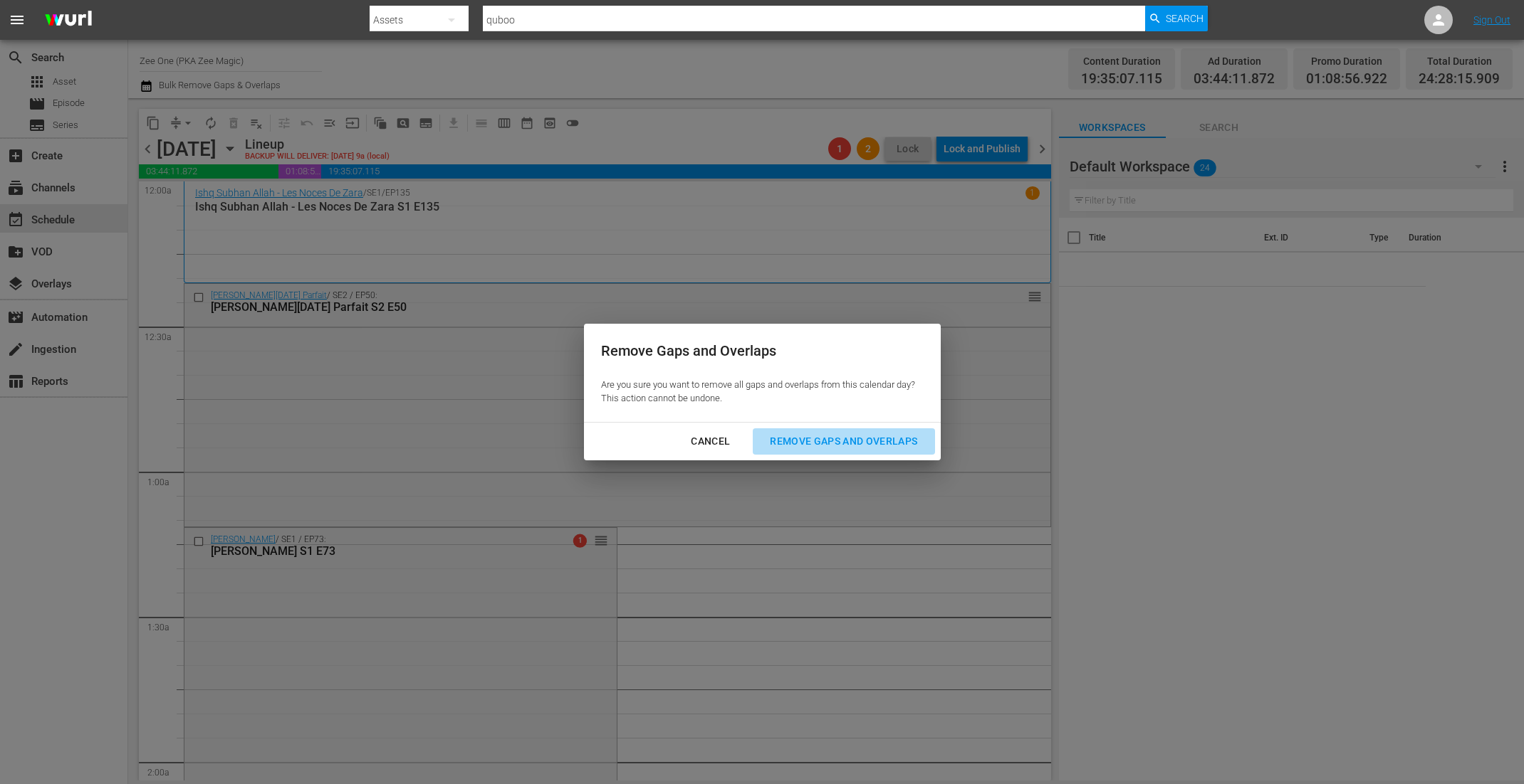
click at [808, 444] on div "Remove Gaps and Overlaps" at bounding box center [843, 441] width 170 height 18
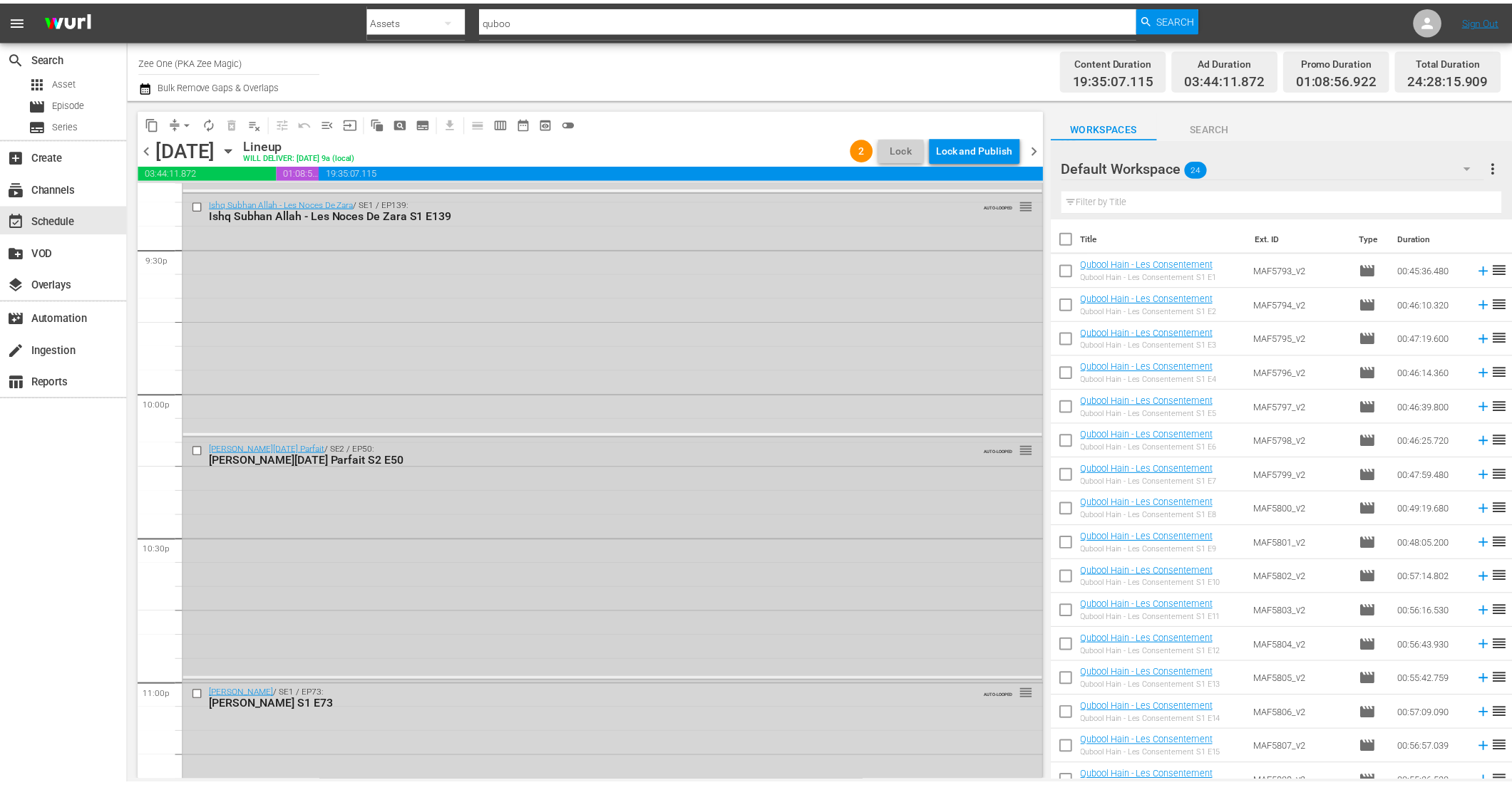
scroll to position [6204, 0]
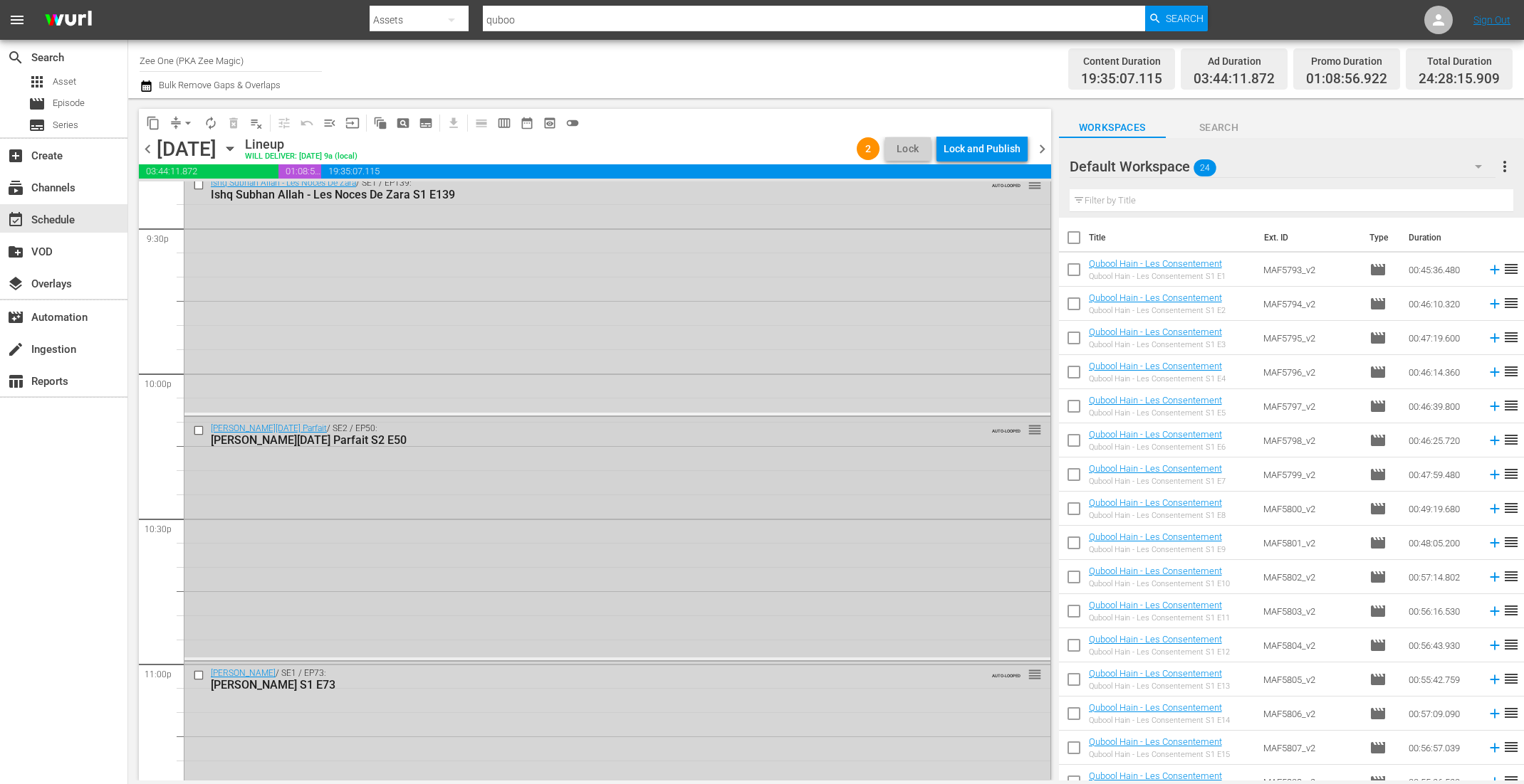
click at [760, 458] on div "Jamai Raja - Le Gendre Parfait / SE2 / EP50: Jamai Raja - Le Gendre Parfait S2 …" at bounding box center [617, 537] width 866 height 240
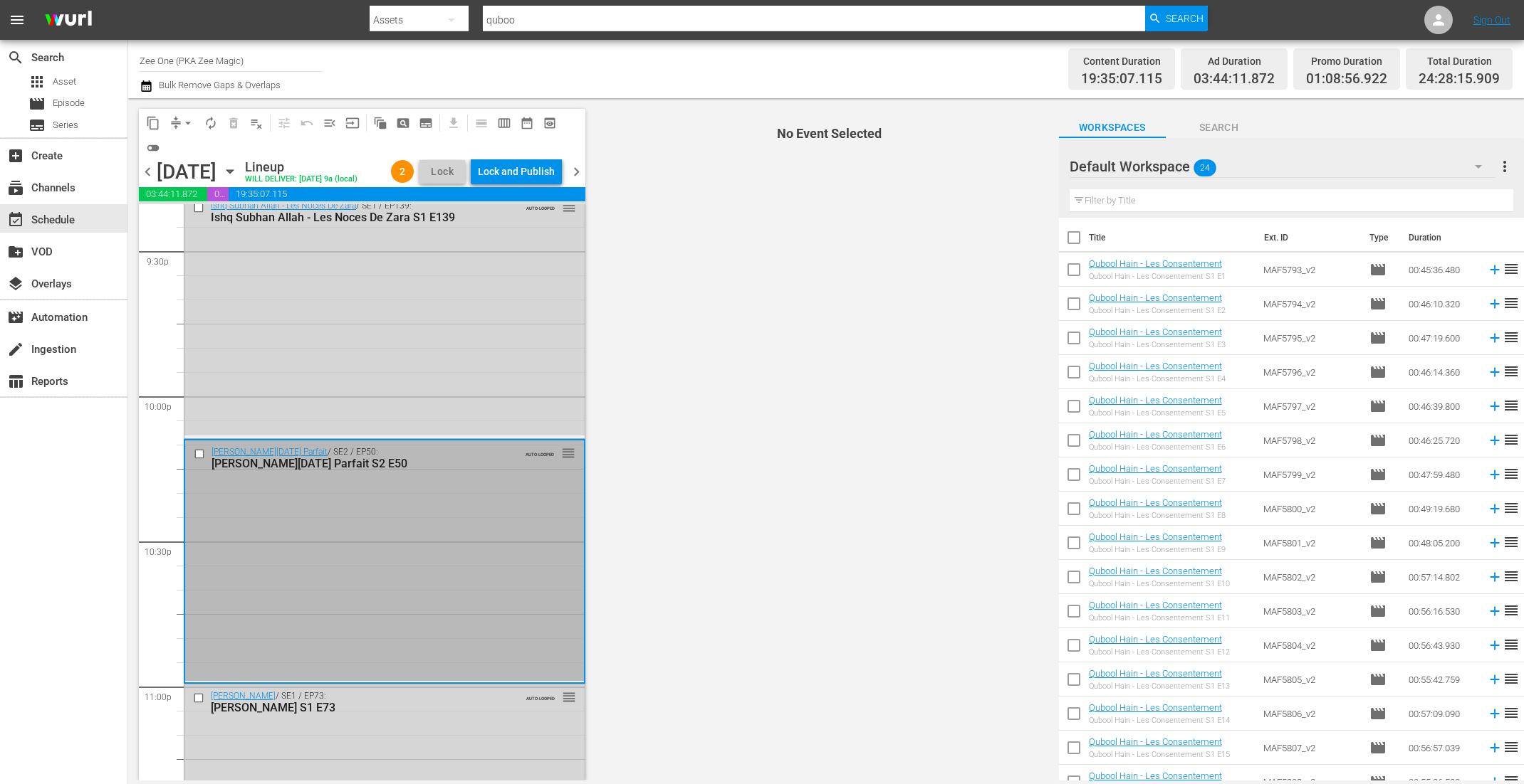
click at [724, 330] on span "No Event Selected" at bounding box center [826, 439] width 465 height 683
click at [476, 380] on div "Ishq Subhan Allah - Les Noces De Zara / SE1 / EP139: Ishq Subhan Allah - Les No…" at bounding box center [384, 315] width 400 height 241
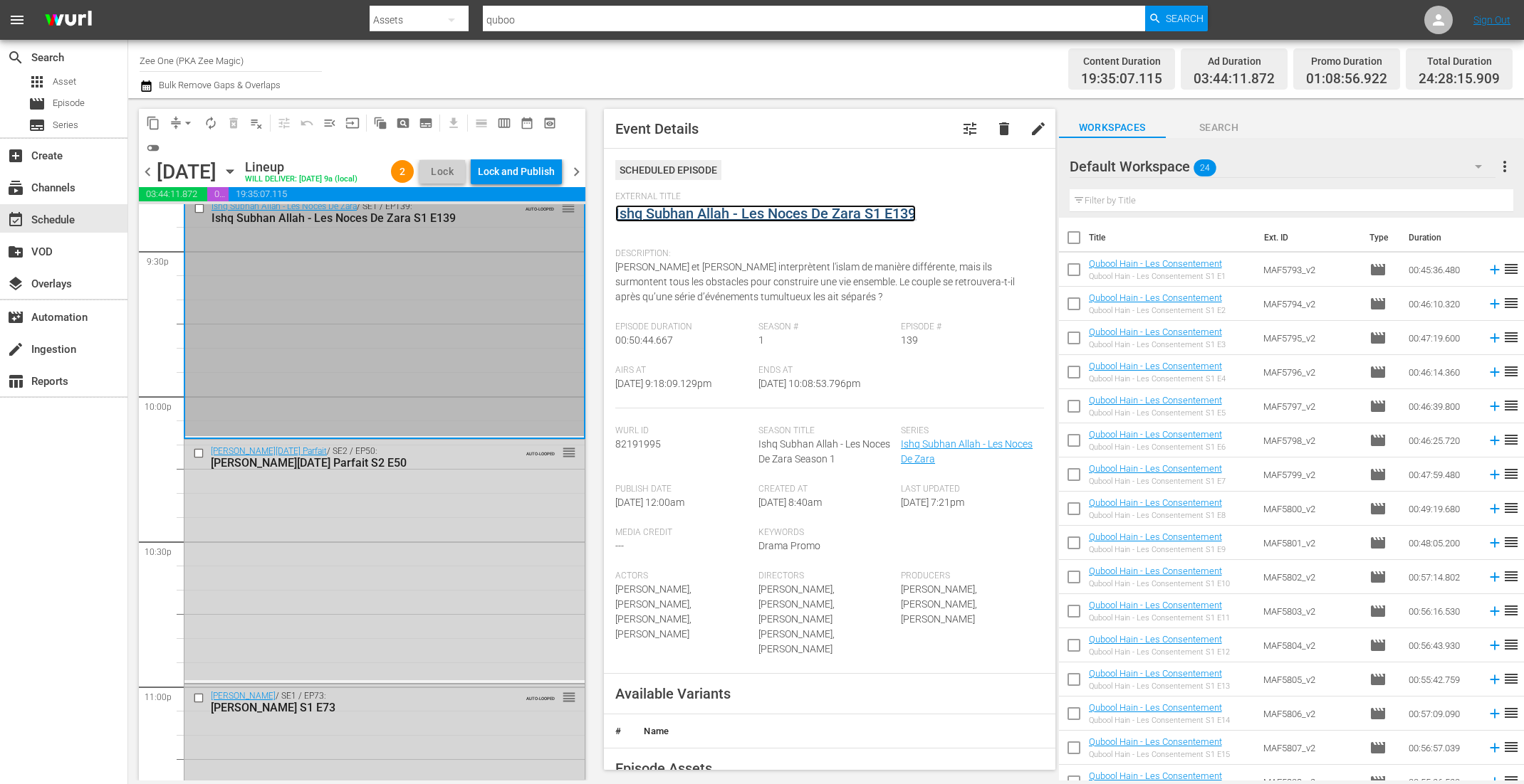
click at [663, 209] on link "Ishq Subhan Allah - Les Noces De Zara S1 E139" at bounding box center [765, 213] width 300 height 17
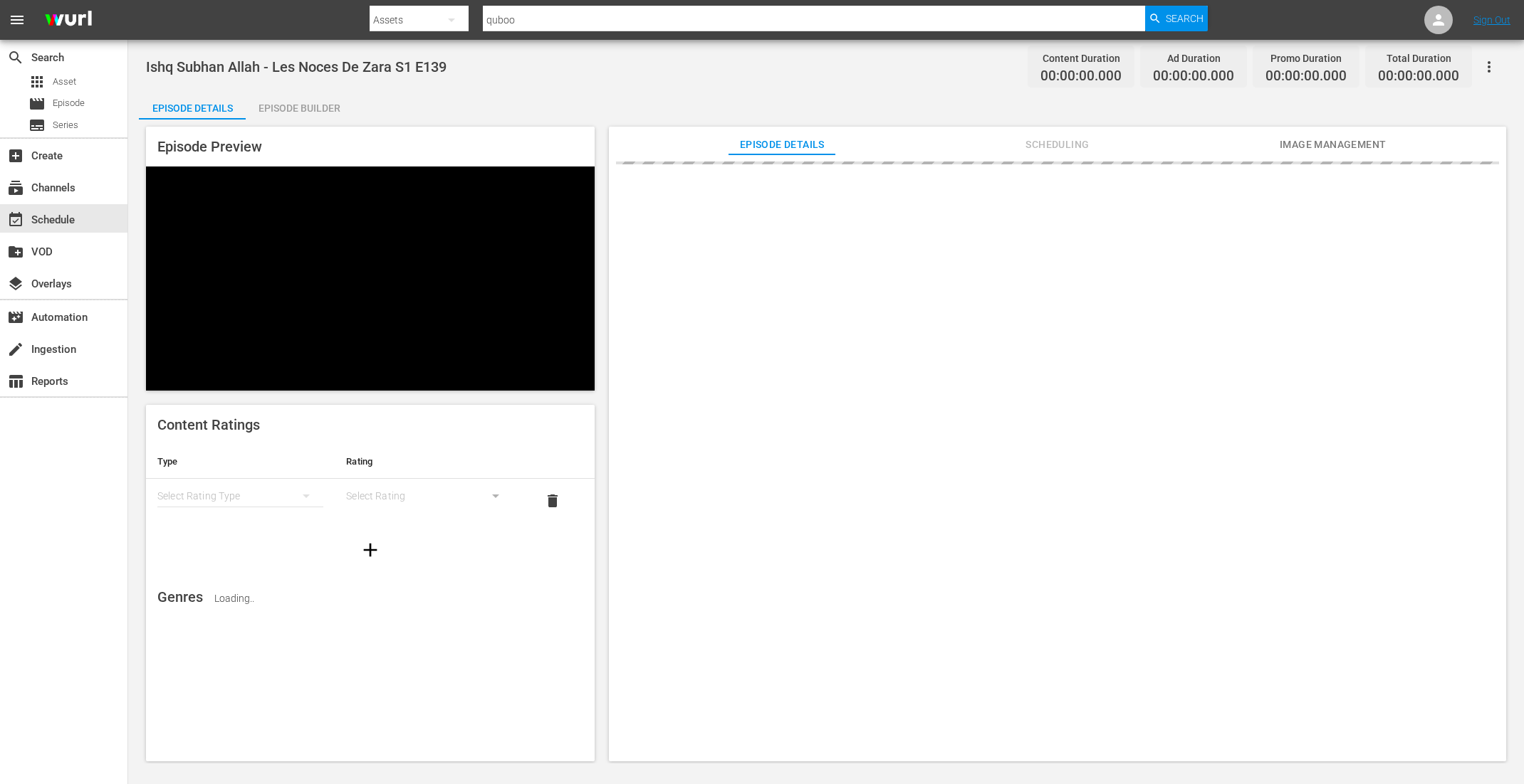
click at [290, 99] on div "Episode Builder" at bounding box center [300, 108] width 107 height 34
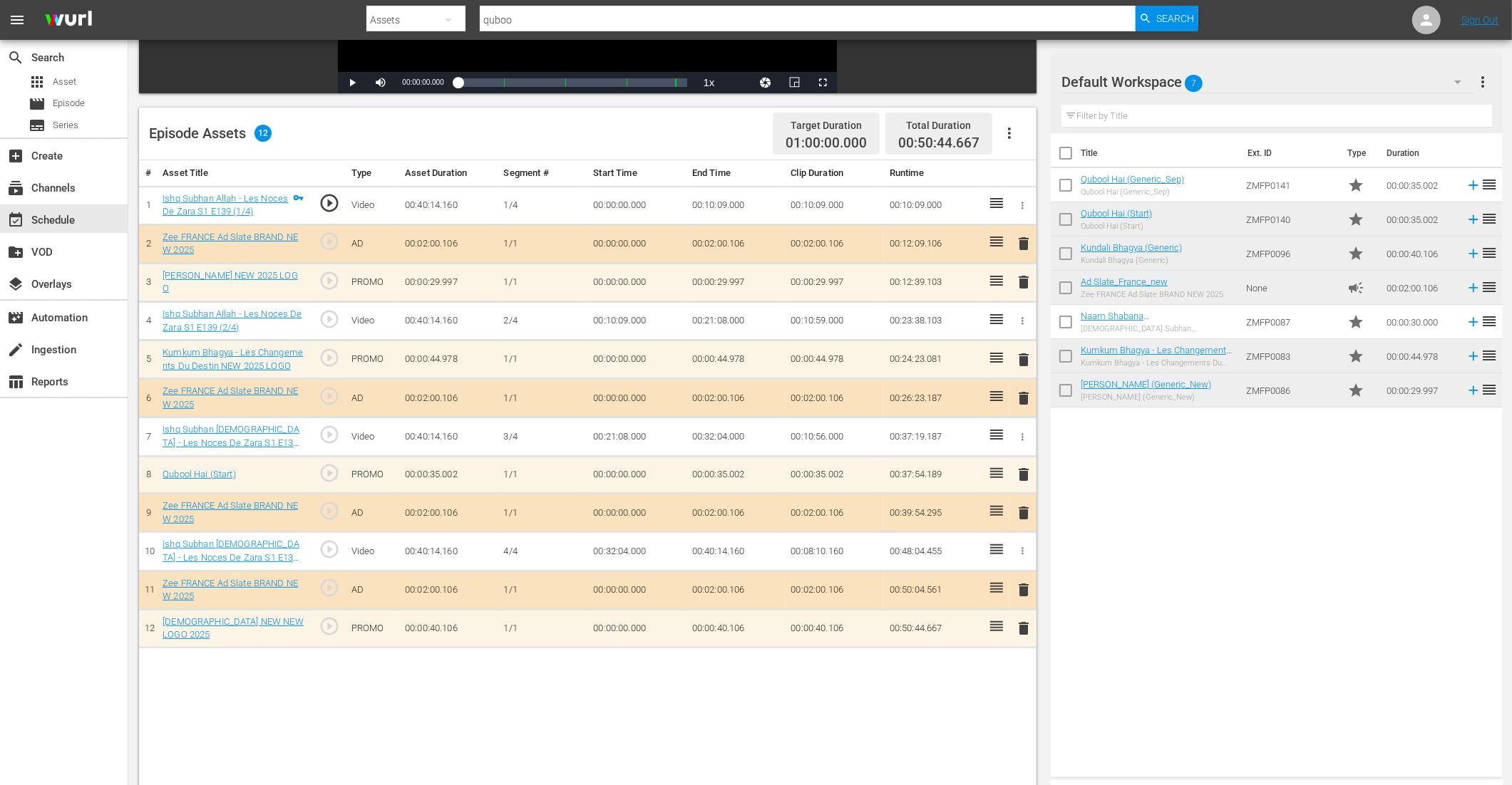
scroll to position [370, 0]
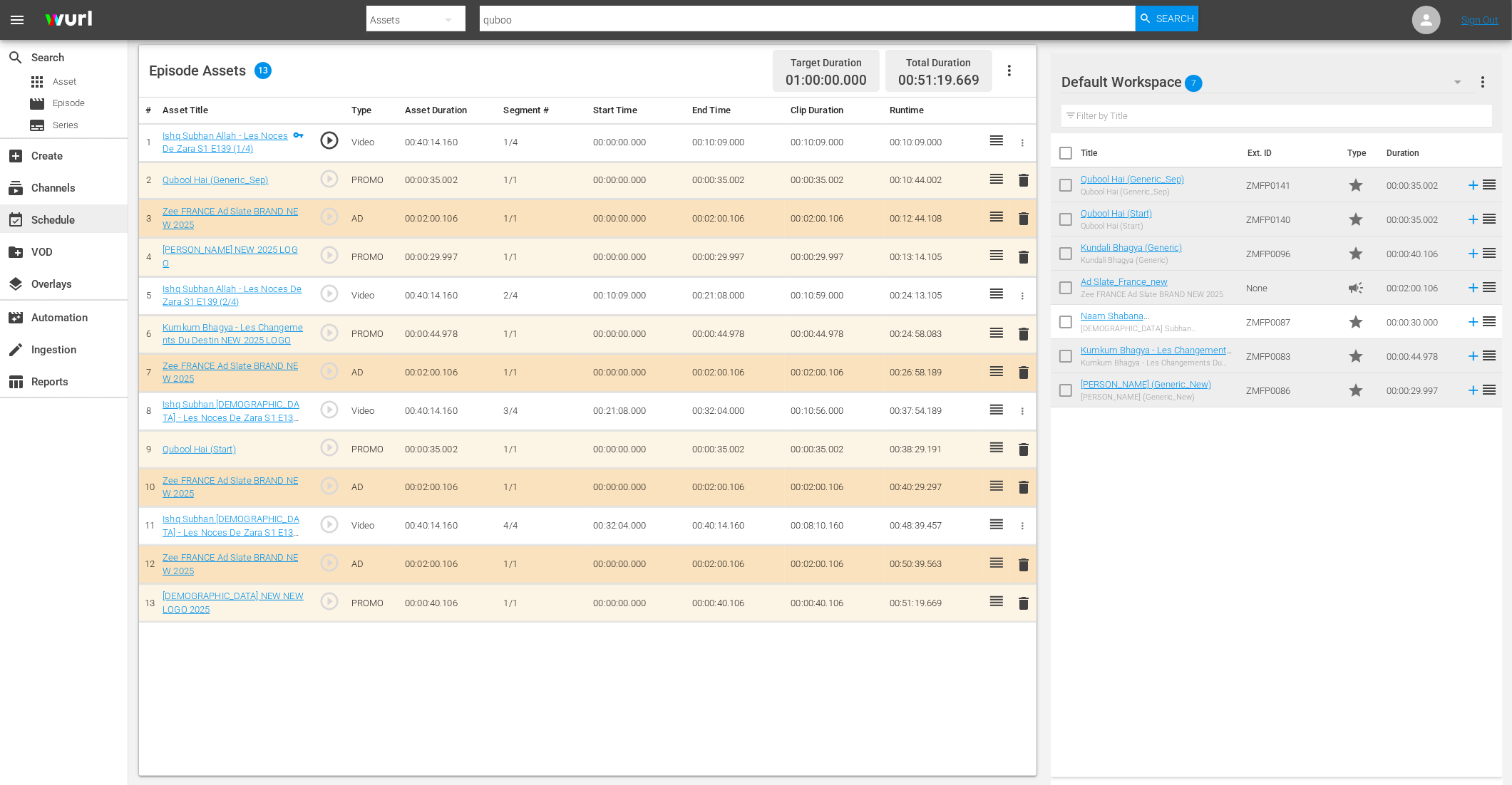
click at [63, 213] on div "event_available Schedule" at bounding box center [40, 218] width 80 height 13
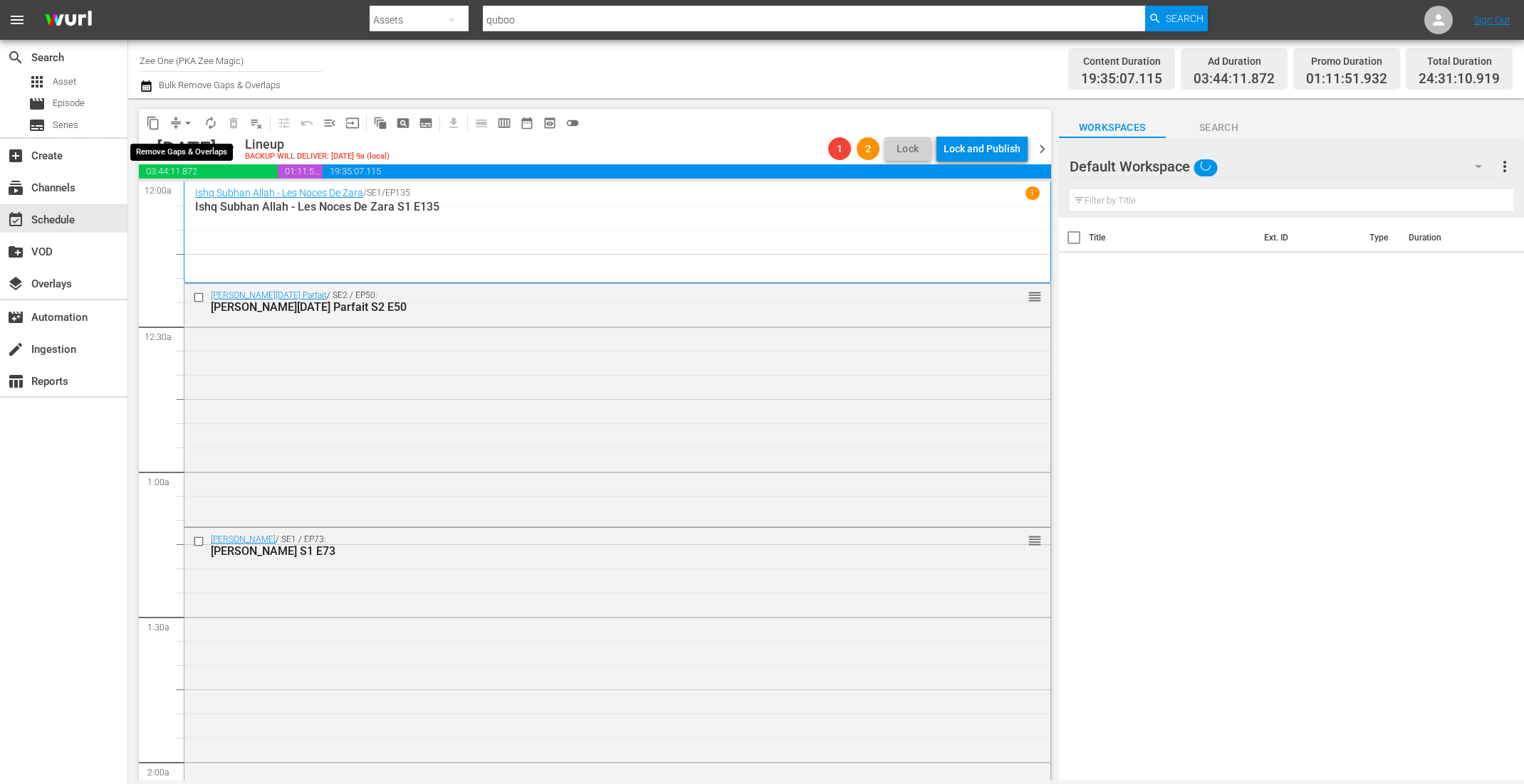
click at [182, 120] on span "arrow_drop_down" at bounding box center [188, 123] width 14 height 14
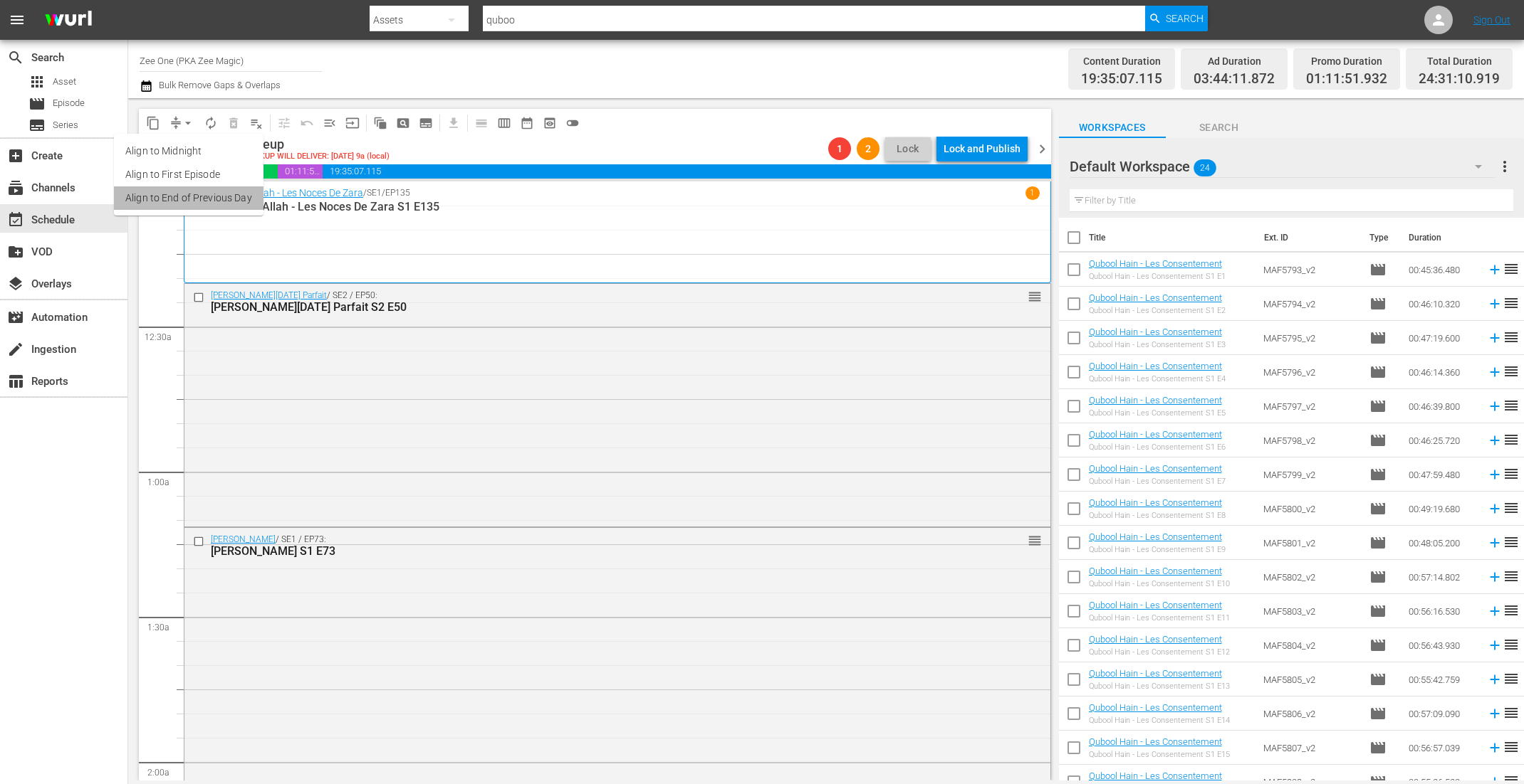
click at [194, 204] on li "Align to End of Previous Day" at bounding box center [189, 198] width 149 height 23
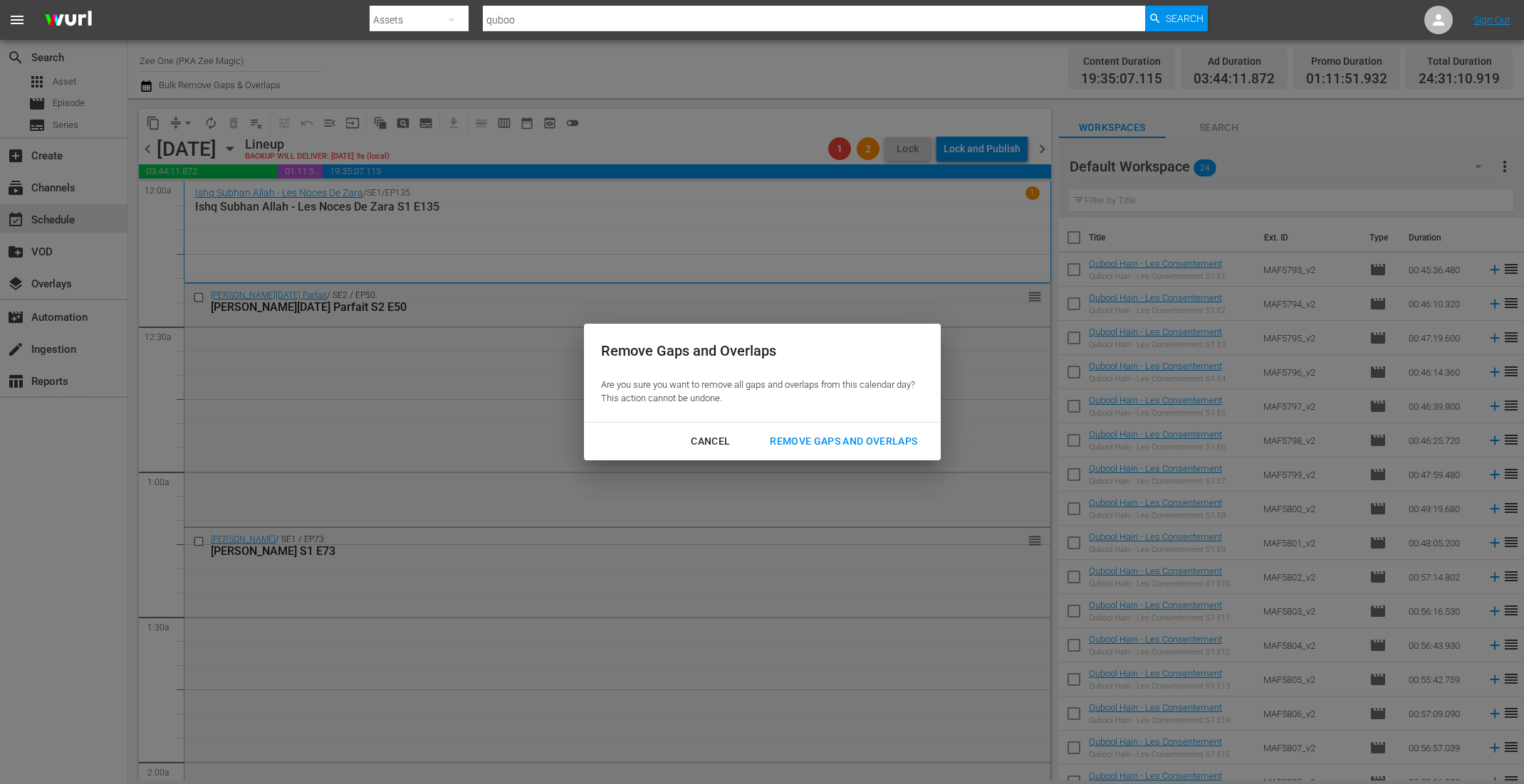
click at [856, 437] on div "Remove Gaps and Overlaps" at bounding box center [843, 441] width 170 height 18
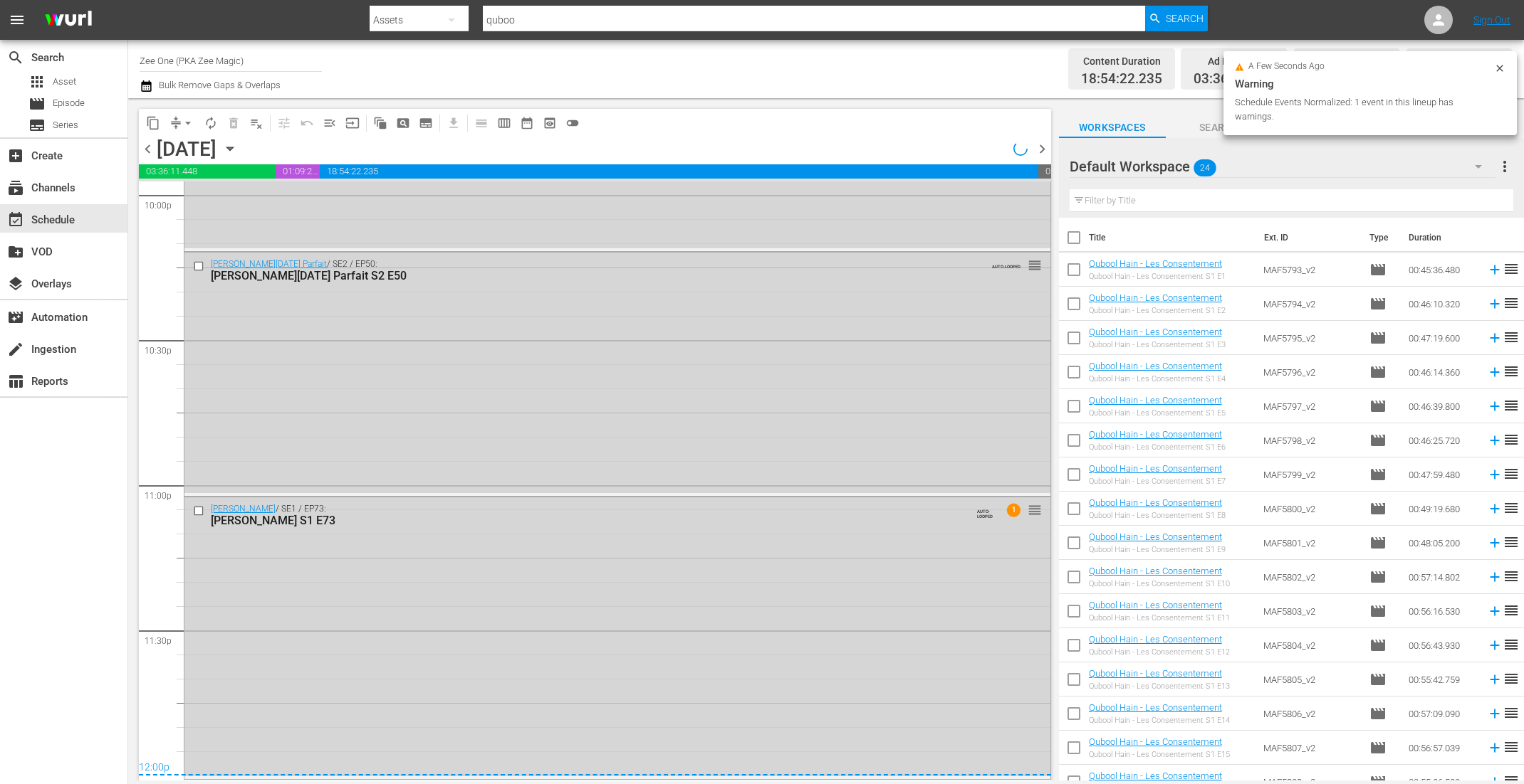
scroll to position [6373, 0]
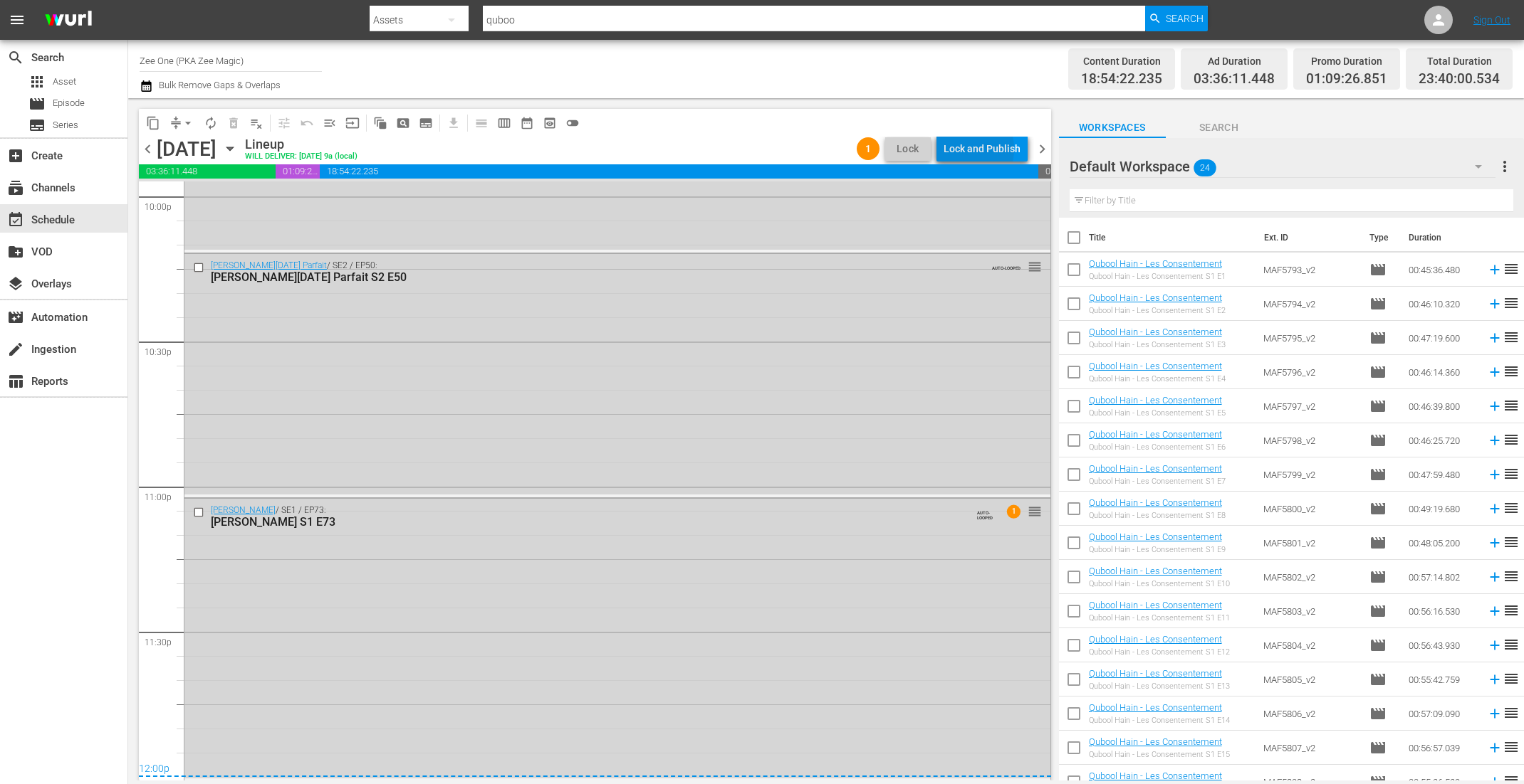
click at [962, 148] on div "Lock and Publish" at bounding box center [982, 148] width 77 height 26
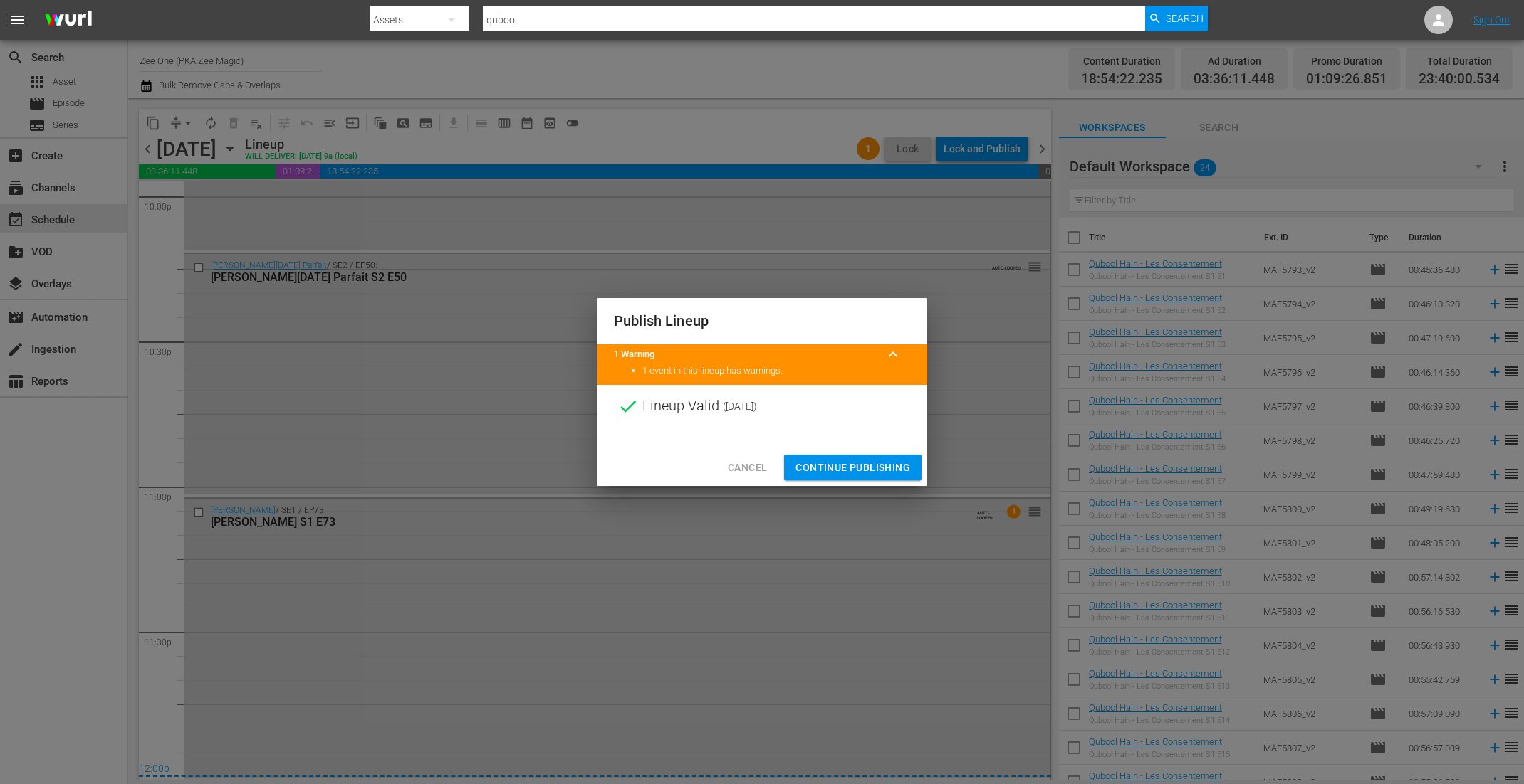
click at [853, 461] on span "Continue Publishing" at bounding box center [853, 468] width 115 height 18
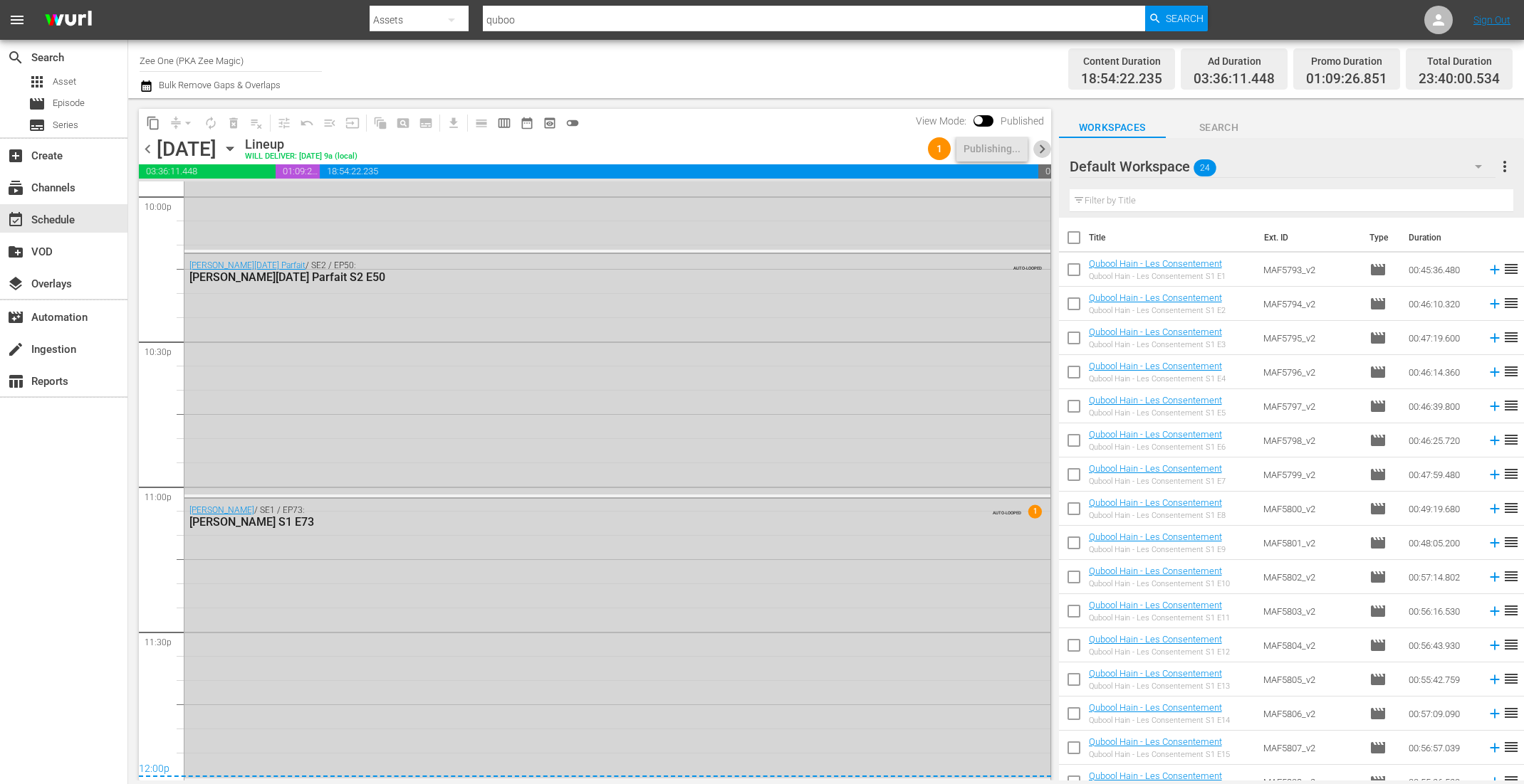
click at [1042, 144] on span "chevron_right" at bounding box center [1042, 149] width 18 height 18
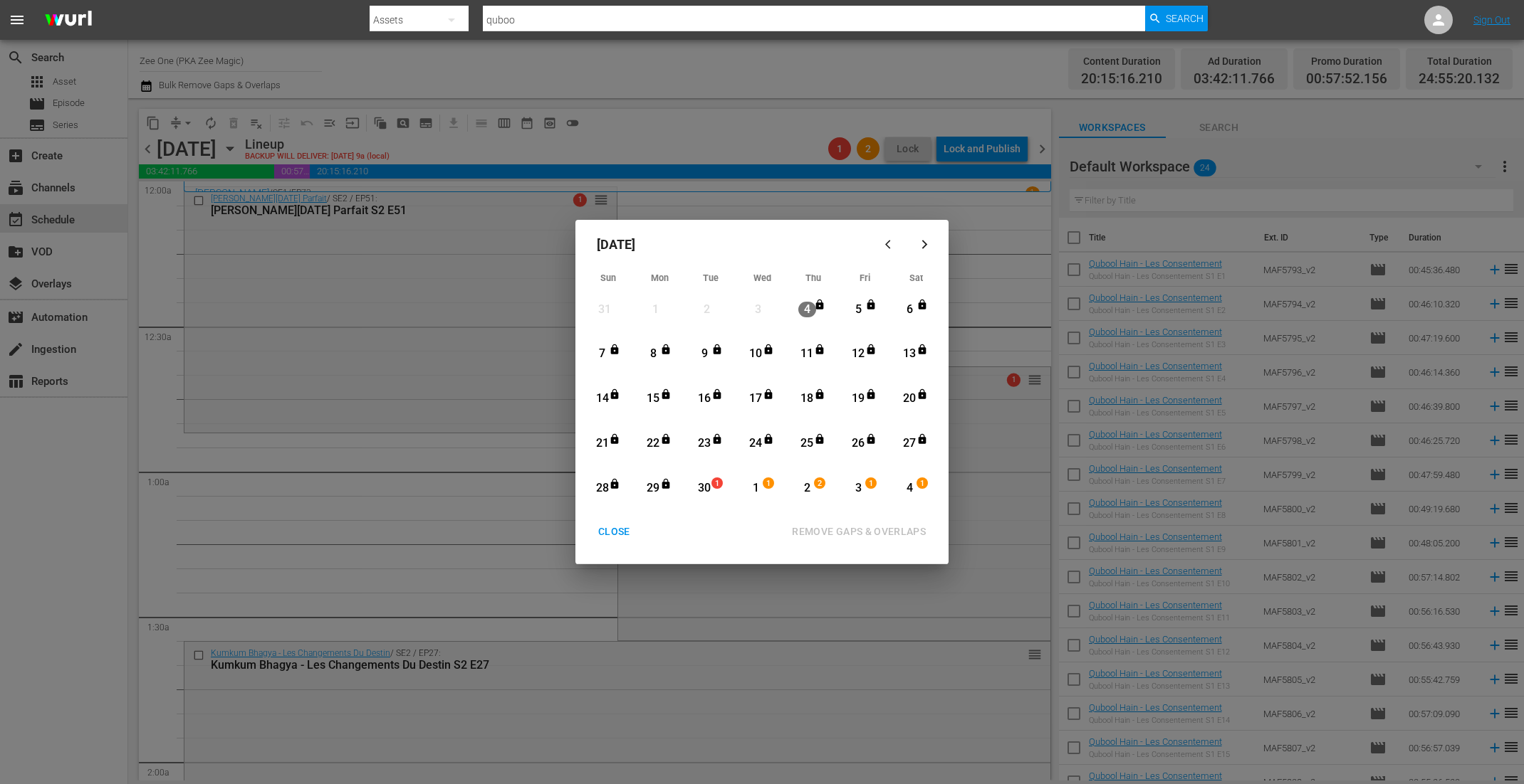
click at [705, 485] on div "30" at bounding box center [704, 489] width 18 height 17
click at [905, 486] on div "4" at bounding box center [910, 489] width 18 height 17
click at [843, 533] on div "REMOVE GAPS & OVERLAPS" at bounding box center [859, 532] width 157 height 18
click at [613, 532] on div "CLOSE" at bounding box center [614, 532] width 55 height 18
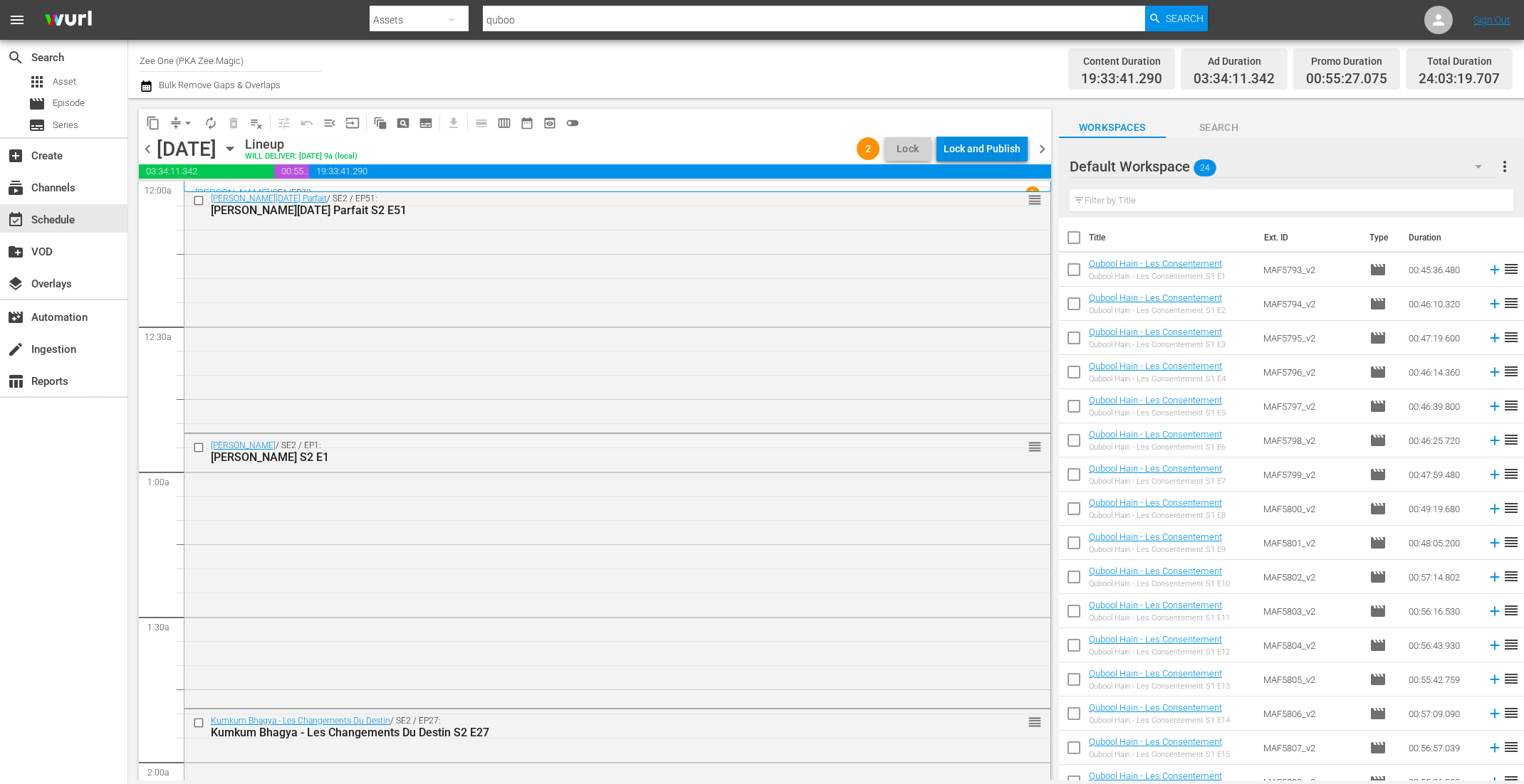
click at [987, 148] on div "Lock and Publish" at bounding box center [982, 148] width 77 height 26
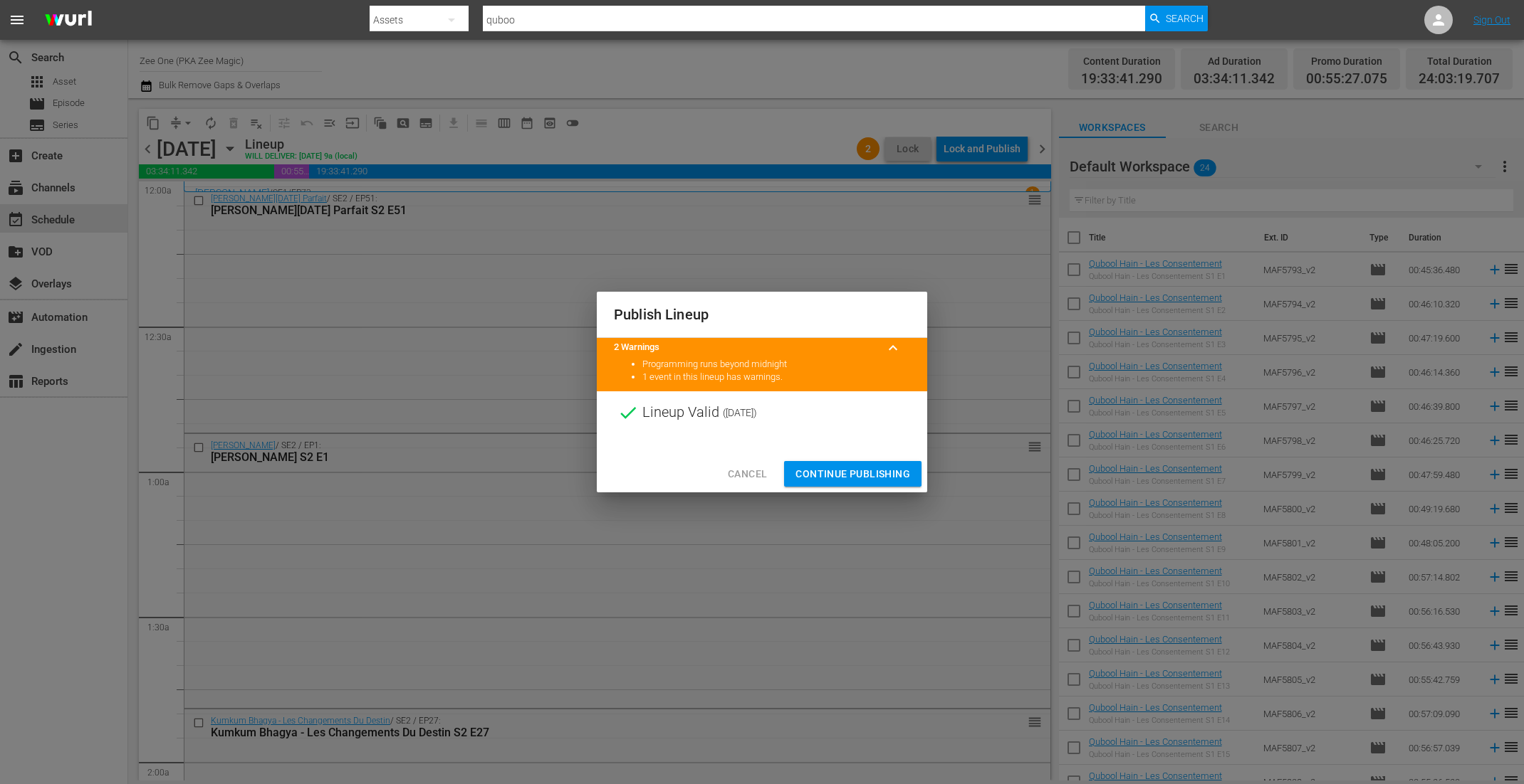
click at [824, 481] on span "Continue Publishing" at bounding box center [853, 474] width 115 height 18
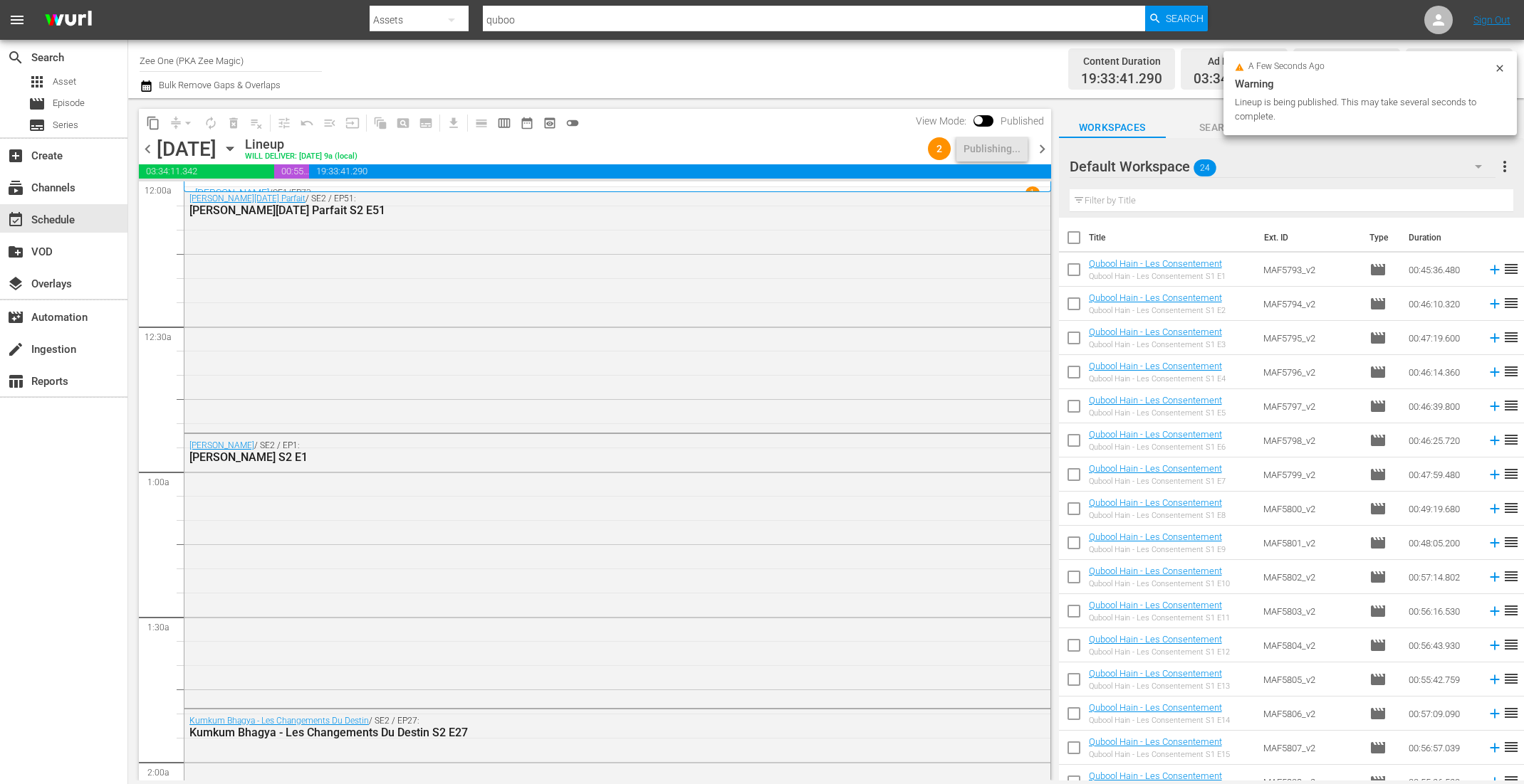
click at [145, 85] on icon "button" at bounding box center [146, 85] width 14 height 17
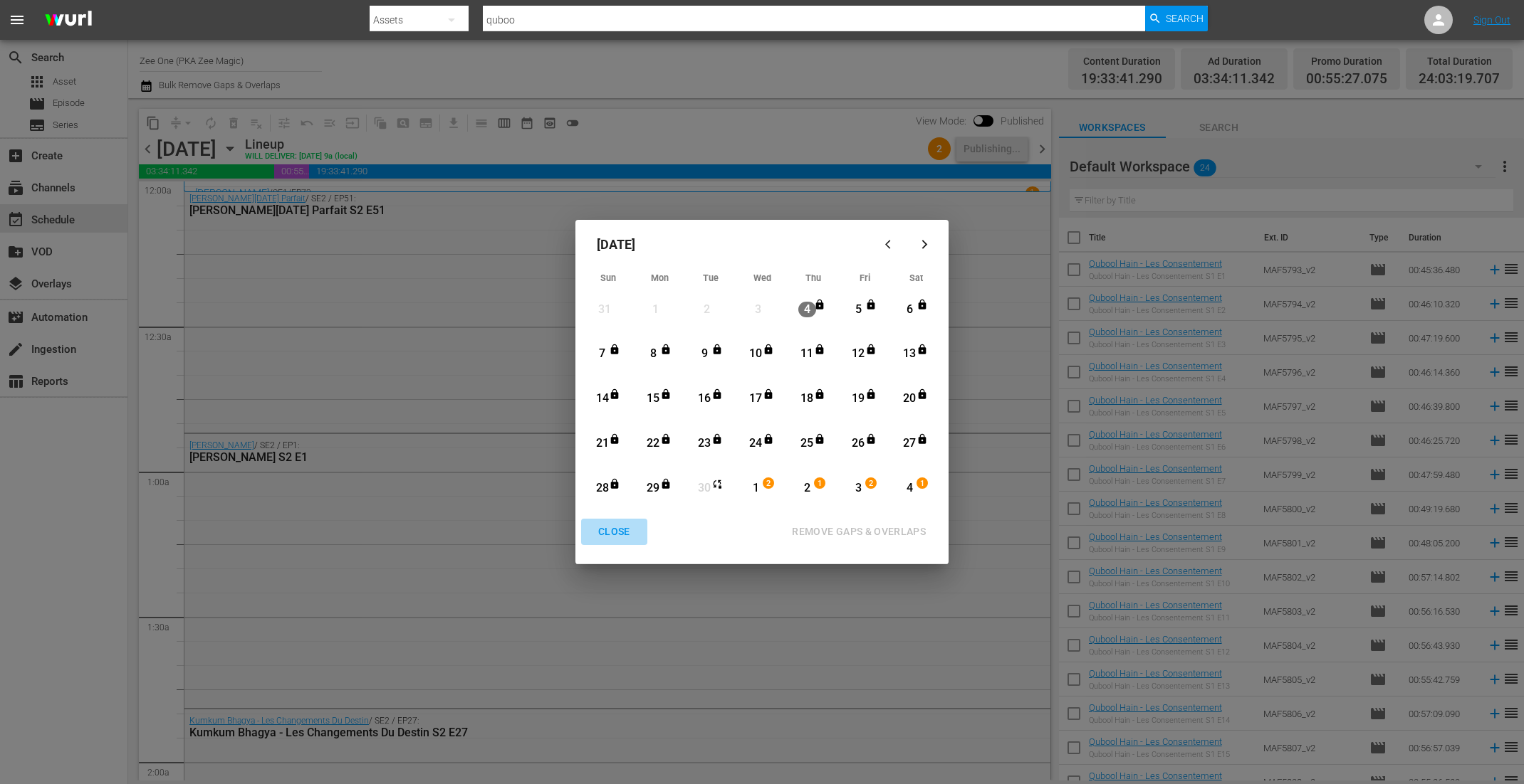
click at [611, 527] on div "CLOSE" at bounding box center [614, 532] width 55 height 18
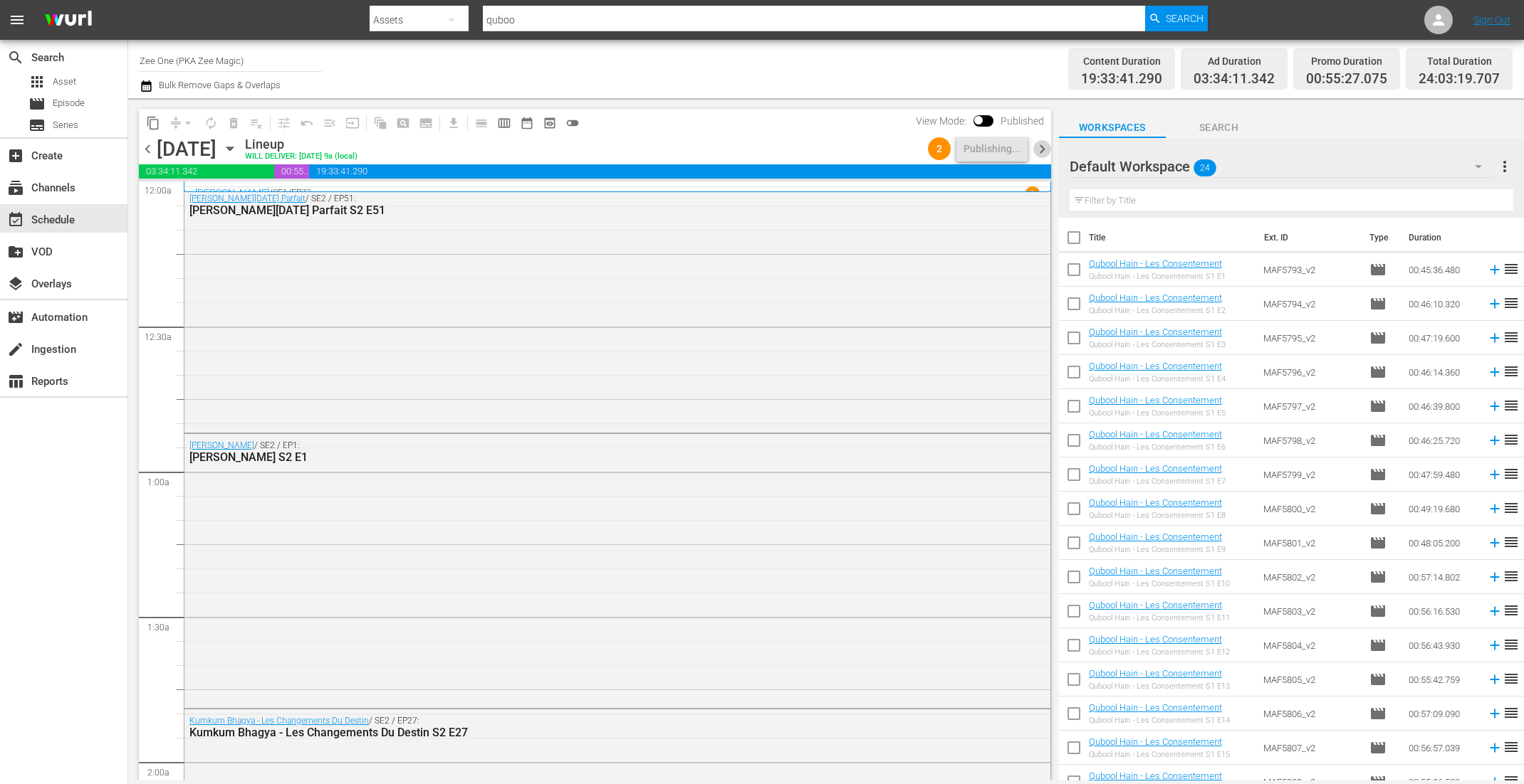
click at [1045, 149] on span "chevron_right" at bounding box center [1042, 149] width 18 height 18
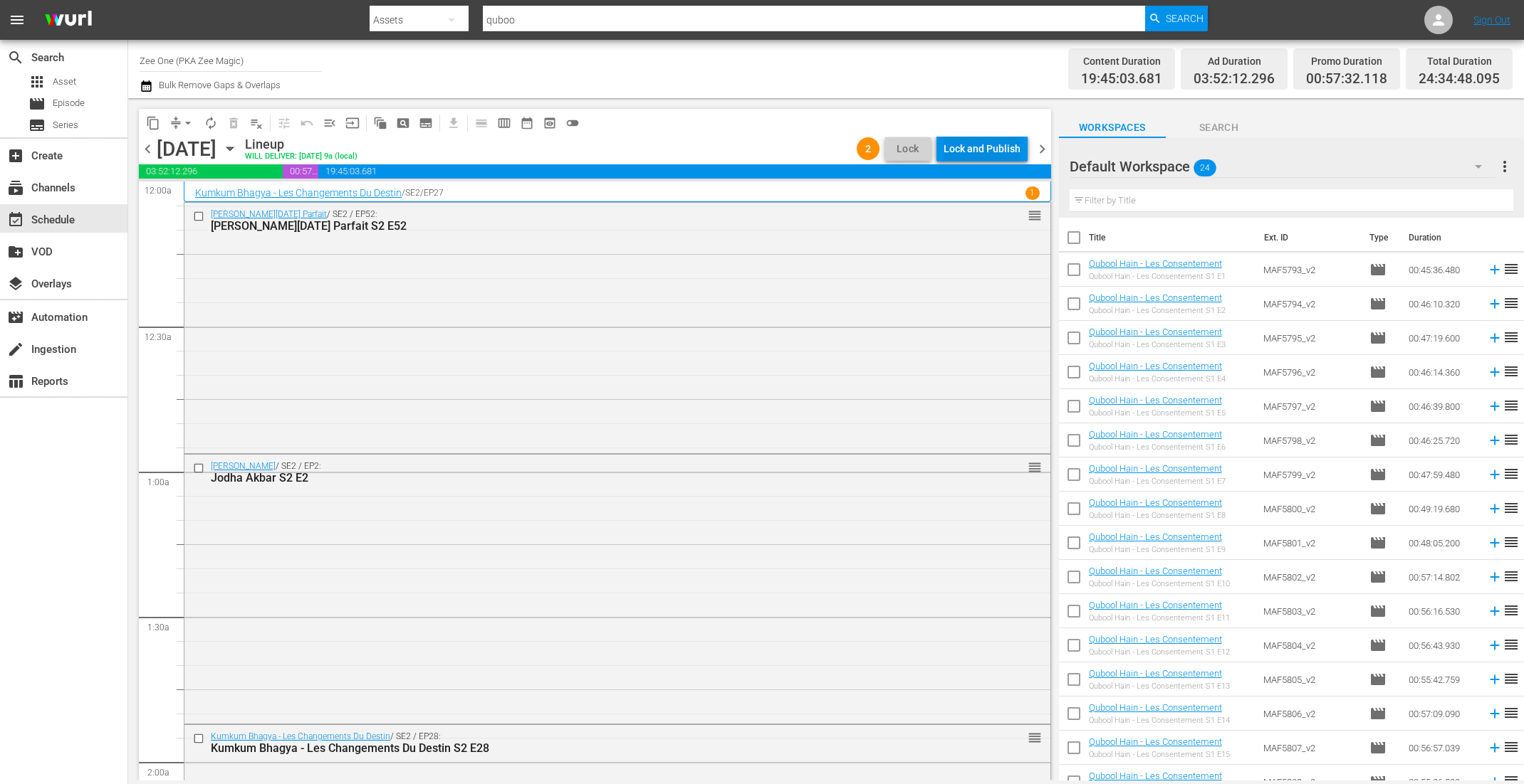
click at [1001, 147] on div "Lock and Publish" at bounding box center [982, 148] width 77 height 26
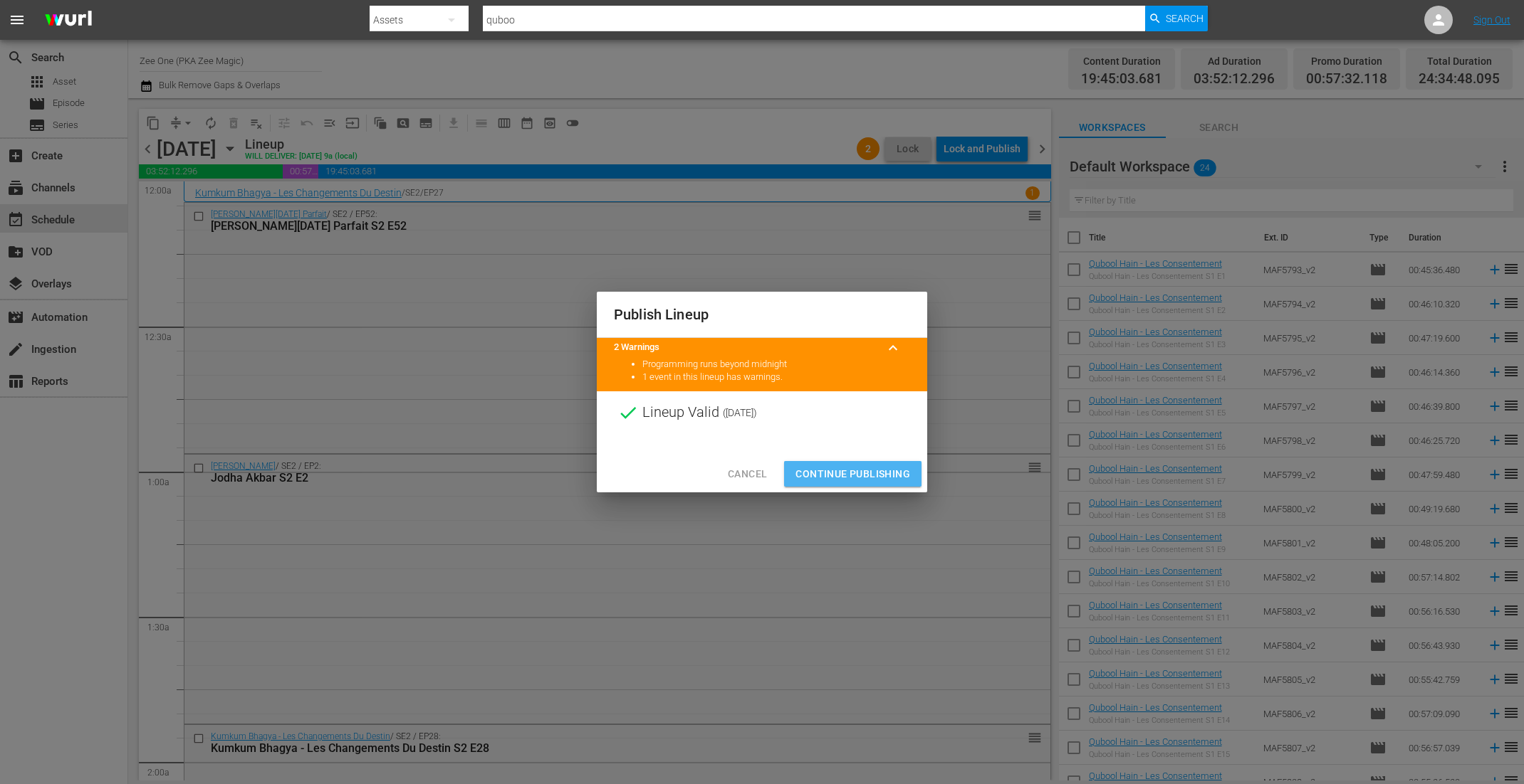
click at [847, 472] on span "Continue Publishing" at bounding box center [853, 474] width 115 height 18
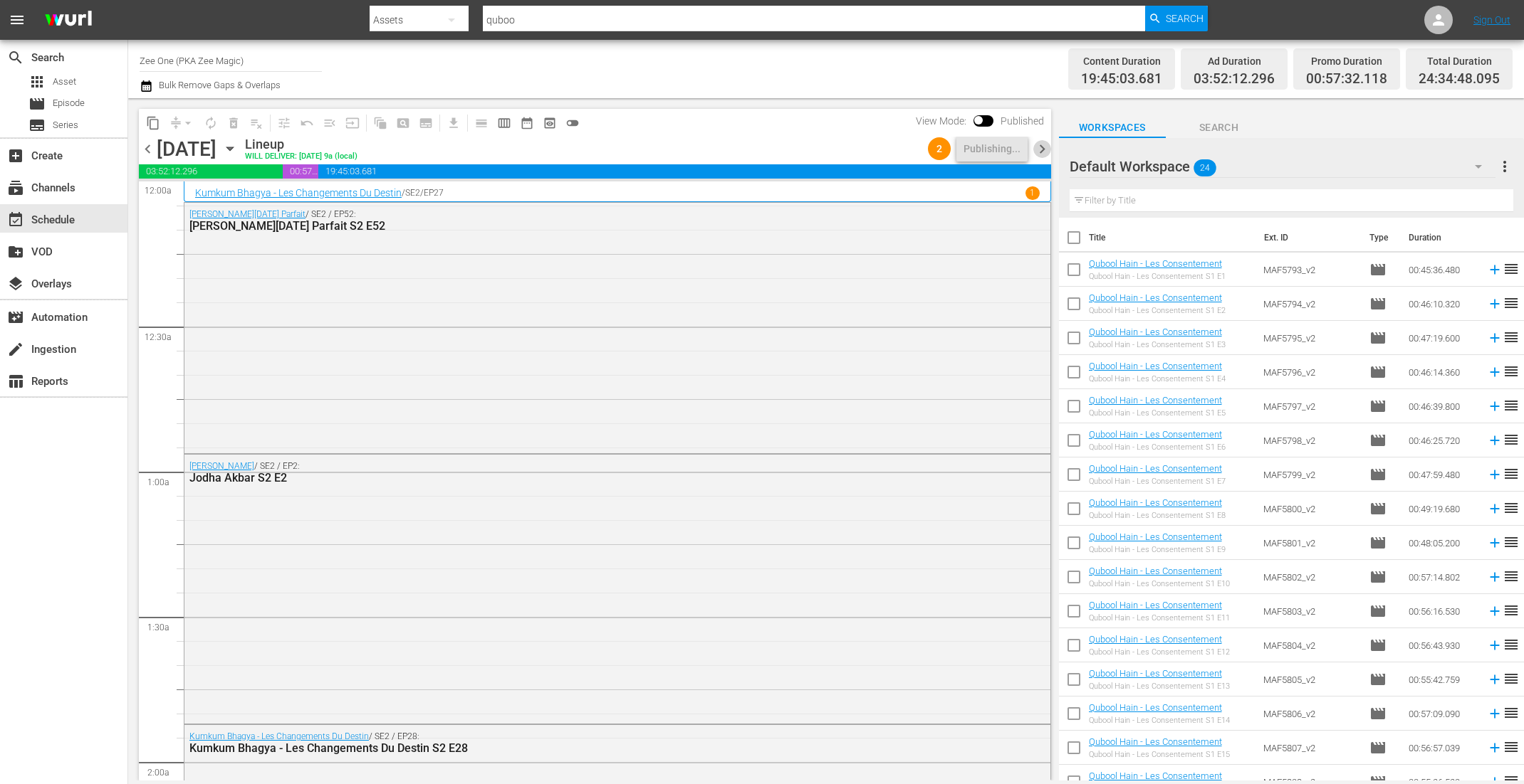
click at [1042, 148] on span "chevron_right" at bounding box center [1042, 149] width 18 height 18
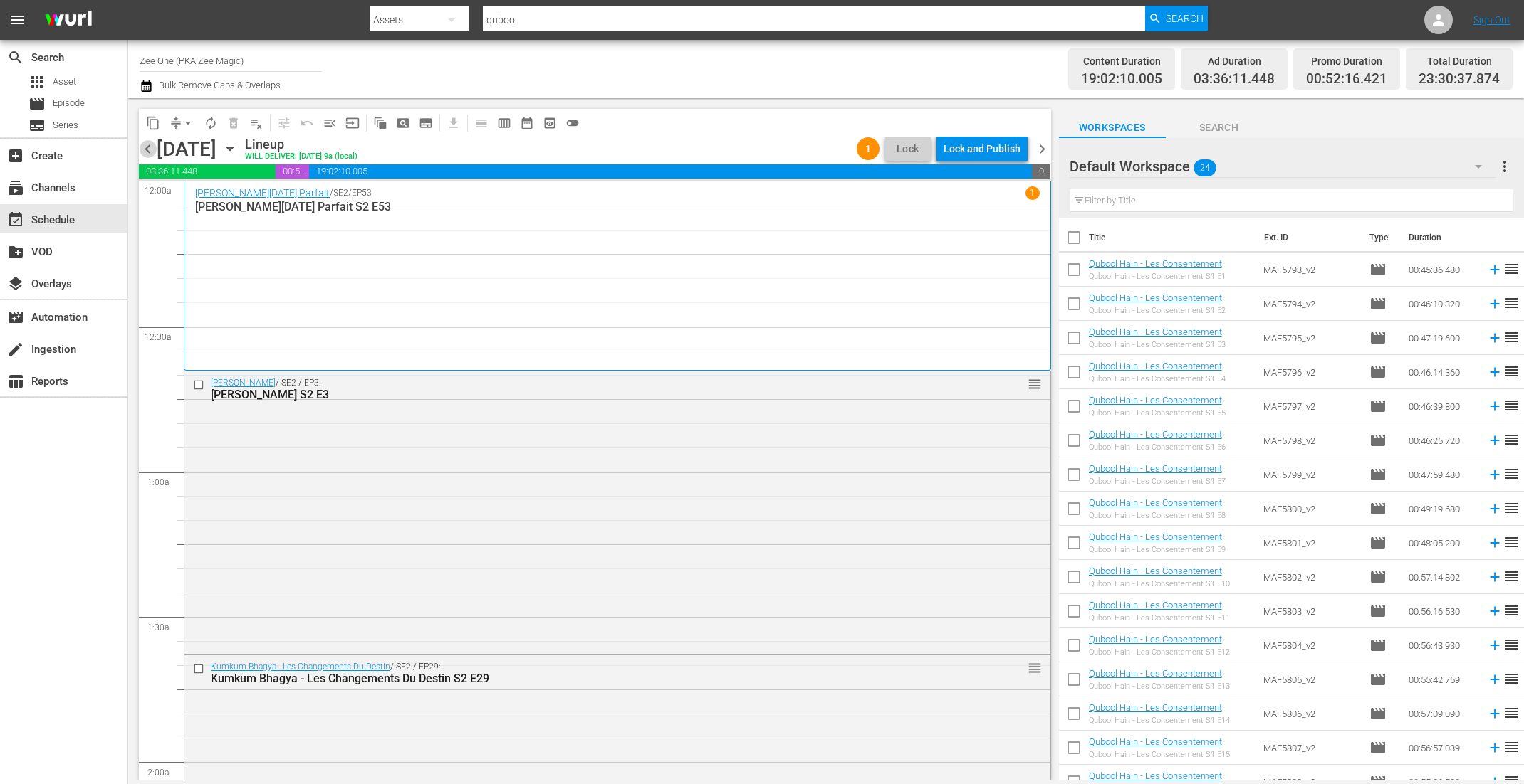
click at [145, 153] on span "chevron_left" at bounding box center [148, 149] width 18 height 18
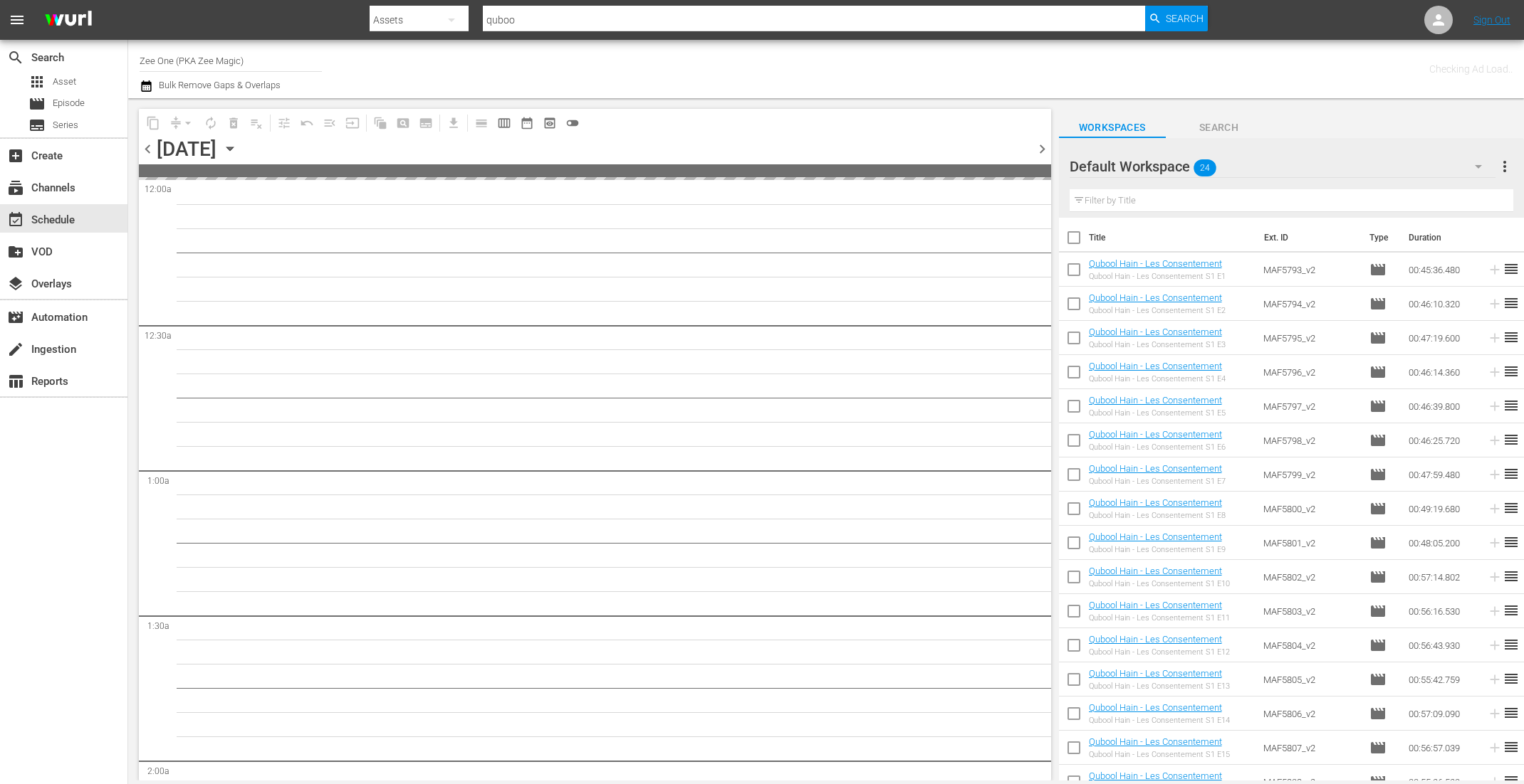
scroll to position [10, 0]
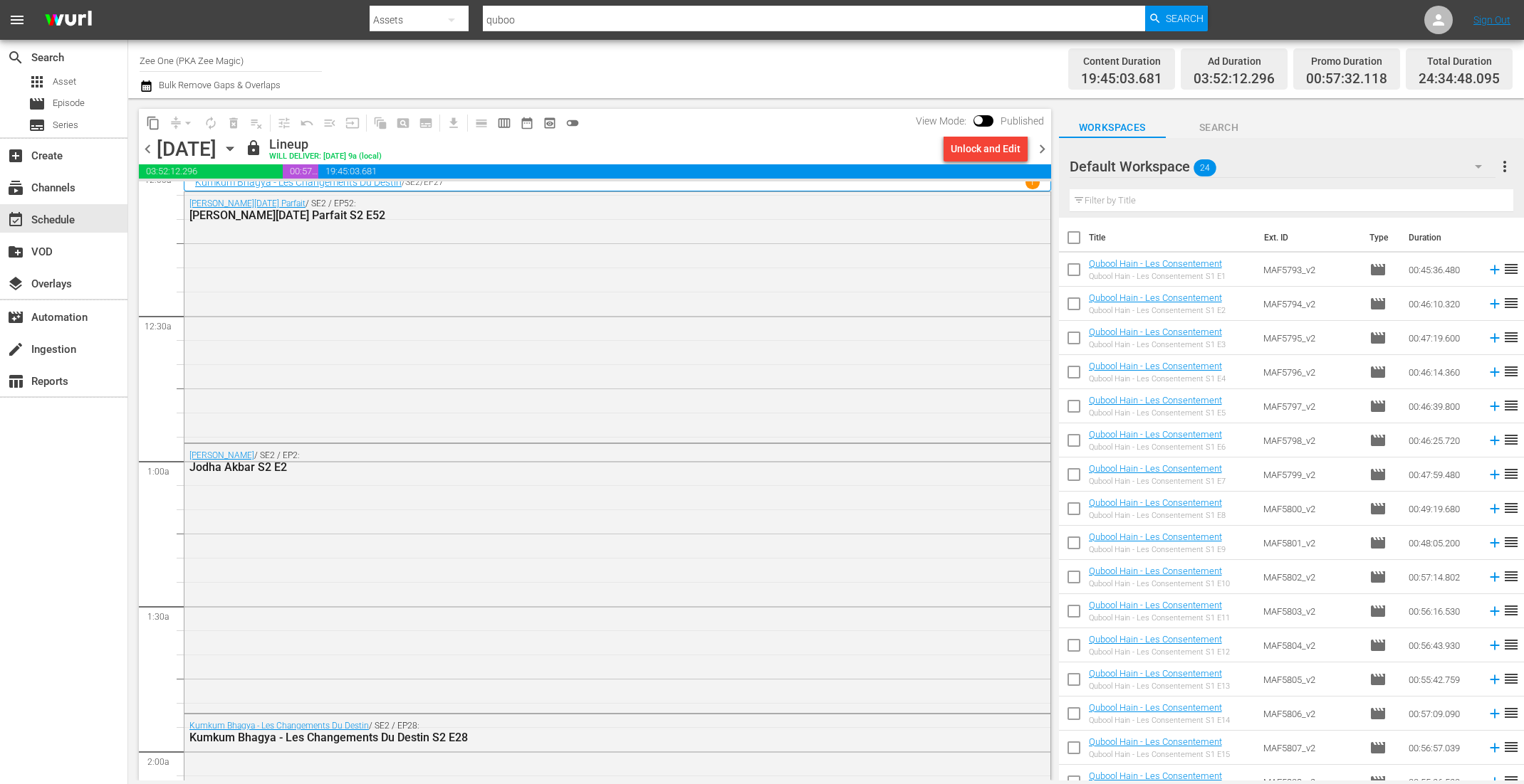
click at [987, 151] on div "Unlock and Edit" at bounding box center [985, 148] width 69 height 26
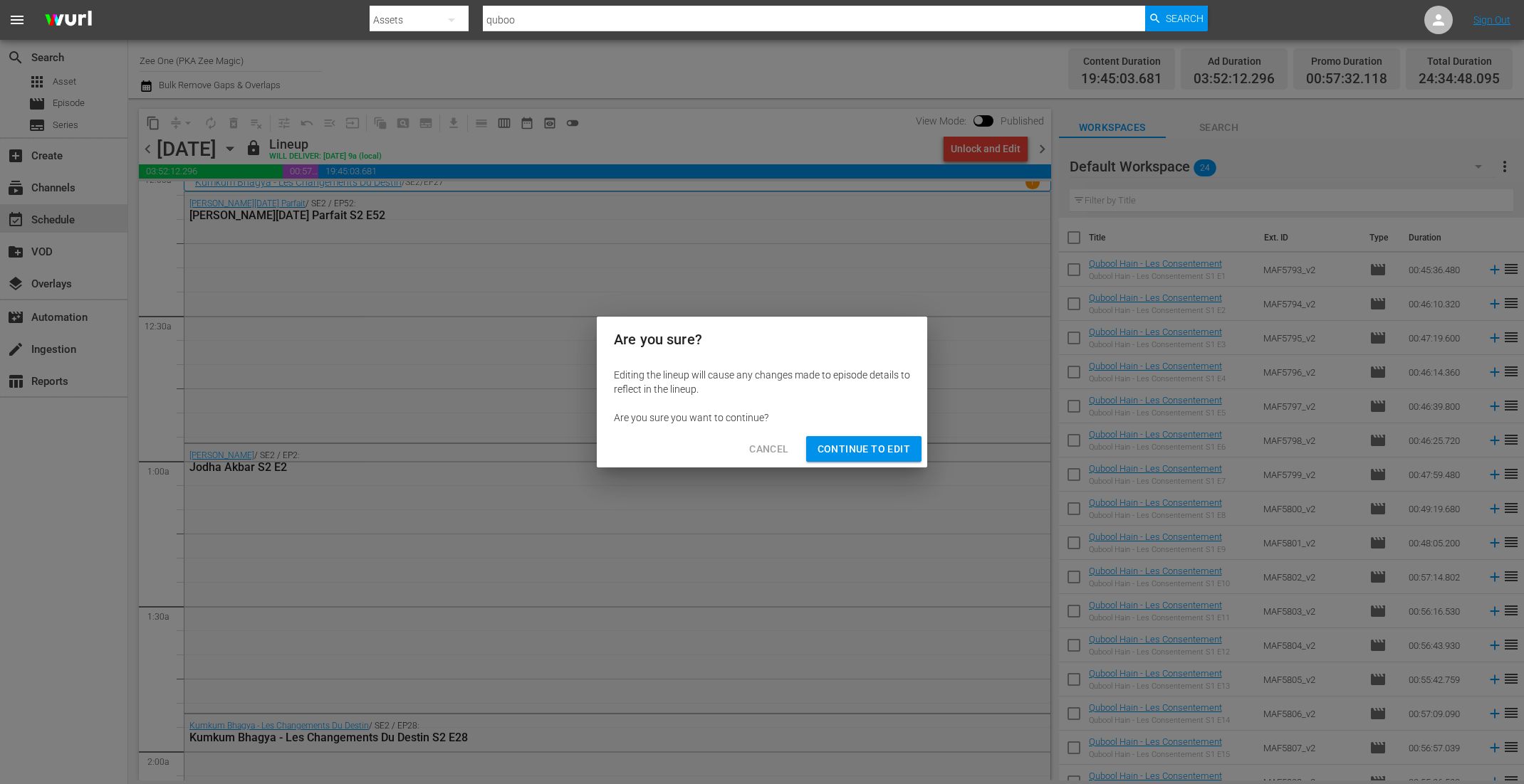
click at [886, 447] on span "Continue to Edit" at bounding box center [863, 449] width 93 height 18
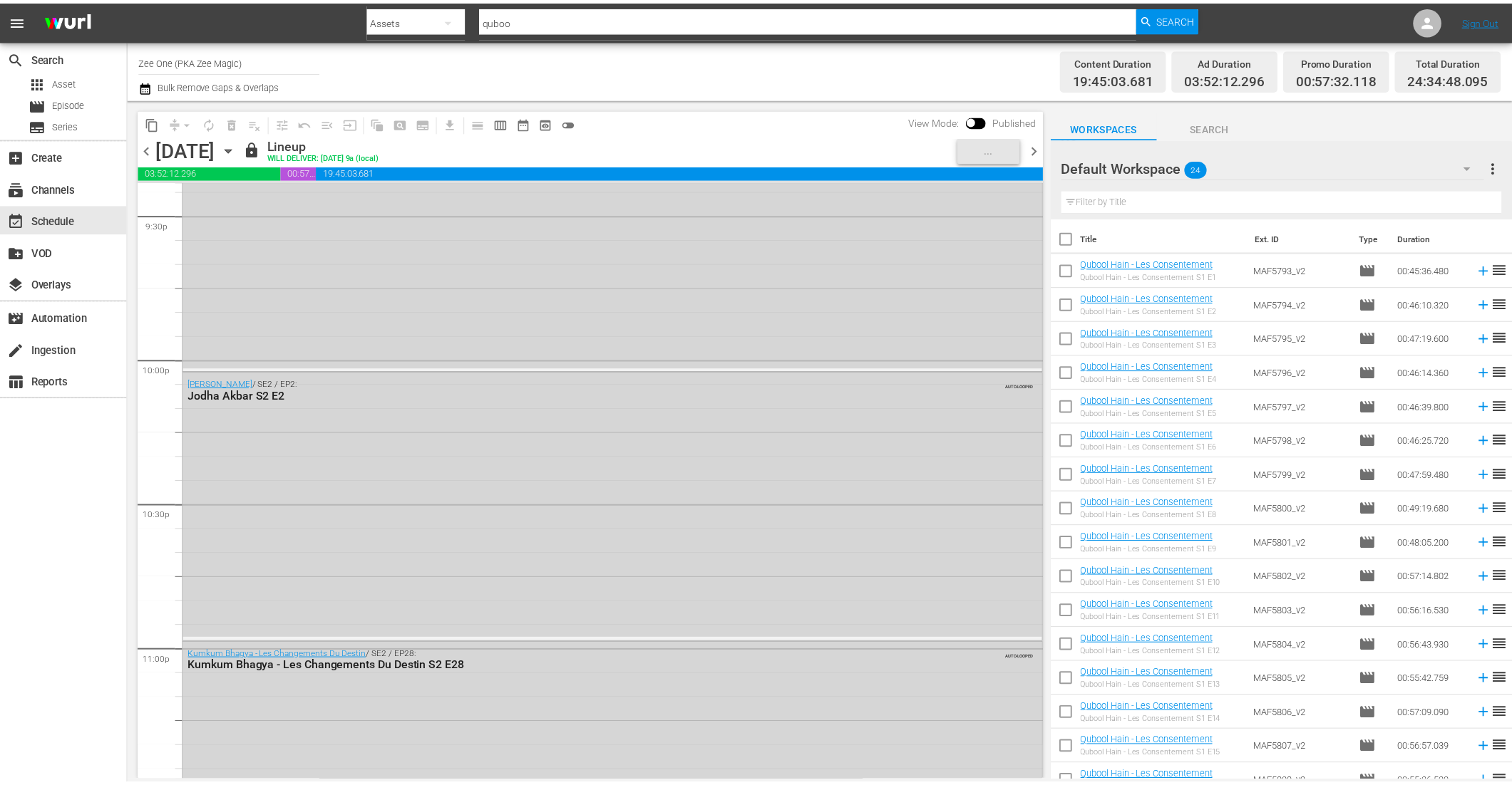
scroll to position [6567, 0]
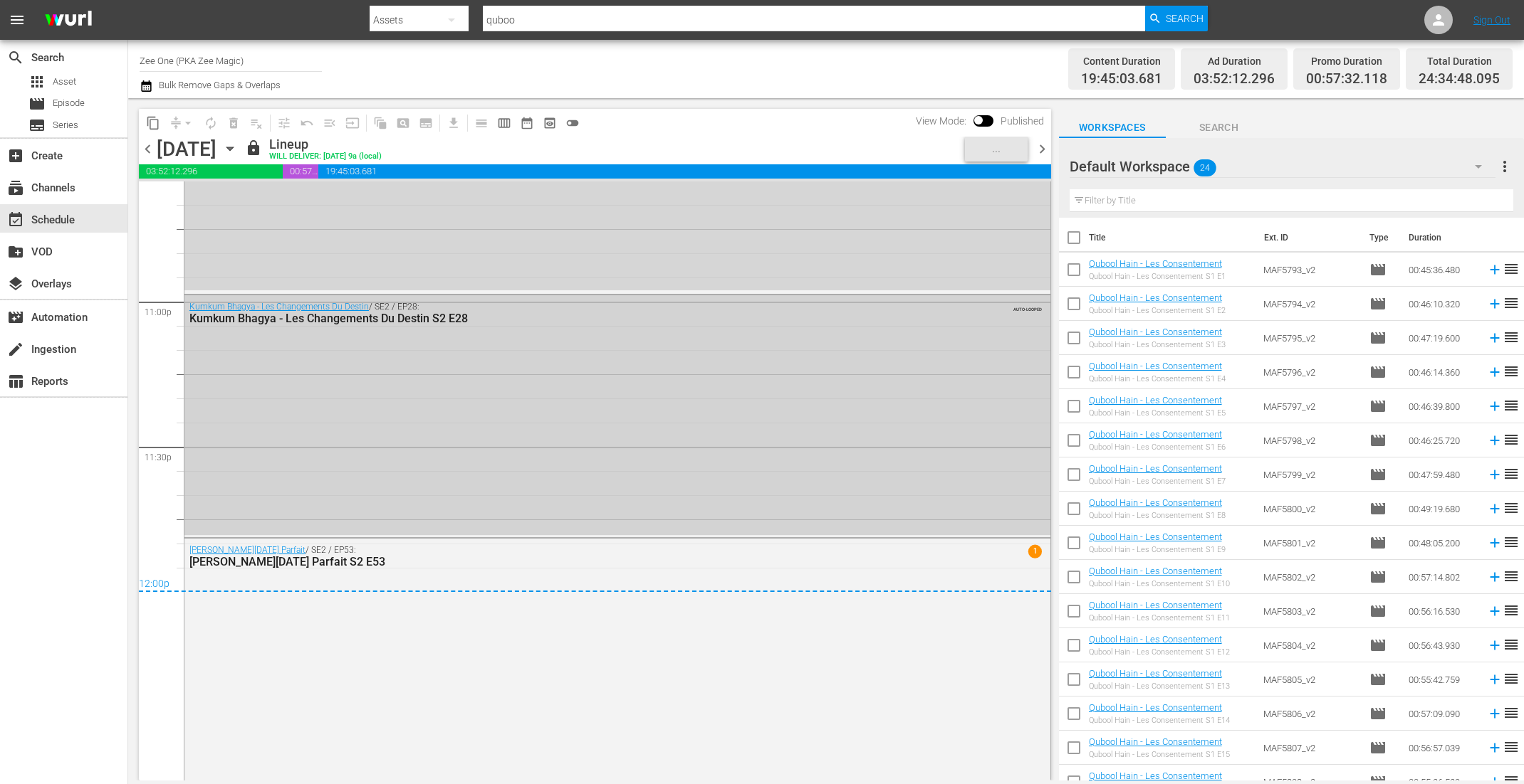
click at [564, 303] on div "Kumkum Bhagya - Les Changements Du Destin / SE2 / EP28: Kumkum Bhagya - Les Cha…" at bounding box center [577, 313] width 777 height 23
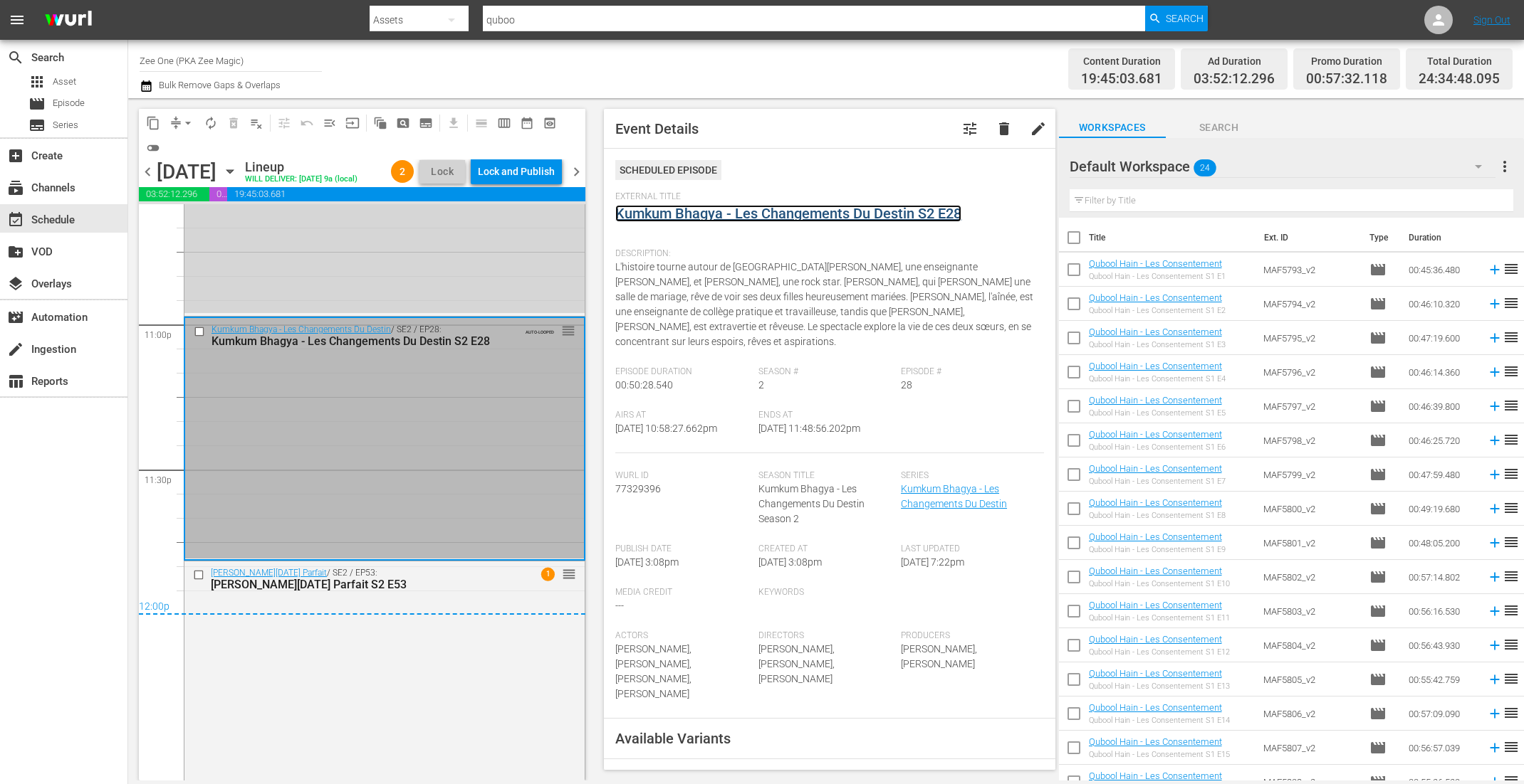
click at [671, 214] on link "Kumkum Bhagya - Les Changements Du Destin S2 E28" at bounding box center [788, 213] width 346 height 17
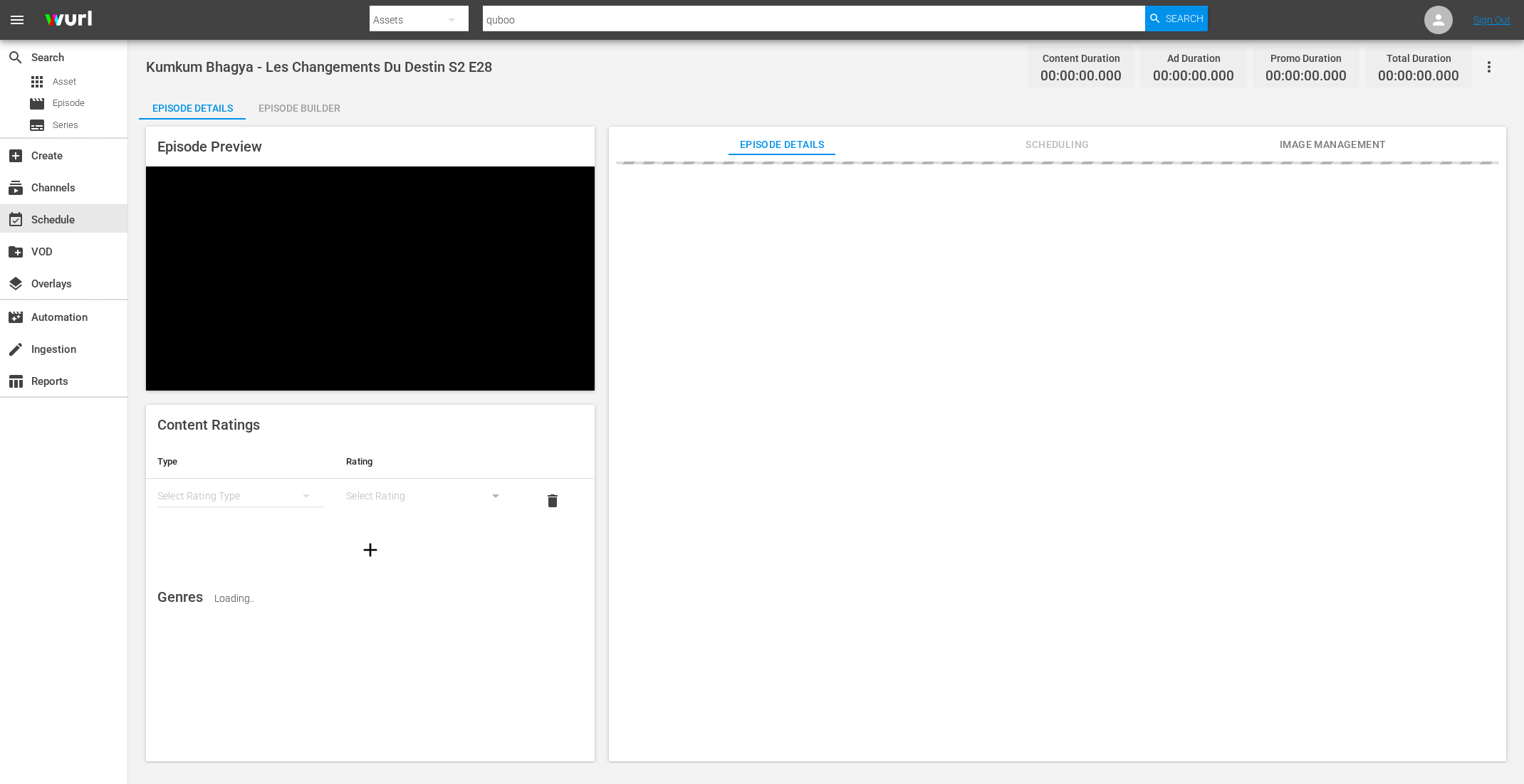
click at [290, 108] on div "Episode Builder" at bounding box center [300, 108] width 107 height 34
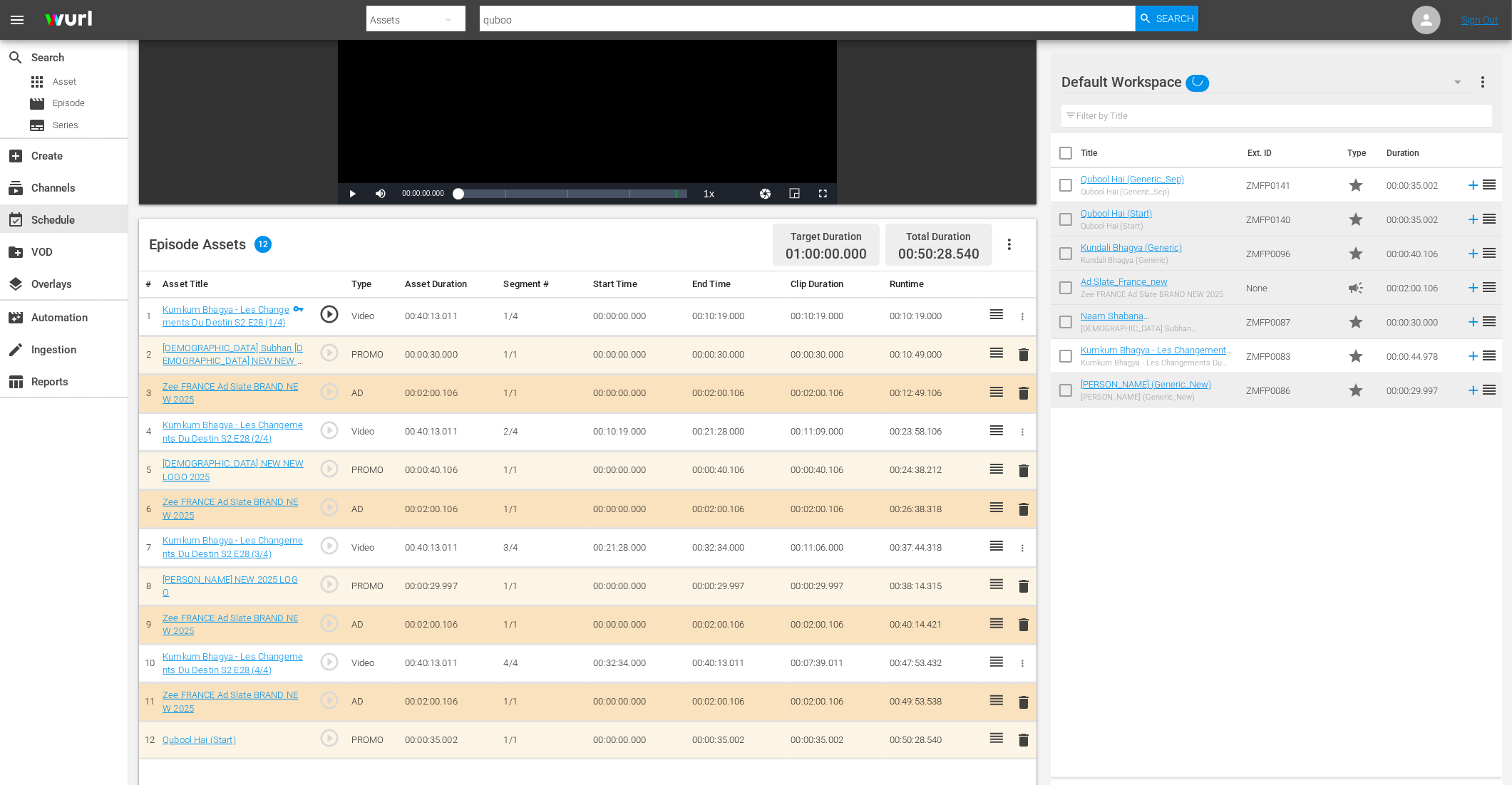
scroll to position [207, 0]
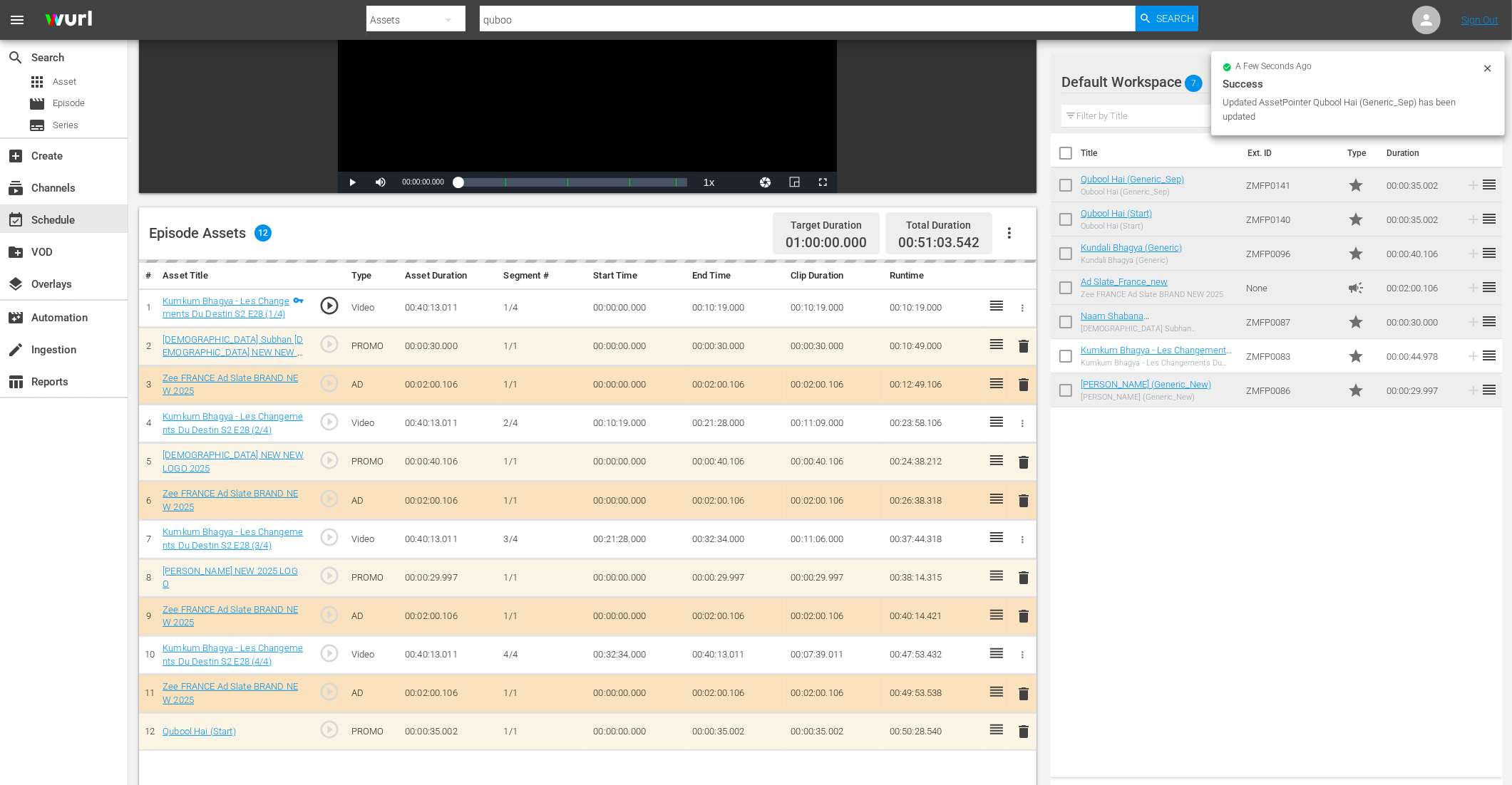
drag, startPoint x: 1107, startPoint y: 181, endPoint x: 123, endPoint y: 4, distance: 999.8
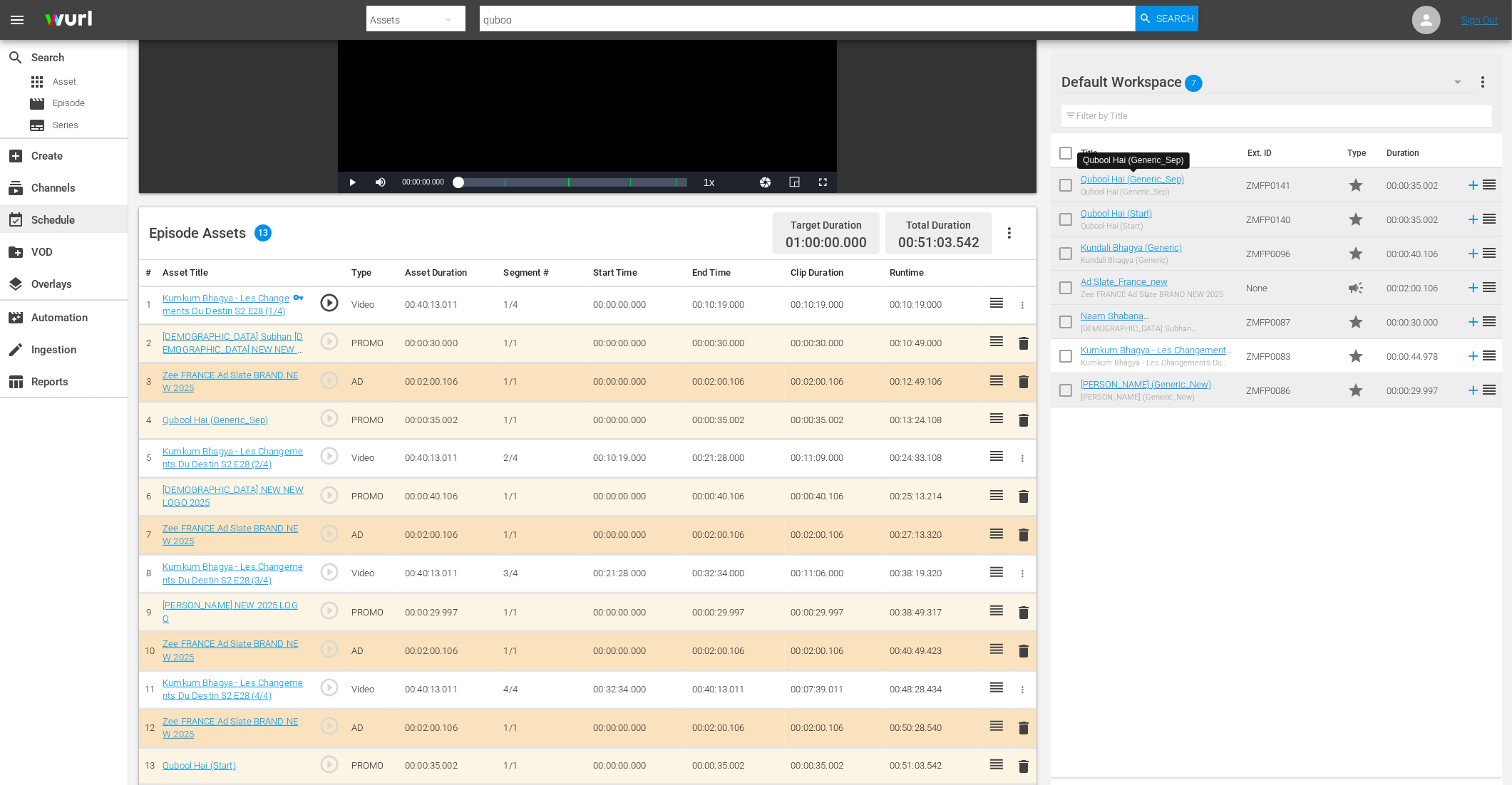
click at [70, 225] on div "event_available Schedule" at bounding box center [40, 218] width 80 height 13
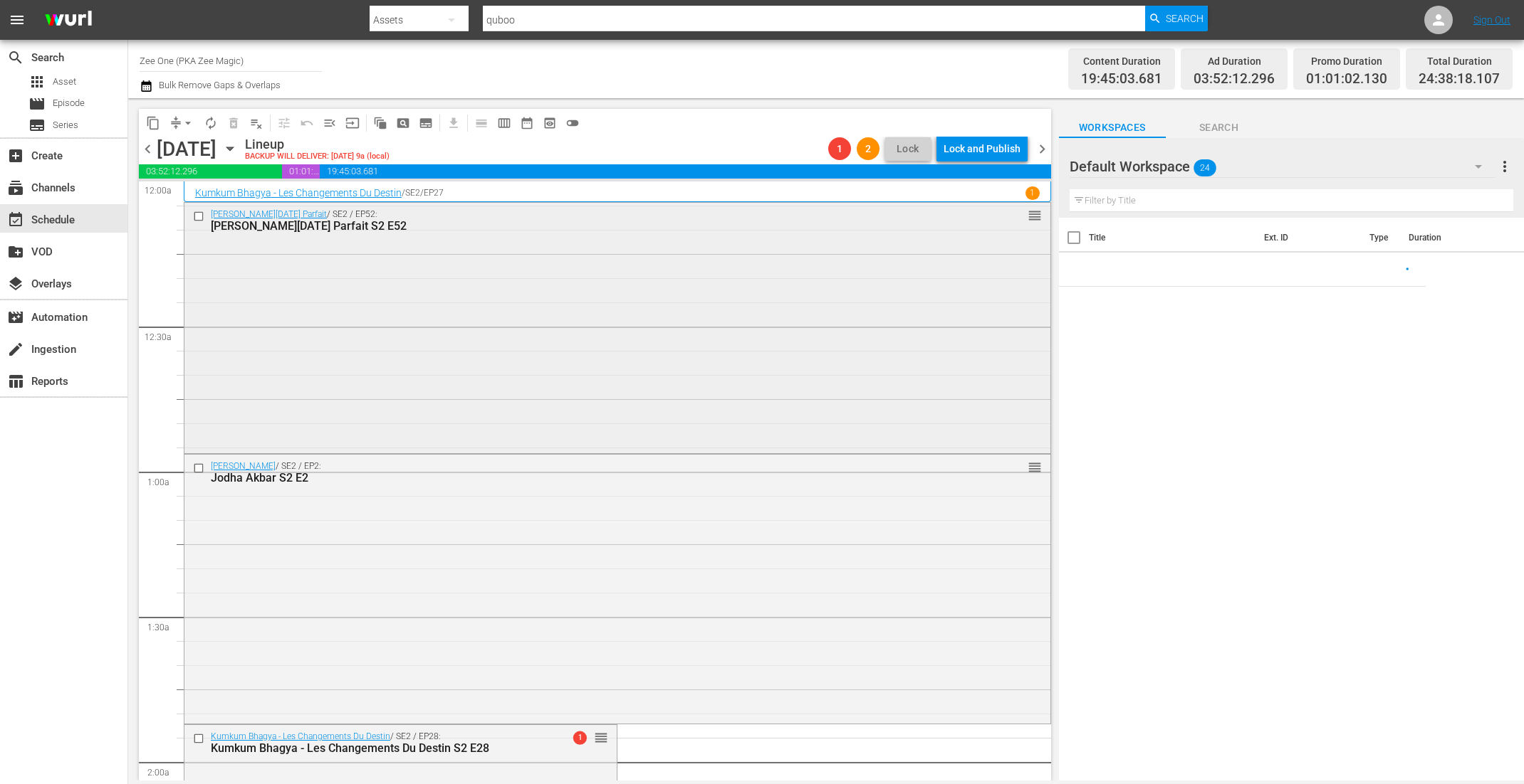
click at [403, 305] on div "Jamai Raja - Le Gendre Parfait / SE2 / EP52: Jamai Raja - Le Gendre Parfait S2 …" at bounding box center [617, 327] width 866 height 247
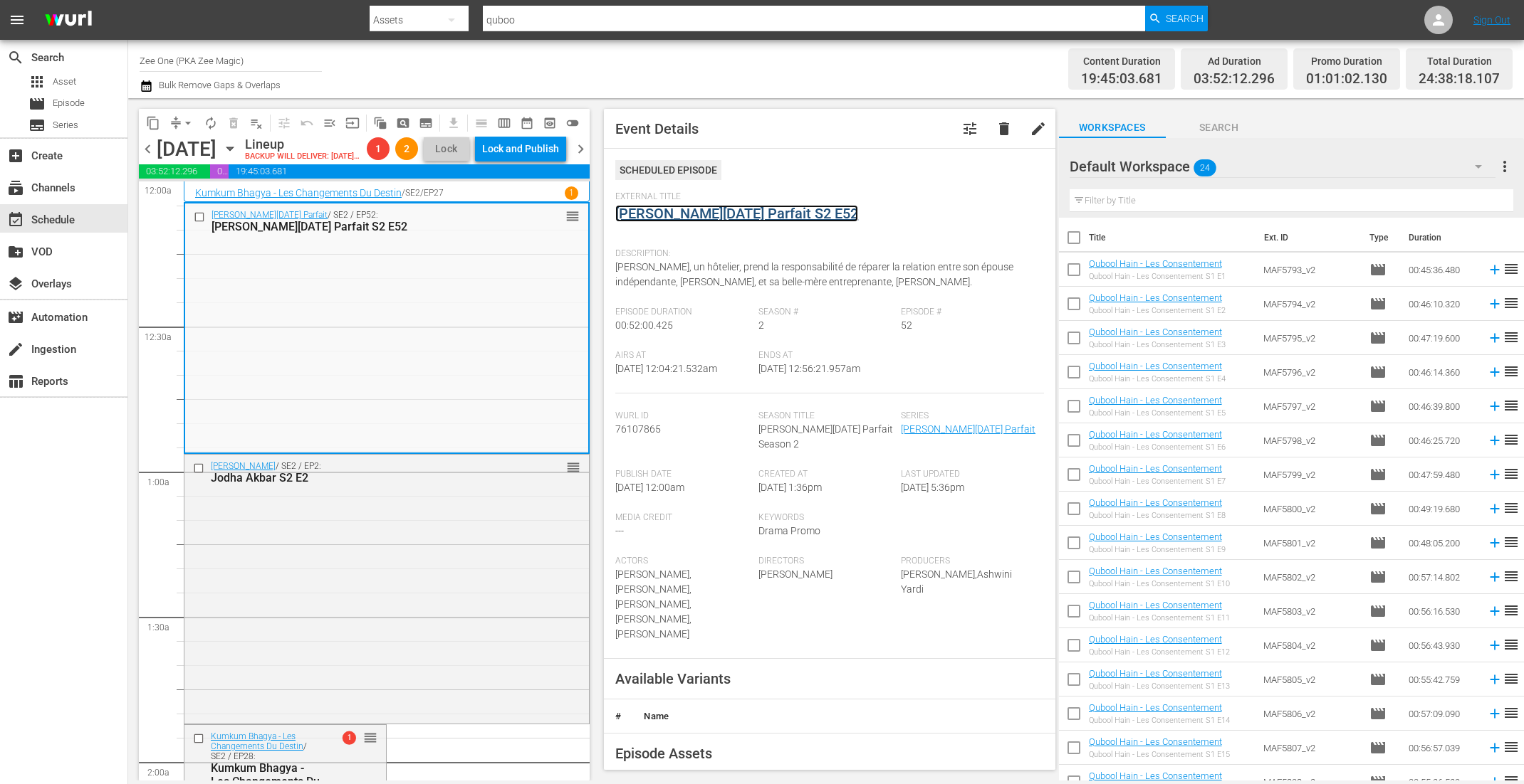
click at [701, 212] on link "[PERSON_NAME][DATE] Parfait S2 E52" at bounding box center [736, 213] width 243 height 17
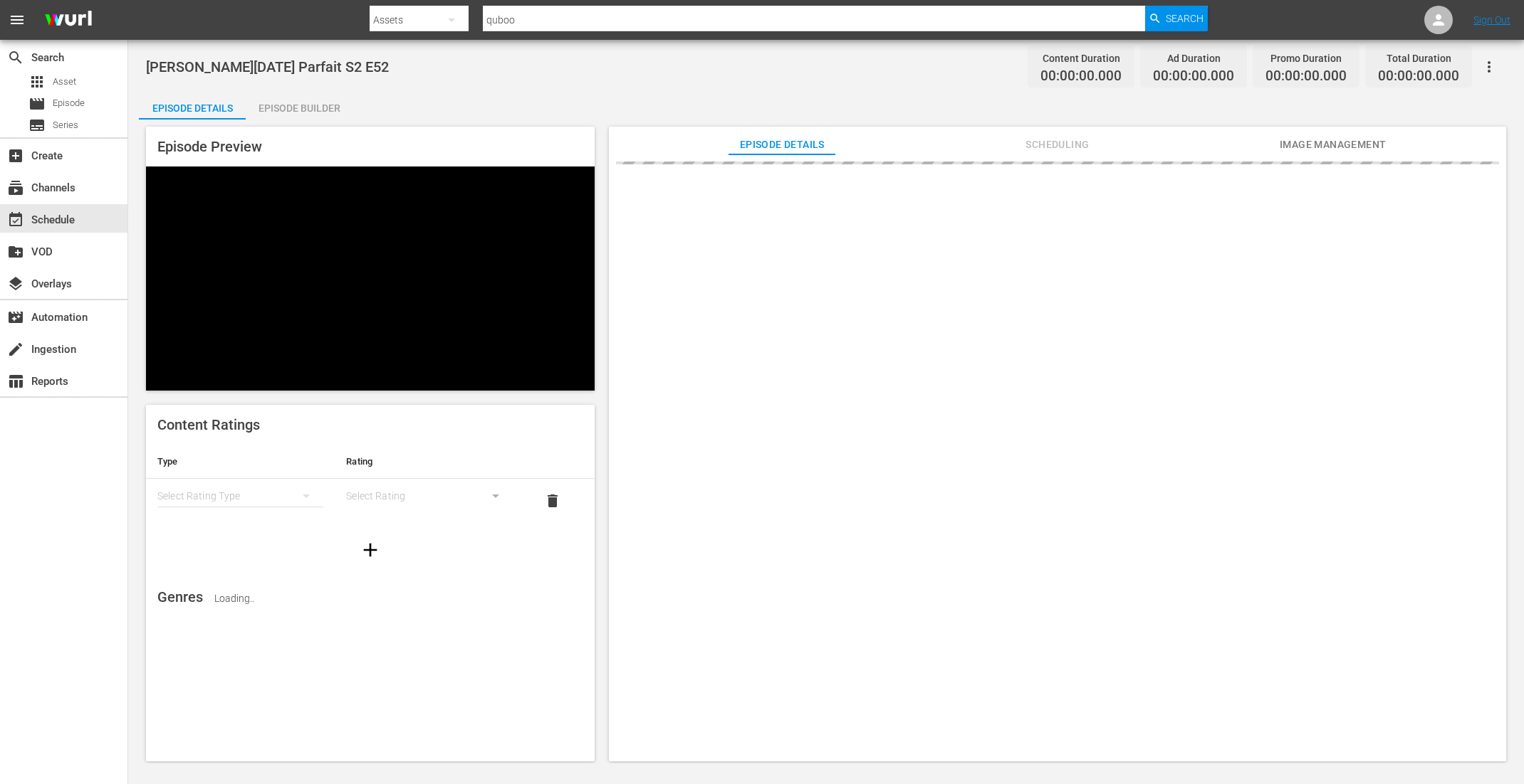
click at [286, 94] on div "Episode Builder" at bounding box center [300, 108] width 107 height 34
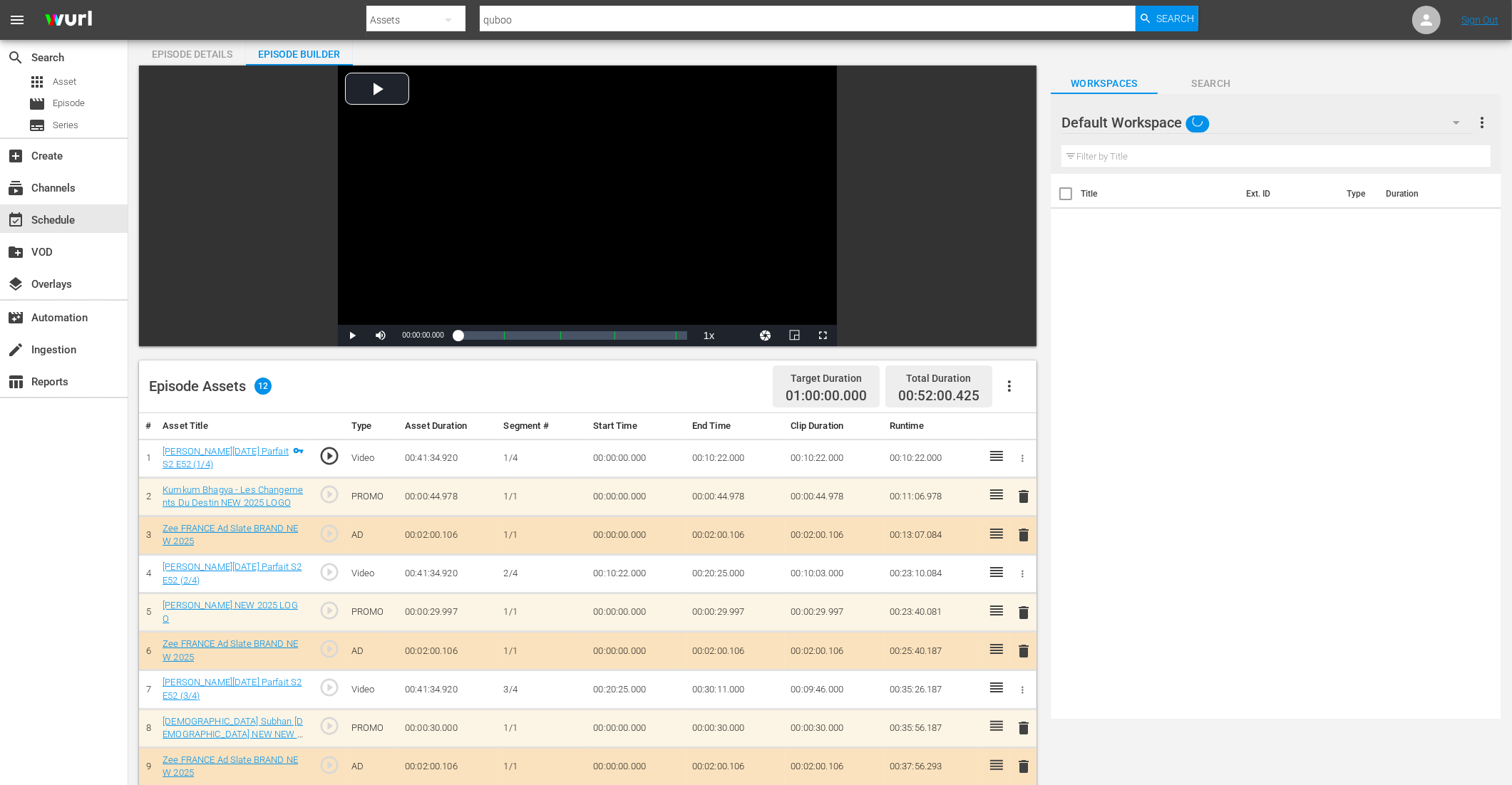
scroll to position [275, 0]
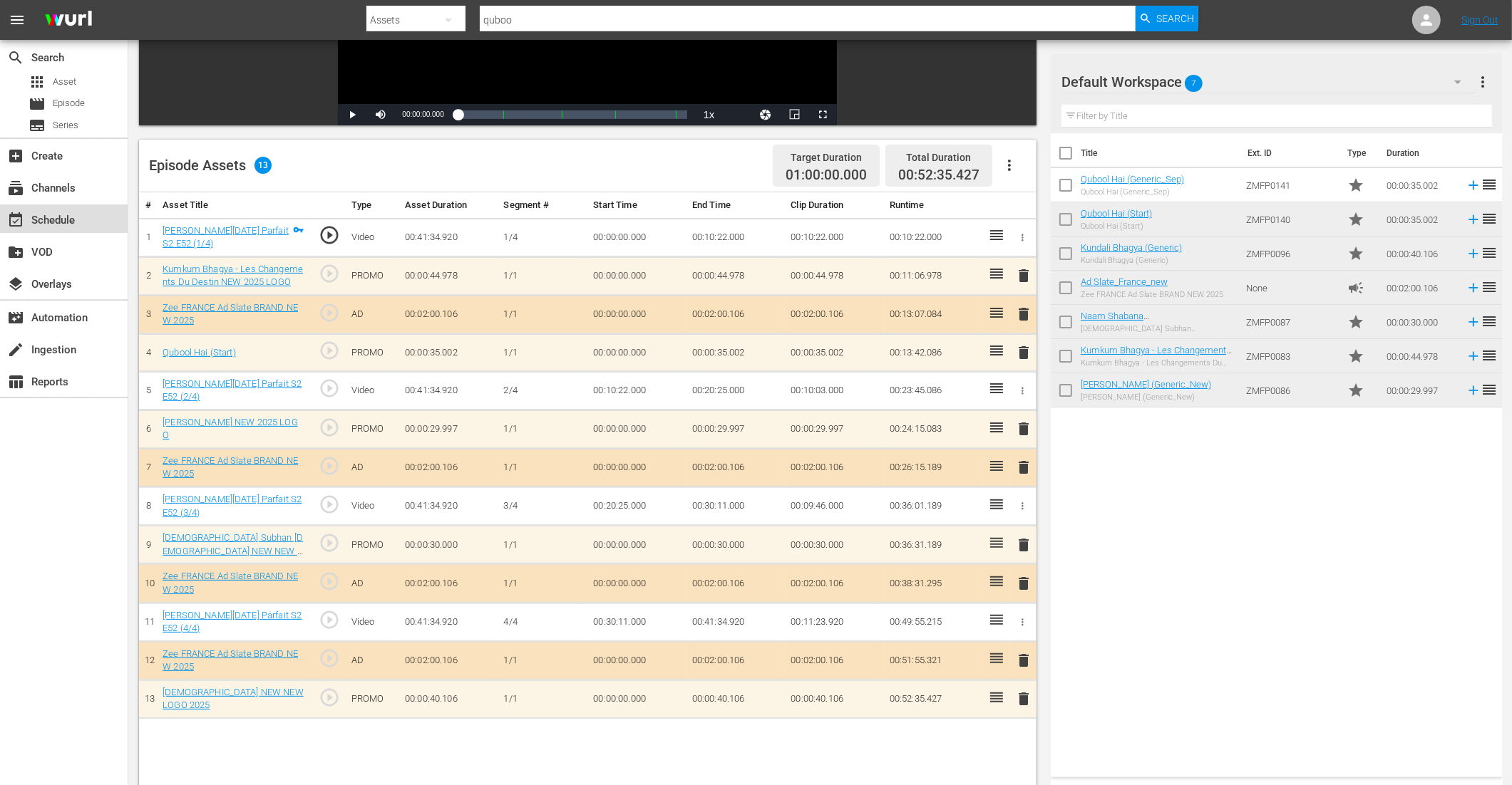
click at [60, 218] on div "event_available Schedule" at bounding box center [40, 218] width 80 height 13
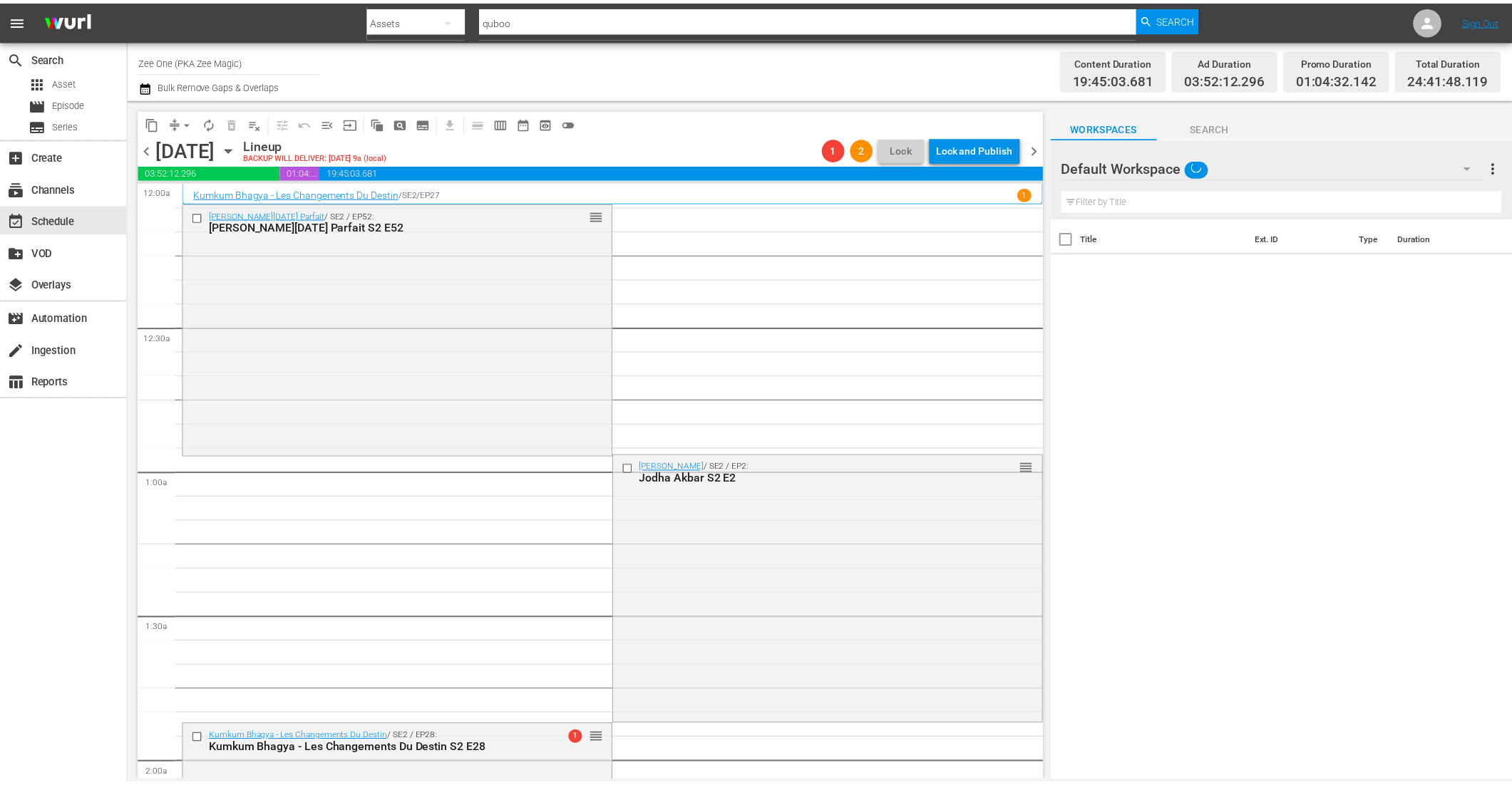
scroll to position [133, 0]
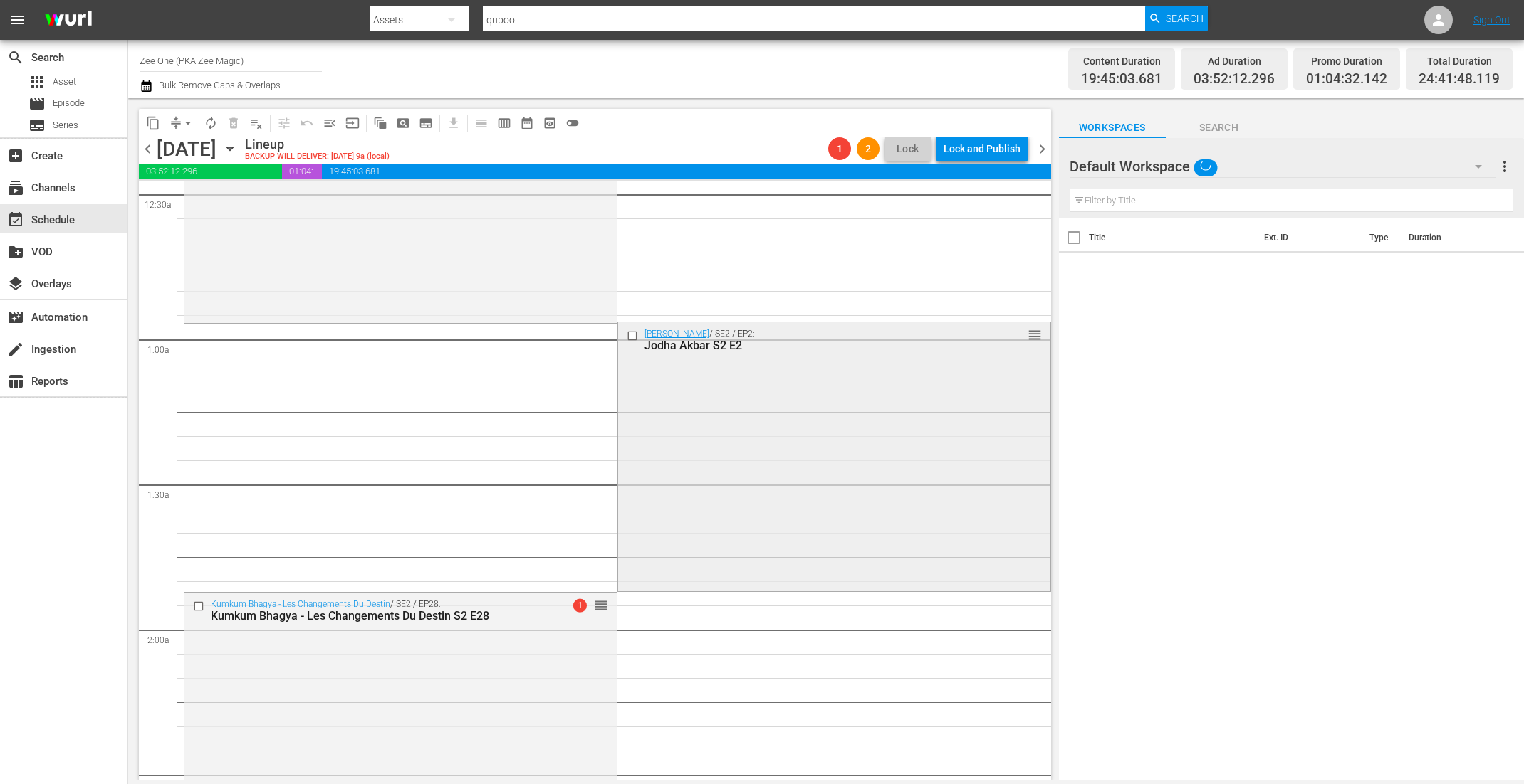
click at [687, 473] on div "Jodha Akbar / SE2 / EP2: Jodha Akbar S2 E2 reorder" at bounding box center [834, 456] width 432 height 267
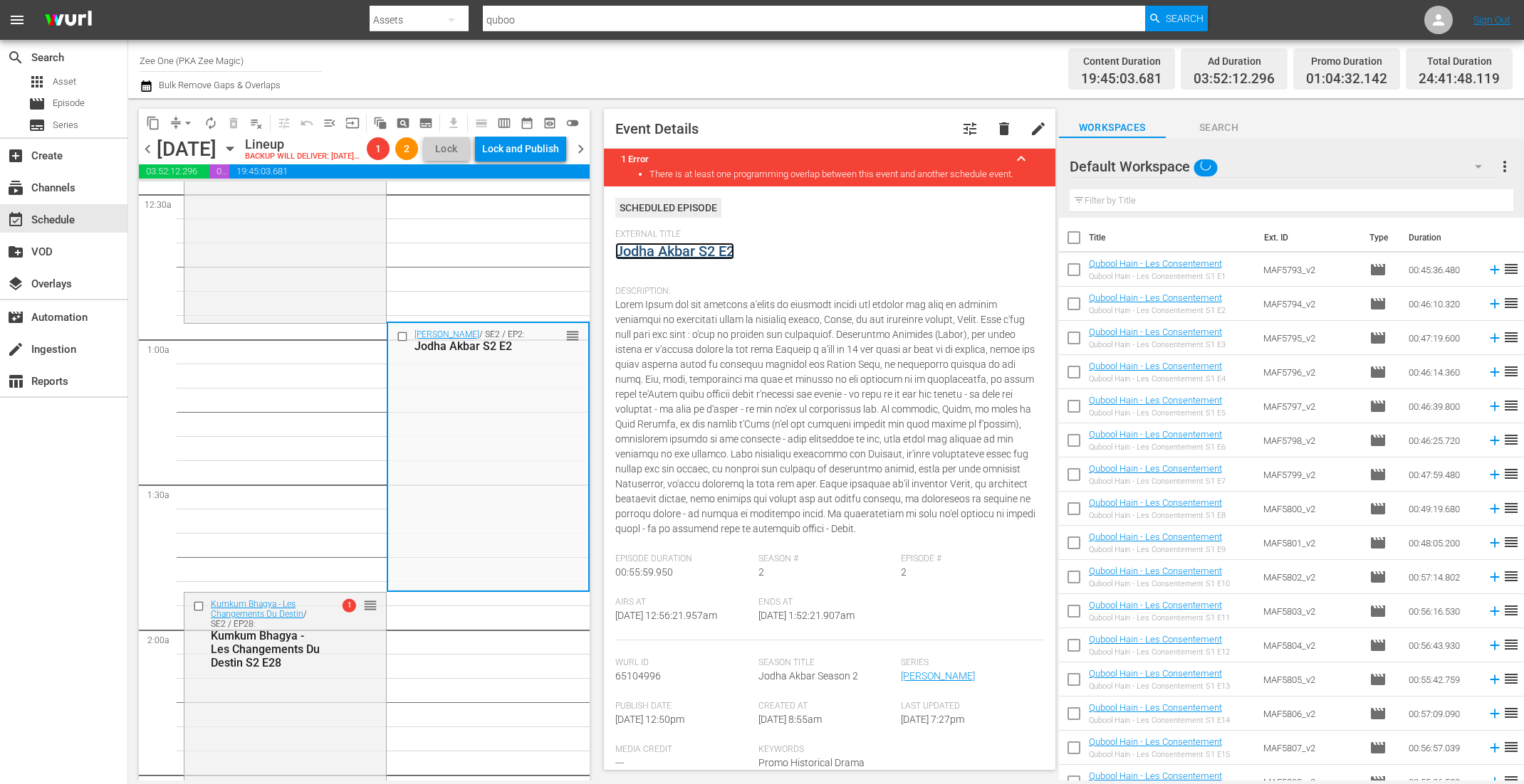
click at [720, 257] on link "Jodha Akbar S2 E2" at bounding box center [674, 251] width 119 height 17
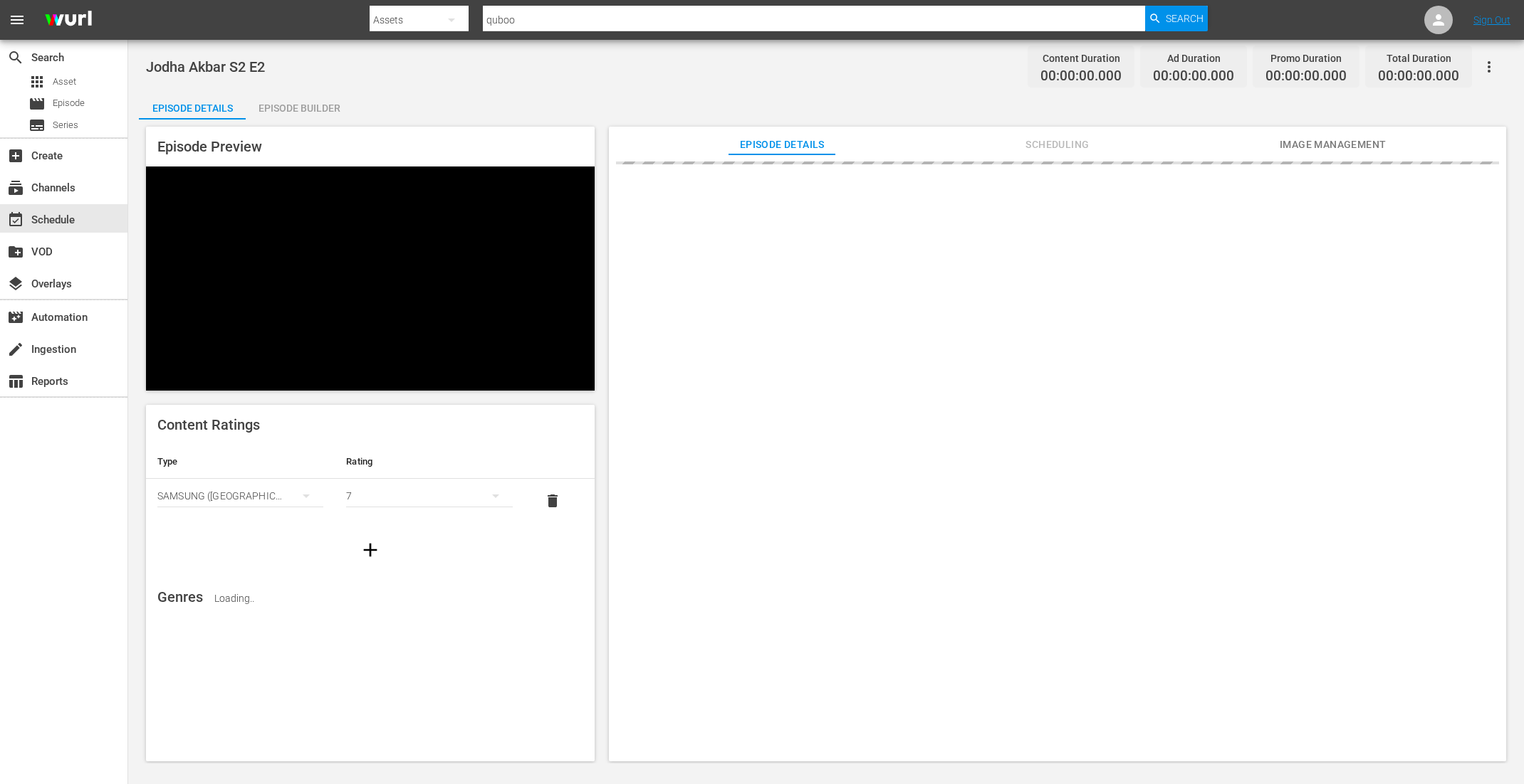
click at [296, 105] on div "Episode Builder" at bounding box center [300, 108] width 107 height 34
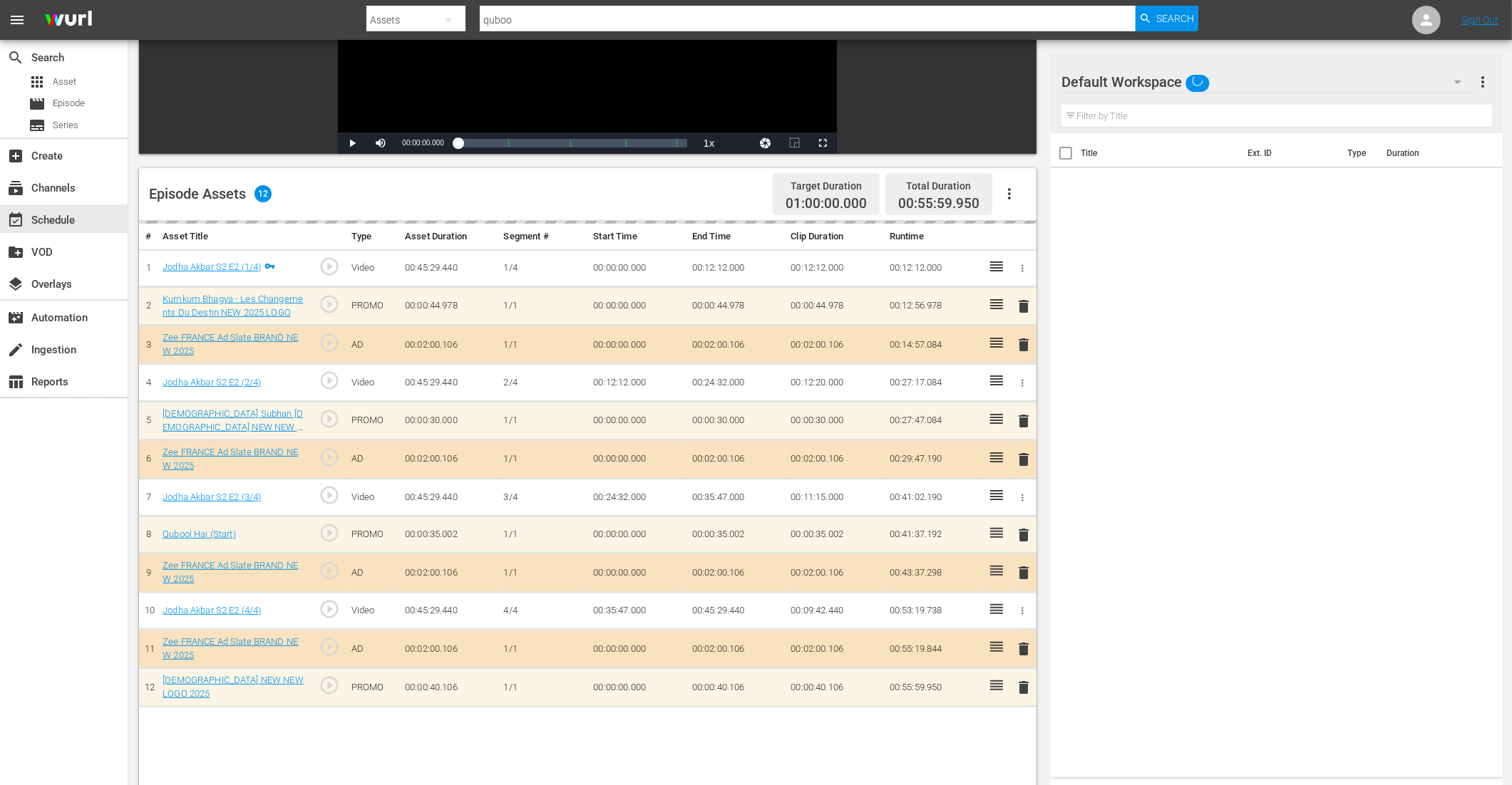
scroll to position [258, 0]
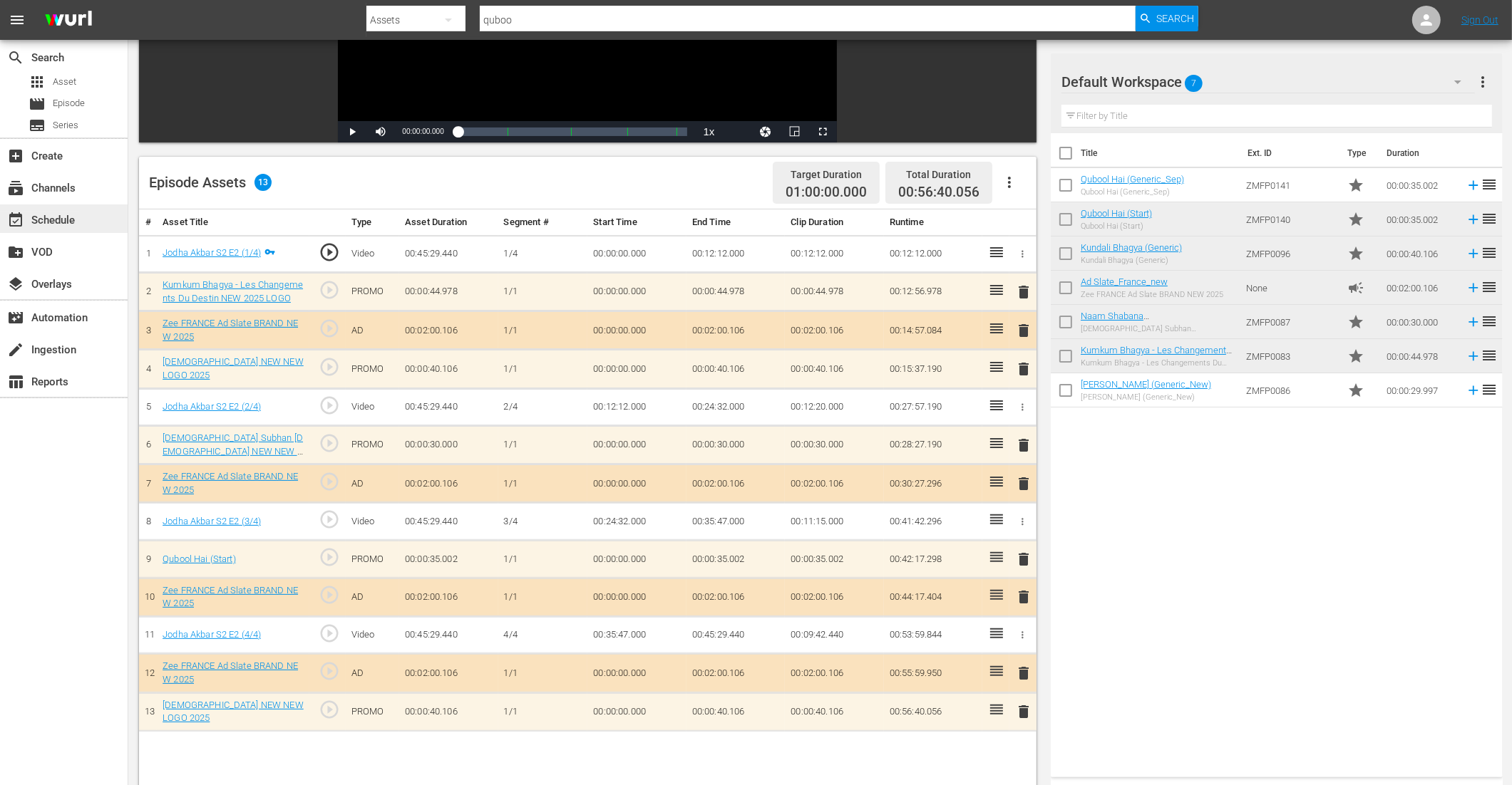
click at [74, 221] on div "event_available Schedule" at bounding box center [40, 218] width 80 height 13
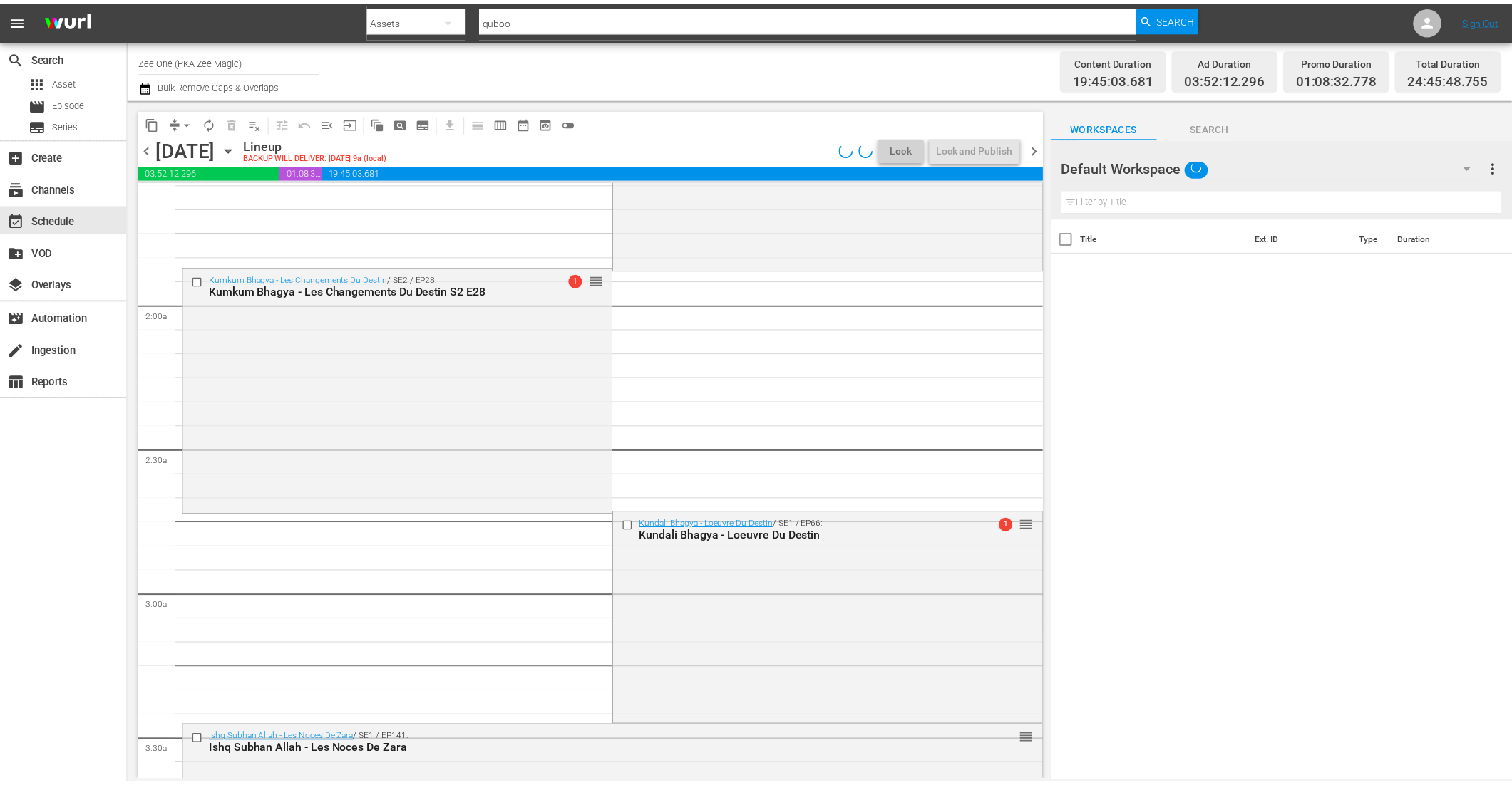
scroll to position [539, 0]
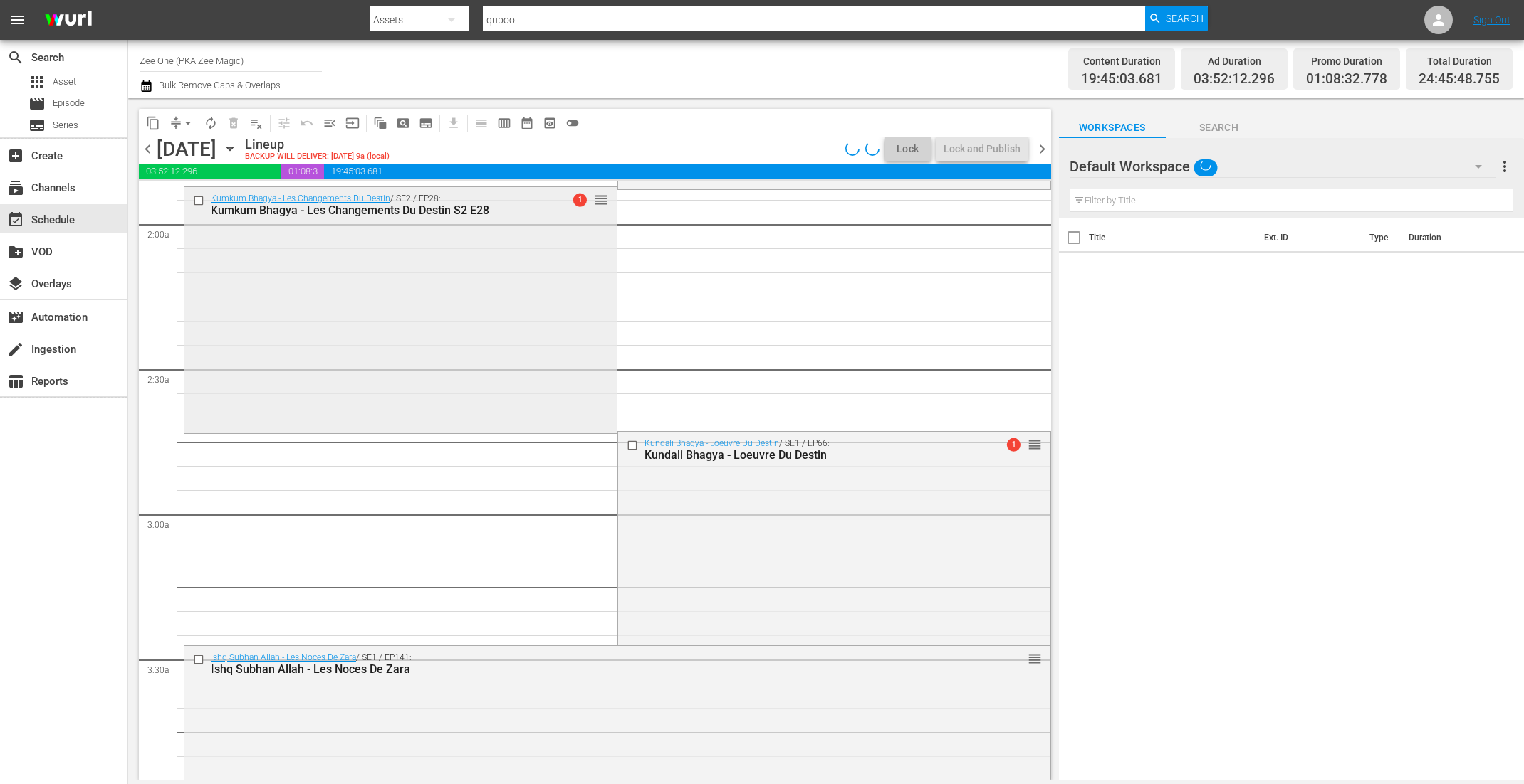
click at [548, 391] on div "Kumkum Bhagya - Les Changements Du Destin / SE2 / EP28: Kumkum Bhagya - Les Cha…" at bounding box center [400, 308] width 432 height 243
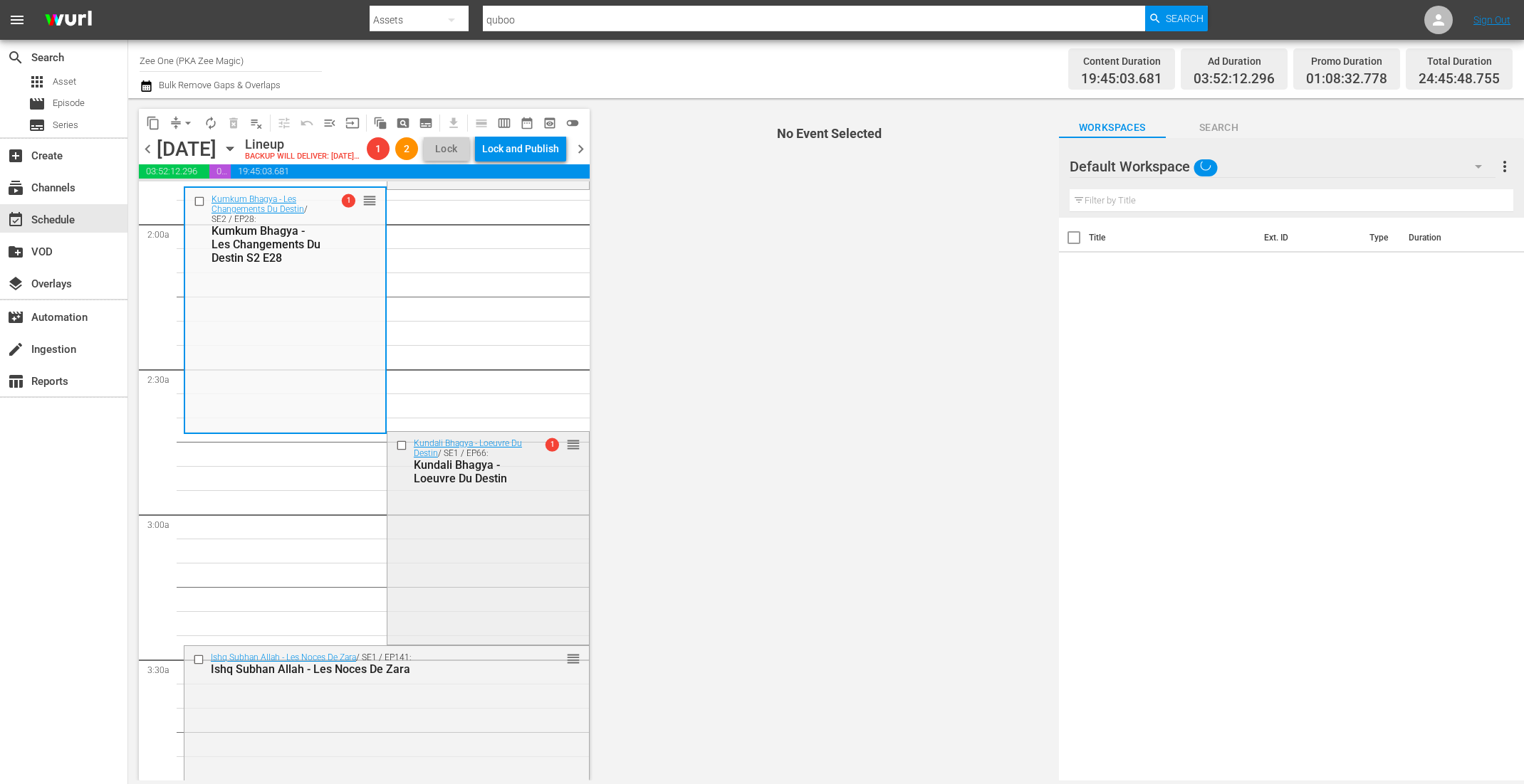
click at [532, 576] on div "Kundali Bhagya - Loeuvre Du Destin / SE1 / EP66: Kundali Bhagya - Loeuvre Du De…" at bounding box center [488, 537] width 201 height 209
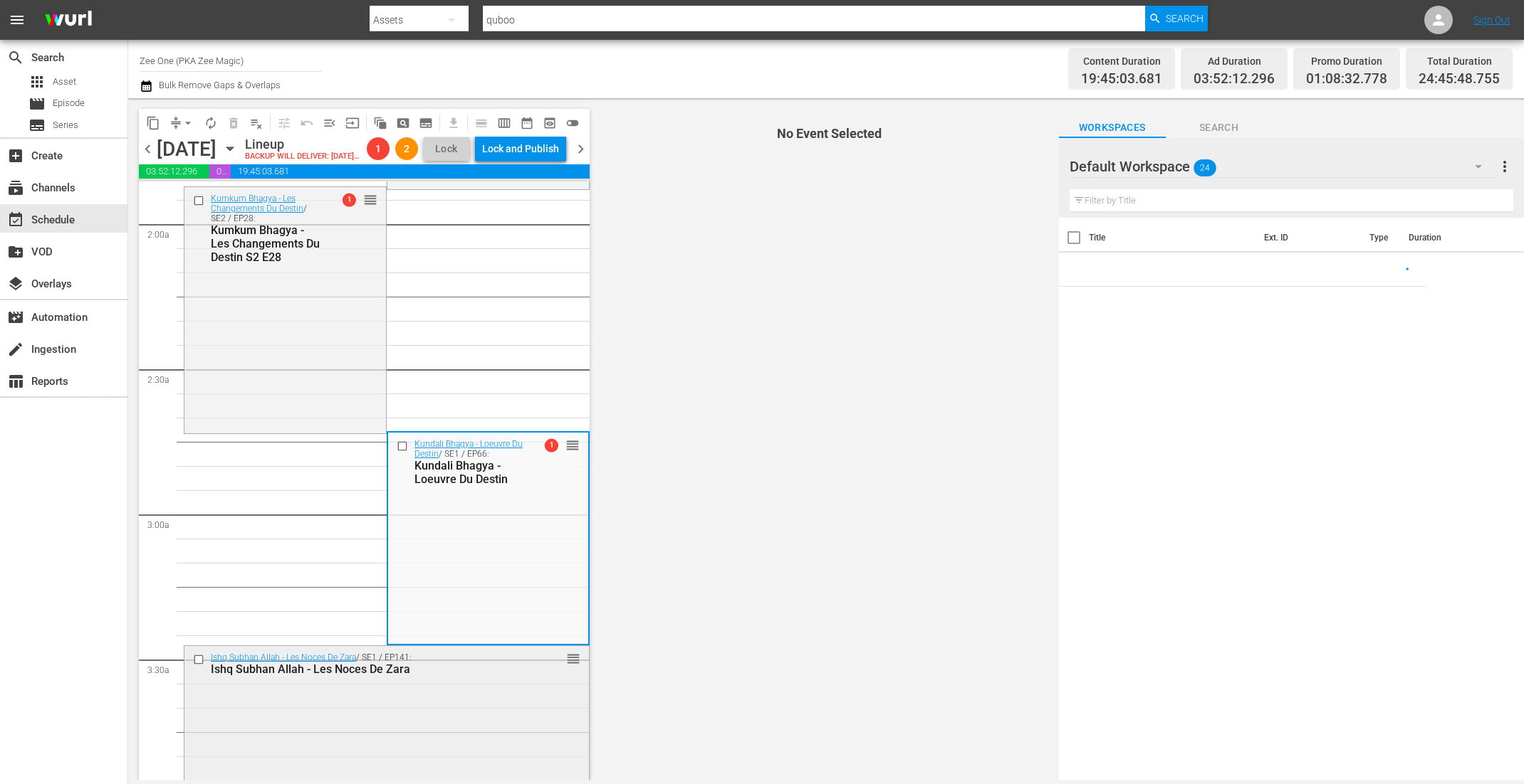
click at [422, 731] on div "Ishq Subhan Allah - Les Noces De Zara / SE1 / EP141: Ishq Subhan Allah - Les No…" at bounding box center [387, 766] width 404 height 240
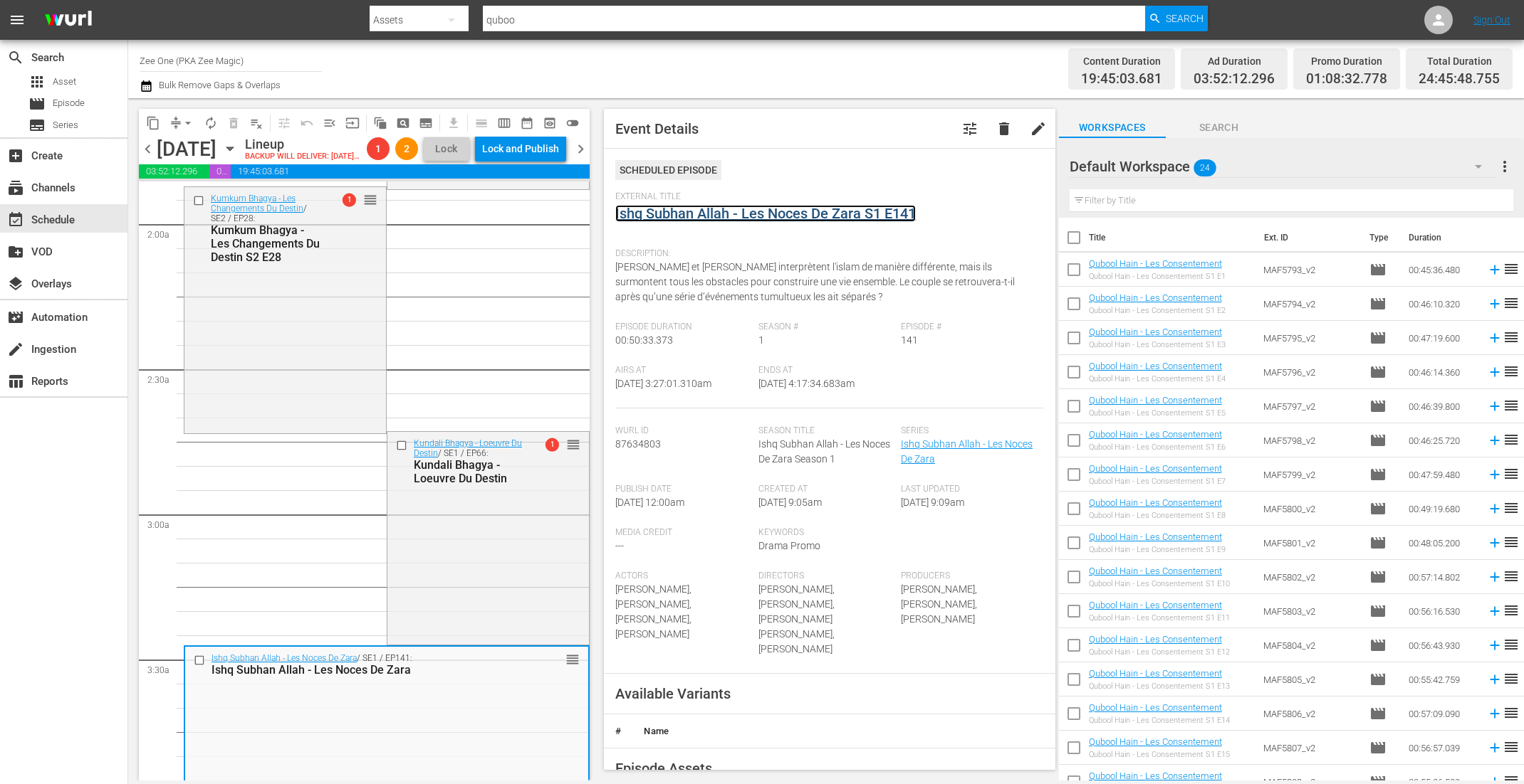
click at [677, 212] on link "Ishq Subhan Allah - Les Noces De Zara S1 E141" at bounding box center [765, 213] width 300 height 17
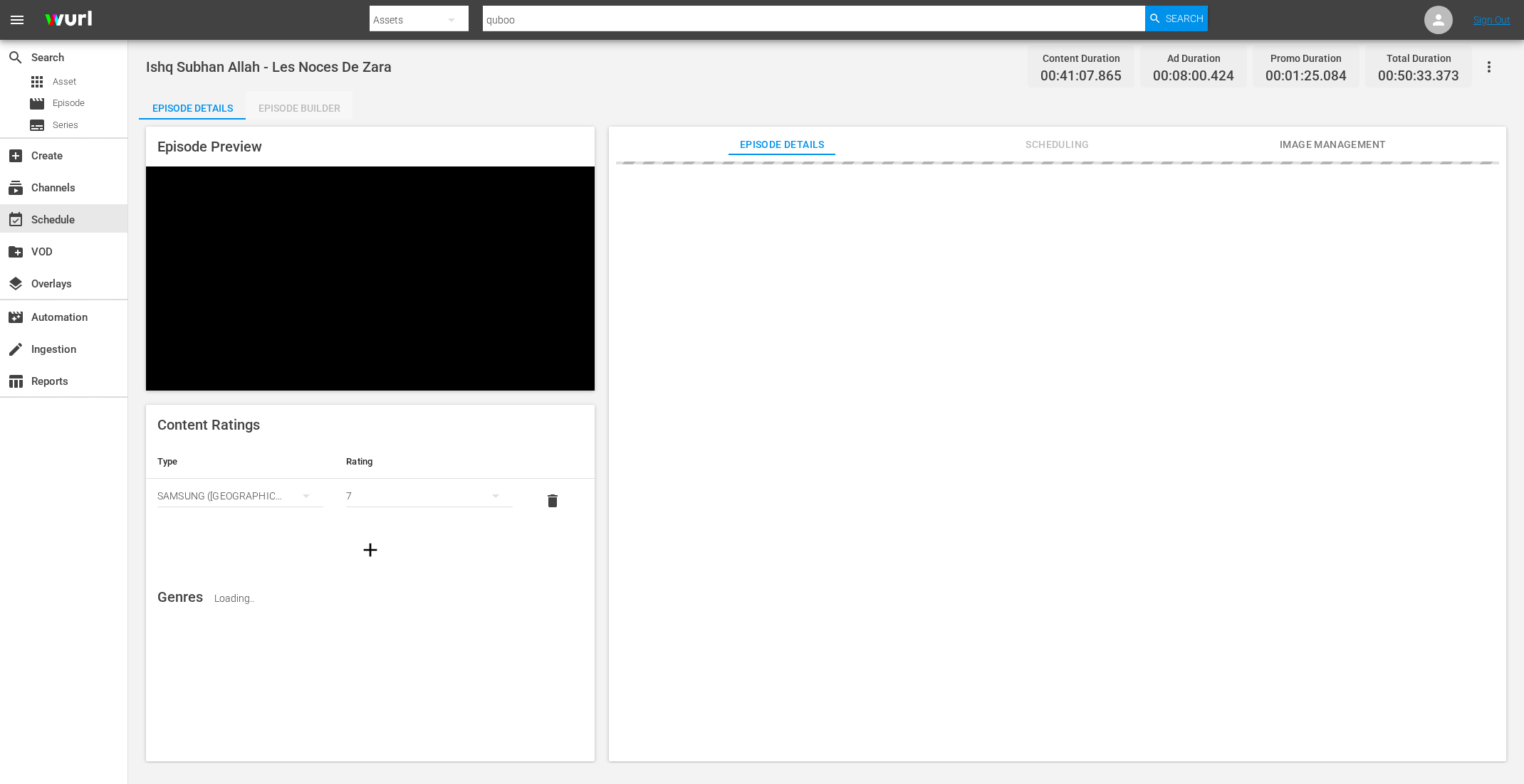
click at [326, 105] on div "Episode Builder" at bounding box center [300, 108] width 107 height 34
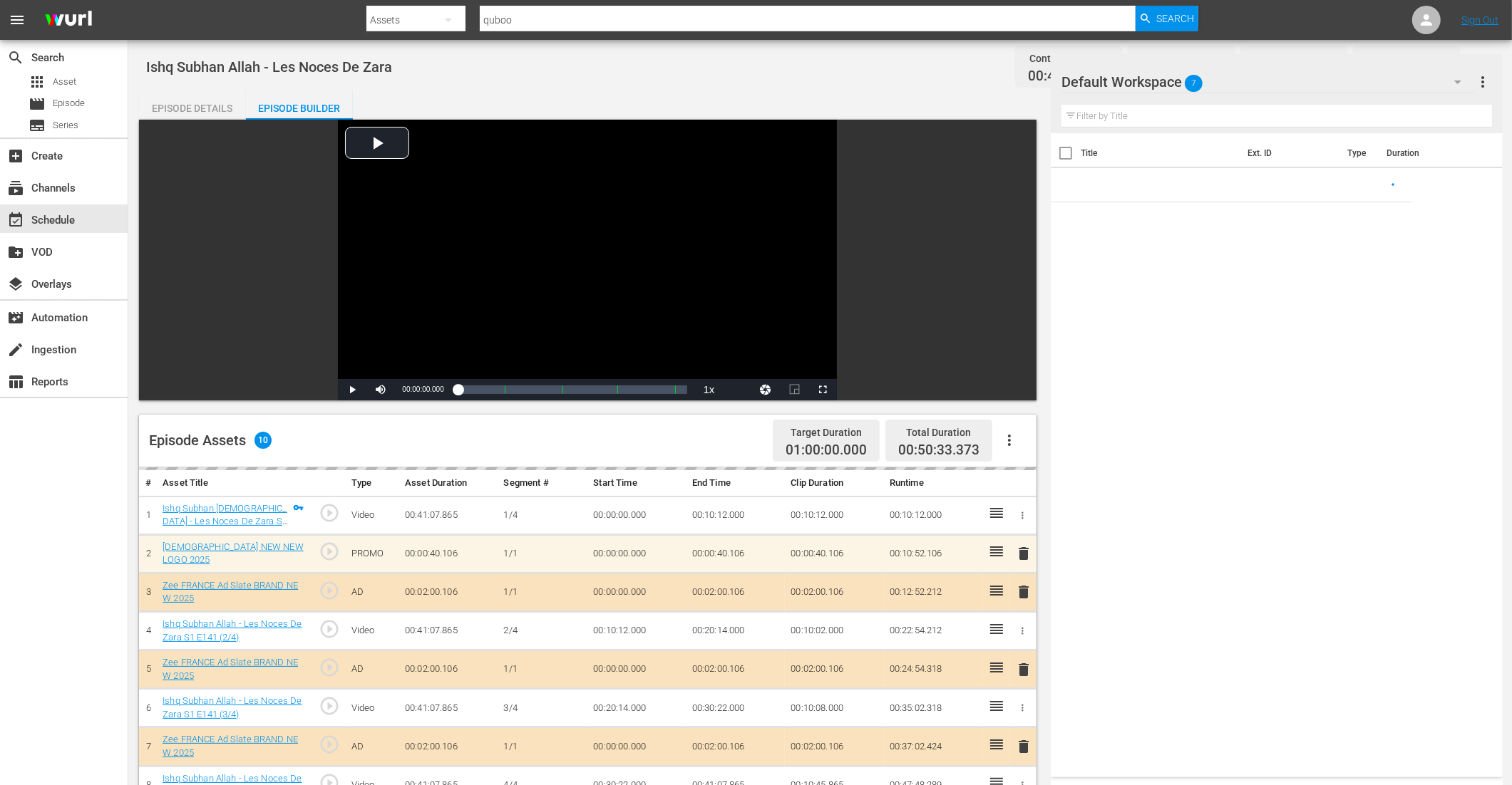
scroll to position [328, 0]
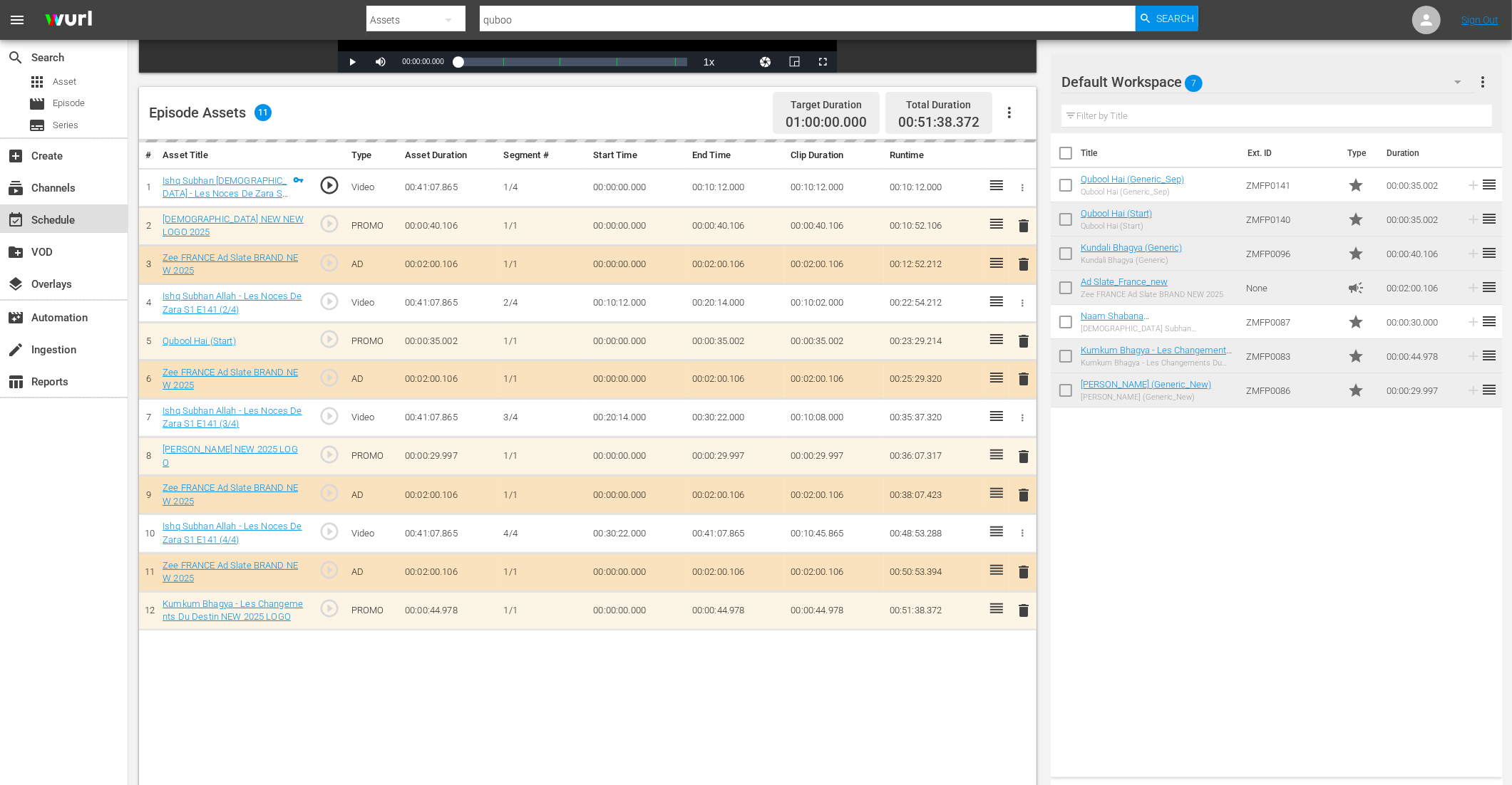
click at [62, 213] on div "event_available Schedule" at bounding box center [40, 218] width 80 height 13
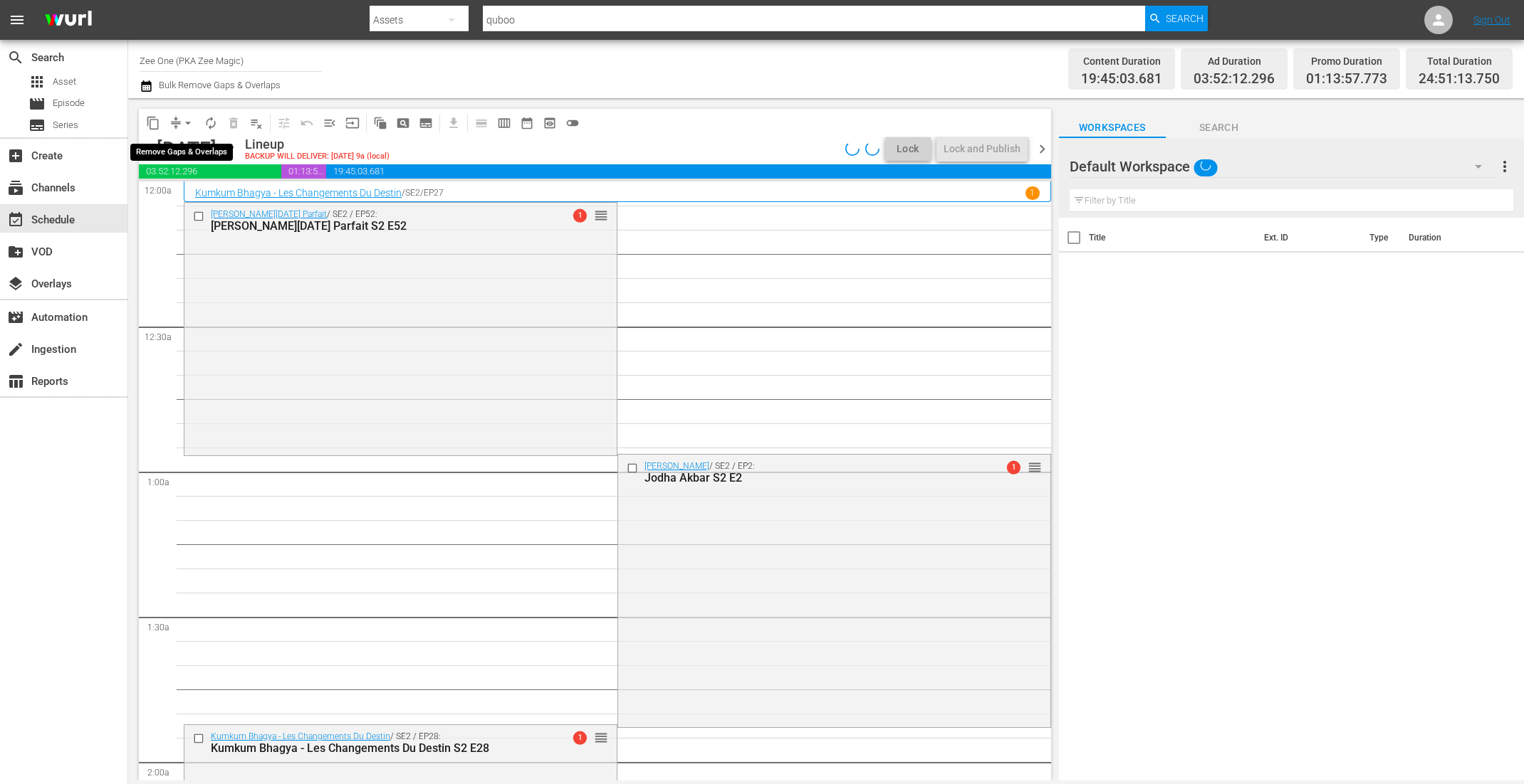
click at [184, 122] on span "arrow_drop_down" at bounding box center [188, 123] width 14 height 14
click at [186, 200] on li "Align to End of Previous Day" at bounding box center [189, 198] width 149 height 23
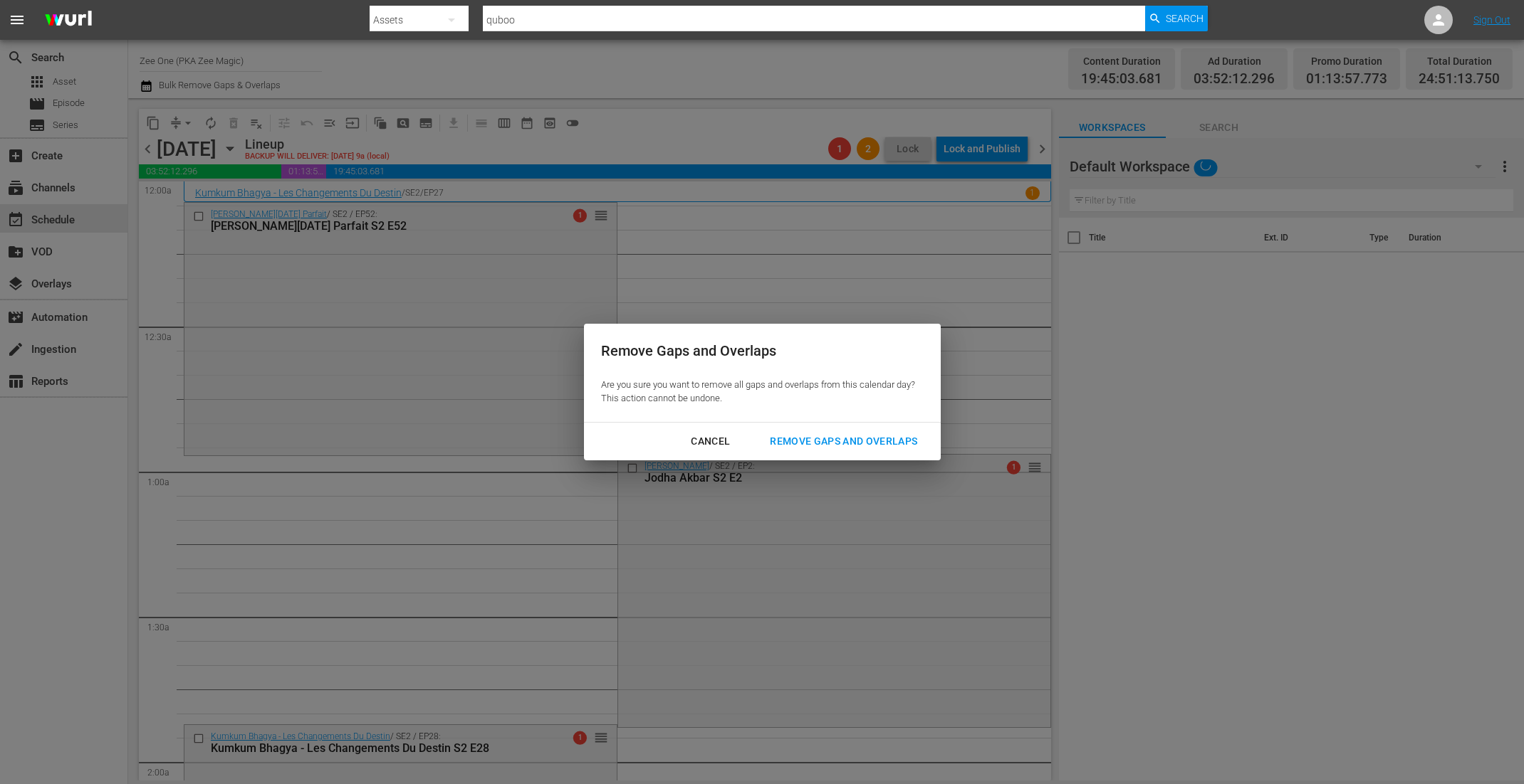
click at [883, 433] on button "Remove Gaps and Overlaps" at bounding box center [843, 441] width 181 height 26
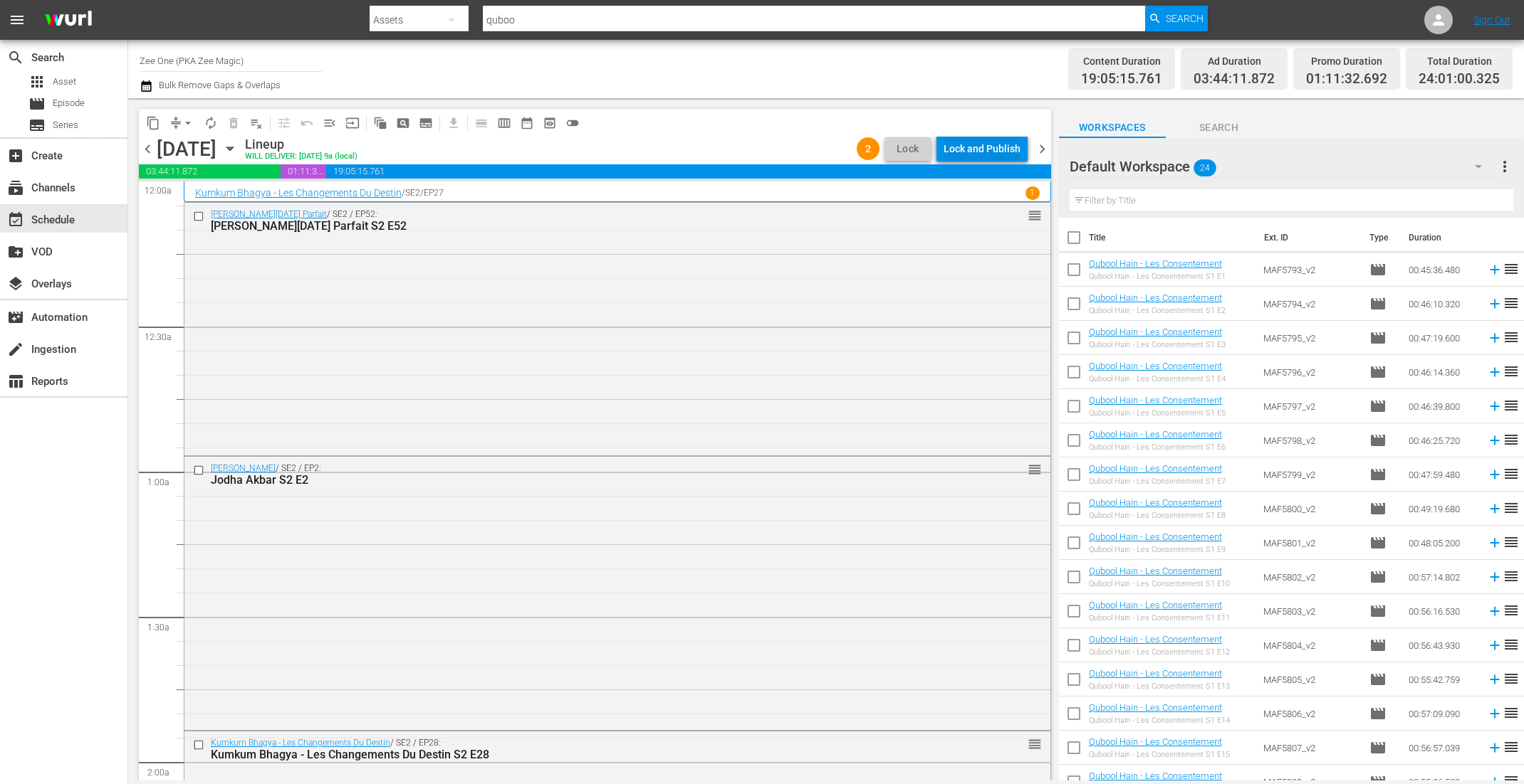
click at [982, 149] on div "Lock and Publish" at bounding box center [982, 148] width 77 height 26
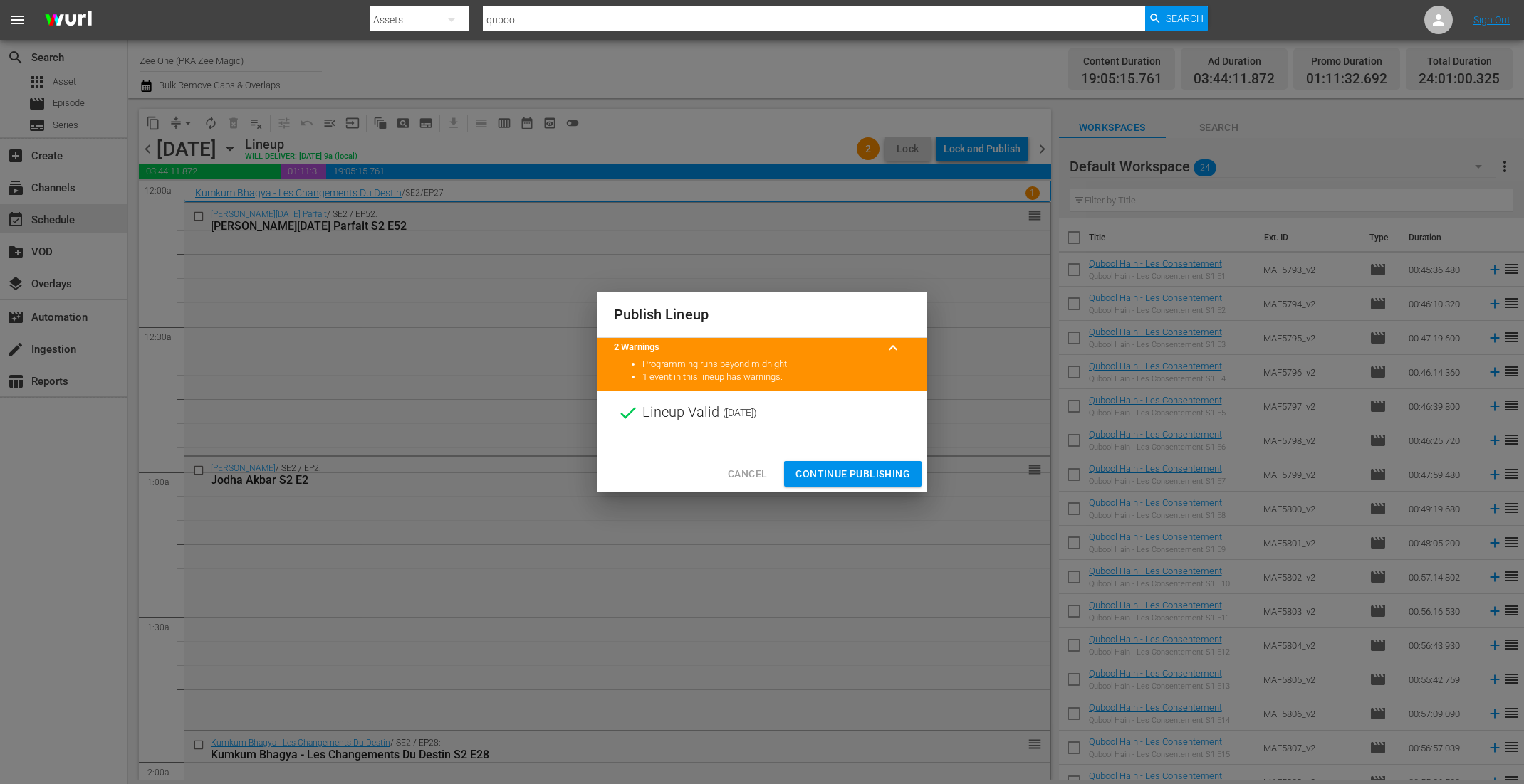
click at [850, 480] on span "Continue Publishing" at bounding box center [853, 474] width 115 height 18
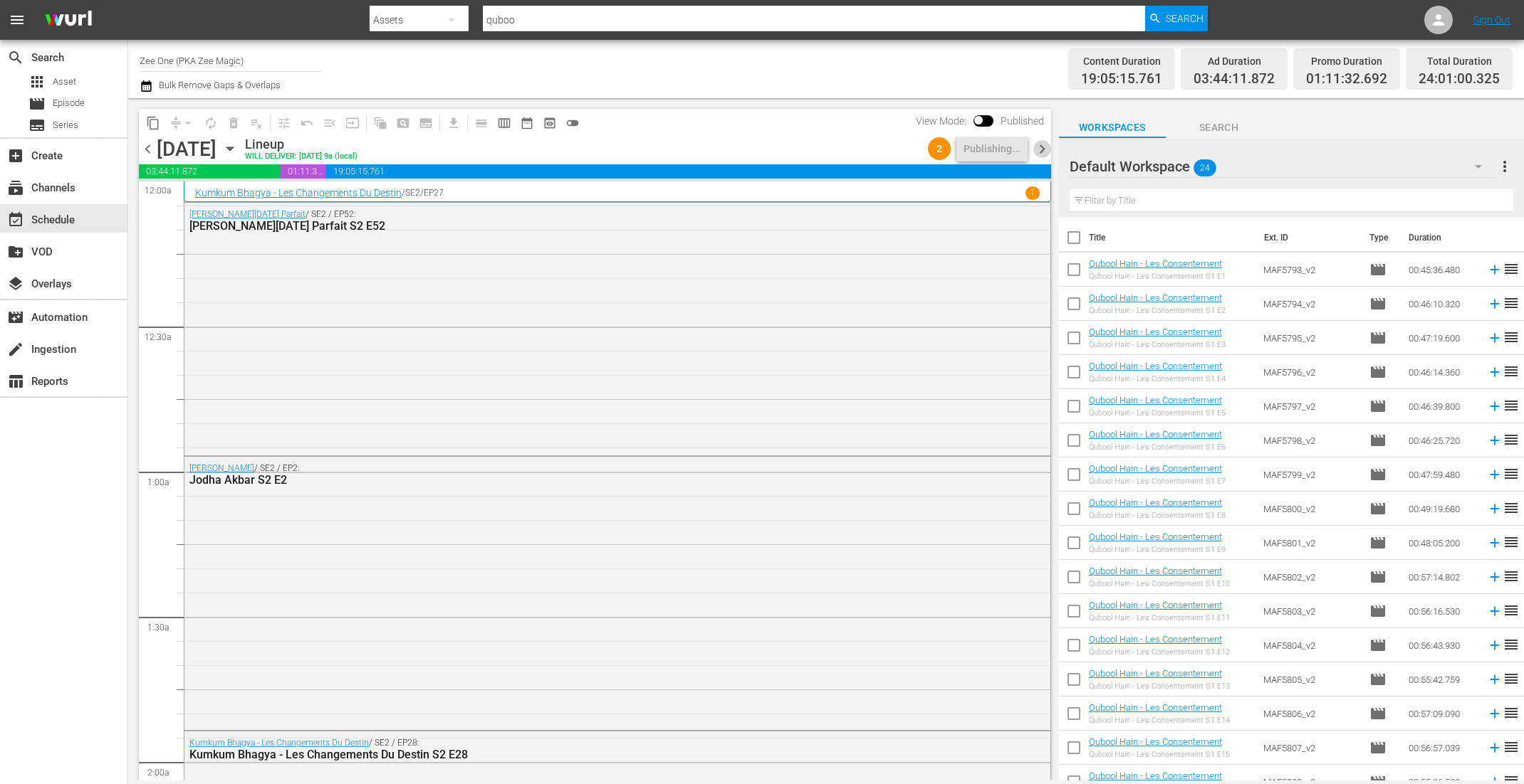
click at [1038, 152] on span "chevron_right" at bounding box center [1042, 149] width 18 height 18
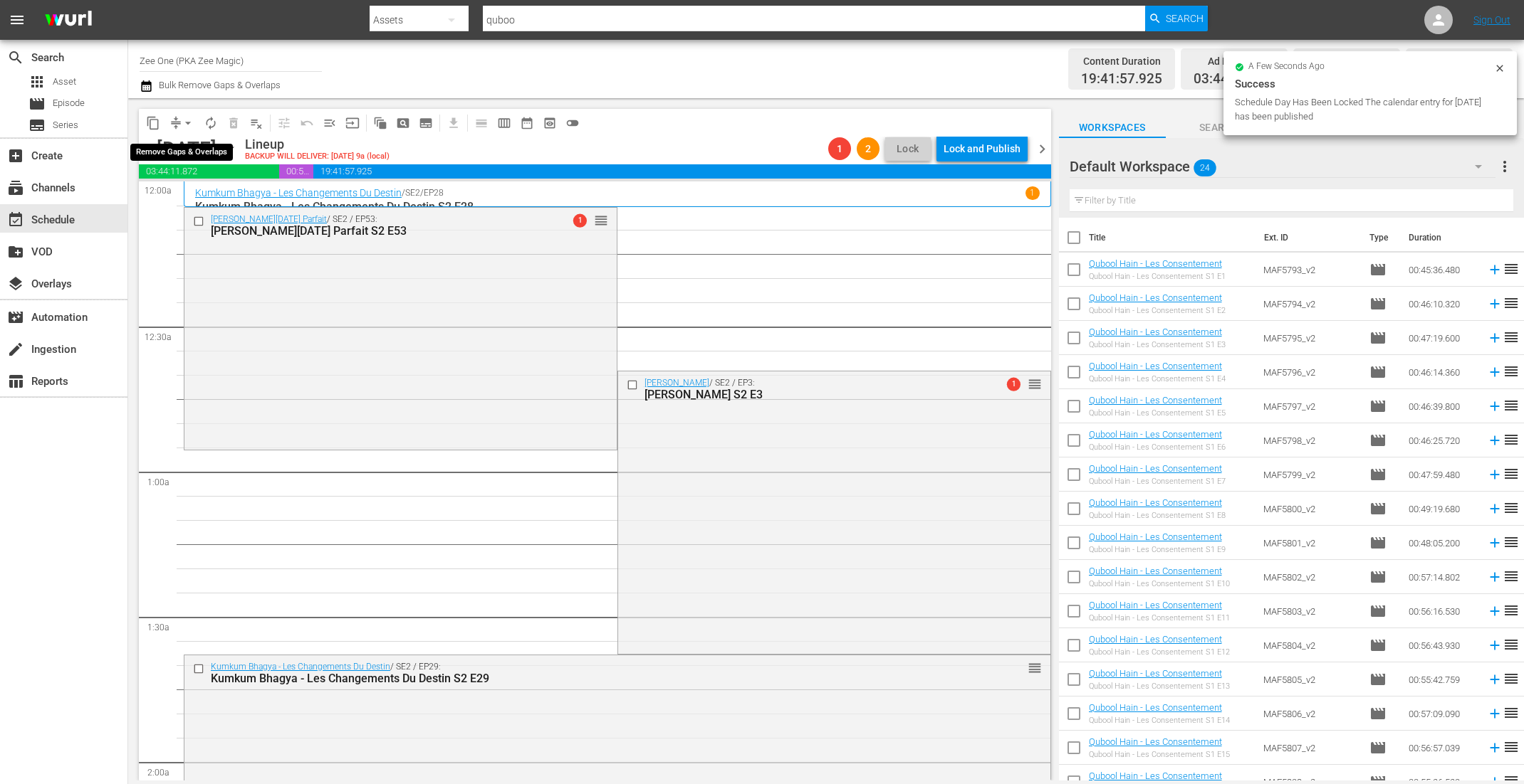
click at [181, 119] on span "arrow_drop_down" at bounding box center [188, 123] width 14 height 14
click at [189, 200] on li "Align to End of Previous Day" at bounding box center [189, 198] width 149 height 23
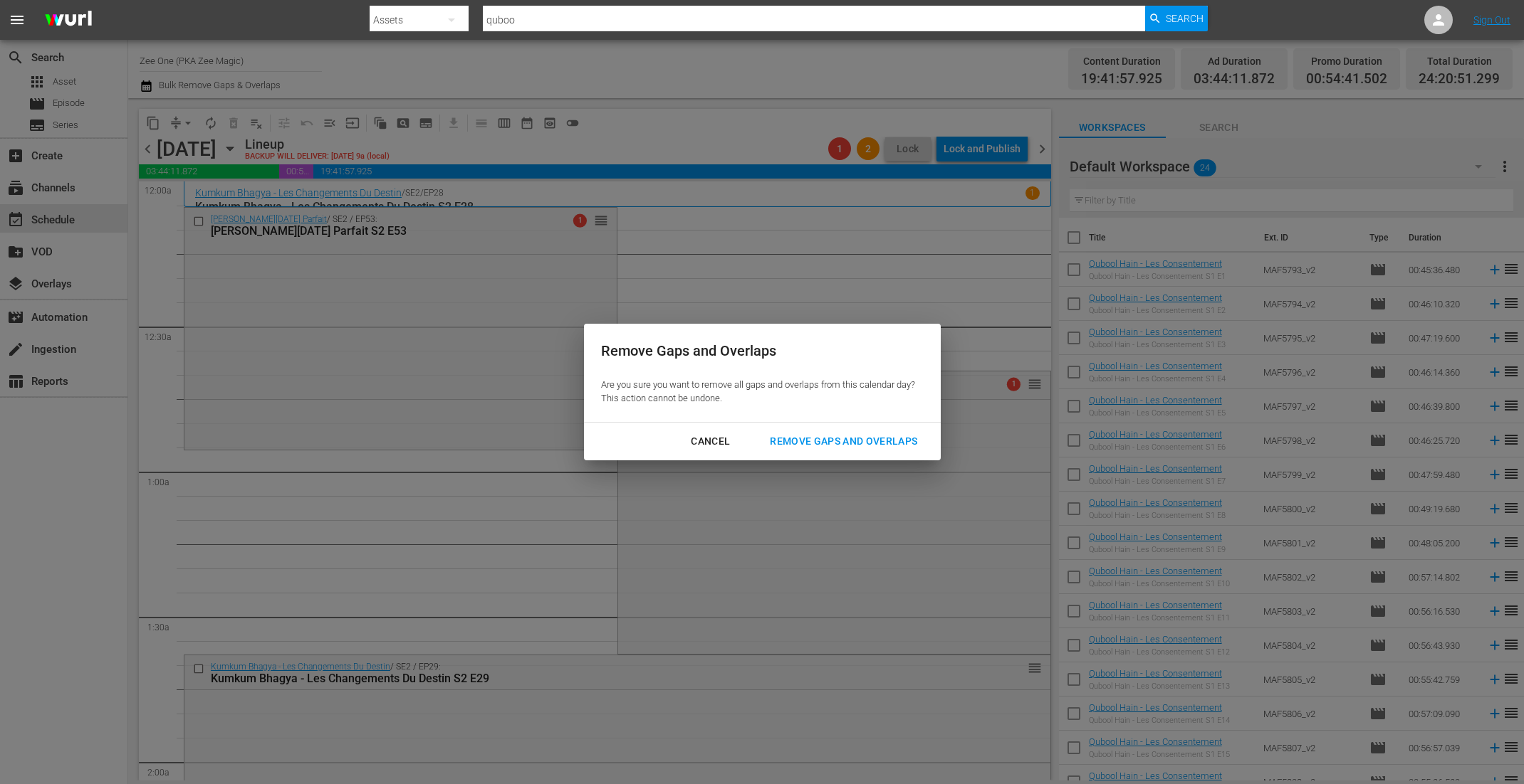
click at [847, 432] on button "Remove Gaps and Overlaps" at bounding box center [843, 441] width 181 height 26
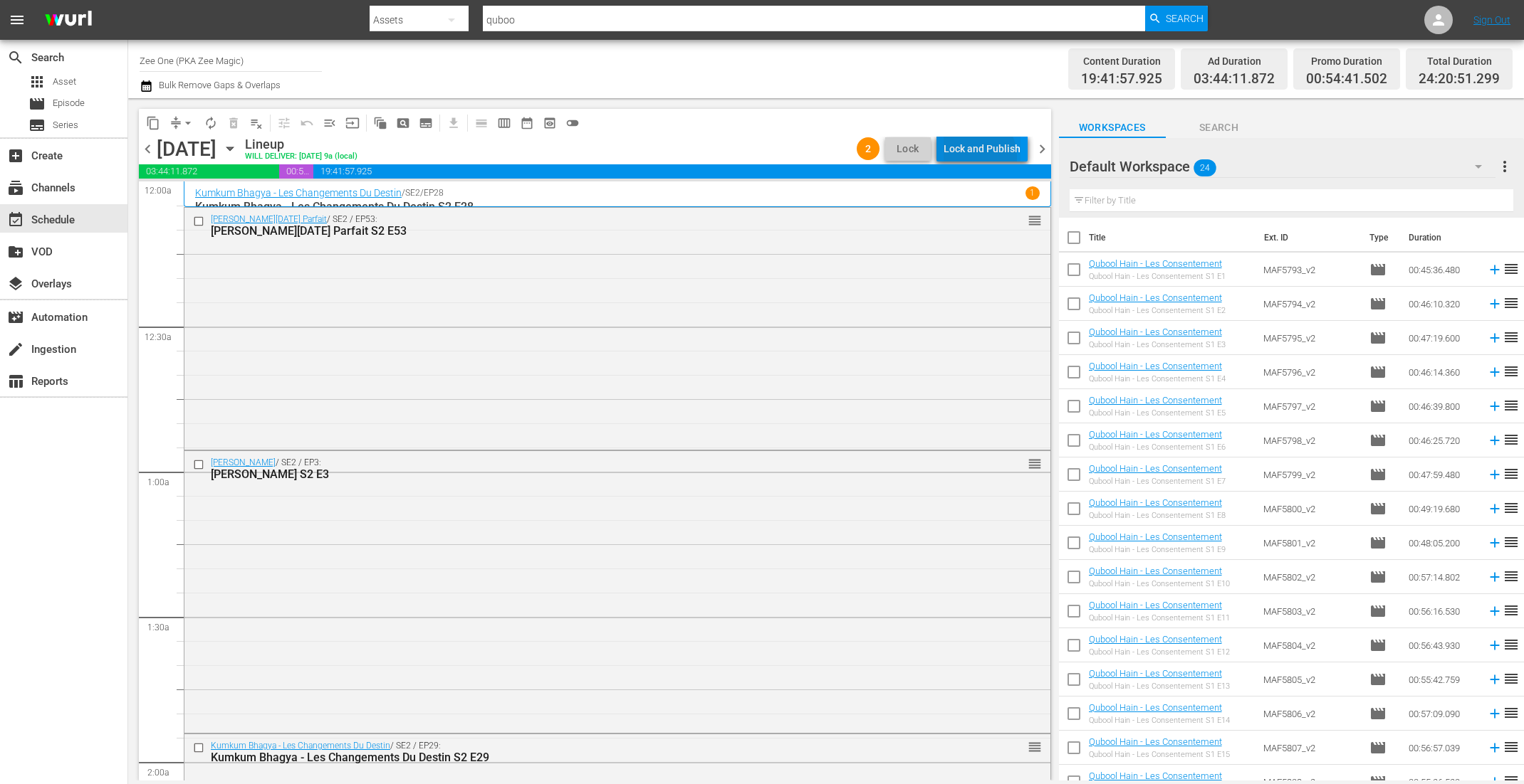
click at [971, 157] on div "Lock and Publish" at bounding box center [982, 148] width 77 height 26
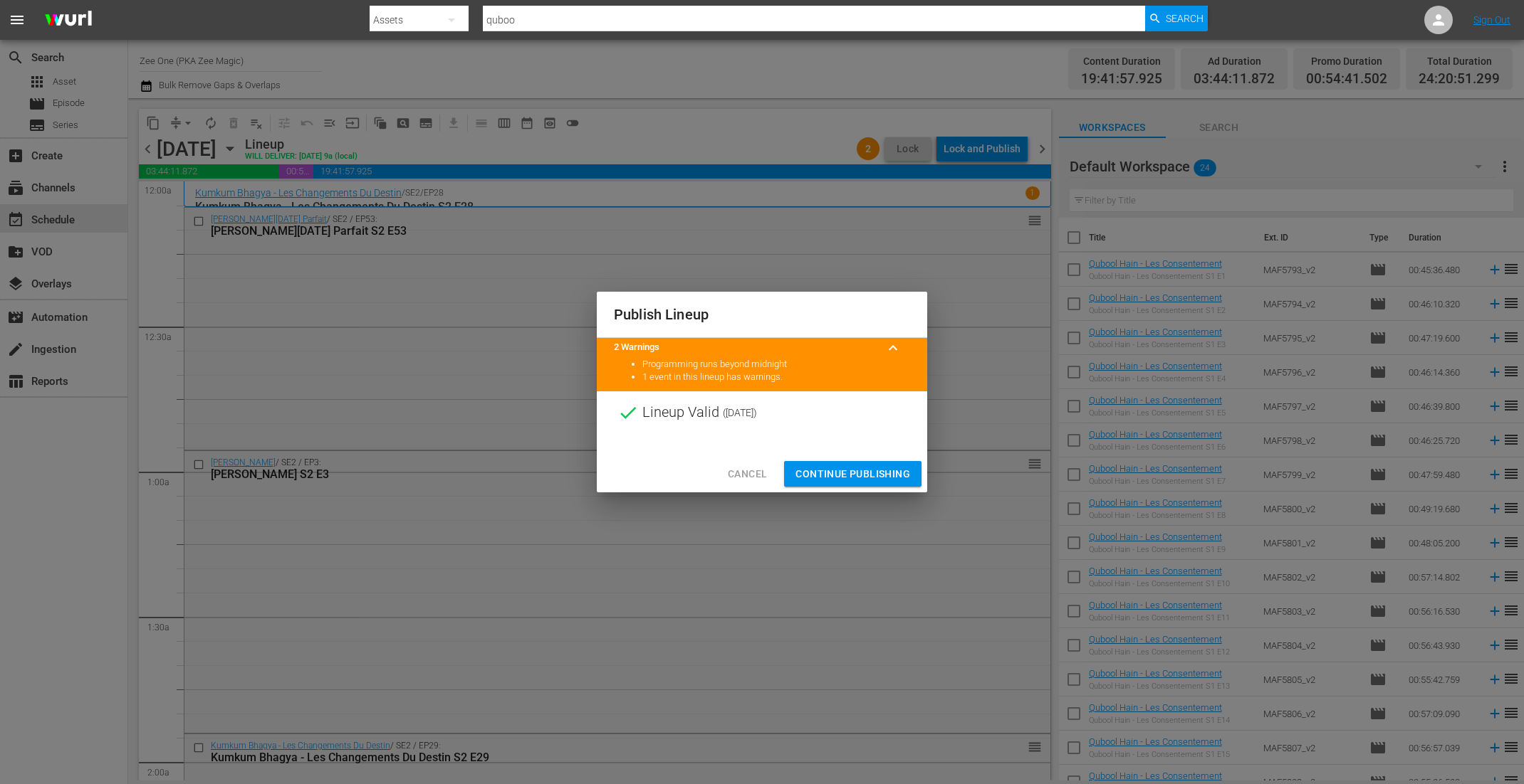
click at [836, 479] on span "Continue Publishing" at bounding box center [853, 474] width 115 height 18
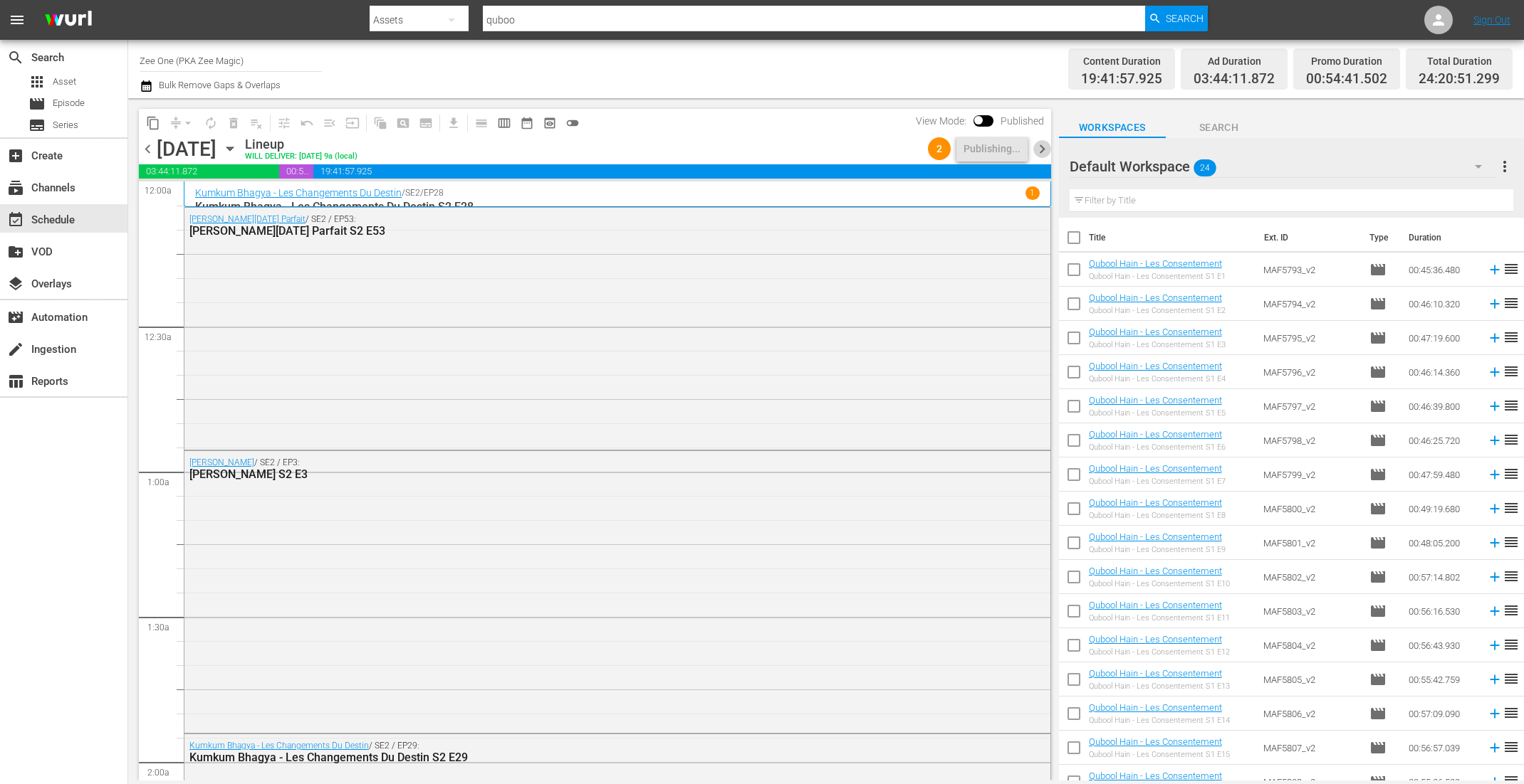
click at [1043, 152] on span "chevron_right" at bounding box center [1042, 149] width 18 height 18
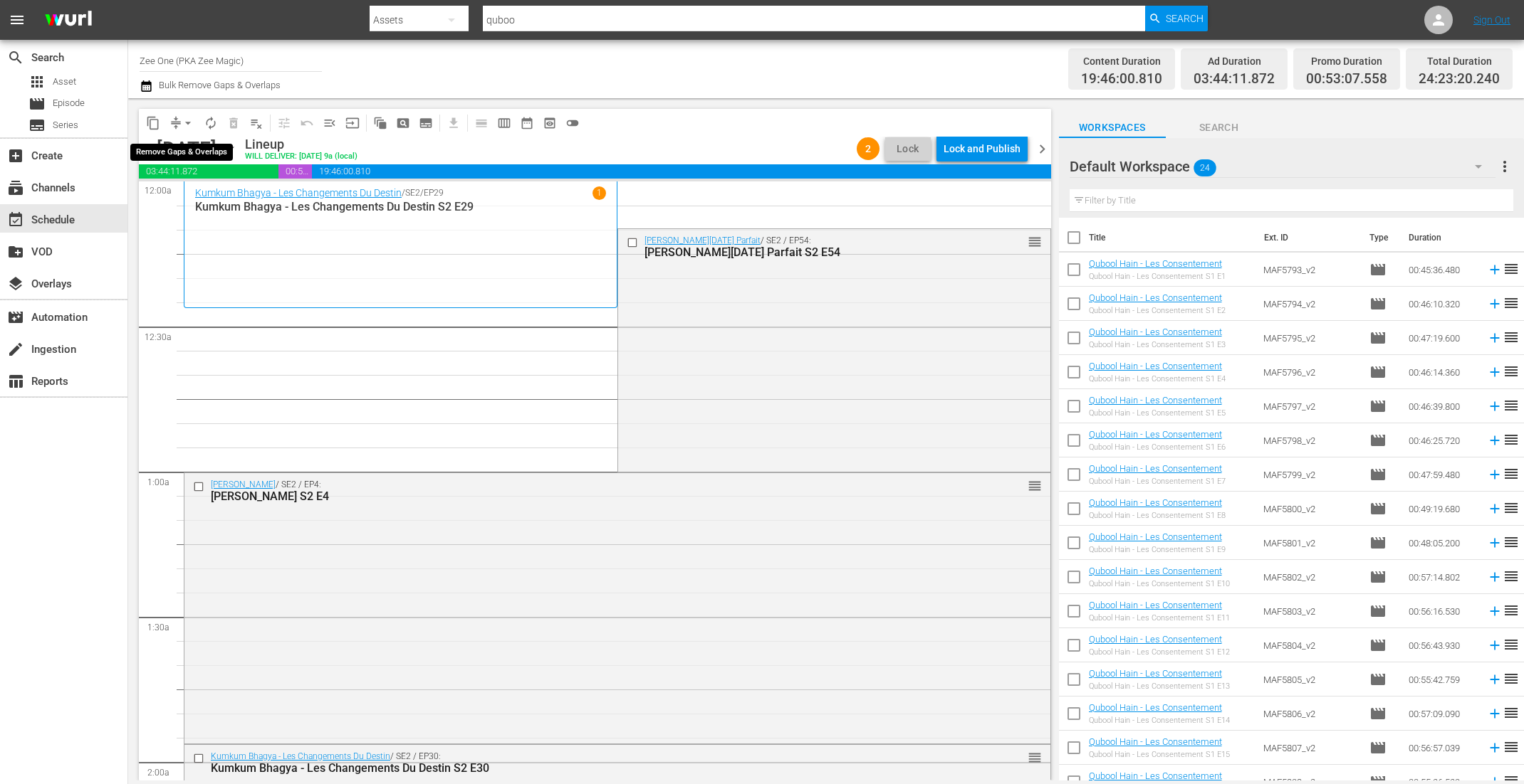
click at [183, 123] on span "arrow_drop_down" at bounding box center [188, 123] width 14 height 14
click at [190, 199] on li "Align to End of Previous Day" at bounding box center [189, 198] width 149 height 23
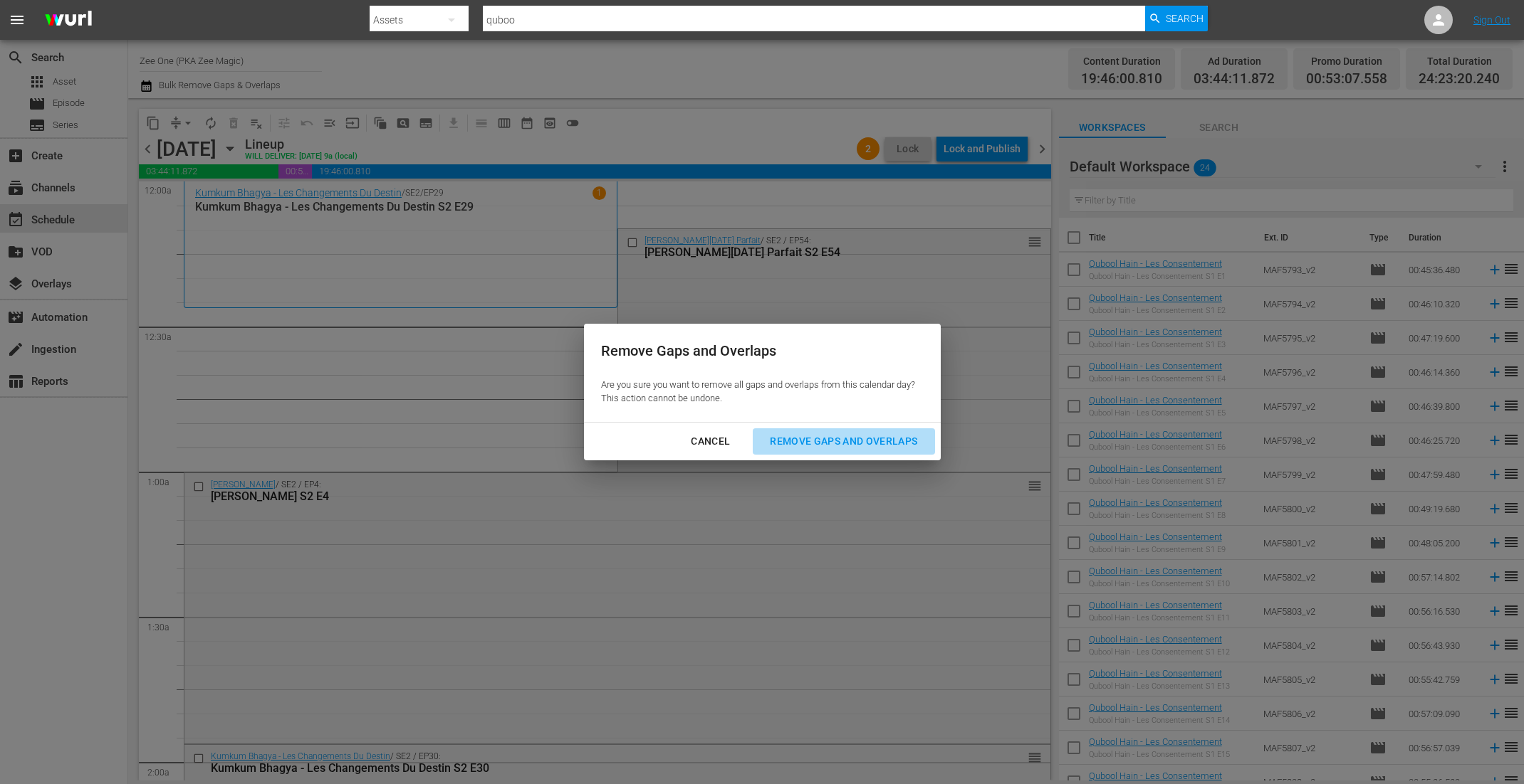
click at [781, 441] on div "Remove Gaps and Overlaps" at bounding box center [843, 441] width 170 height 18
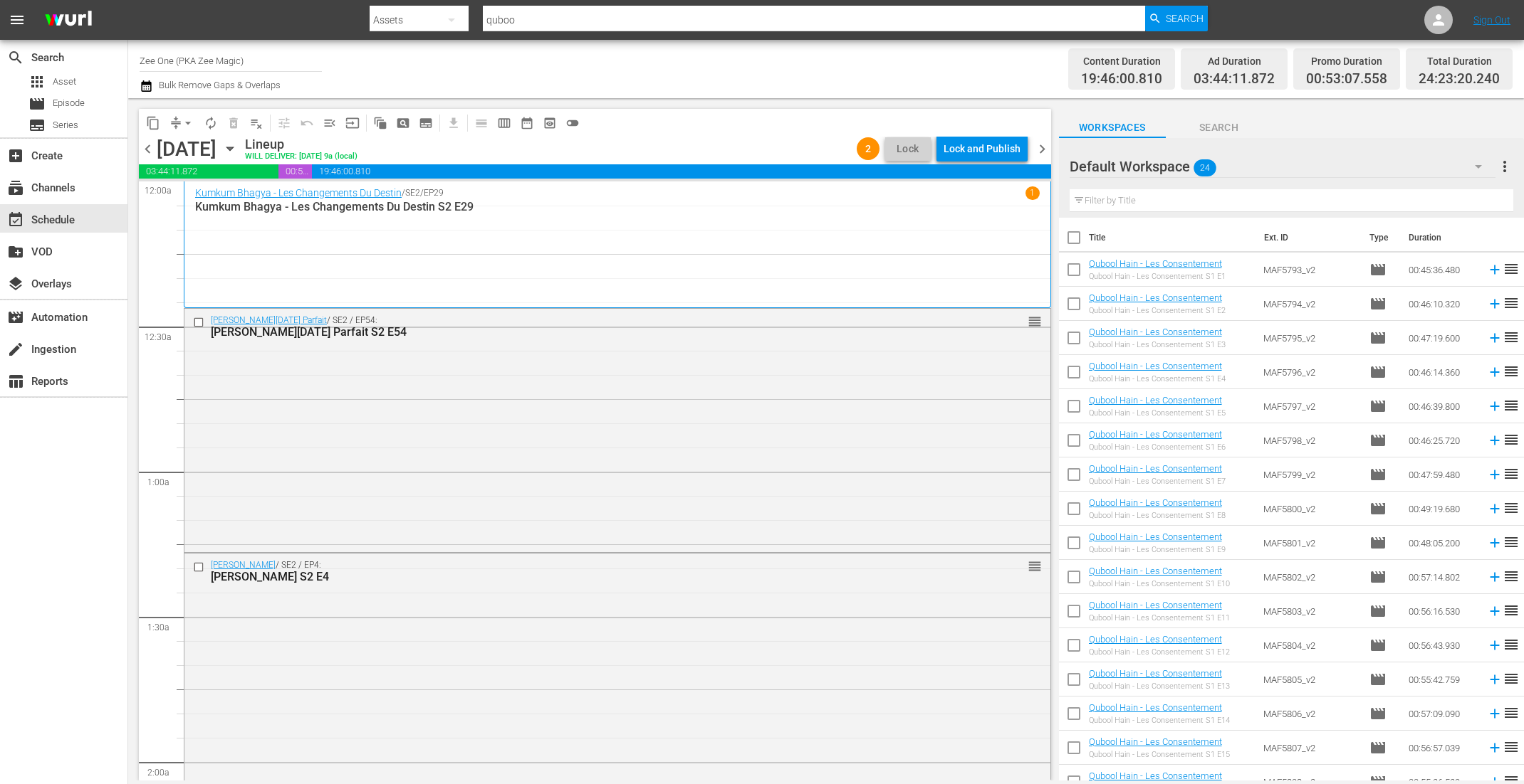
click at [966, 136] on div "content_copy compress arrow_drop_down autorenew_outlined delete_forever_outline…" at bounding box center [595, 122] width 912 height 28
click at [978, 152] on div "Lock and Publish" at bounding box center [982, 148] width 77 height 26
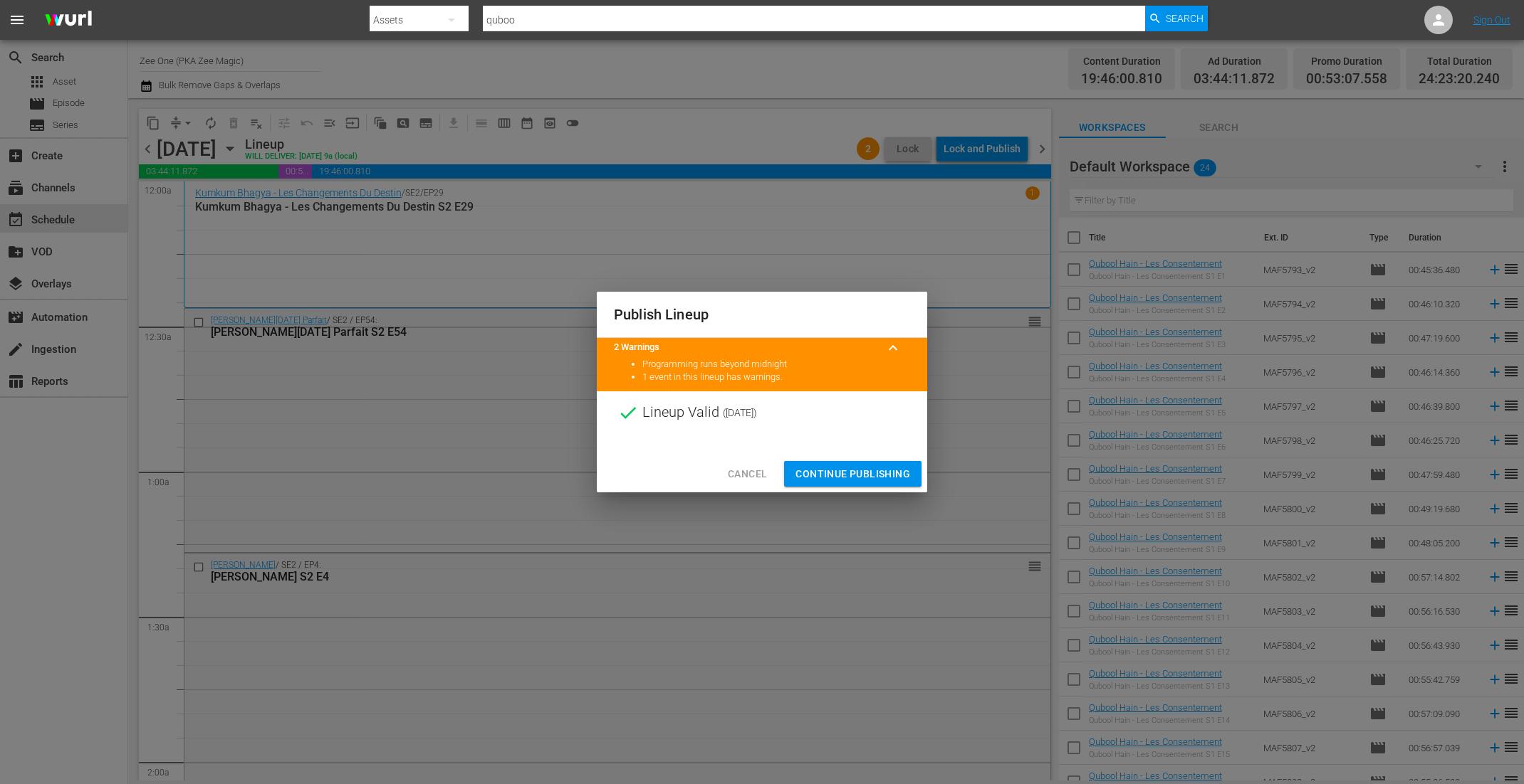
click at [887, 472] on span "Continue Publishing" at bounding box center [853, 474] width 115 height 18
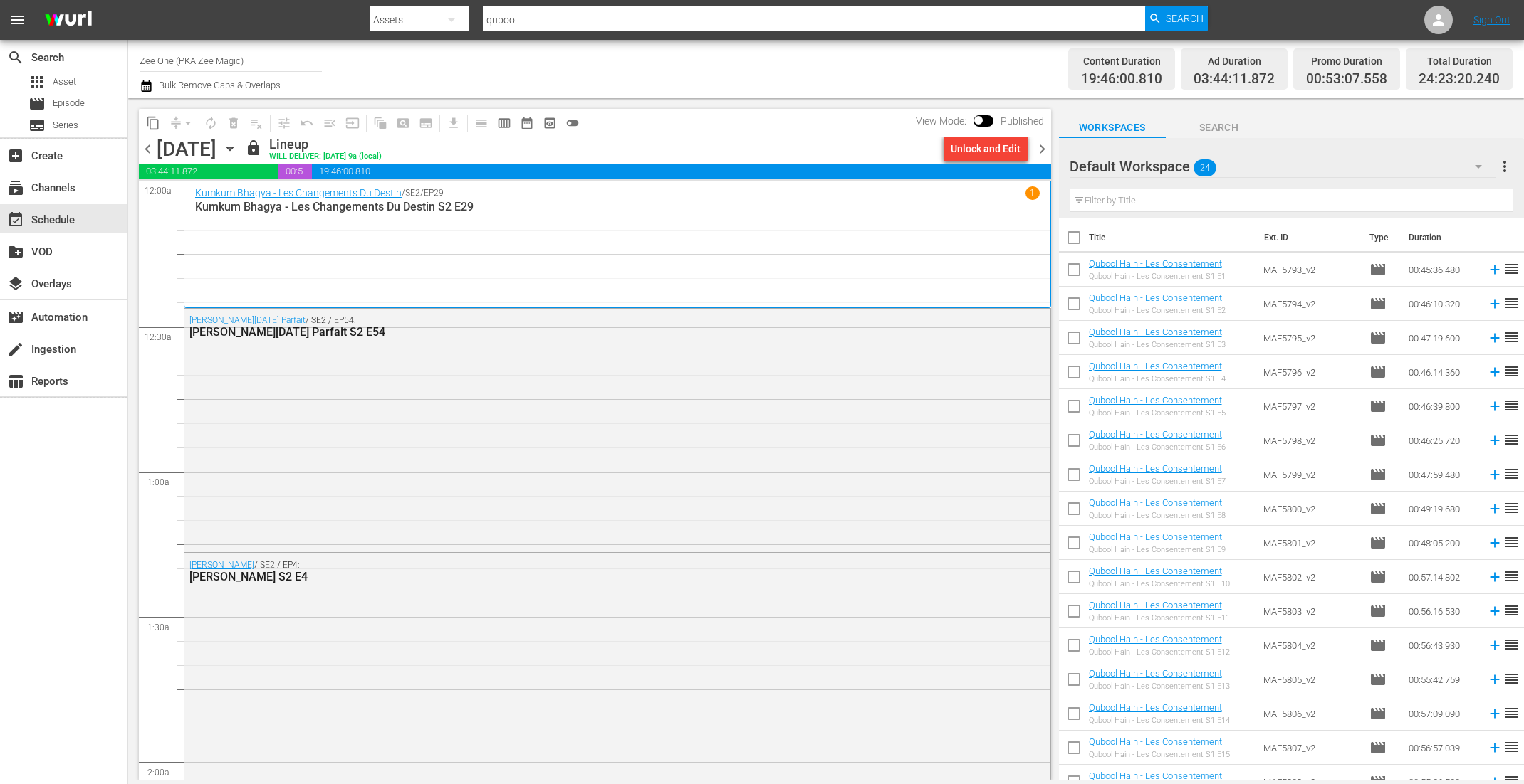
click at [1044, 148] on span "chevron_right" at bounding box center [1042, 149] width 18 height 18
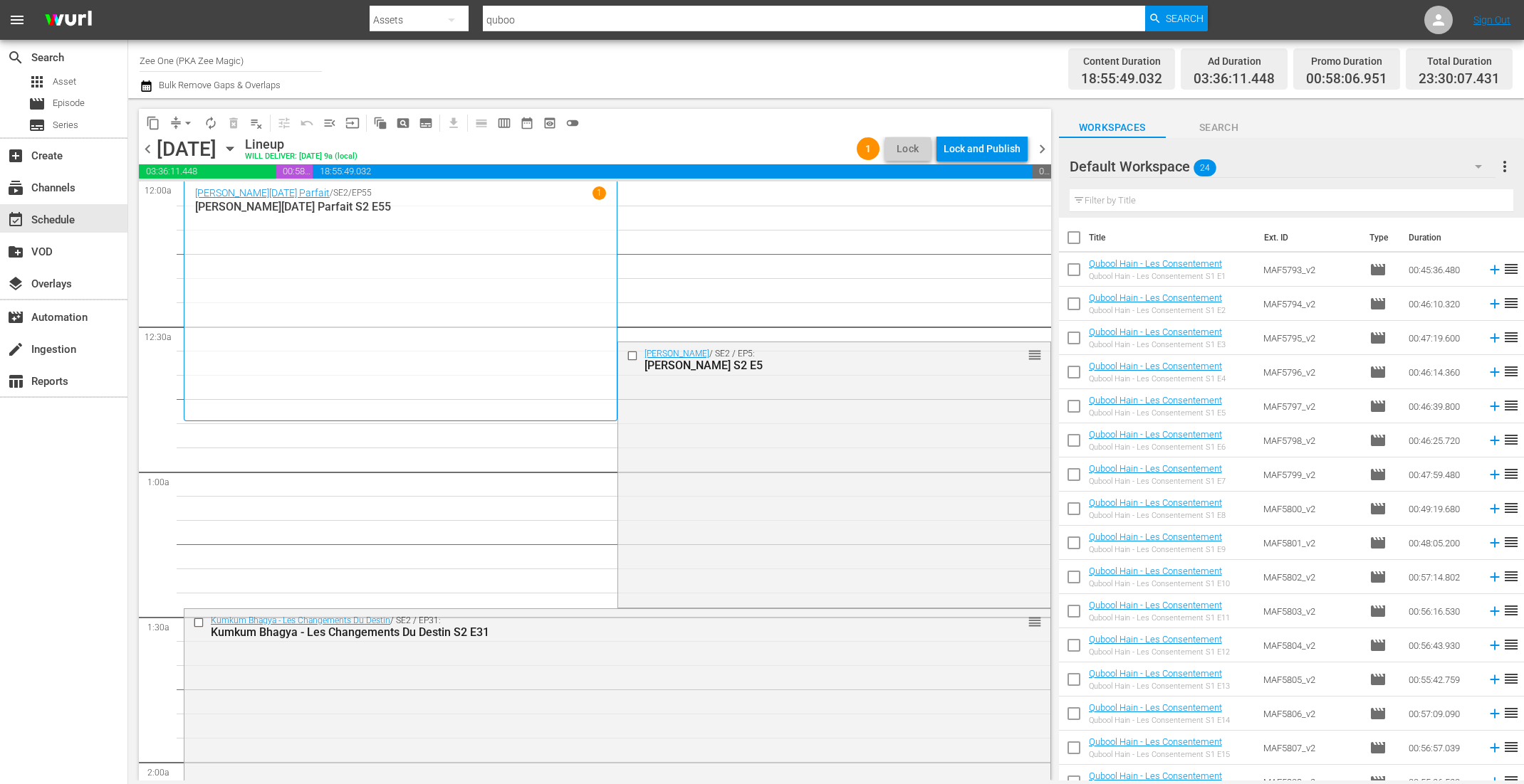
click at [255, 295] on div "Jamai Raja - Le Gendre Parfait / SE2 / EP55 1 Jamai Raja - Le Gendre Parfait S2…" at bounding box center [400, 301] width 411 height 229
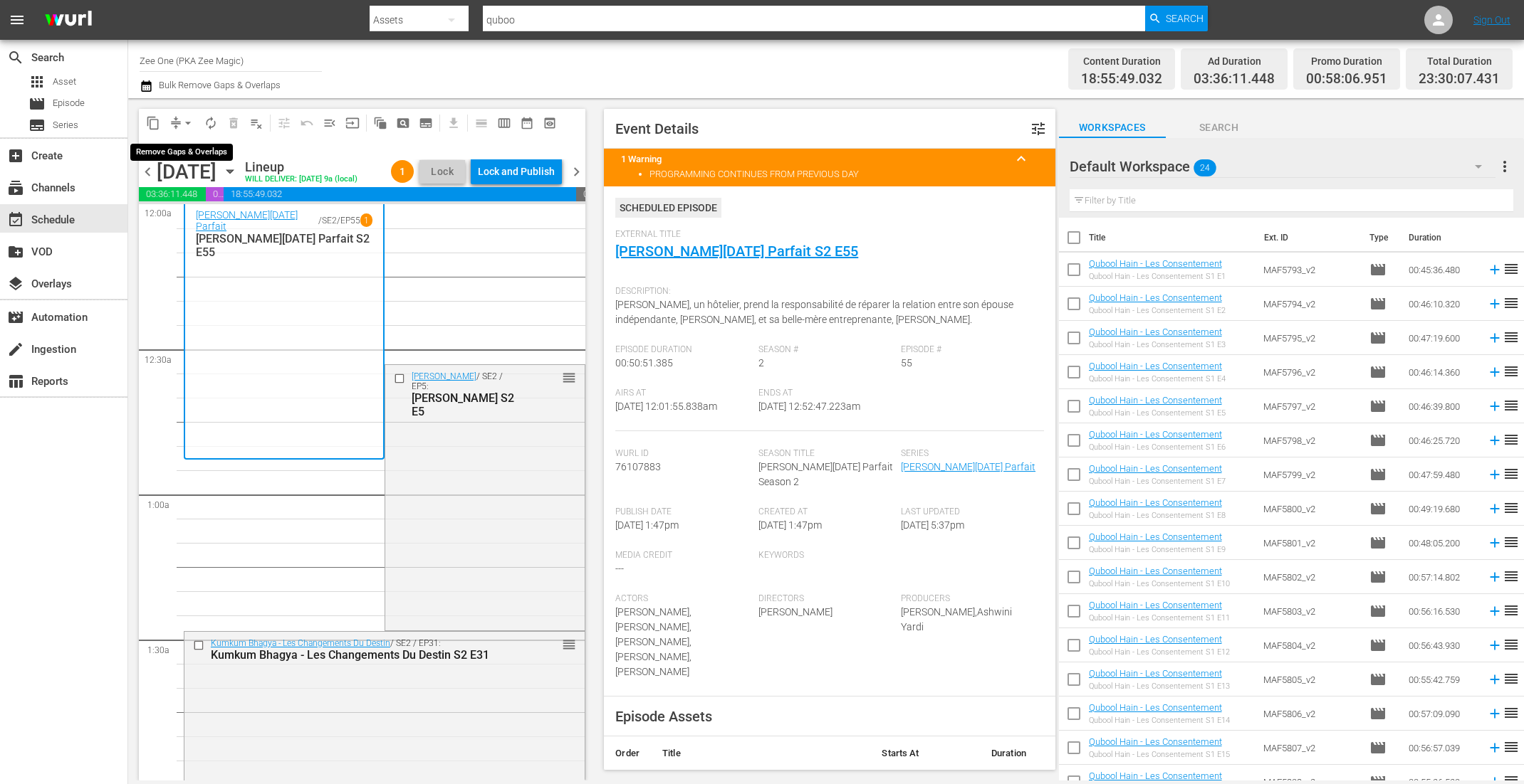
click at [187, 121] on span "arrow_drop_down" at bounding box center [188, 123] width 14 height 14
click at [189, 201] on li "Align to End of Previous Day" at bounding box center [189, 198] width 149 height 23
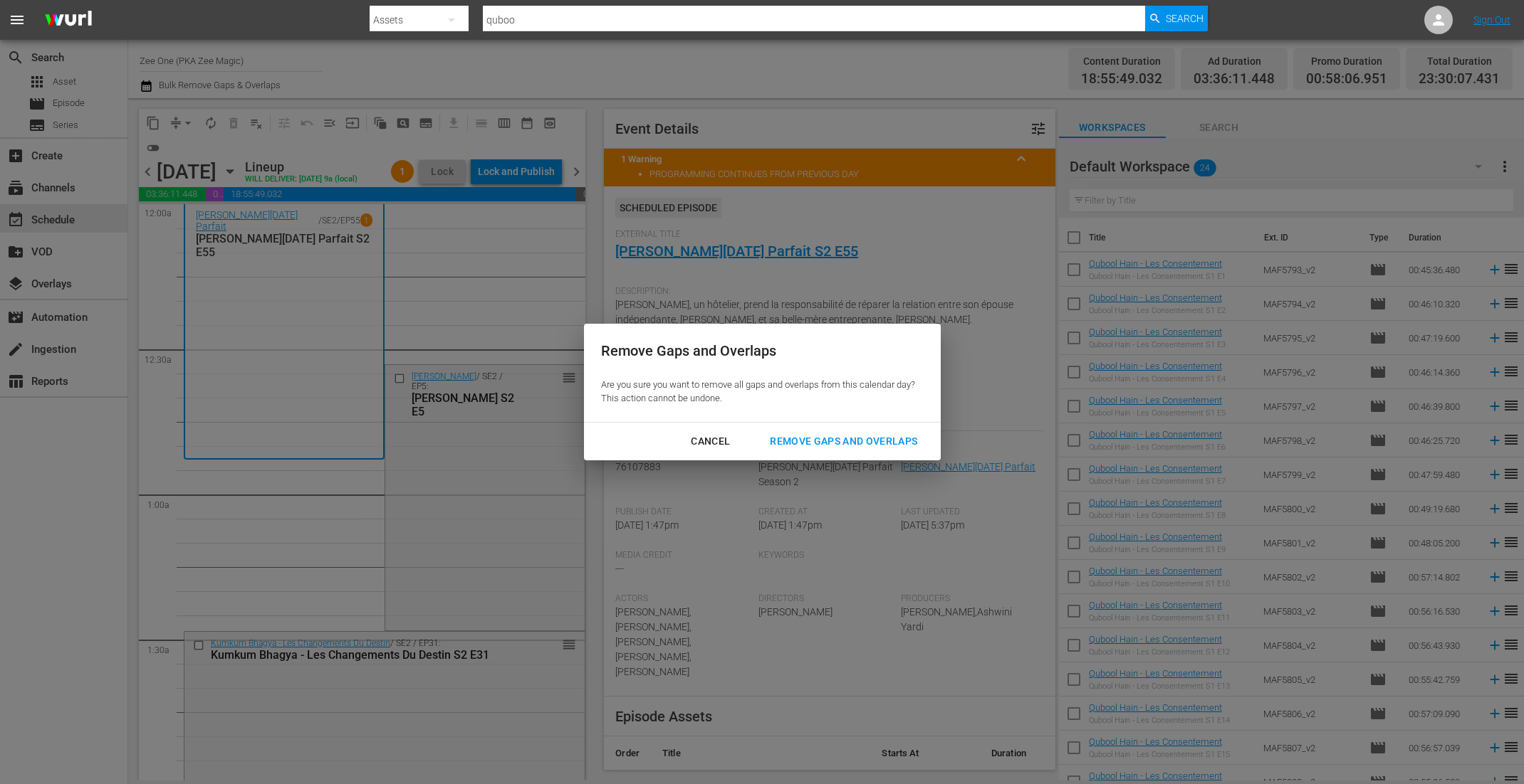
click at [798, 453] on button "Remove Gaps and Overlaps" at bounding box center [843, 441] width 181 height 26
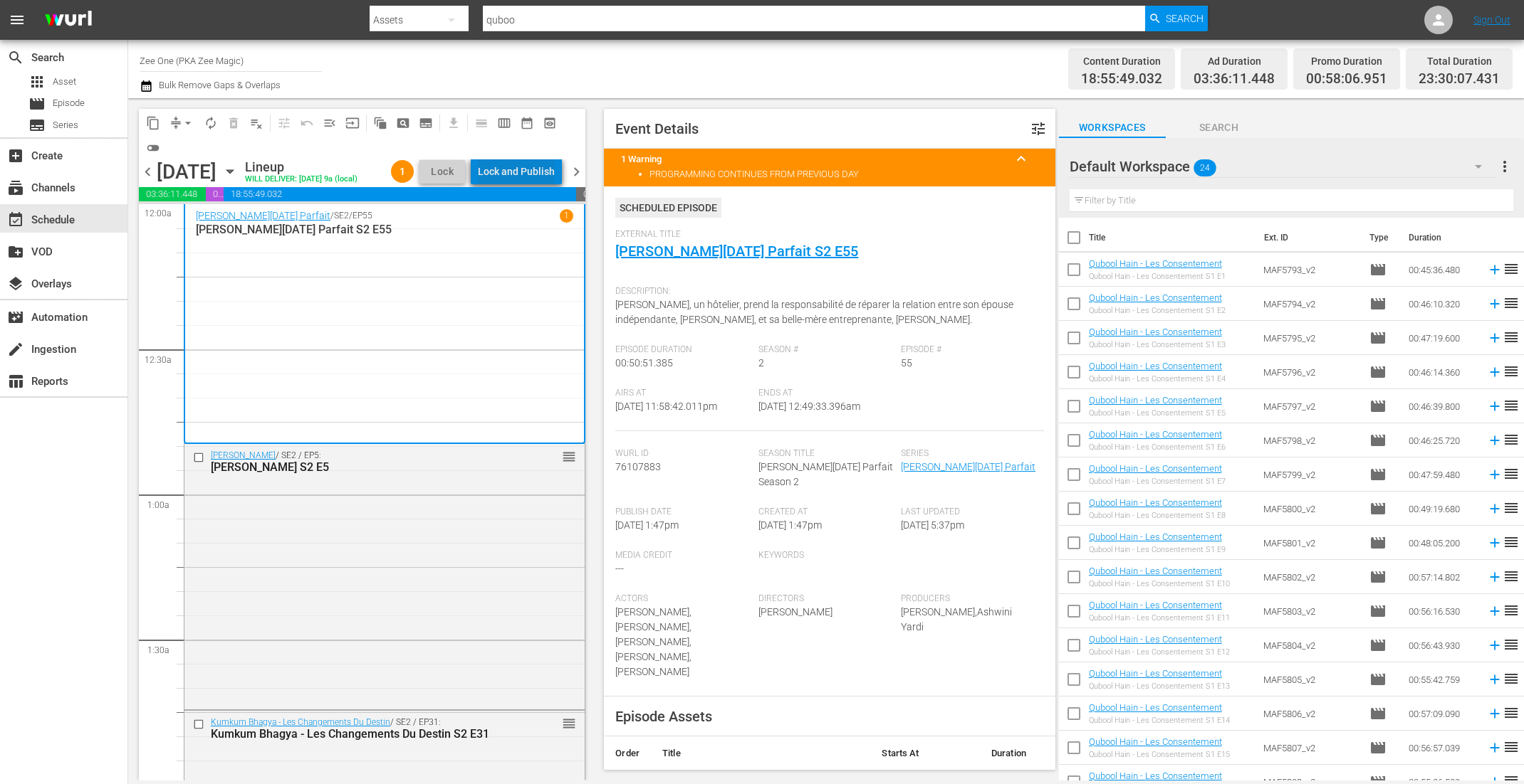
click at [538, 162] on div "Lock and Publish" at bounding box center [516, 172] width 77 height 26
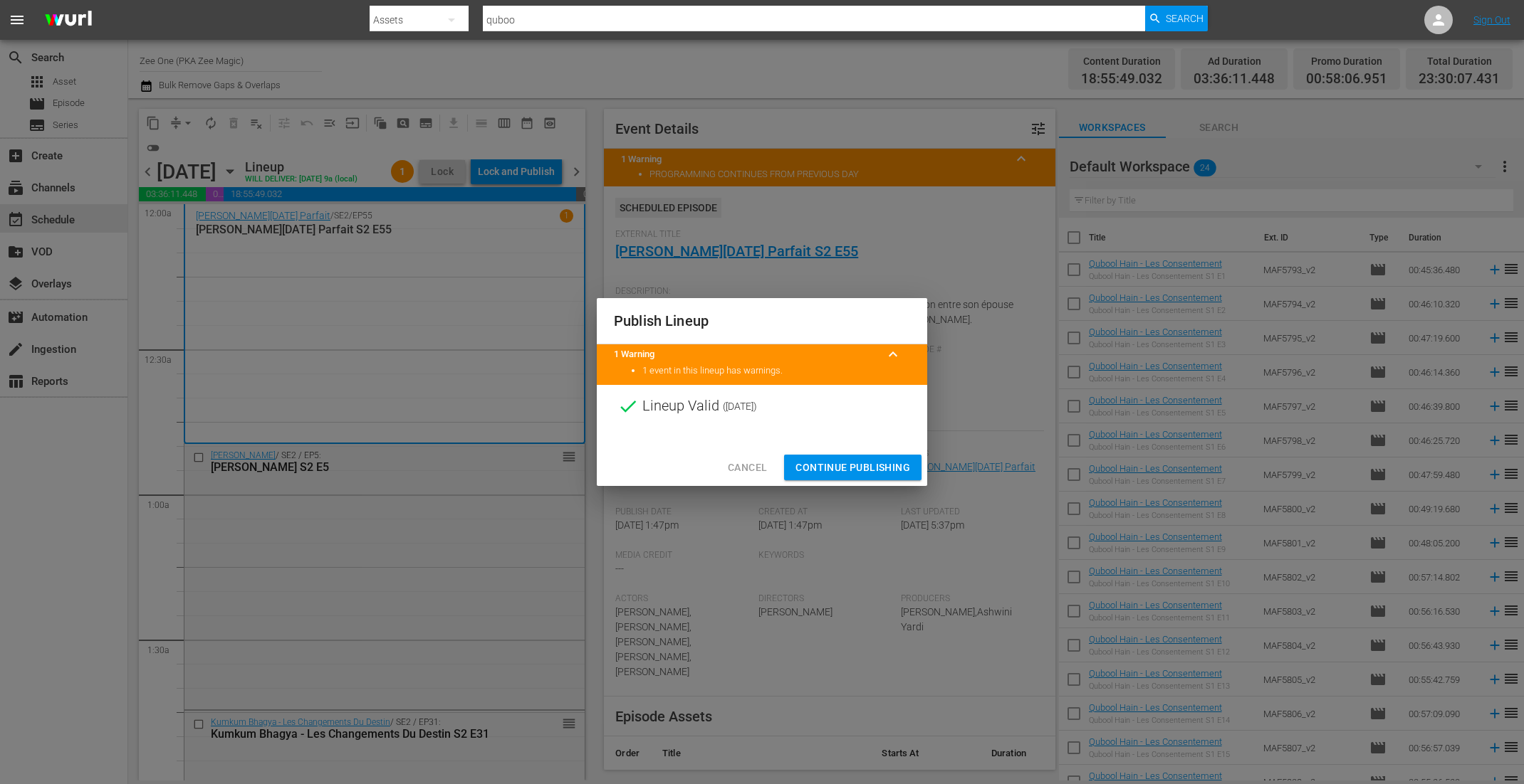
click at [849, 462] on span "Continue Publishing" at bounding box center [853, 468] width 115 height 18
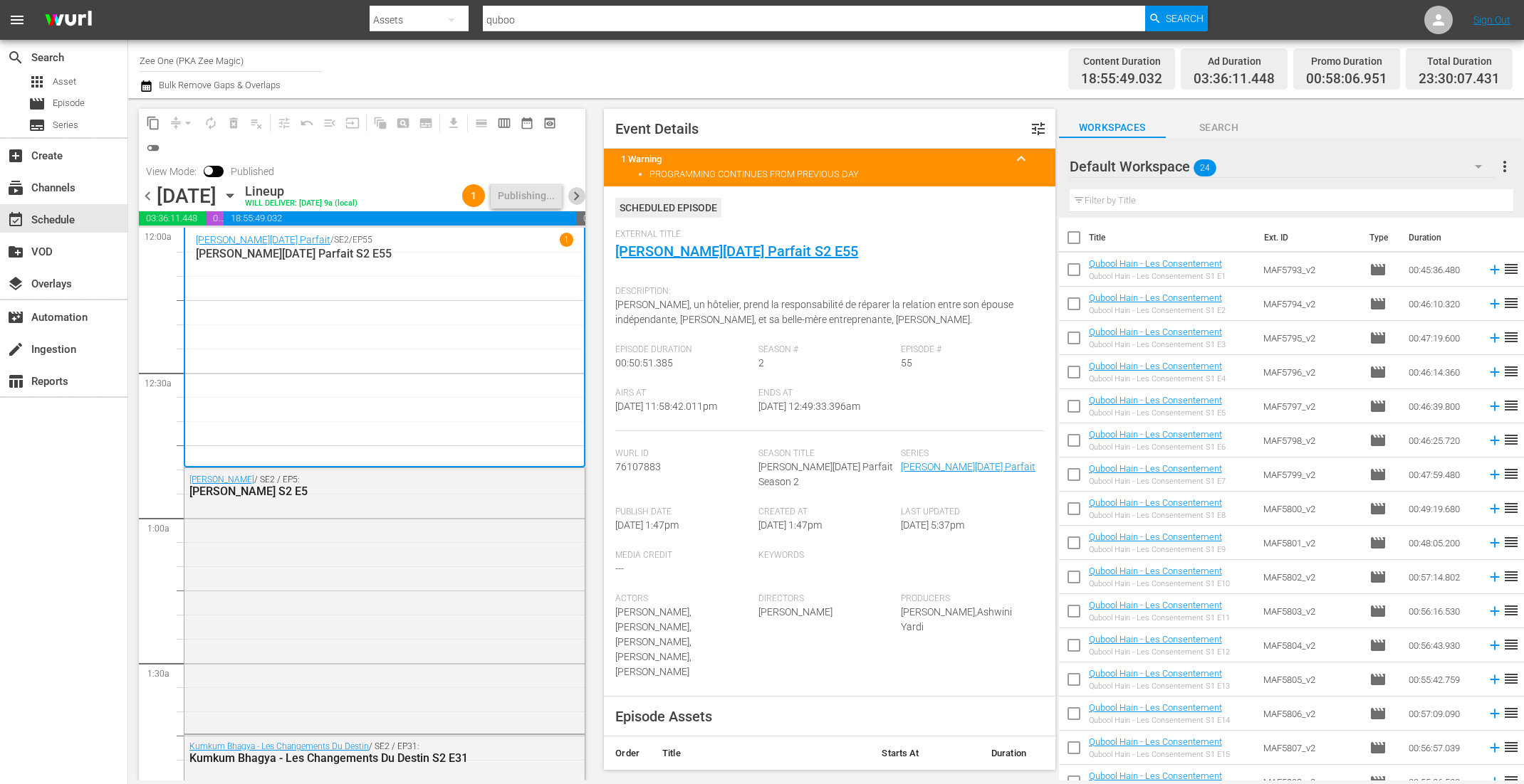
click at [577, 196] on span "chevron_right" at bounding box center [576, 196] width 18 height 18
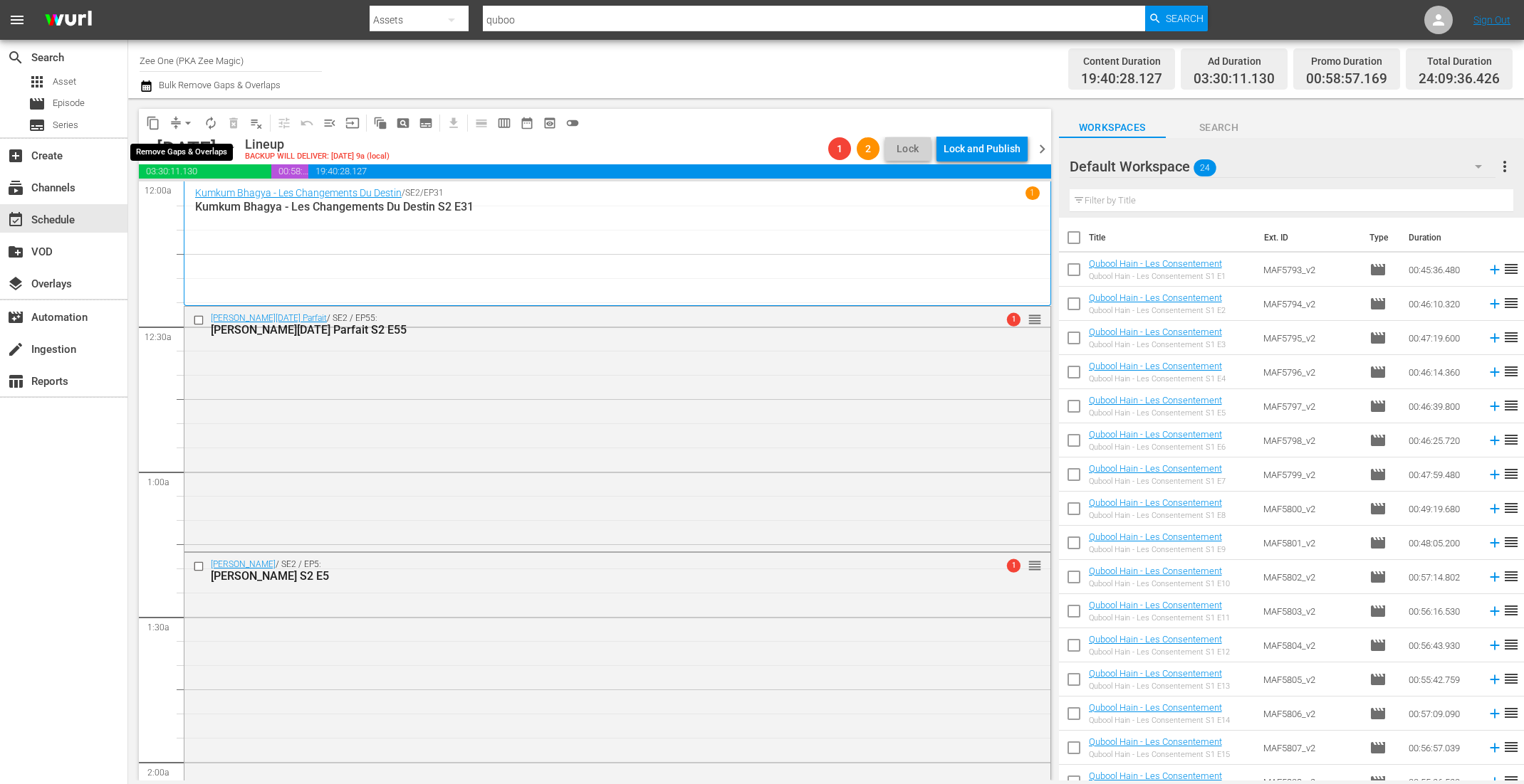
click at [185, 122] on span "arrow_drop_down" at bounding box center [188, 123] width 14 height 14
click at [185, 183] on li "Align to First Episode" at bounding box center [189, 174] width 149 height 23
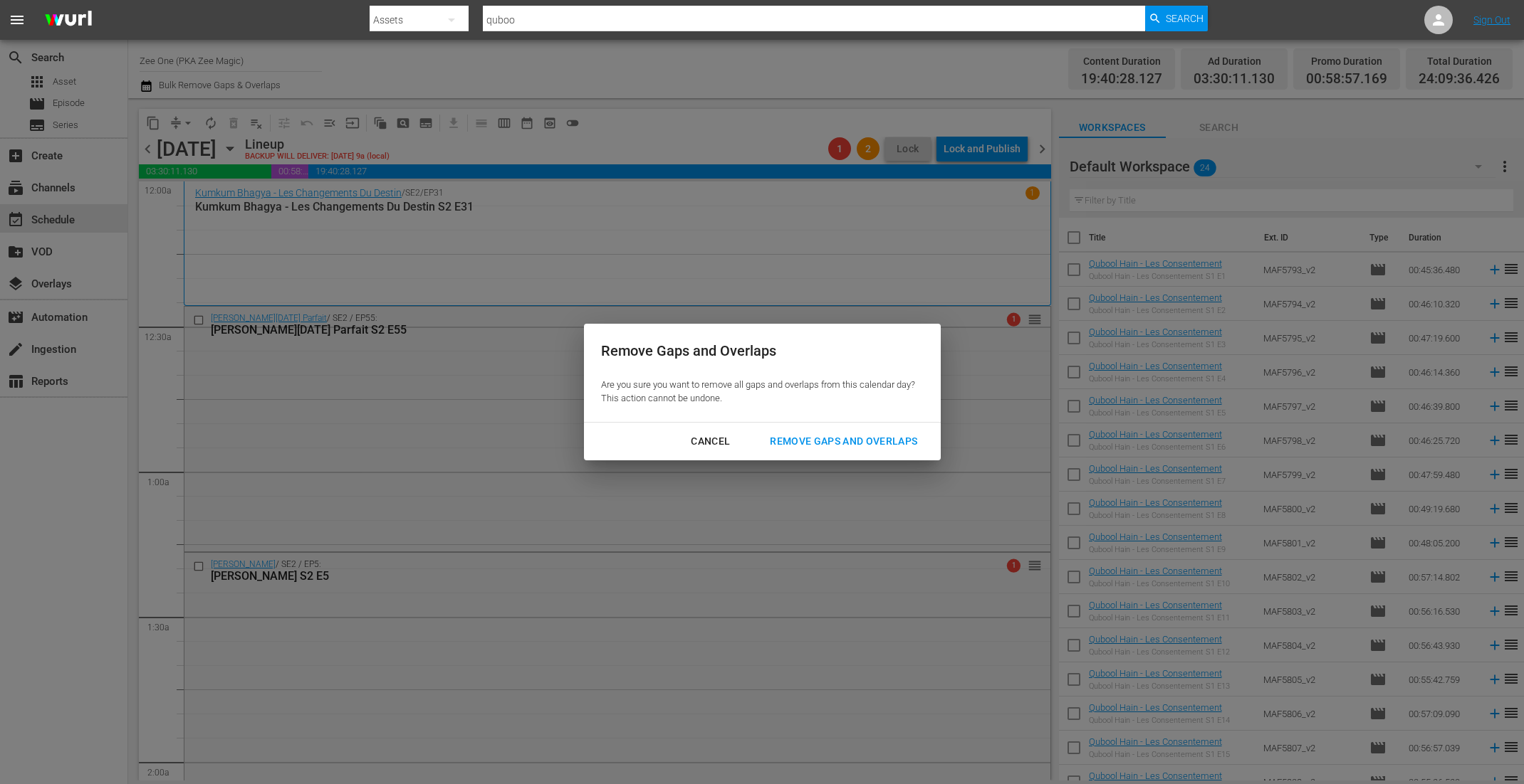
click at [185, 183] on div "Remove Gaps and Overlaps Are you sure you want to remove all gaps and overlaps …" at bounding box center [762, 392] width 1524 height 784
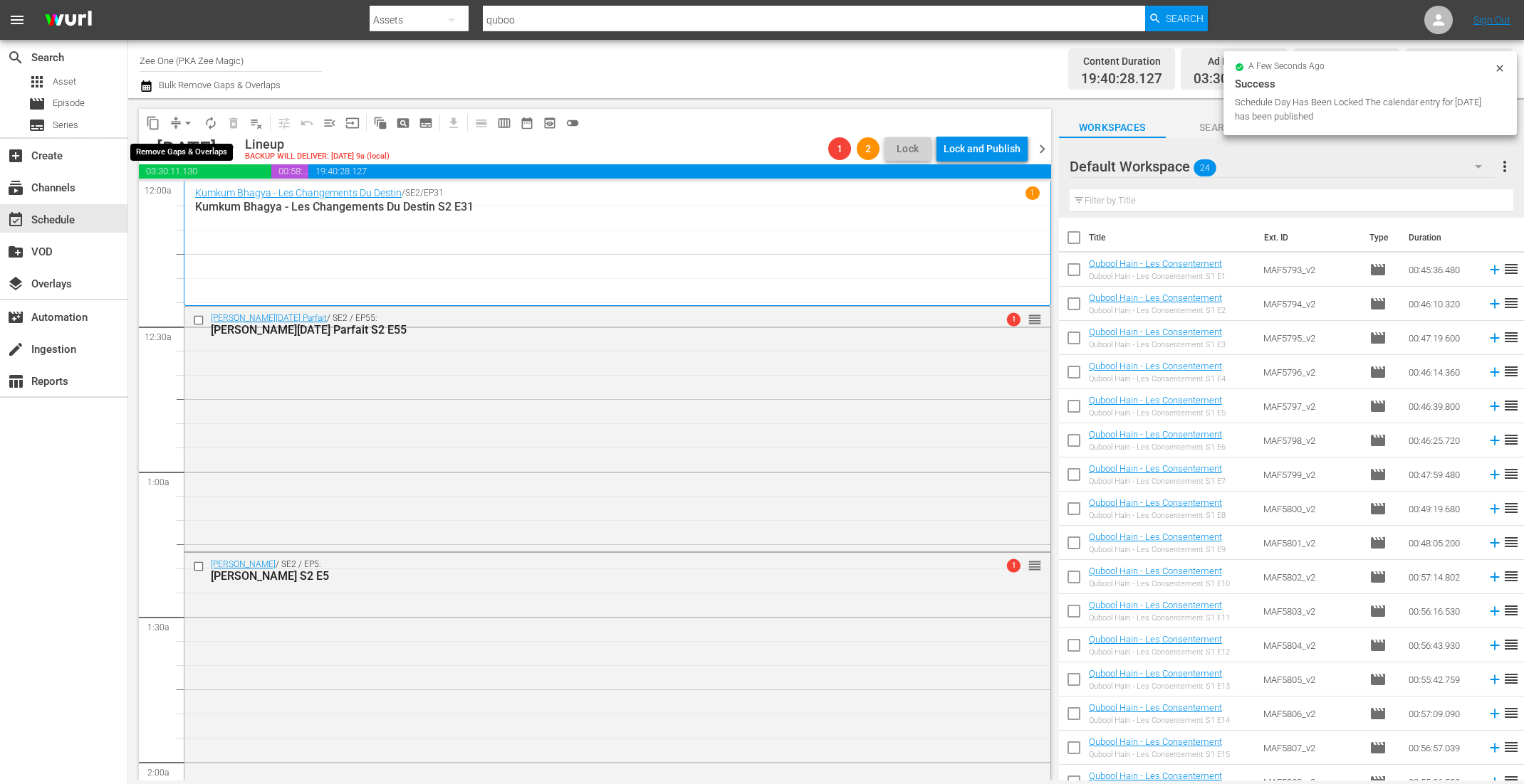
click at [185, 123] on span "arrow_drop_down" at bounding box center [188, 123] width 14 height 14
click at [186, 200] on li "Align to End of Previous Day" at bounding box center [189, 198] width 149 height 23
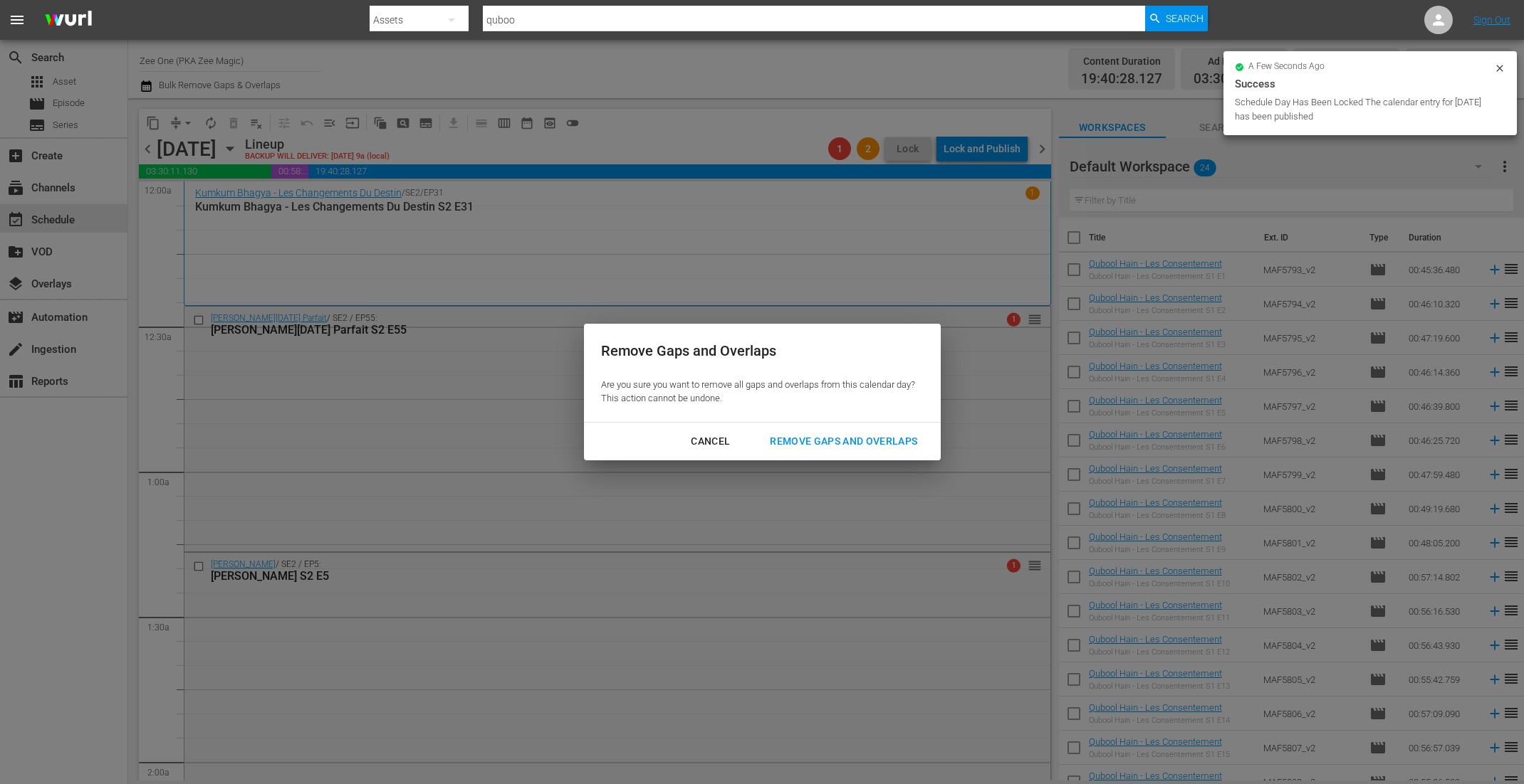
click at [868, 435] on div "Remove Gaps and Overlaps" at bounding box center [843, 441] width 170 height 18
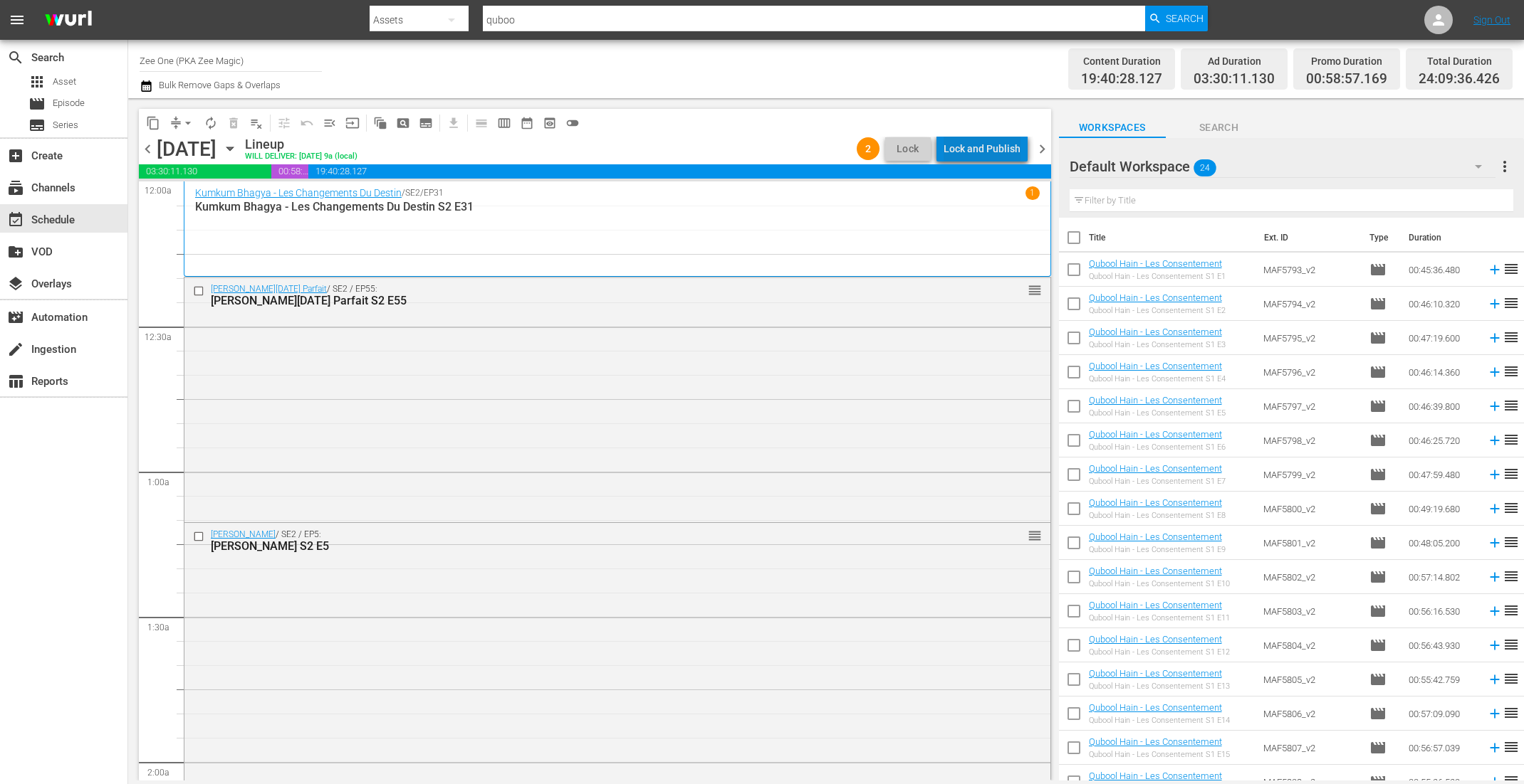
click at [1010, 148] on div "Lock and Publish" at bounding box center [982, 148] width 77 height 26
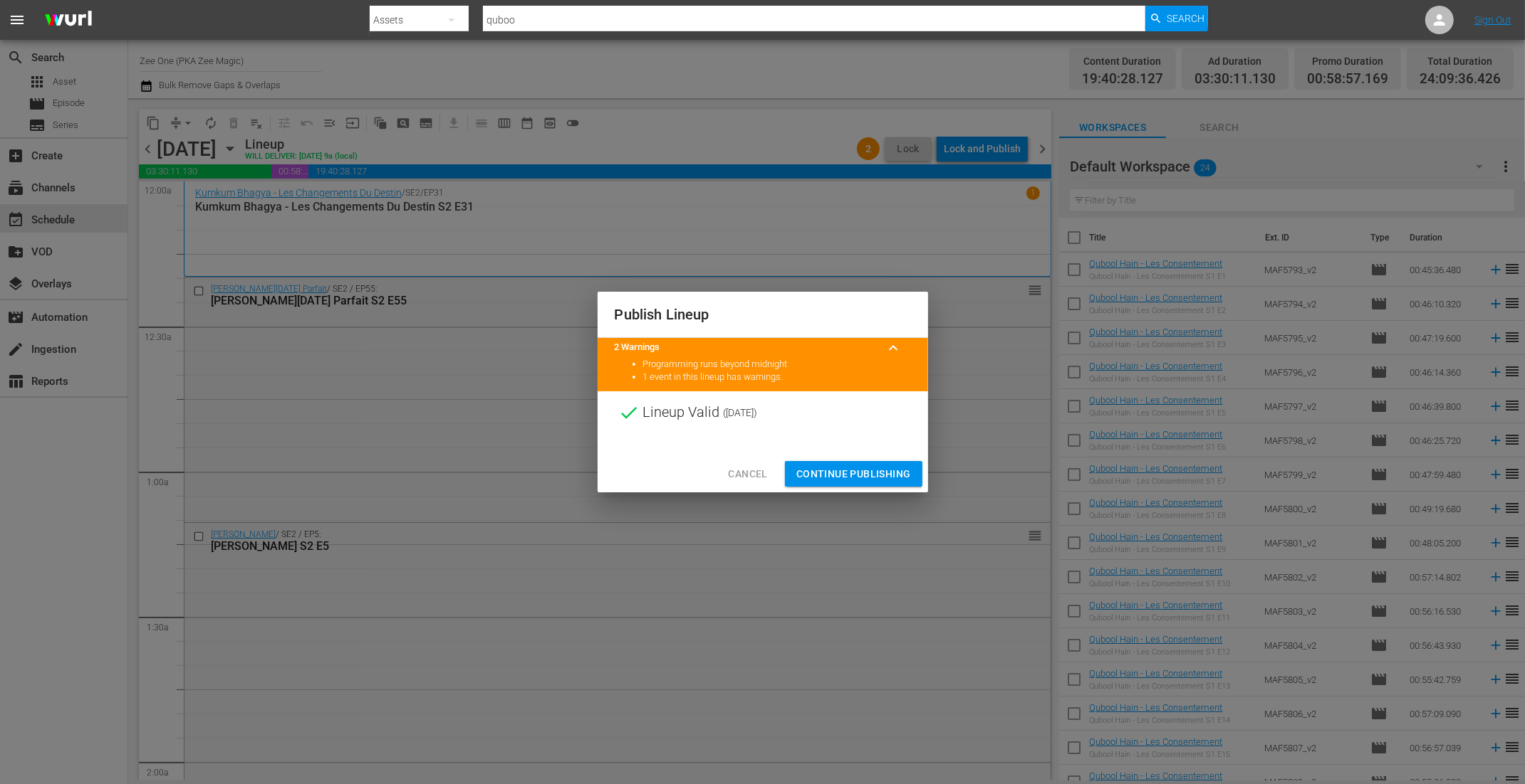
click at [828, 476] on span "Continue Publishing" at bounding box center [854, 474] width 115 height 18
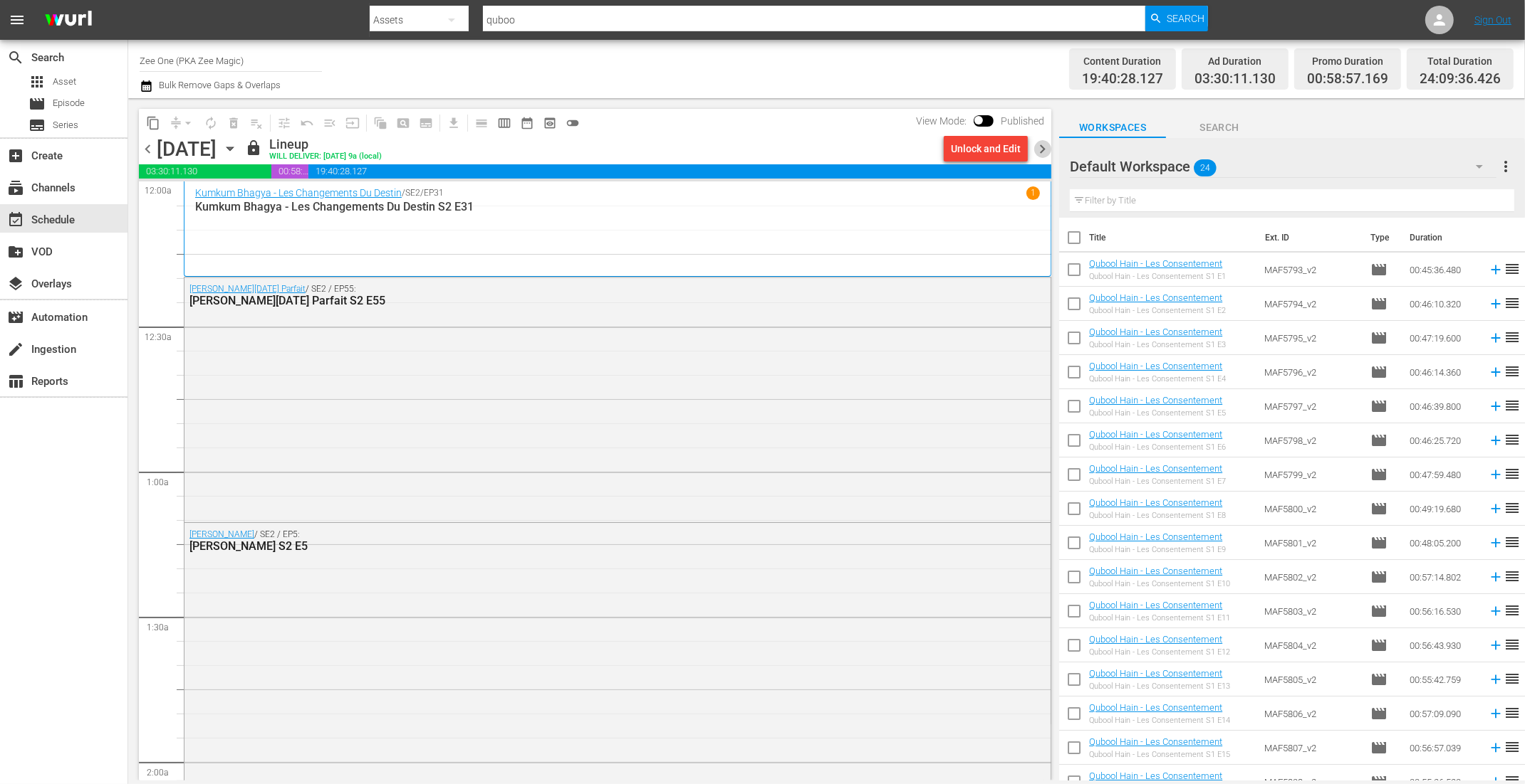
click at [1041, 148] on span "chevron_right" at bounding box center [1042, 149] width 18 height 18
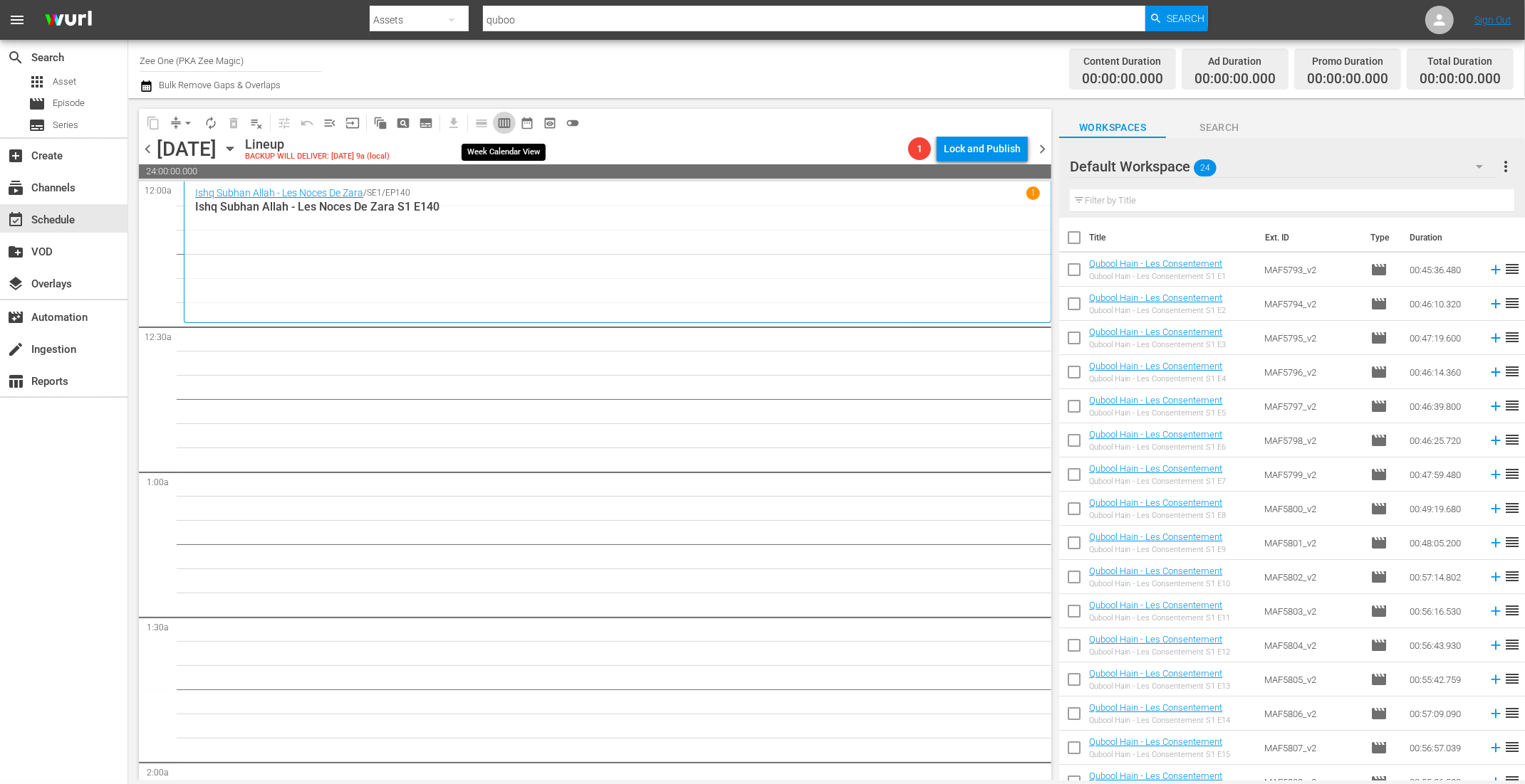
click at [509, 122] on span "calendar_view_week_outlined" at bounding box center [504, 123] width 14 height 14
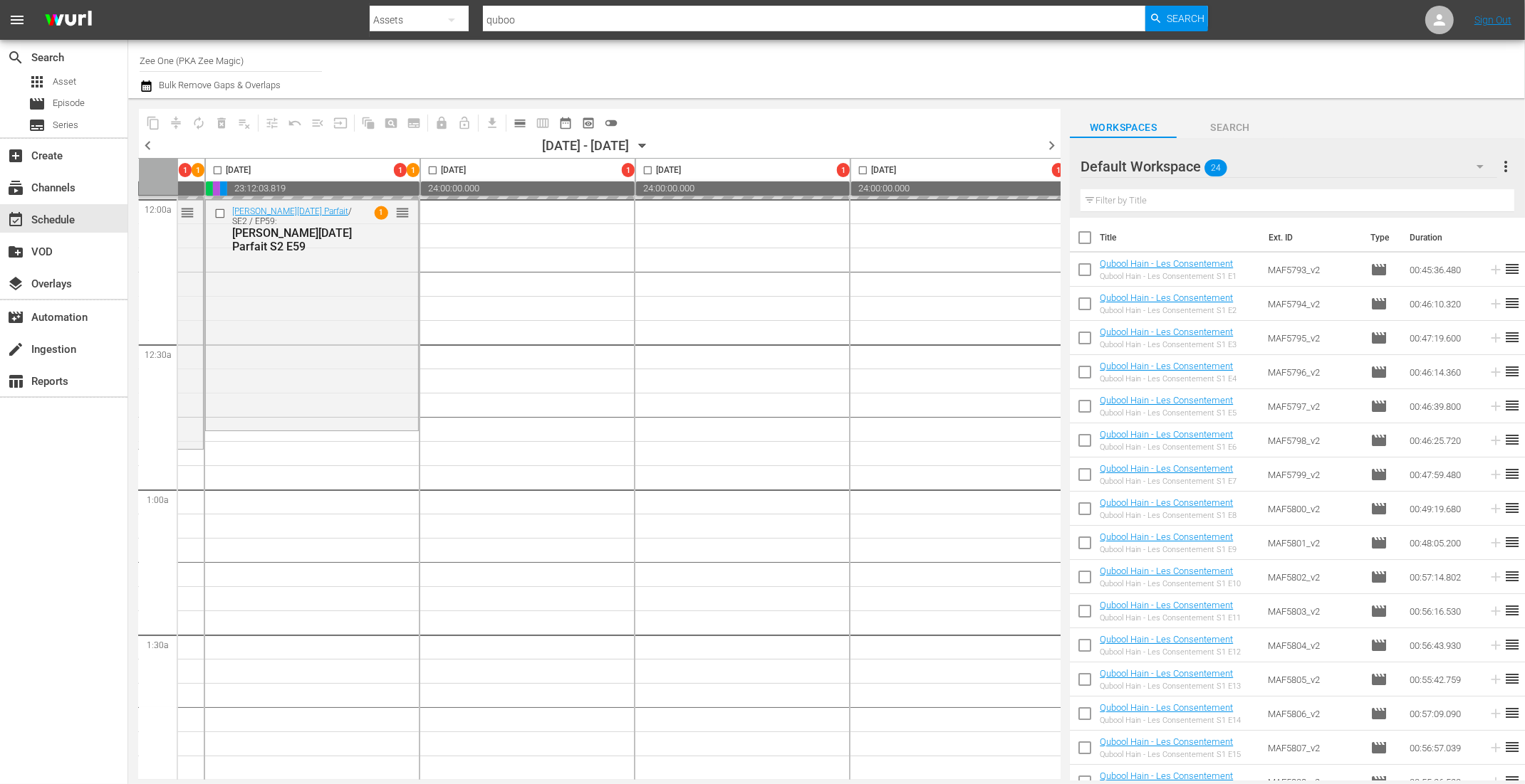
scroll to position [0, 627]
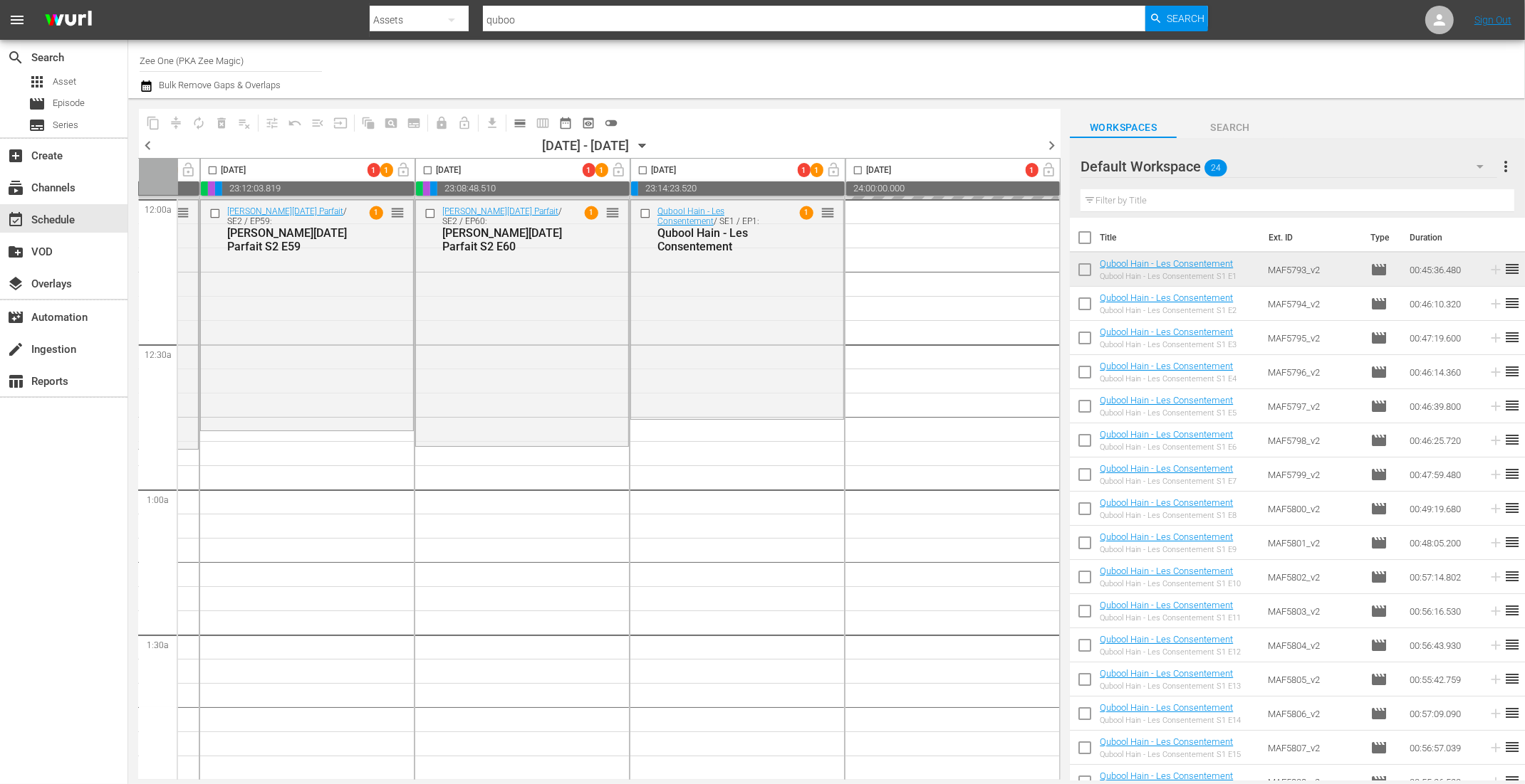
drag, startPoint x: 1134, startPoint y: 263, endPoint x: 763, endPoint y: 4, distance: 452.5
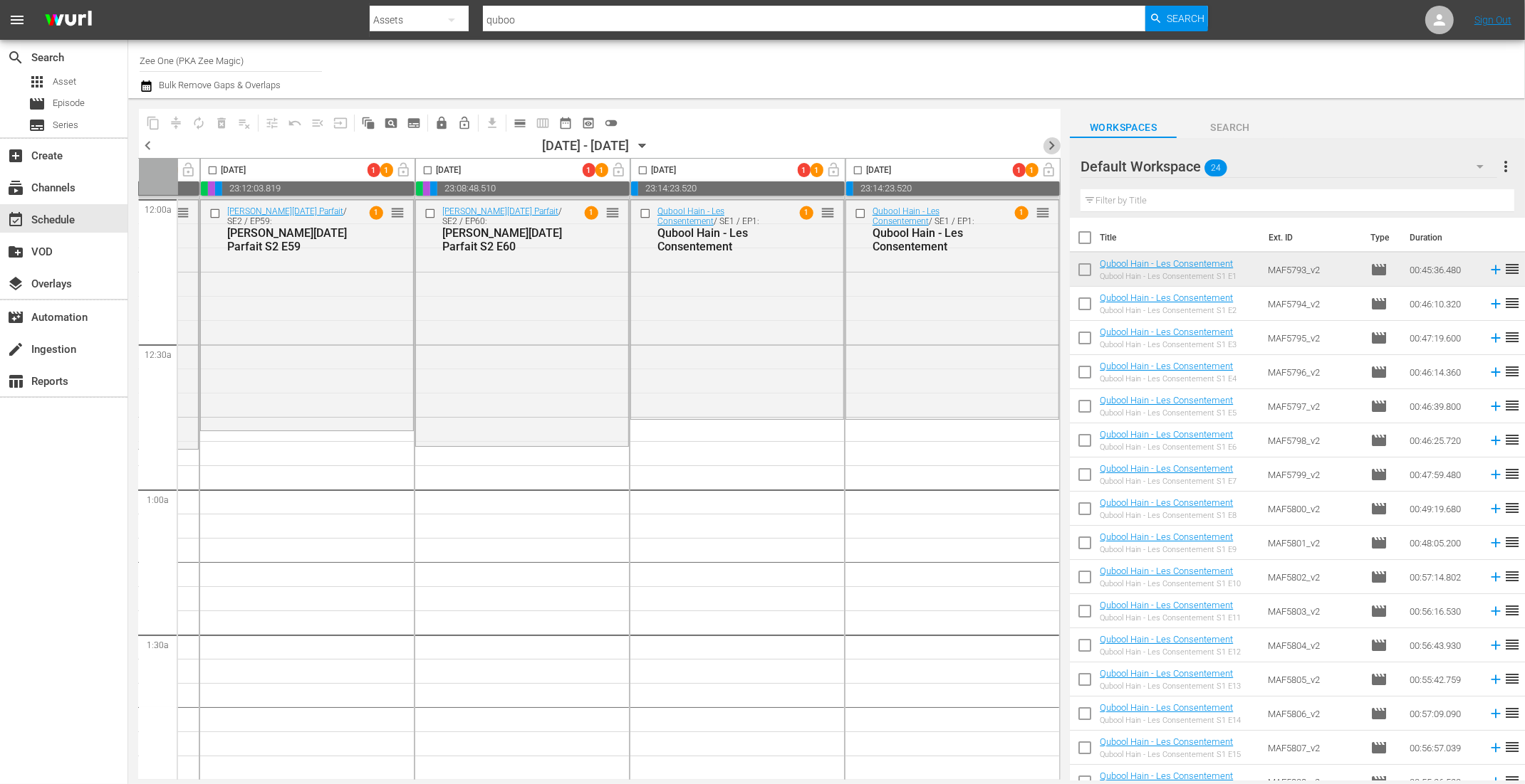
click at [1050, 145] on span "chevron_right" at bounding box center [1051, 145] width 18 height 18
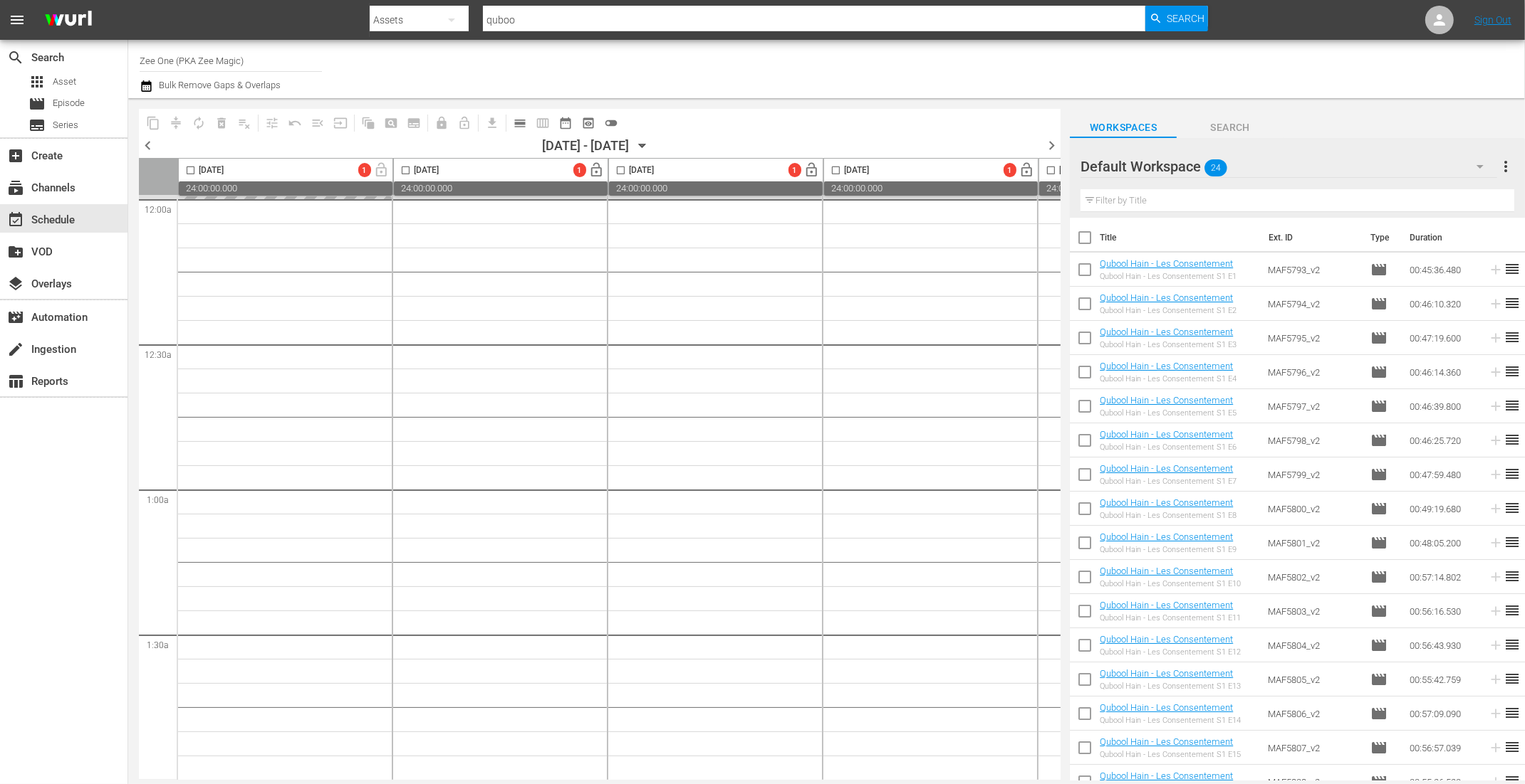
drag, startPoint x: 1132, startPoint y: 298, endPoint x: 728, endPoint y: 4, distance: 499.7
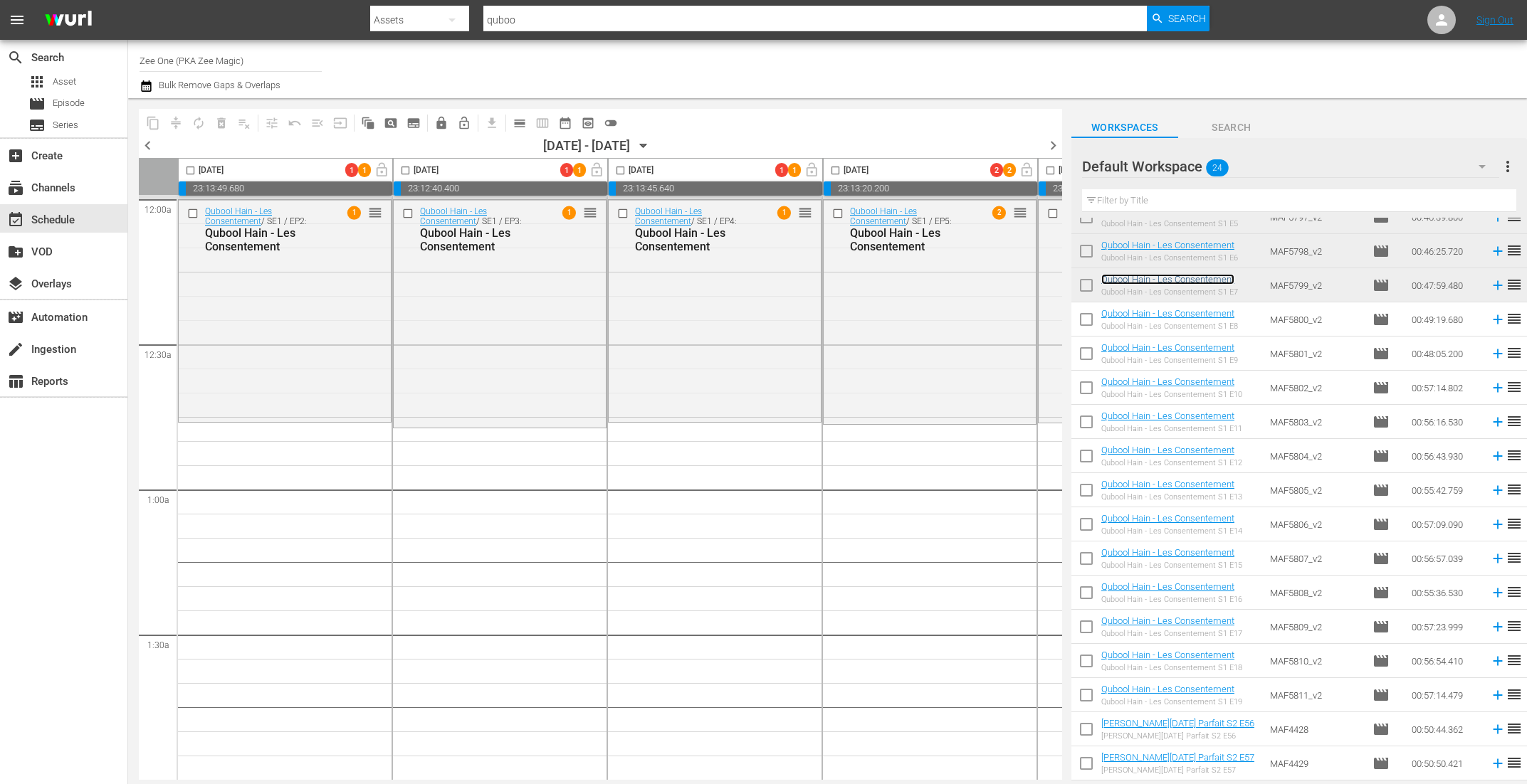
scroll to position [194, 0]
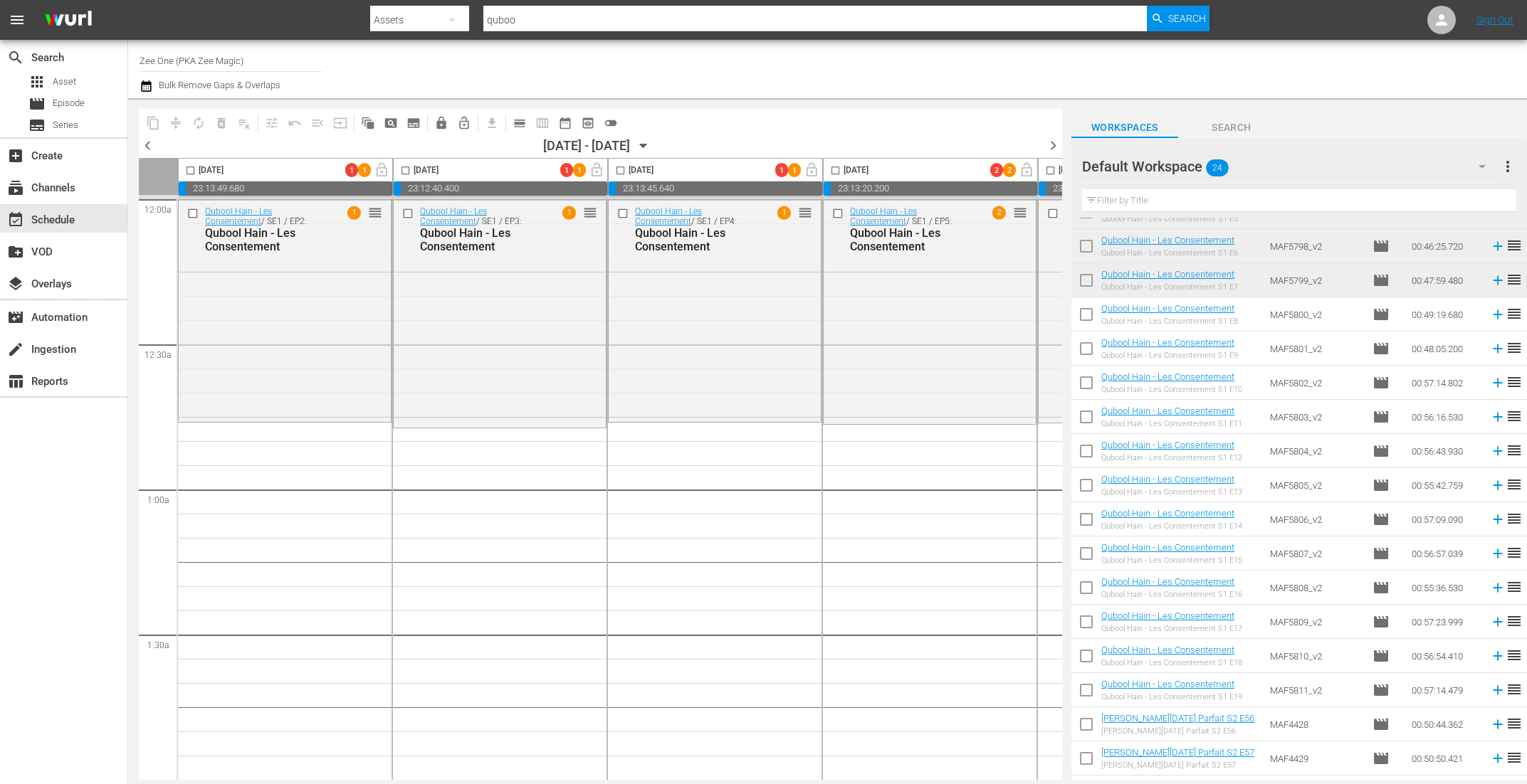
click at [1053, 148] on span "chevron_right" at bounding box center [1053, 145] width 18 height 18
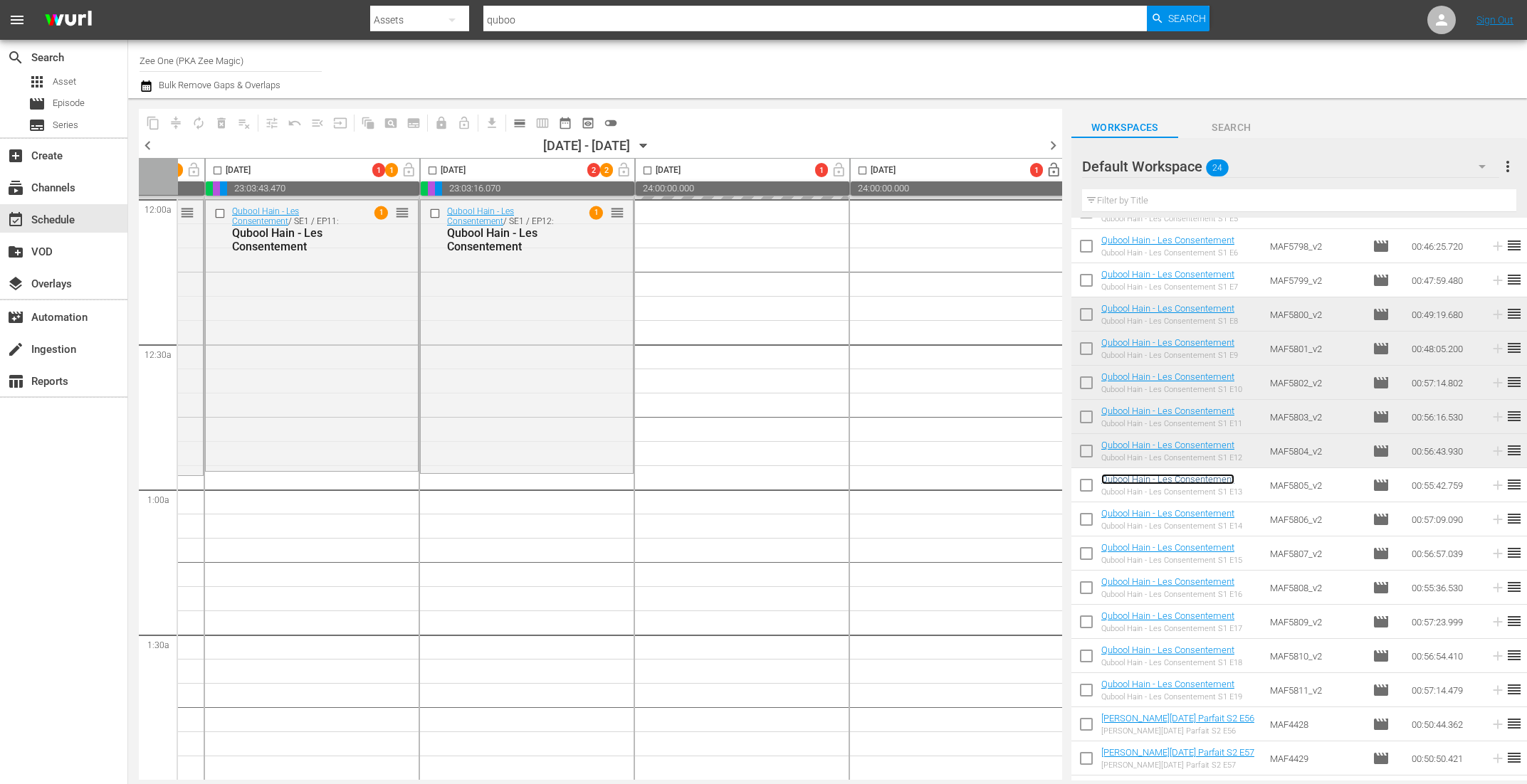
scroll to position [0, 625]
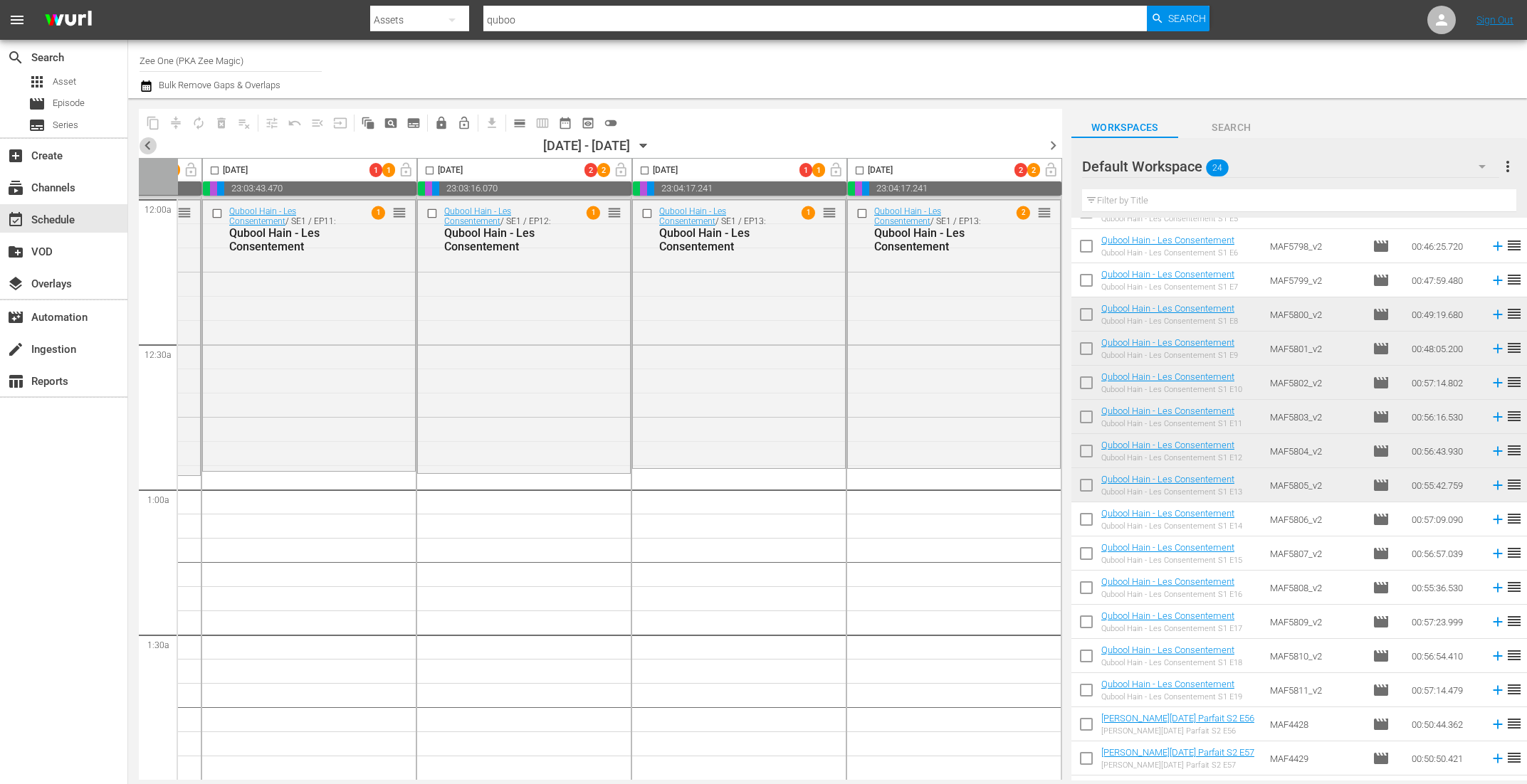
click at [148, 145] on span "chevron_left" at bounding box center [148, 145] width 18 height 18
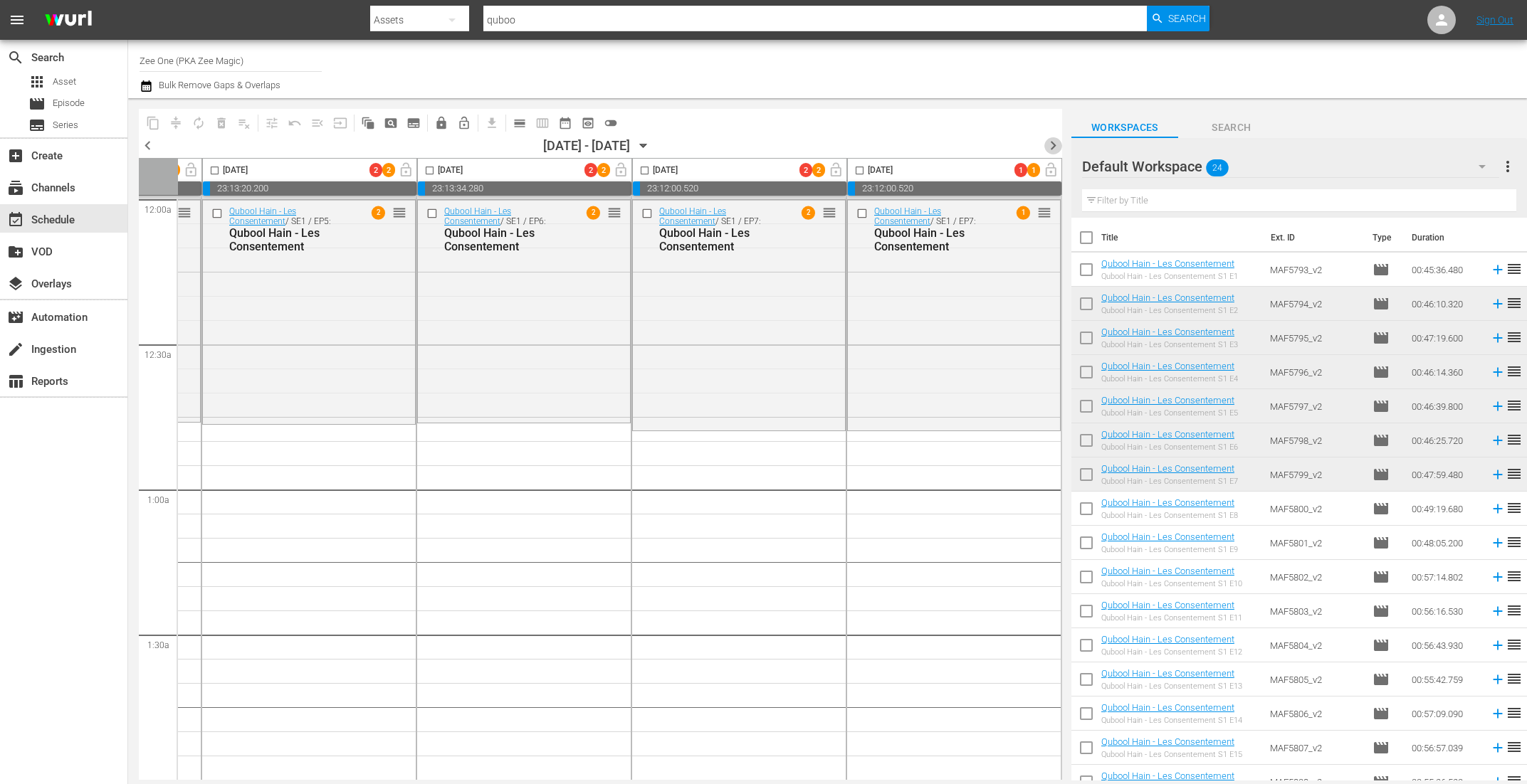
click at [1053, 142] on span "chevron_right" at bounding box center [1053, 145] width 18 height 18
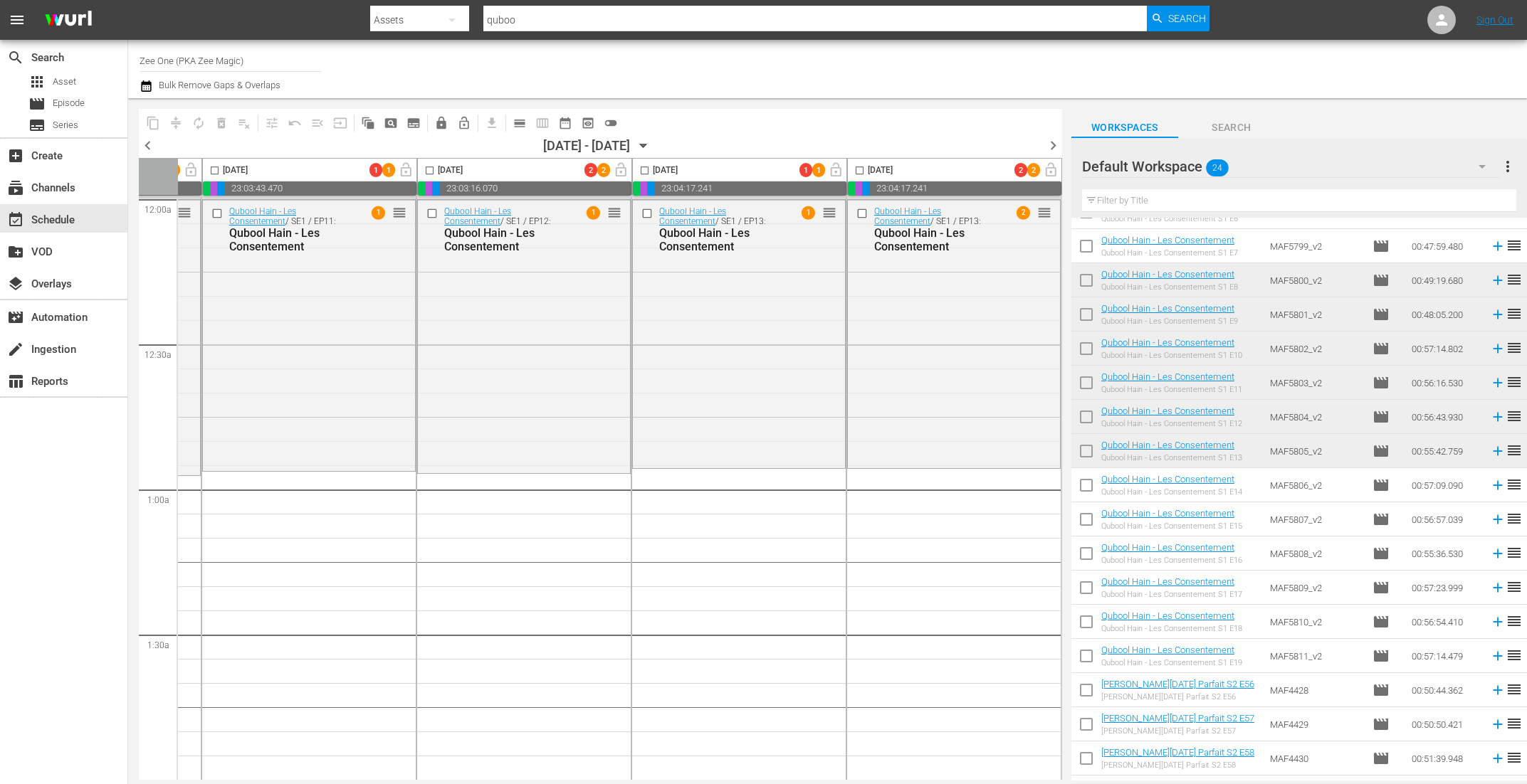
scroll to position [289, 0]
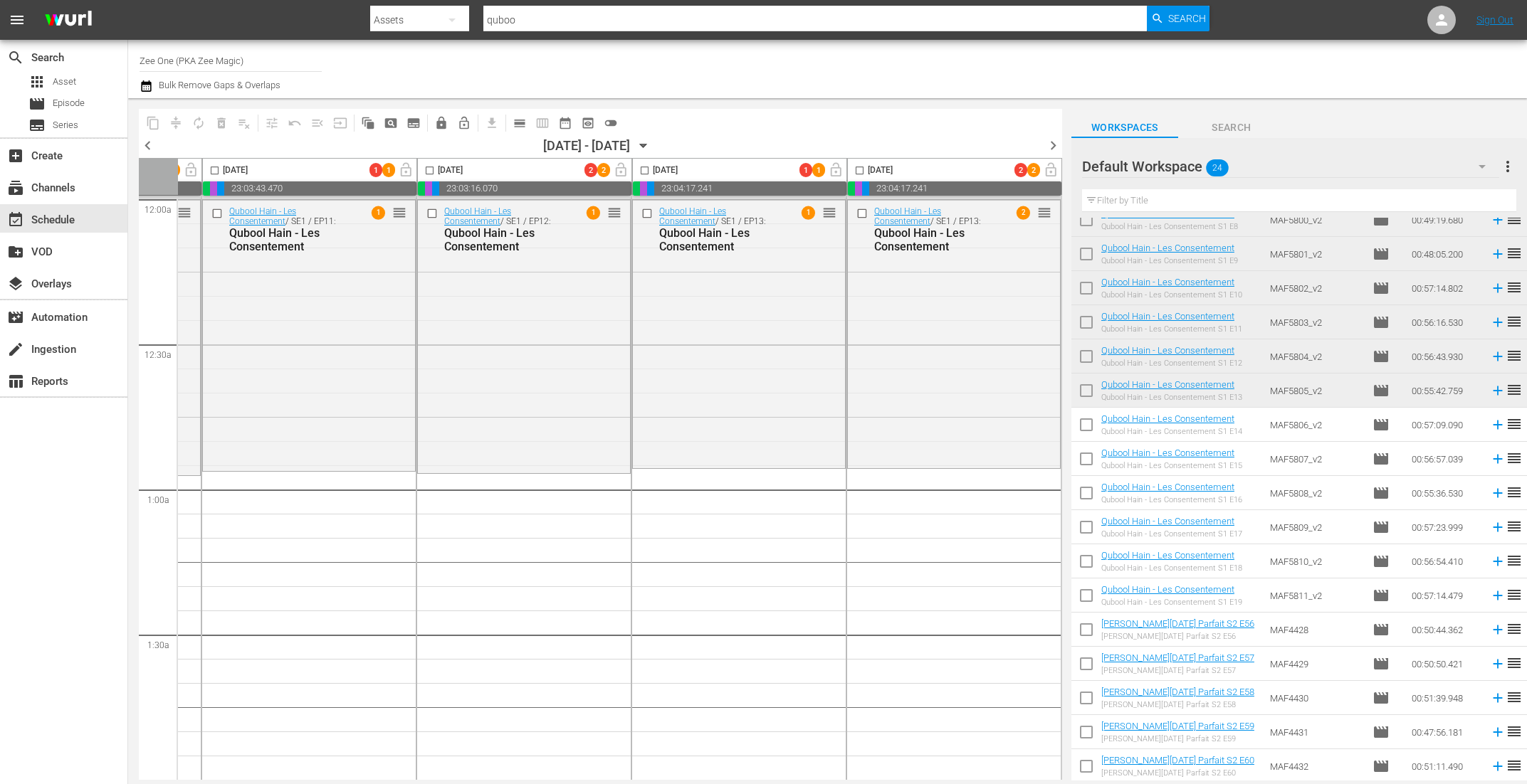
click at [1053, 147] on span "chevron_right" at bounding box center [1053, 145] width 18 height 18
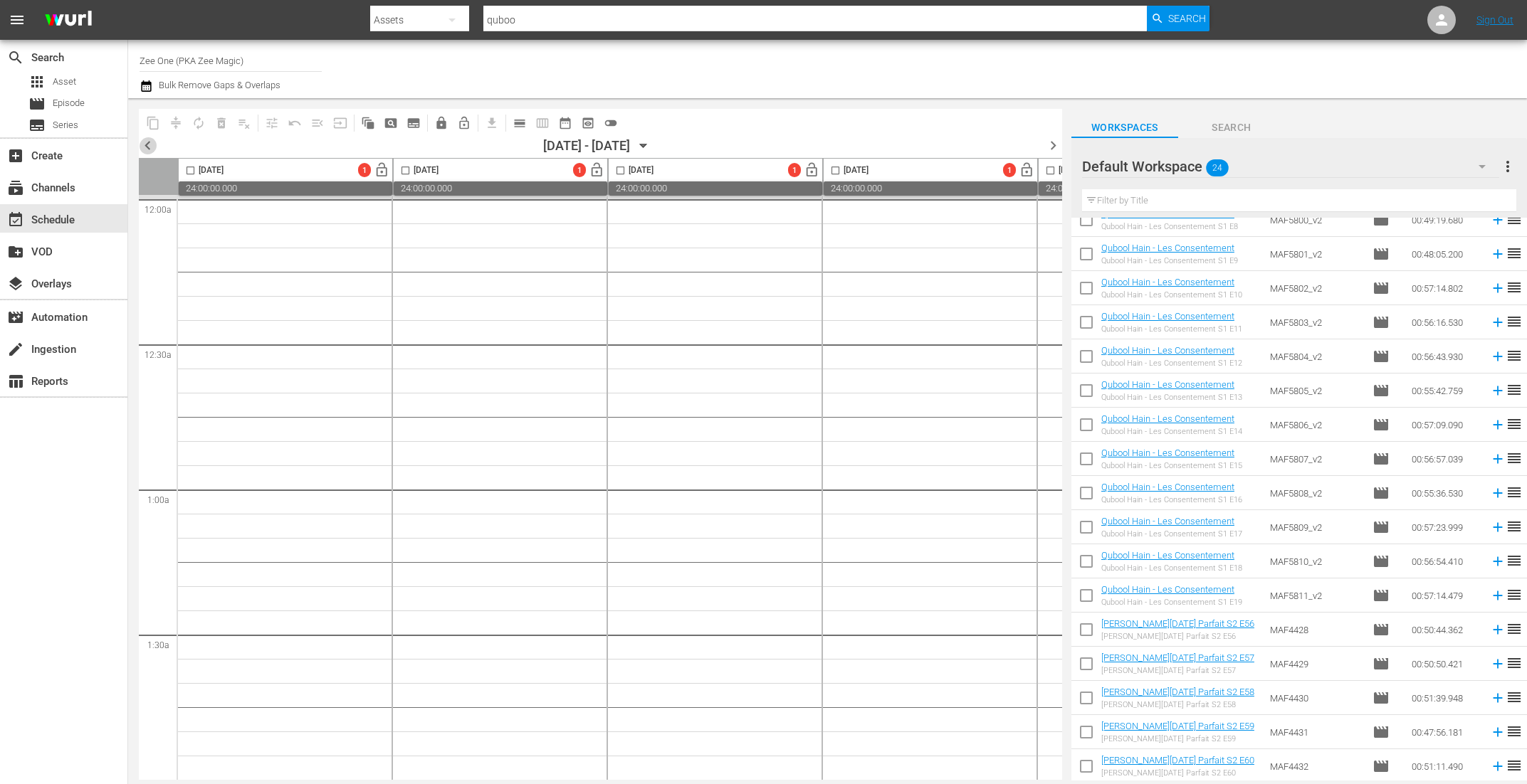
click at [149, 141] on span "chevron_left" at bounding box center [148, 145] width 18 height 18
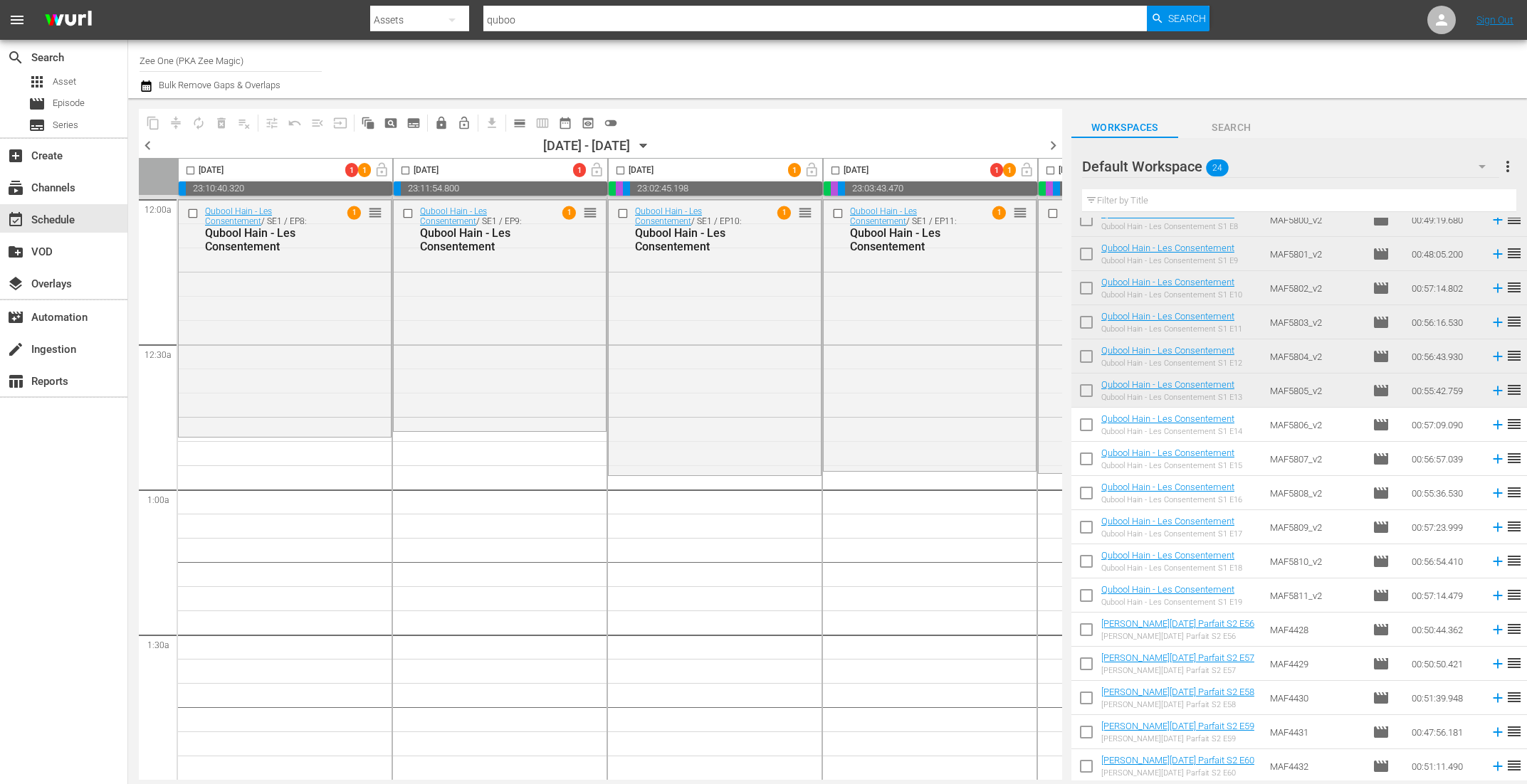
click at [1053, 145] on span "chevron_right" at bounding box center [1053, 145] width 18 height 18
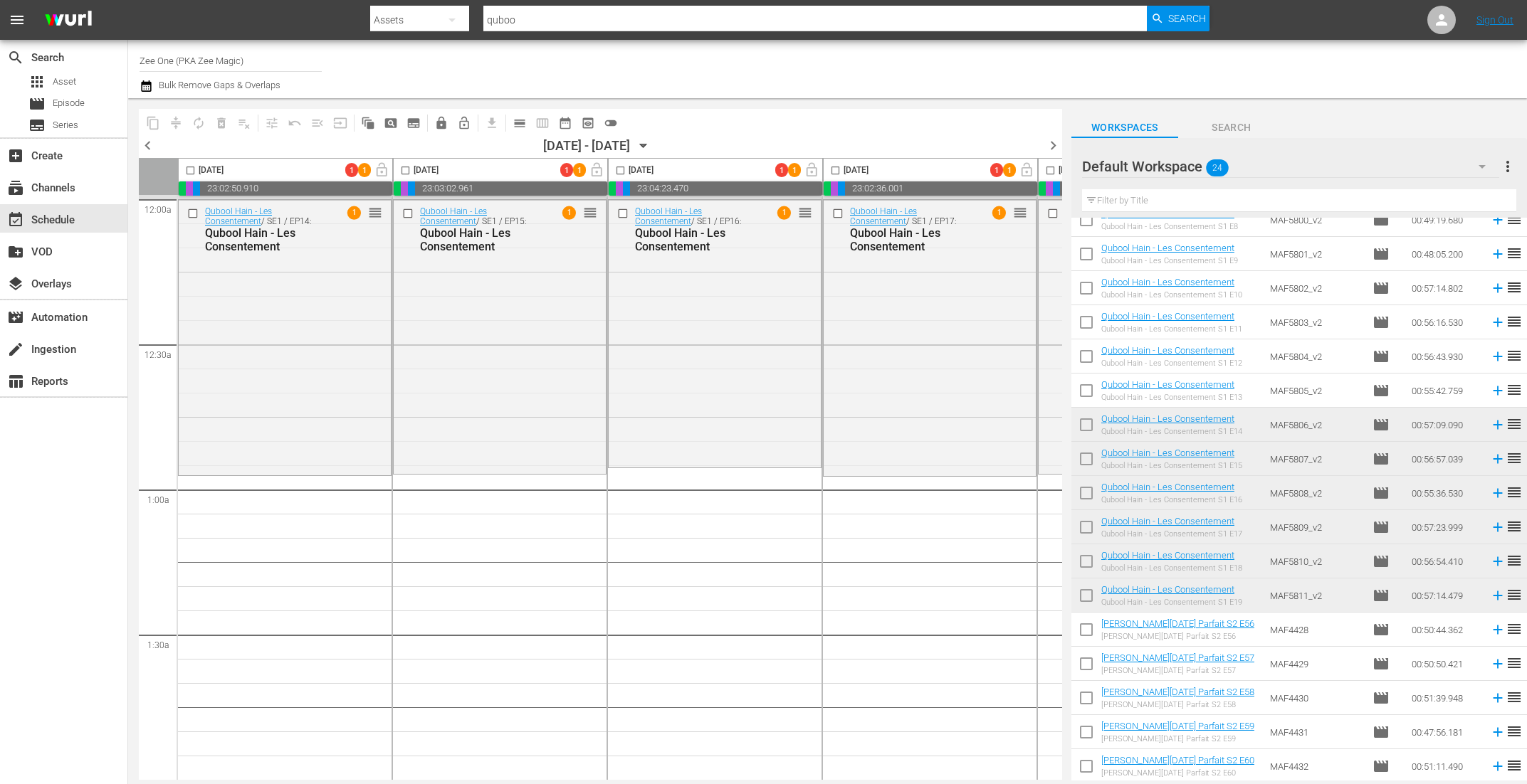
click at [646, 145] on icon "button" at bounding box center [643, 146] width 6 height 3
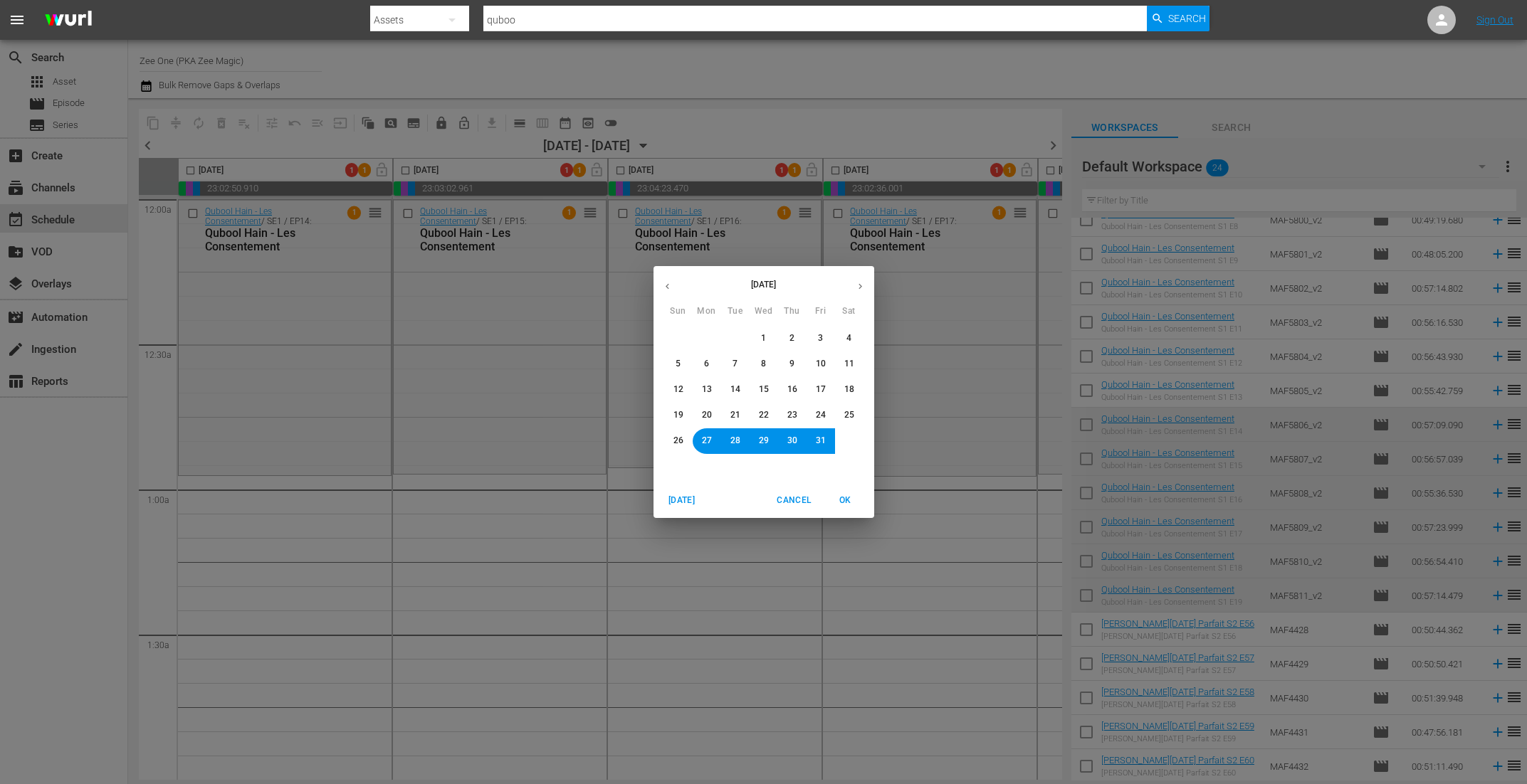
click at [712, 365] on button "6" at bounding box center [707, 364] width 26 height 26
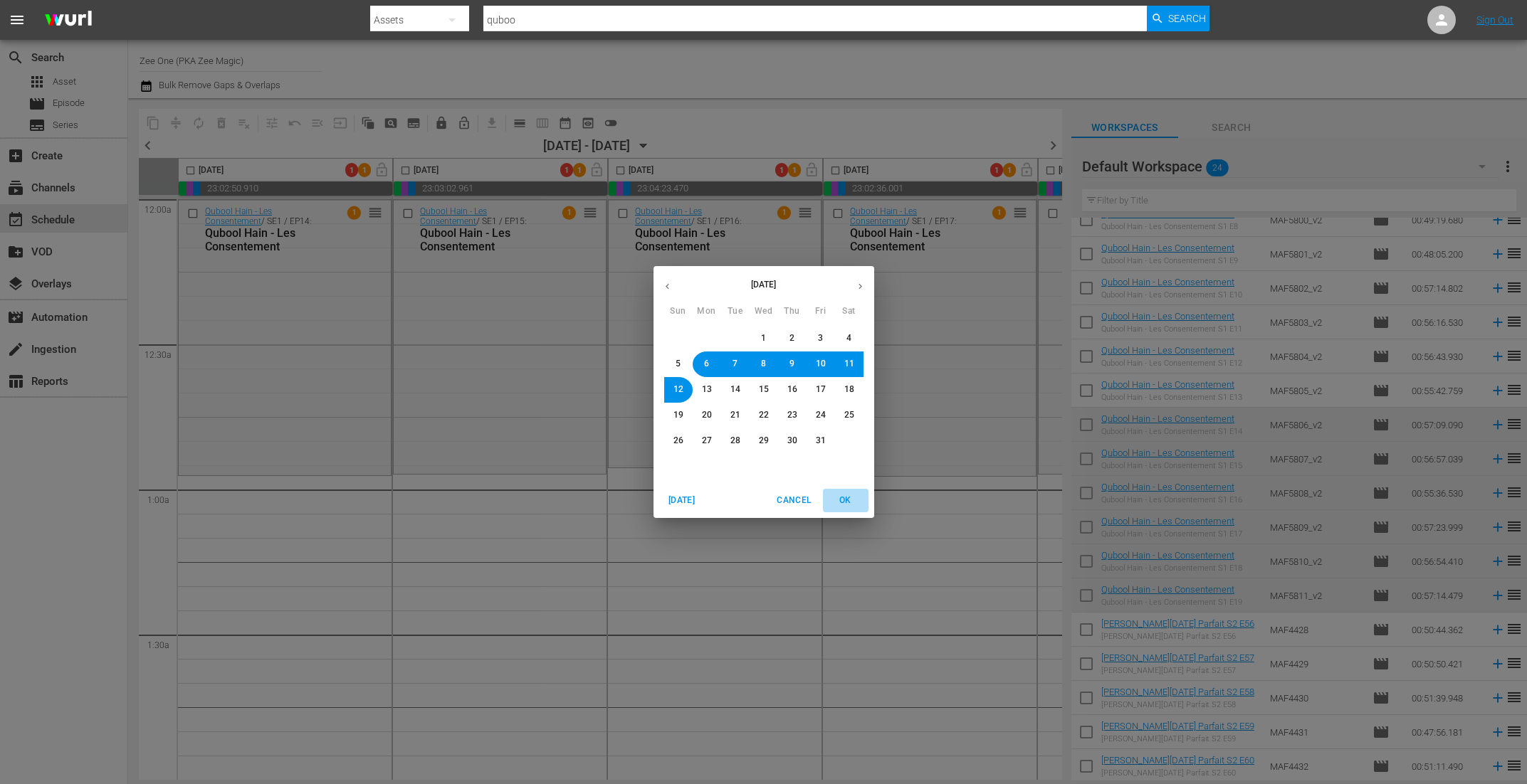
click at [856, 509] on button "OK" at bounding box center [846, 500] width 46 height 23
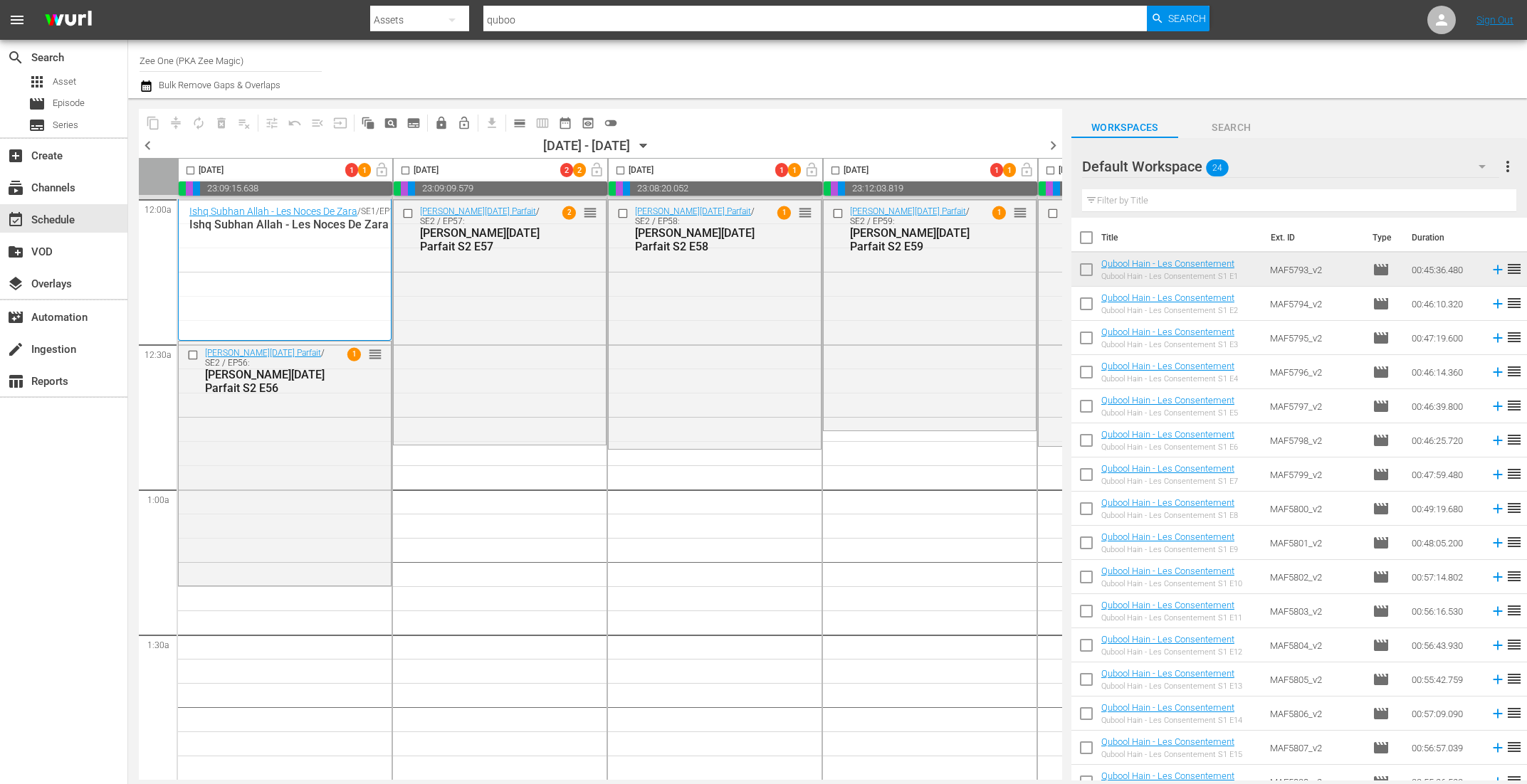
scroll to position [289, 0]
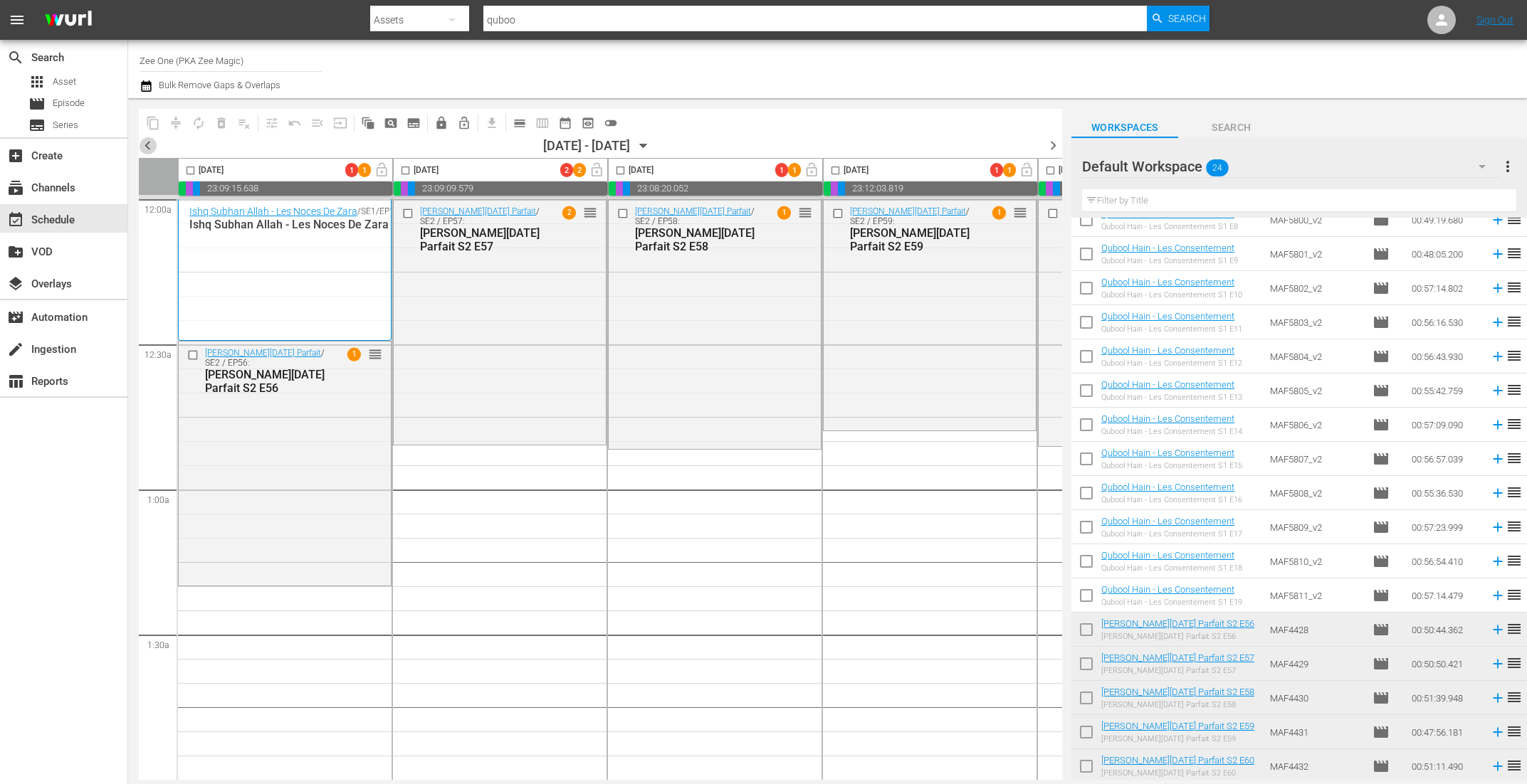
click at [149, 145] on span "chevron_left" at bounding box center [148, 145] width 18 height 18
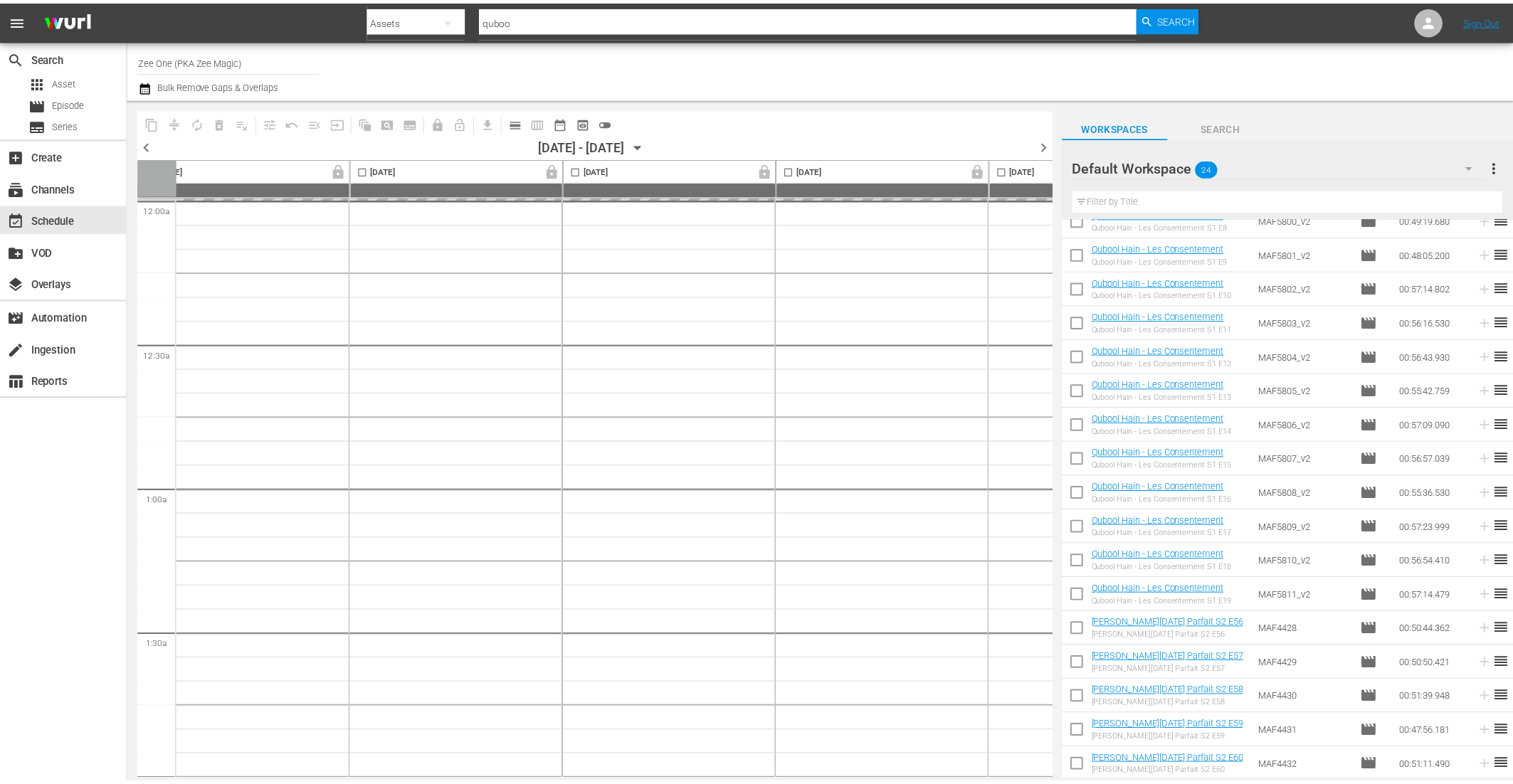
scroll to position [0, 625]
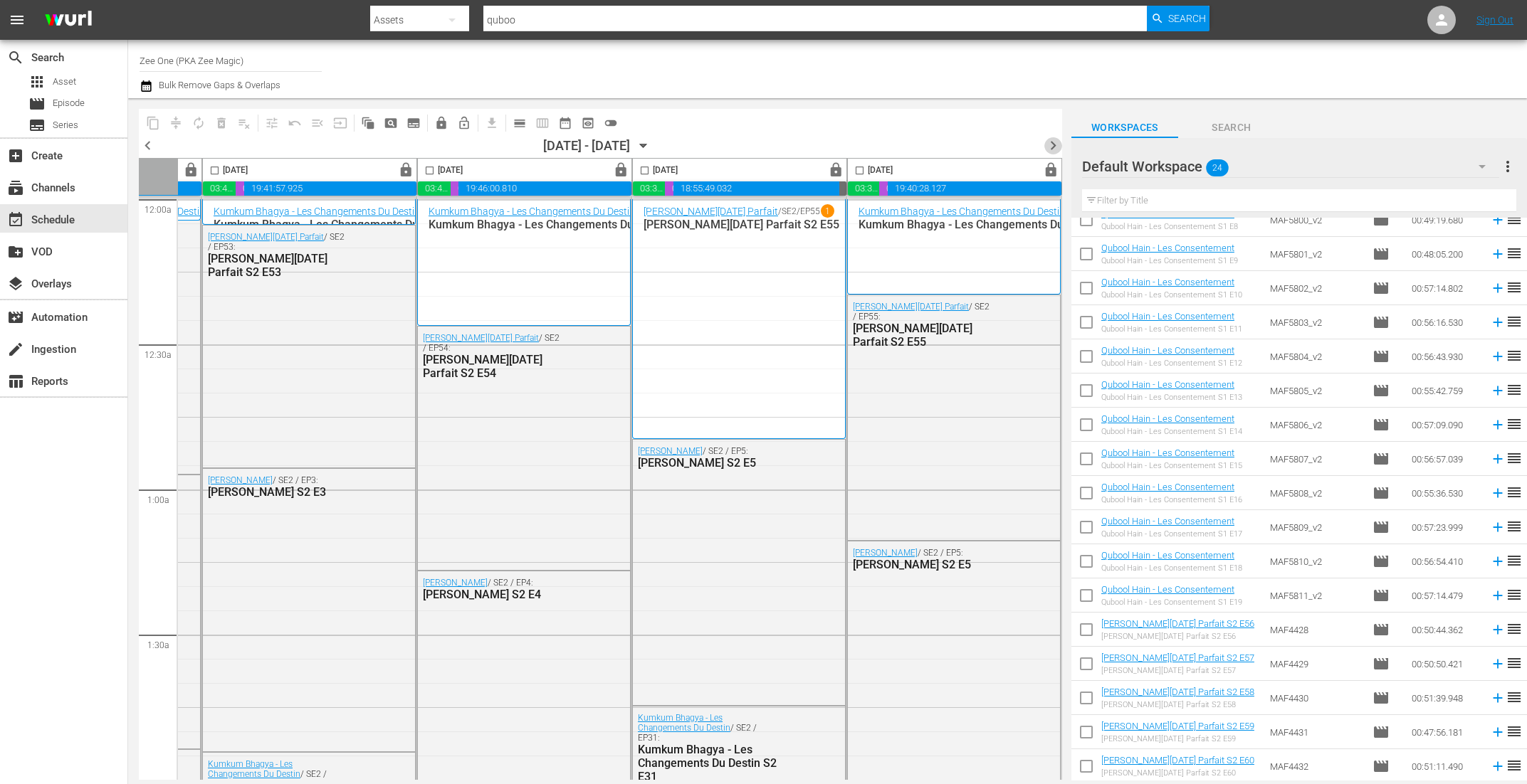
click at [1053, 144] on span "chevron_right" at bounding box center [1053, 145] width 18 height 18
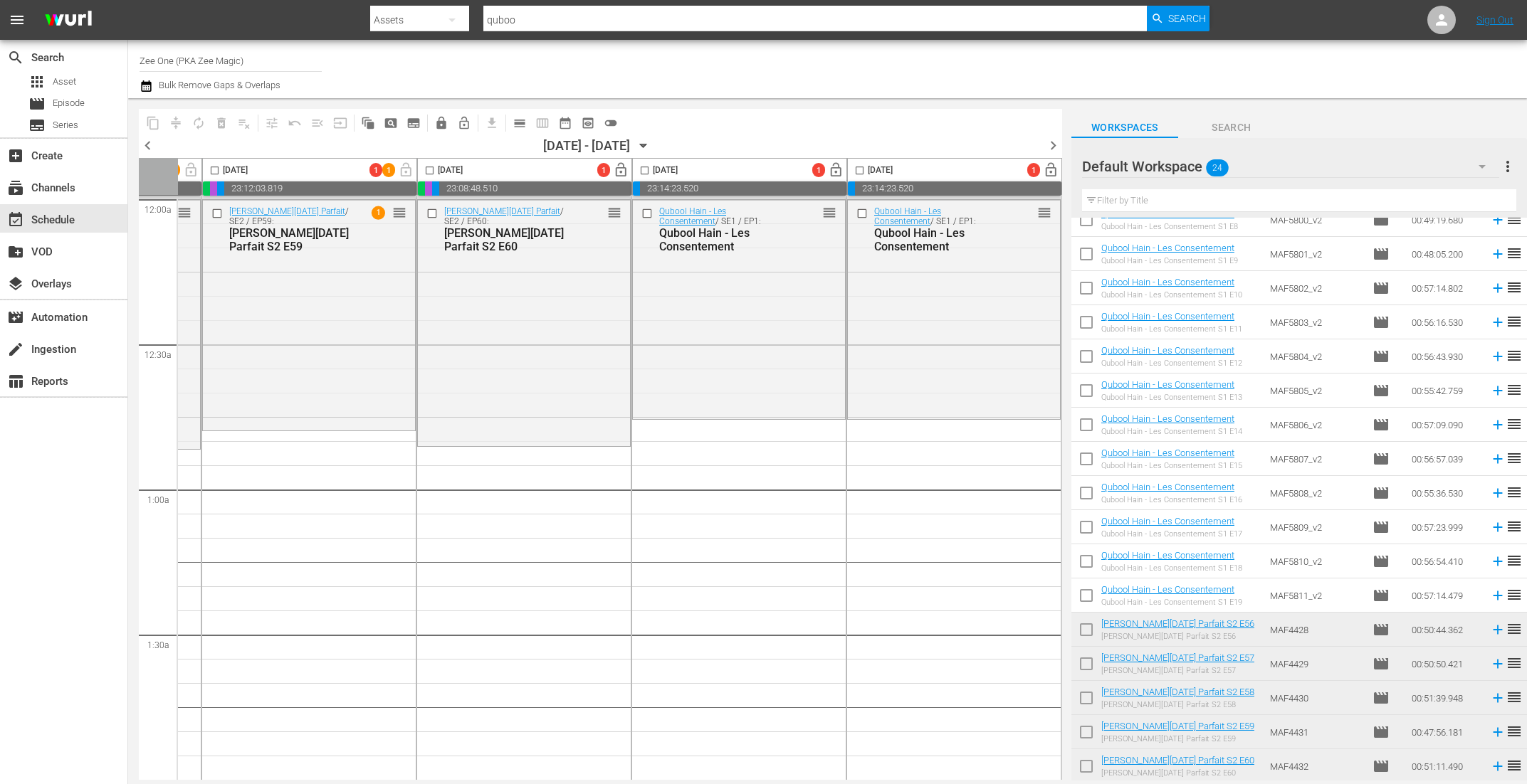
click at [142, 87] on icon "button" at bounding box center [146, 85] width 14 height 17
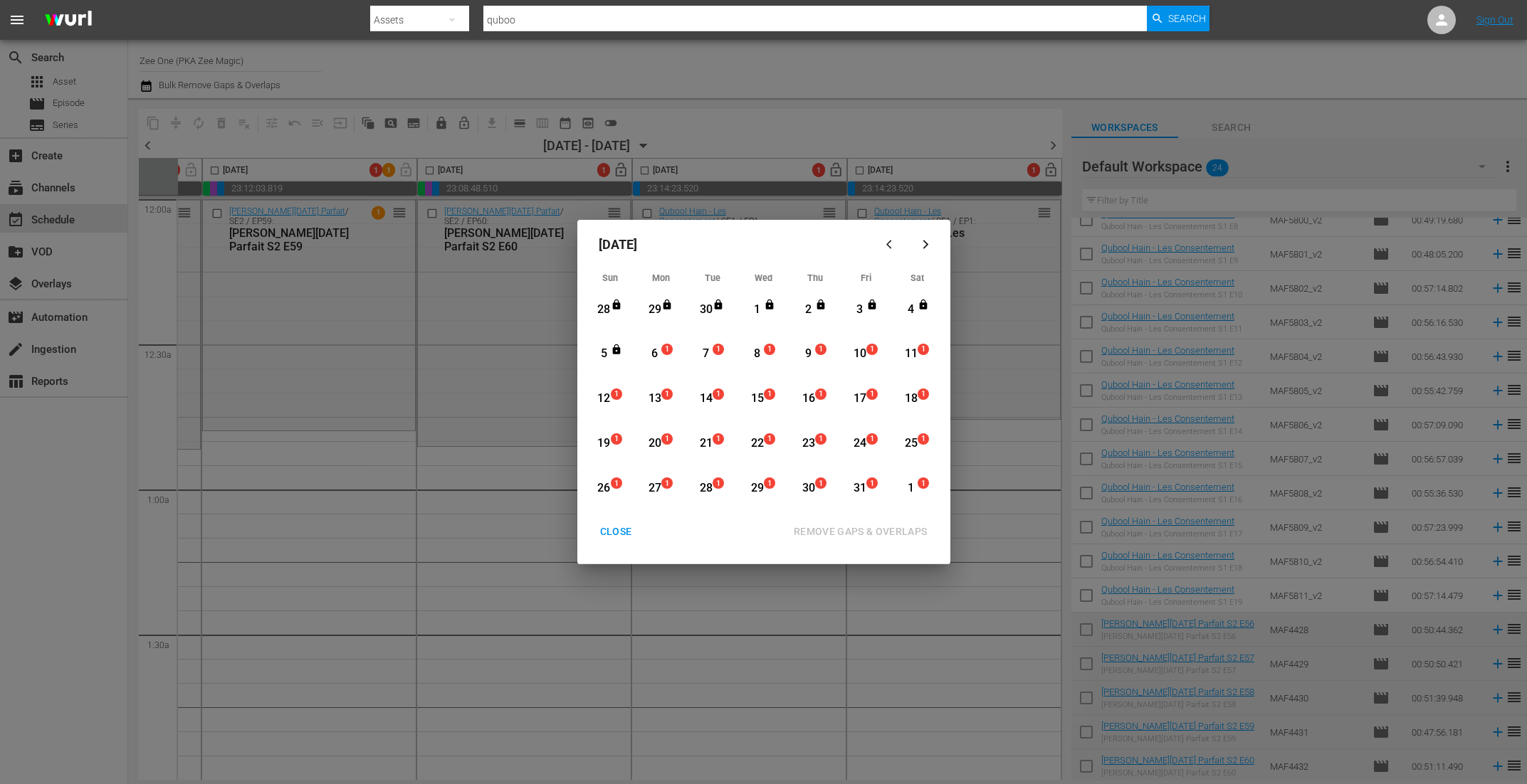
click at [617, 527] on div "CLOSE" at bounding box center [616, 532] width 55 height 18
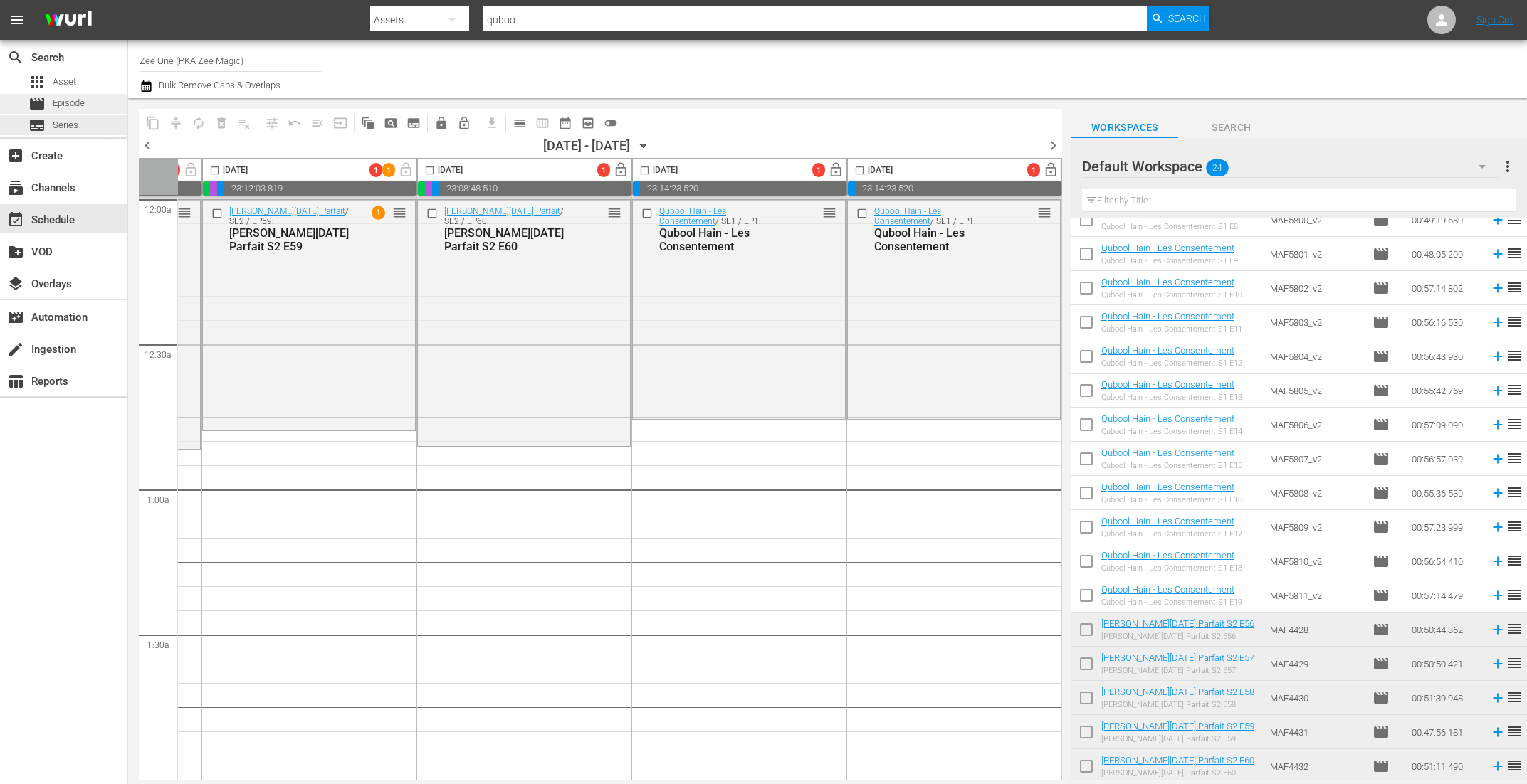
click at [82, 104] on span "Episode" at bounding box center [69, 103] width 32 height 14
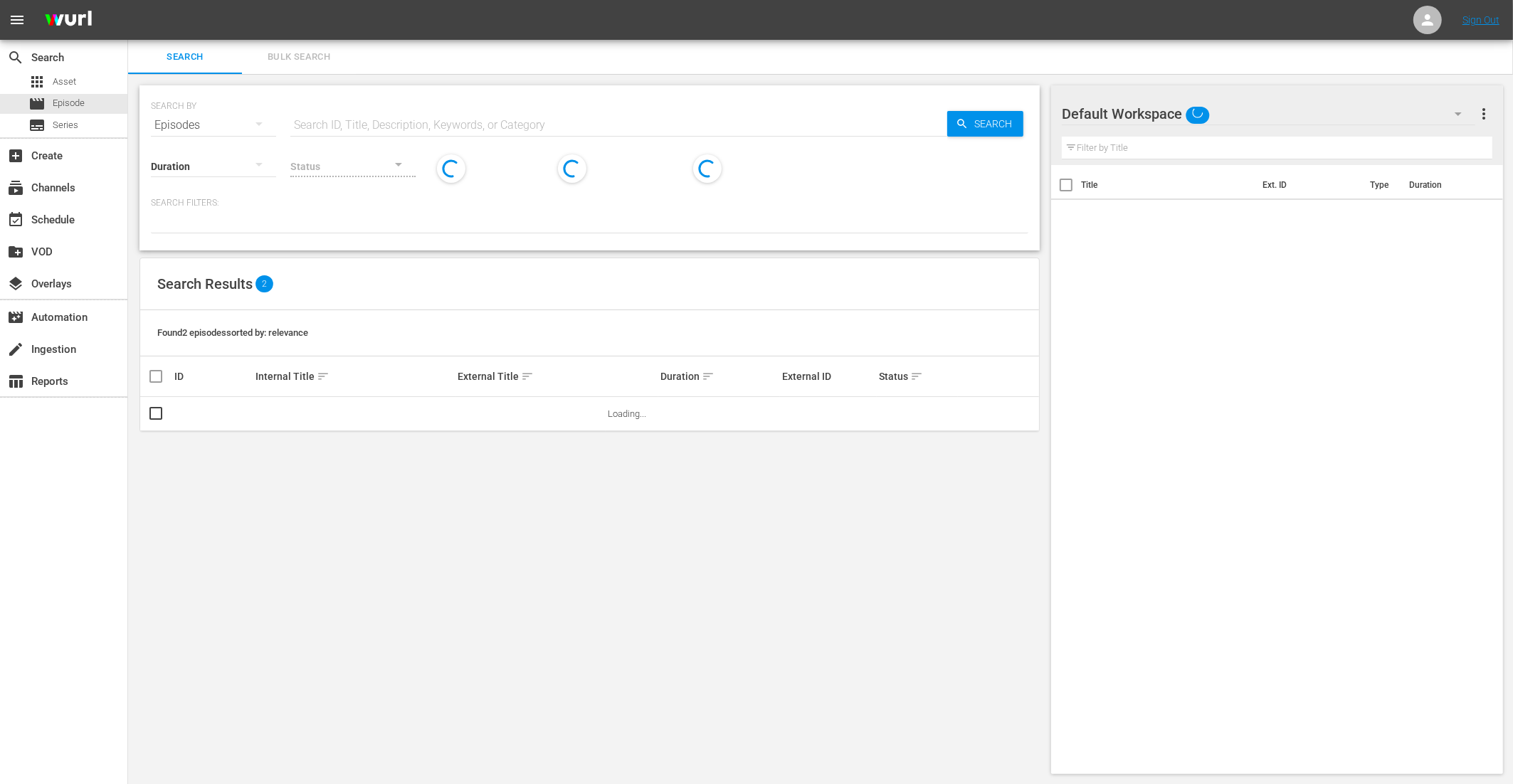
click at [299, 53] on span "Bulk Search" at bounding box center [299, 57] width 97 height 17
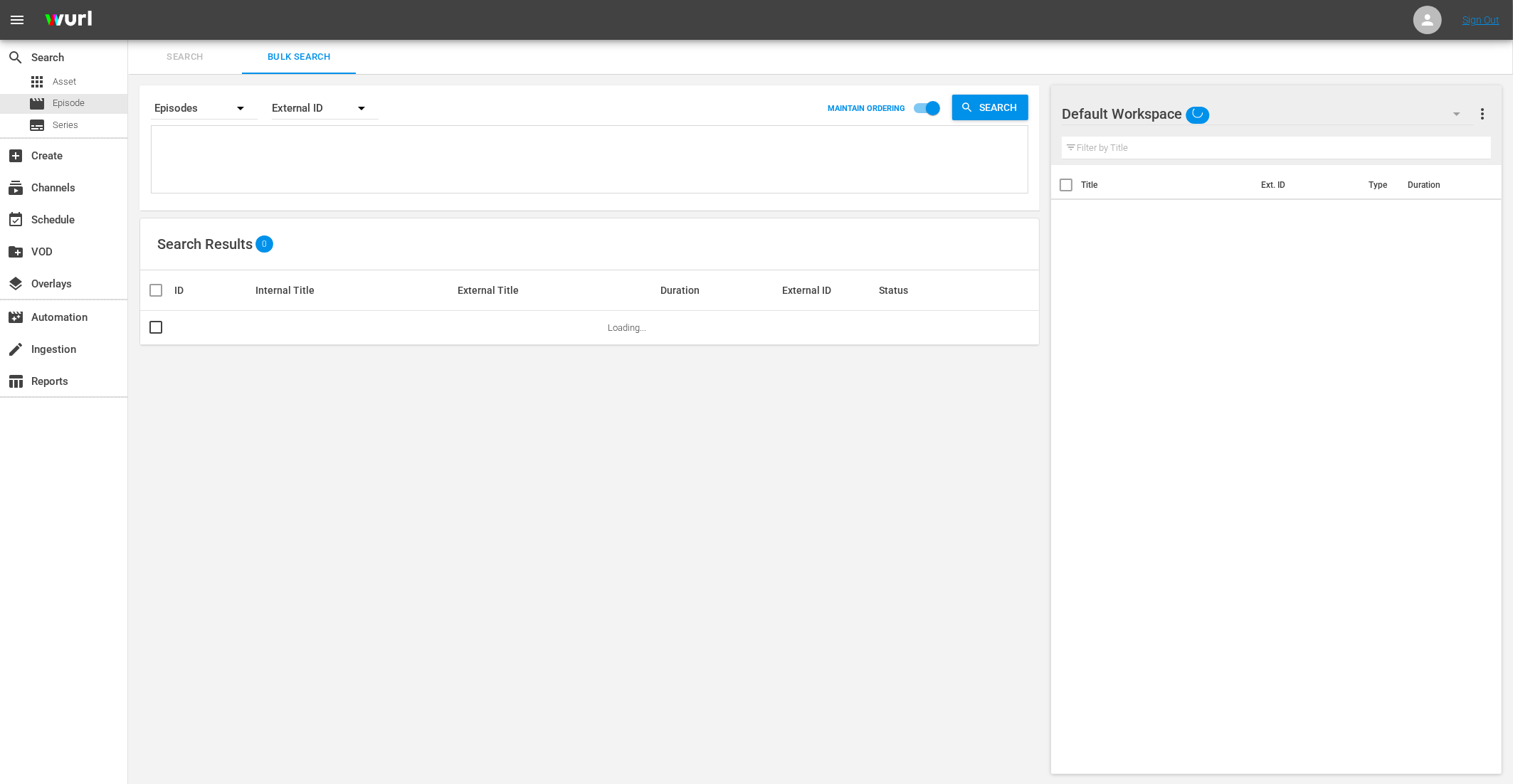
click at [224, 158] on textarea at bounding box center [591, 161] width 873 height 65
paste textarea "MAF2858 MAF2859 MAF2860 MAF2861 MAF2862 MAF2863 MAF2864 MAF2865 MAF2866 MAF2867…"
type textarea "MAF2858 MAF2859 MAF2860 MAF2861 MAF2862 MAF2863 MAF2864 MAF2865 MAF2866 MAF2867…"
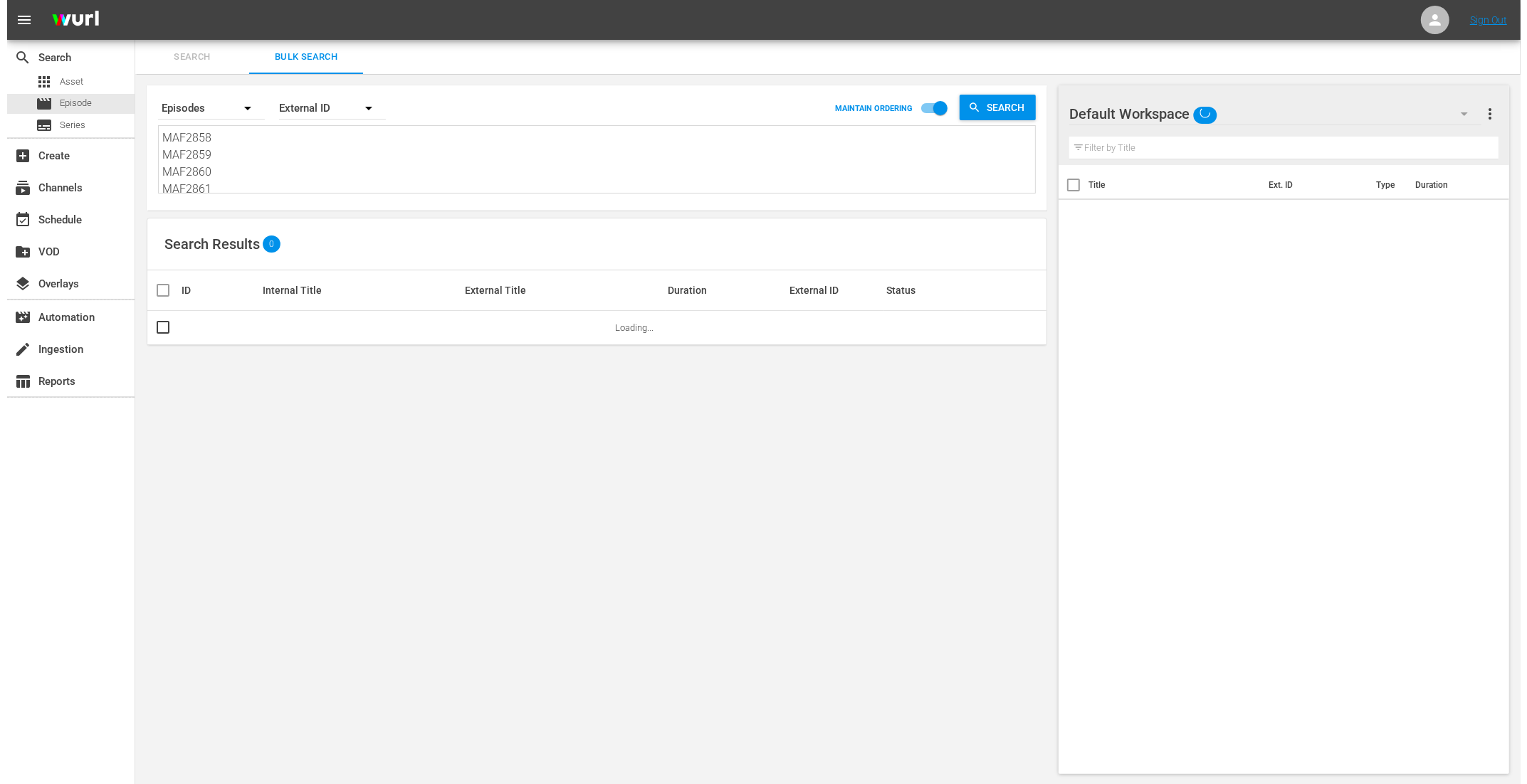
scroll to position [1, 0]
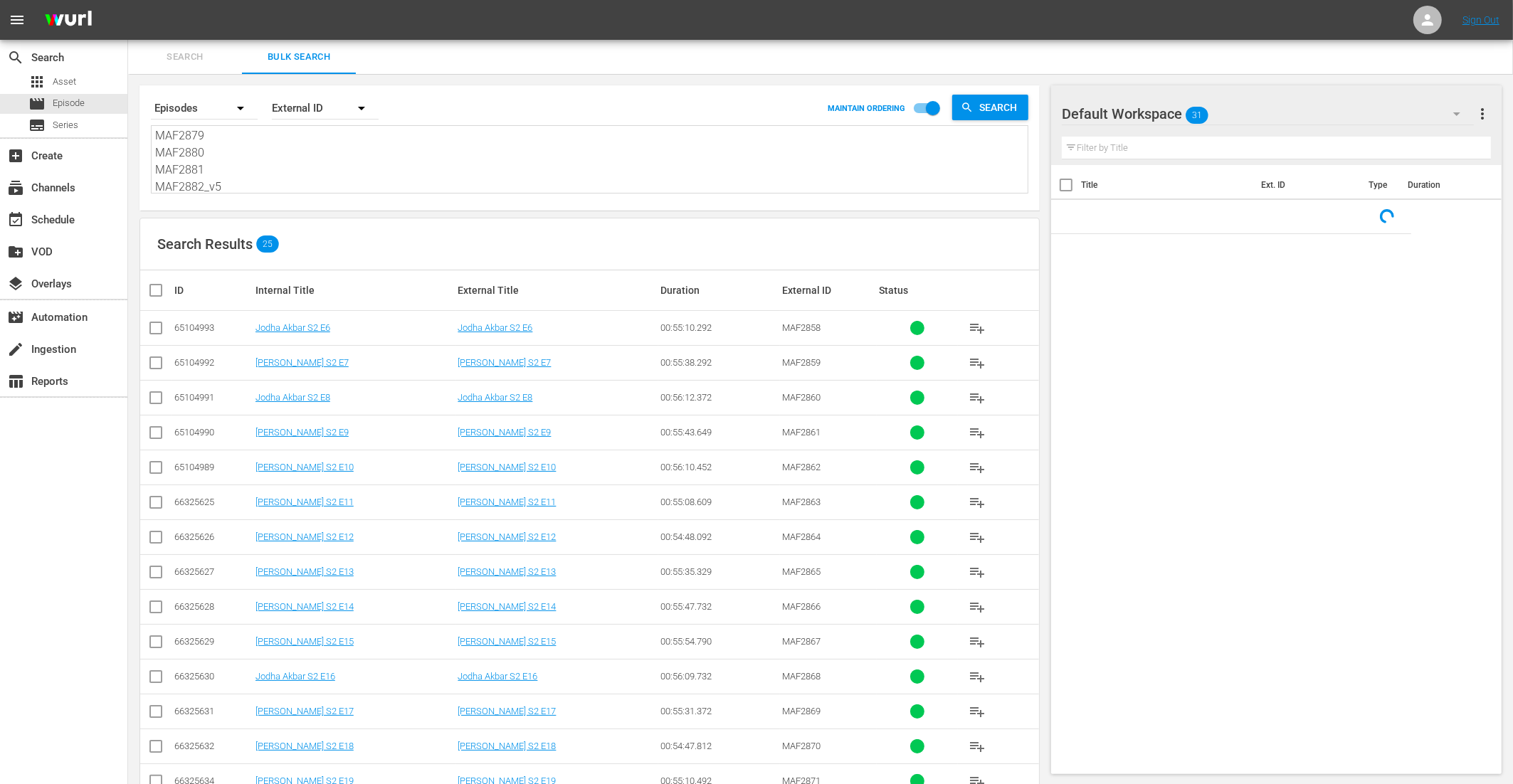
type textarea "MAF2858 MAF2859 MAF2860 MAF2861 MAF2862 MAF2863 MAF2864 MAF2865 MAF2866 MAF2867…"
click at [151, 290] on input "checkbox" at bounding box center [162, 290] width 29 height 17
checkbox input "true"
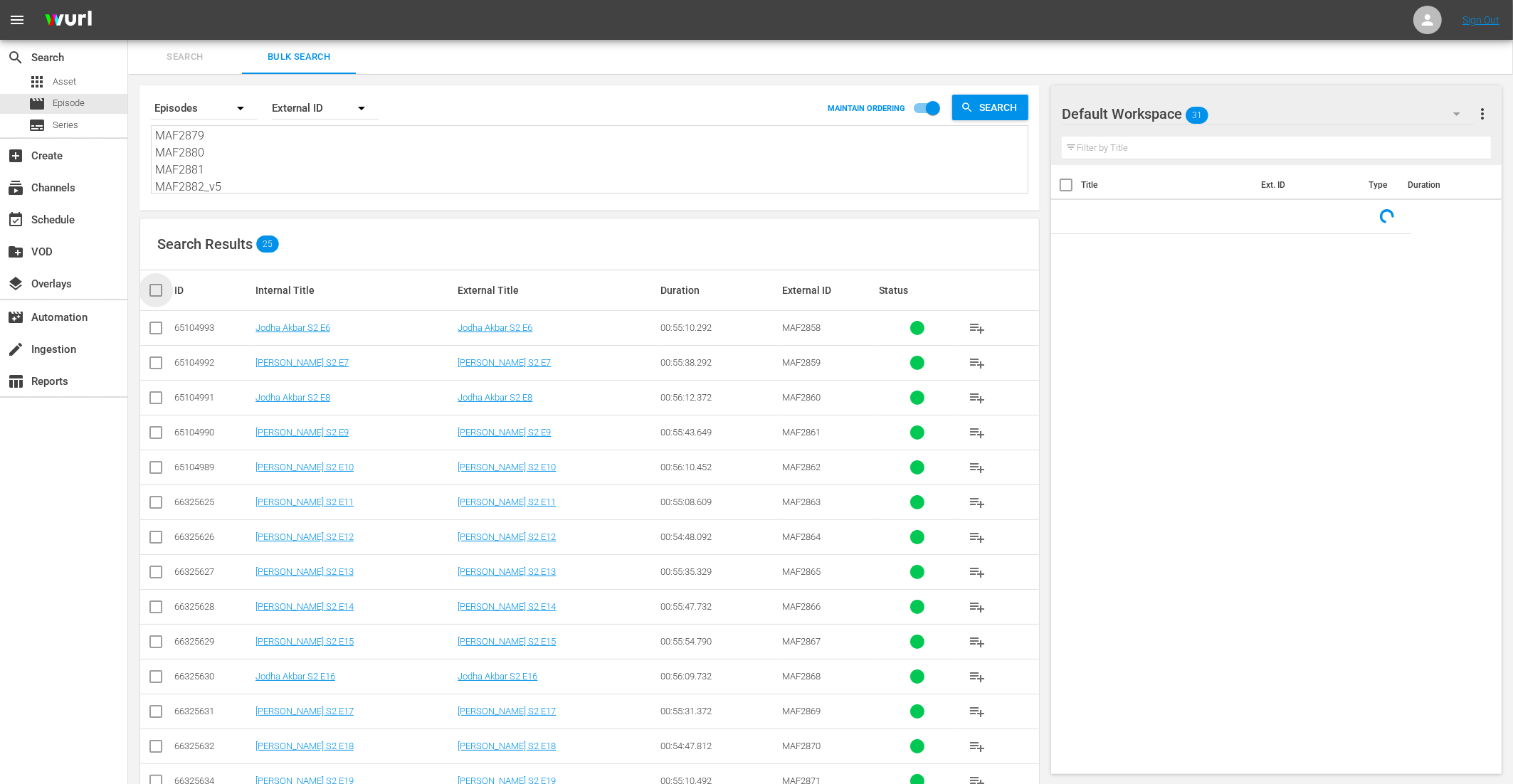
checkbox input "true"
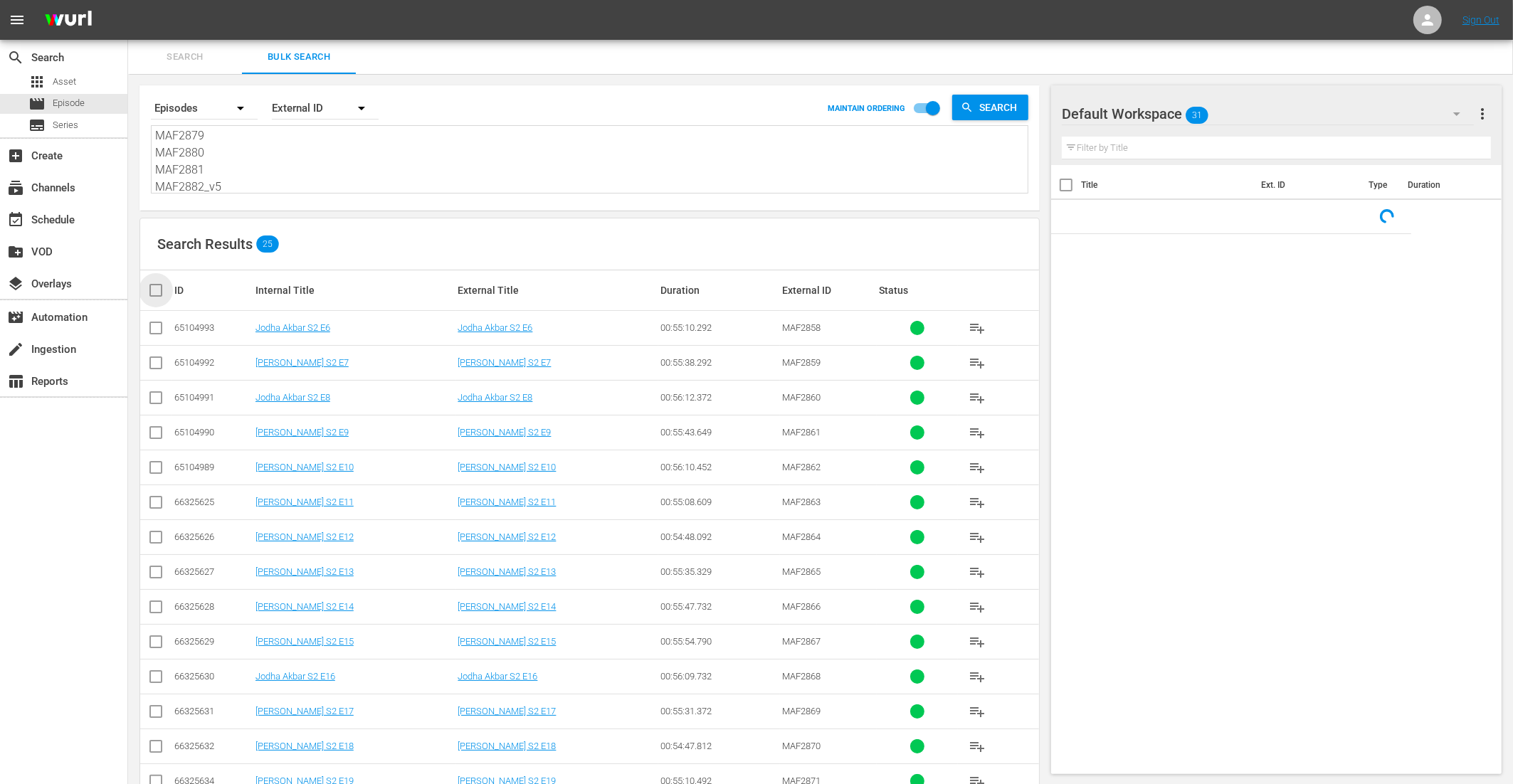
checkbox input "true"
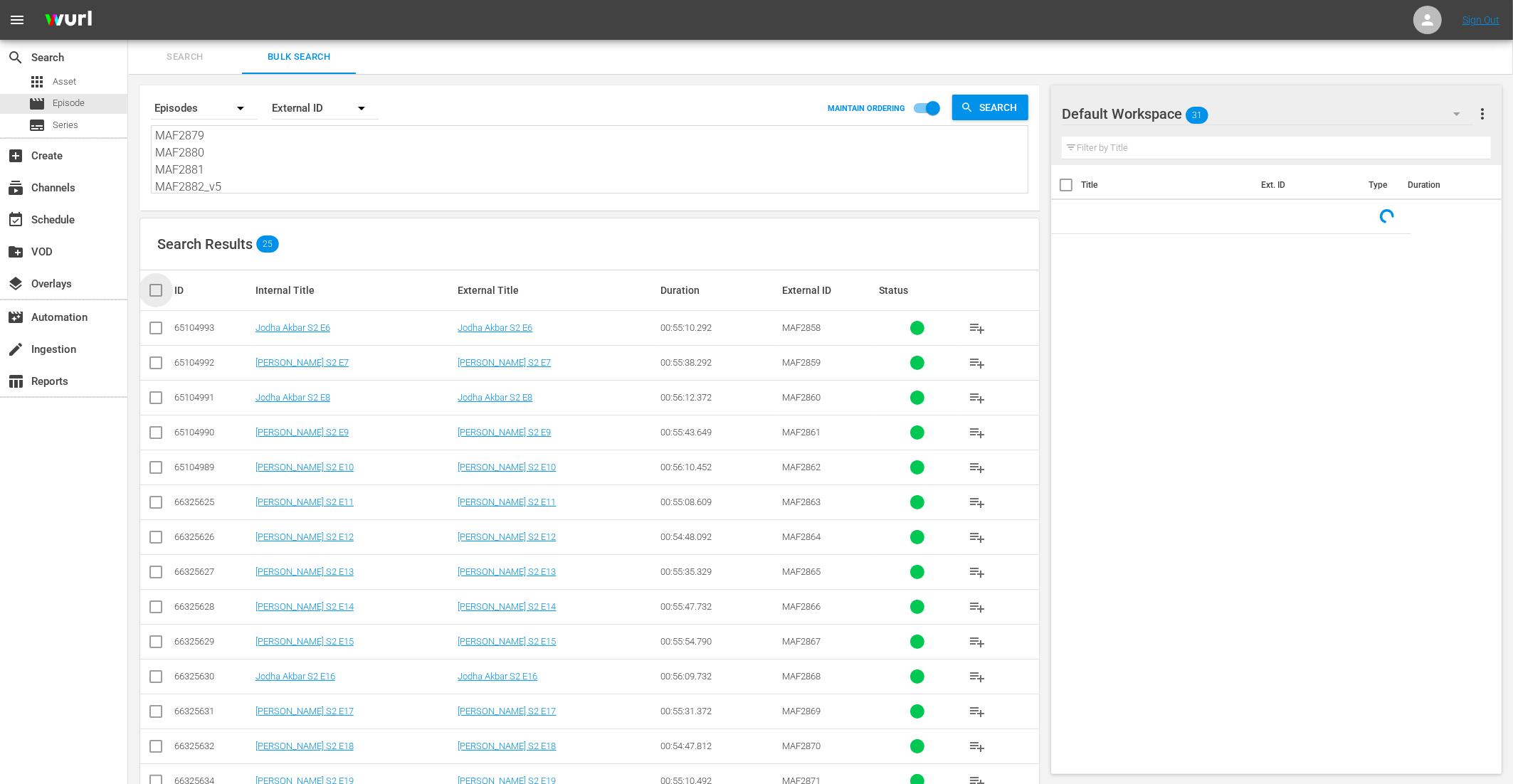
checkbox input "true"
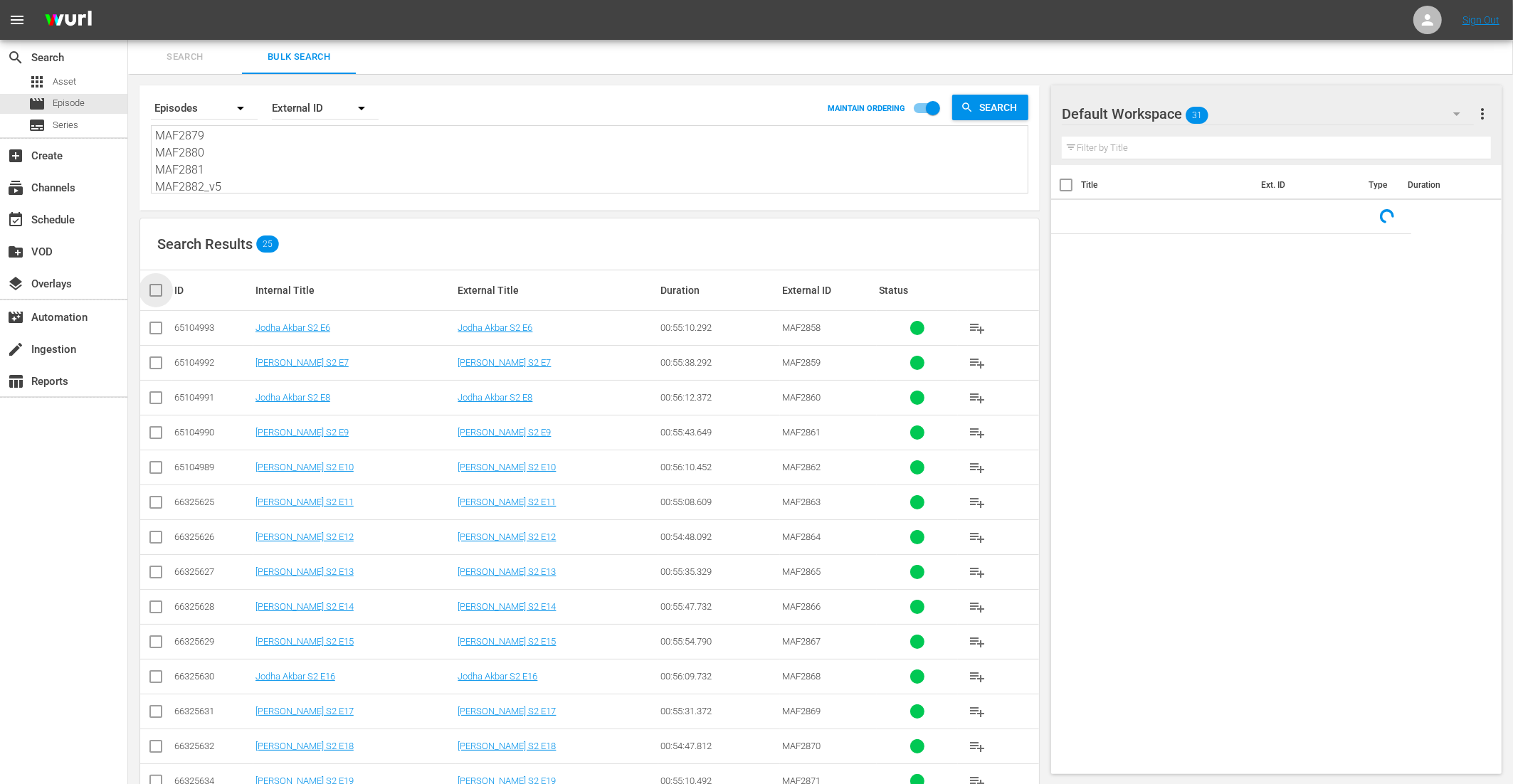
checkbox input "true"
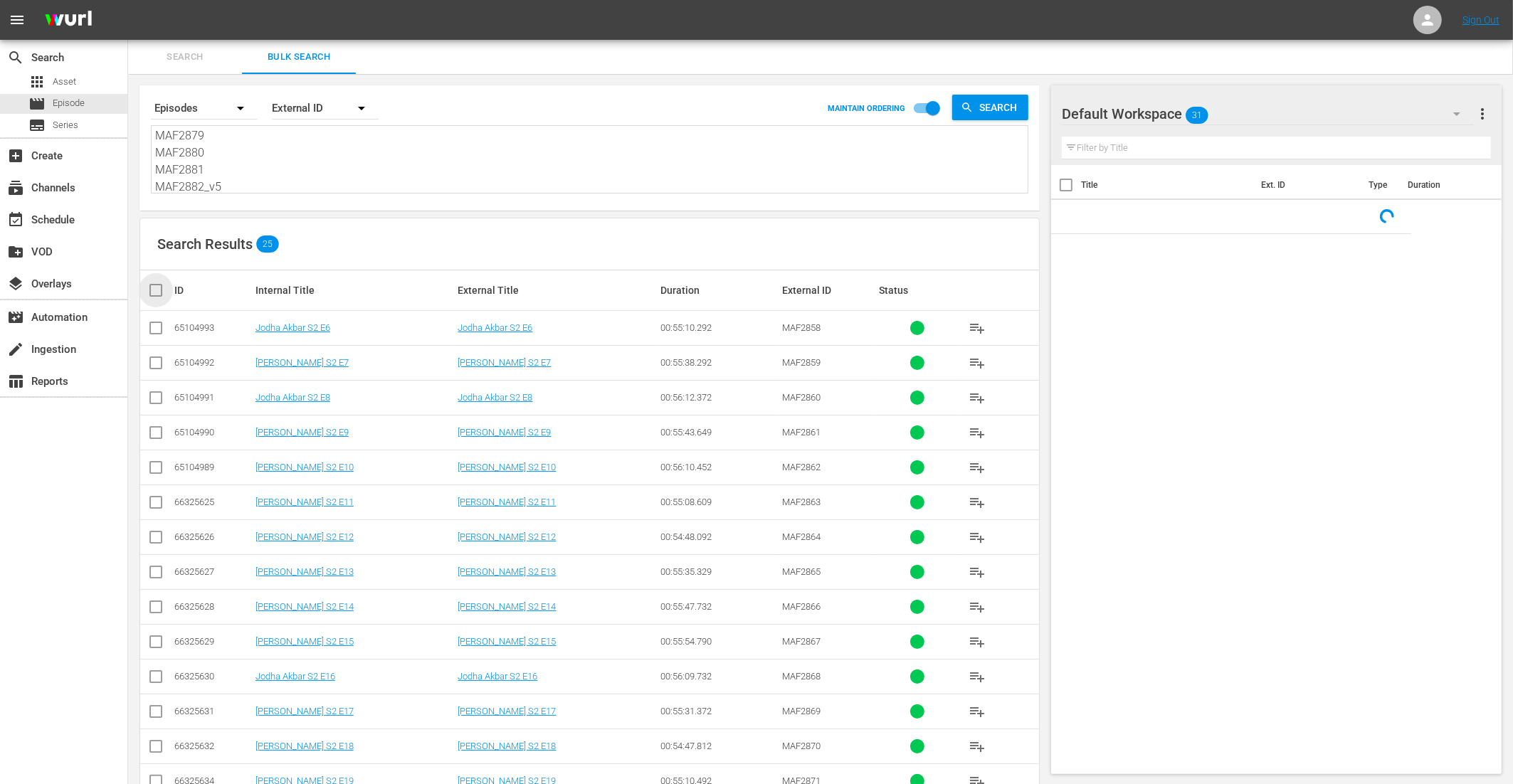
checkbox input "true"
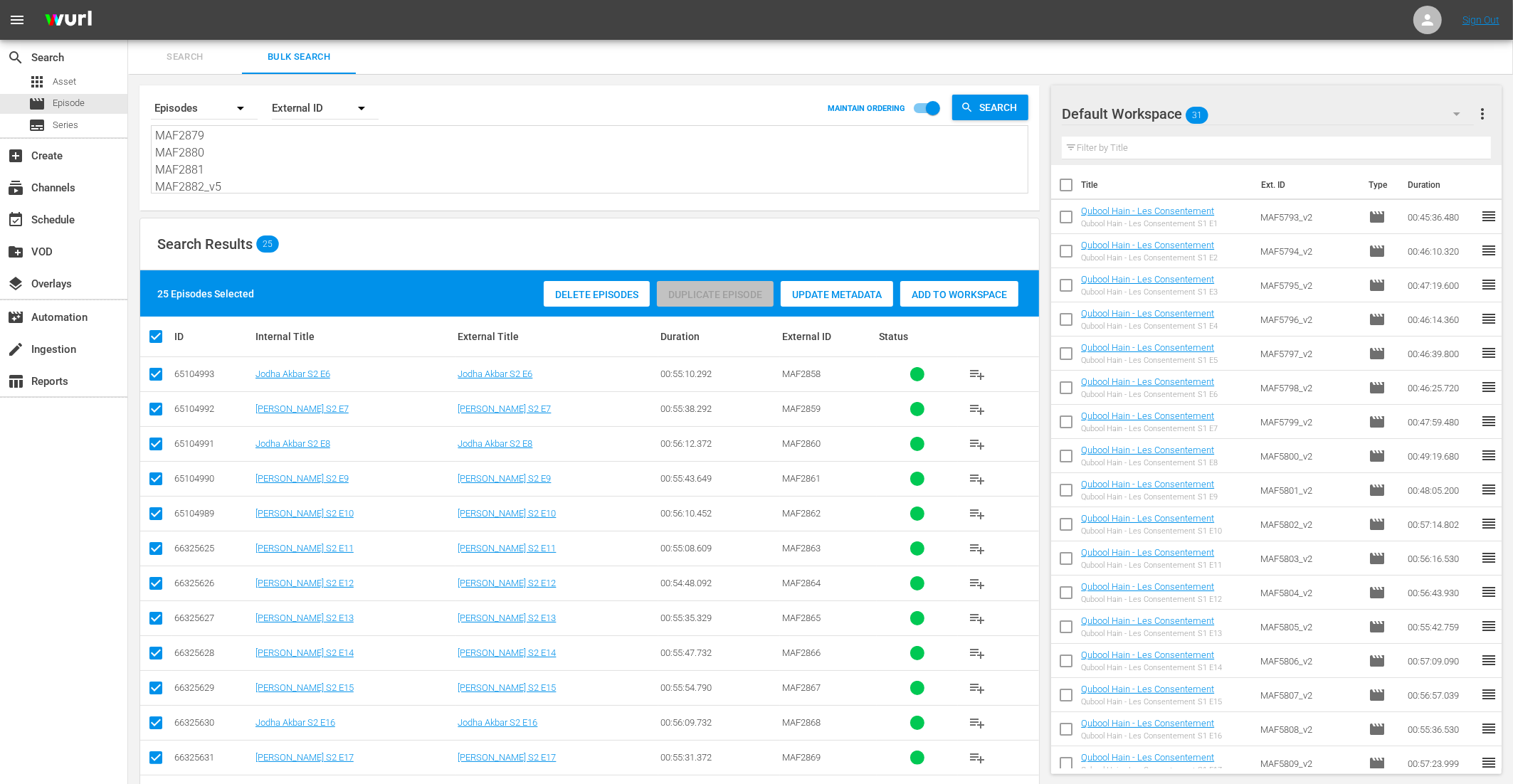
click at [963, 290] on span "Add to Workspace" at bounding box center [960, 295] width 118 height 11
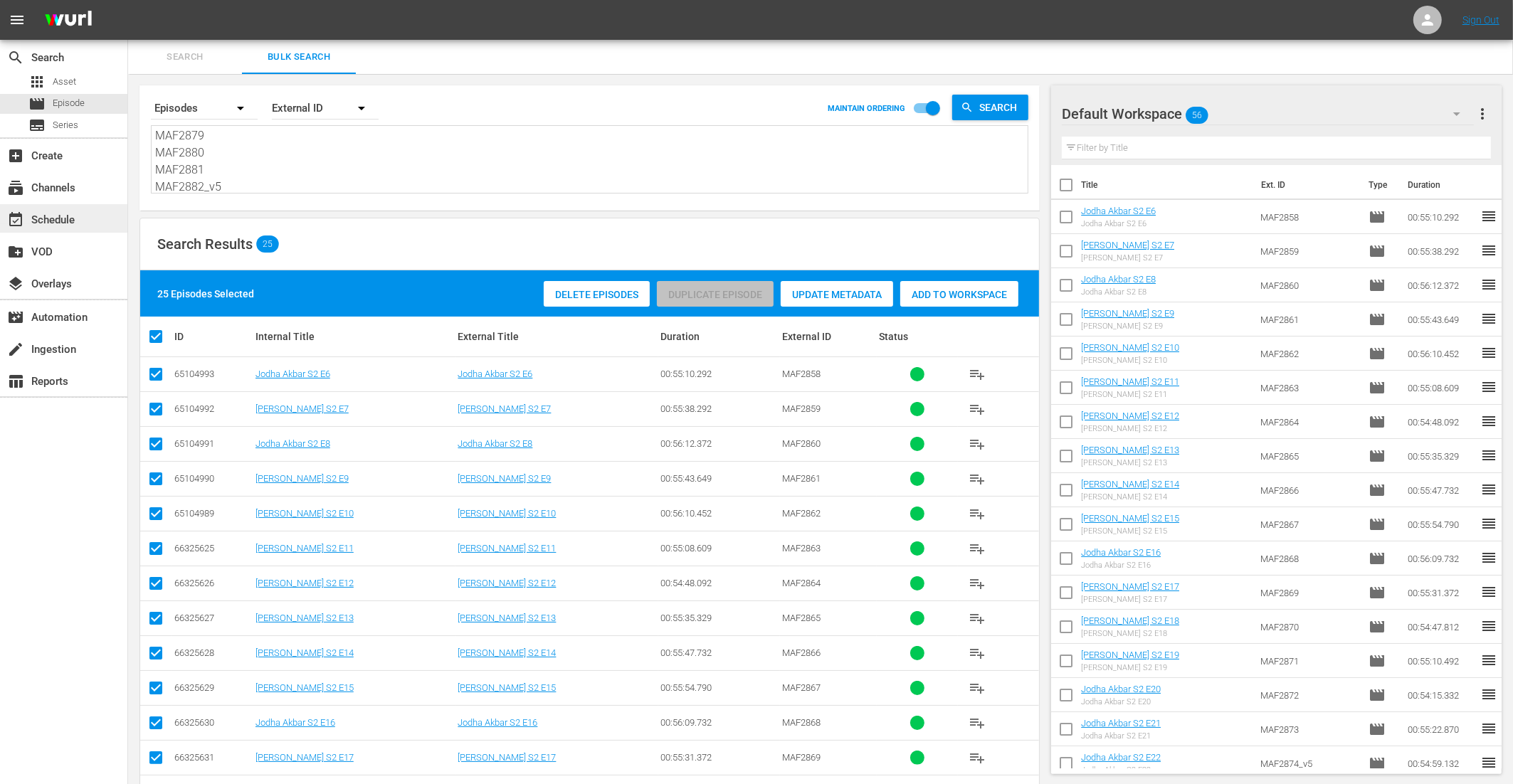
click at [69, 216] on div "event_available Schedule" at bounding box center [40, 218] width 80 height 13
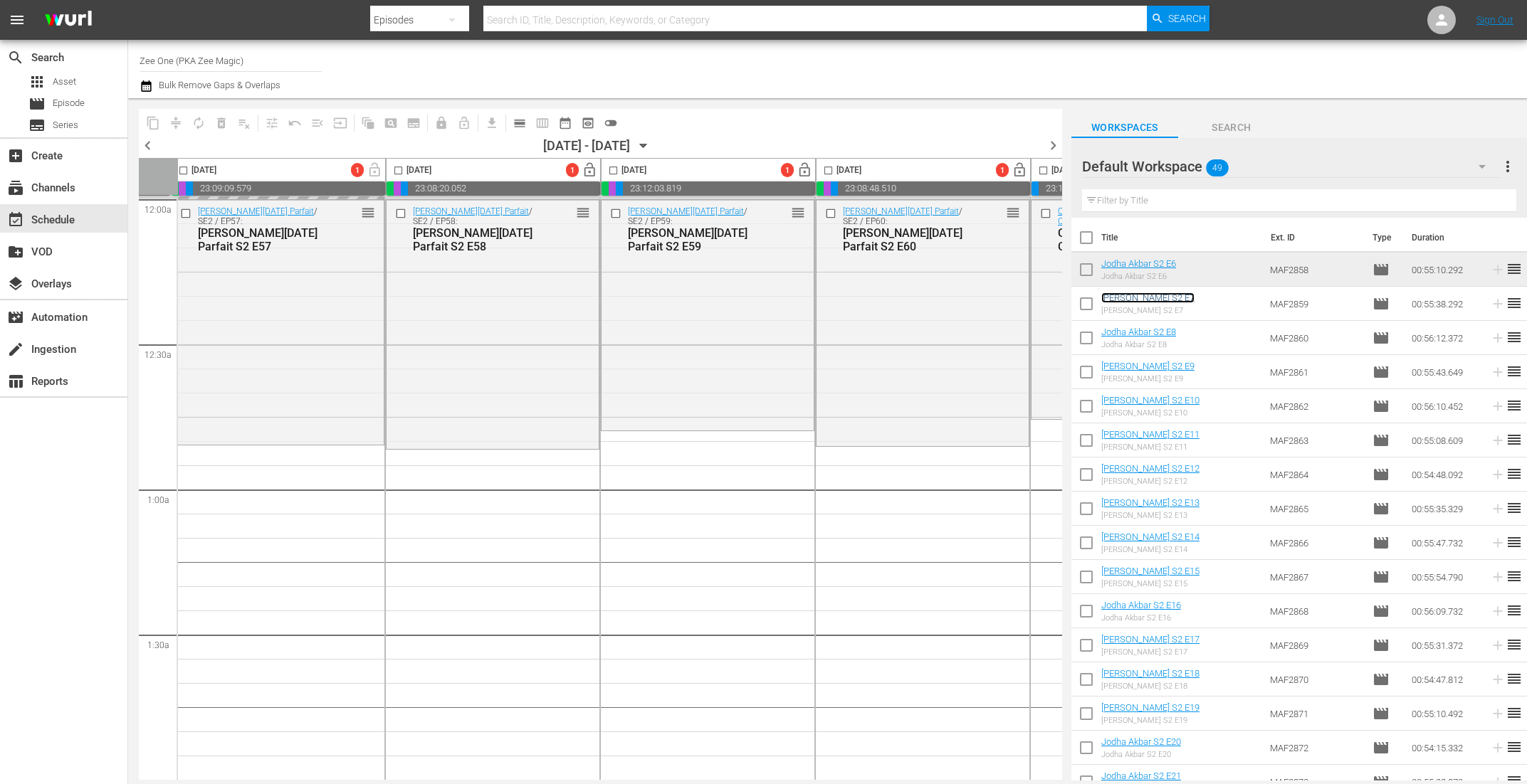
scroll to position [0, 223]
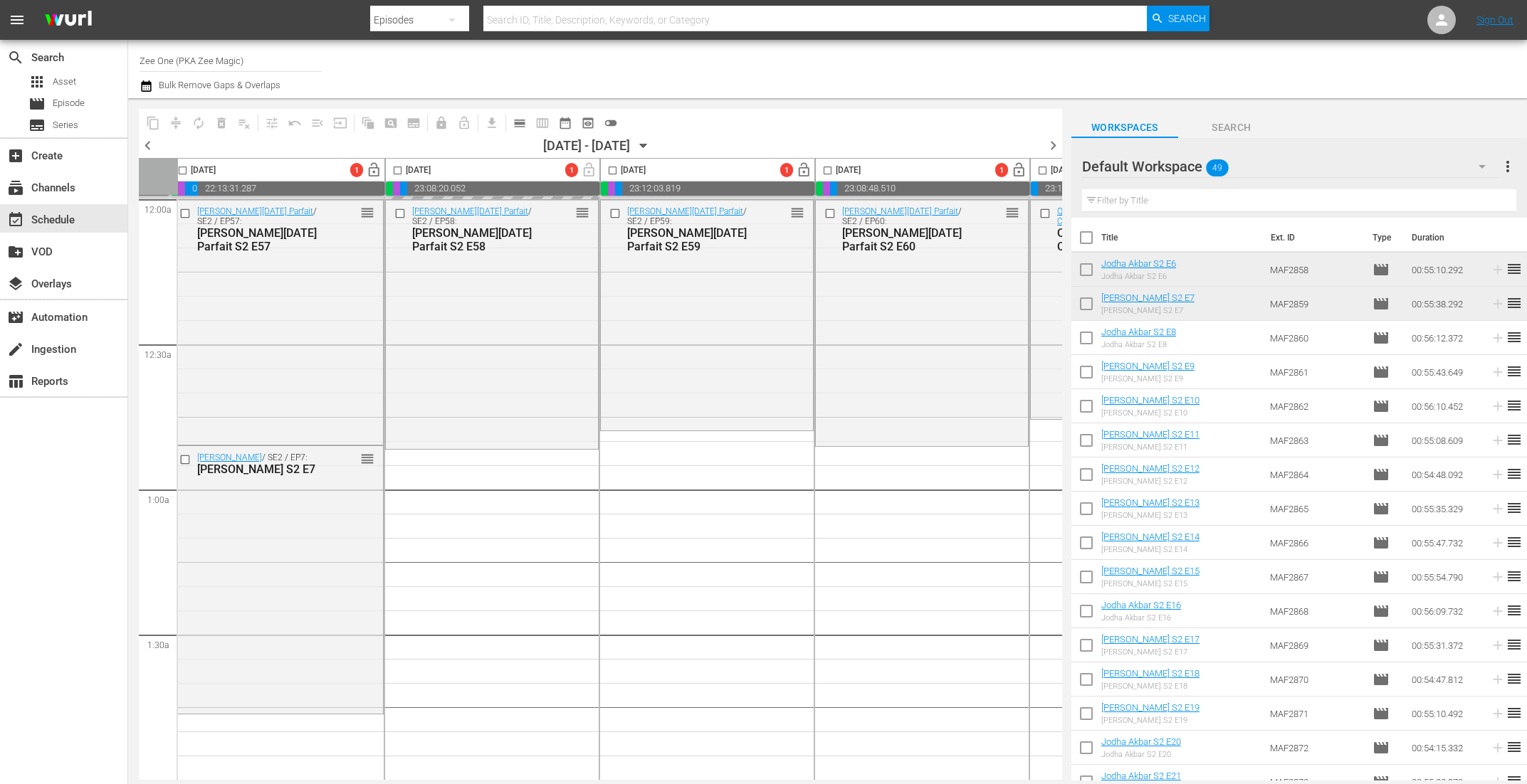
drag, startPoint x: 1143, startPoint y: 328, endPoint x: 676, endPoint y: 22, distance: 558.3
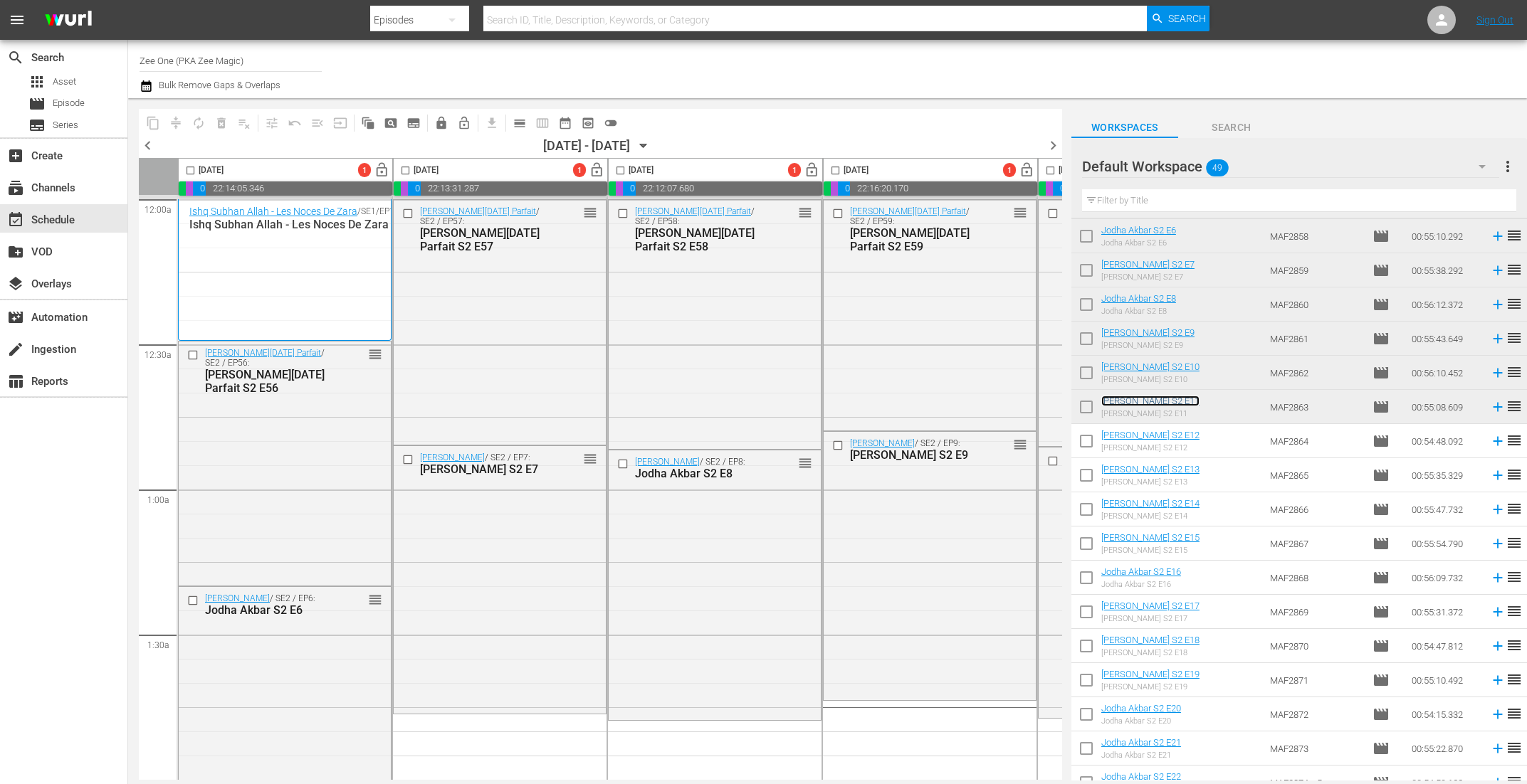
scroll to position [147, 0]
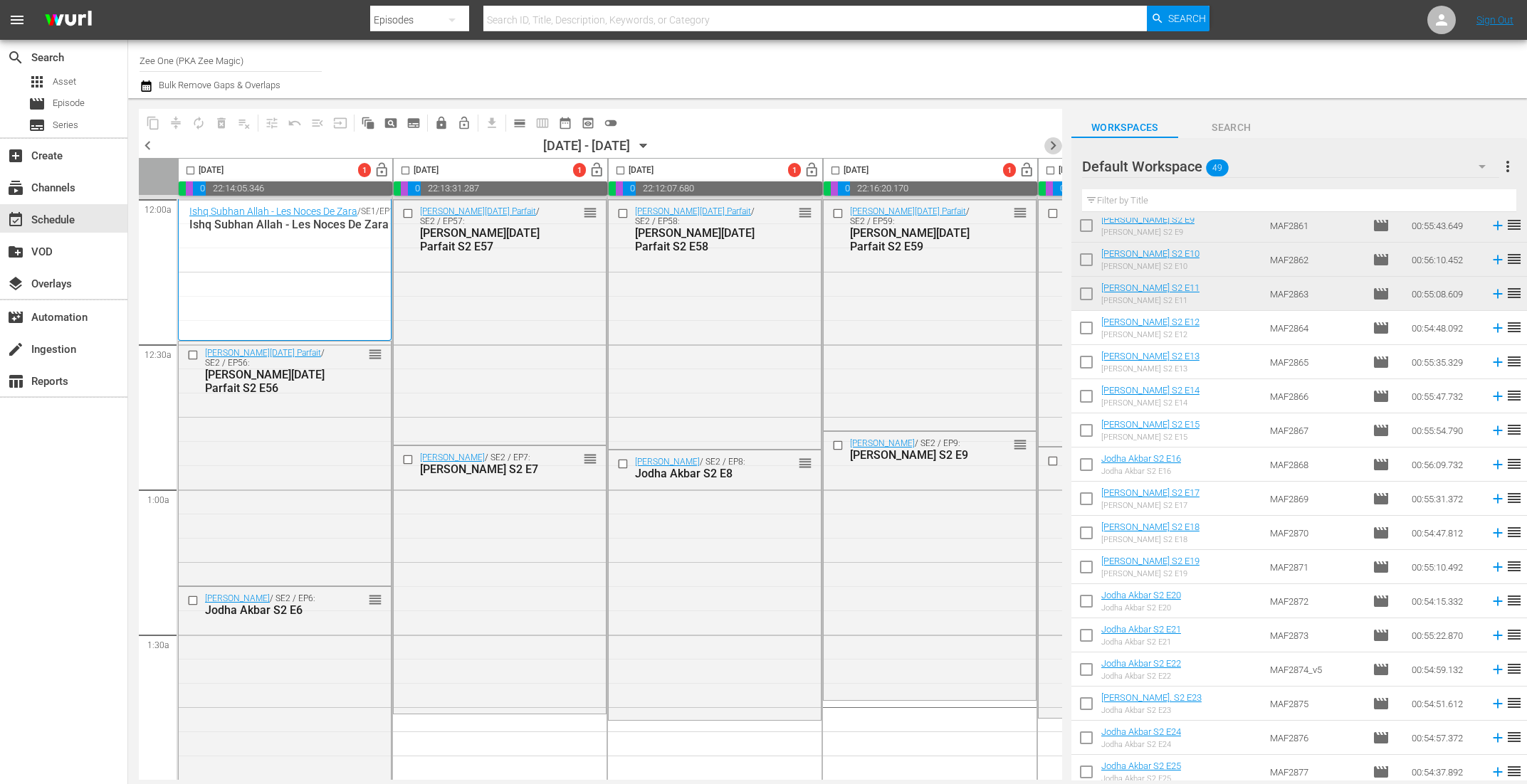
click at [1053, 147] on span "chevron_right" at bounding box center [1053, 145] width 18 height 18
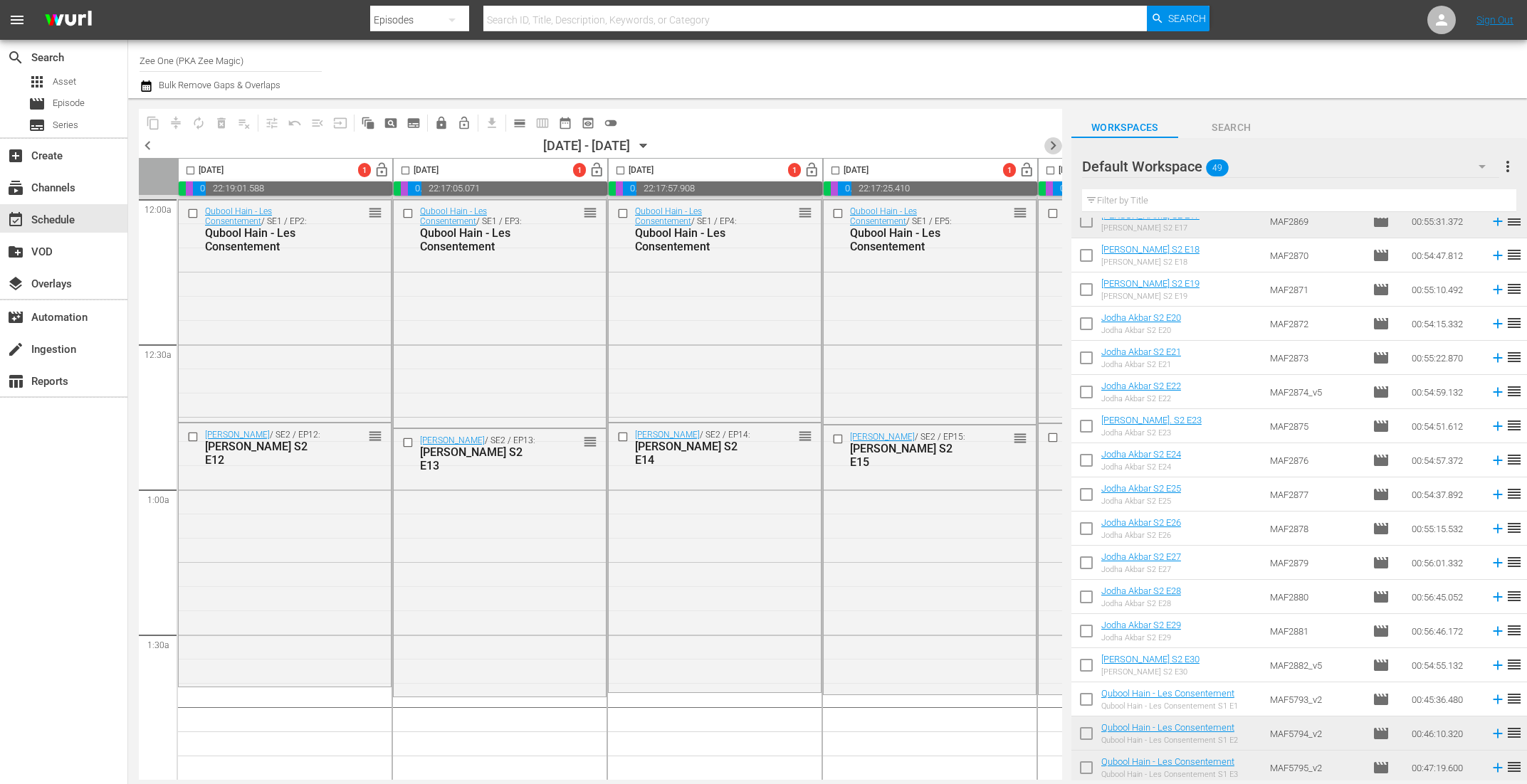
click at [1053, 146] on span "chevron_right" at bounding box center [1053, 145] width 18 height 18
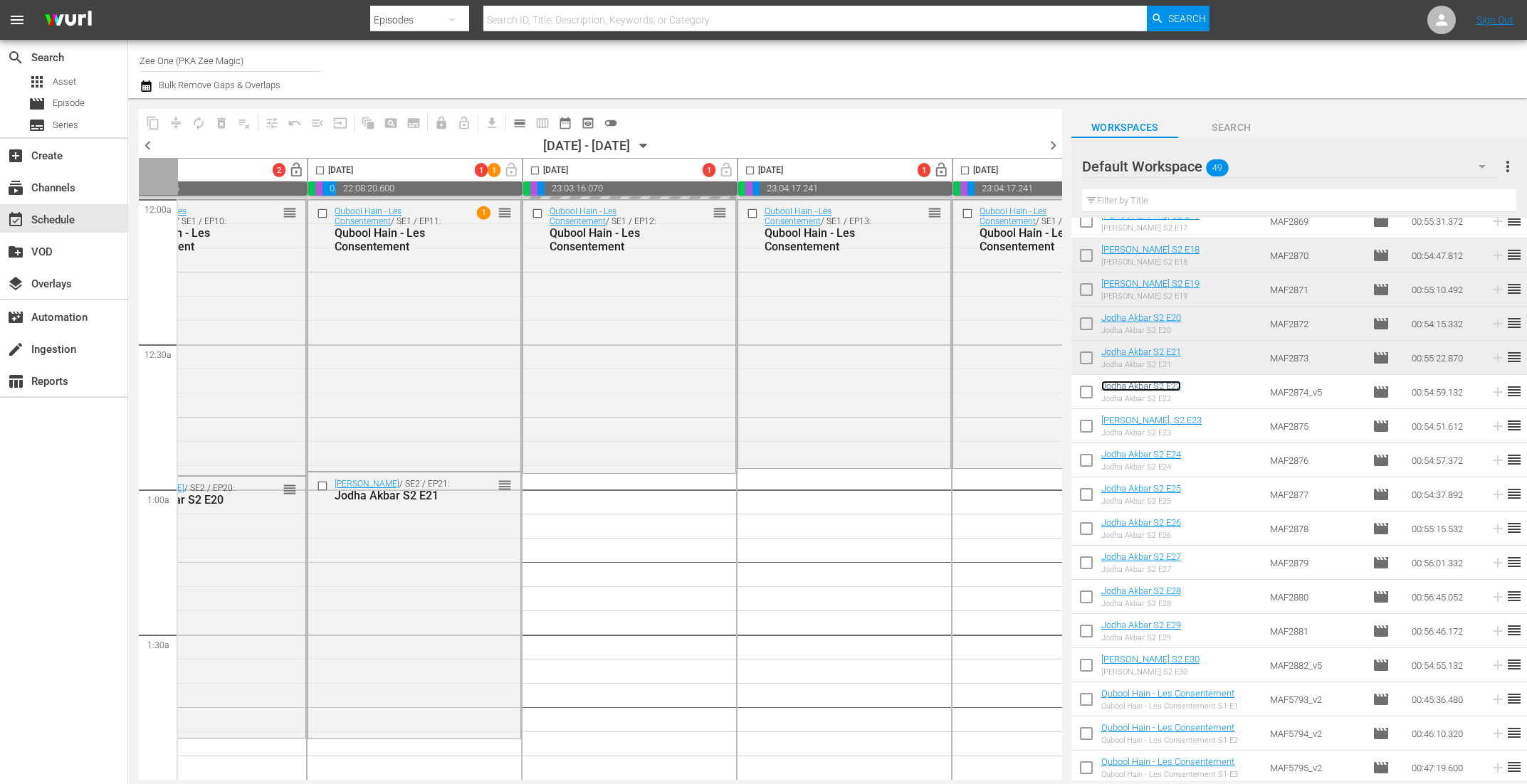
scroll to position [0, 625]
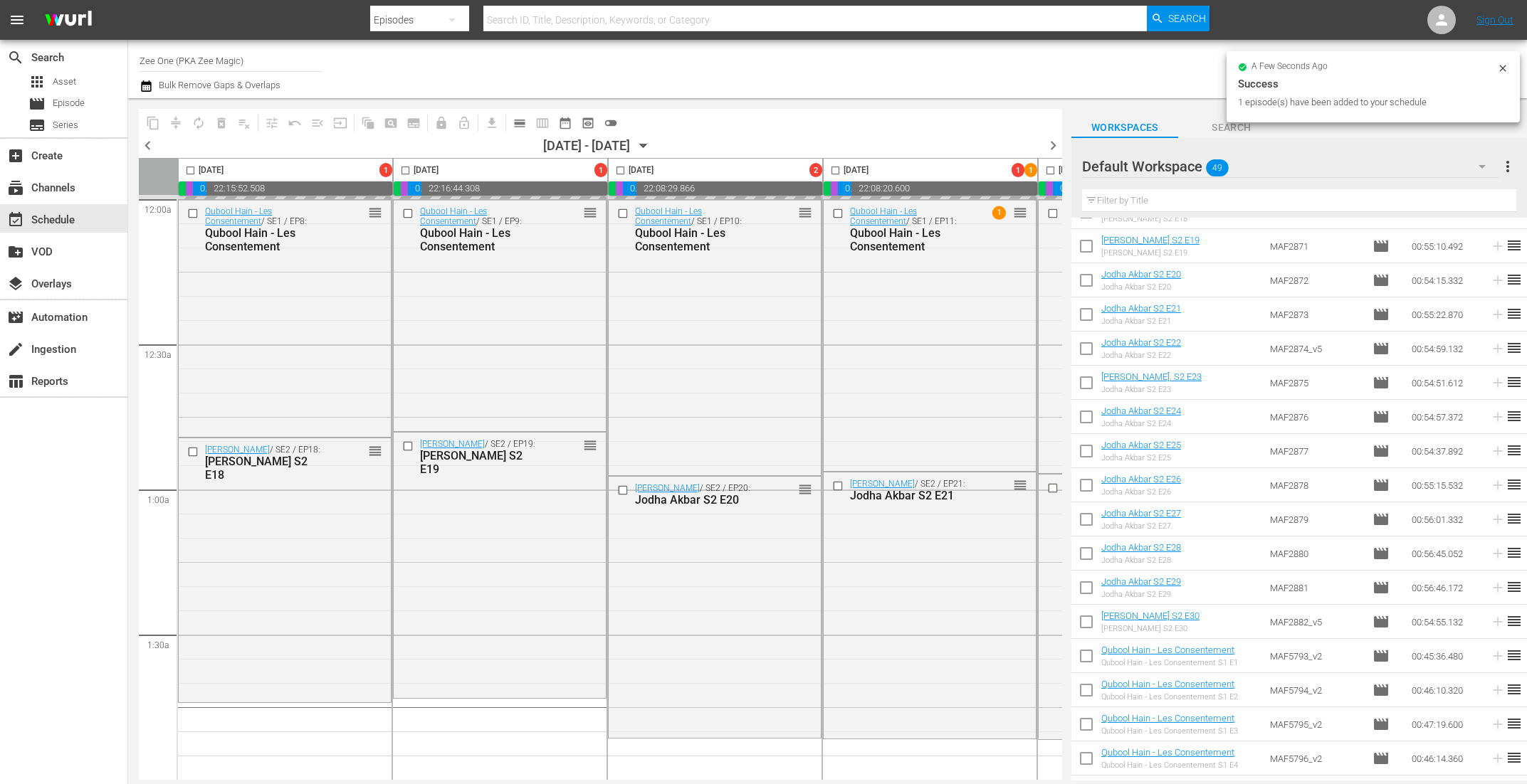
scroll to position [528, 0]
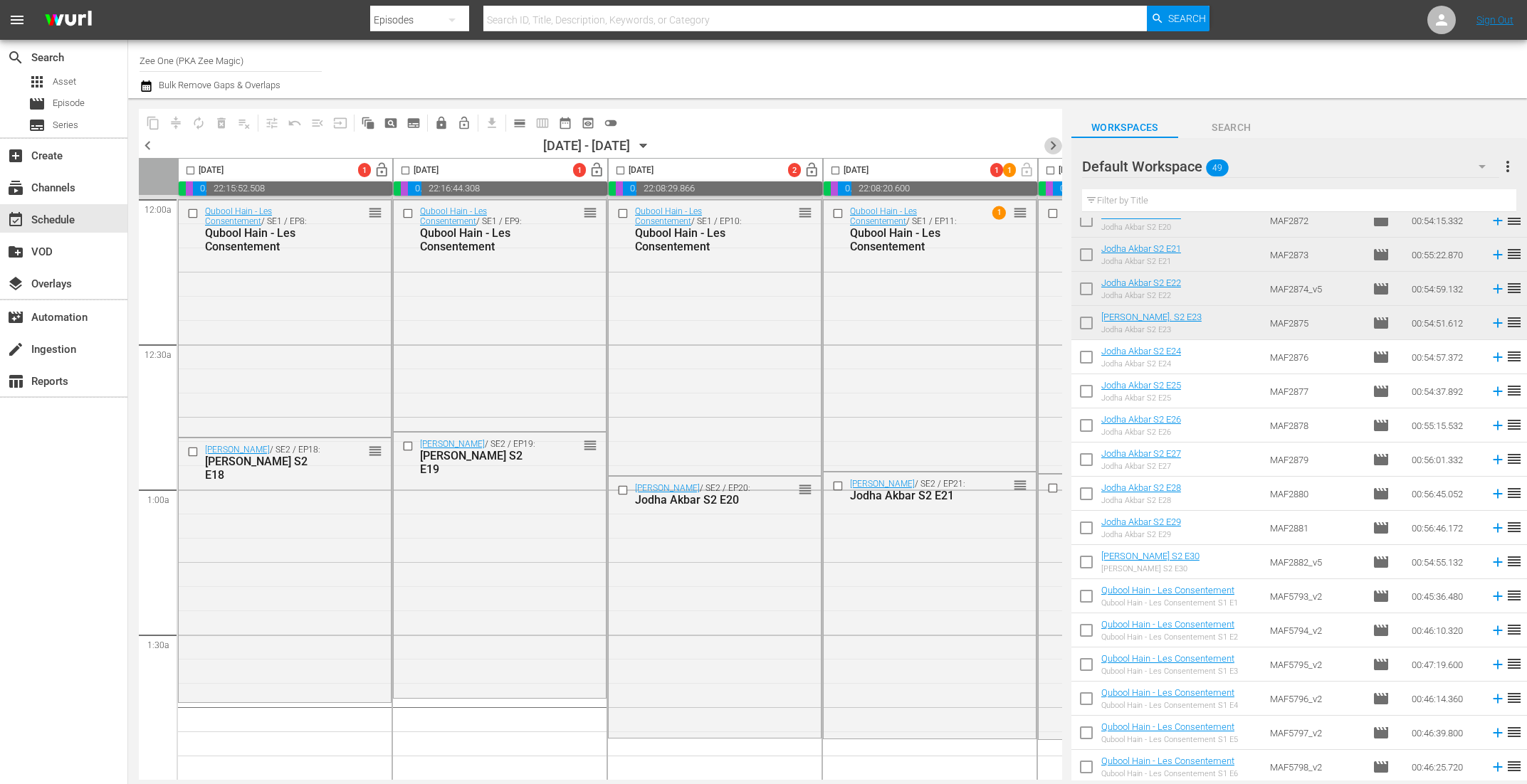
click at [1057, 148] on span "chevron_right" at bounding box center [1053, 145] width 18 height 18
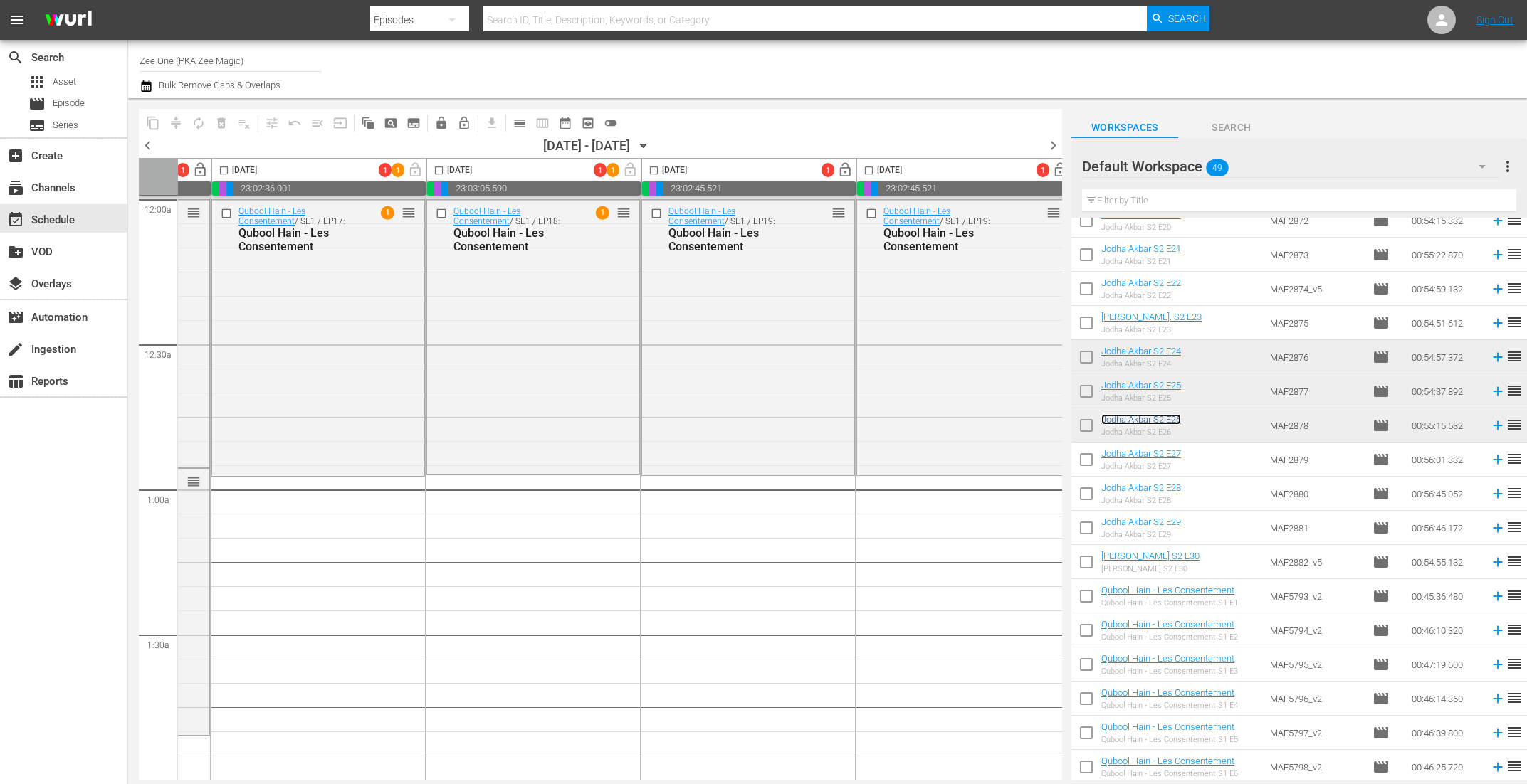
scroll to position [0, 621]
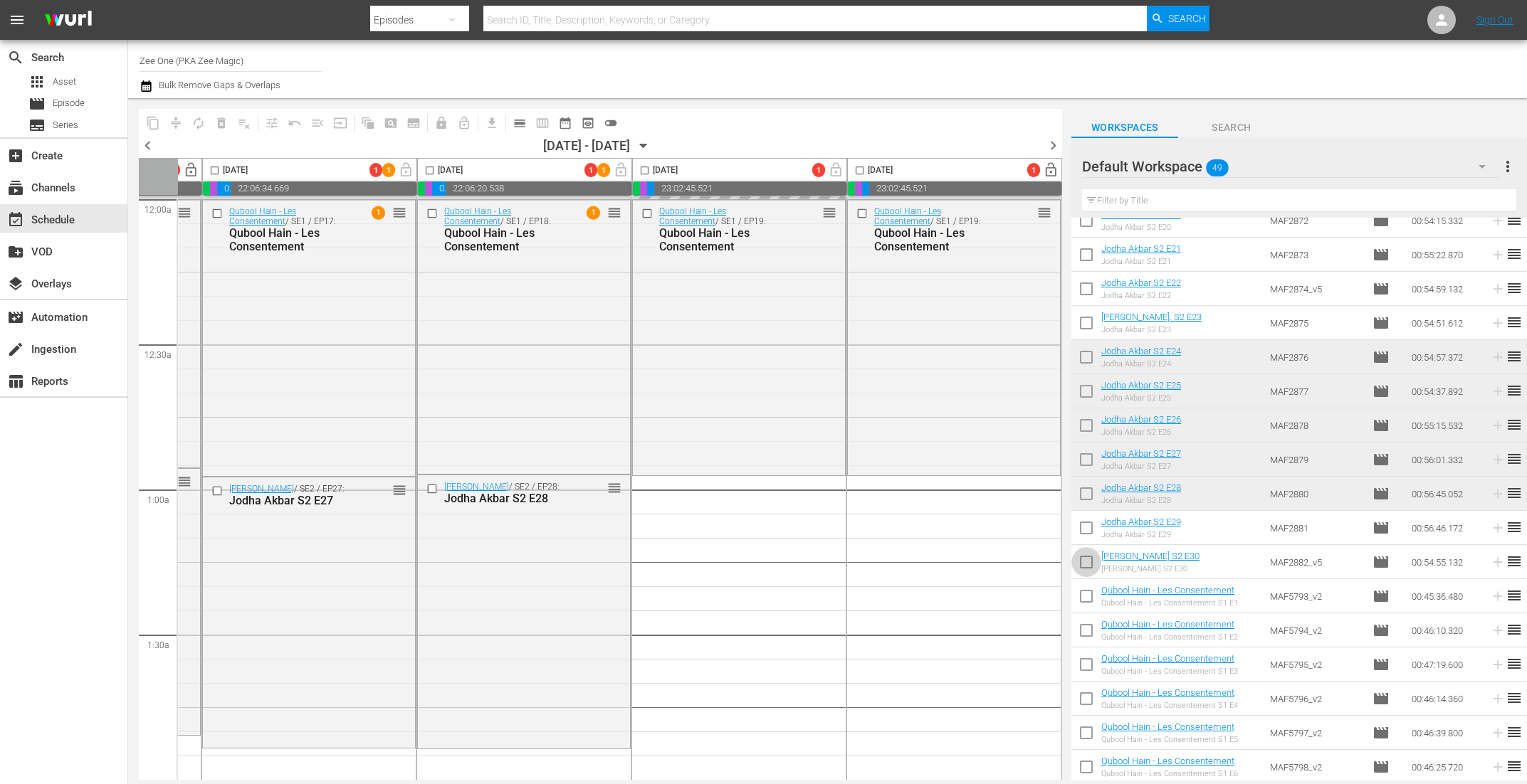
click at [1085, 560] on input "checkbox" at bounding box center [1086, 564] width 30 height 30
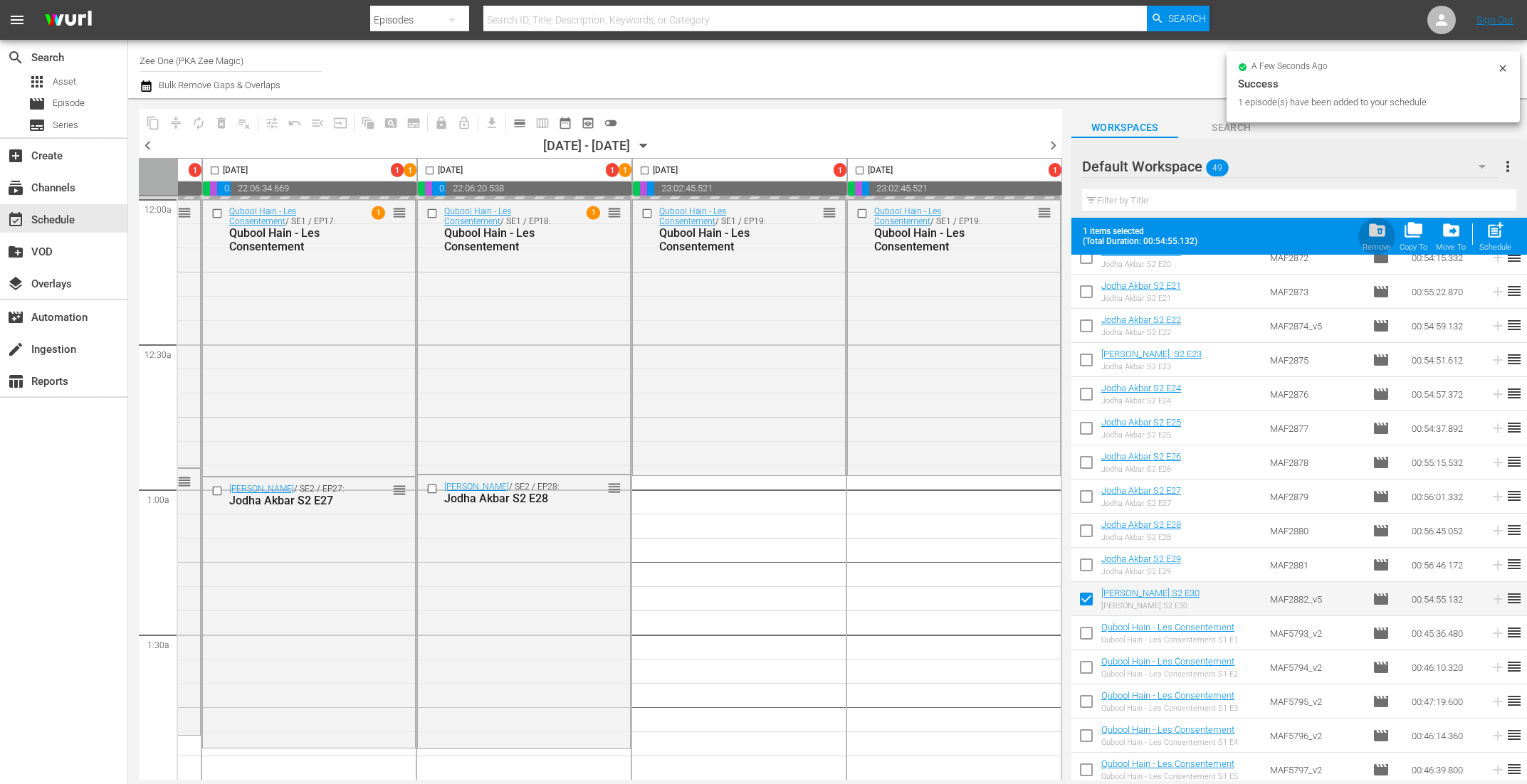
click at [1377, 240] on span "folder_delete" at bounding box center [1377, 230] width 19 height 19
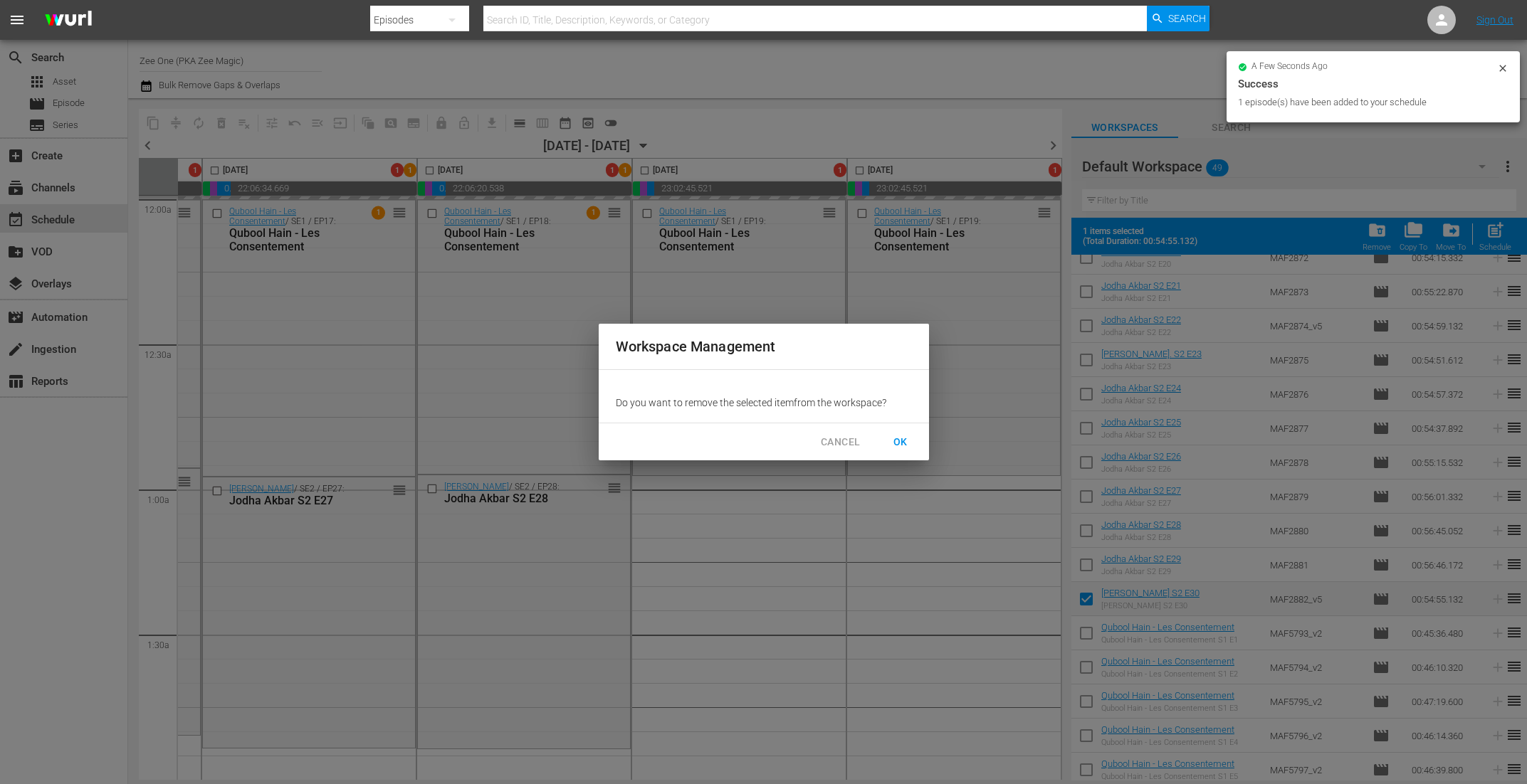
click at [898, 439] on span "OK" at bounding box center [900, 442] width 23 height 18
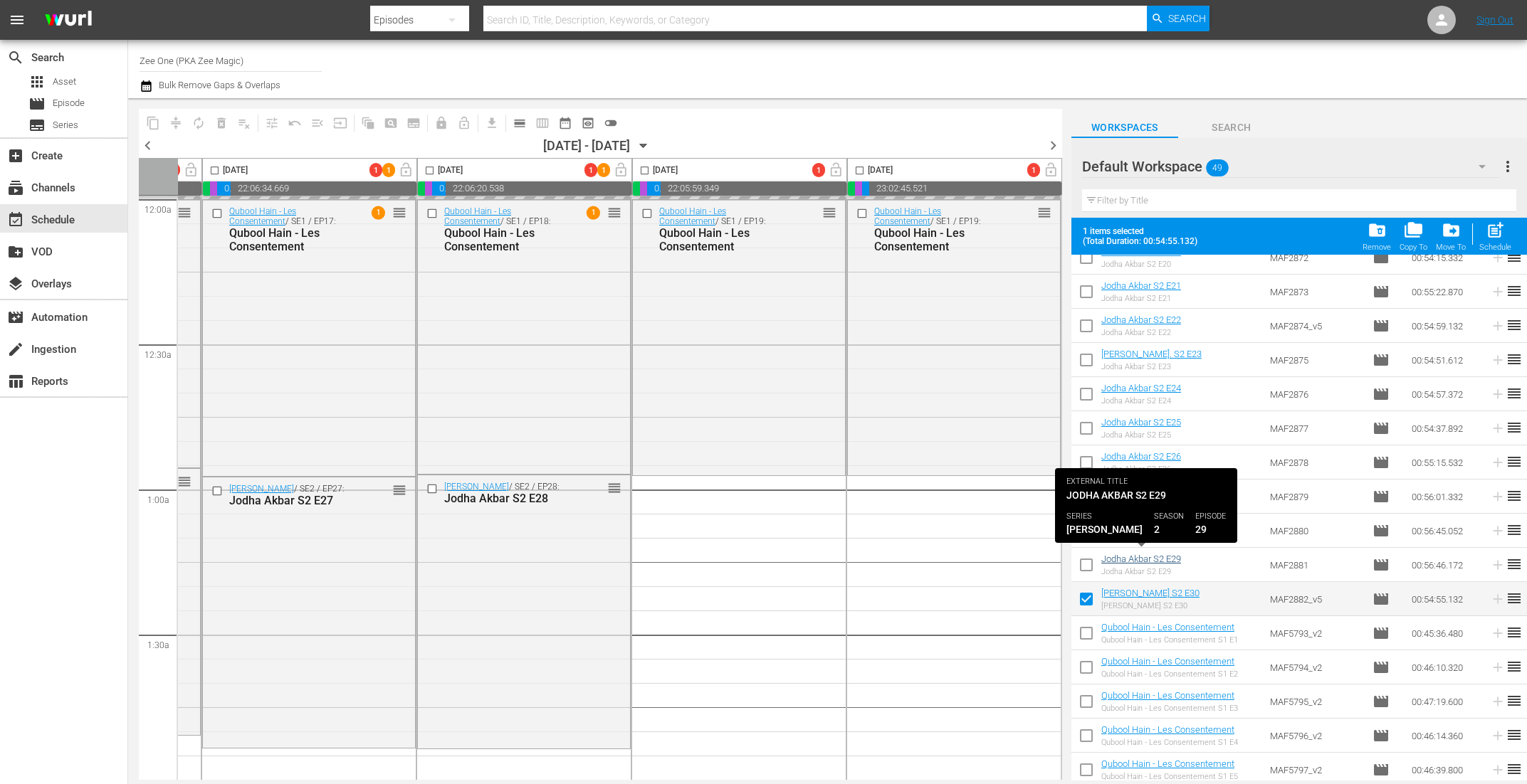
checkbox input "false"
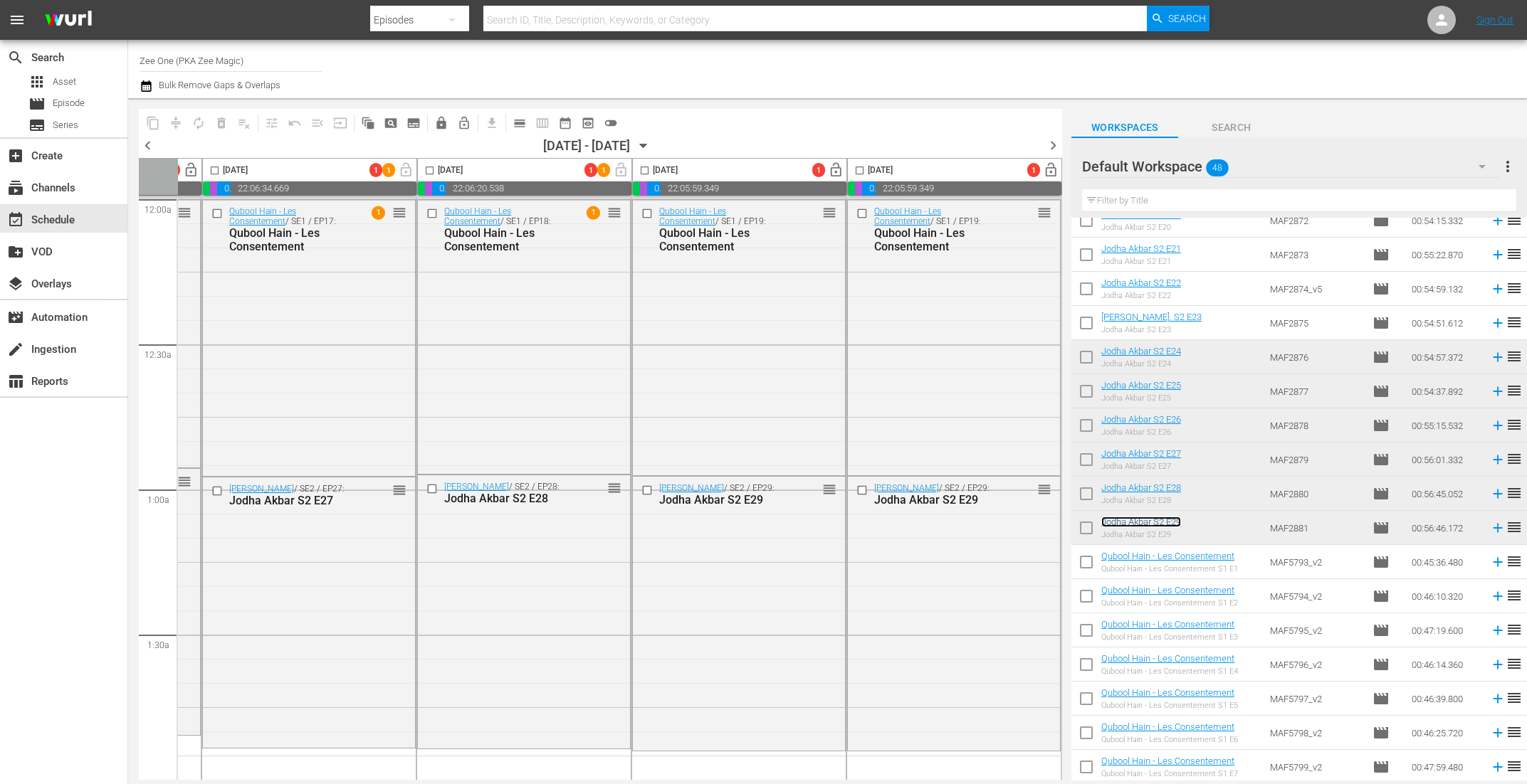
scroll to position [0, 0]
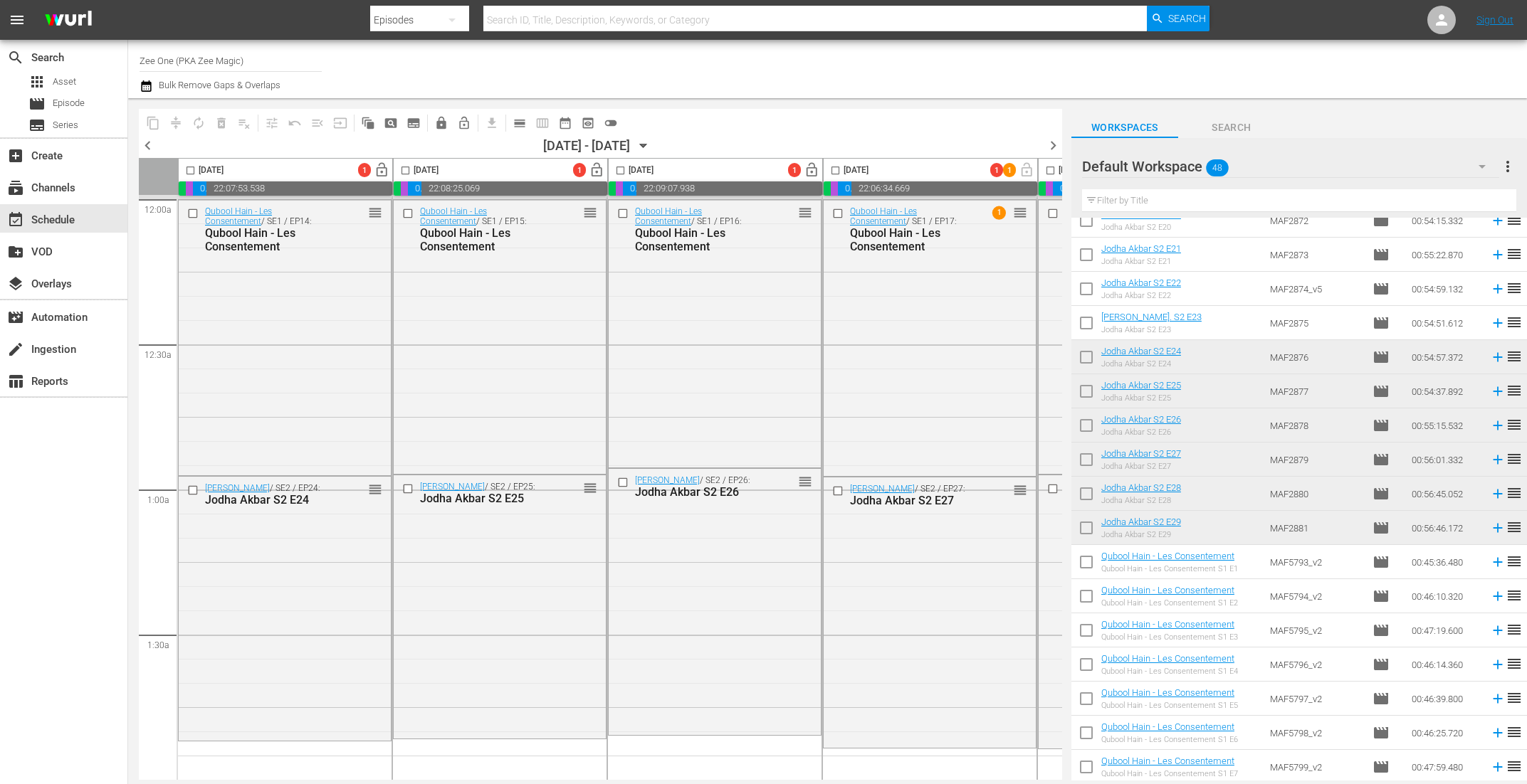
click at [652, 141] on icon "button" at bounding box center [644, 146] width 16 height 16
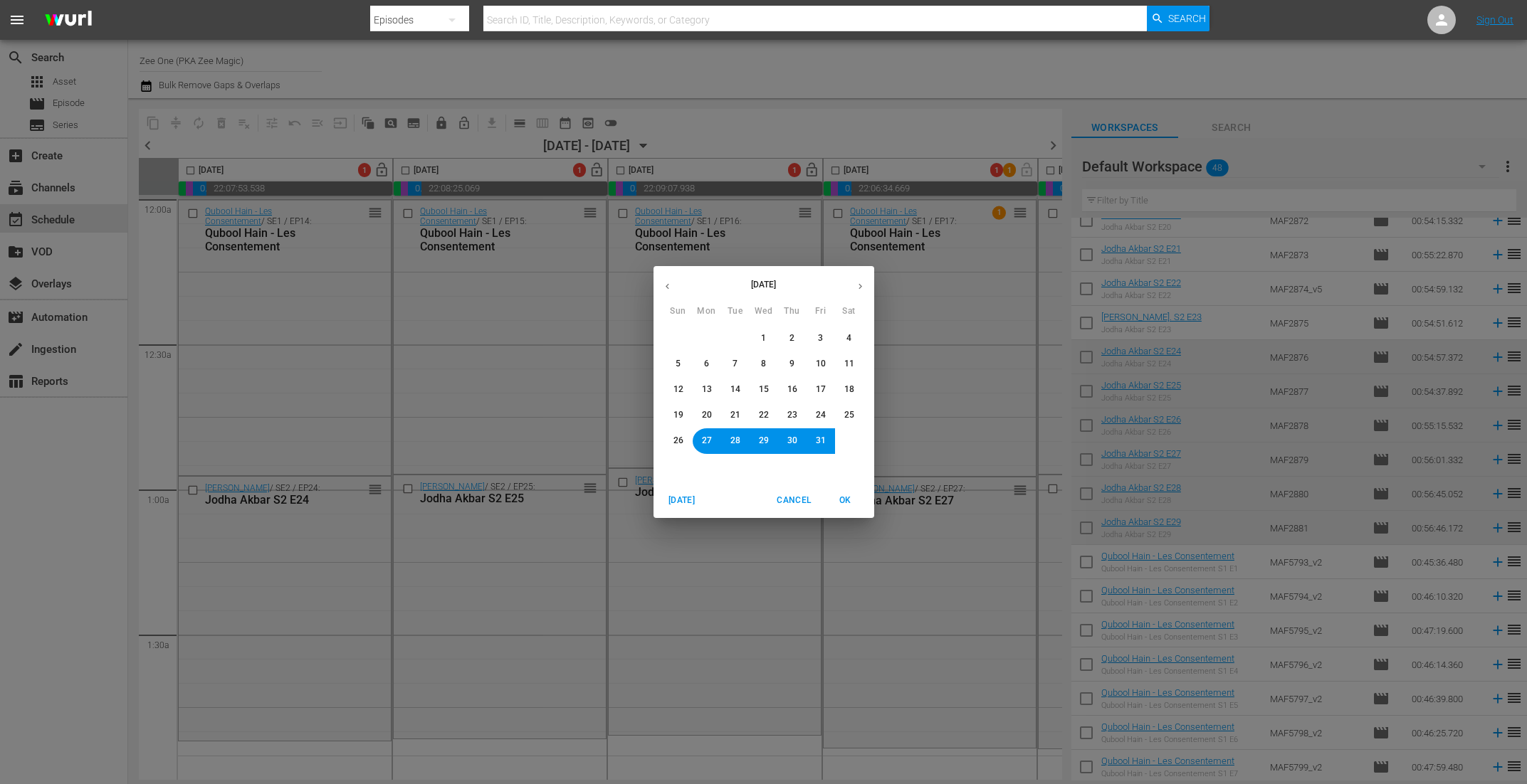
click at [710, 362] on span "6" at bounding box center [707, 363] width 9 height 12
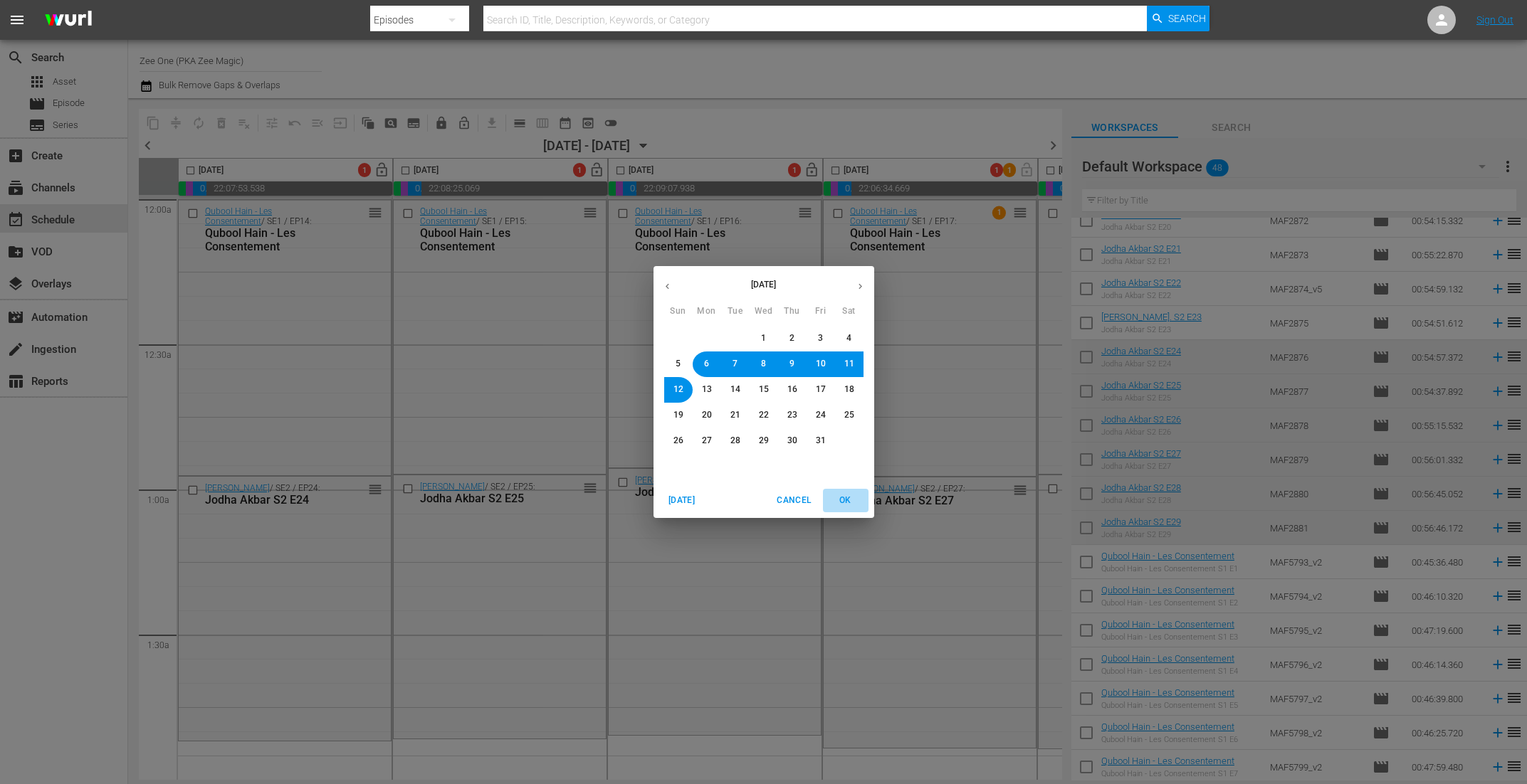
click at [850, 506] on span "OK" at bounding box center [846, 501] width 34 height 15
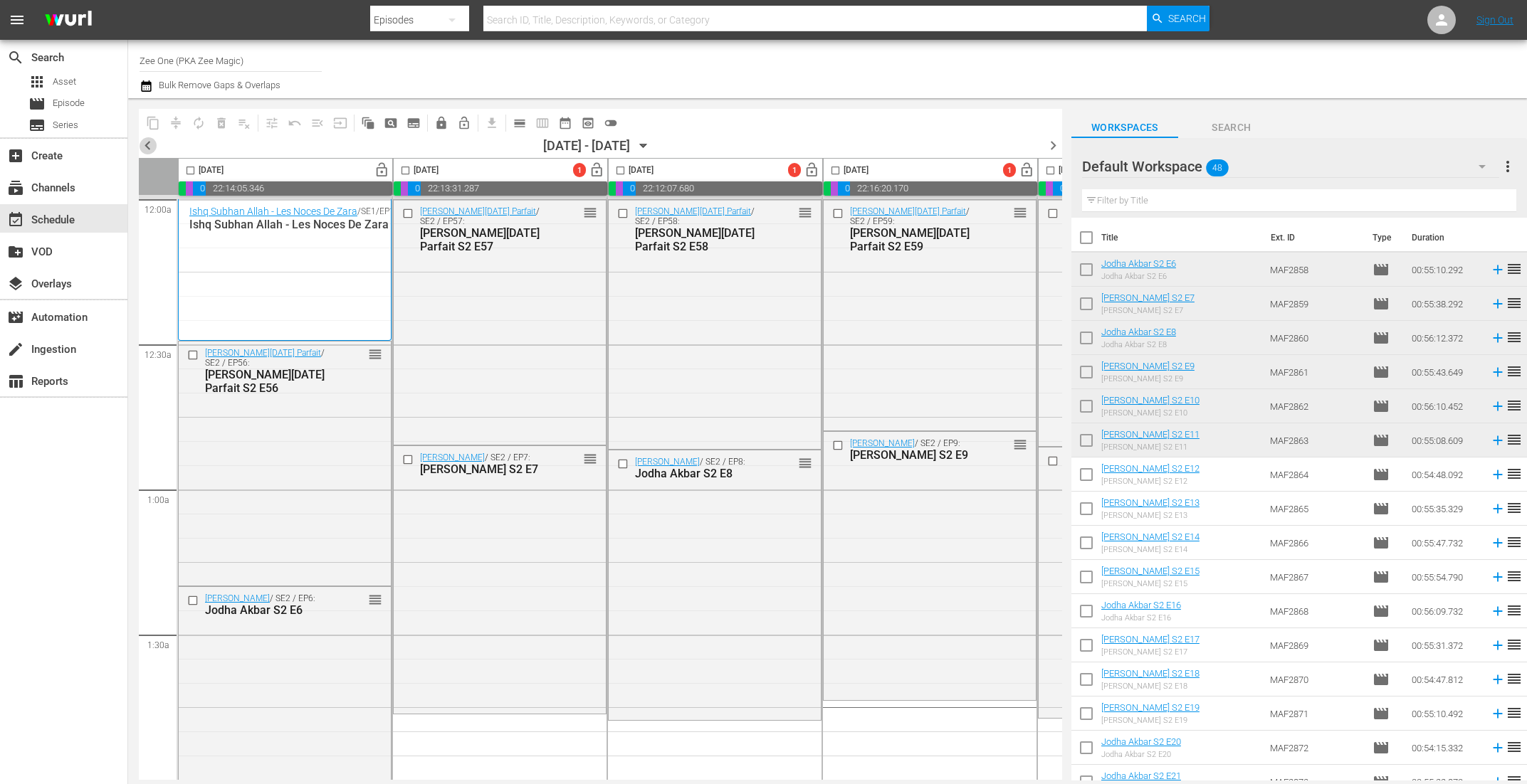
click at [149, 144] on span "chevron_left" at bounding box center [148, 145] width 18 height 18
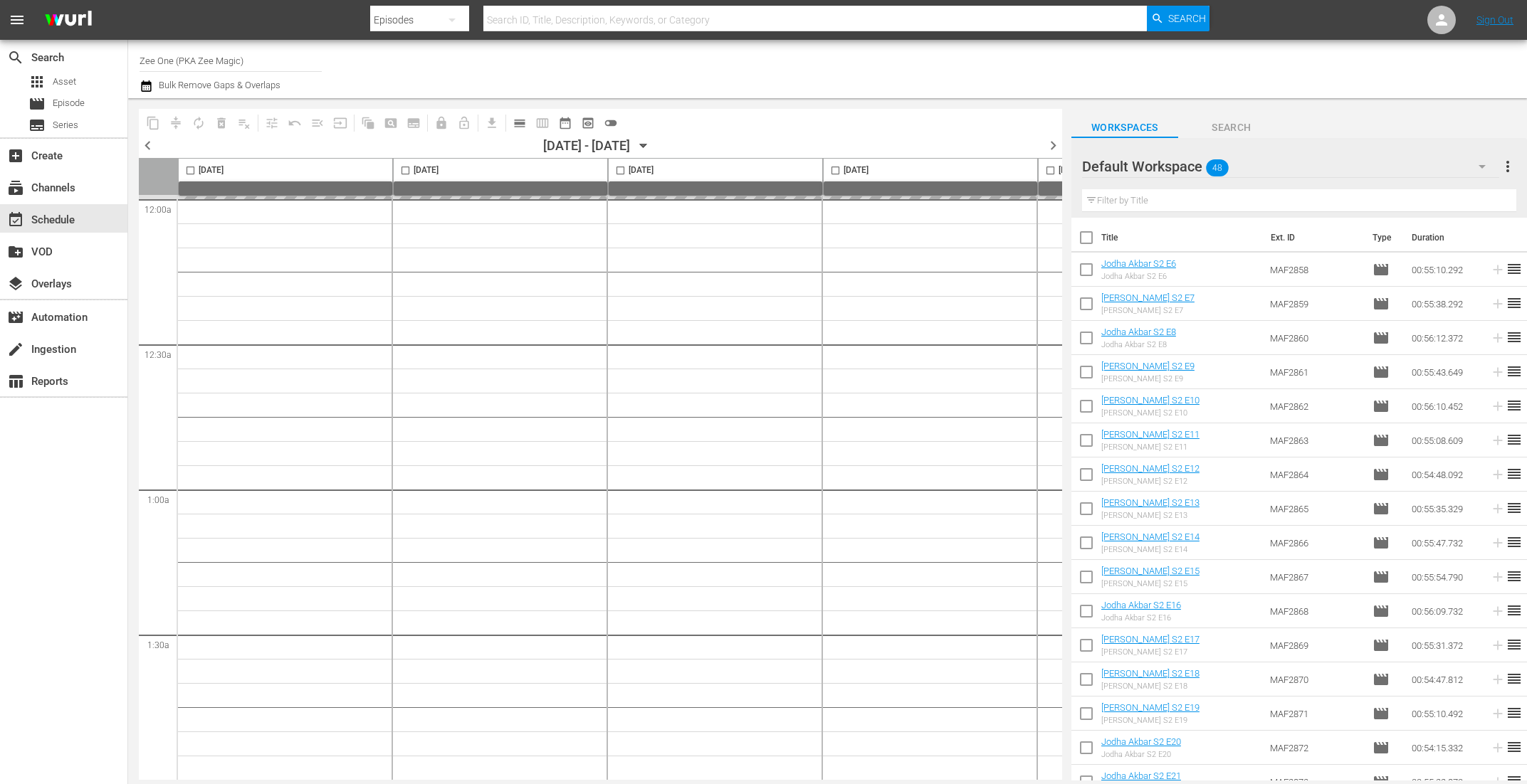
drag, startPoint x: 667, startPoint y: 774, endPoint x: 728, endPoint y: 778, distance: 61.1
click at [728, 777] on div "[DATE] [DATE] [DATE] [DATE] [DATE] [DATE] [DATE] 12:00a 12:30a 1:00a 1:30a 2:00…" at bounding box center [601, 469] width 923 height 622
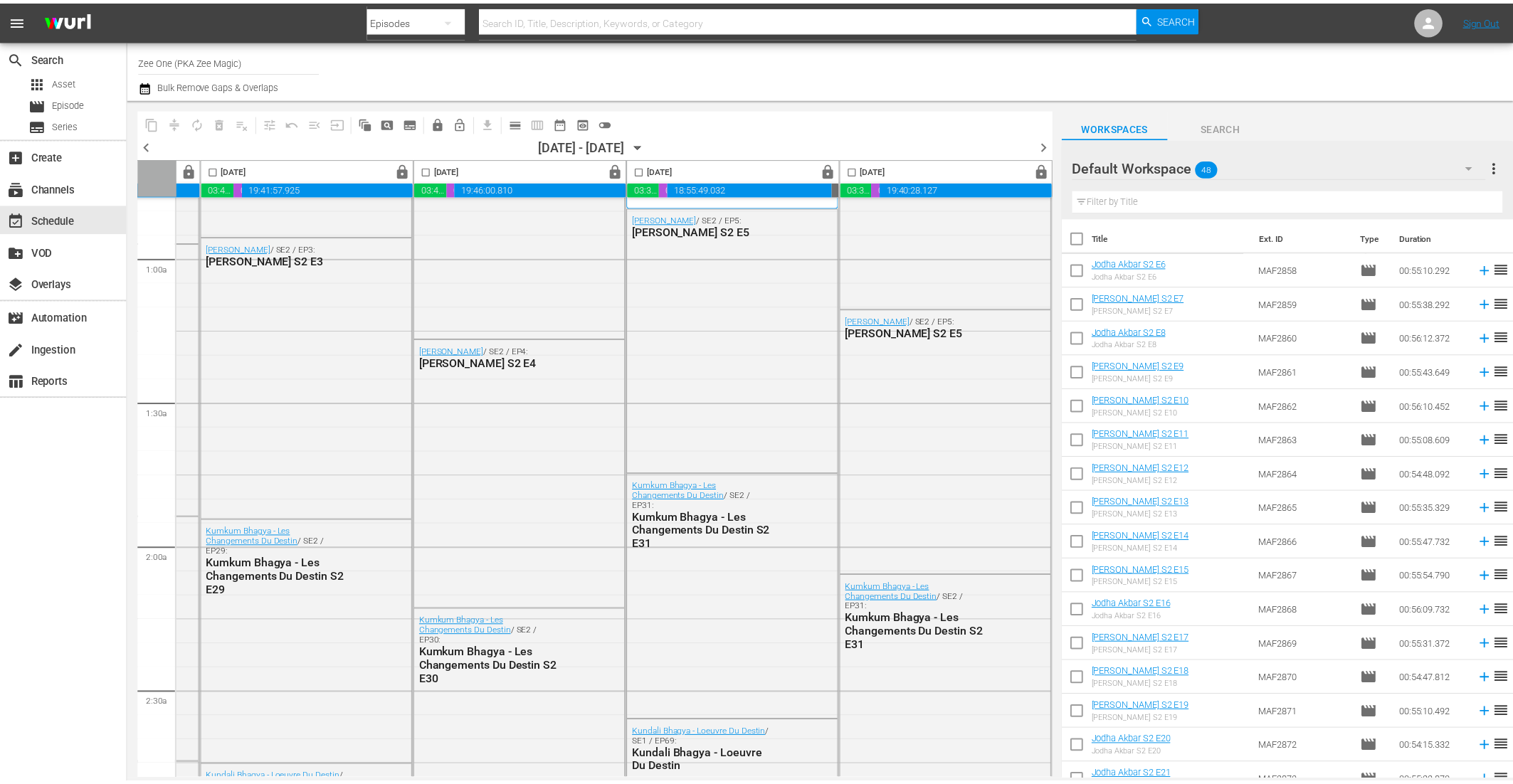
scroll to position [237, 625]
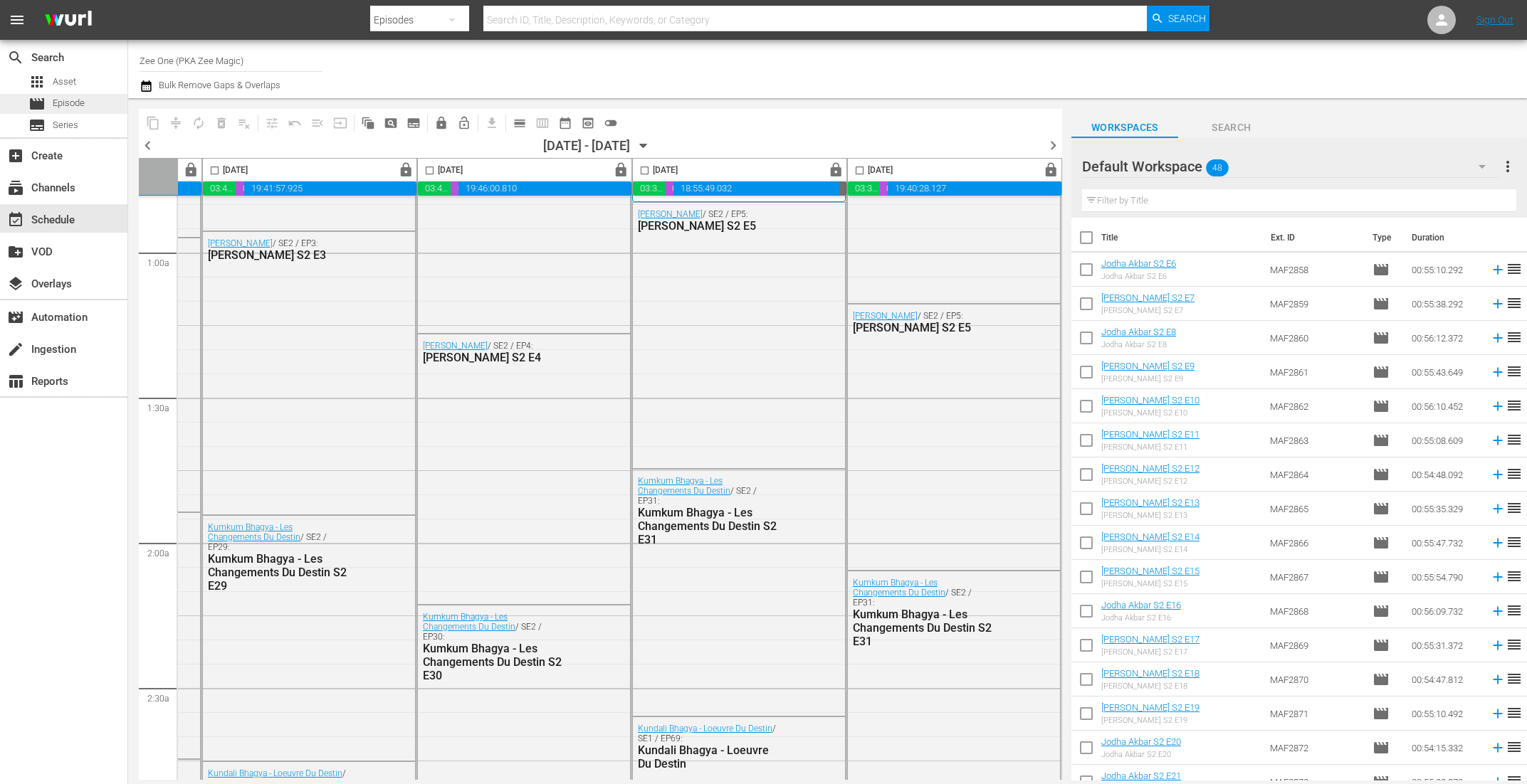
click at [70, 101] on span "Episode" at bounding box center [69, 103] width 32 height 14
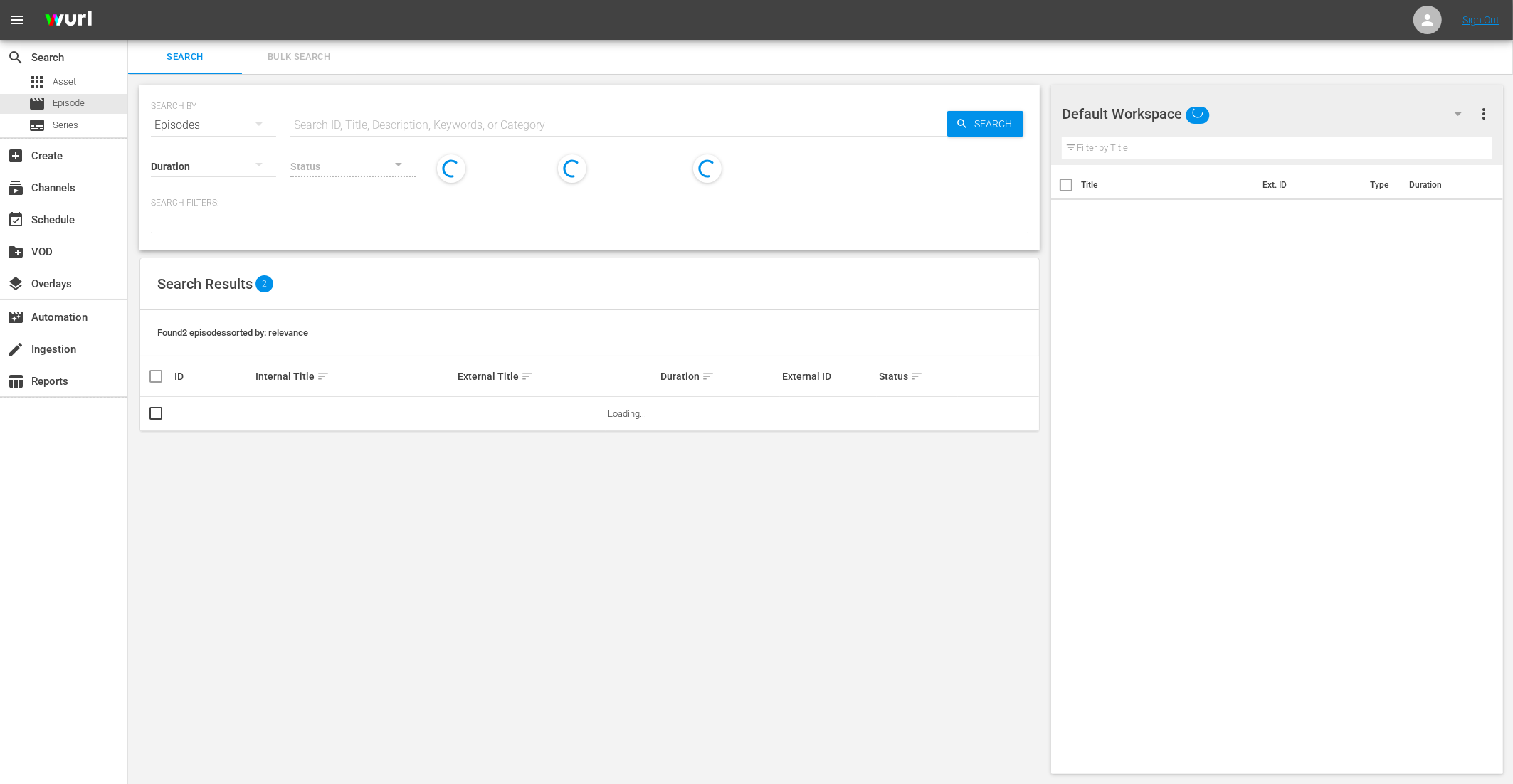
click at [297, 56] on span "Bulk Search" at bounding box center [299, 57] width 97 height 17
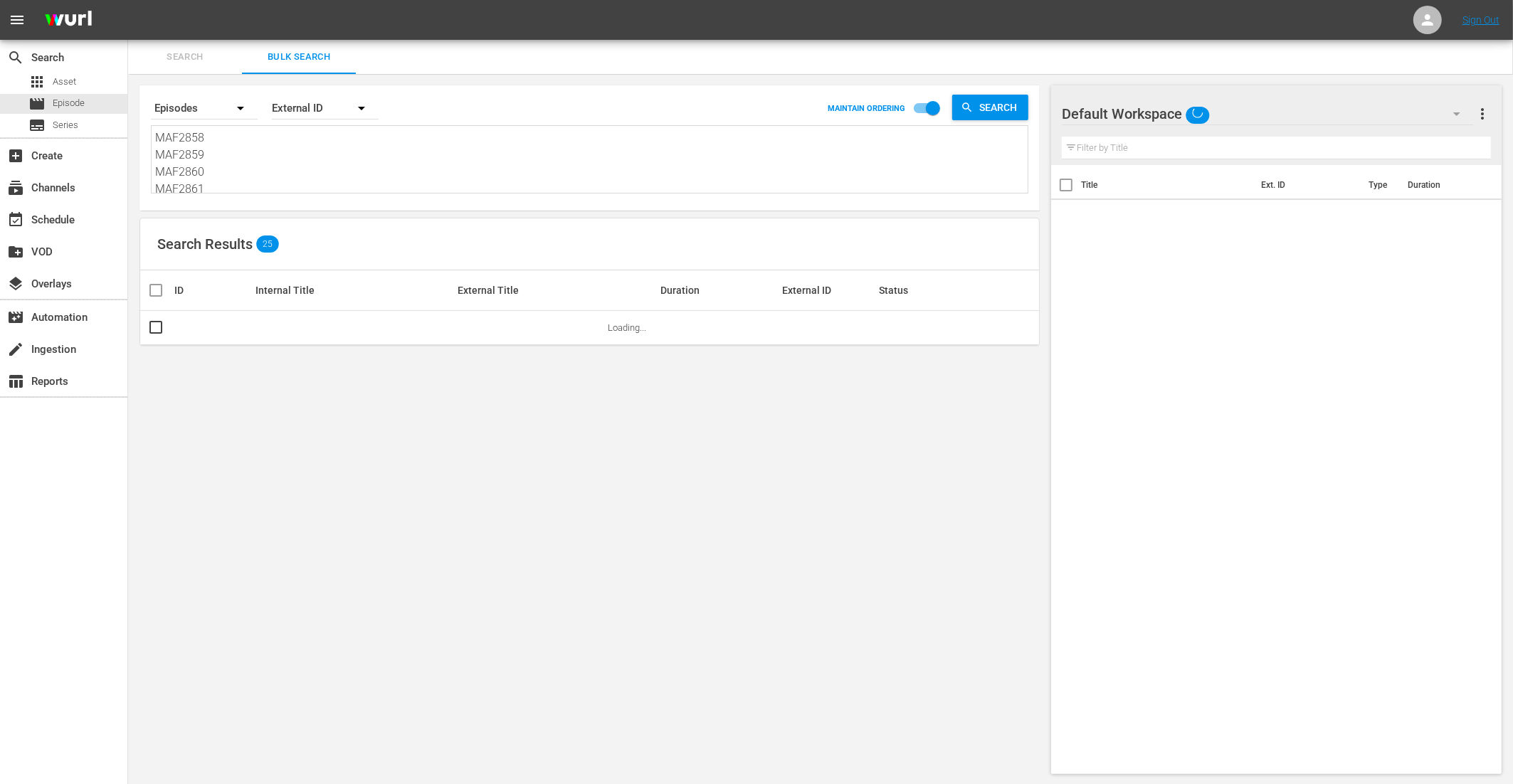
drag, startPoint x: 215, startPoint y: 184, endPoint x: 187, endPoint y: 21, distance: 165.4
click at [187, 21] on div "menu Sign Out search Search apps Asset movie Episode subtitles Series add_box C…" at bounding box center [756, 393] width 1513 height 786
type textarea "MAF2862 MAF2863 MAF2864 MAF2865 MAF2866 MAF2867 MAF2868 MAF2869 MAF2870 MAF2871…"
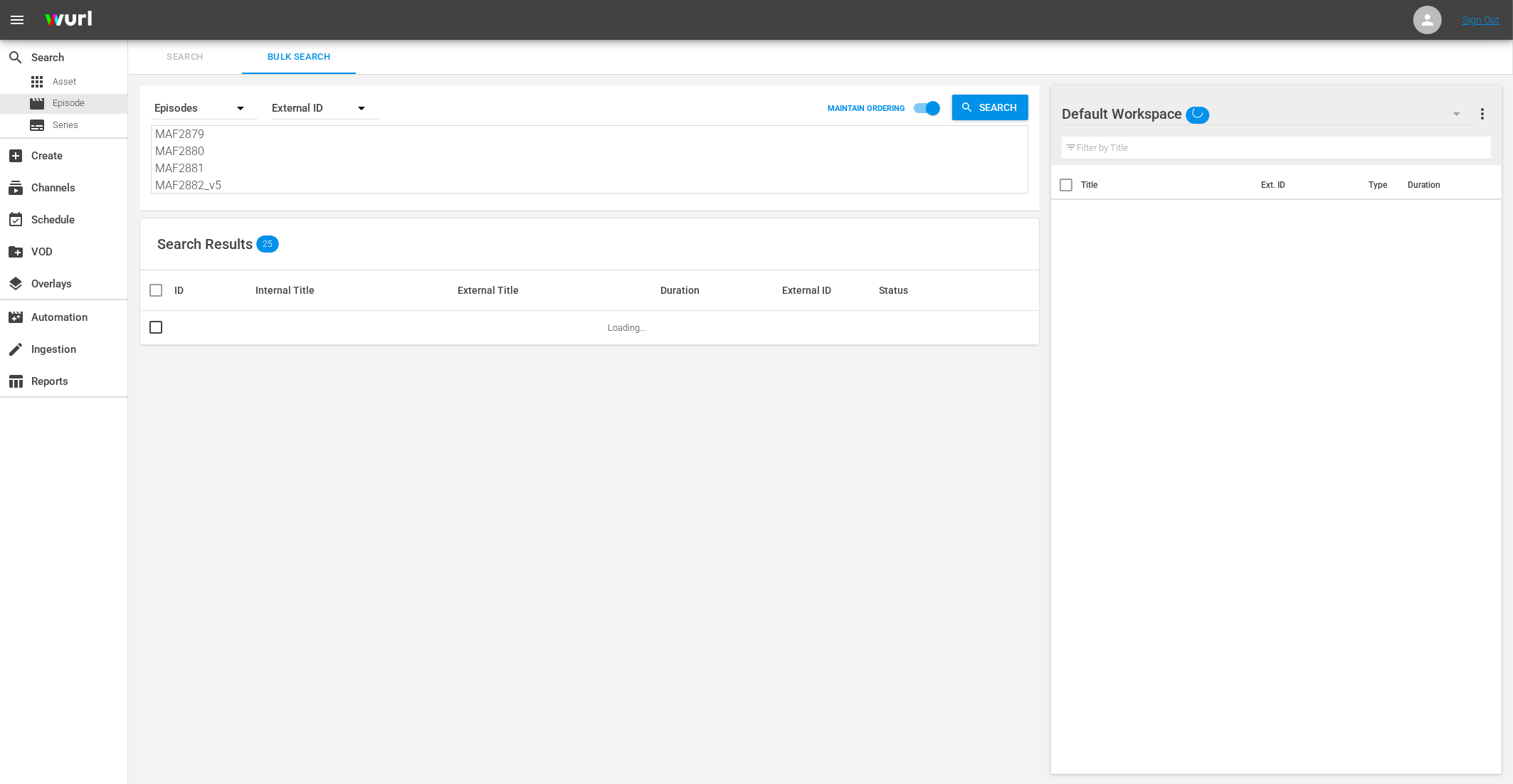
drag, startPoint x: 184, startPoint y: 138, endPoint x: 324, endPoint y: 404, distance: 300.6
click at [319, 400] on div "Search By Episodes Order By External ID MAINTAIN ORDERING Search MAF2862 MAF286…" at bounding box center [589, 430] width 923 height 711
paste textarea "MAF4009 MAF4010 MAF4011 MAF4012 MAF4013 MAF4014 MAF4015 MAF4016 MAF4017 MAF4018…"
type textarea "MAF4009 MAF4010 MAF4011 MAF4012 MAF4013 MAF4014 MAF4015 MAF4016 MAF4017 MAF4018…"
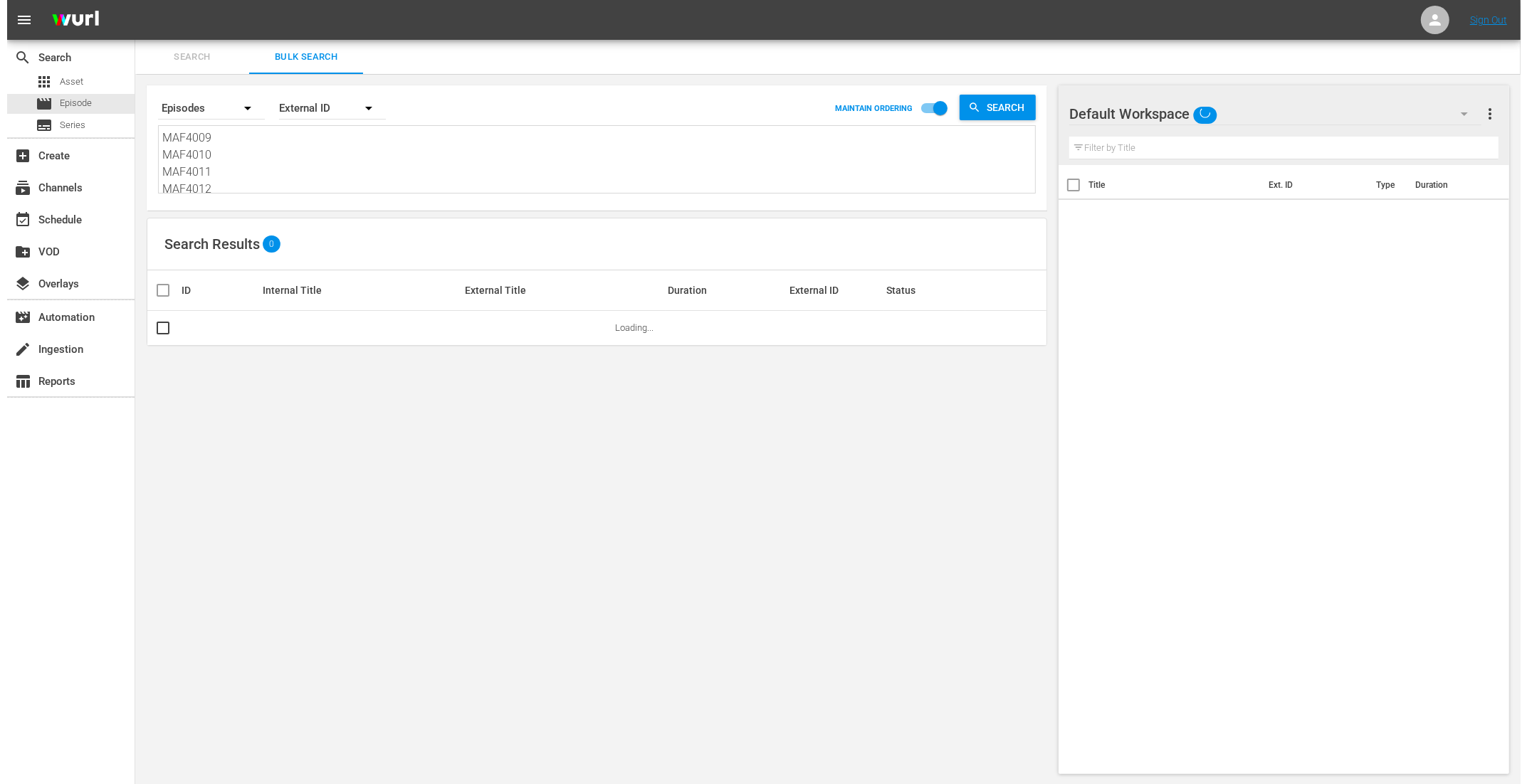
scroll to position [1, 0]
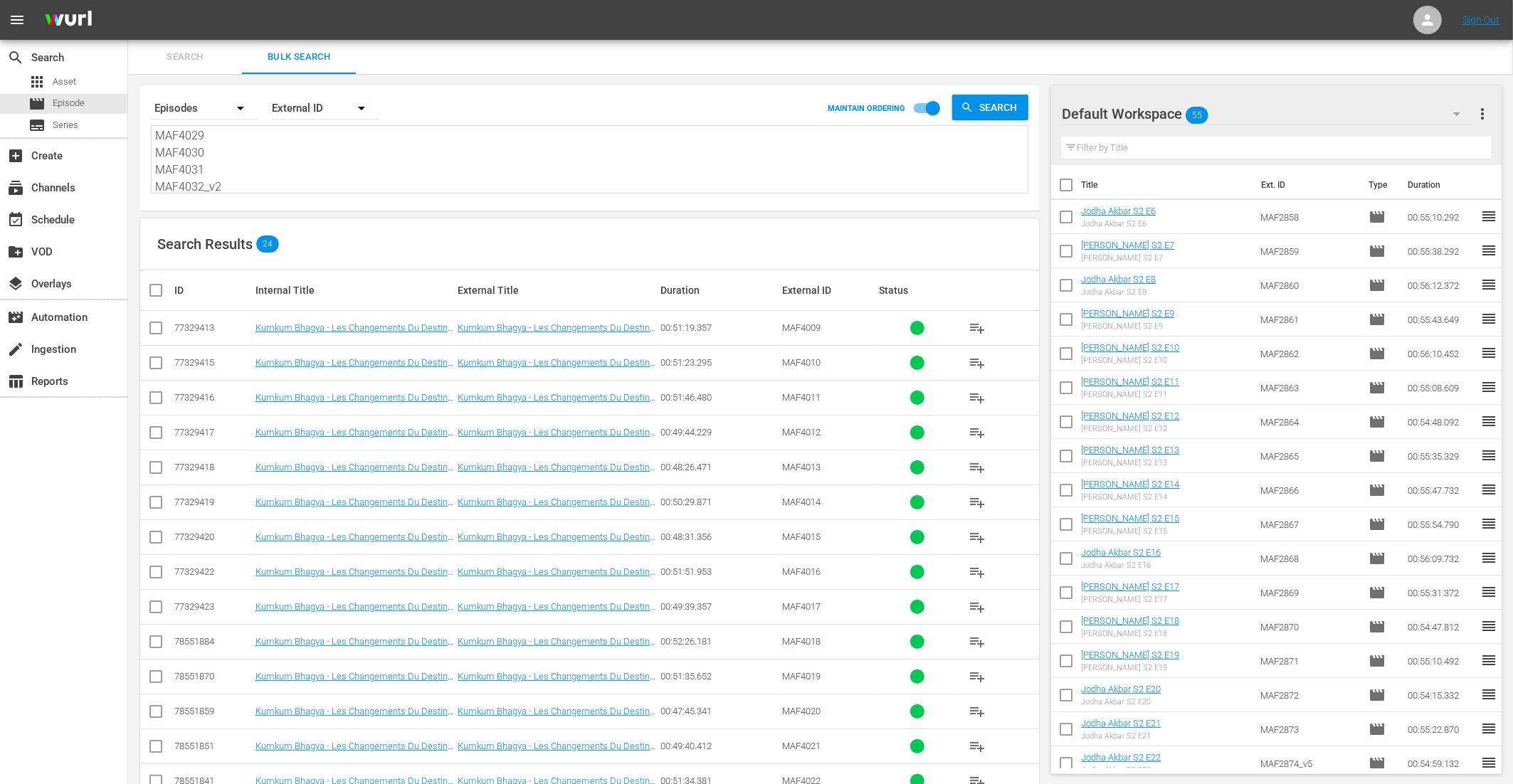
type textarea "MAF4009 MAF4010 MAF4011 MAF4012 MAF4013 MAF4014 MAF4015 MAF4016 MAF4017 MAF4018…"
click at [153, 290] on input "checkbox" at bounding box center [162, 290] width 29 height 17
checkbox input "true"
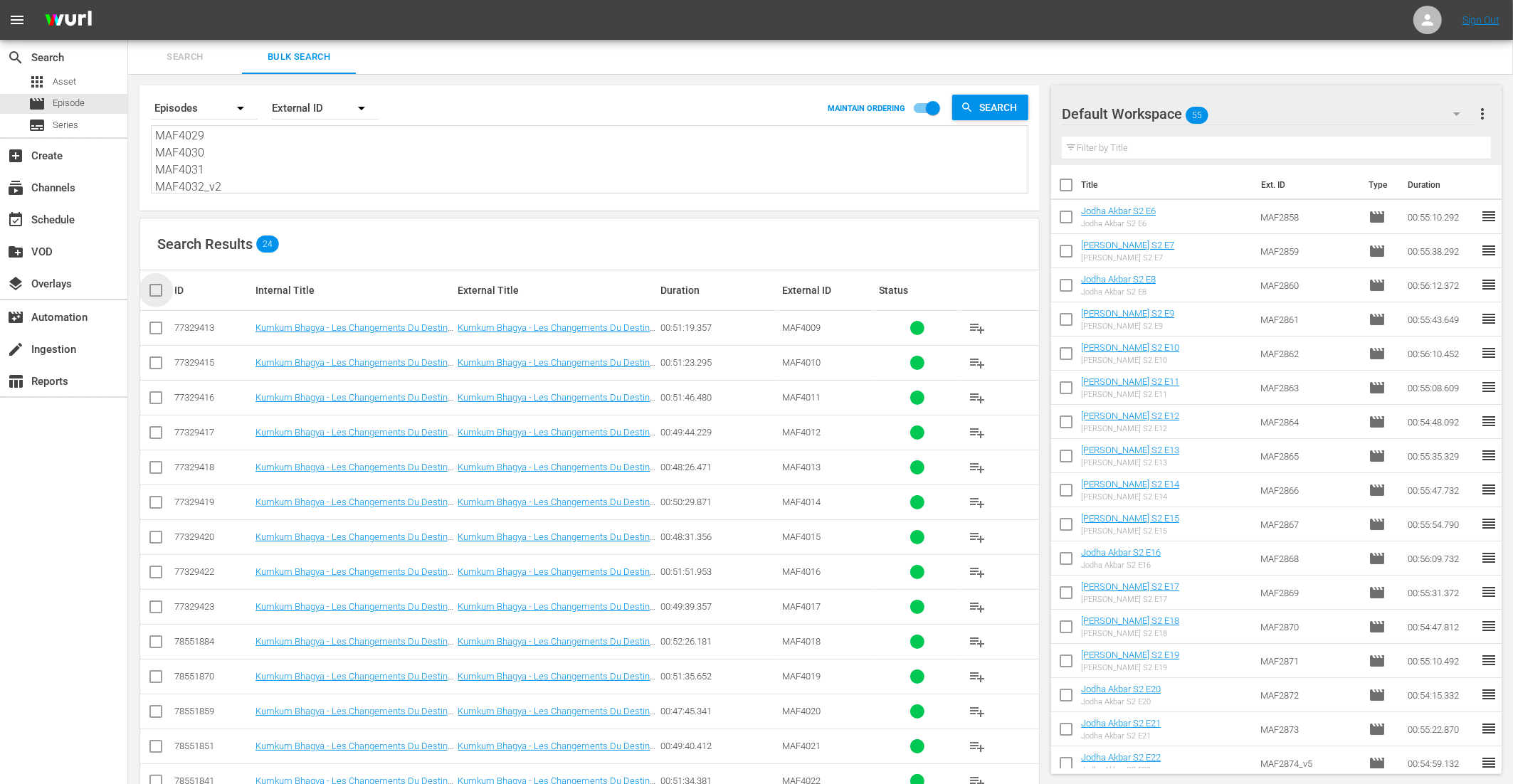
checkbox input "true"
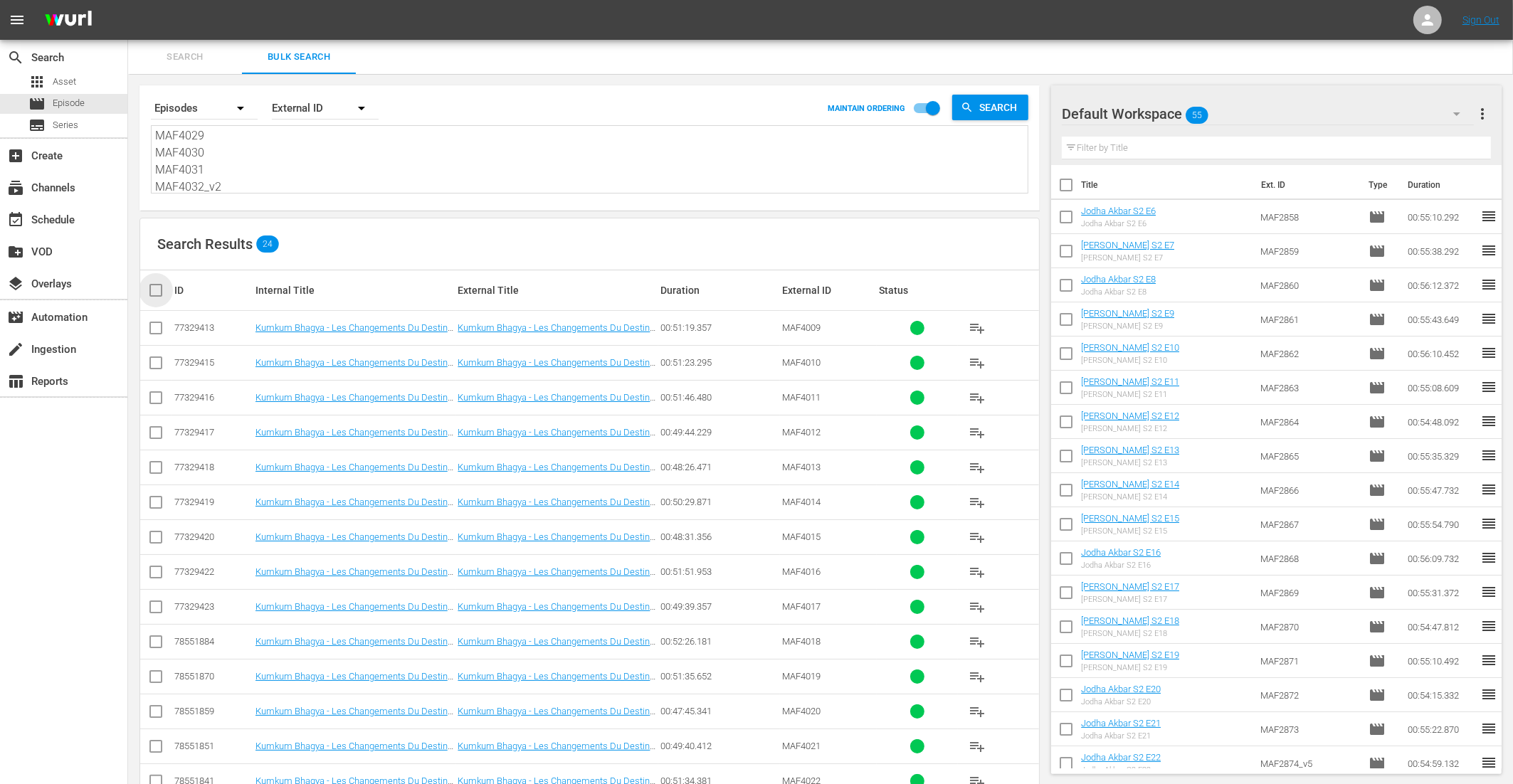
checkbox input "true"
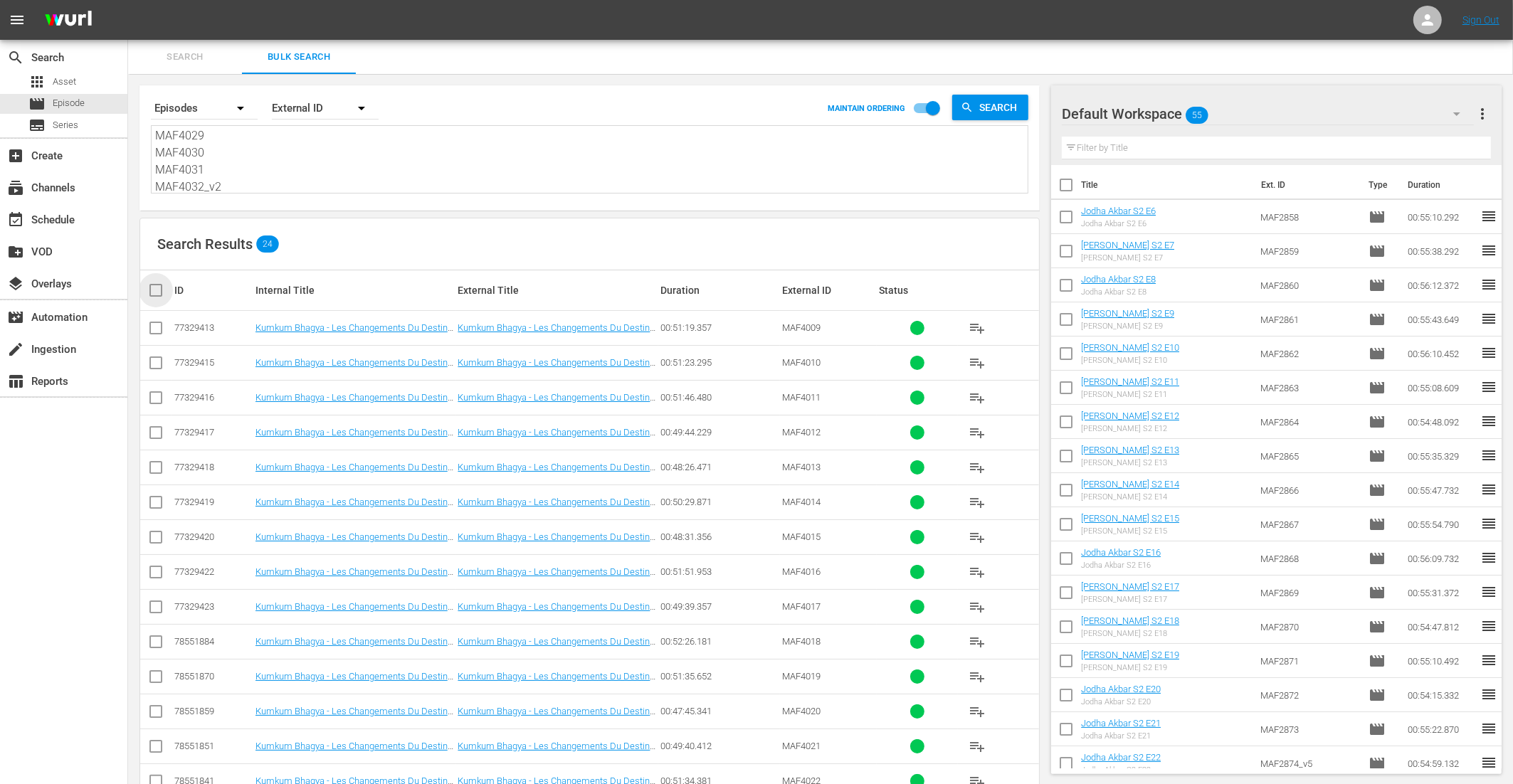
checkbox input "true"
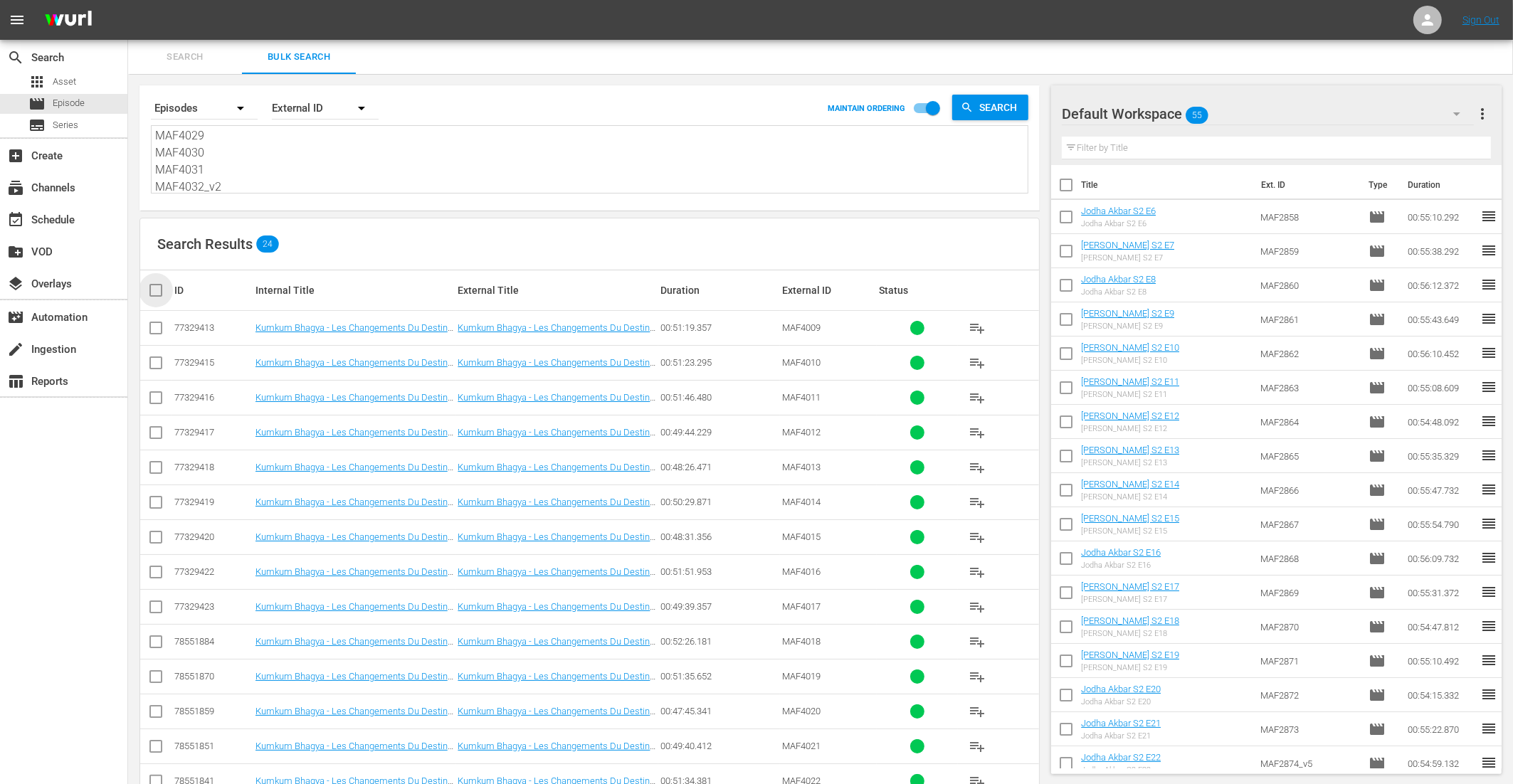
checkbox input "true"
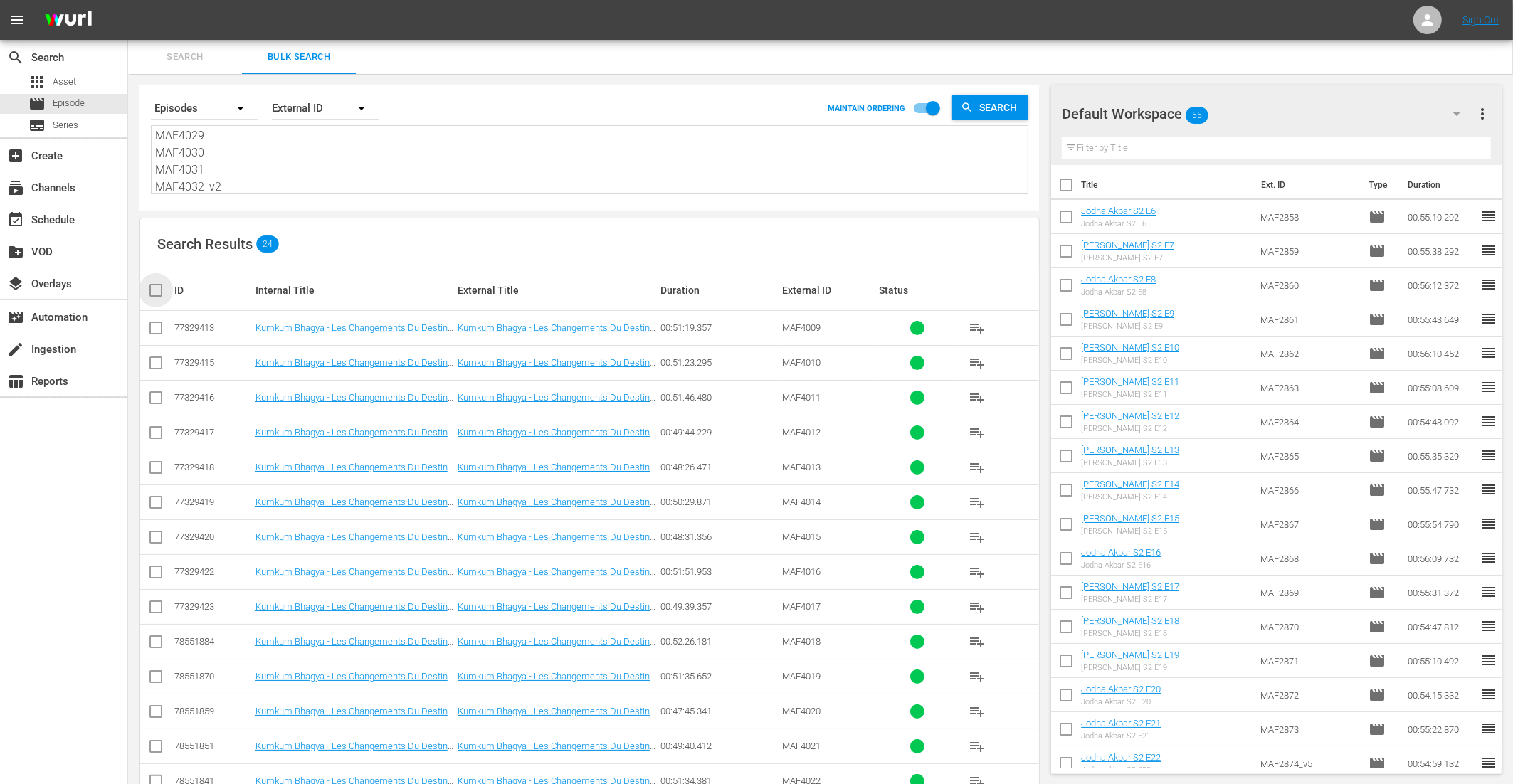
checkbox input "true"
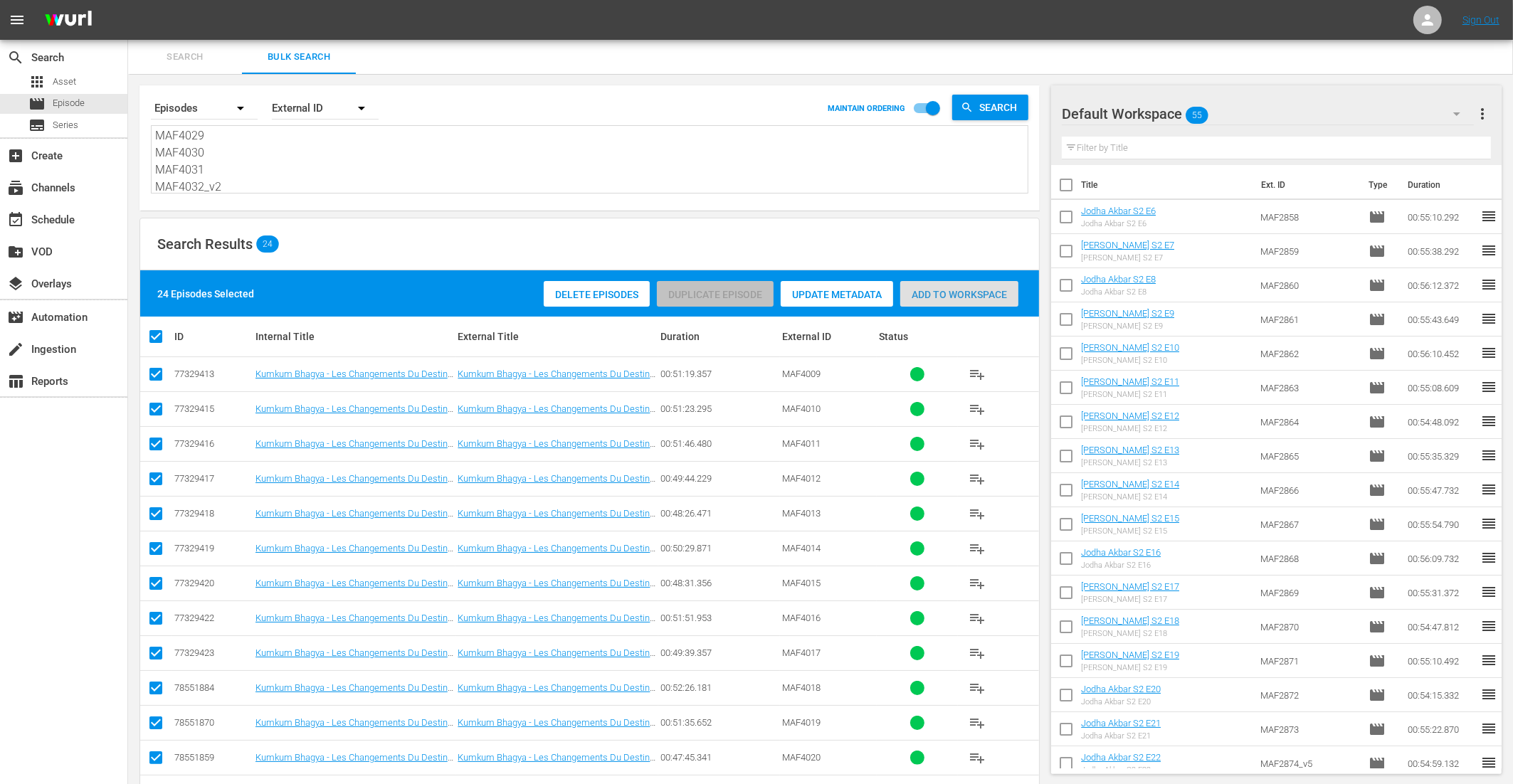
click at [921, 299] on div "Add to Workspace" at bounding box center [960, 295] width 118 height 27
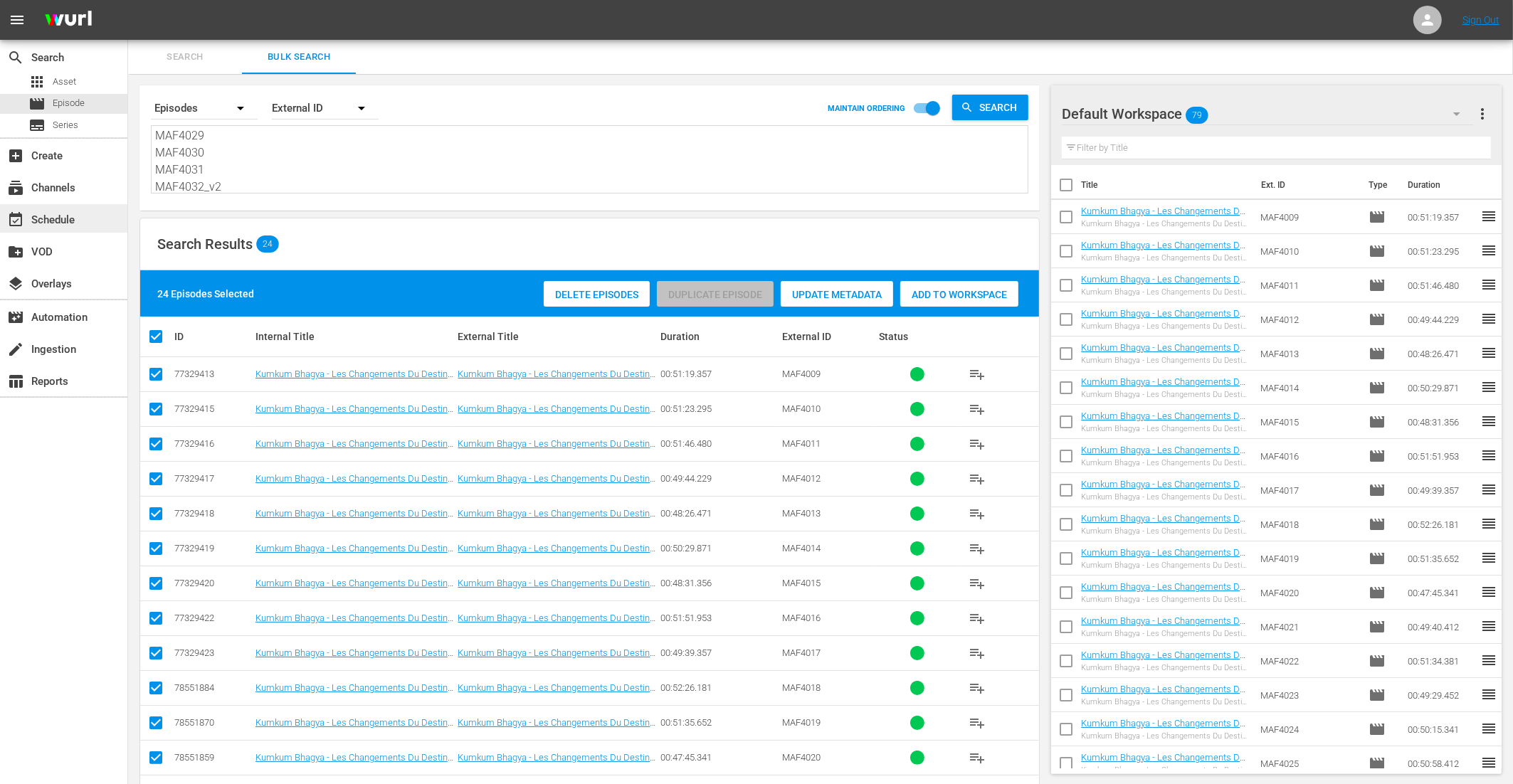
click at [83, 223] on div "event_available Schedule" at bounding box center [64, 219] width 128 height 29
